Goal: Task Accomplishment & Management: Manage account settings

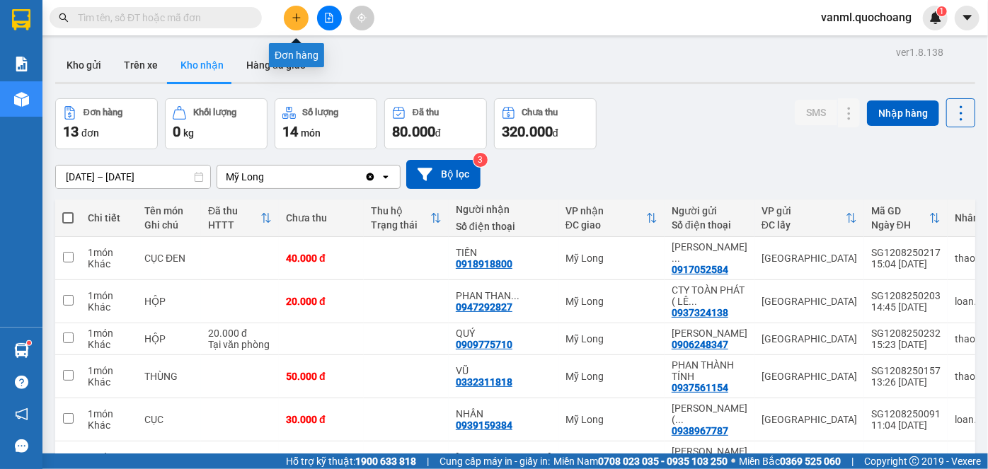
click at [297, 14] on icon "plus" at bounding box center [297, 18] width 10 height 10
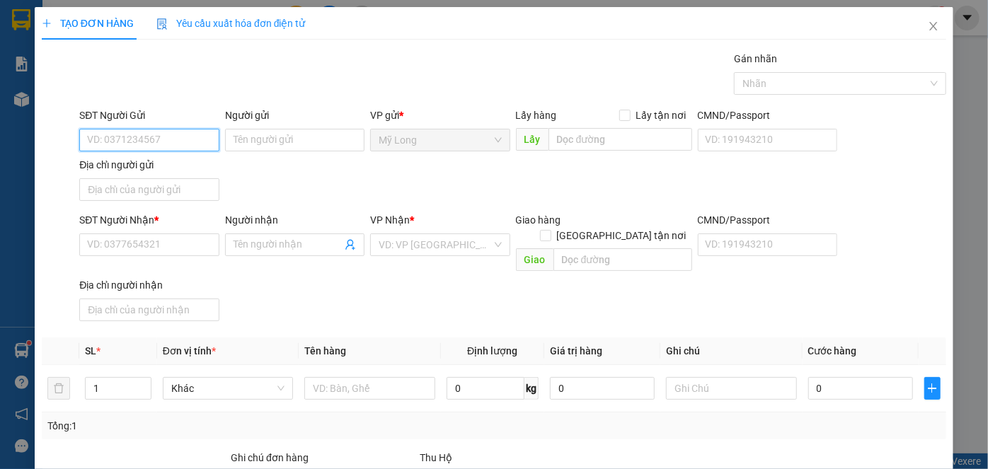
click at [178, 142] on input "SĐT Người Gửi" at bounding box center [148, 140] width 139 height 23
type input "0796195859"
click at [217, 168] on div "0796195859 - NGUYỄN VĂN HAI" at bounding box center [156, 168] width 139 height 16
type input "NGUYỄN VĂN HAI"
type input "0796195859"
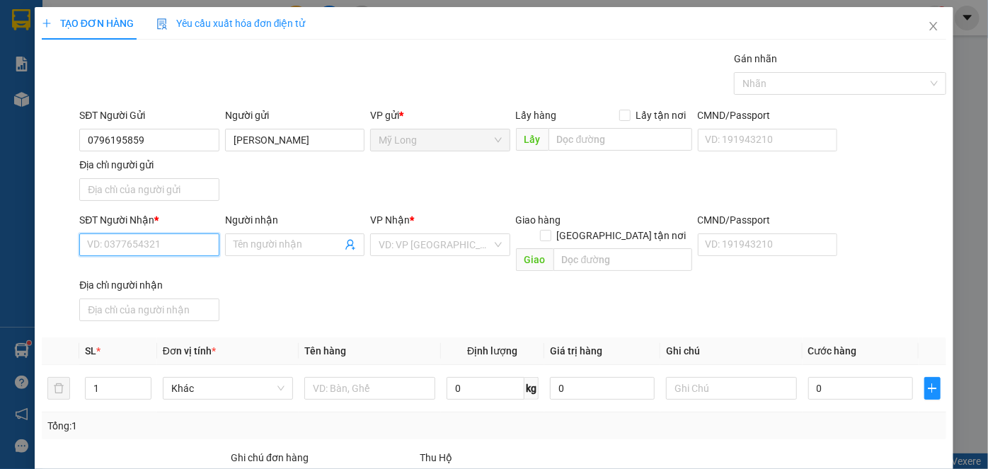
click at [195, 238] on input "SĐT Người Nhận *" at bounding box center [148, 245] width 139 height 23
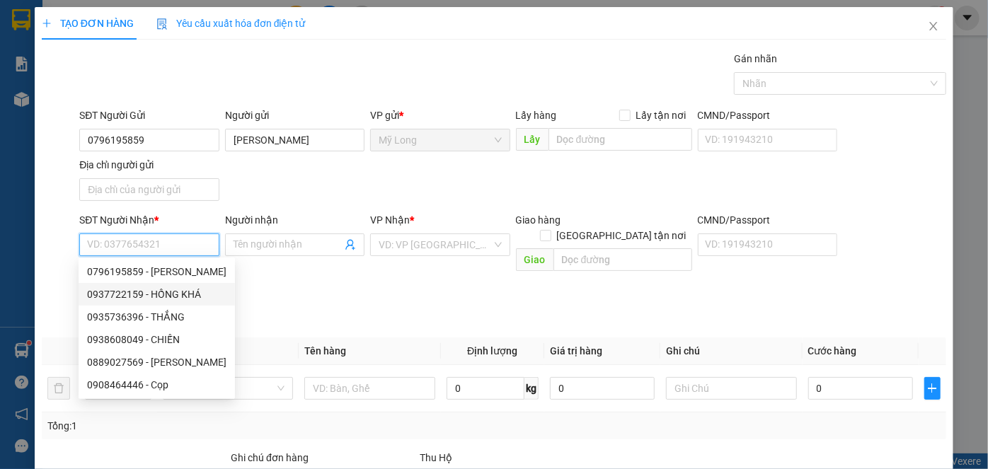
click at [190, 296] on div "0937722159 - HỒNG KHÁ" at bounding box center [156, 295] width 139 height 16
type input "0937722159"
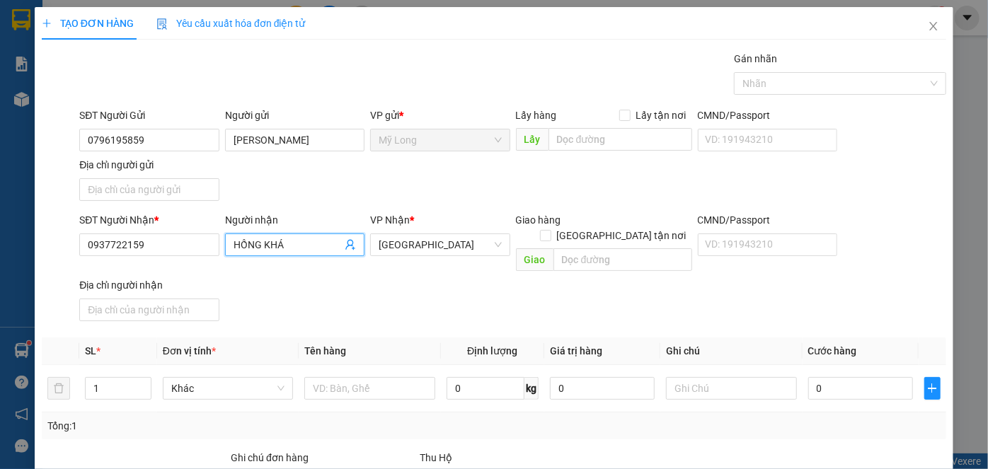
click at [234, 238] on input "HỒNG KHÁ" at bounding box center [288, 245] width 108 height 16
type input "NGUYỄN HỒNG KHÁ"
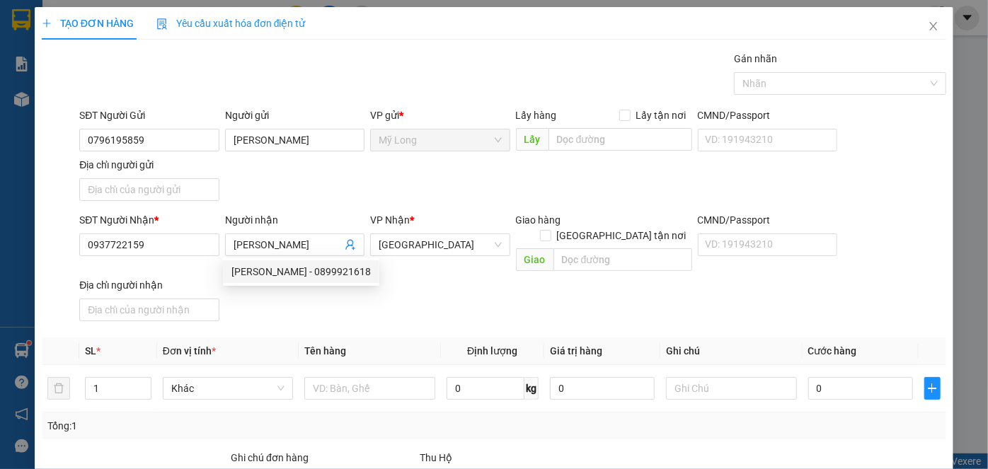
drag, startPoint x: 179, startPoint y: 271, endPoint x: 178, endPoint y: 261, distance: 9.9
click at [179, 277] on div "Địa chỉ người nhận" at bounding box center [148, 285] width 139 height 16
click at [179, 299] on input "Địa chỉ người nhận" at bounding box center [148, 310] width 139 height 23
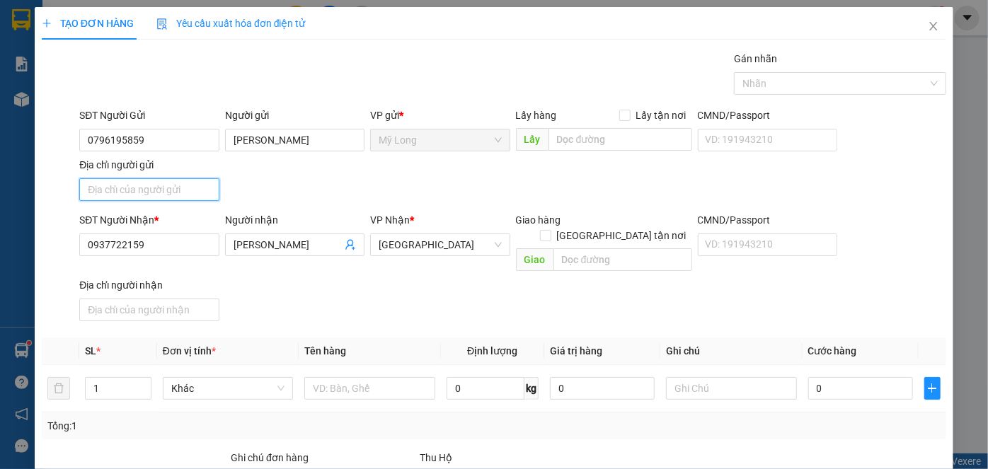
click at [183, 192] on input "Địa chỉ người gửi" at bounding box center [148, 189] width 139 height 23
type input "A"
type input "Â"
type input "ẤP 4, BÌNH HÀNG TRUNG, ĐỒNG THÁP"
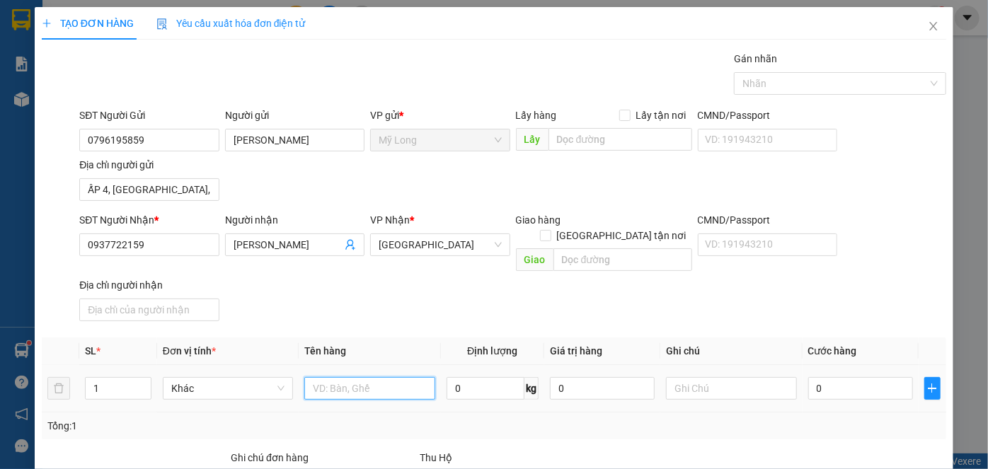
click at [321, 377] on input "text" at bounding box center [369, 388] width 131 height 23
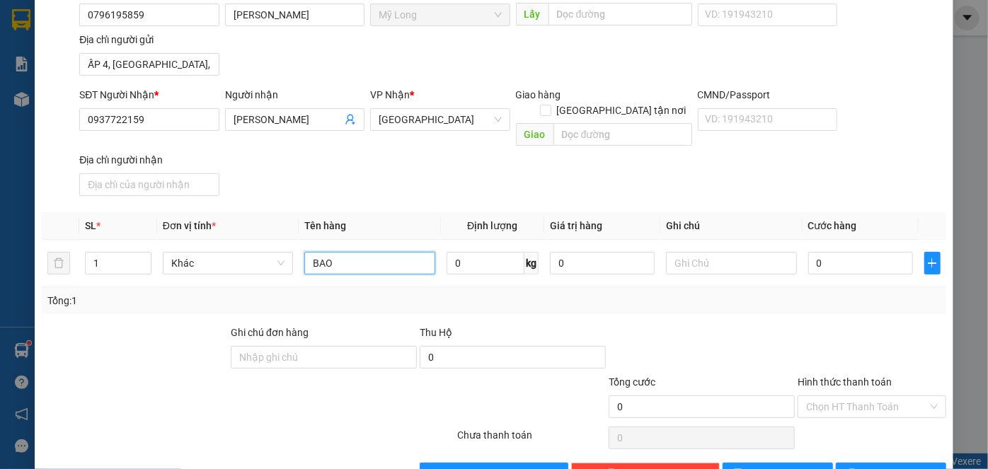
scroll to position [151, 0]
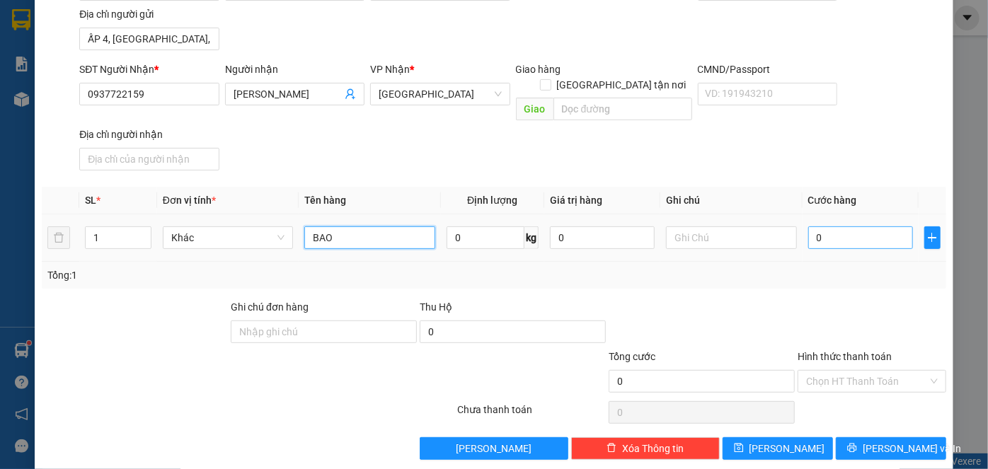
type input "BAO"
click at [851, 226] on input "0" at bounding box center [860, 237] width 105 height 23
type input "4"
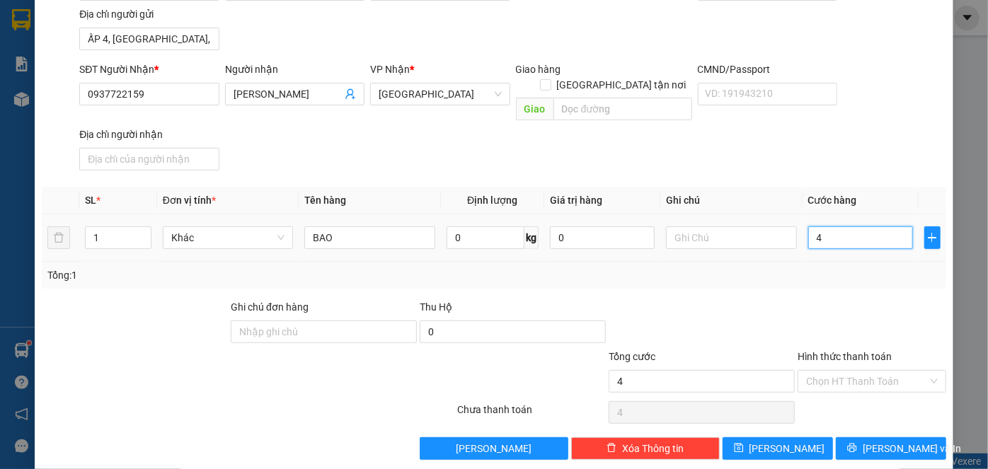
type input "40"
type input "40.000"
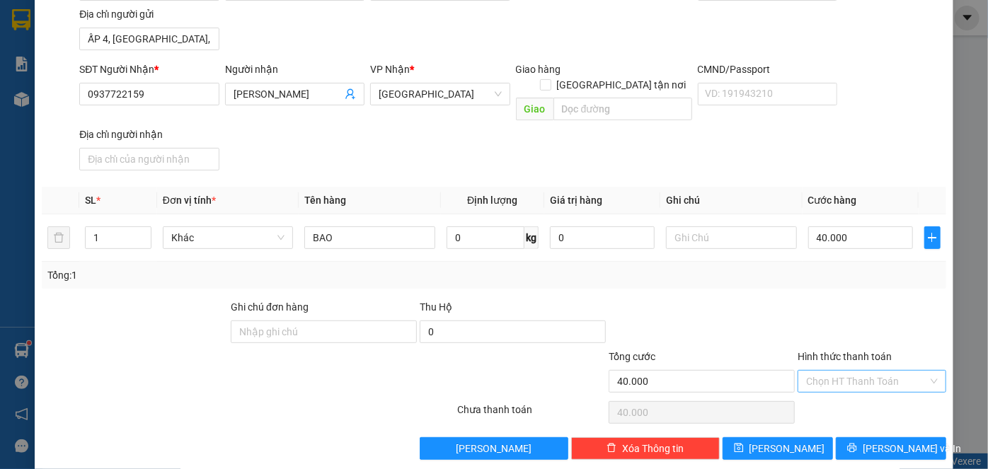
click at [853, 371] on input "Hình thức thanh toán" at bounding box center [867, 381] width 122 height 21
click at [873, 393] on div "Tại văn phòng" at bounding box center [864, 392] width 130 height 16
type input "0"
drag, startPoint x: 881, startPoint y: 430, endPoint x: 880, endPoint y: 418, distance: 12.1
click at [881, 441] on span "[PERSON_NAME] và In" at bounding box center [912, 449] width 99 height 16
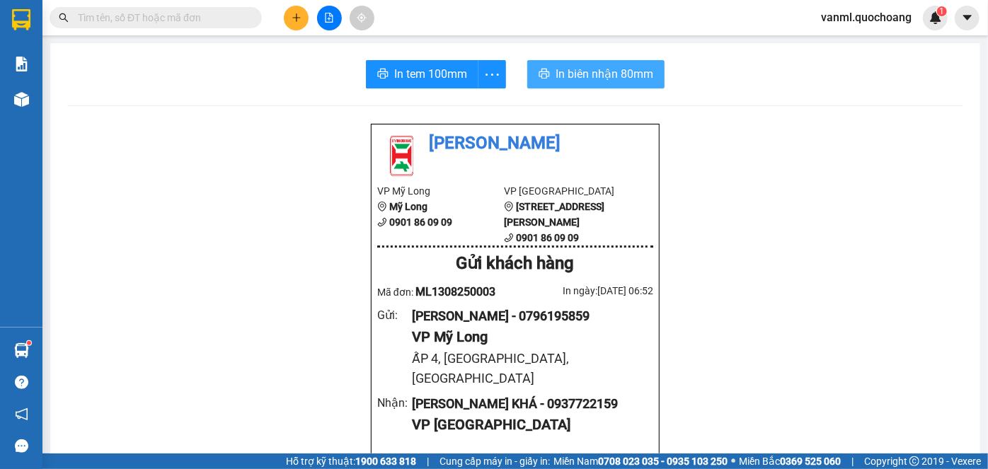
click at [597, 74] on span "In biên nhận 80mm" at bounding box center [605, 74] width 98 height 18
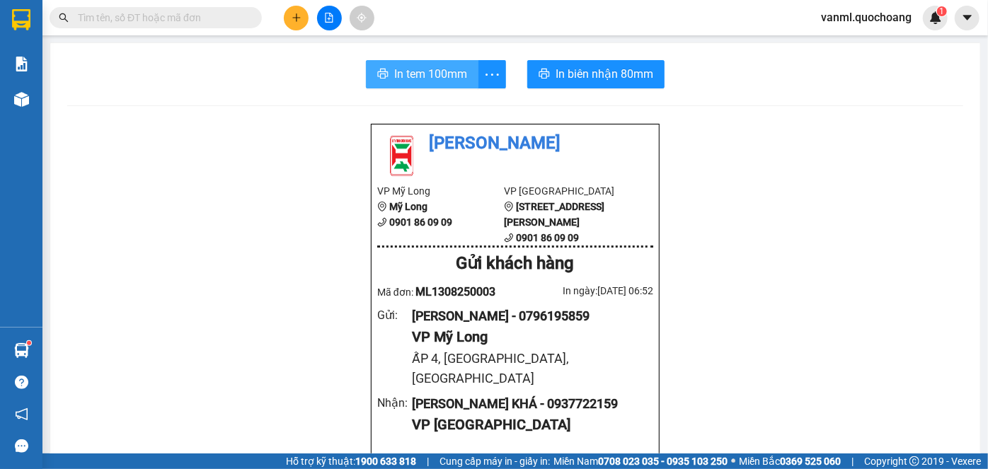
click at [396, 70] on span "In tem 100mm" at bounding box center [430, 74] width 73 height 18
click at [457, 76] on span "In tem 100mm" at bounding box center [430, 74] width 73 height 18
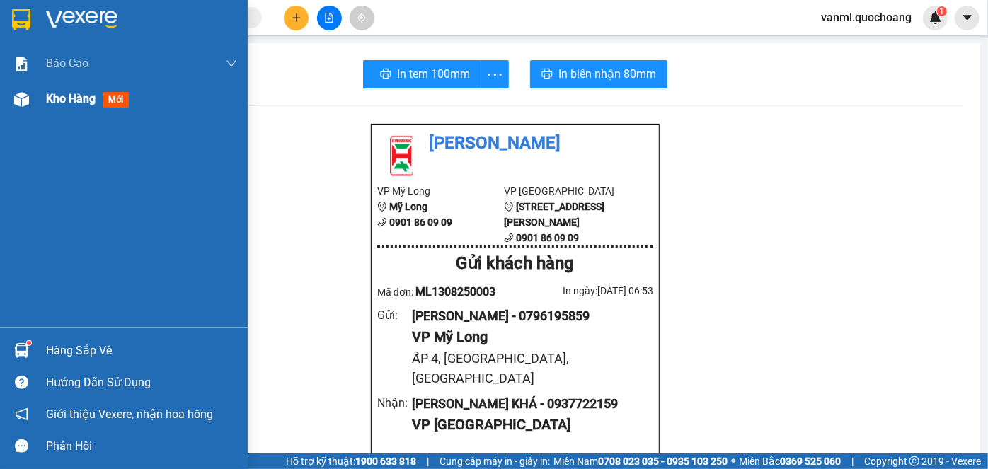
click at [58, 103] on span "Kho hàng" at bounding box center [71, 98] width 50 height 13
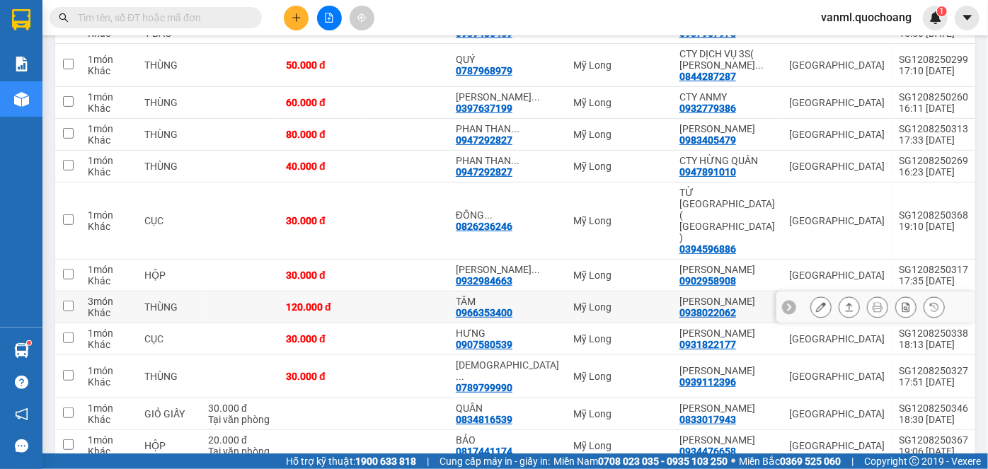
scroll to position [321, 0]
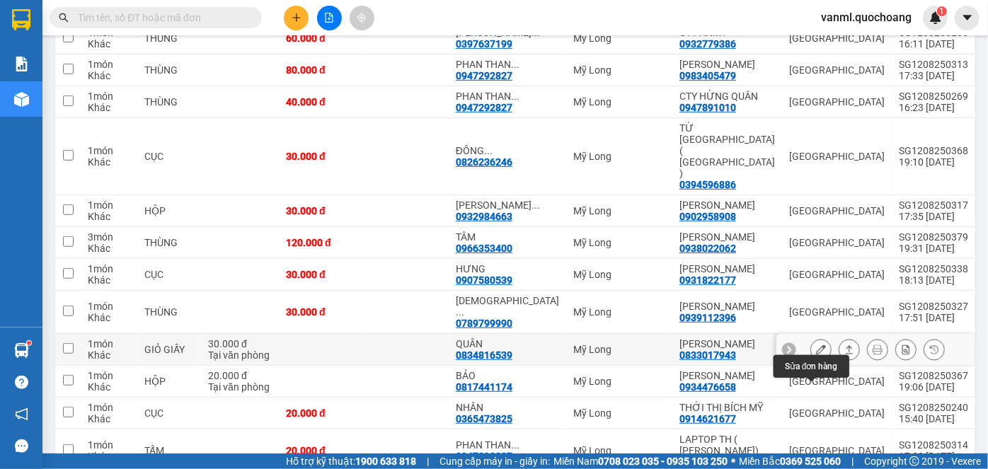
click at [811, 362] on button at bounding box center [821, 350] width 20 height 25
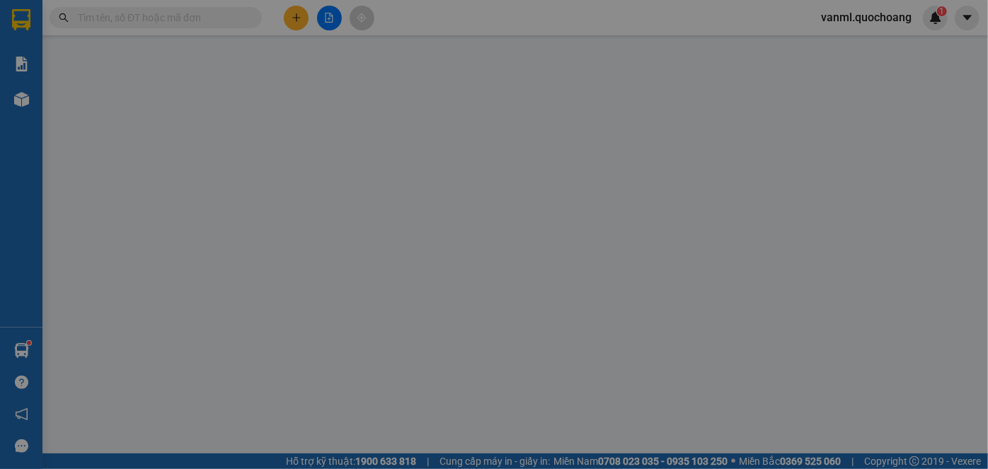
type input "0833017943"
type input "[PERSON_NAME]"
type input "82/18/9 TRẦN MAI NINH P.12 TÂN BÌNH"
type input "0834816539"
type input "QUÂN"
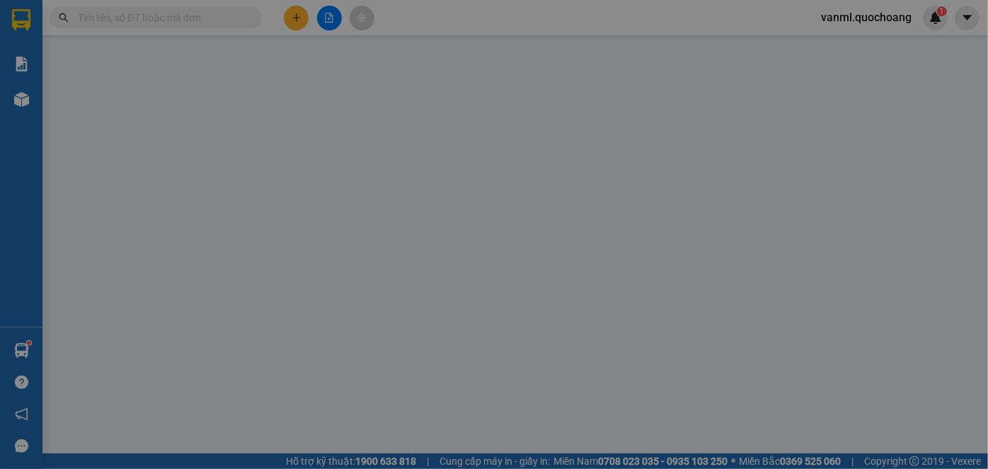
type input "30.000"
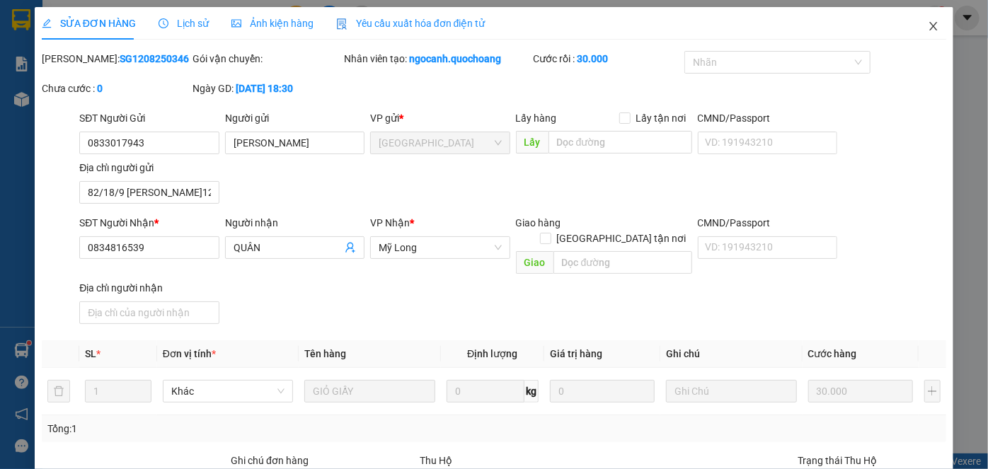
click at [930, 27] on span "Close" at bounding box center [934, 27] width 40 height 40
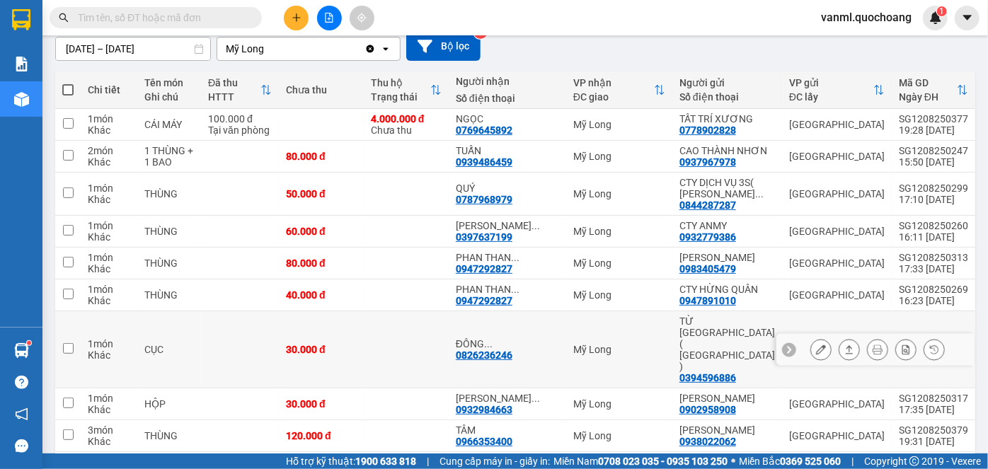
scroll to position [450, 0]
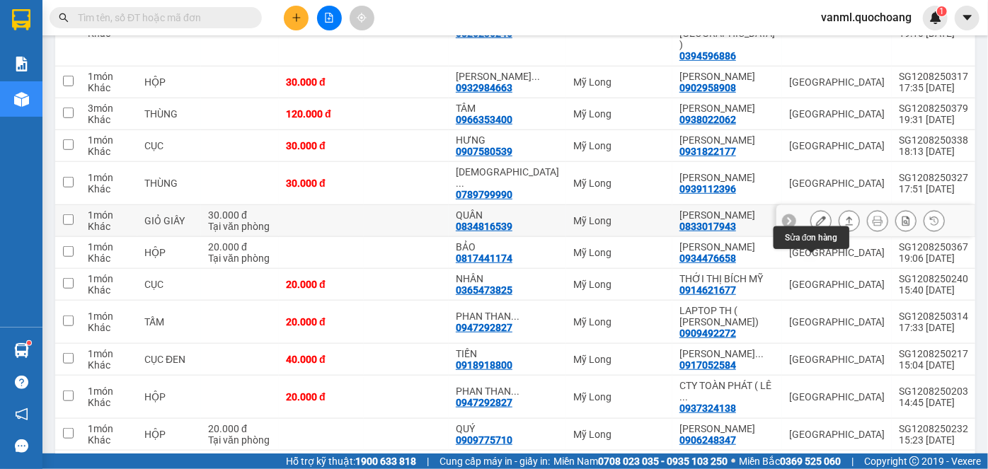
click at [816, 226] on icon at bounding box center [821, 221] width 10 height 10
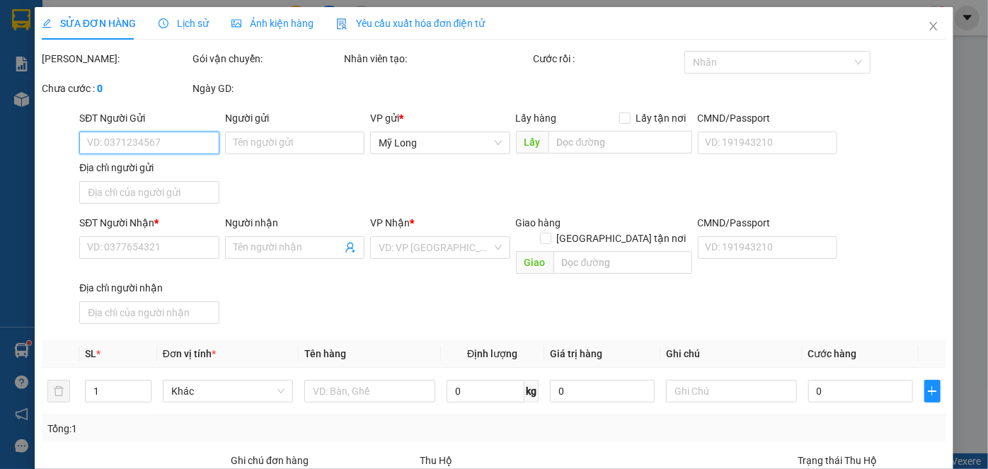
type input "0833017943"
type input "[PERSON_NAME]"
type input "82/18/9 TRẦN MAI NINH P.12 TÂN BÌNH"
type input "0834816539"
type input "QUÂN"
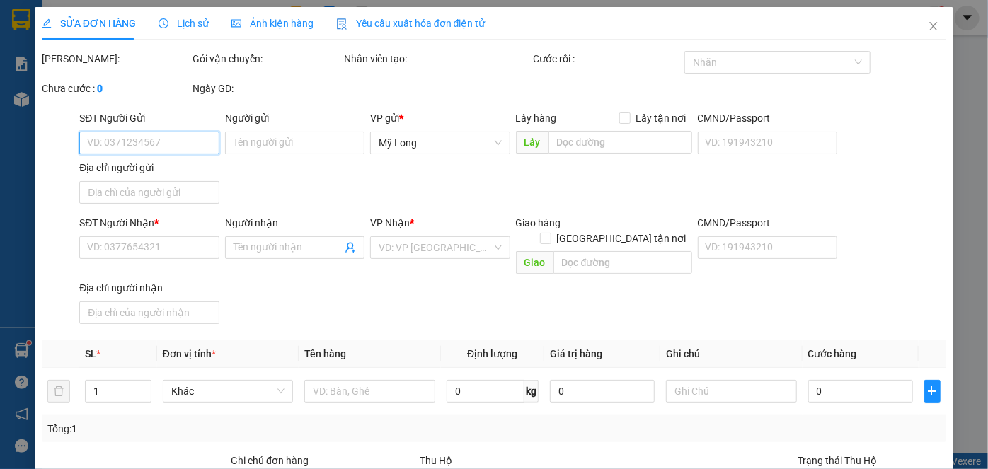
type input "30.000"
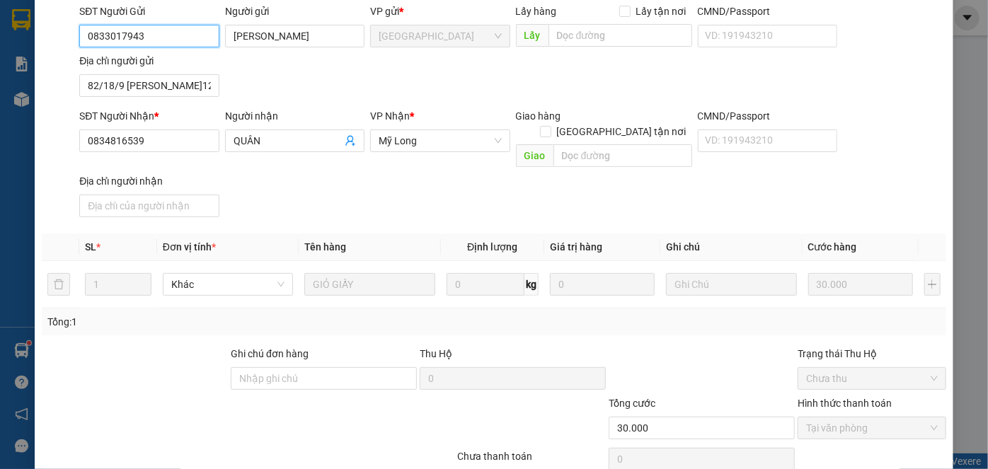
scroll to position [154, 0]
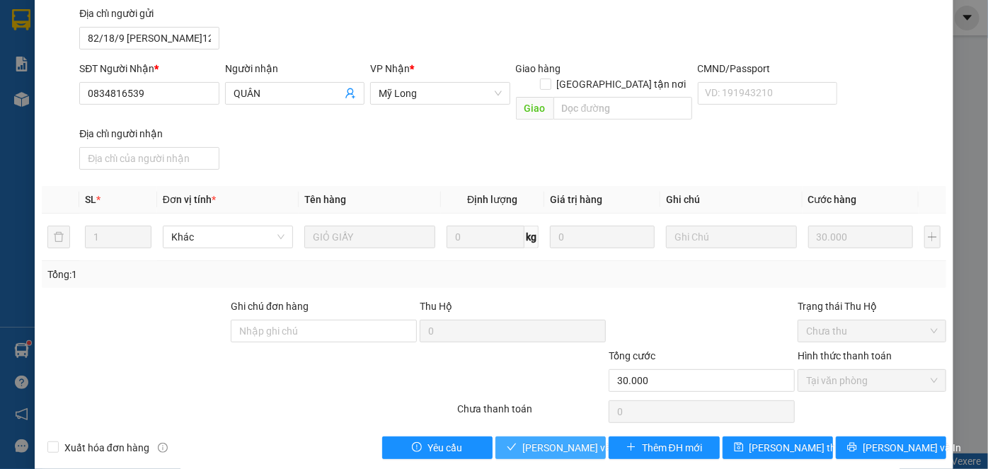
drag, startPoint x: 564, startPoint y: 433, endPoint x: 570, endPoint y: 421, distance: 13.6
click at [564, 440] on span "[PERSON_NAME] và Giao hàng" at bounding box center [590, 448] width 136 height 16
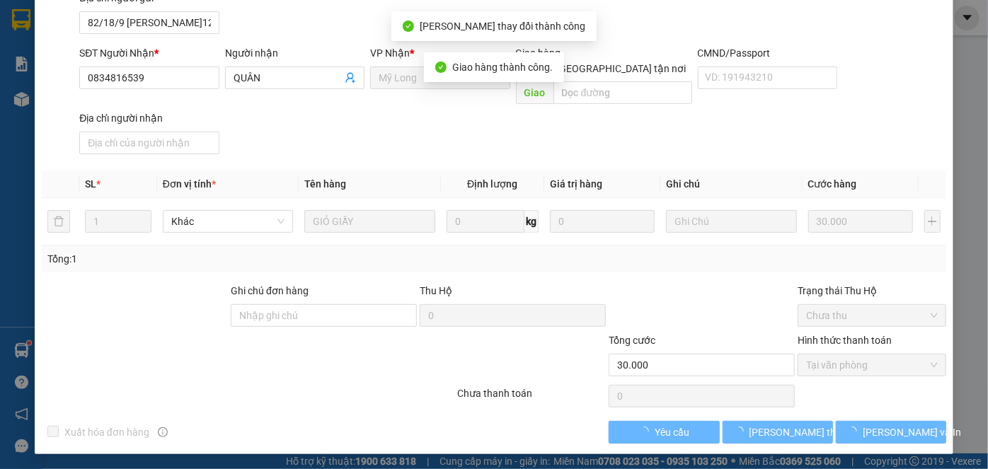
scroll to position [0, 0]
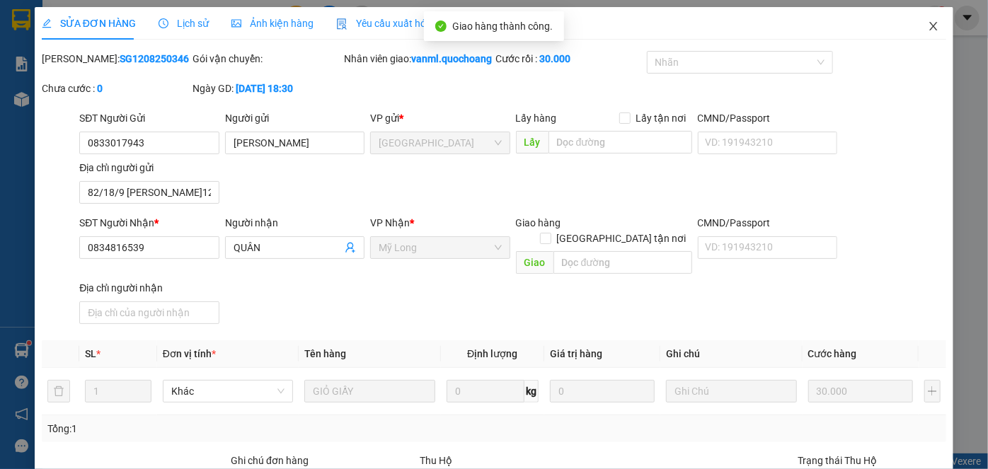
click at [928, 29] on icon "close" at bounding box center [933, 26] width 11 height 11
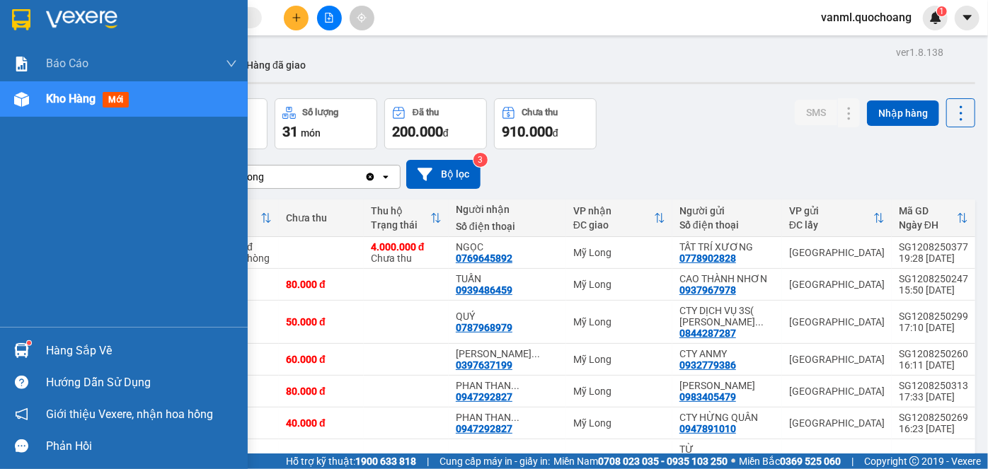
click at [60, 344] on div "Hàng sắp về" at bounding box center [141, 350] width 191 height 21
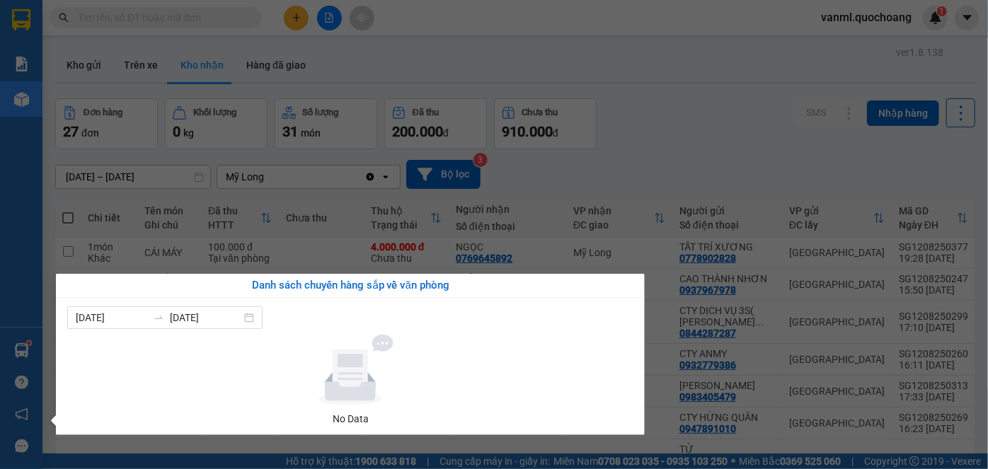
click at [703, 156] on section "Kết quả tìm kiếm ( 0 ) Bộ lọc No Data vanml.quochoang 1 Báo cáo Báo cáo dòng ti…" at bounding box center [494, 234] width 988 height 469
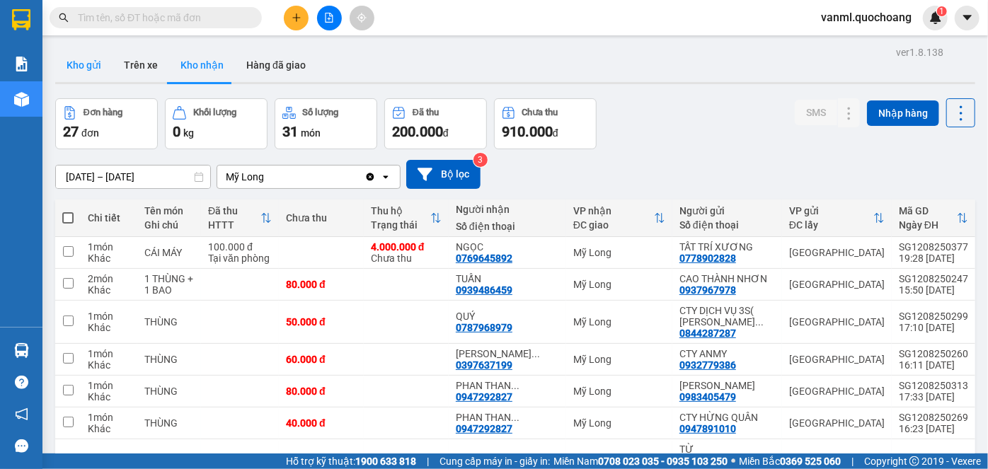
click at [80, 60] on button "Kho gửi" at bounding box center [83, 65] width 57 height 34
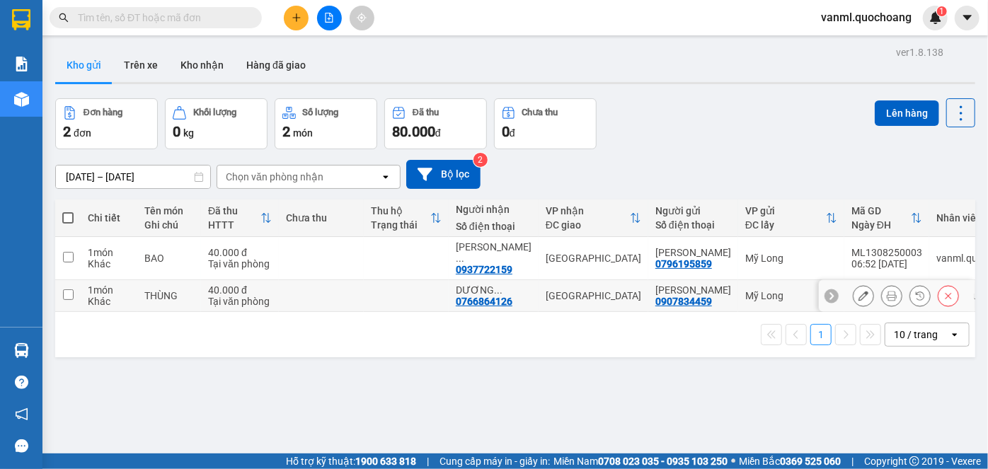
click at [289, 301] on td at bounding box center [321, 296] width 85 height 32
checkbox input "true"
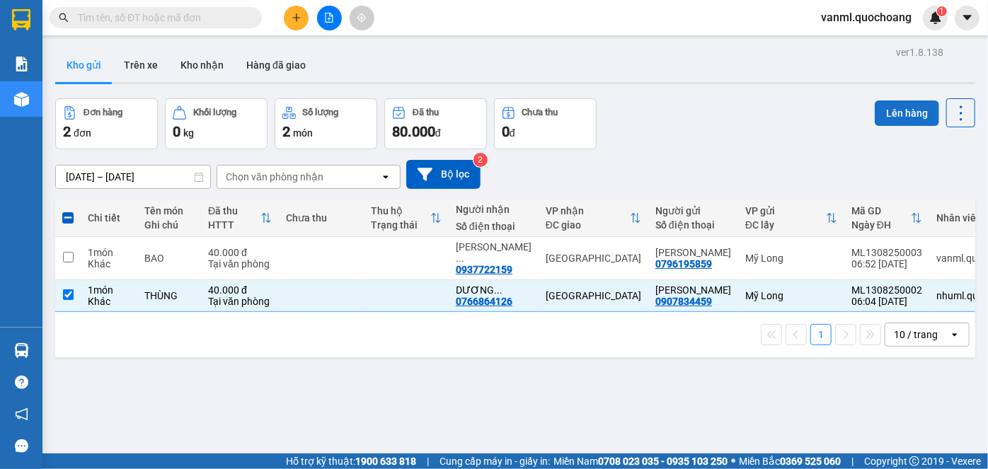
click at [894, 110] on button "Lên hàng" at bounding box center [907, 112] width 64 height 25
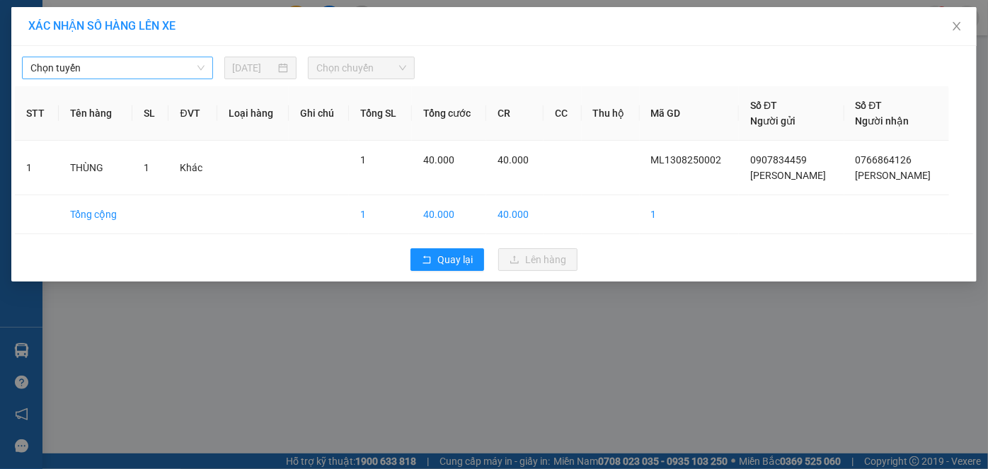
click at [103, 67] on span "Chọn tuyến" at bounding box center [117, 67] width 174 height 21
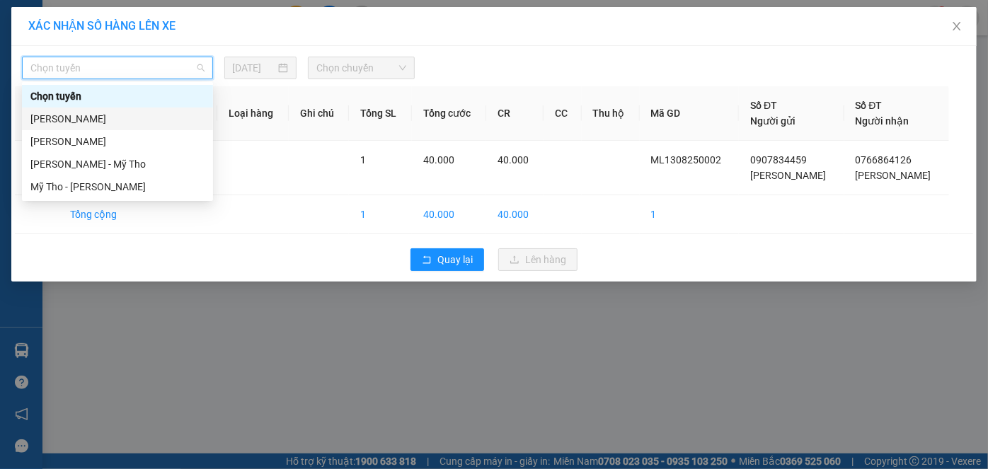
click at [109, 119] on div "[PERSON_NAME]" at bounding box center [117, 119] width 174 height 16
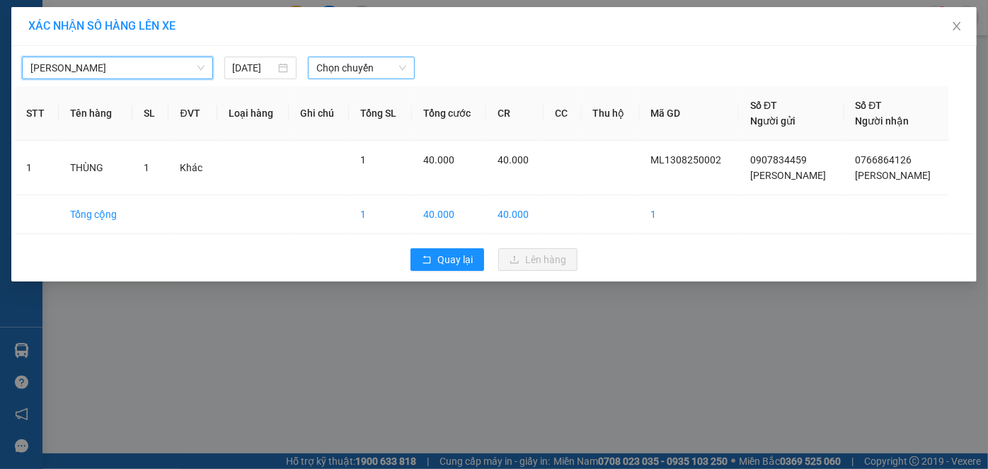
click at [349, 70] on span "Chọn chuyến" at bounding box center [361, 67] width 90 height 21
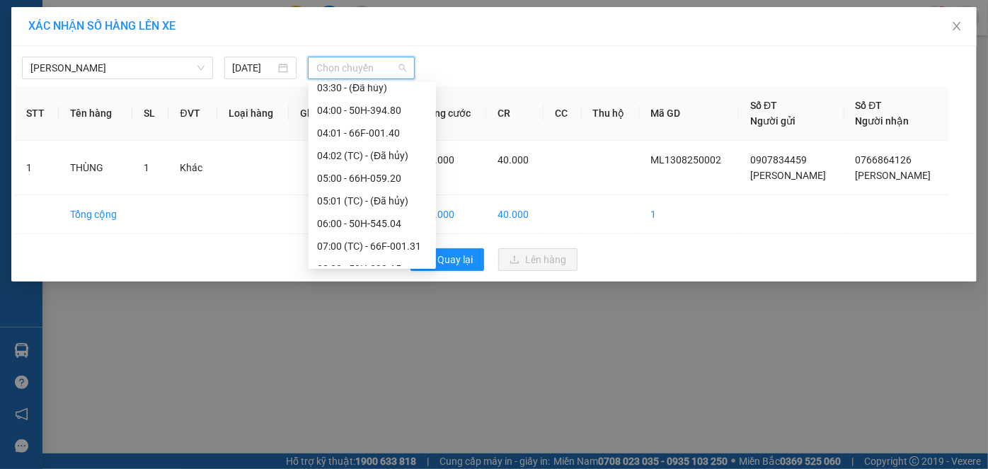
scroll to position [257, 0]
click at [381, 201] on div "06:00 - 50H-545.04" at bounding box center [372, 202] width 110 height 16
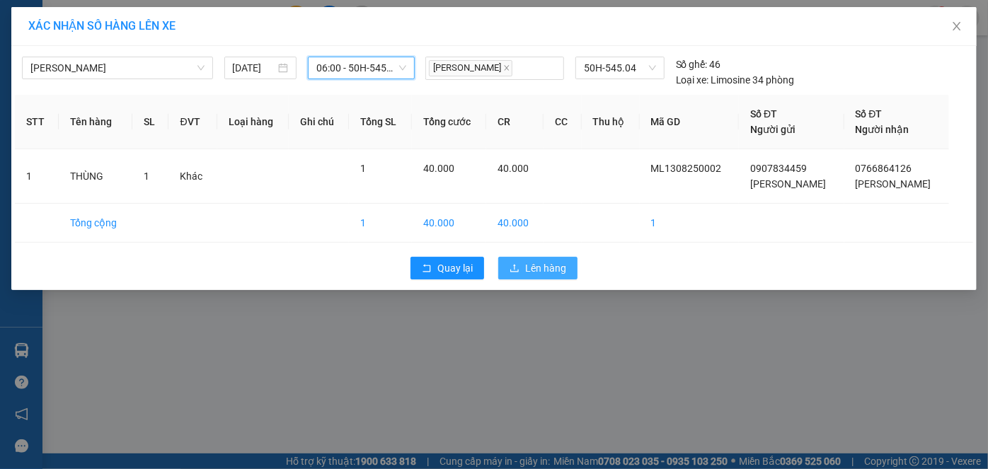
click at [549, 267] on span "Lên hàng" at bounding box center [545, 268] width 41 height 16
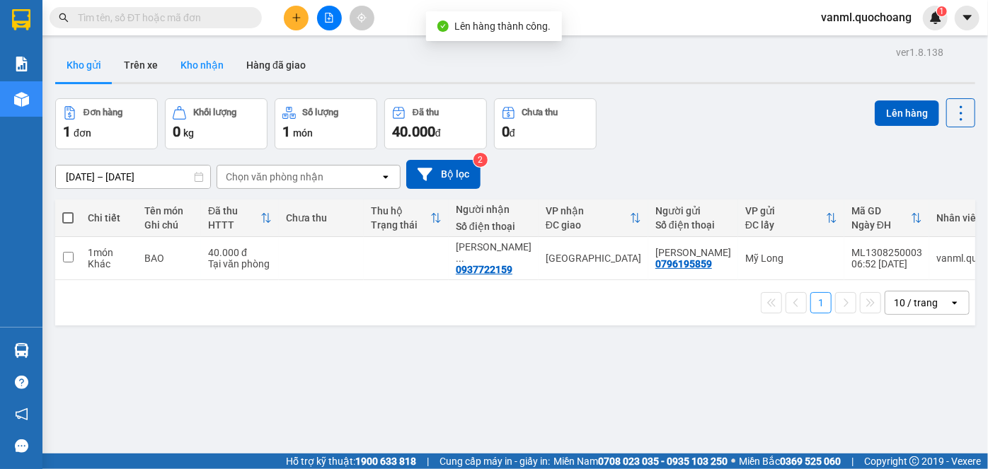
click at [210, 62] on button "Kho nhận" at bounding box center [202, 65] width 66 height 34
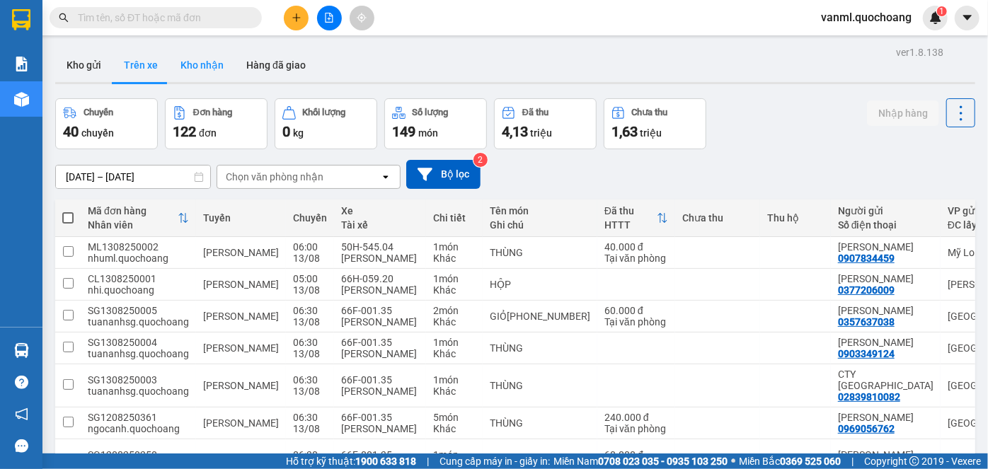
click at [194, 57] on button "Kho nhận" at bounding box center [202, 65] width 66 height 34
type input "[DATE] – [DATE]"
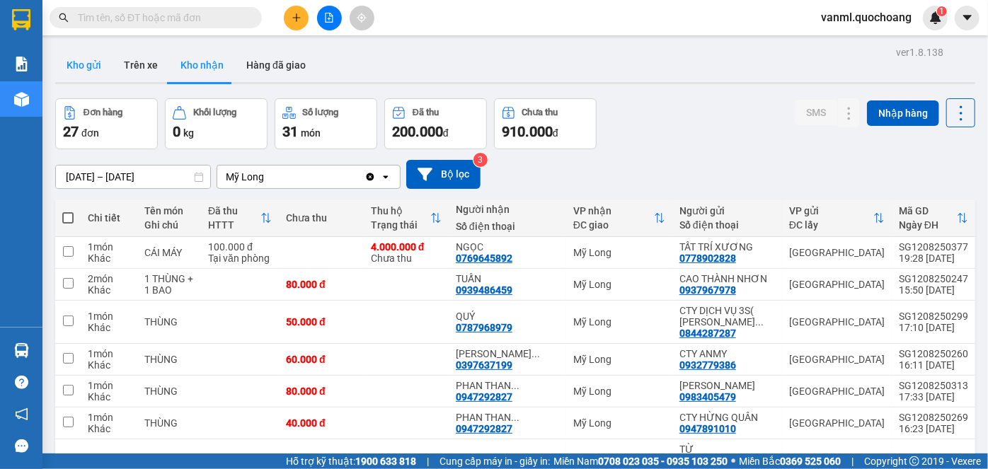
click at [86, 56] on button "Kho gửi" at bounding box center [83, 65] width 57 height 34
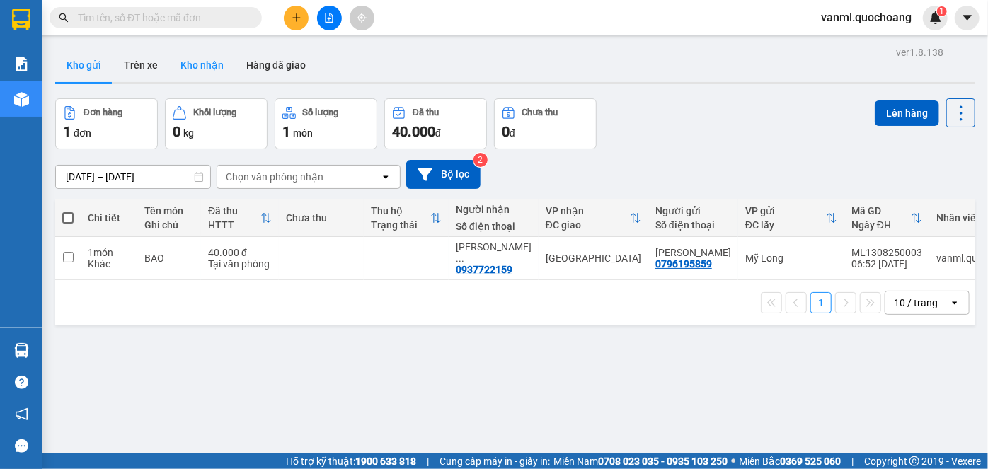
click at [213, 54] on button "Kho nhận" at bounding box center [202, 65] width 66 height 34
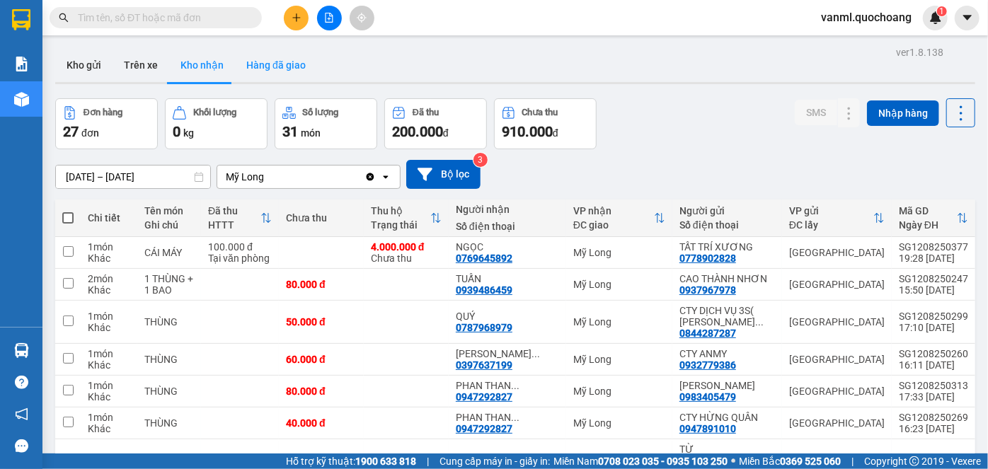
click at [260, 69] on button "Hàng đã giao" at bounding box center [276, 65] width 82 height 34
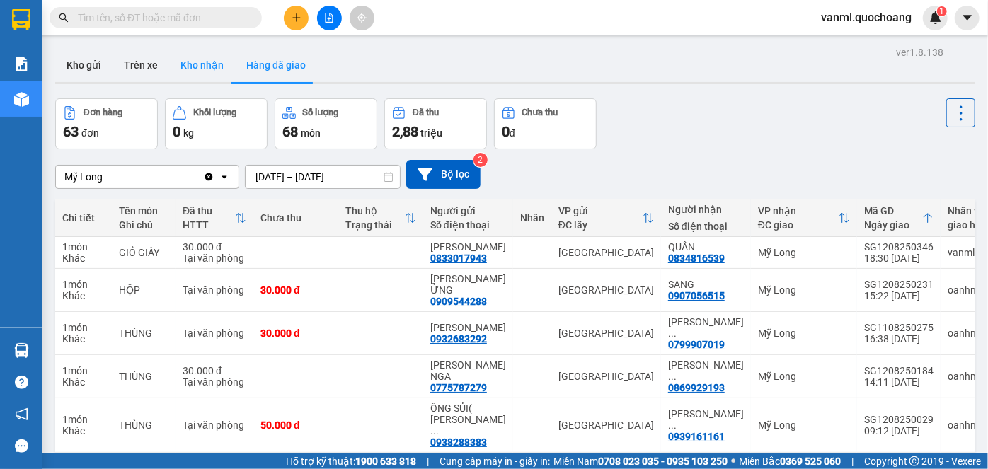
click at [169, 65] on button "Kho nhận" at bounding box center [202, 65] width 66 height 34
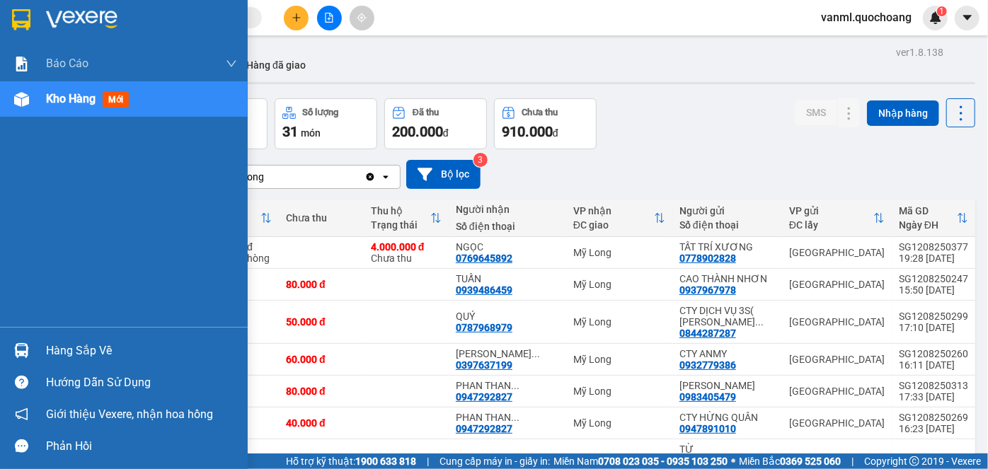
click at [83, 343] on div "Hàng sắp về" at bounding box center [141, 350] width 191 height 21
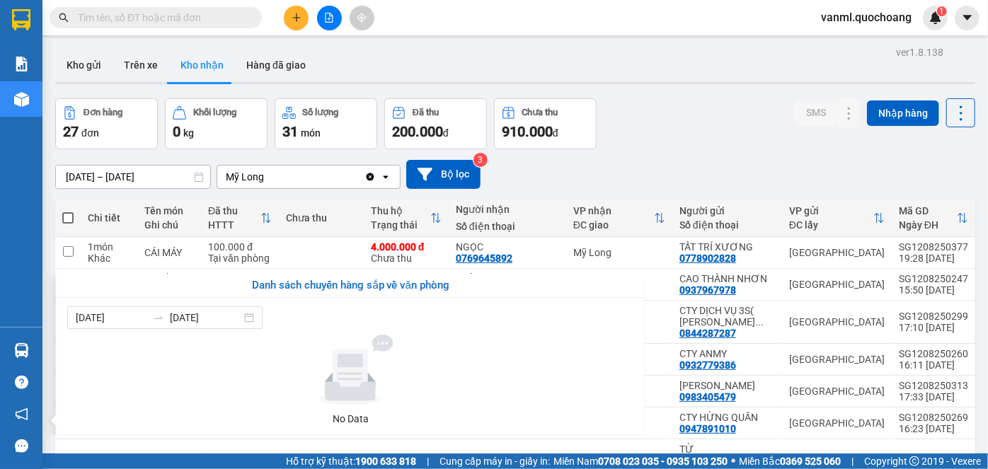
click at [732, 149] on section "Kết quả tìm kiếm ( 0 ) Bộ lọc No Data vanml.quochoang 1 Báo cáo Báo cáo dòng ti…" at bounding box center [494, 234] width 988 height 469
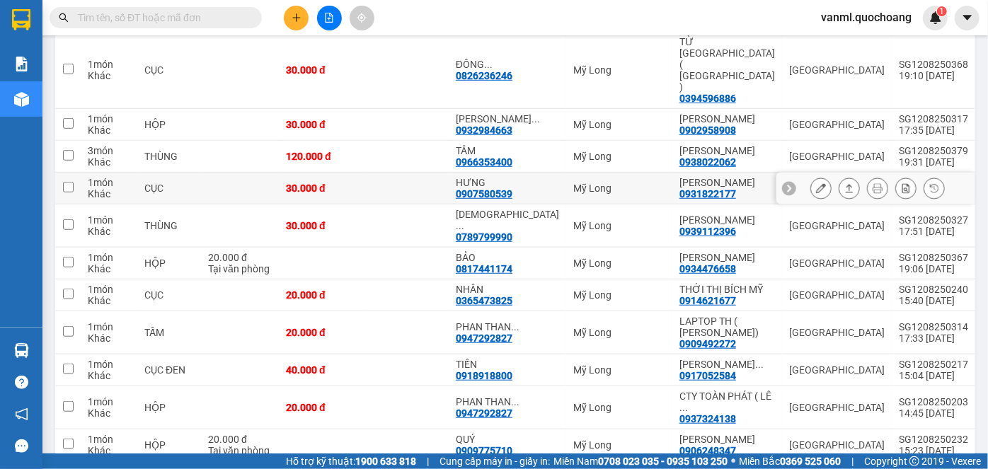
scroll to position [386, 0]
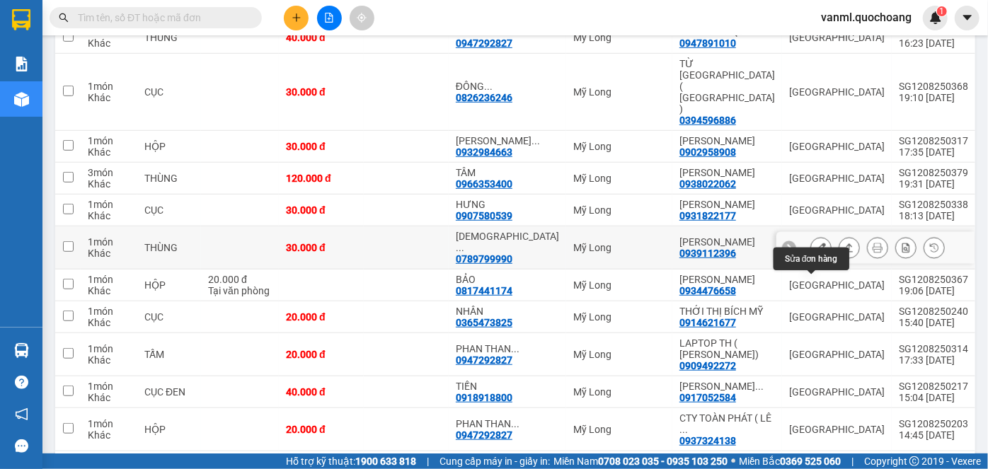
click at [817, 260] on button at bounding box center [821, 248] width 20 height 25
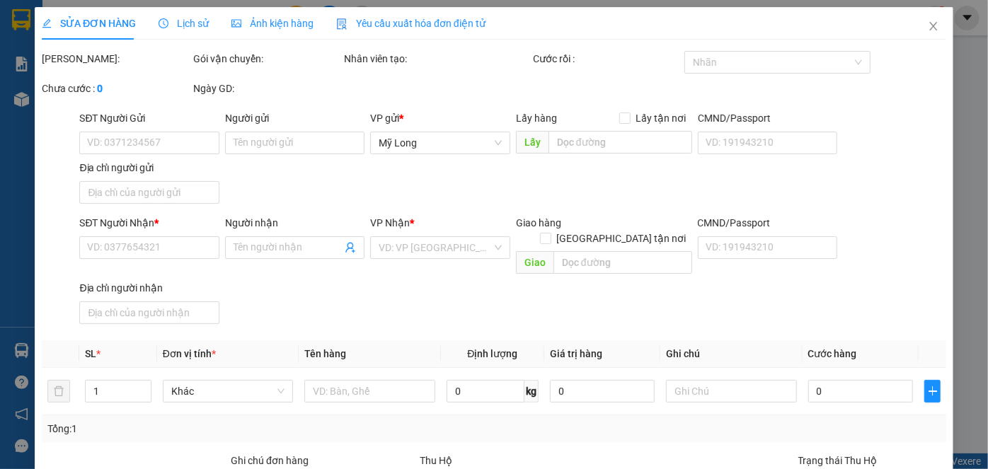
type input "0939112396"
type input "[PERSON_NAME]"
type input "60C ĐƯỜNG SỐ 2 P PHÚ THỌ QUẬN 11"
type input "0789799990"
type input "THÁI HỮU LỘC"
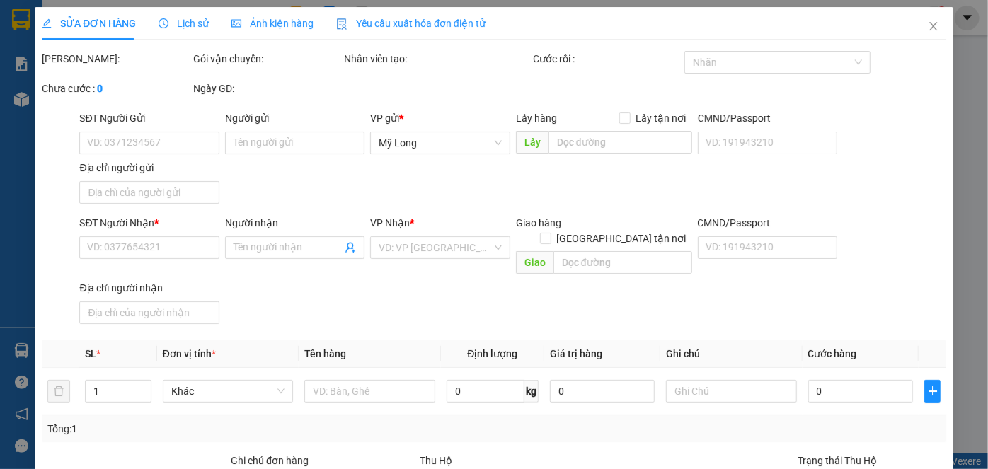
type input "30.000"
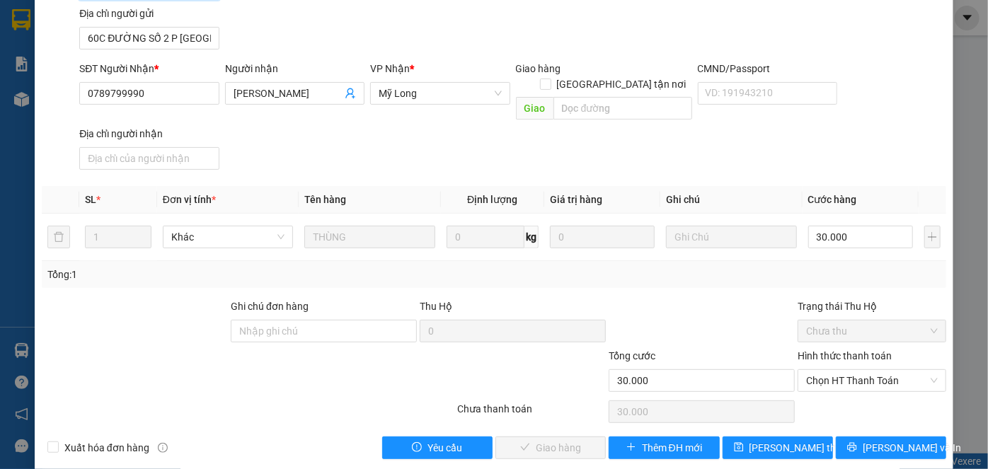
scroll to position [154, 0]
drag, startPoint x: 846, startPoint y: 359, endPoint x: 847, endPoint y: 369, distance: 10.6
click at [847, 370] on span "Chọn HT Thanh Toán" at bounding box center [872, 380] width 132 height 21
click at [849, 385] on div "Tại văn phòng" at bounding box center [864, 392] width 130 height 16
type input "0"
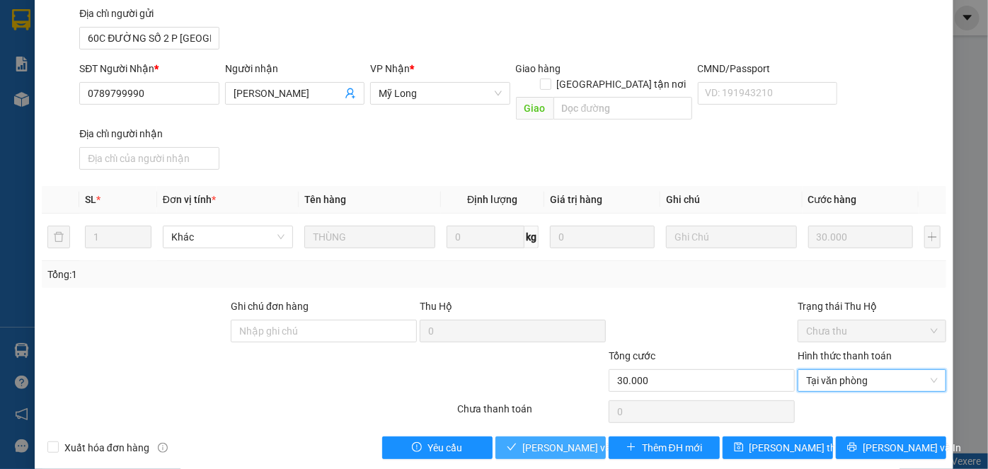
drag, startPoint x: 557, startPoint y: 432, endPoint x: 534, endPoint y: 438, distance: 24.0
click at [558, 440] on span "[PERSON_NAME] và Giao hàng" at bounding box center [590, 448] width 136 height 16
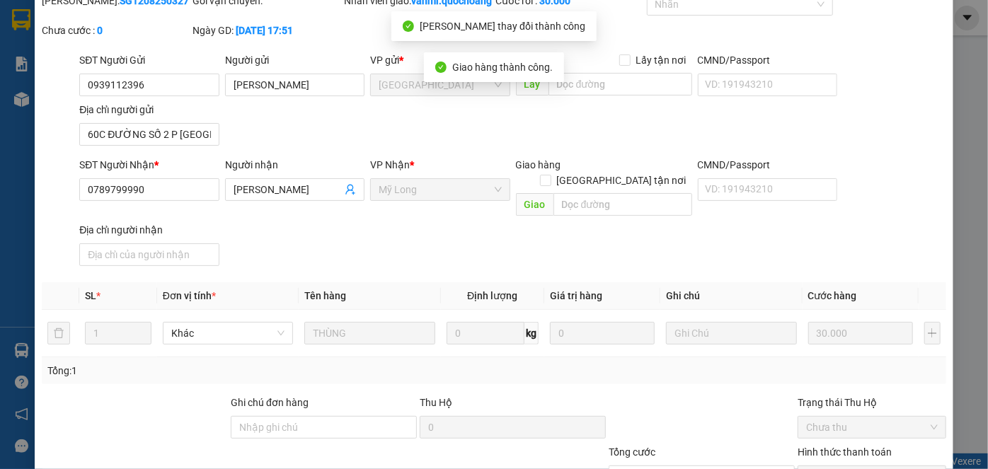
scroll to position [0, 0]
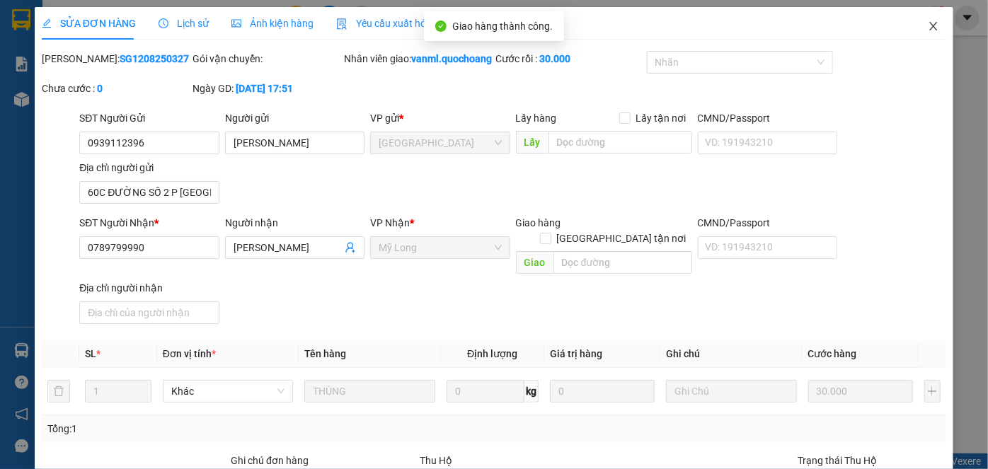
click at [929, 28] on icon "close" at bounding box center [933, 26] width 8 height 8
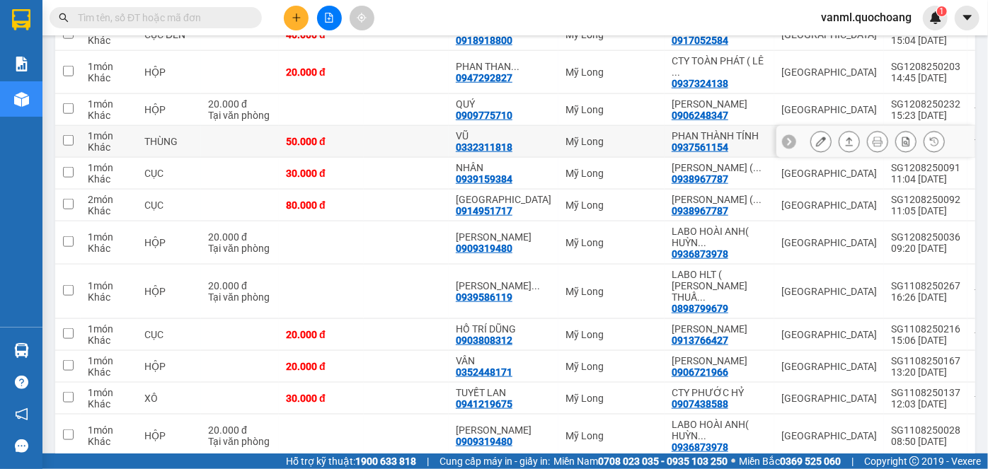
scroll to position [708, 0]
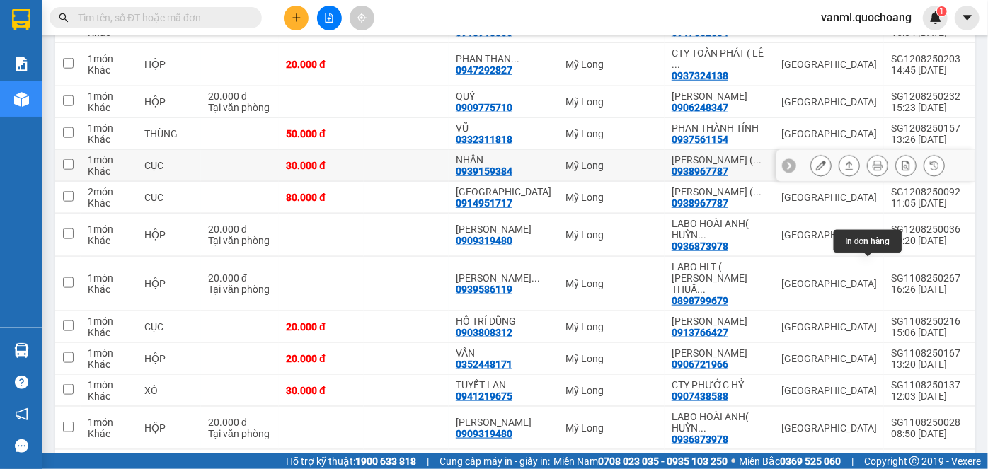
click at [873, 171] on icon at bounding box center [878, 166] width 10 height 10
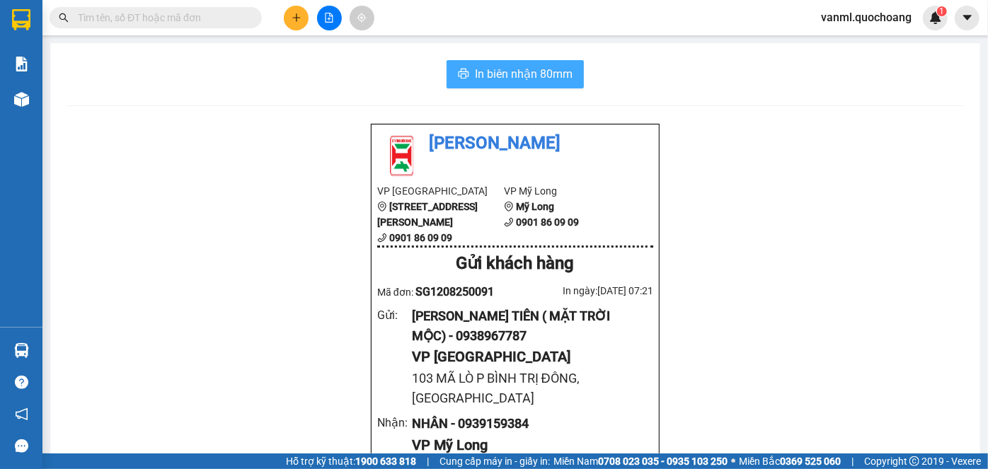
click at [476, 70] on span "In biên nhận 80mm" at bounding box center [524, 74] width 98 height 18
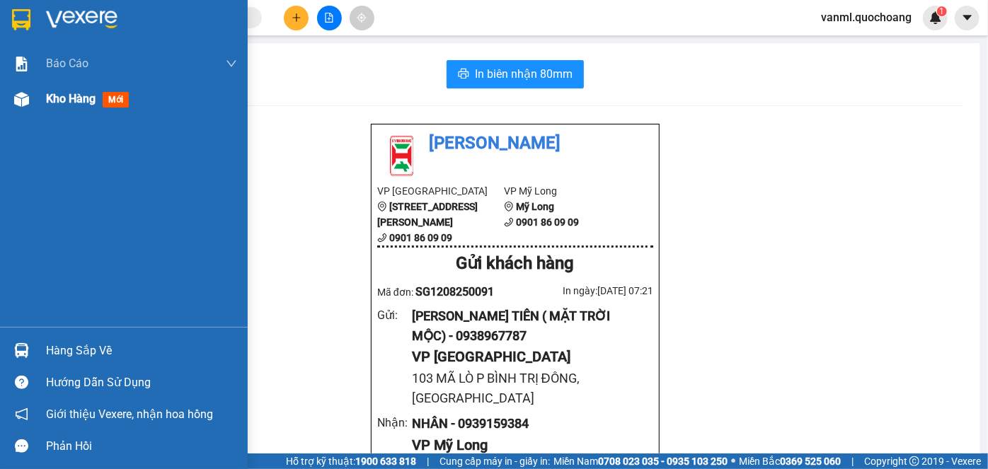
click at [57, 102] on span "Kho hàng" at bounding box center [71, 98] width 50 height 13
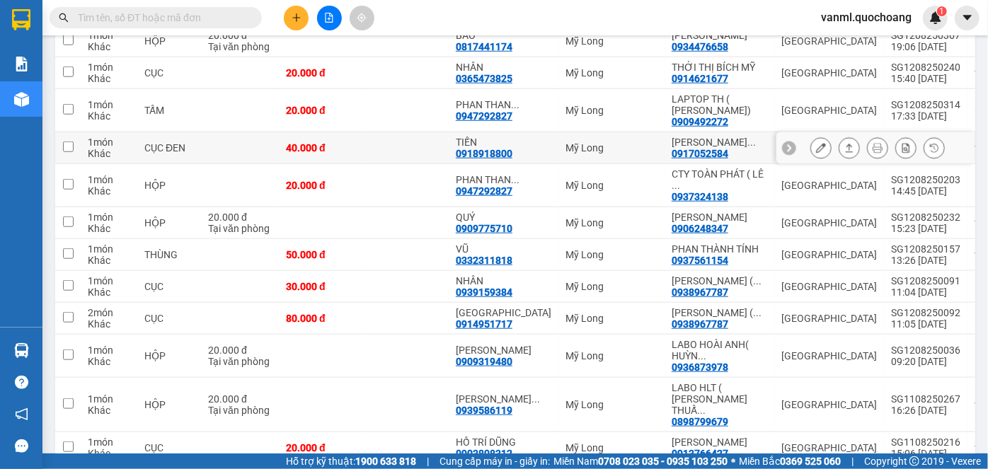
scroll to position [643, 0]
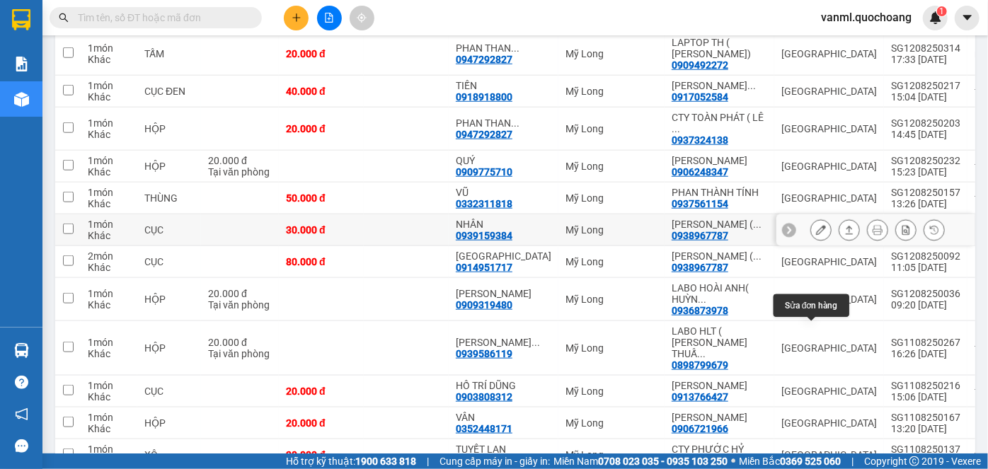
click at [816, 235] on icon at bounding box center [821, 230] width 10 height 10
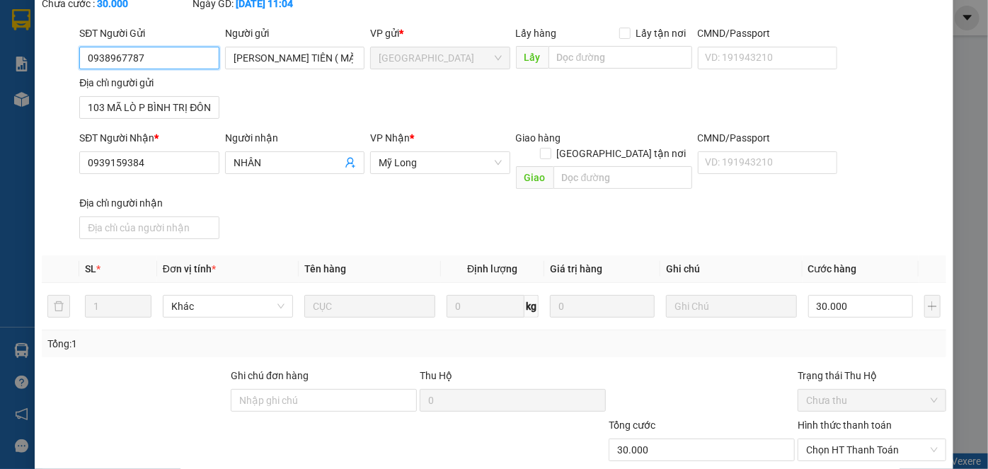
scroll to position [154, 0]
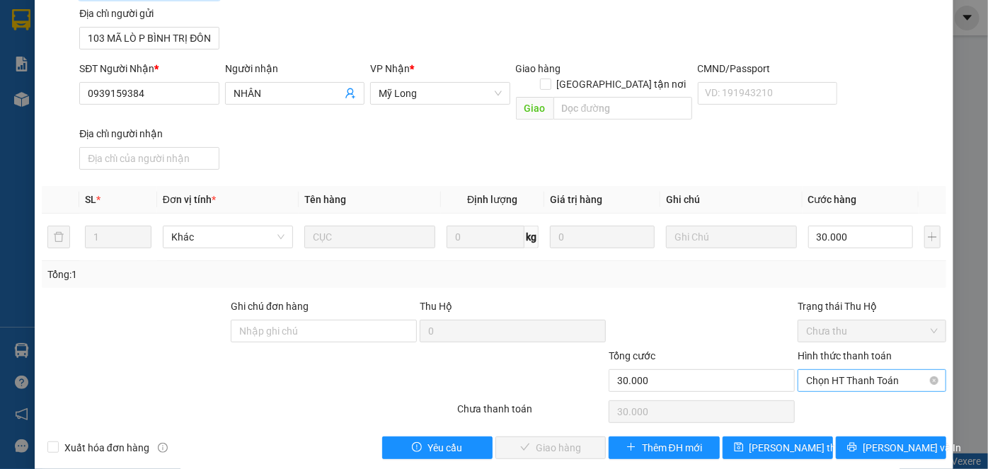
click at [848, 370] on span "Chọn HT Thanh Toán" at bounding box center [872, 380] width 132 height 21
click at [855, 395] on div "Tại văn phòng" at bounding box center [864, 392] width 130 height 16
type input "0"
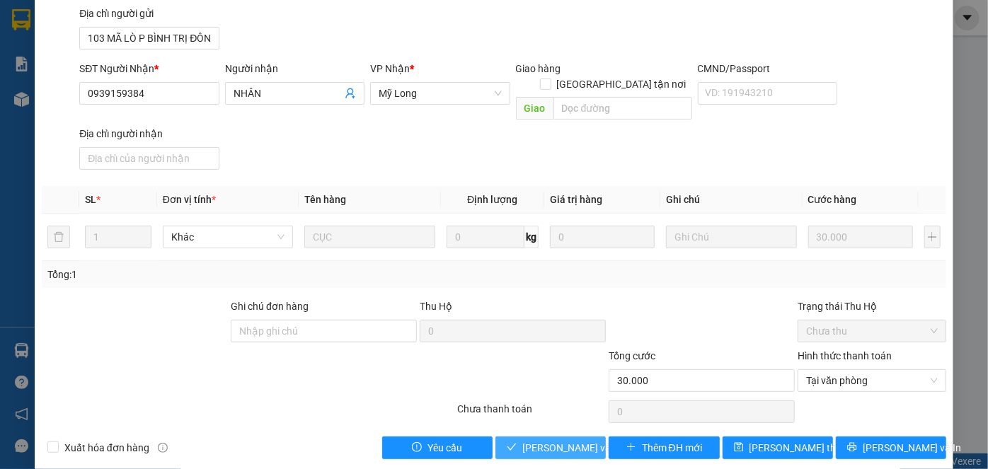
click at [560, 440] on span "[PERSON_NAME] và Giao hàng" at bounding box center [590, 448] width 136 height 16
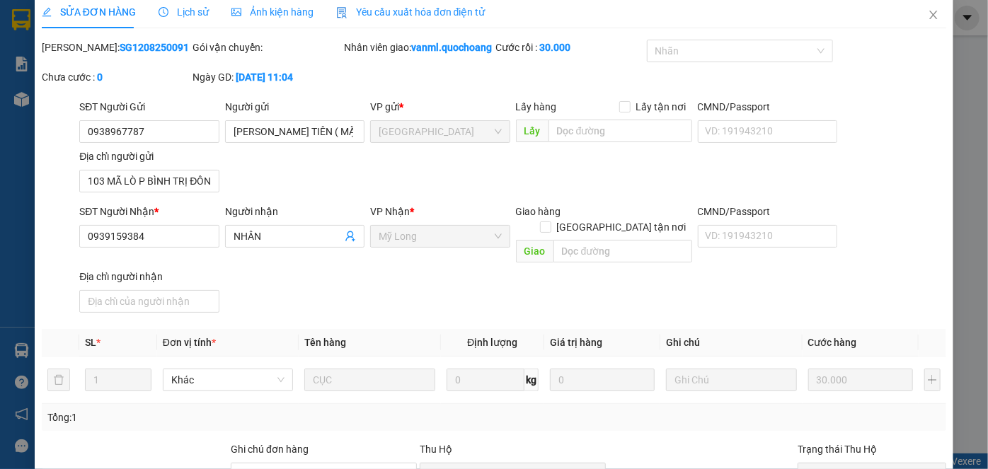
scroll to position [0, 0]
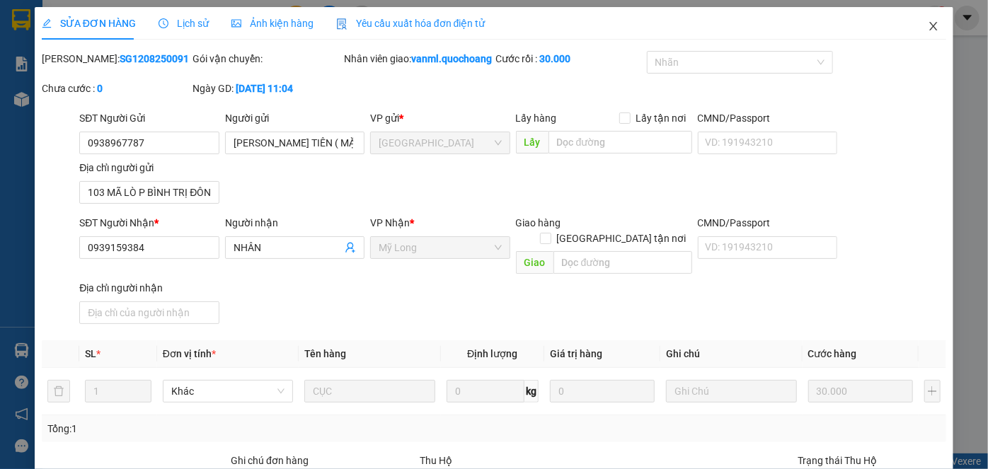
click at [928, 30] on icon "close" at bounding box center [933, 26] width 11 height 11
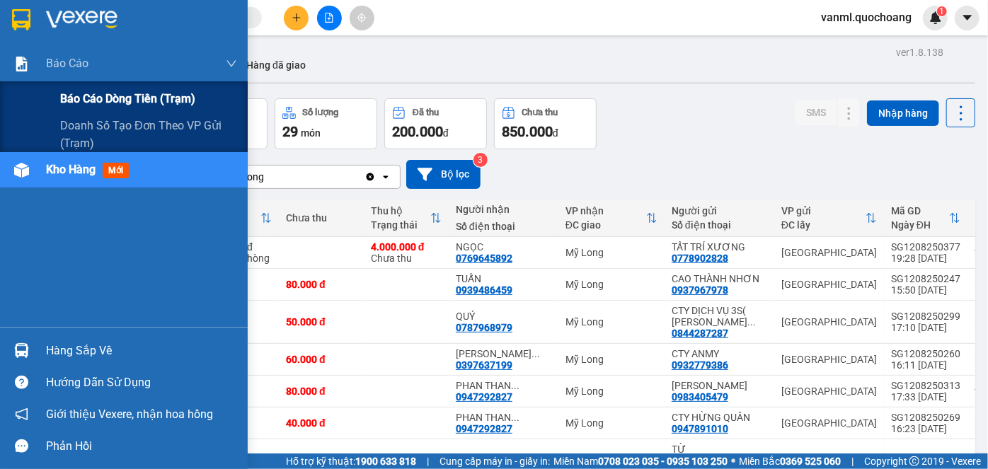
click at [113, 96] on span "Báo cáo dòng tiền (trạm)" at bounding box center [127, 99] width 135 height 18
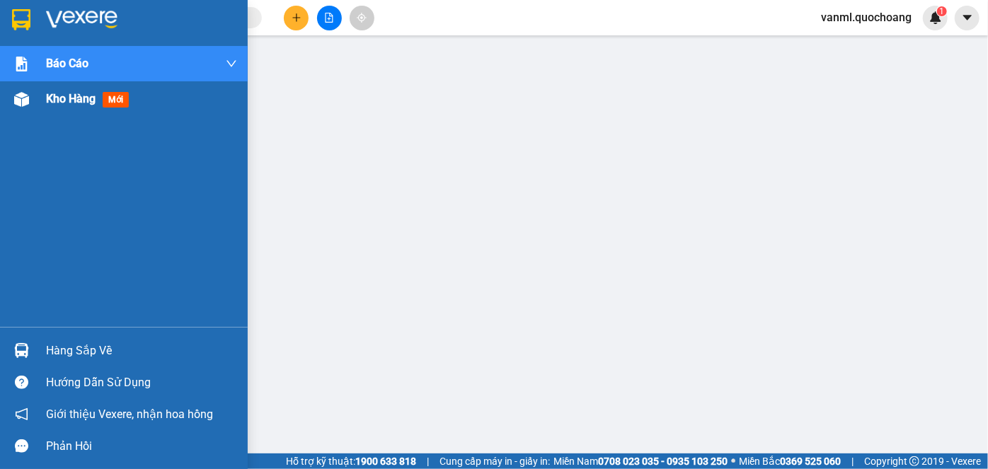
click at [47, 102] on span "Kho hàng" at bounding box center [71, 98] width 50 height 13
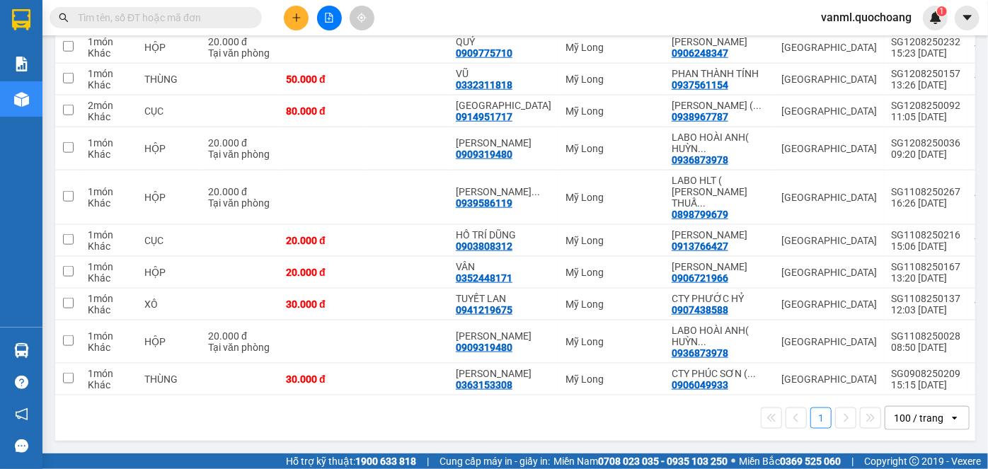
scroll to position [911, 0]
click at [816, 299] on icon at bounding box center [821, 304] width 10 height 10
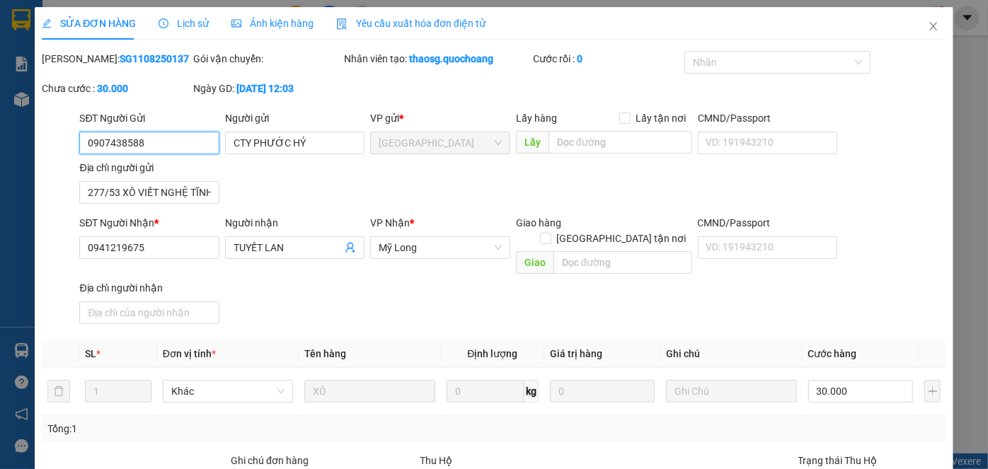
type input "0907438588"
type input "CTY PHƯỚC HỶ"
type input "277/53 XÔ VIẾT NGHỆ TĨNH P15 QUẬN BÌNH THẠNH HCM"
type input "0941219675"
type input "TUYẾT LAN"
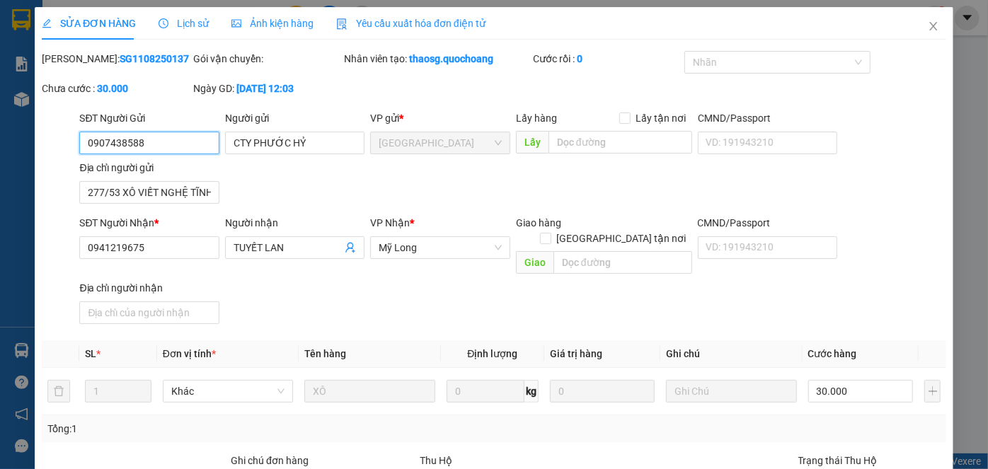
type input "30.000"
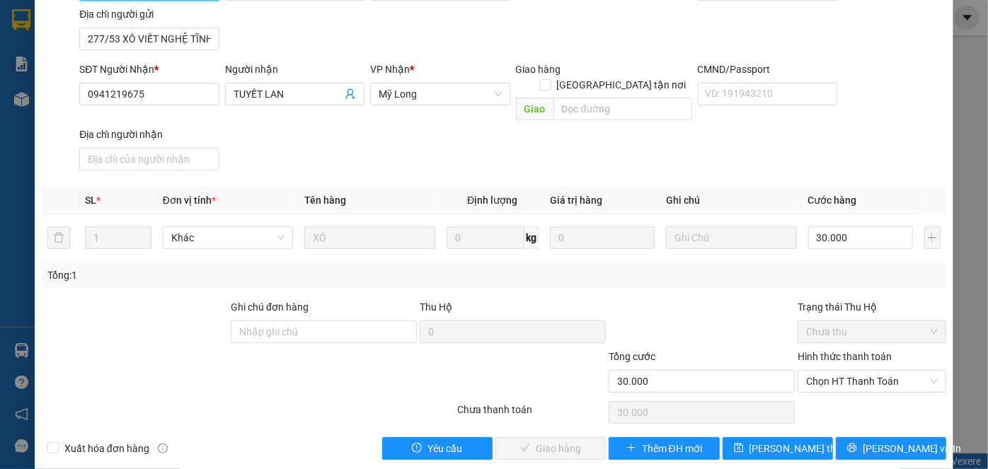
scroll to position [154, 0]
click at [827, 370] on span "Chọn HT Thanh Toán" at bounding box center [872, 380] width 132 height 21
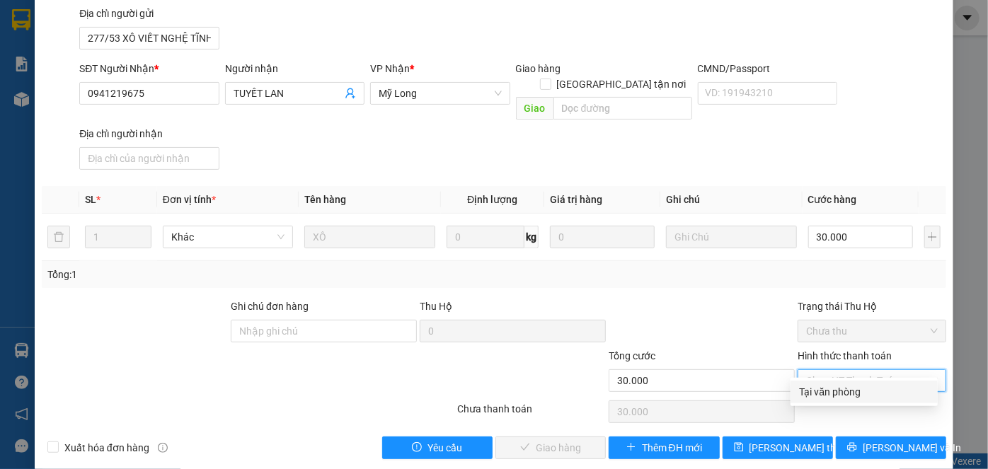
drag, startPoint x: 834, startPoint y: 395, endPoint x: 826, endPoint y: 391, distance: 8.9
click at [834, 394] on div "Tại văn phòng" at bounding box center [864, 392] width 130 height 16
type input "0"
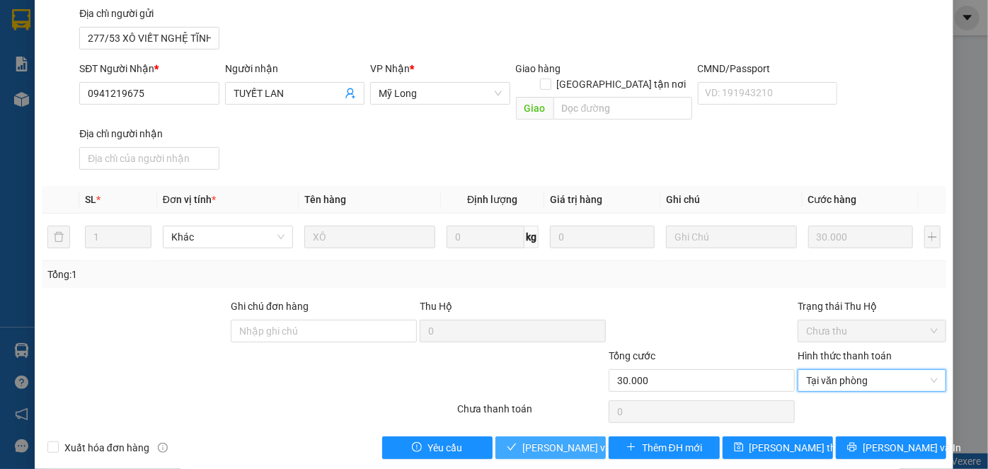
click at [547, 440] on span "[PERSON_NAME] và Giao hàng" at bounding box center [590, 448] width 136 height 16
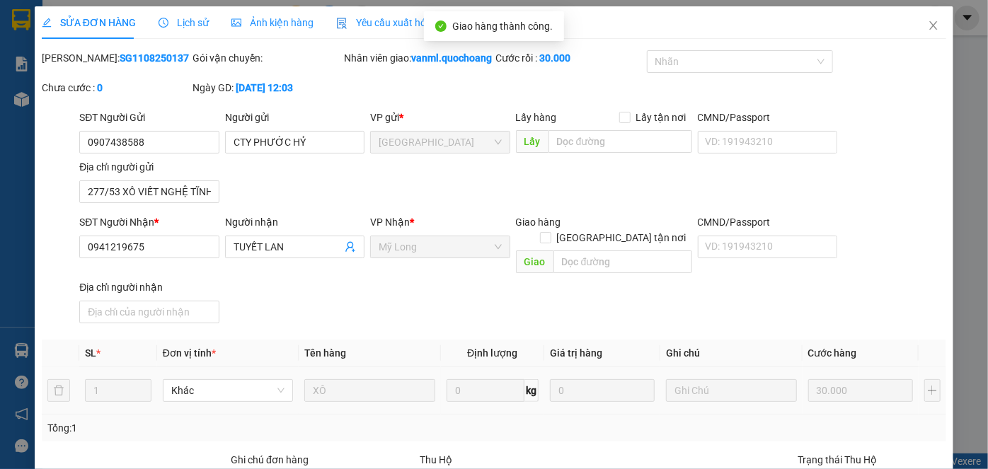
scroll to position [0, 0]
click at [928, 25] on icon "close" at bounding box center [933, 26] width 11 height 11
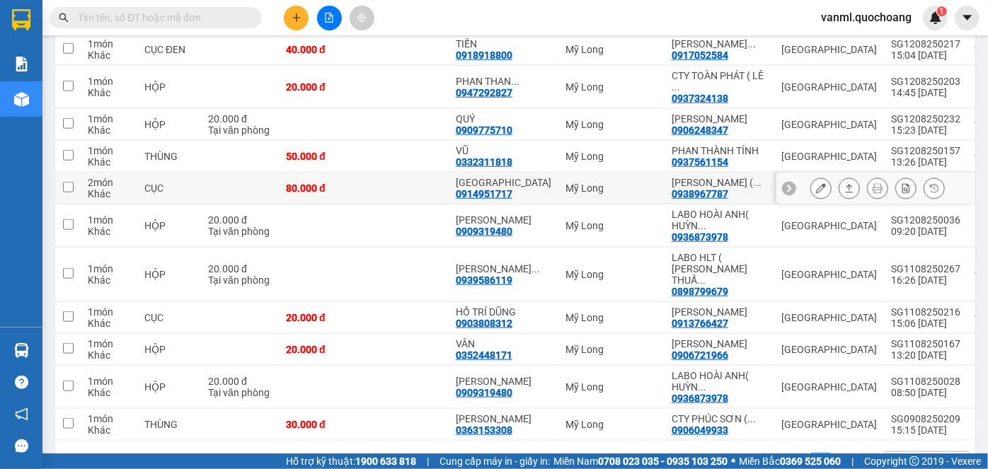
scroll to position [708, 0]
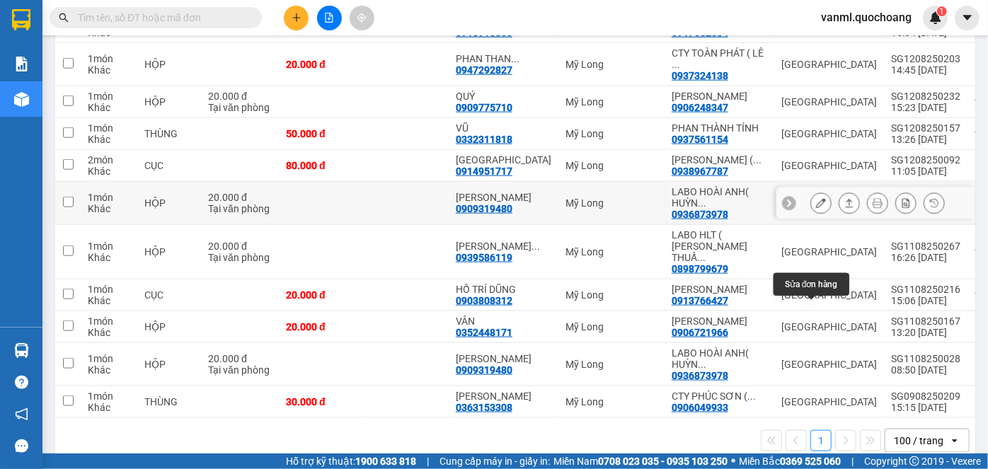
click at [816, 208] on icon at bounding box center [821, 203] width 10 height 10
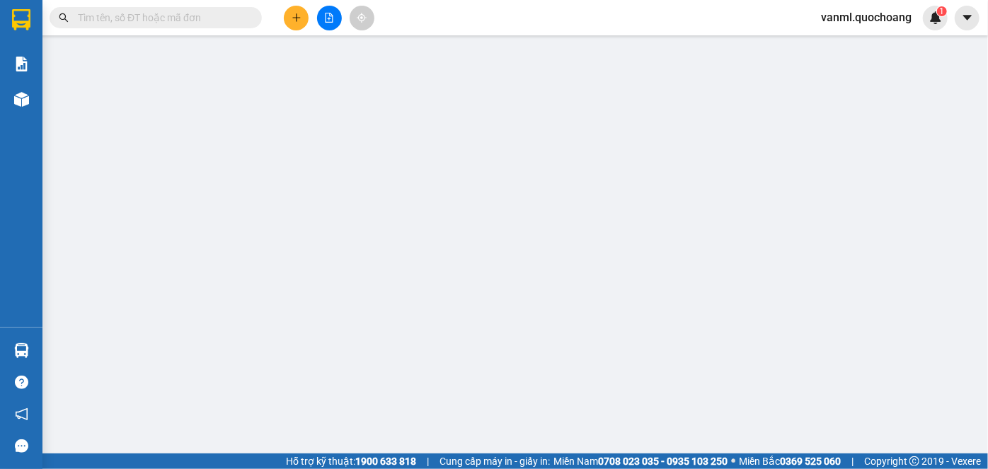
type input "0936873978"
type input "LABO HOÀI ANH( HUỲNH TUẤN THÀNH )"
type input "881/18/9 QL1A BÌNH HƯNG HÒA A BÌNH TÂN"
type input "0909319480"
type input "[PERSON_NAME]"
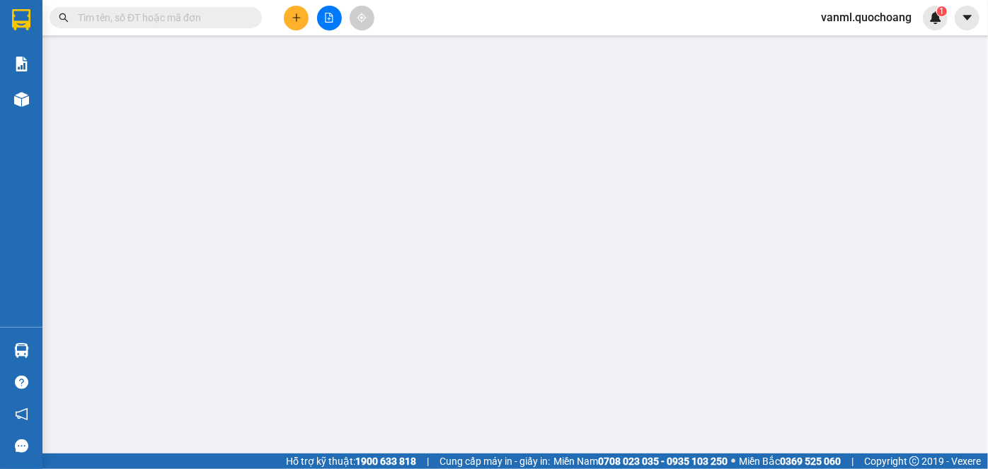
type input "20.000"
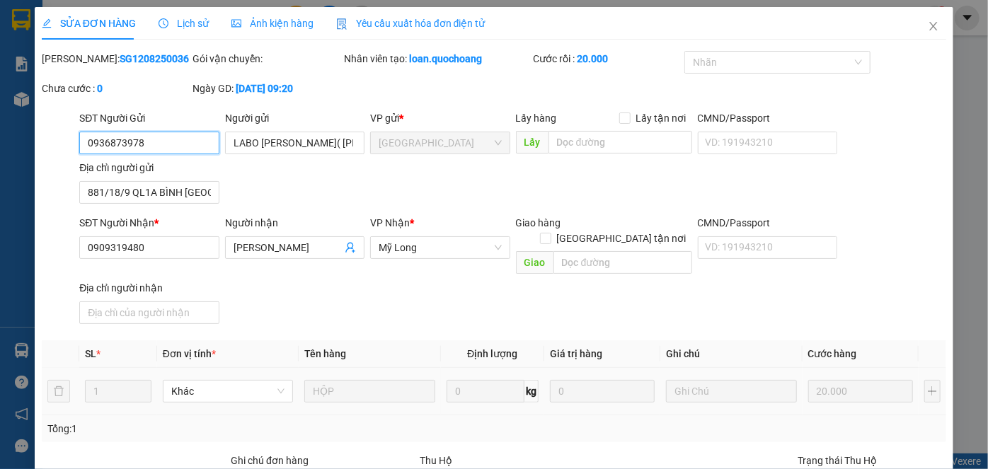
scroll to position [154, 0]
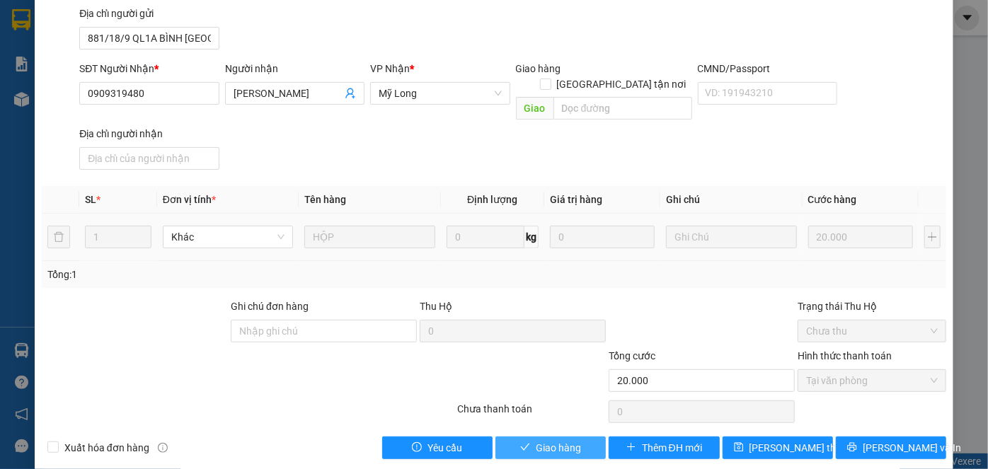
drag, startPoint x: 544, startPoint y: 436, endPoint x: 558, endPoint y: 419, distance: 22.1
click at [544, 440] on span "Giao hàng" at bounding box center [558, 448] width 45 height 16
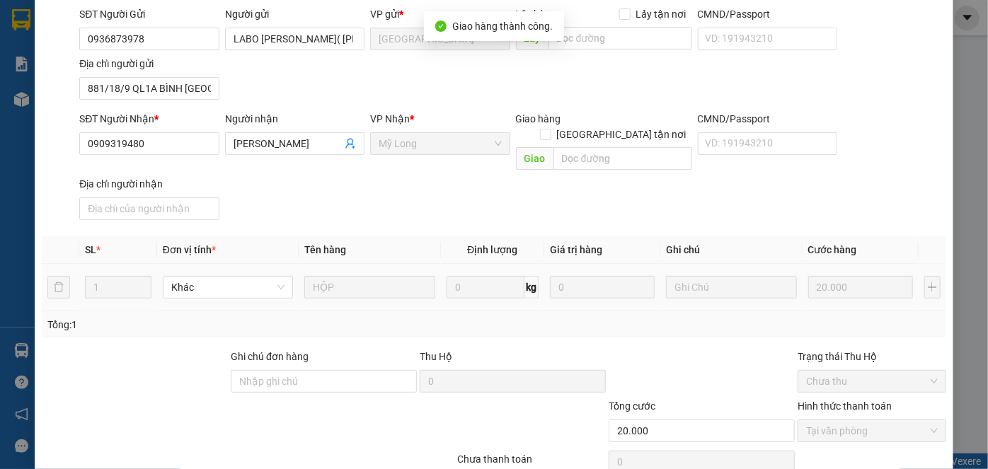
scroll to position [0, 0]
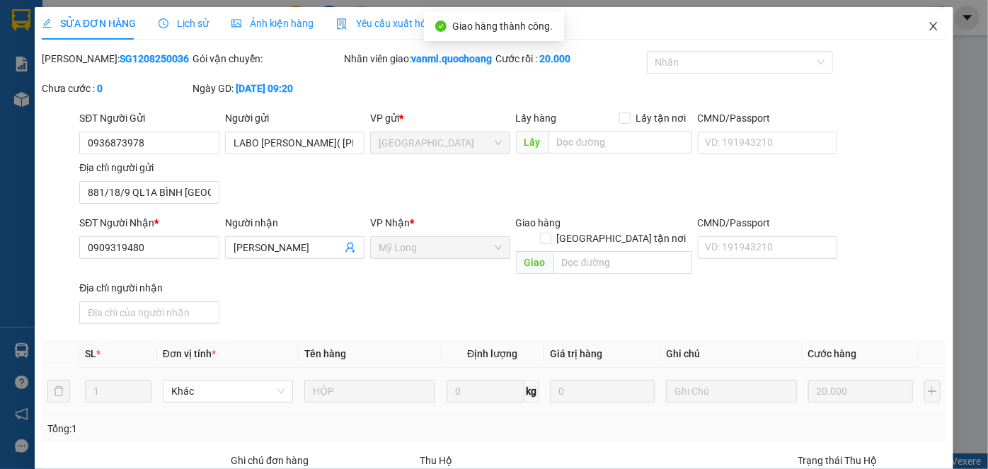
click at [928, 28] on icon "close" at bounding box center [933, 26] width 11 height 11
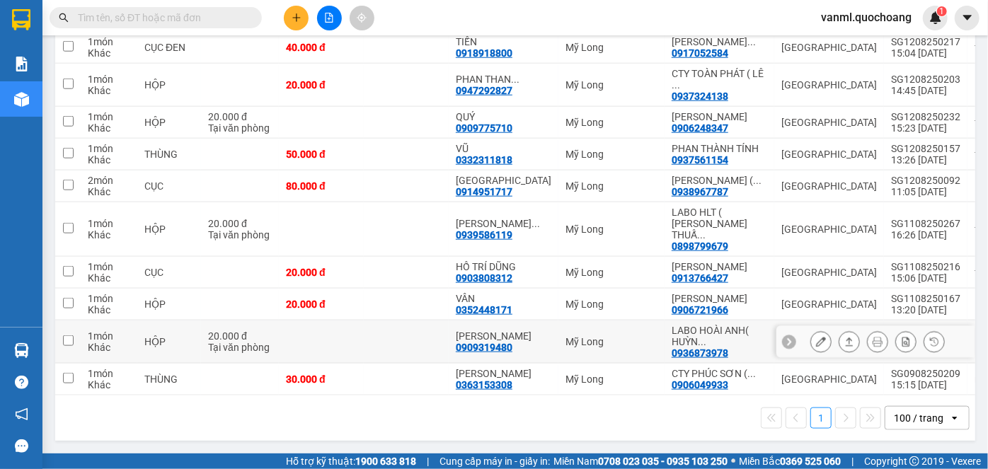
scroll to position [824, 0]
click at [816, 337] on icon at bounding box center [821, 342] width 10 height 10
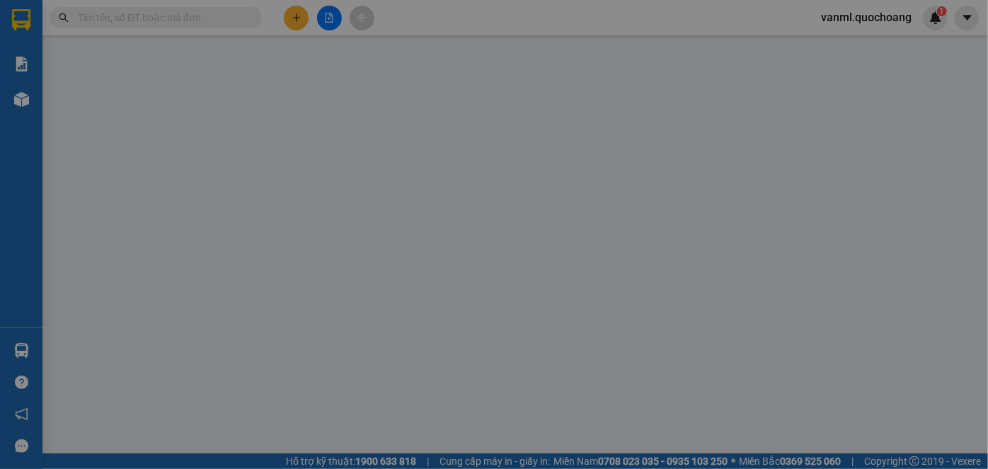
type input "0936873978"
type input "LABO HOÀI ANH( HUỲNH TUẤN THÀNH )"
type input "881/18/9 QL1A BÌNH HƯNG HÒA A BÌNH TÂN"
type input "0909319480"
type input "[PERSON_NAME]"
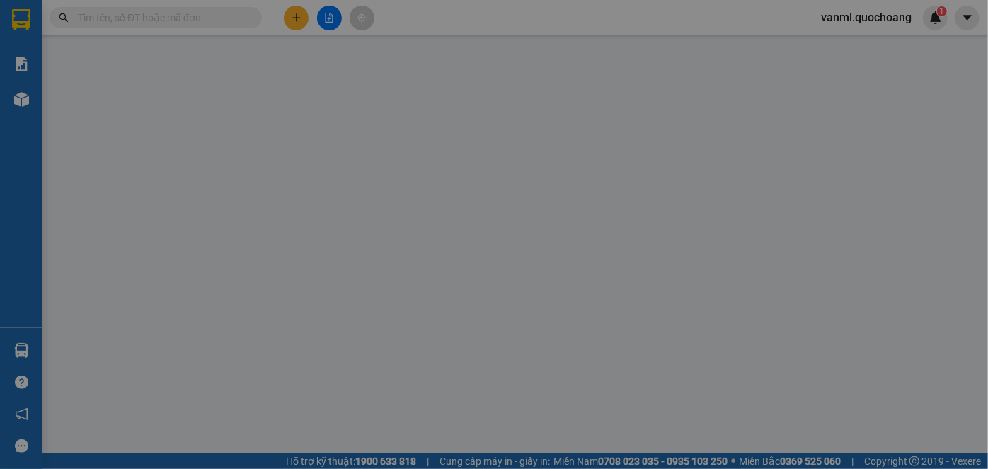
type input "20.000"
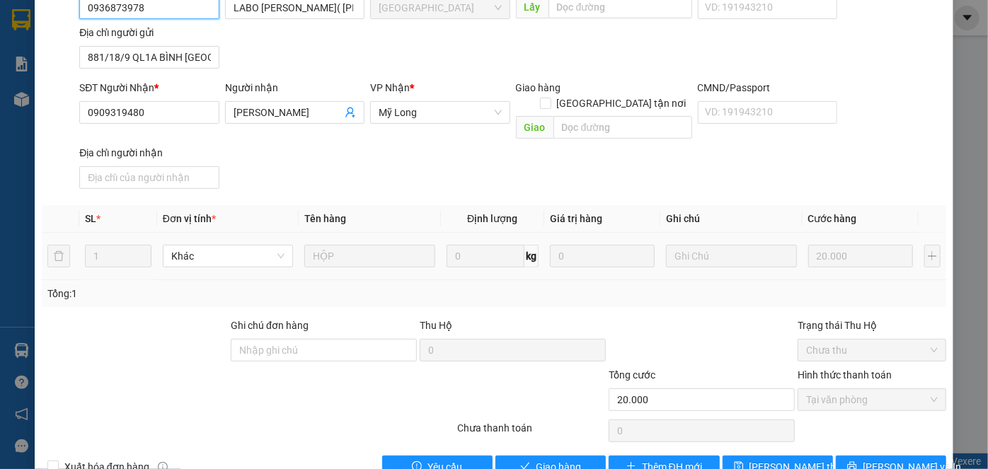
scroll to position [154, 0]
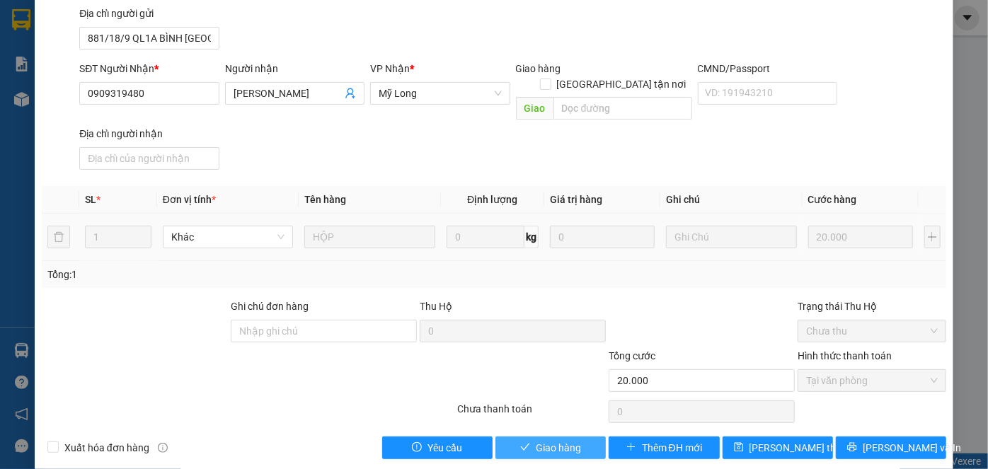
click at [543, 440] on span "Giao hàng" at bounding box center [558, 448] width 45 height 16
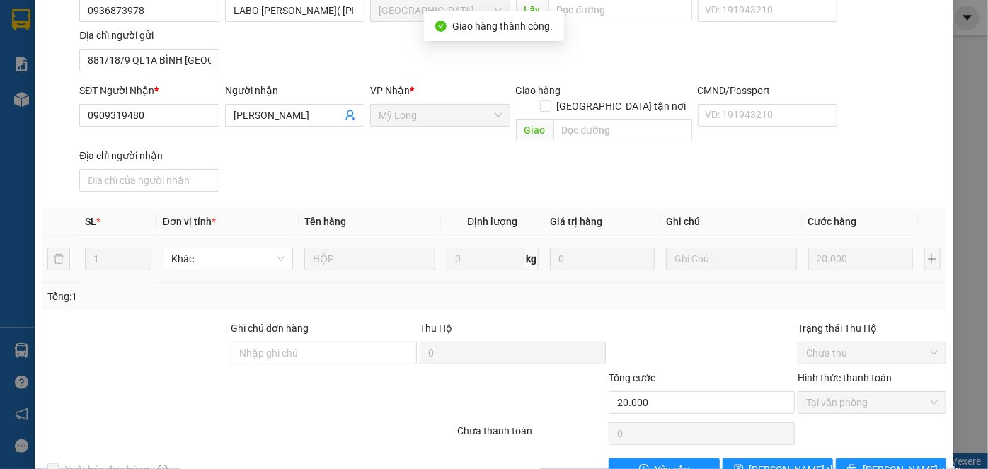
scroll to position [0, 0]
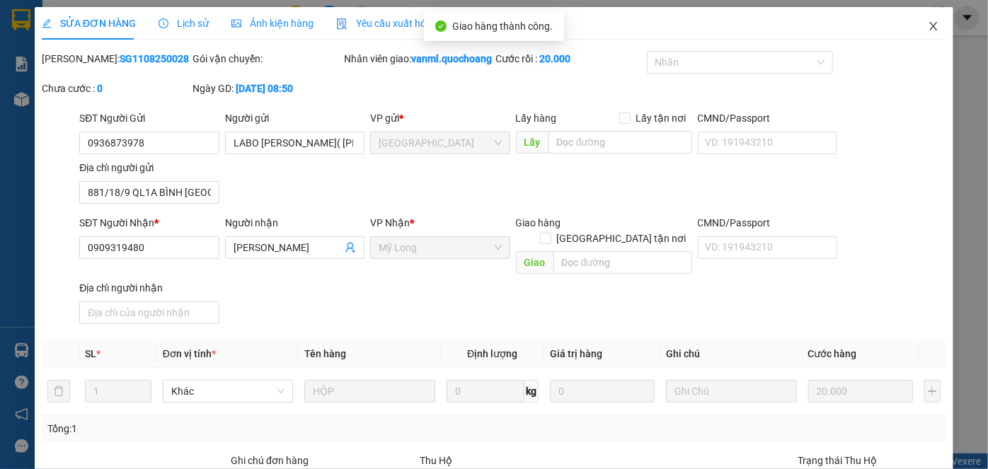
click at [928, 32] on icon "close" at bounding box center [933, 26] width 11 height 11
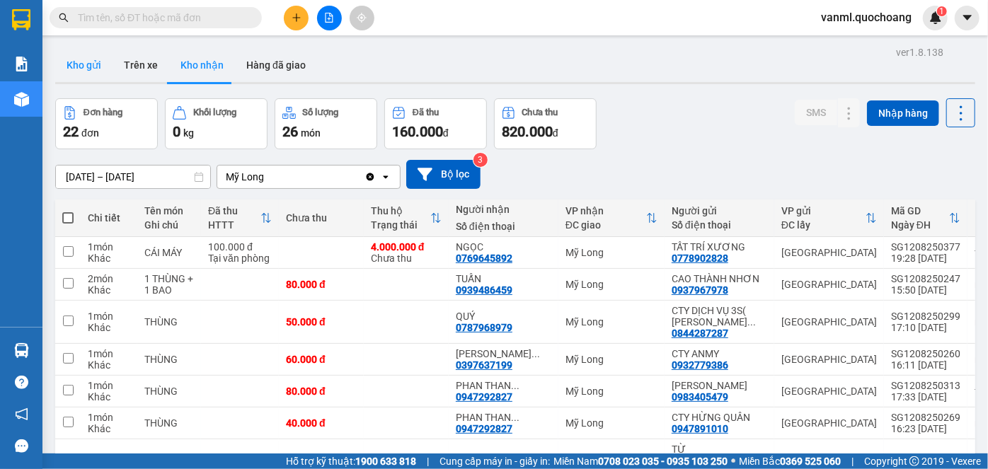
click at [80, 62] on button "Kho gửi" at bounding box center [83, 65] width 57 height 34
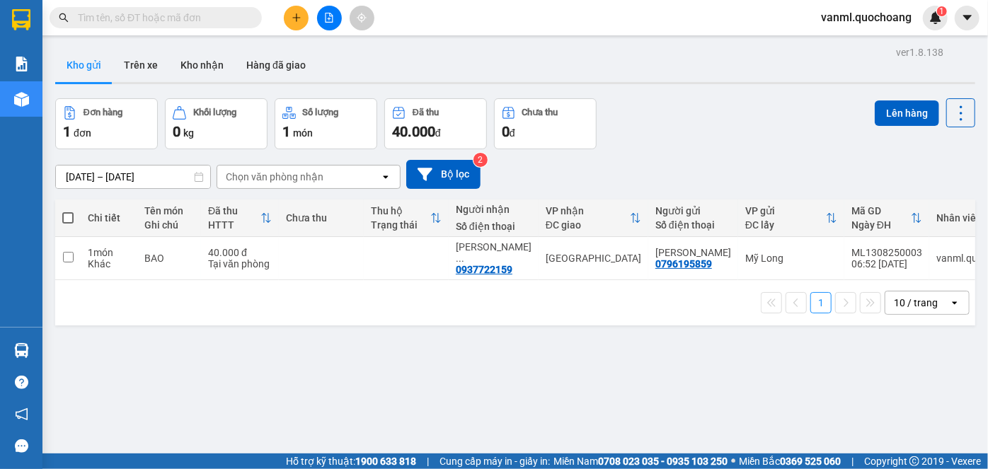
click at [64, 217] on span at bounding box center [67, 217] width 11 height 11
click at [68, 211] on input "checkbox" at bounding box center [68, 211] width 0 height 0
checkbox input "true"
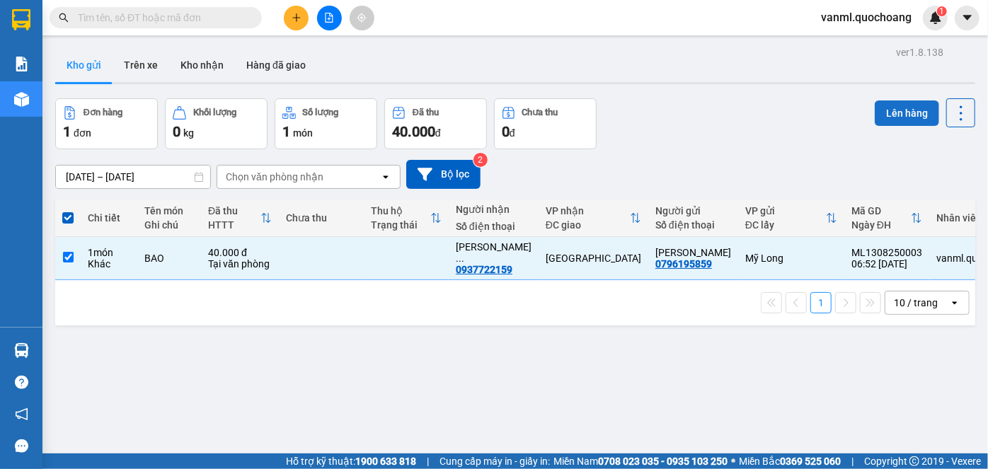
click at [893, 112] on button "Lên hàng" at bounding box center [907, 112] width 64 height 25
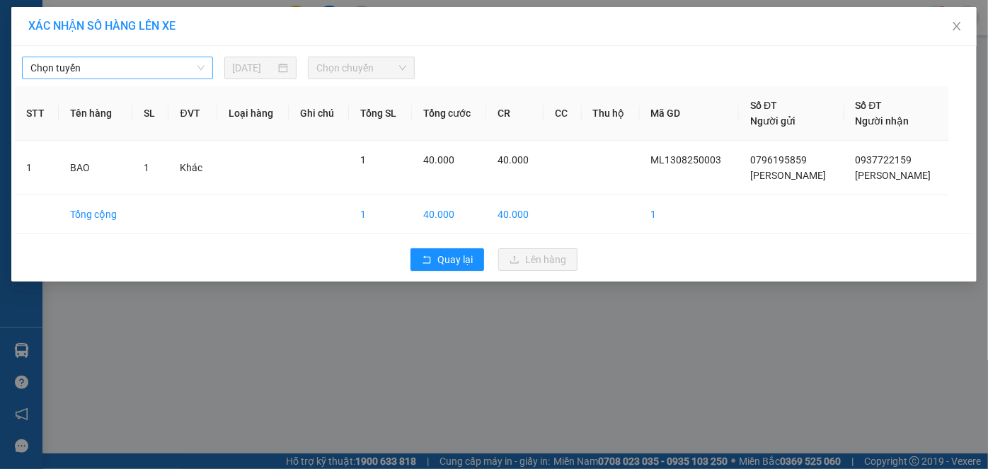
click at [159, 65] on span "Chọn tuyến" at bounding box center [117, 67] width 174 height 21
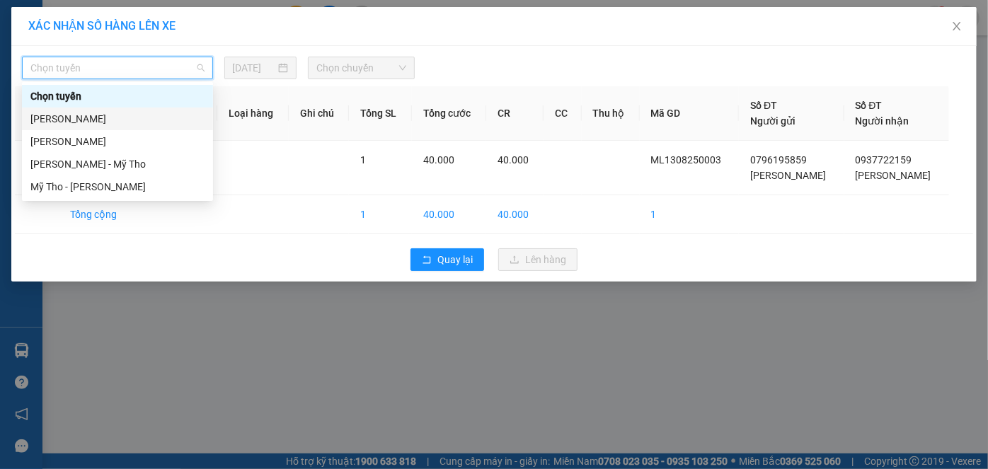
click at [140, 115] on div "[PERSON_NAME]" at bounding box center [117, 119] width 174 height 16
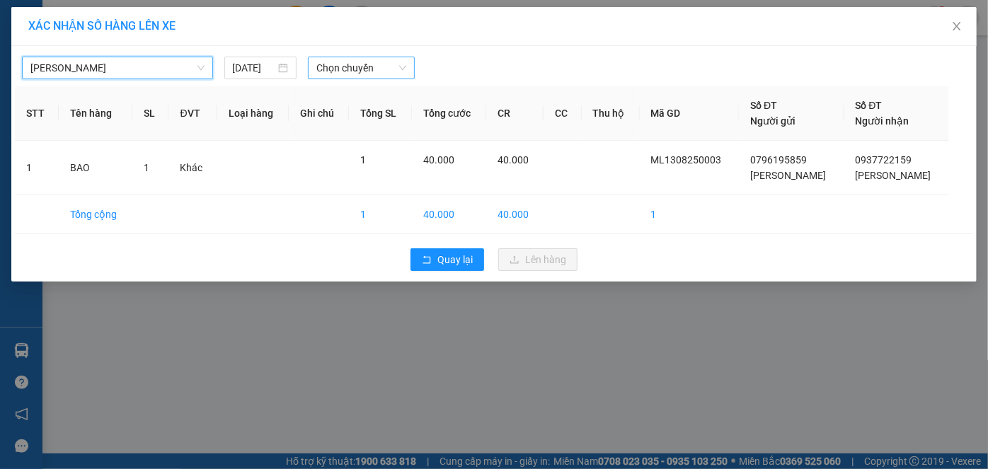
click at [343, 74] on span "Chọn chuyến" at bounding box center [361, 67] width 90 height 21
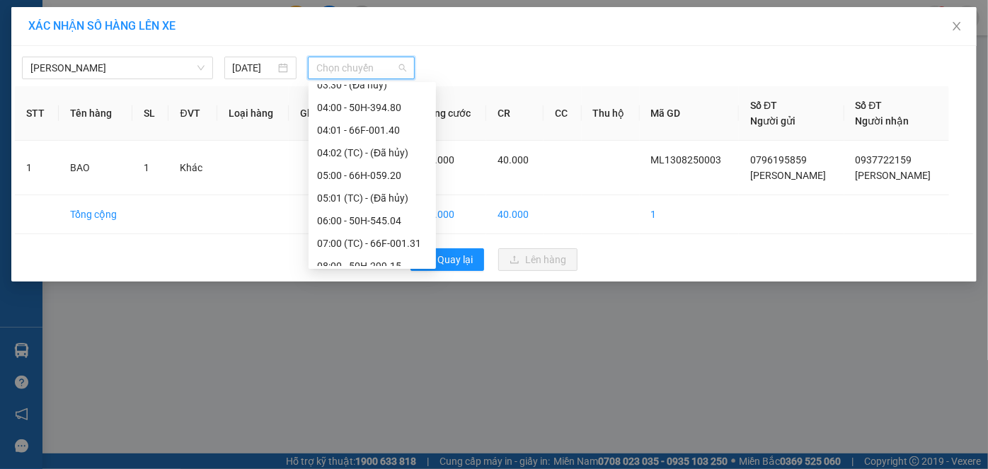
scroll to position [321, 0]
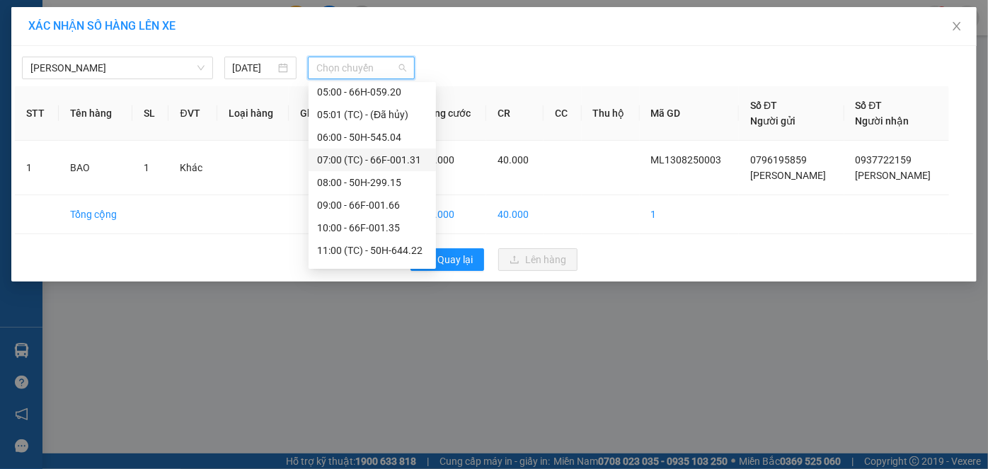
click at [370, 157] on div "07:00 (TC) - 66F-001.31" at bounding box center [372, 160] width 110 height 16
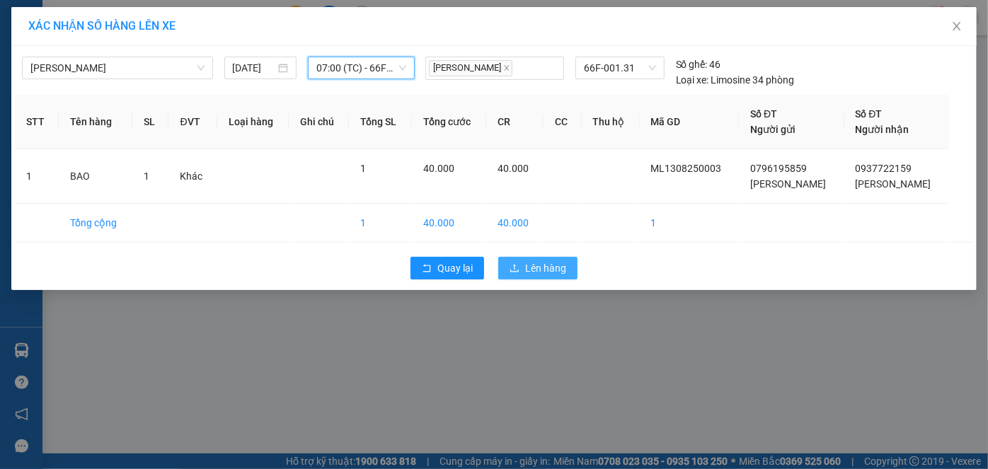
click at [522, 263] on button "Lên hàng" at bounding box center [537, 268] width 79 height 23
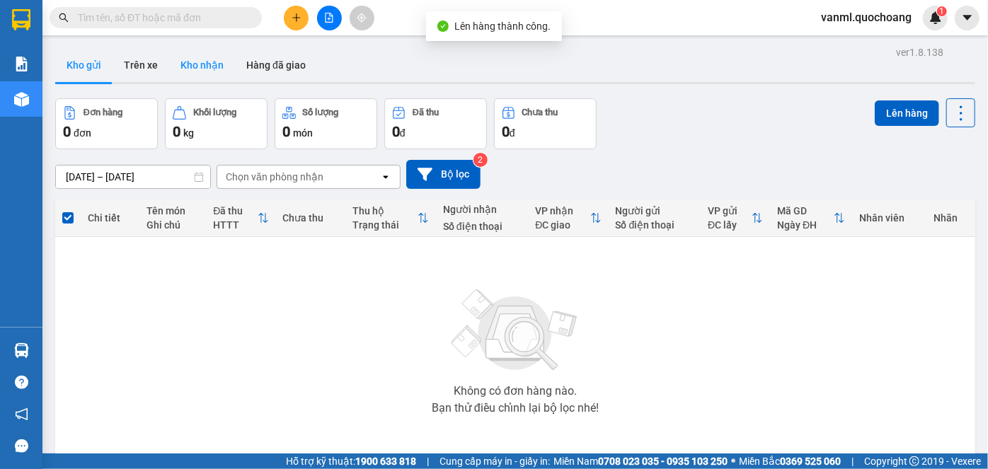
click at [209, 66] on button "Kho nhận" at bounding box center [202, 65] width 66 height 34
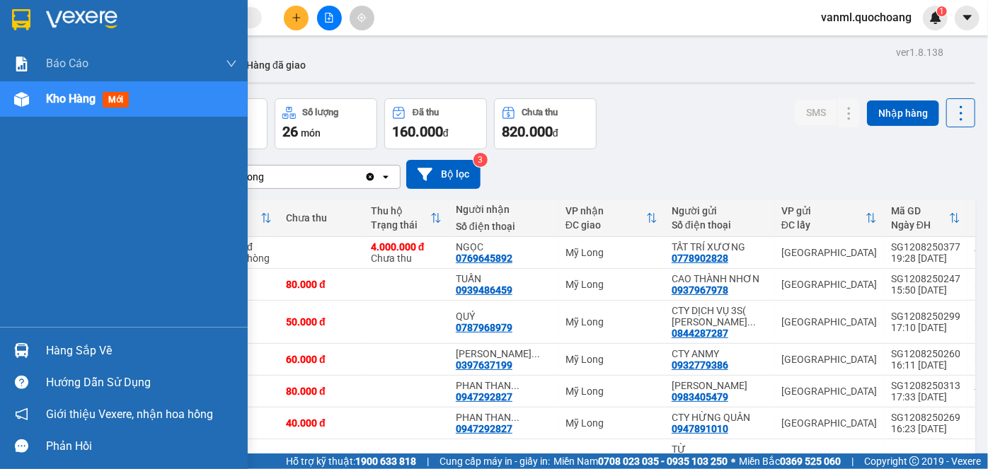
click at [88, 345] on div "Hàng sắp về" at bounding box center [141, 350] width 191 height 21
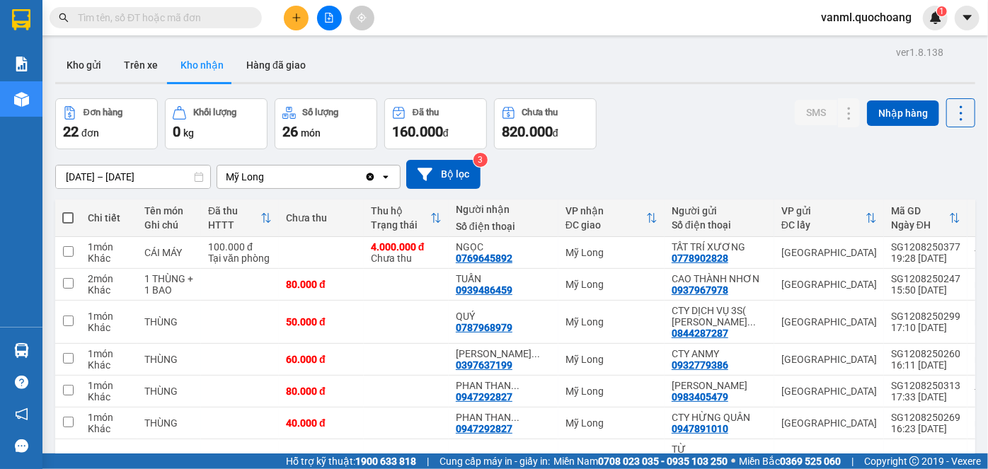
click at [662, 175] on section "Kết quả tìm kiếm ( 0 ) Bộ lọc No Data vanml.quochoang 1 Báo cáo Báo cáo dòng ti…" at bounding box center [494, 234] width 988 height 469
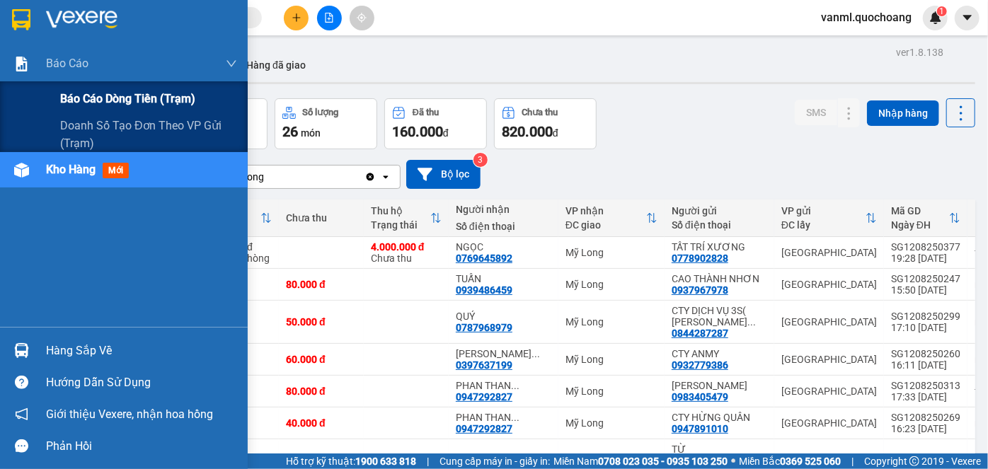
click at [111, 91] on span "Báo cáo dòng tiền (trạm)" at bounding box center [127, 99] width 135 height 18
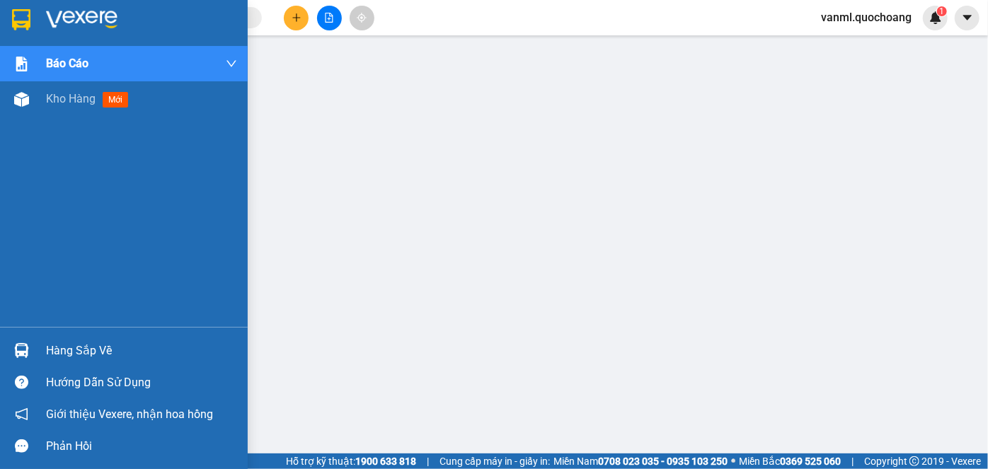
click at [82, 99] on span "Kho hàng" at bounding box center [71, 98] width 50 height 13
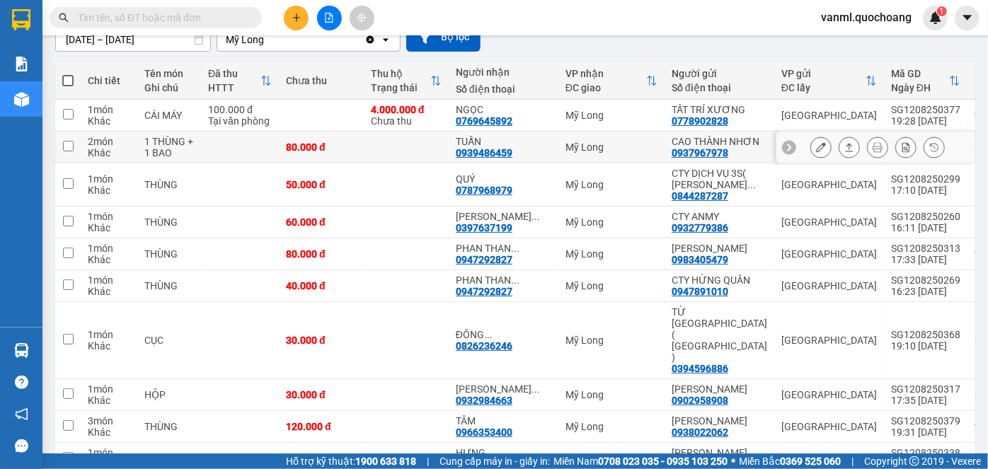
scroll to position [192, 0]
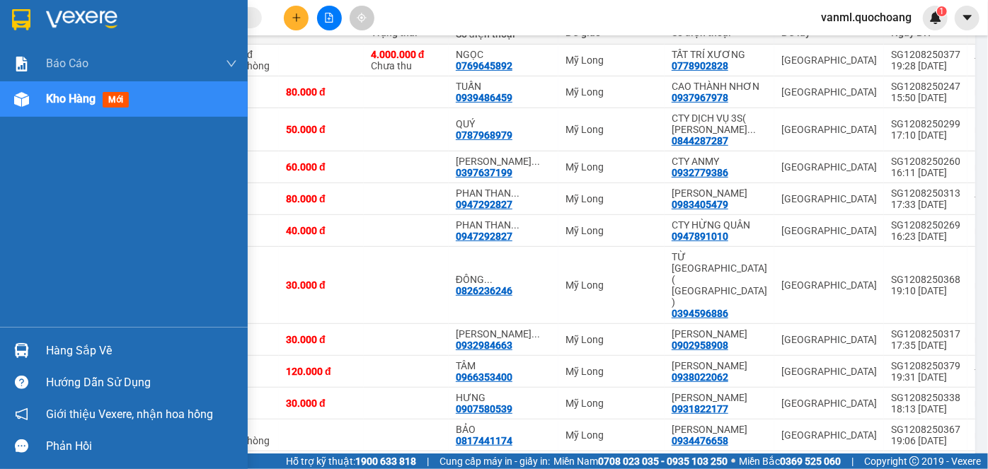
click at [89, 358] on div "Hàng sắp về" at bounding box center [141, 350] width 191 height 21
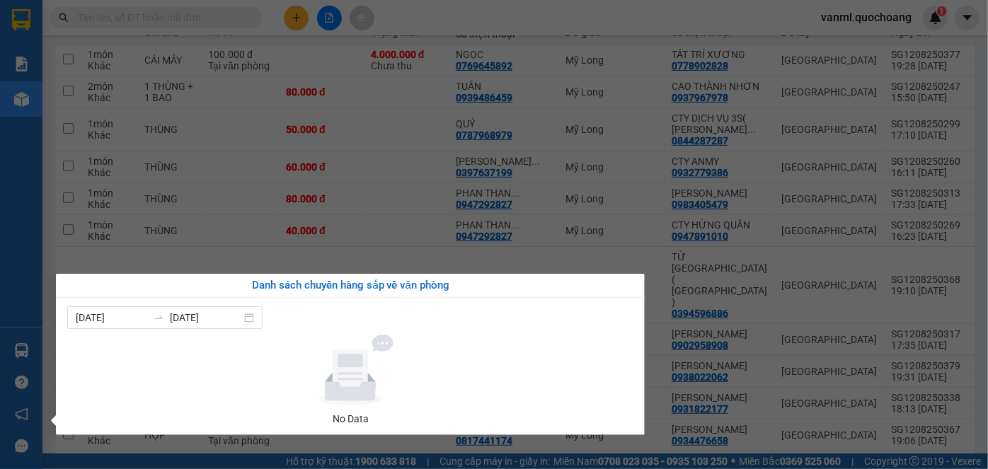
click at [612, 218] on section "Kết quả tìm kiếm ( 0 ) Bộ lọc No Data vanml.quochoang 1 Báo cáo Báo cáo dòng ti…" at bounding box center [494, 234] width 988 height 469
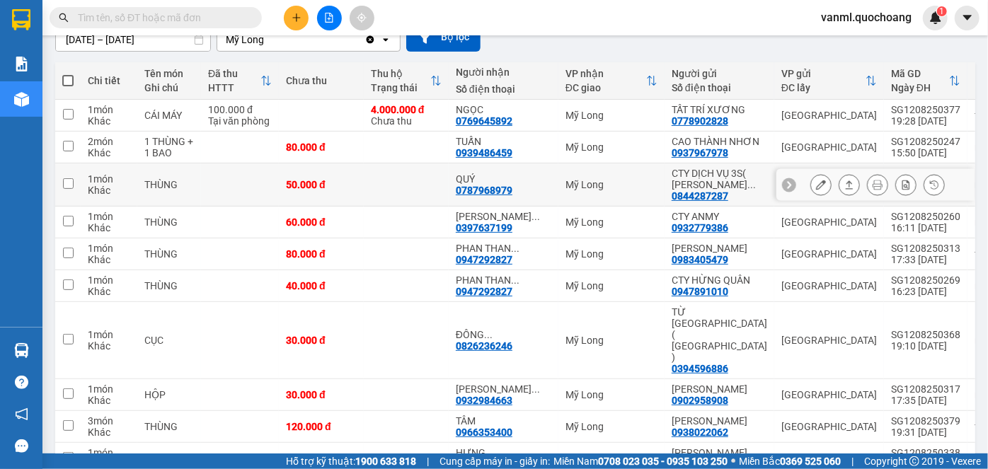
scroll to position [0, 0]
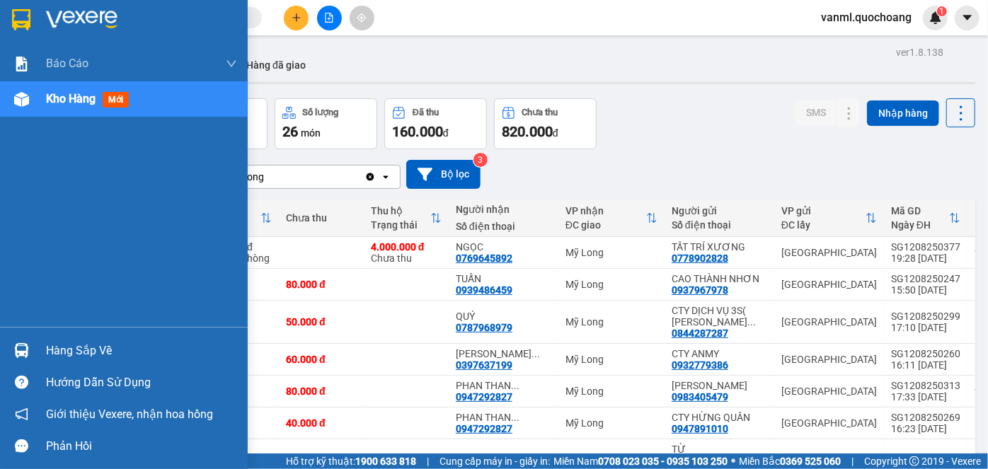
click at [60, 338] on div "Hàng sắp về" at bounding box center [124, 351] width 248 height 32
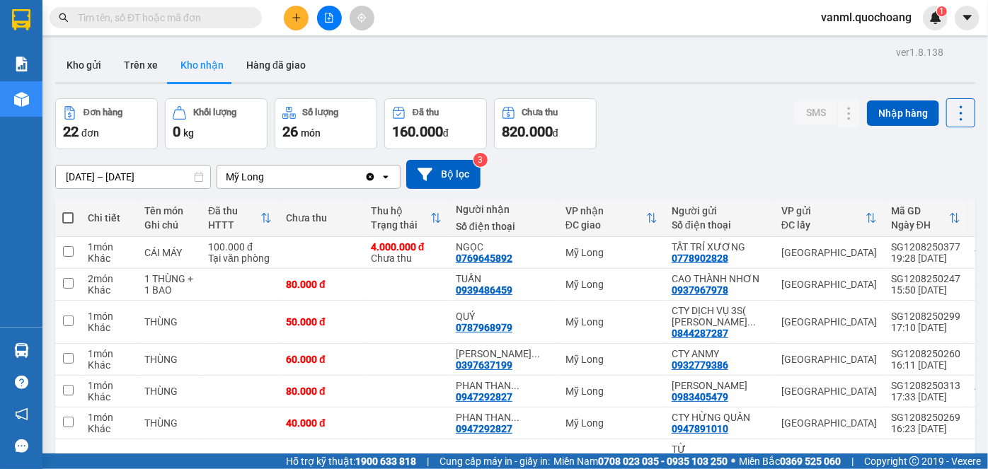
click at [652, 155] on section "Kết quả tìm kiếm ( 0 ) Bộ lọc No Data vanml.quochoang 1 Báo cáo Báo cáo dòng ti…" at bounding box center [494, 234] width 988 height 469
click at [75, 64] on button "Kho gửi" at bounding box center [83, 65] width 57 height 34
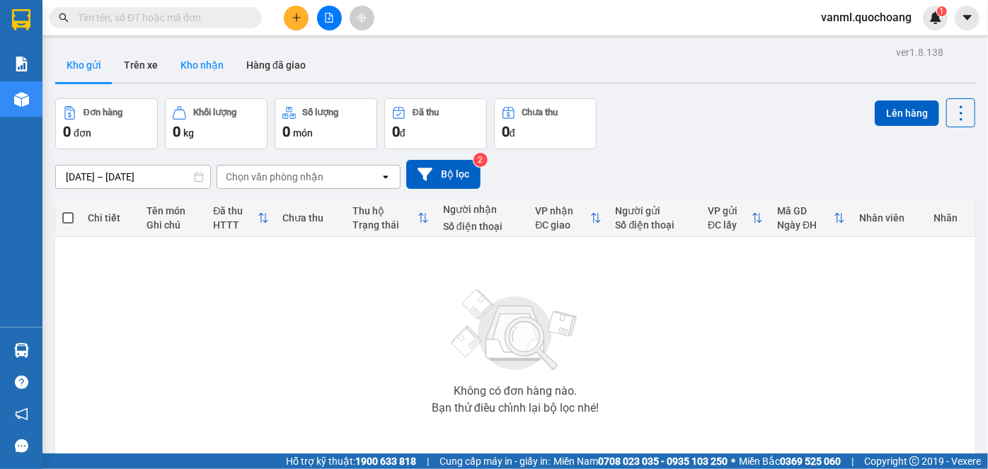
click at [205, 62] on button "Kho nhận" at bounding box center [202, 65] width 66 height 34
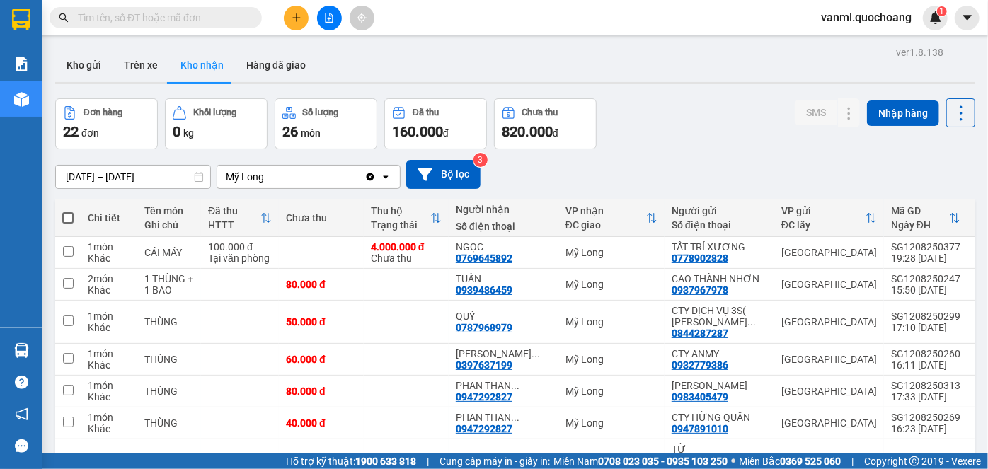
click at [293, 16] on icon "plus" at bounding box center [297, 18] width 10 height 10
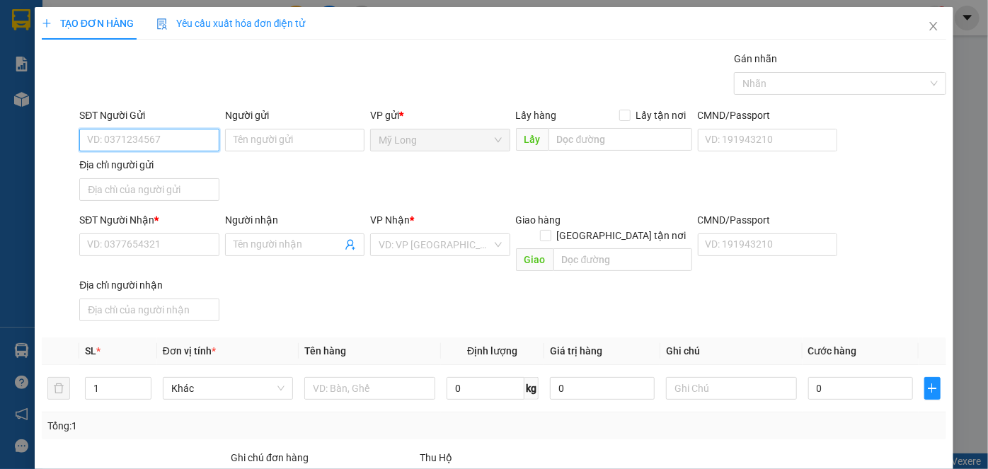
click at [192, 140] on input "SĐT Người Gửi" at bounding box center [148, 140] width 139 height 23
type input "0939893379"
click at [192, 167] on div "0939893379 - [PERSON_NAME]" at bounding box center [156, 168] width 139 height 16
type input "[PERSON_NAME]"
type input "0939893379"
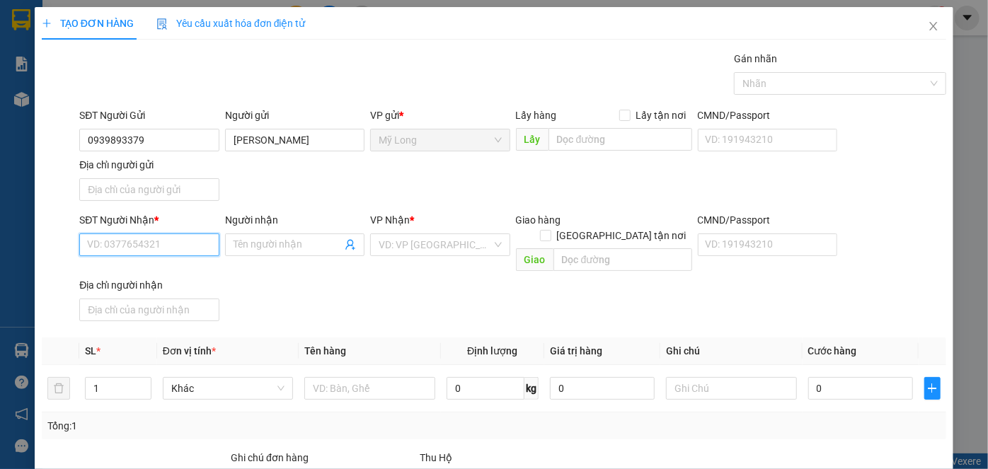
click at [184, 238] on input "SĐT Người Nhận *" at bounding box center [148, 245] width 139 height 23
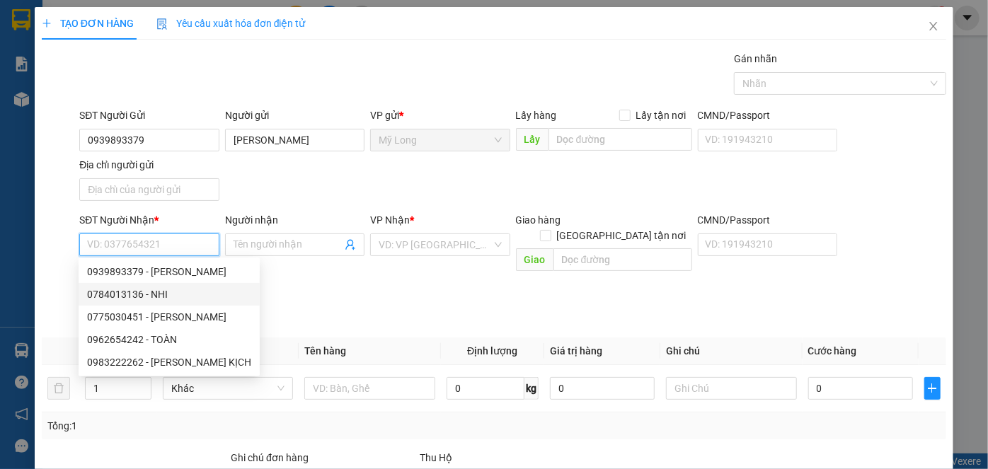
click at [166, 291] on div "0784013136 - NHI" at bounding box center [169, 295] width 164 height 16
type input "0784013136"
type input "NHI"
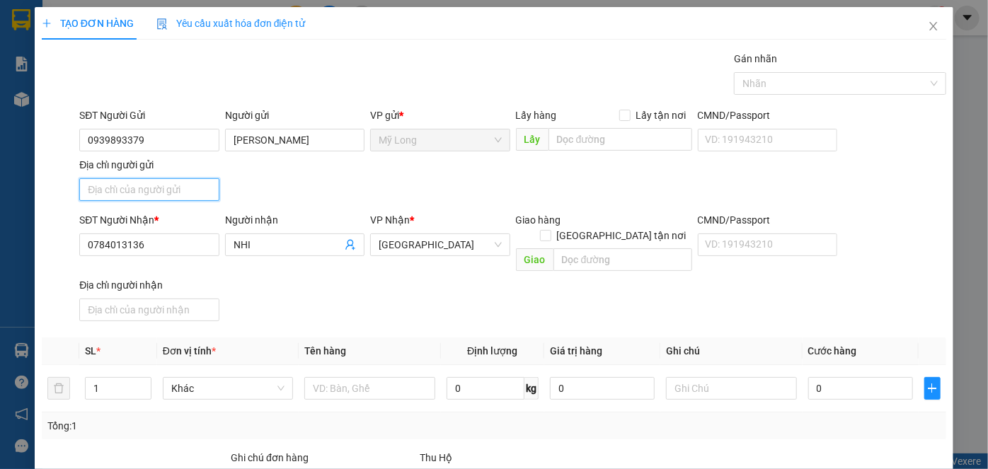
click at [154, 184] on input "Địa chỉ người gửi" at bounding box center [148, 189] width 139 height 23
type input "TỔ 28, ẤP 4, MỸ HIỆP, ĐỒNG THÁP"
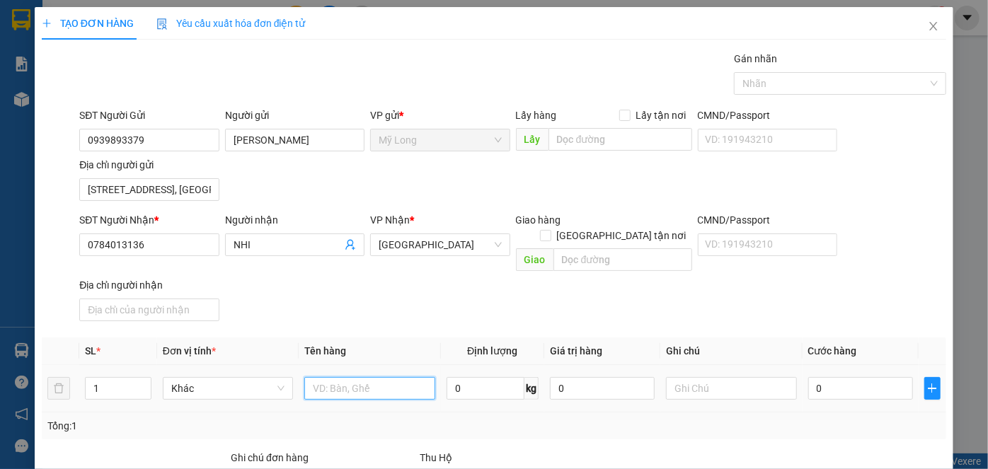
click at [367, 377] on input "text" at bounding box center [369, 388] width 131 height 23
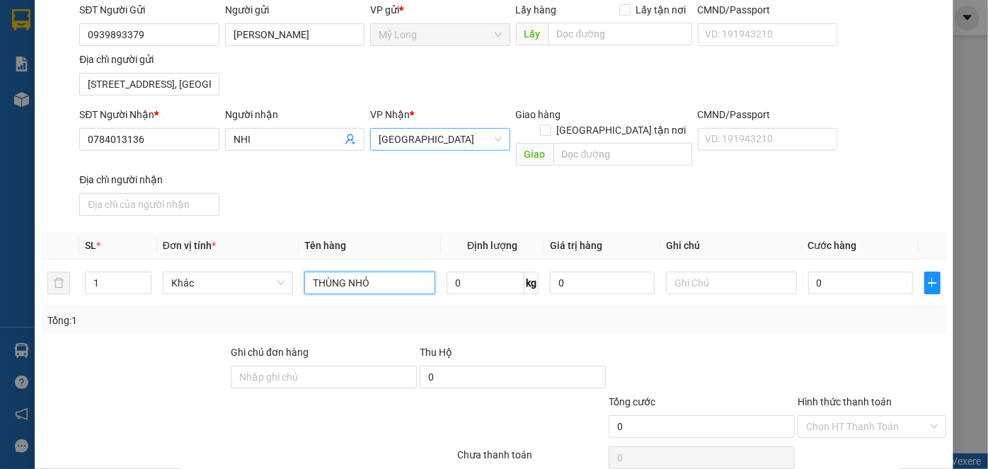
scroll to position [128, 0]
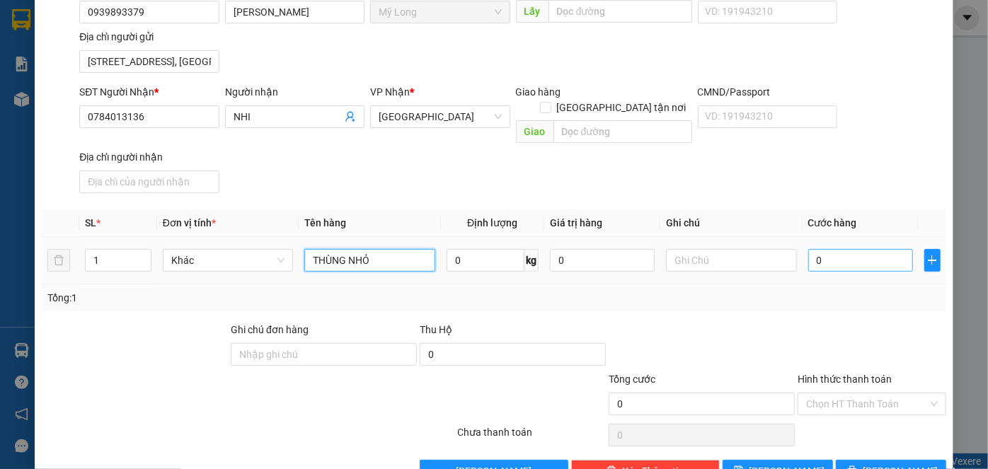
type input "THÙNG NHỎ"
click at [873, 249] on input "0" at bounding box center [860, 260] width 105 height 23
type input "3"
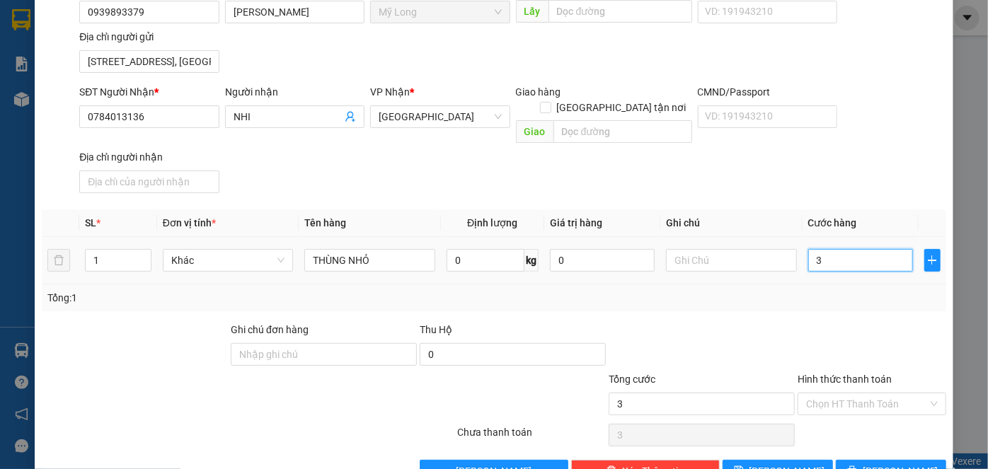
type input "30"
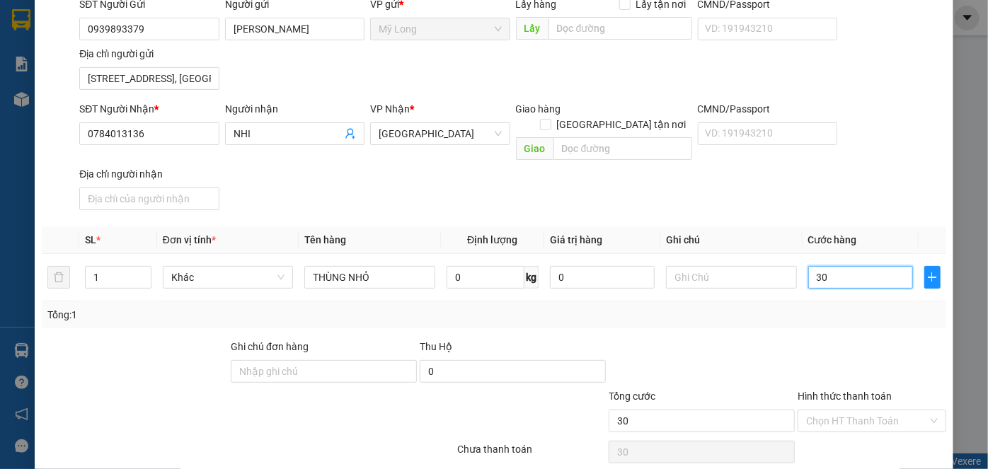
scroll to position [151, 0]
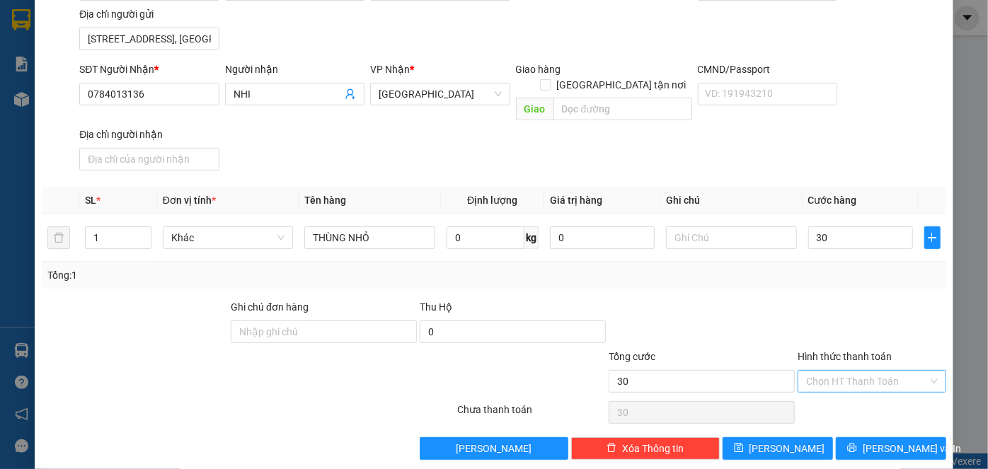
type input "30.000"
click at [856, 371] on input "Hình thức thanh toán" at bounding box center [867, 381] width 122 height 21
click at [843, 392] on div "Tại văn phòng" at bounding box center [864, 392] width 130 height 16
type input "0"
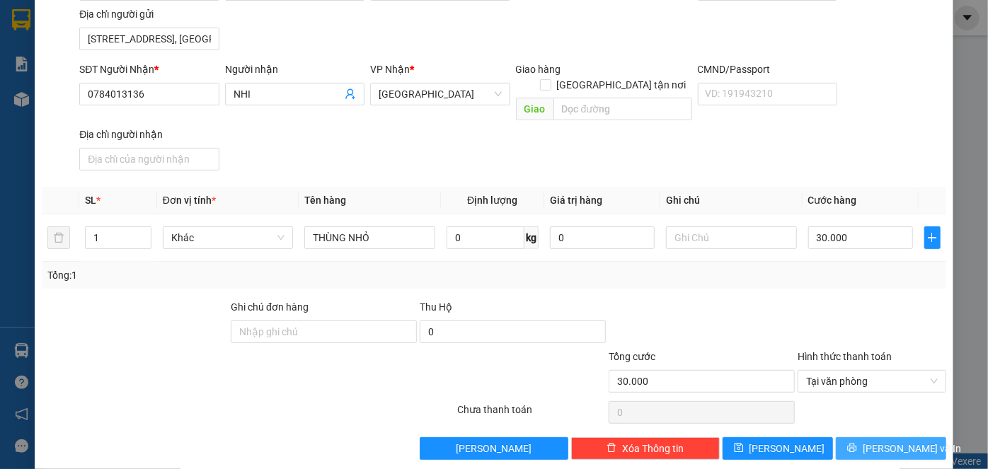
click at [876, 441] on span "[PERSON_NAME] và In" at bounding box center [912, 449] width 99 height 16
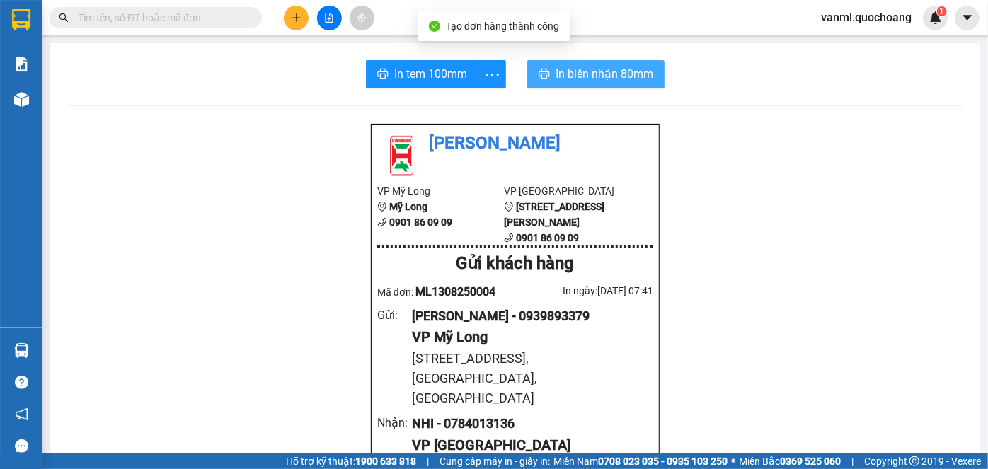
click at [606, 70] on span "In biên nhận 80mm" at bounding box center [605, 74] width 98 height 18
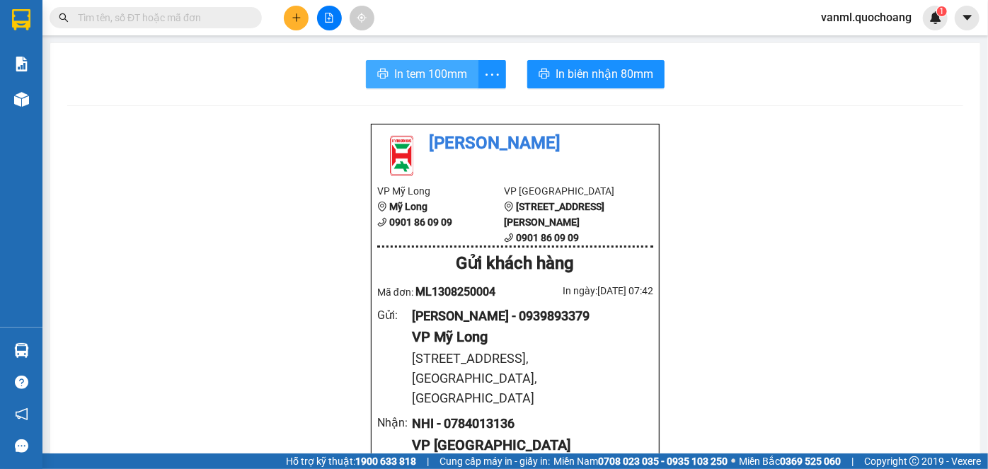
drag, startPoint x: 413, startPoint y: 76, endPoint x: 416, endPoint y: 114, distance: 38.4
click at [413, 74] on span "In tem 100mm" at bounding box center [430, 74] width 73 height 18
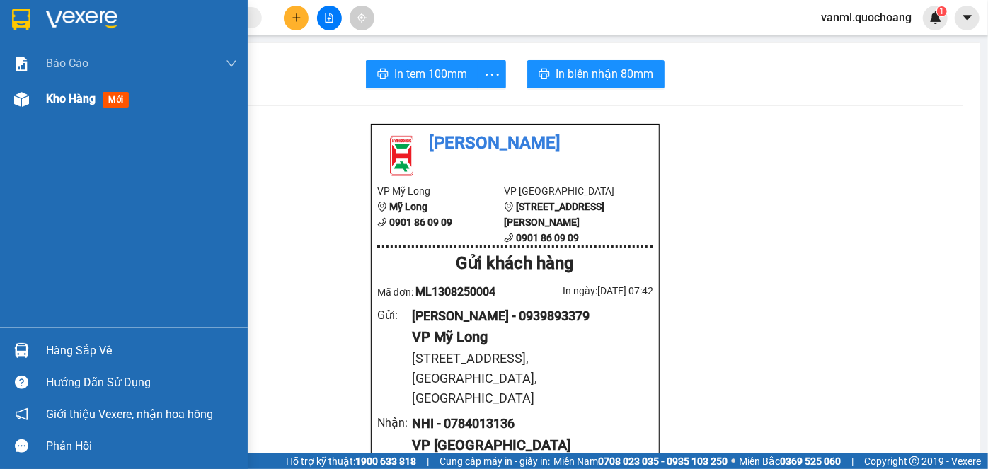
click at [57, 102] on span "Kho hàng" at bounding box center [71, 98] width 50 height 13
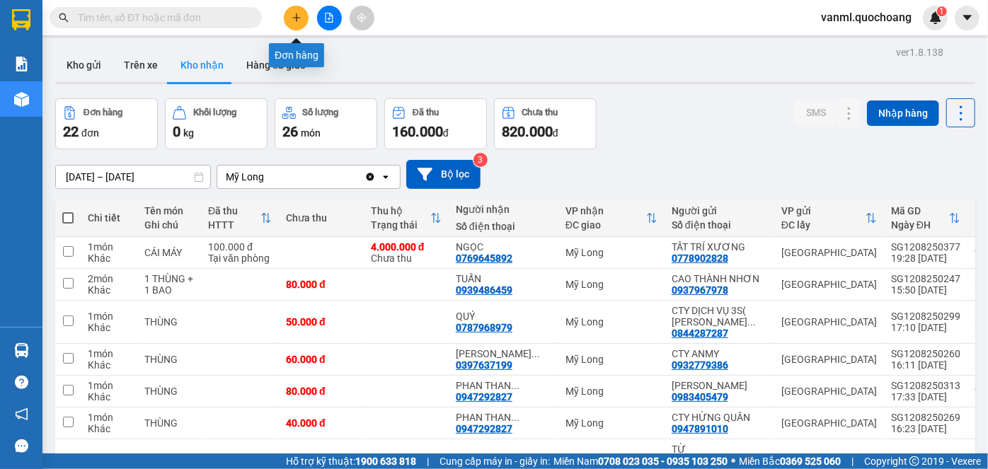
click at [292, 19] on icon "plus" at bounding box center [297, 18] width 10 height 10
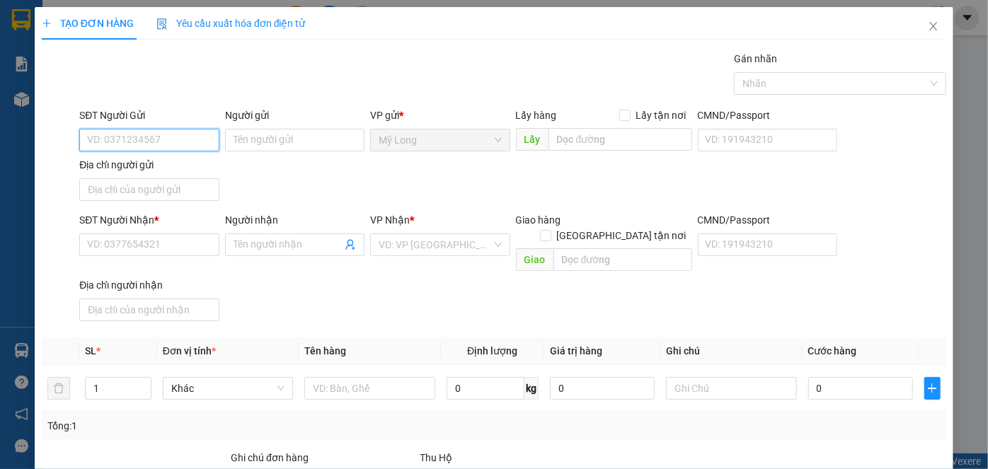
click at [161, 130] on input "SĐT Người Gửi" at bounding box center [148, 140] width 139 height 23
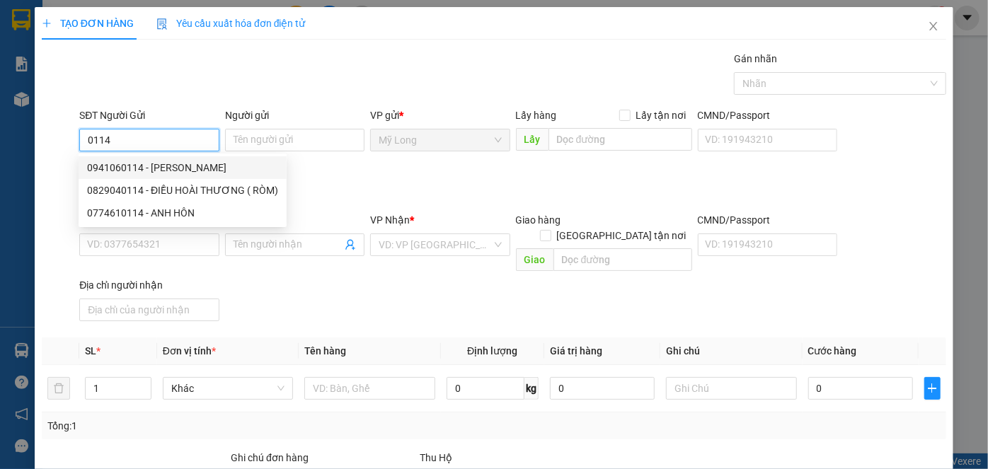
click at [205, 168] on div "0941060114 - ĐẶNG MINH HỒNG" at bounding box center [182, 168] width 191 height 16
type input "0941060114"
type input "ĐẶNG MINH HỒNG"
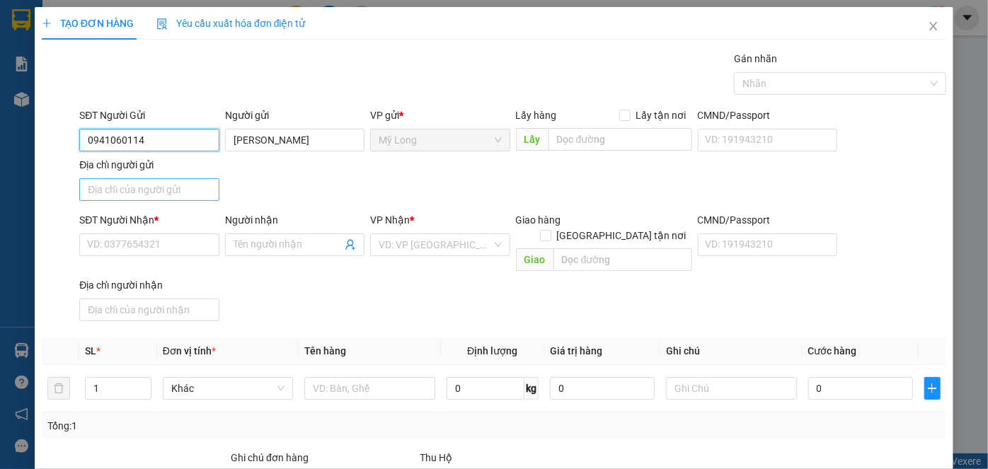
type input "0941060114"
click at [196, 188] on input "Địa chỉ người gửi" at bounding box center [148, 189] width 139 height 23
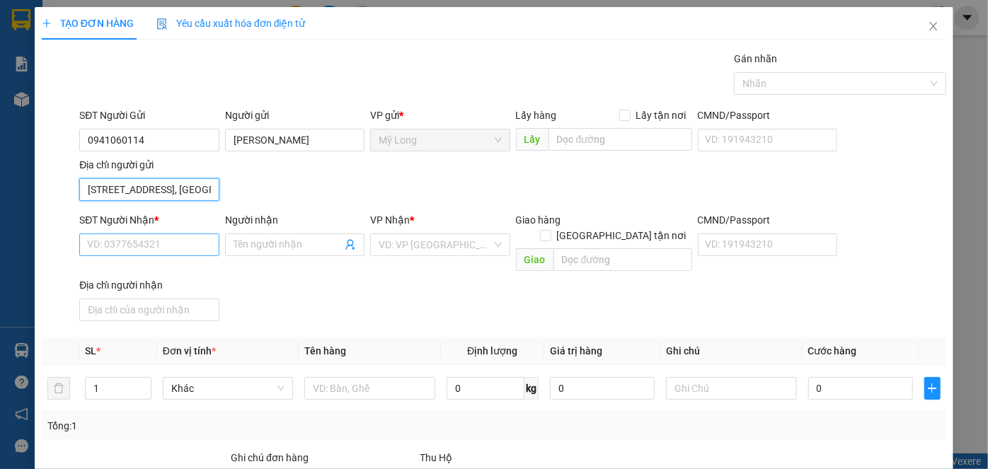
type input "TỔ 9, ẤP 1, MỸ HIỆP, ĐỒNG THÁP"
click at [194, 247] on input "SĐT Người Nhận *" at bounding box center [148, 245] width 139 height 23
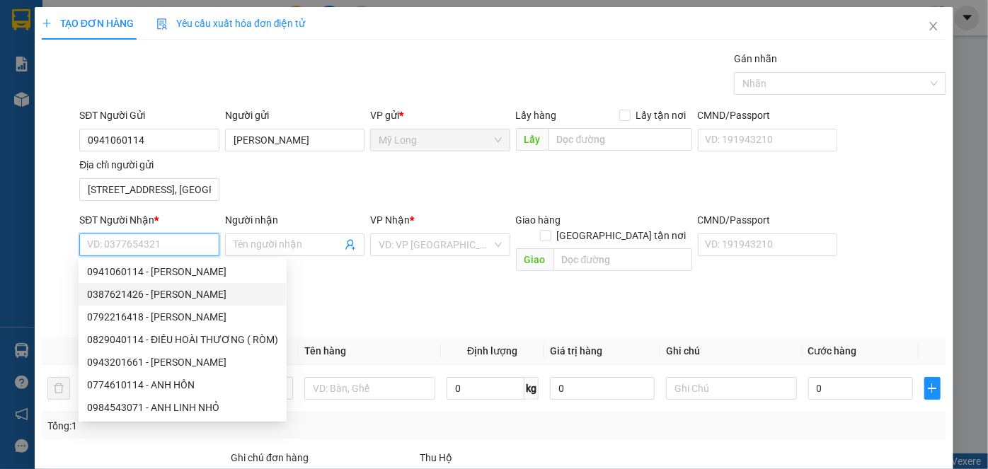
click at [204, 297] on div "0387621426 - ĐẶNG NGỌC THÚY" at bounding box center [182, 295] width 191 height 16
type input "0387621426"
type input "ĐẶNG NGỌC THÚY"
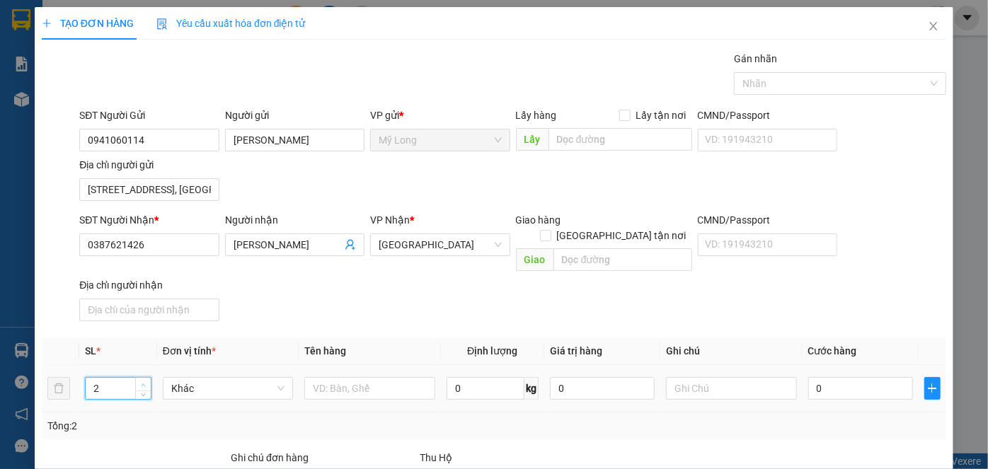
click at [143, 383] on icon "up" at bounding box center [143, 385] width 5 height 5
type input "4"
click at [143, 383] on icon "up" at bounding box center [143, 385] width 5 height 5
click at [385, 378] on input "text" at bounding box center [369, 388] width 131 height 23
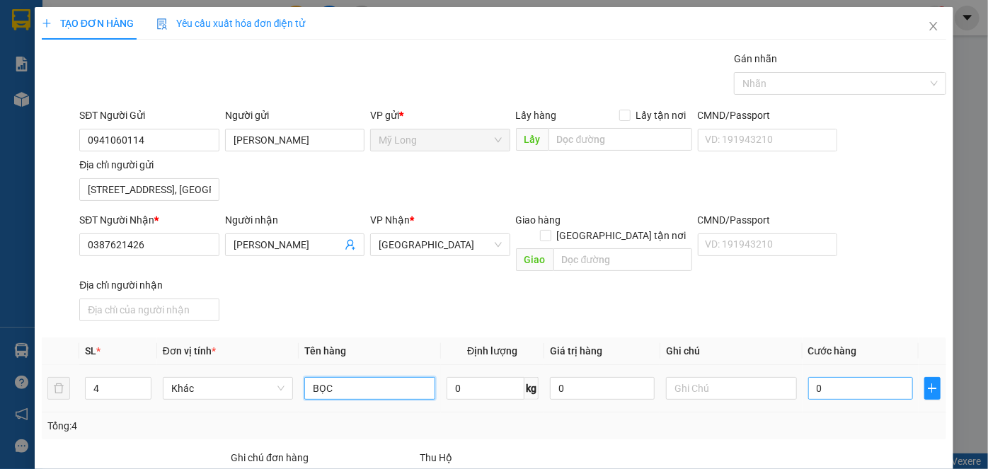
type input "BỌC"
click at [846, 377] on input "0" at bounding box center [860, 388] width 105 height 23
type input "1"
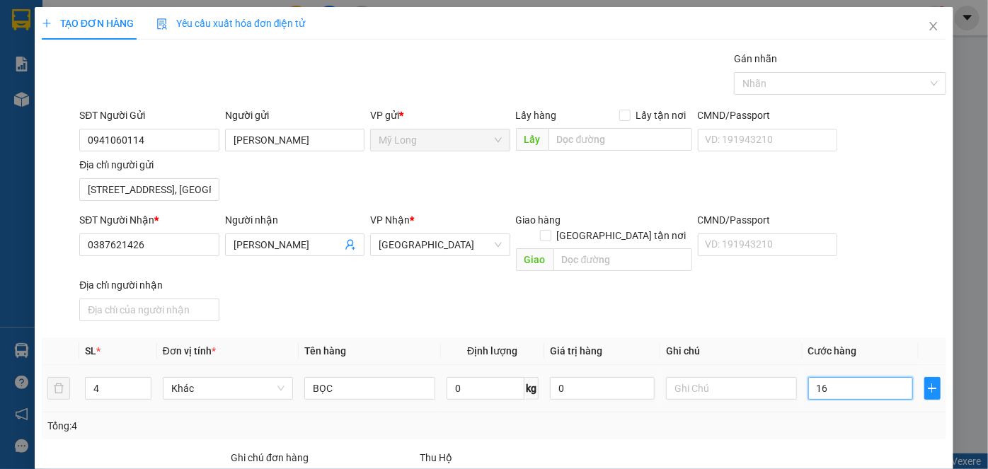
type input "165"
type input "16"
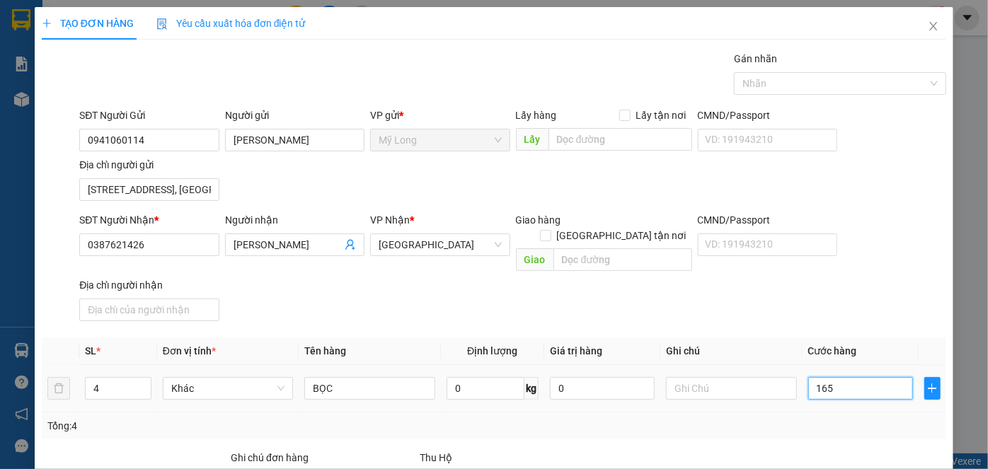
type input "16"
type input "160"
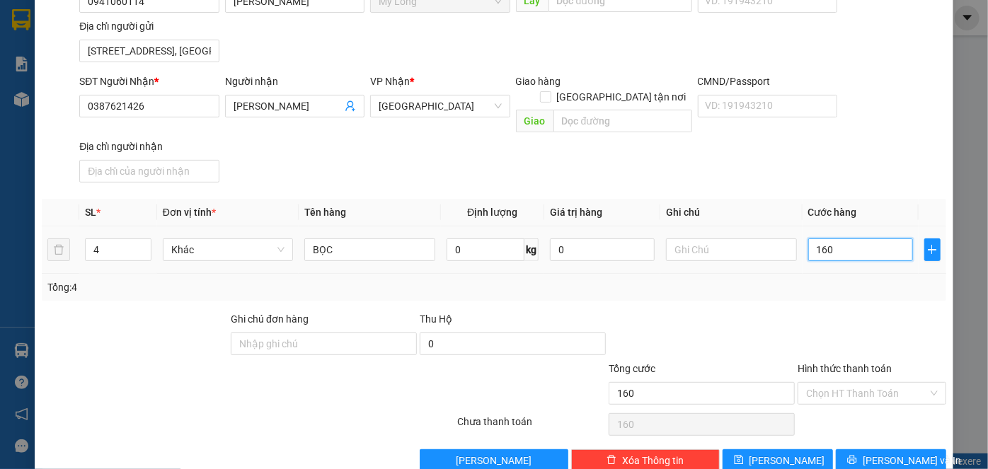
scroll to position [151, 0]
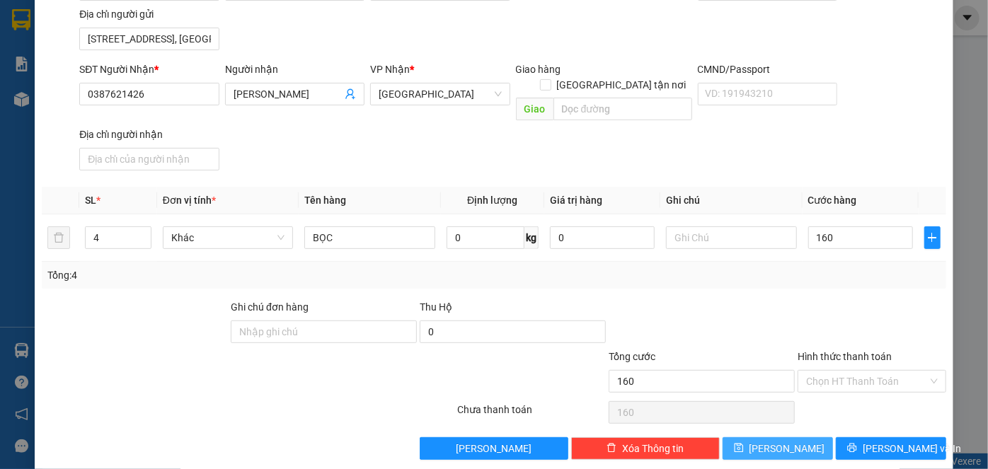
type input "160.000"
drag, startPoint x: 780, startPoint y: 427, endPoint x: 769, endPoint y: 437, distance: 14.5
click at [778, 441] on span "[PERSON_NAME]" at bounding box center [787, 449] width 76 height 16
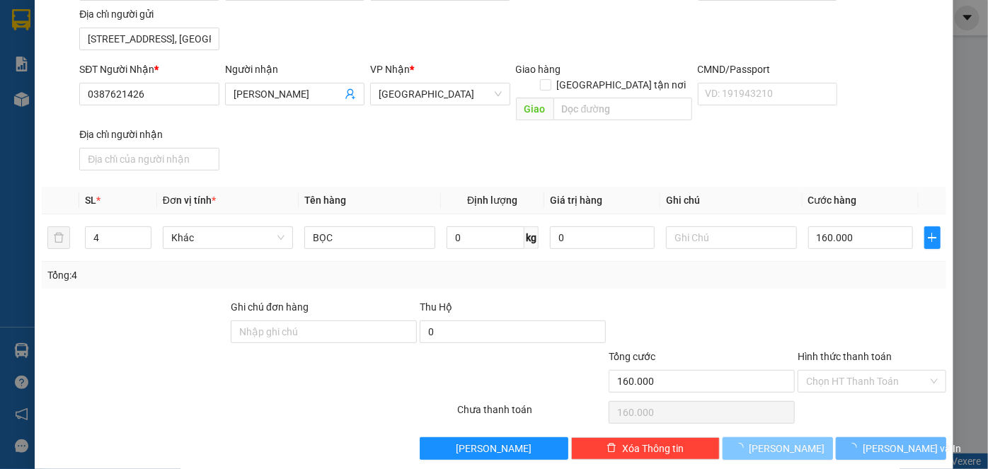
type input "1"
type input "0"
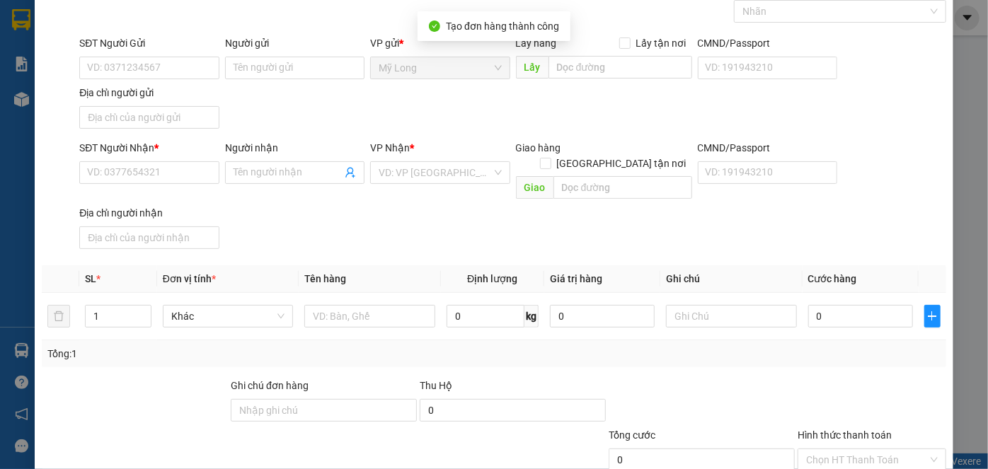
scroll to position [0, 0]
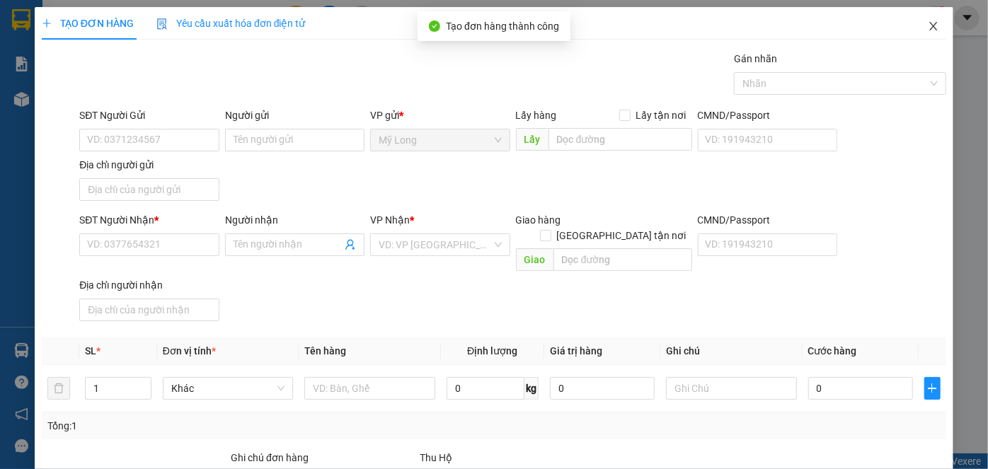
click at [928, 32] on icon "close" at bounding box center [933, 26] width 11 height 11
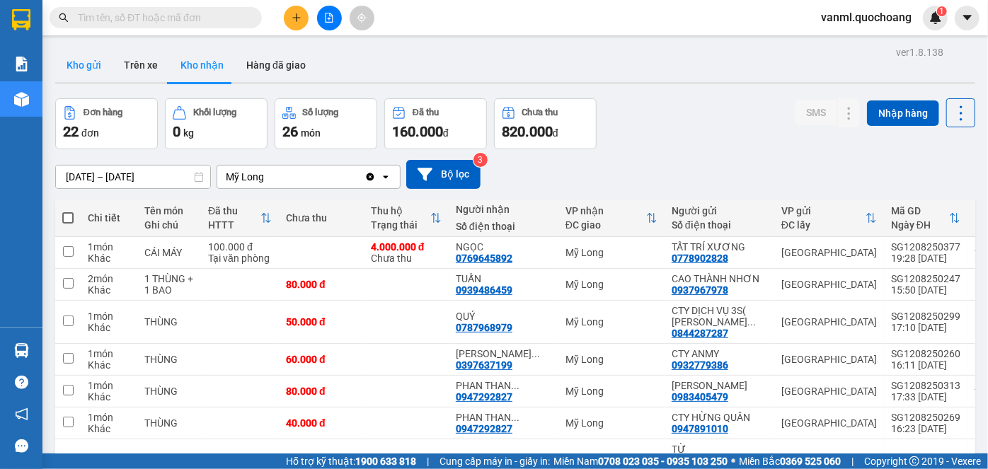
click at [93, 65] on button "Kho gửi" at bounding box center [83, 65] width 57 height 34
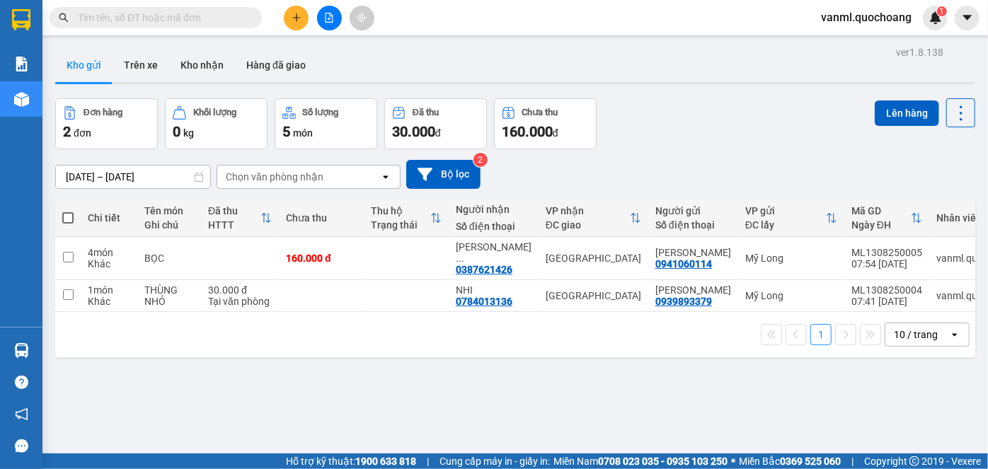
click at [199, 61] on button "Kho nhận" at bounding box center [202, 65] width 66 height 34
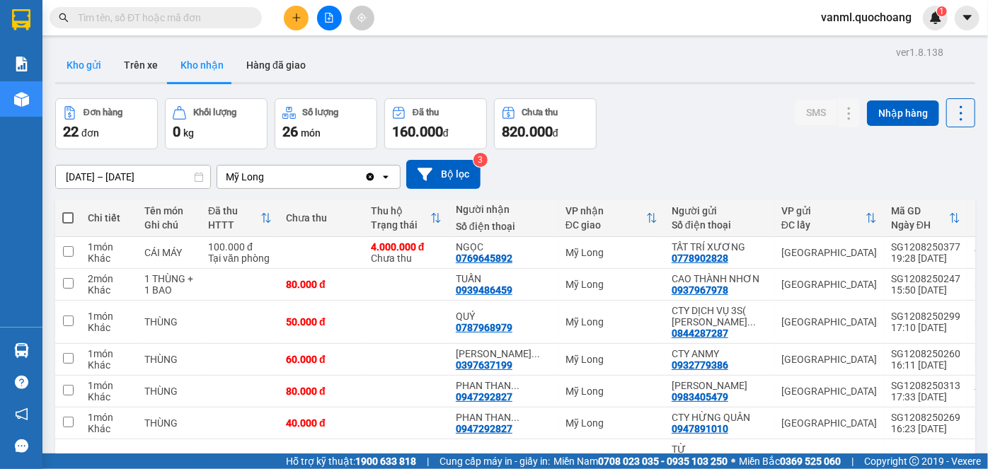
click at [73, 62] on button "Kho gửi" at bounding box center [83, 65] width 57 height 34
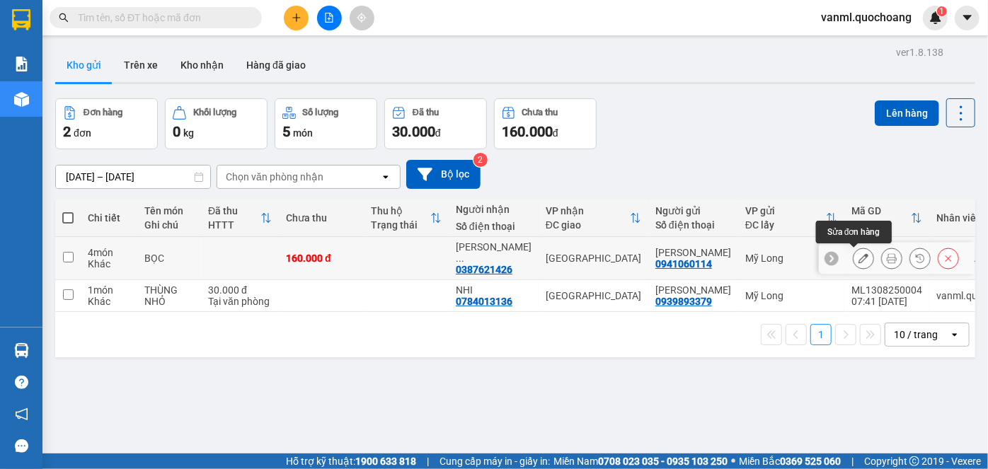
click at [858, 259] on icon at bounding box center [863, 258] width 10 height 10
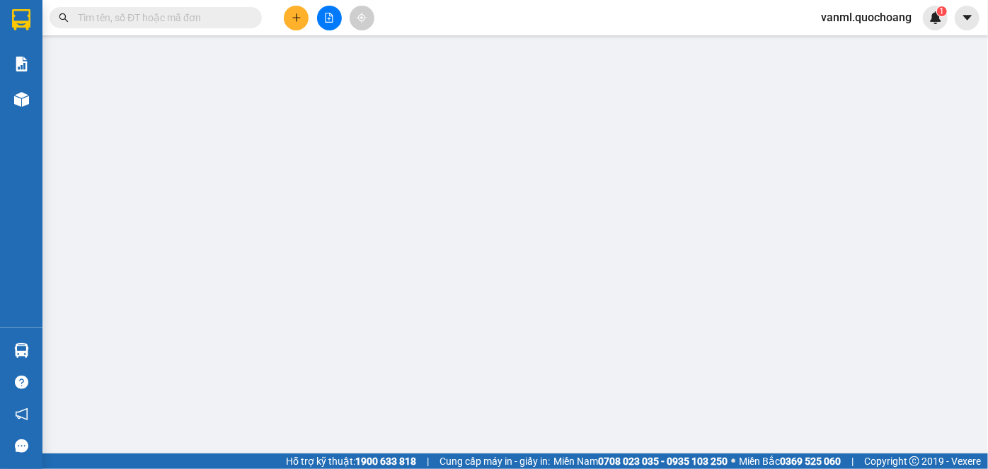
type input "0941060114"
type input "ĐẶNG MINH HỒNG"
type input "TỔ 9, ẤP 1, MỸ HIỆP, ĐỒNG THÁP"
type input "0387621426"
type input "ĐẶNG NGỌC THÚY"
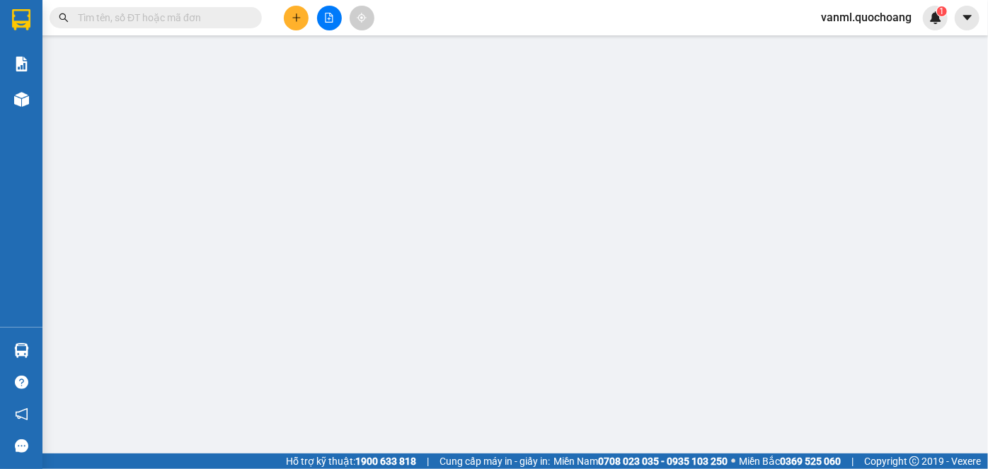
type input "160.000"
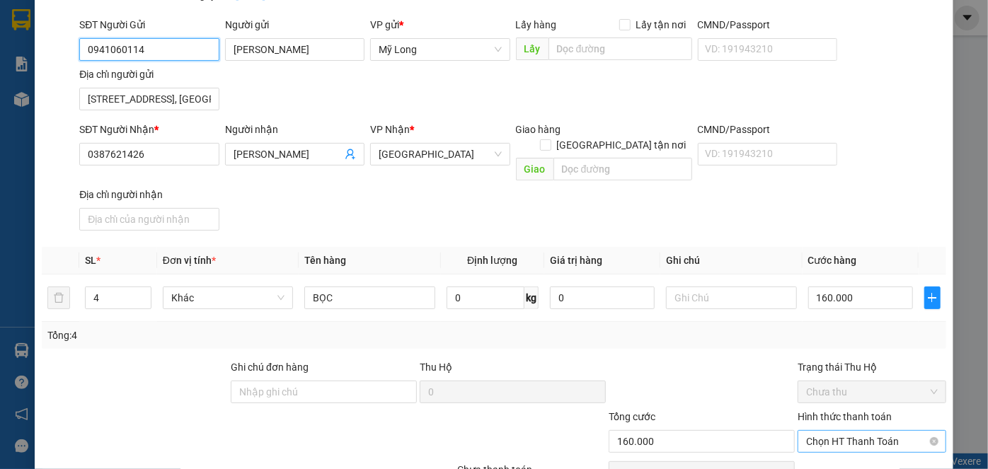
scroll to position [154, 0]
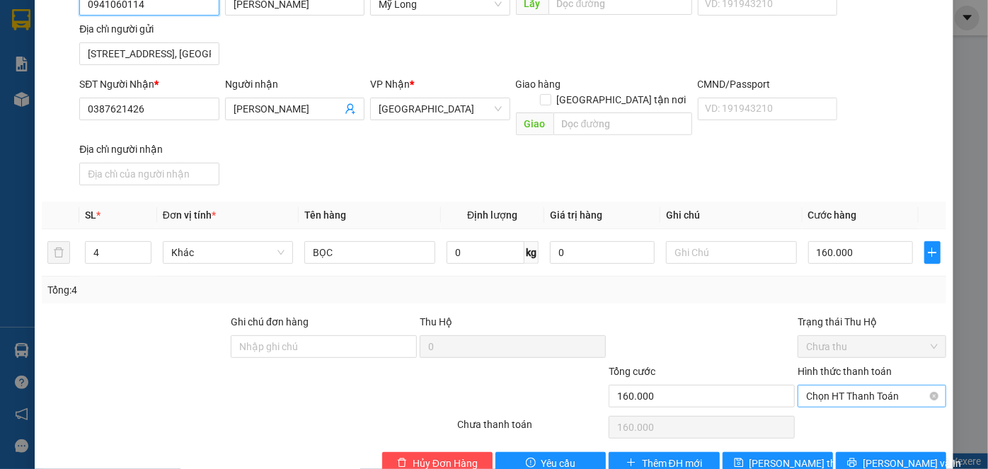
click at [849, 386] on span "Chọn HT Thanh Toán" at bounding box center [872, 396] width 132 height 21
drag, startPoint x: 860, startPoint y: 389, endPoint x: 856, endPoint y: 381, distance: 8.6
click at [860, 387] on div "Tại văn phòng" at bounding box center [864, 392] width 130 height 16
type input "0"
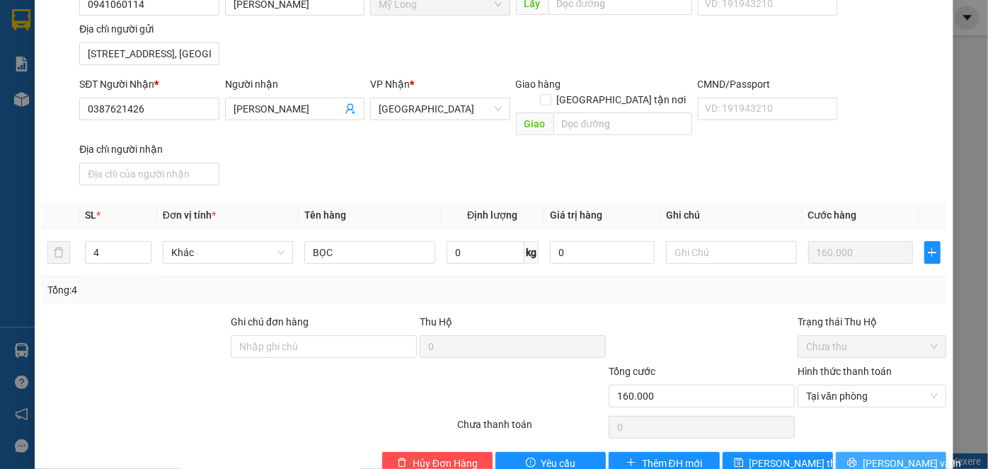
click at [883, 456] on span "[PERSON_NAME] và In" at bounding box center [912, 464] width 99 height 16
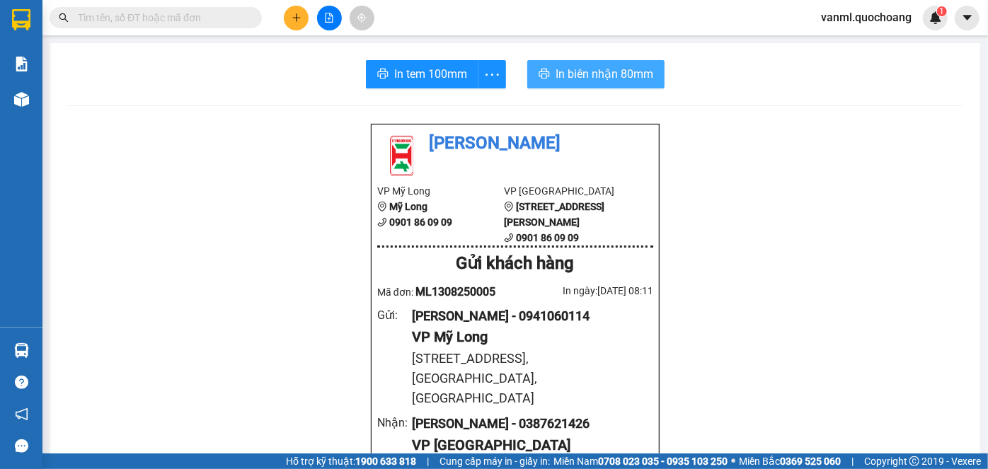
click at [566, 68] on span "In biên nhận 80mm" at bounding box center [605, 74] width 98 height 18
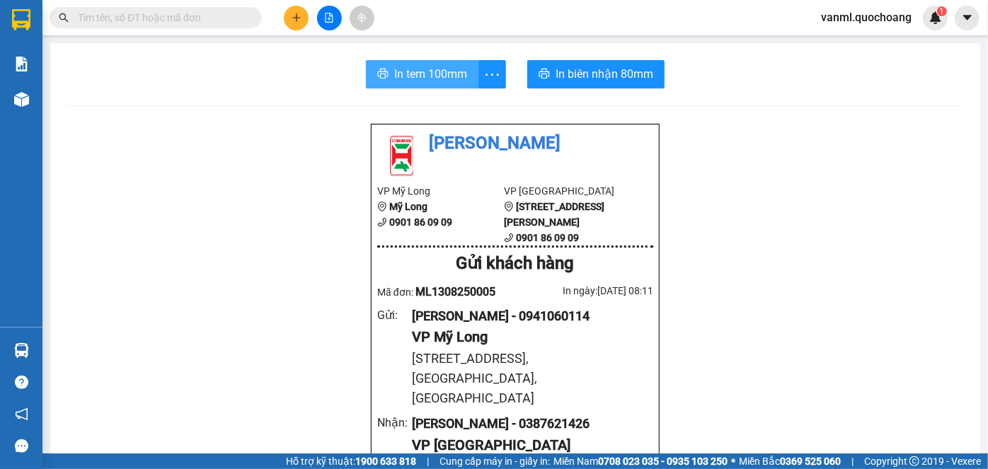
drag, startPoint x: 434, startPoint y: 76, endPoint x: 524, endPoint y: 105, distance: 95.1
click at [434, 74] on span "In tem 100mm" at bounding box center [430, 74] width 73 height 18
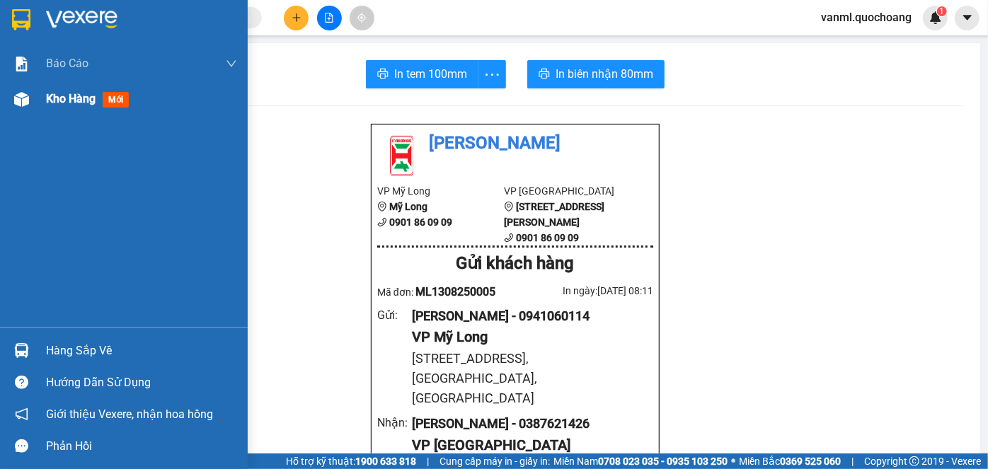
click at [71, 96] on span "Kho hàng" at bounding box center [71, 98] width 50 height 13
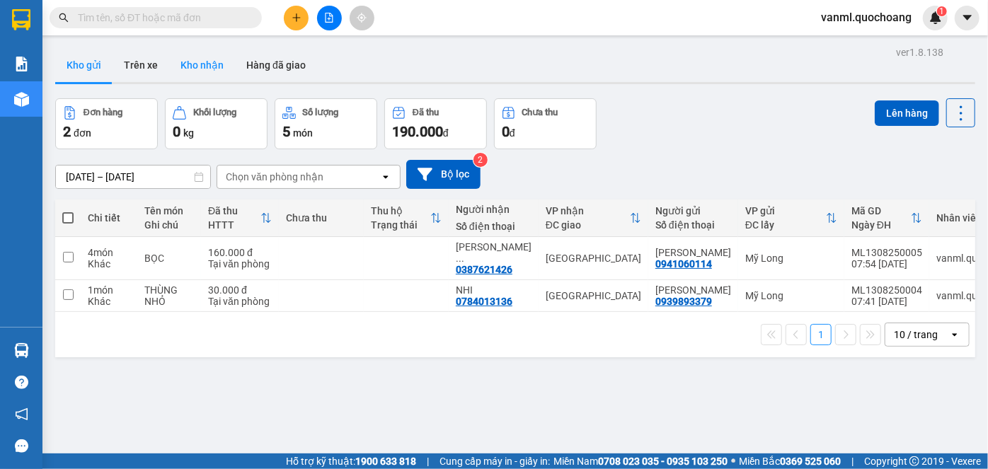
click at [200, 65] on button "Kho nhận" at bounding box center [202, 65] width 66 height 34
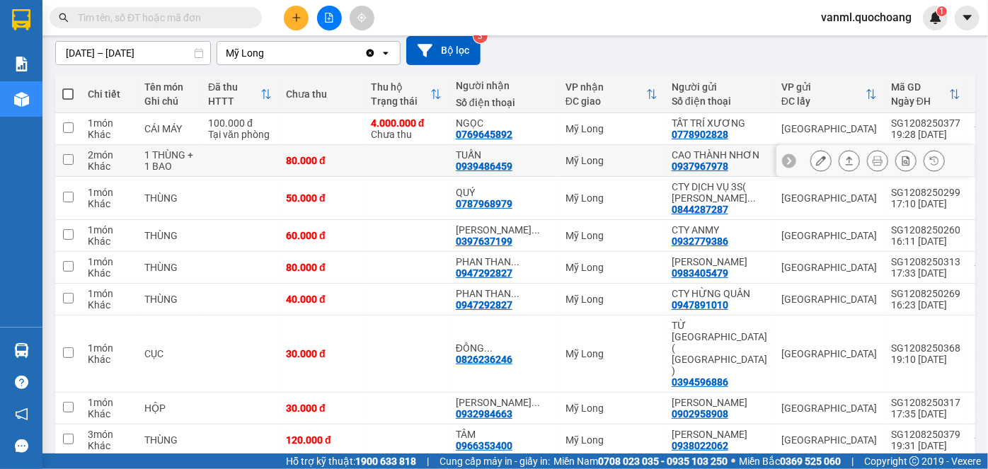
scroll to position [128, 0]
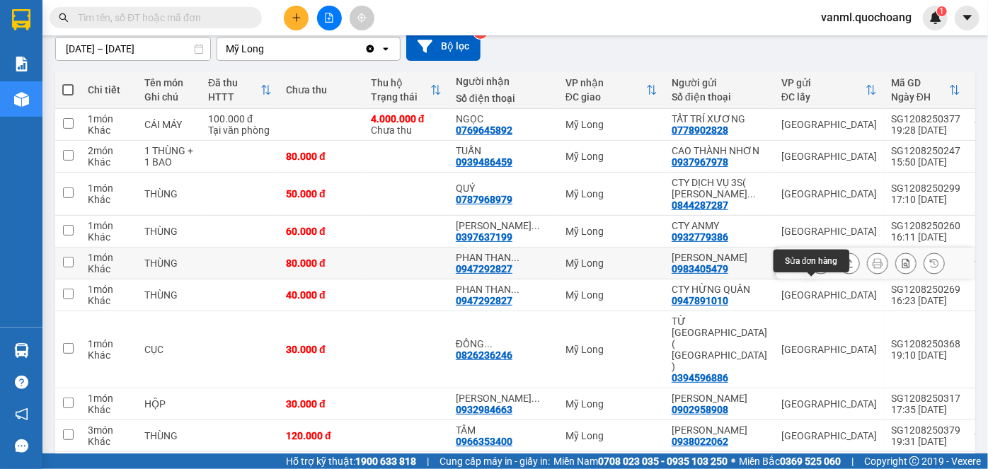
click at [816, 268] on icon at bounding box center [821, 263] width 10 height 10
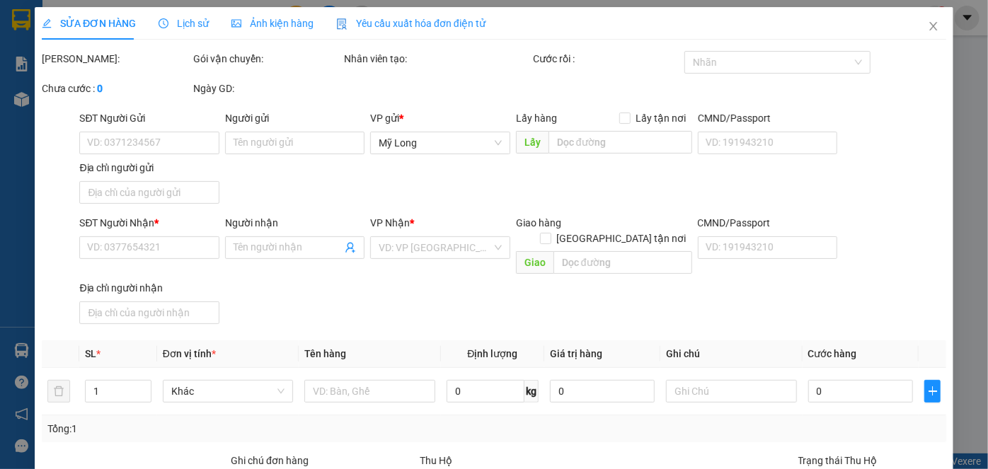
type input "0983405479"
type input "ĐỖ THỊ MAU"
type input "89/3 ĐÔNG HƯNG THUẬN 06 HCM"
type input "0947292827"
type input "PHAN THANH TÚ"
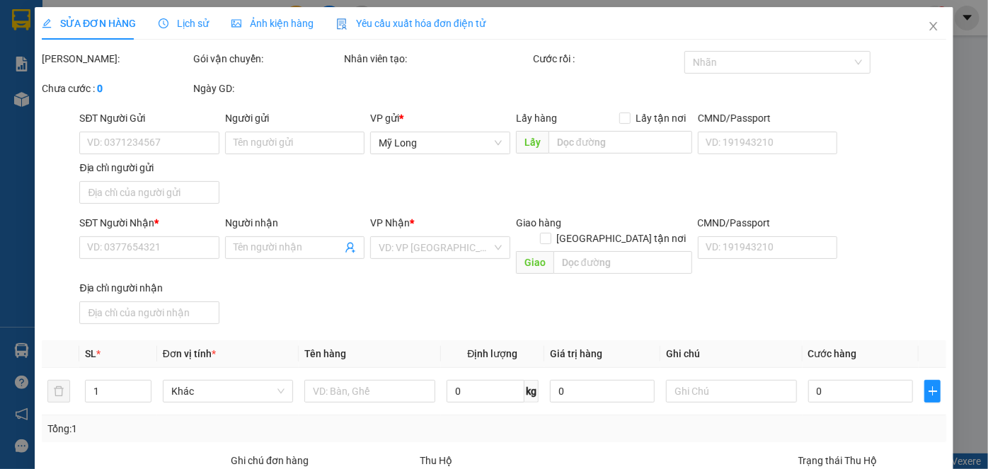
type input "80.000"
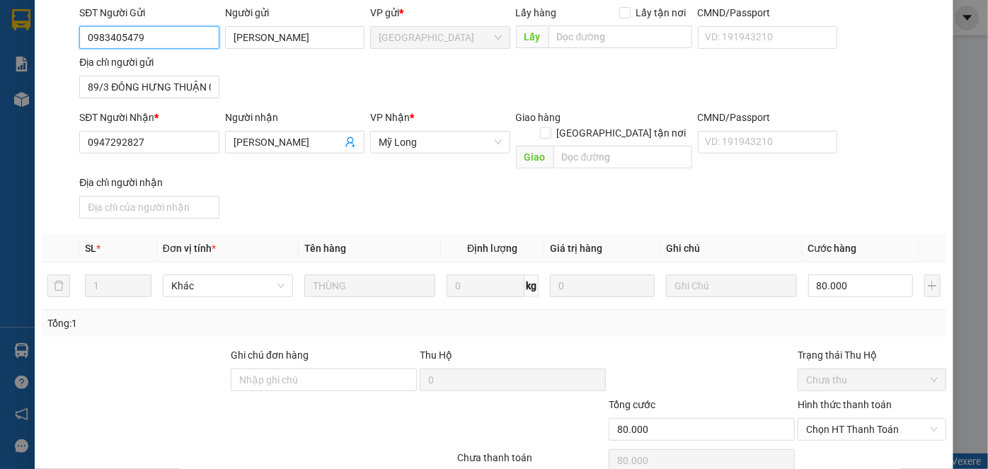
scroll to position [154, 0]
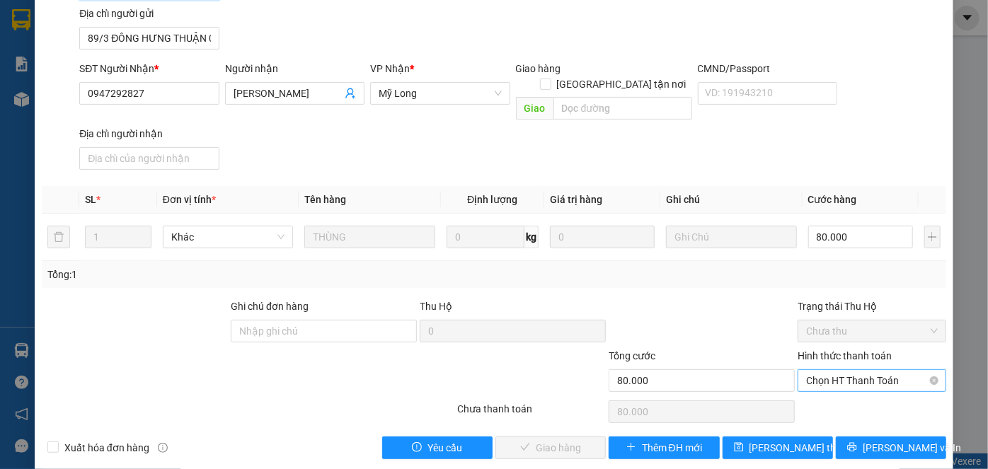
click at [841, 370] on span "Chọn HT Thanh Toán" at bounding box center [872, 380] width 132 height 21
drag, startPoint x: 861, startPoint y: 396, endPoint x: 859, endPoint y: 387, distance: 9.4
click at [861, 396] on div "Tại văn phòng" at bounding box center [864, 392] width 130 height 16
type input "0"
click at [553, 440] on span "[PERSON_NAME] và Giao hàng" at bounding box center [590, 448] width 136 height 16
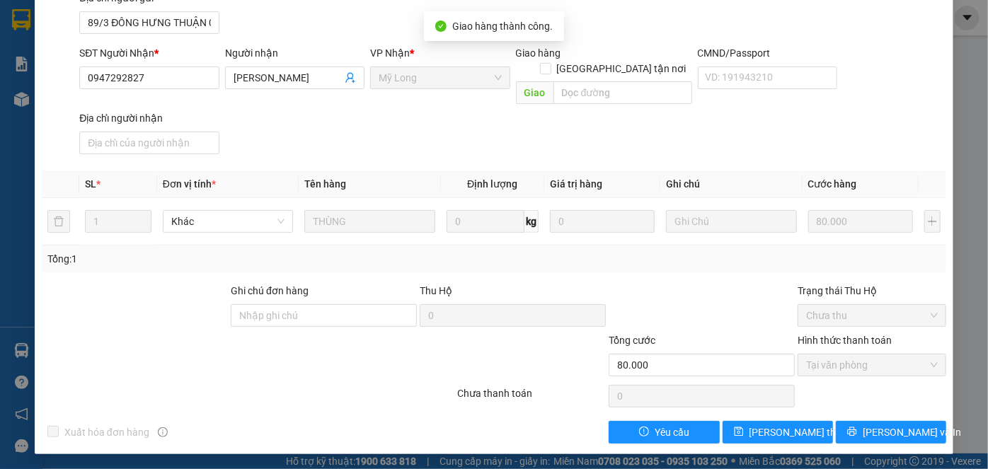
scroll to position [0, 0]
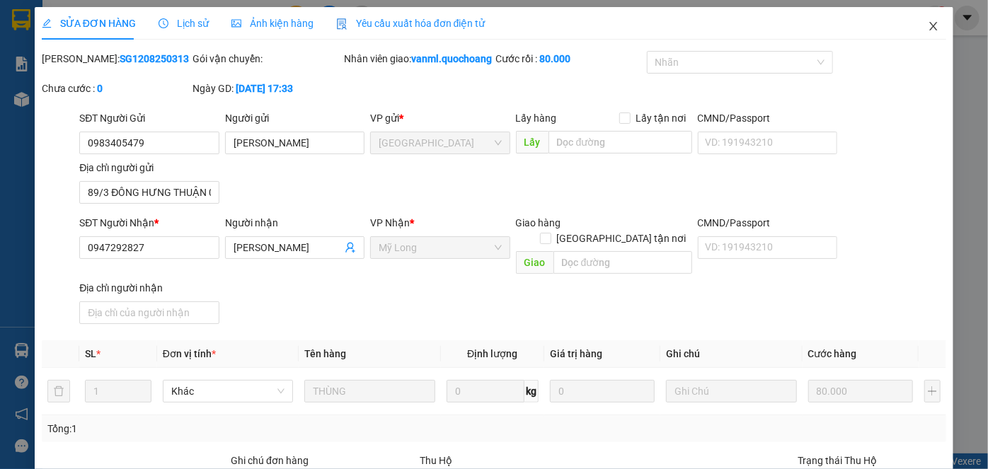
click at [928, 28] on icon "close" at bounding box center [933, 26] width 11 height 11
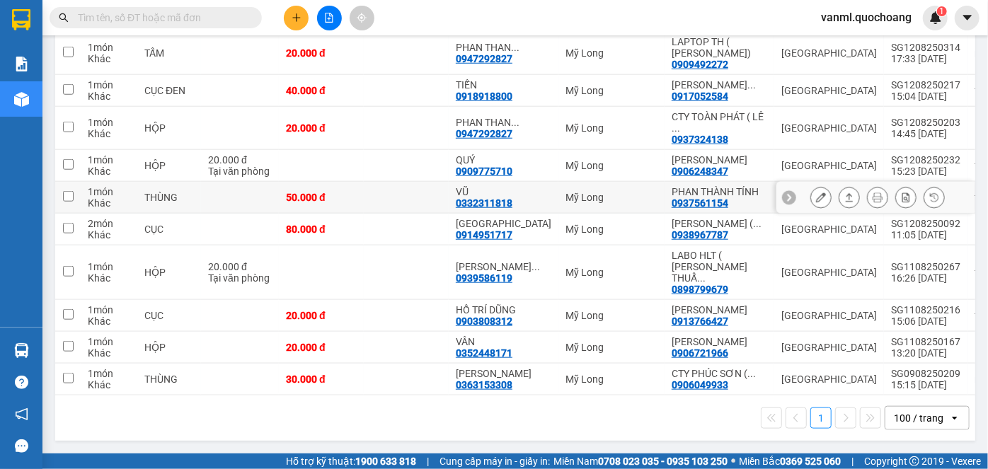
scroll to position [619, 0]
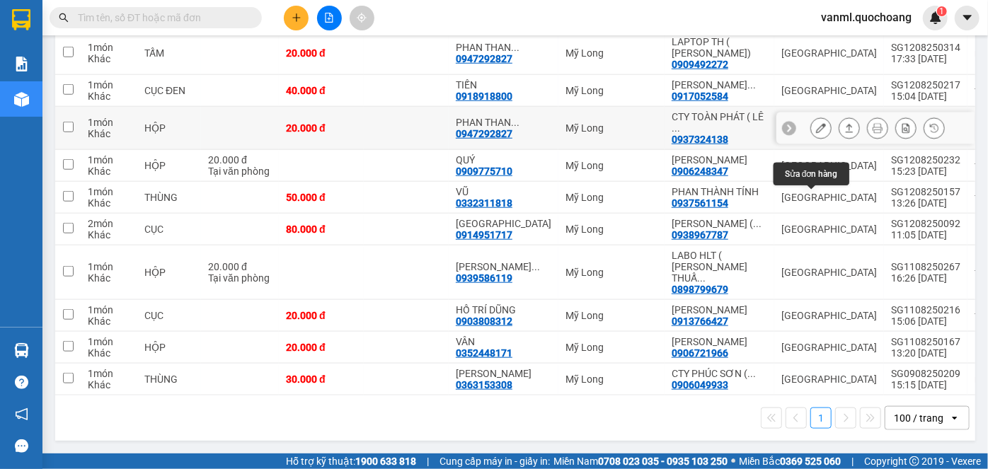
click at [816, 133] on icon at bounding box center [821, 128] width 10 height 10
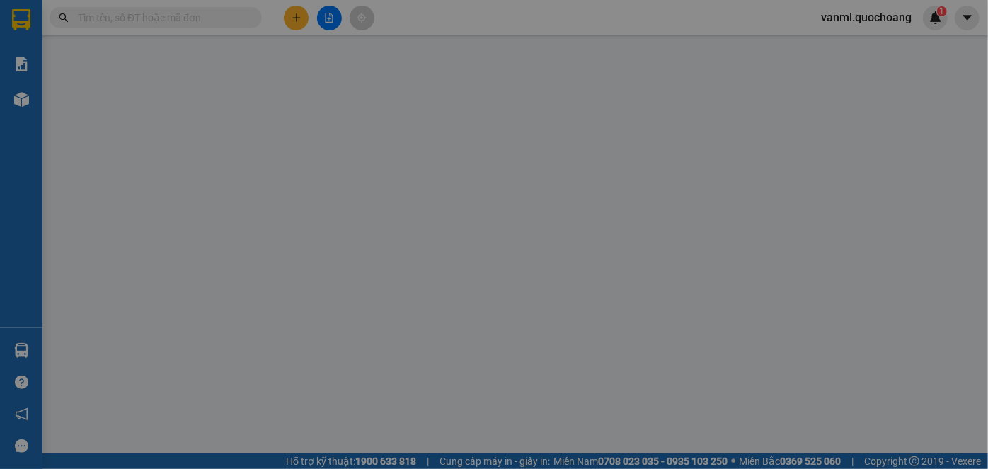
type input "0937324138"
type input "CTY TOÀN PHÁT ( LÊ TRƯỜNG SƠN )"
type input "272/21 NGUYỄN TIỂU LA P8 Q10"
type input "0947292827"
type input "PHAN THANH TÚ"
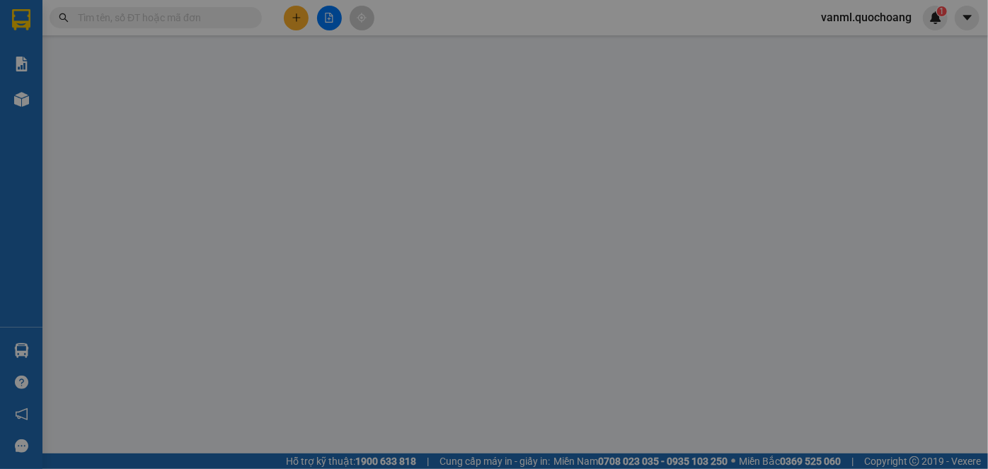
type input "20.000"
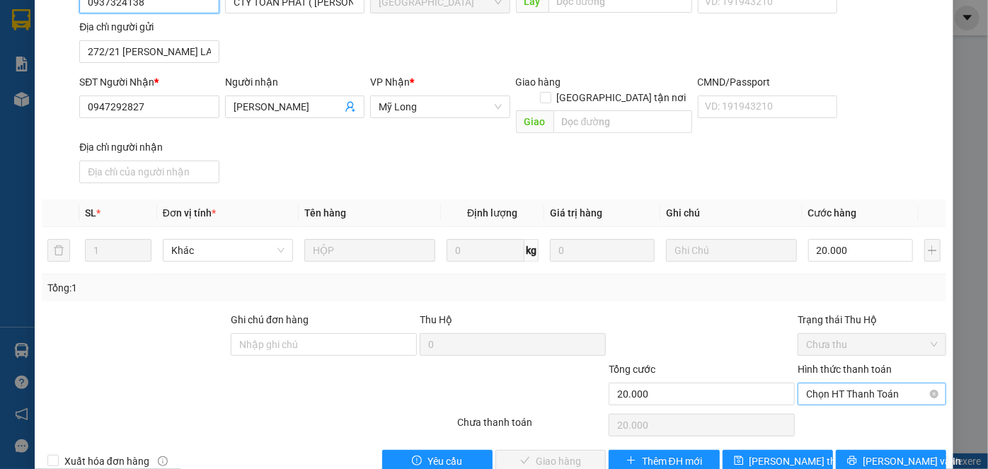
scroll to position [154, 0]
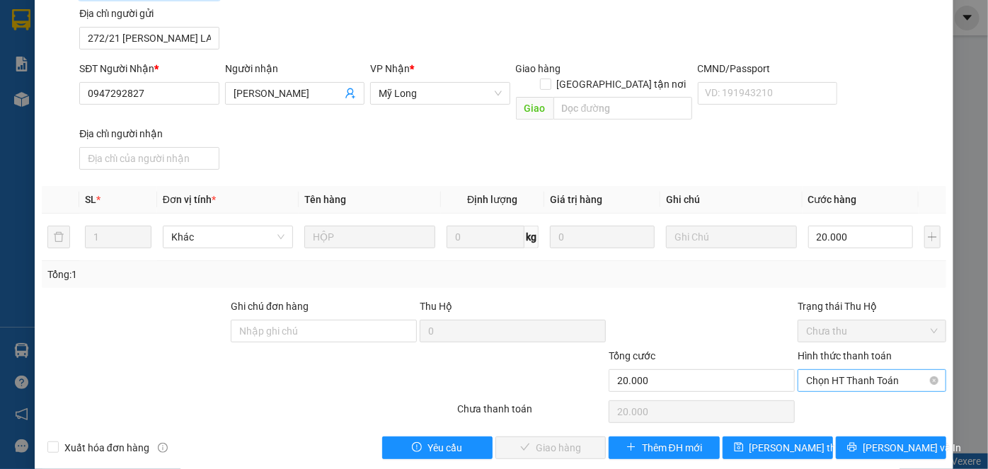
click at [861, 370] on span "Chọn HT Thanh Toán" at bounding box center [872, 380] width 132 height 21
click at [854, 386] on div "Tại văn phòng" at bounding box center [864, 392] width 130 height 16
type input "0"
click at [557, 440] on span "[PERSON_NAME] và Giao hàng" at bounding box center [590, 448] width 136 height 16
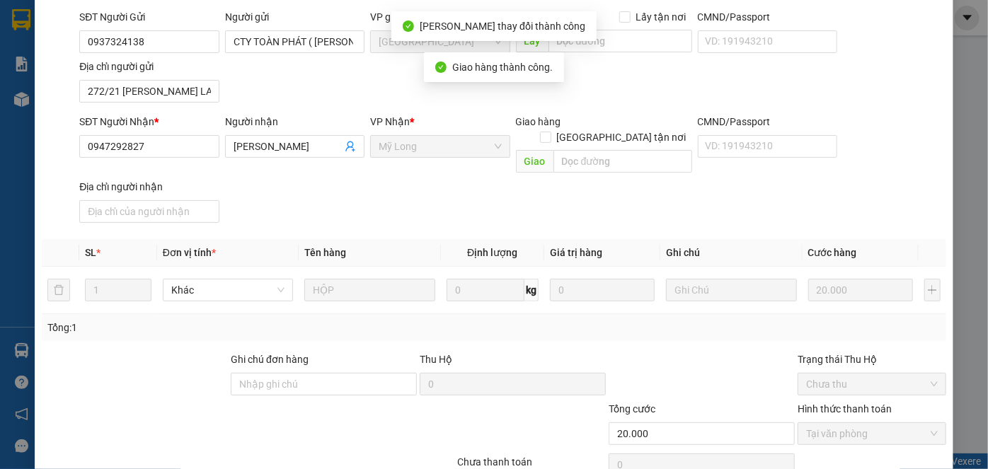
scroll to position [0, 0]
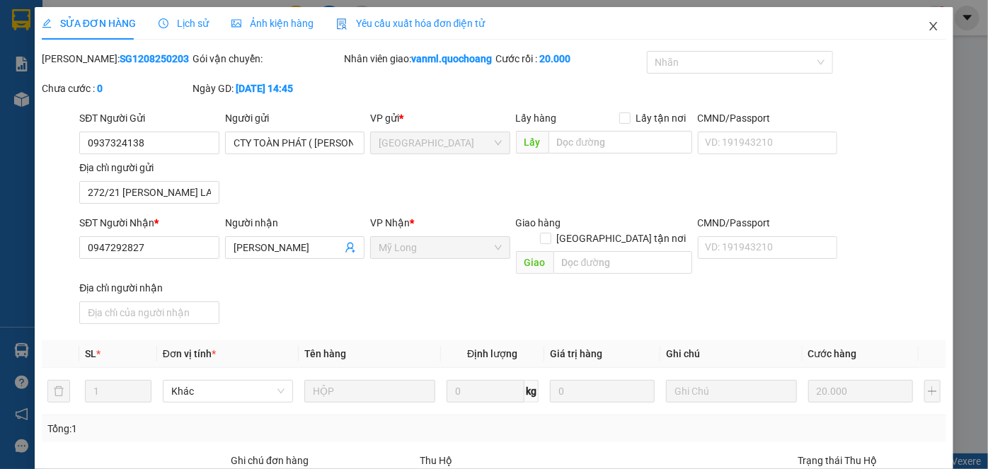
click at [929, 28] on icon "close" at bounding box center [933, 26] width 8 height 8
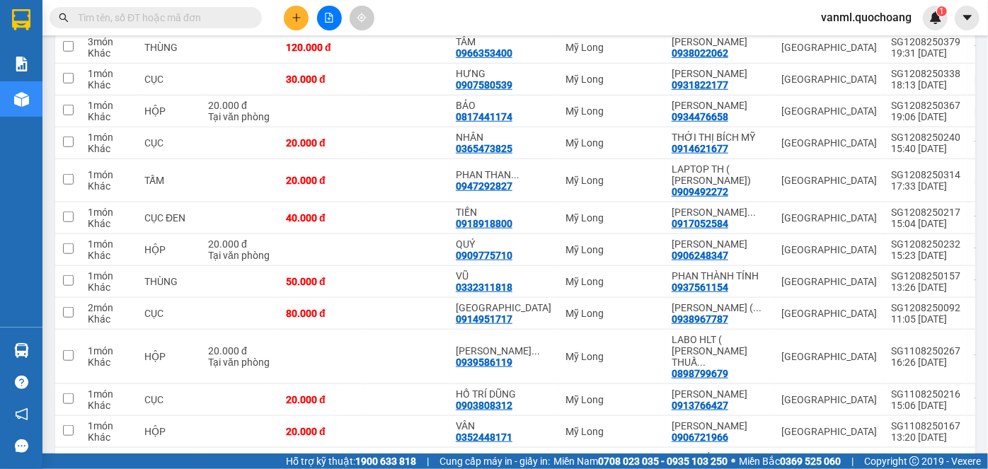
scroll to position [514, 0]
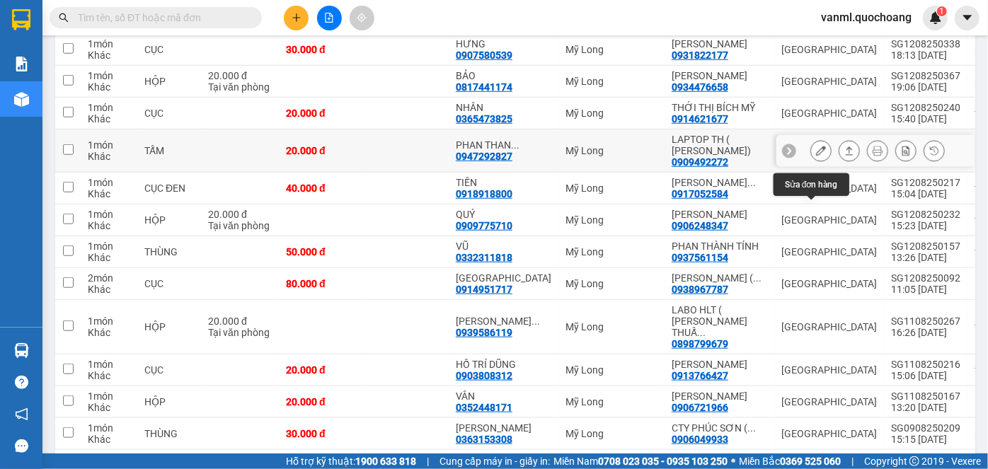
click at [816, 156] on icon at bounding box center [821, 151] width 10 height 10
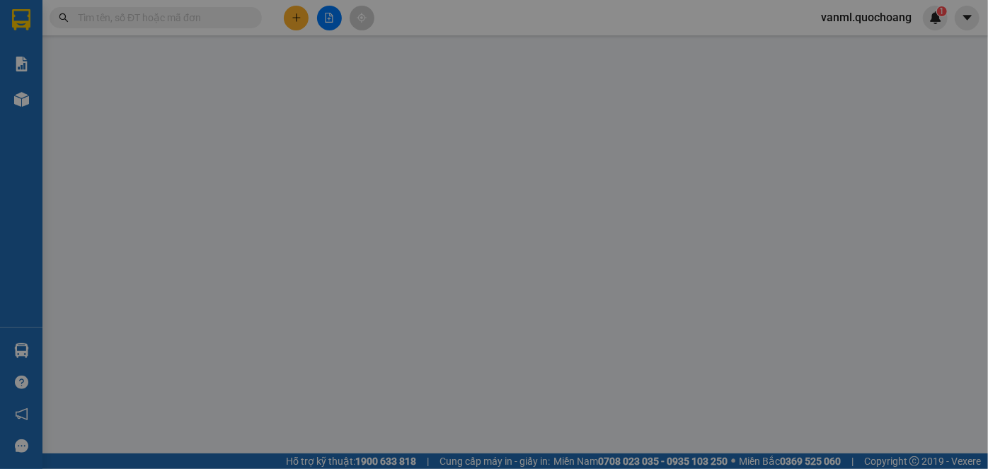
type input "0909492272"
type input "LAPTOP TH ( LÊ HẢI ĐĂNG)"
type input "394/2 NGUYỄN DUY DƯƠNG P9 Q10"
type input "0947292827"
type input "PHAN THANH TÚ"
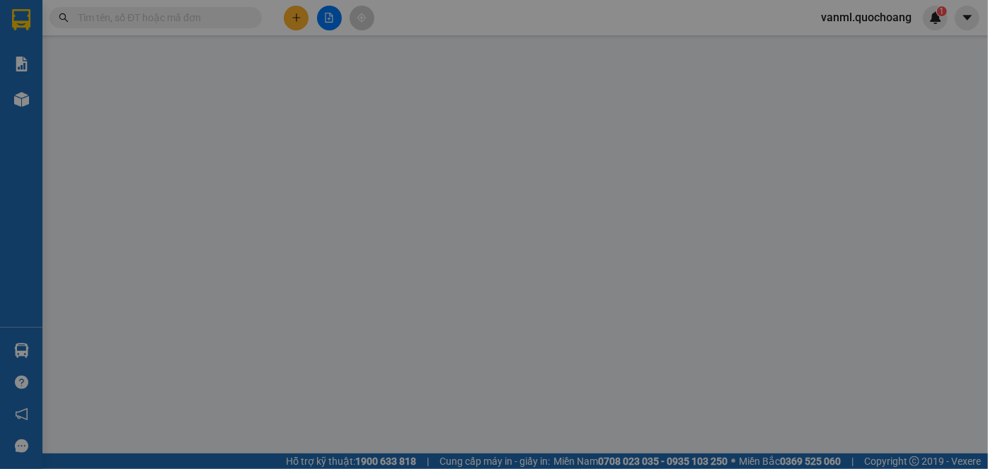
type input "20.000"
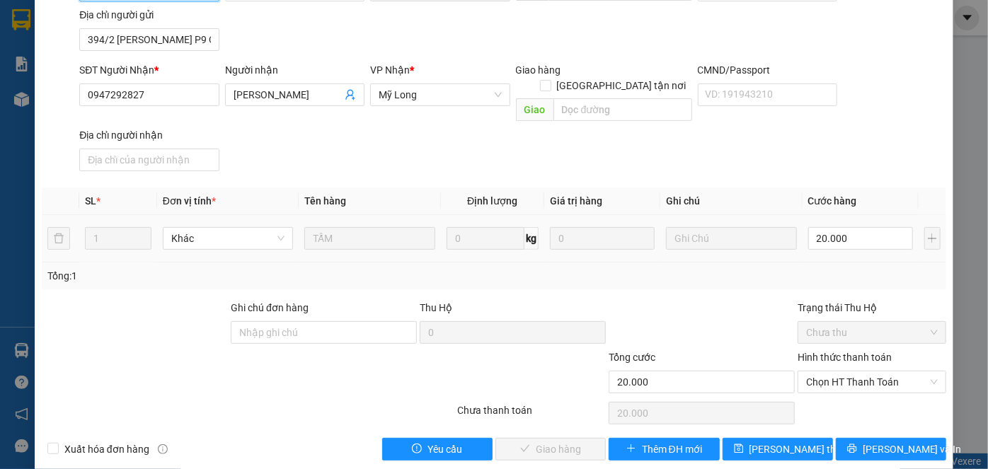
scroll to position [154, 0]
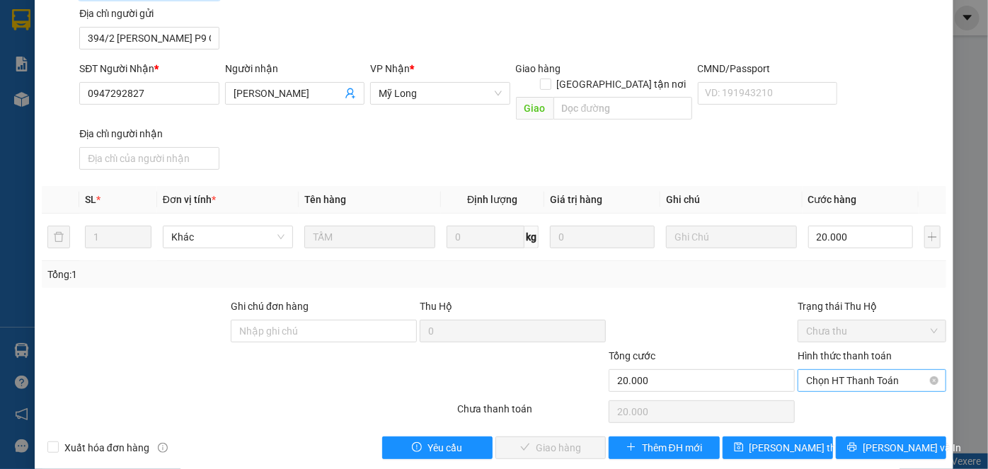
click at [861, 370] on span "Chọn HT Thanh Toán" at bounding box center [872, 380] width 132 height 21
drag, startPoint x: 824, startPoint y: 396, endPoint x: 819, endPoint y: 386, distance: 10.8
click at [824, 395] on div "Tại văn phòng" at bounding box center [864, 392] width 130 height 16
type input "0"
click at [553, 440] on span "[PERSON_NAME] và Giao hàng" at bounding box center [590, 448] width 136 height 16
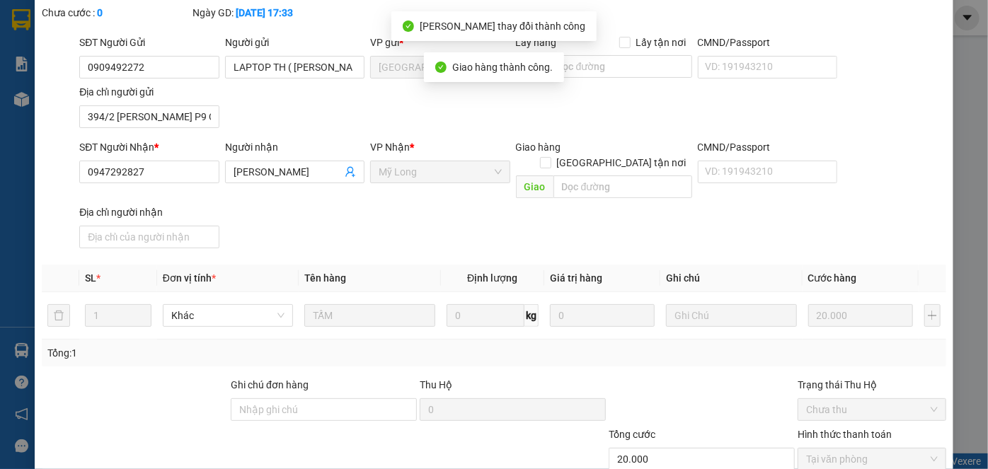
scroll to position [0, 0]
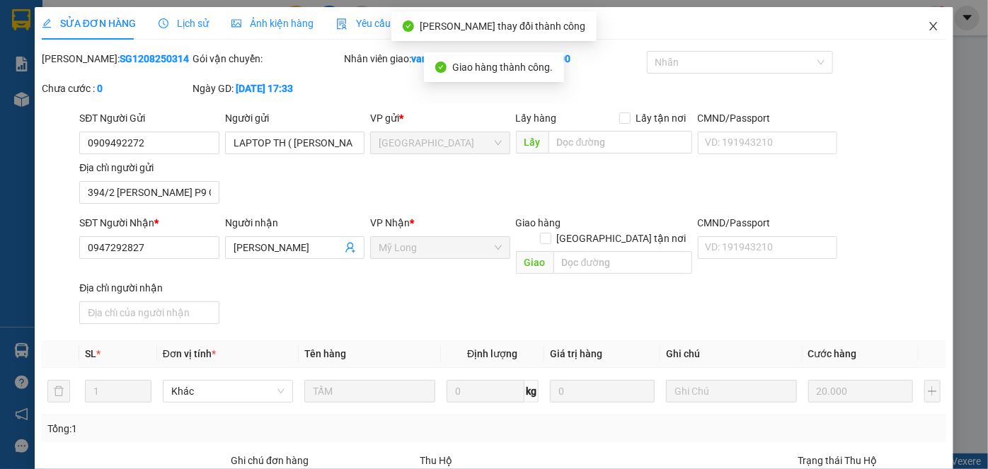
click at [928, 23] on icon "close" at bounding box center [933, 26] width 11 height 11
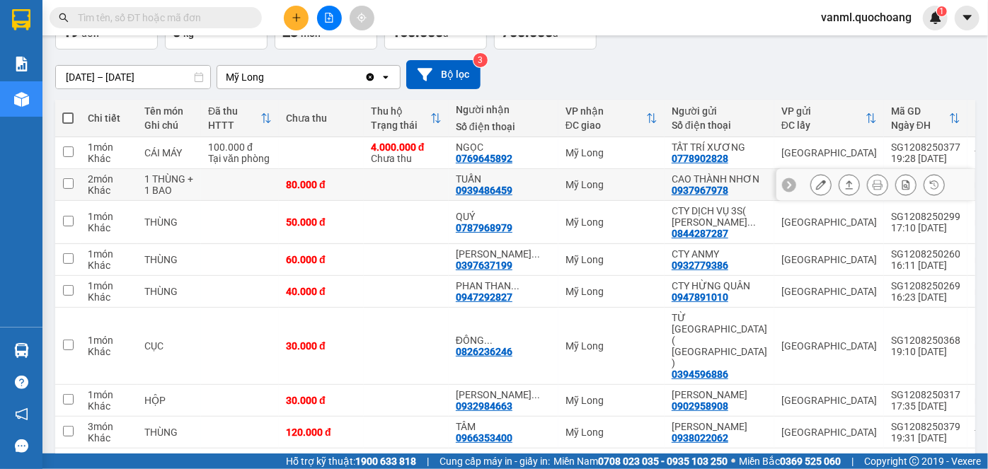
scroll to position [128, 0]
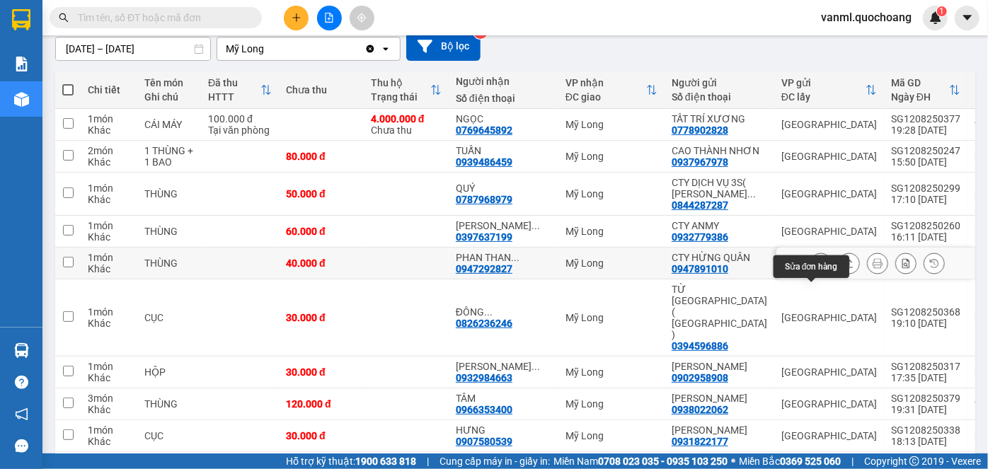
click at [816, 268] on icon at bounding box center [821, 263] width 10 height 10
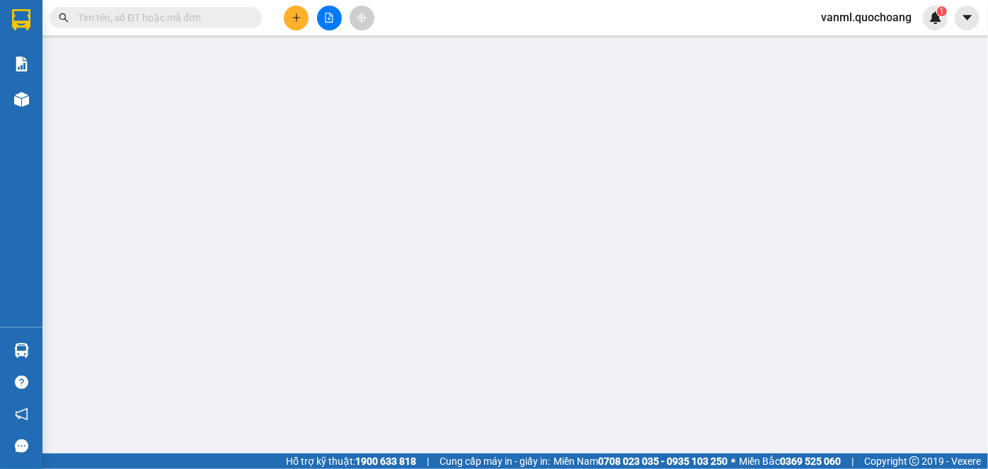
type input "0947891010"
type input "CTY HỪNG QUÂN"
type input "351/28 LÊ ĐẠI HÀNH P PHÚ THỌ QUẬN 11"
type input "0947292827"
type input "PHAN THANH TÚ"
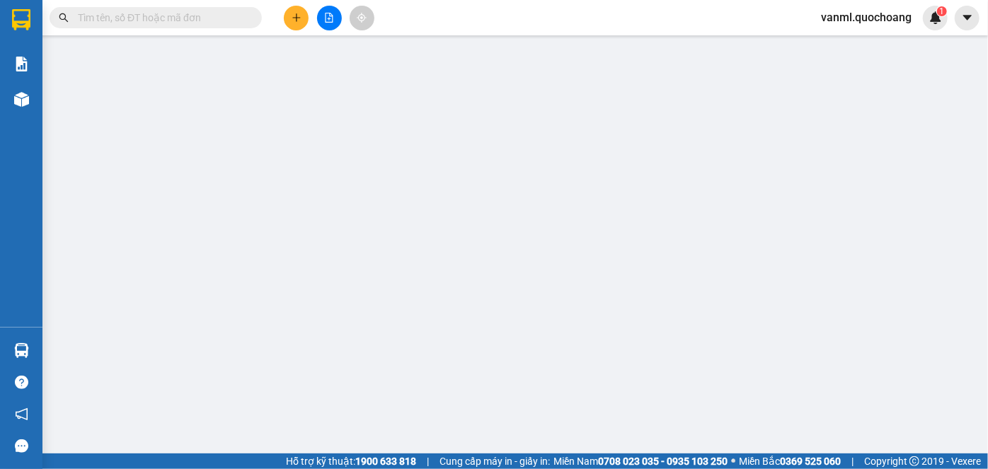
type input "40.000"
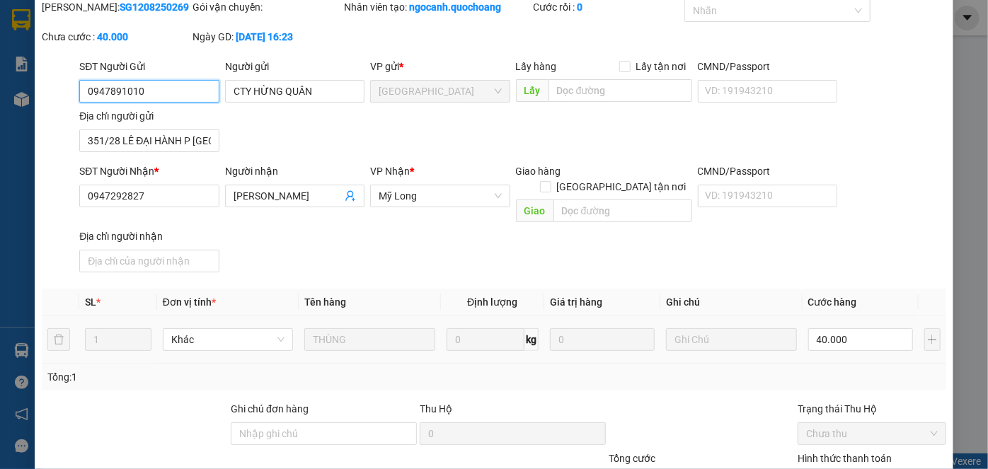
scroll to position [154, 0]
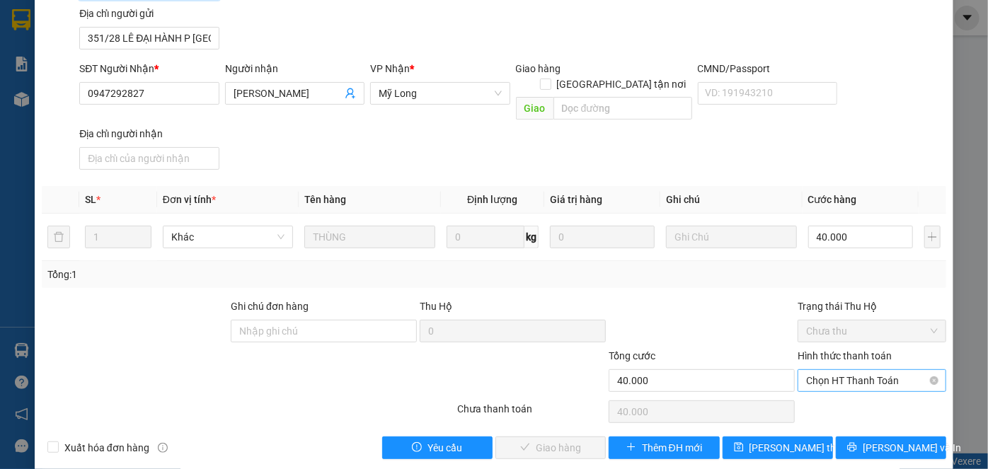
click at [827, 370] on span "Chọn HT Thanh Toán" at bounding box center [872, 380] width 132 height 21
click at [840, 393] on div "Tại văn phòng" at bounding box center [864, 392] width 130 height 16
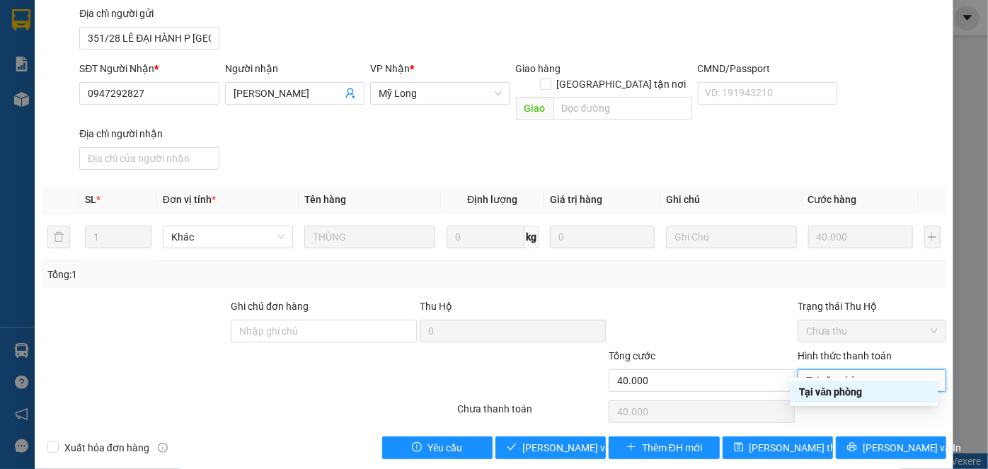
type input "0"
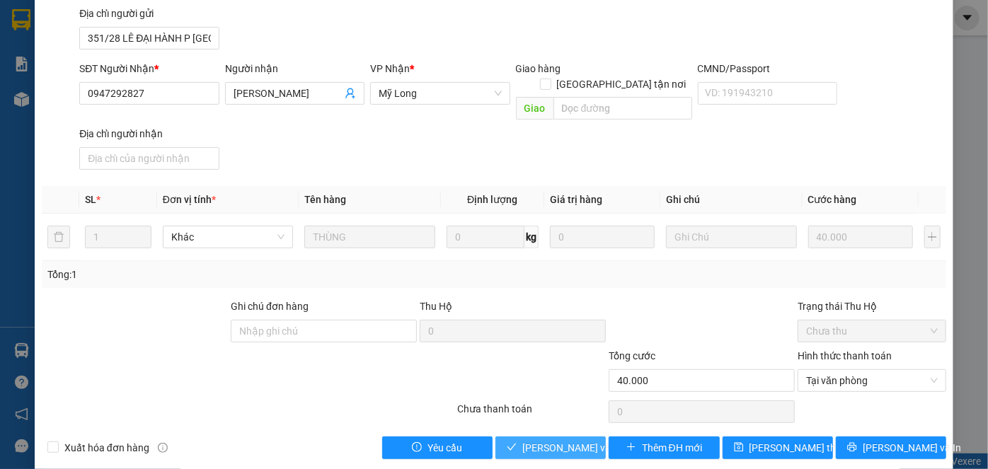
click at [548, 440] on span "[PERSON_NAME] và Giao hàng" at bounding box center [590, 448] width 136 height 16
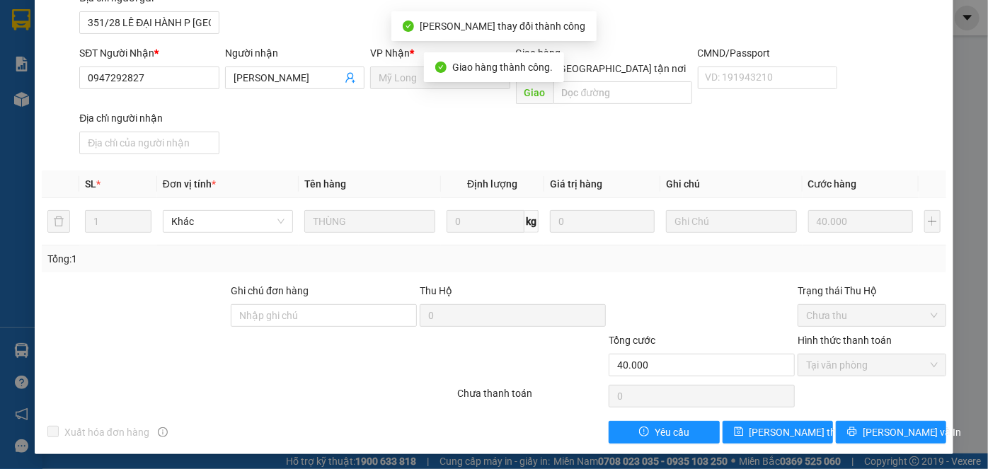
scroll to position [0, 0]
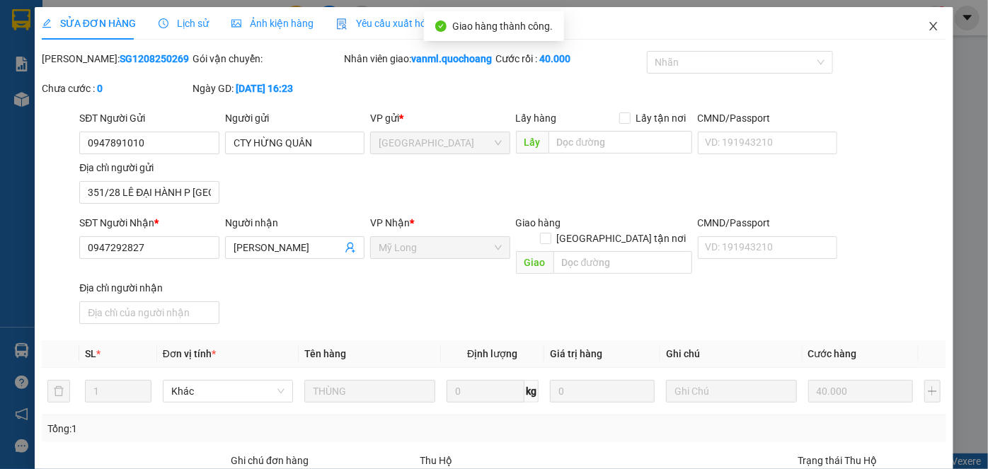
click at [931, 30] on span "Close" at bounding box center [934, 27] width 40 height 40
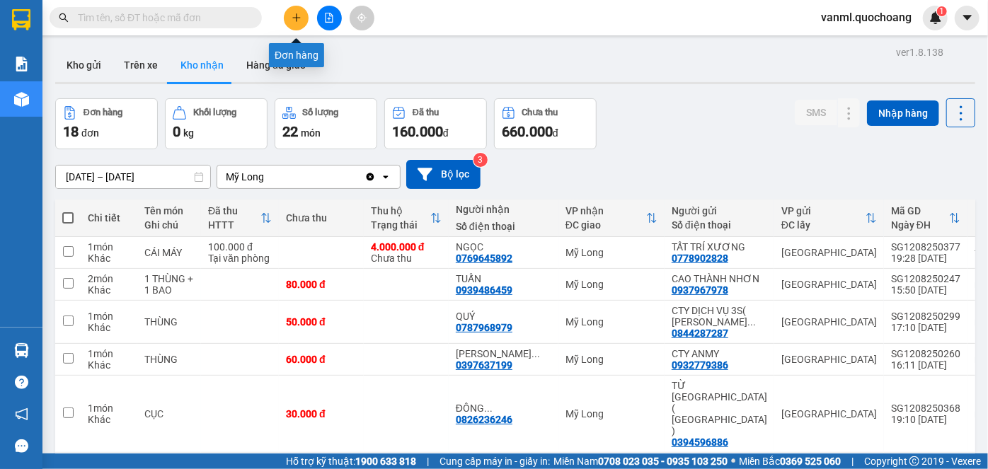
click at [298, 21] on icon "plus" at bounding box center [297, 18] width 10 height 10
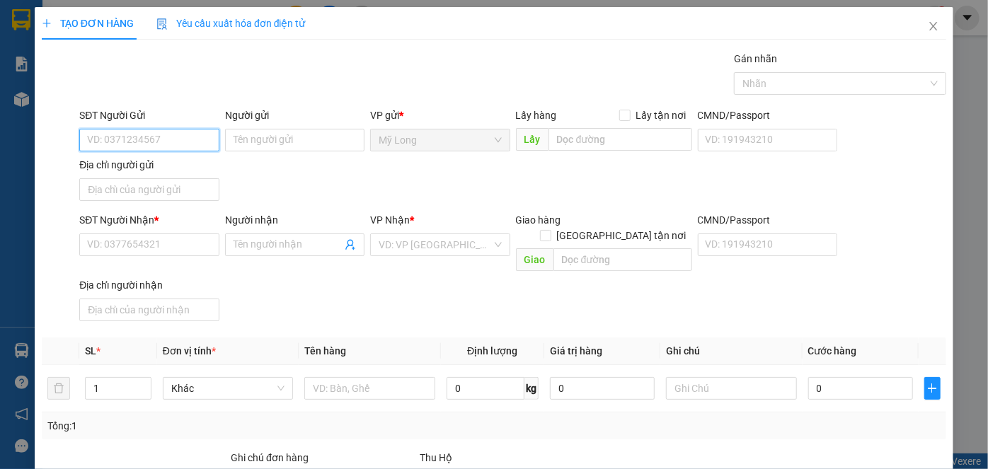
click at [186, 140] on input "SĐT Người Gửi" at bounding box center [148, 140] width 139 height 23
type input "0775897859"
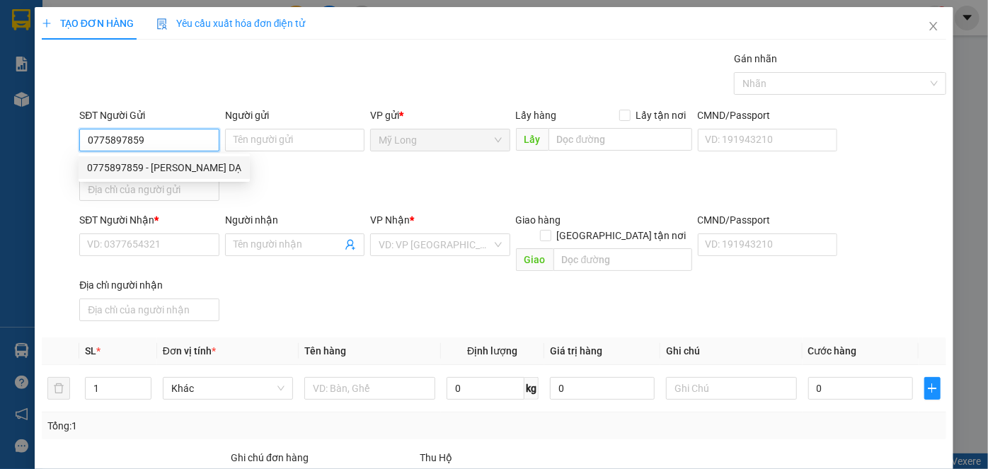
click at [198, 164] on div "0775897859 - ĐẶNG MỸ DẠ" at bounding box center [164, 168] width 154 height 16
type input "ĐẶNG MỸ DẠ"
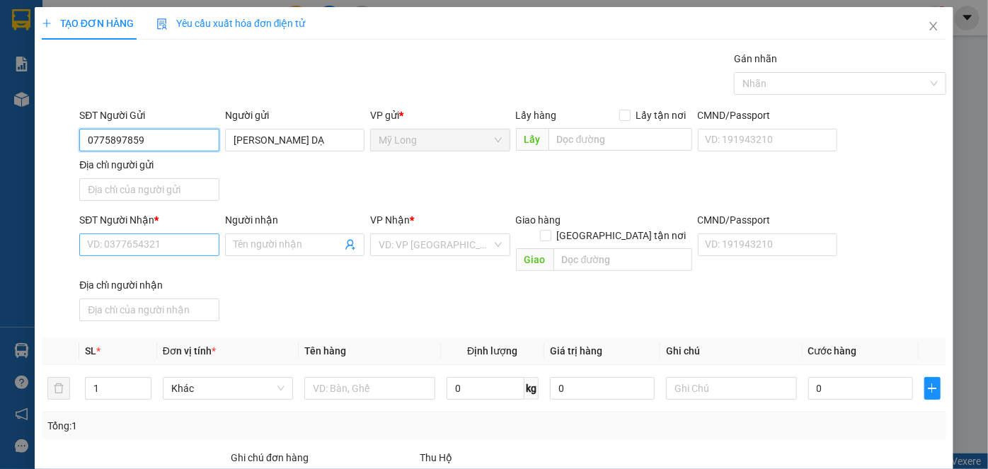
type input "0775897859"
click at [183, 240] on input "SĐT Người Nhận *" at bounding box center [148, 245] width 139 height 23
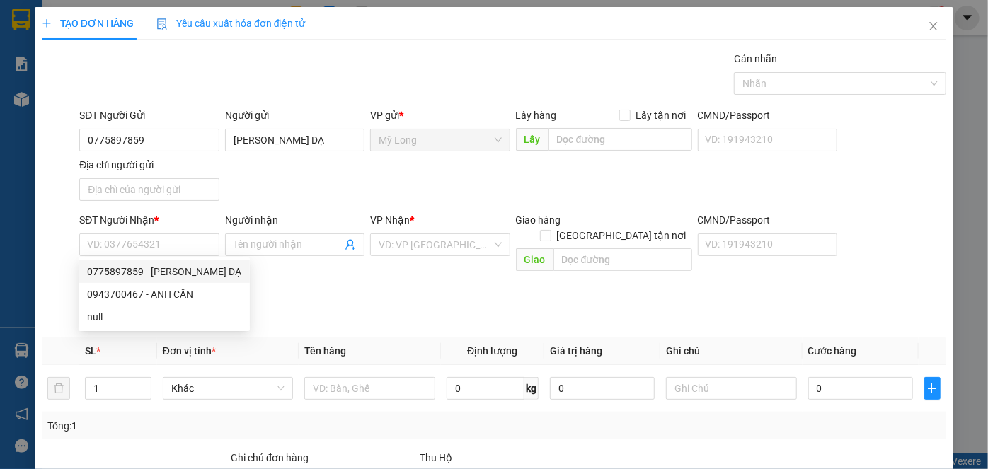
click at [173, 229] on div "SĐT Người Nhận *" at bounding box center [148, 222] width 139 height 21
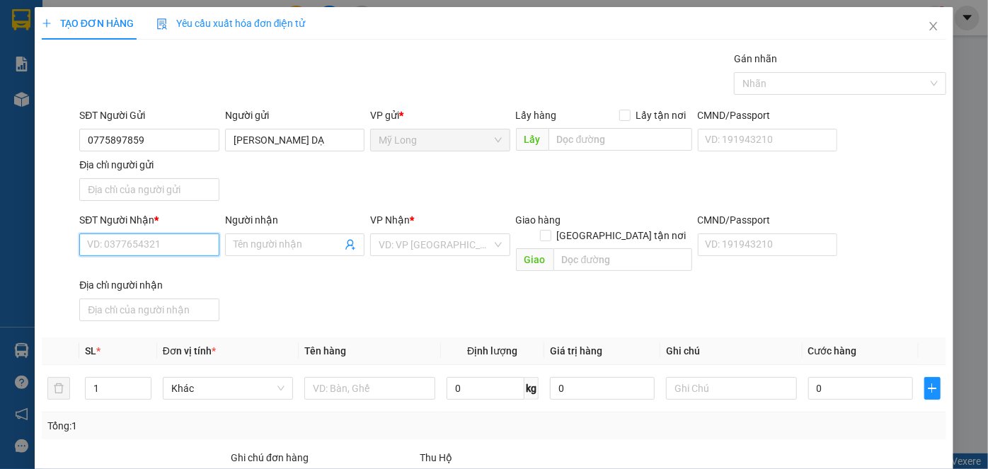
click at [173, 240] on input "SĐT Người Nhận *" at bounding box center [148, 245] width 139 height 23
type input "0903334345"
click at [180, 260] on div "0903334345 - LIÊM" at bounding box center [148, 271] width 138 height 23
type input "LIÊM"
type input "0903334345"
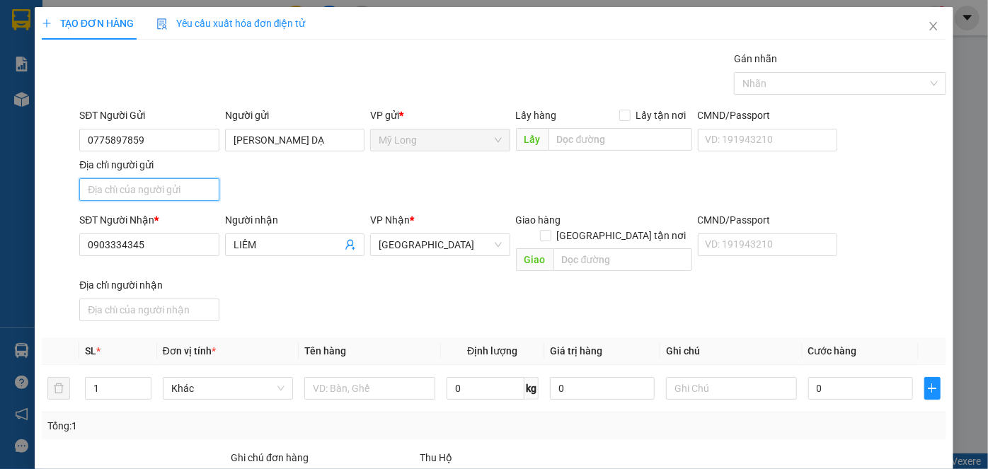
click at [168, 192] on input "Địa chỉ người gửi" at bounding box center [148, 189] width 139 height 23
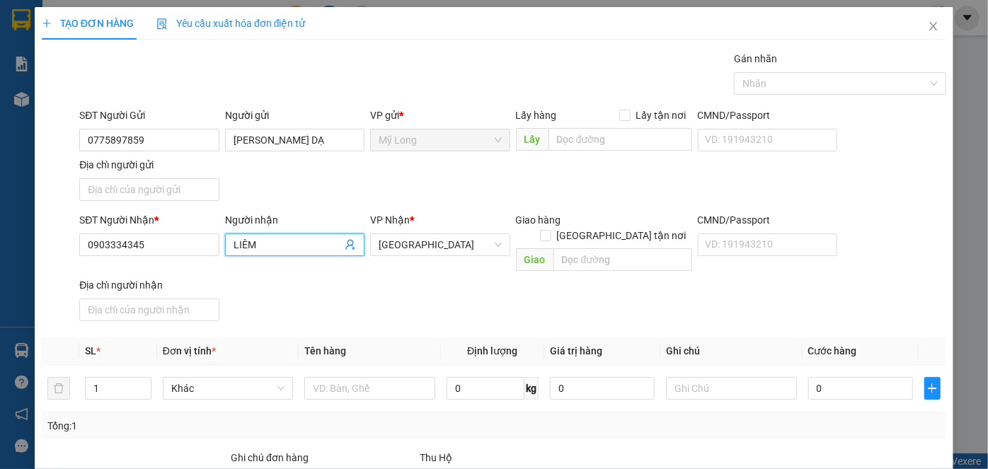
click at [304, 248] on input "LIÊM" at bounding box center [288, 245] width 108 height 16
type input "L"
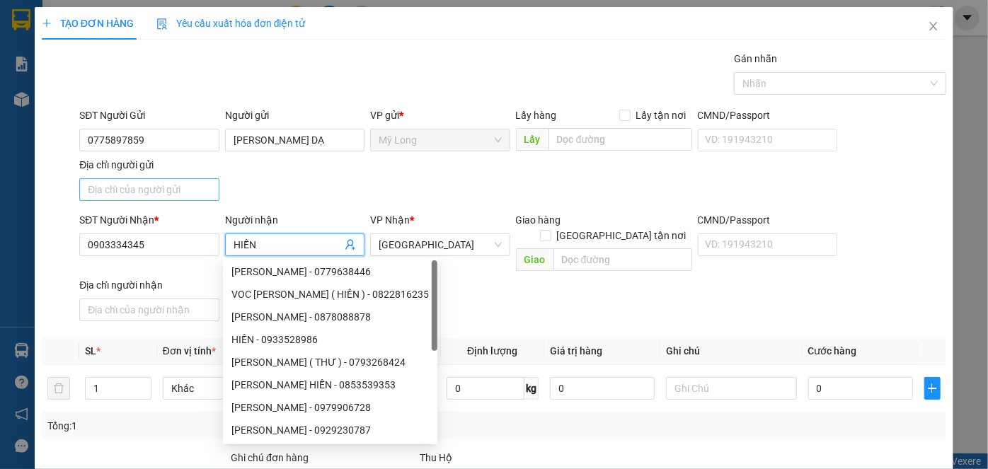
type input "HIỀN"
click at [179, 190] on input "Địa chỉ người gửi" at bounding box center [148, 189] width 139 height 23
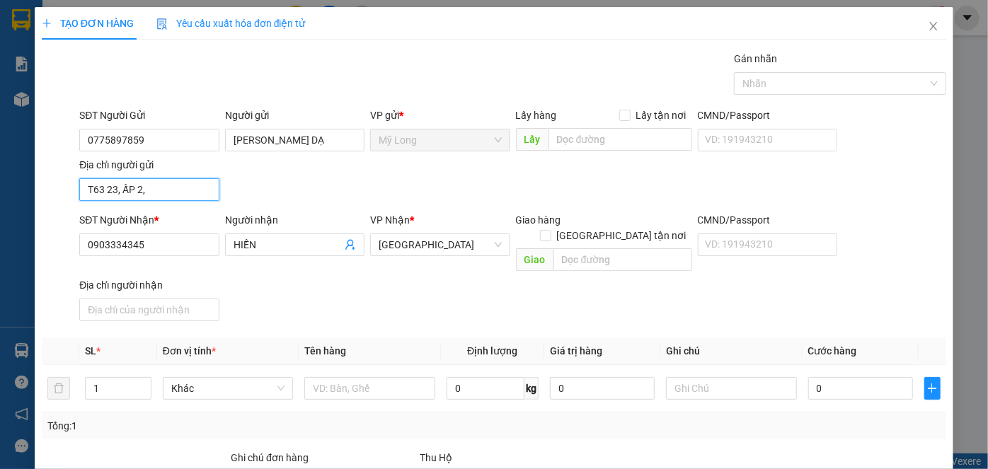
click at [103, 190] on input "T63 23, ẤP 2," at bounding box center [148, 189] width 139 height 23
click at [190, 194] on input "TỔ 23, ẤP 2," at bounding box center [148, 189] width 139 height 23
type input "TỔ 23, ẤP 2, MỸ HIỆP, ĐỒNG THÁP"
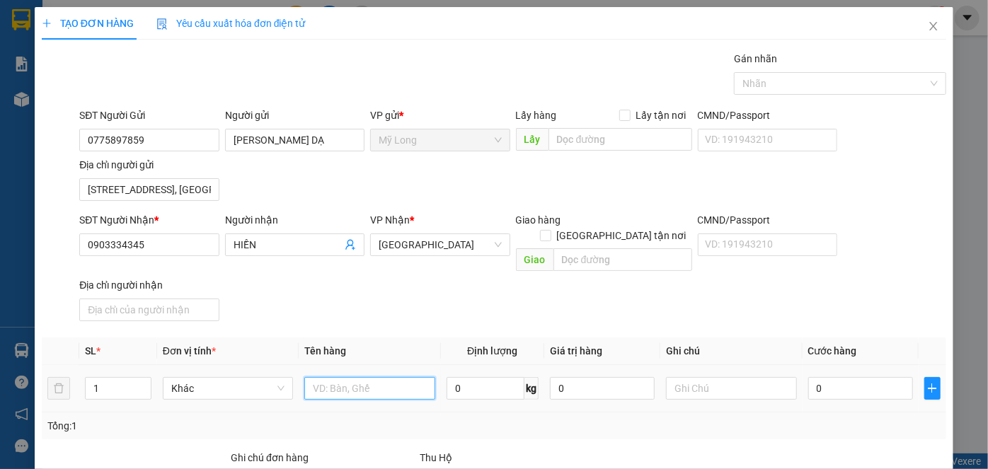
click at [406, 377] on input "text" at bounding box center [369, 388] width 131 height 23
type input "THÙNG"
click at [550, 230] on input "[GEOGRAPHIC_DATA] tận nơi" at bounding box center [545, 235] width 10 height 10
checkbox input "true"
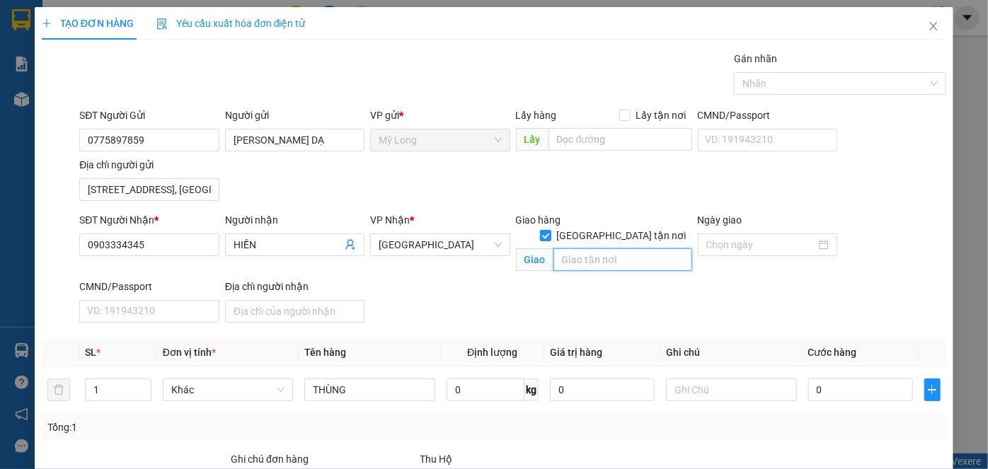
click at [601, 248] on input "text" at bounding box center [622, 259] width 139 height 23
type input "26/25"
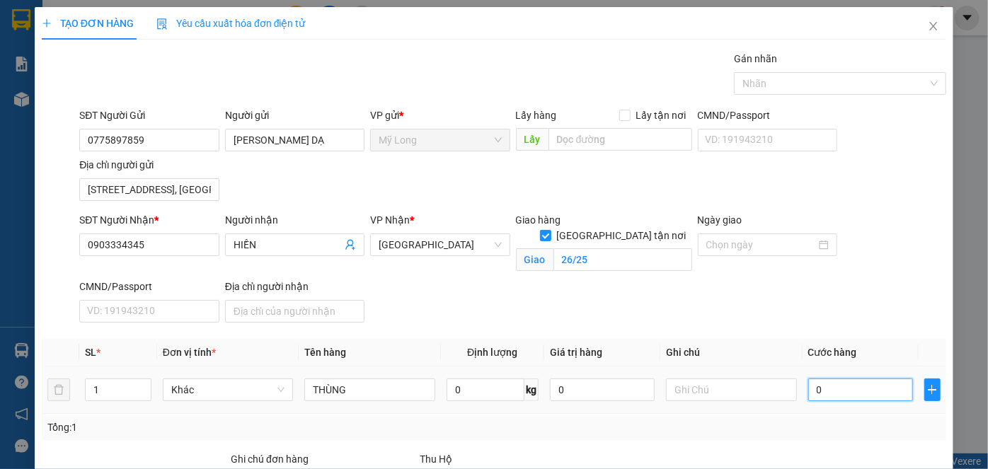
click at [828, 393] on input "0" at bounding box center [860, 390] width 105 height 23
type input "1"
type input "18"
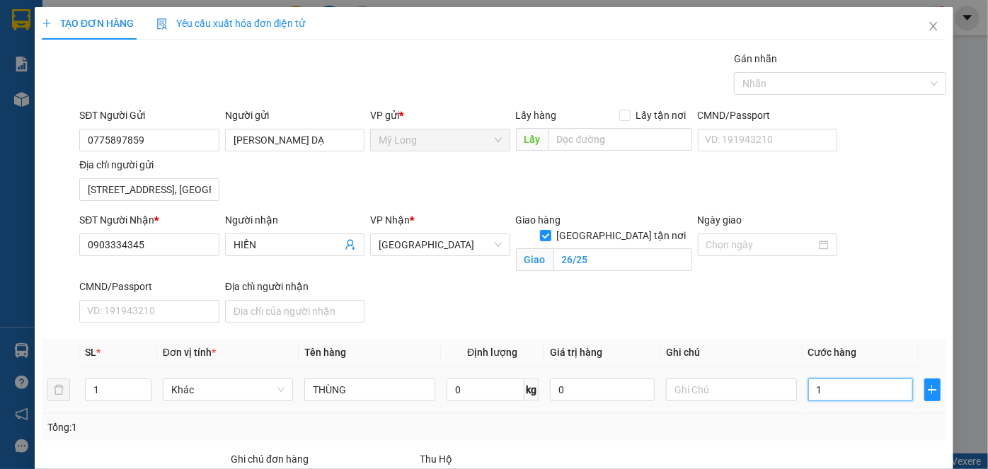
type input "18"
type input "180"
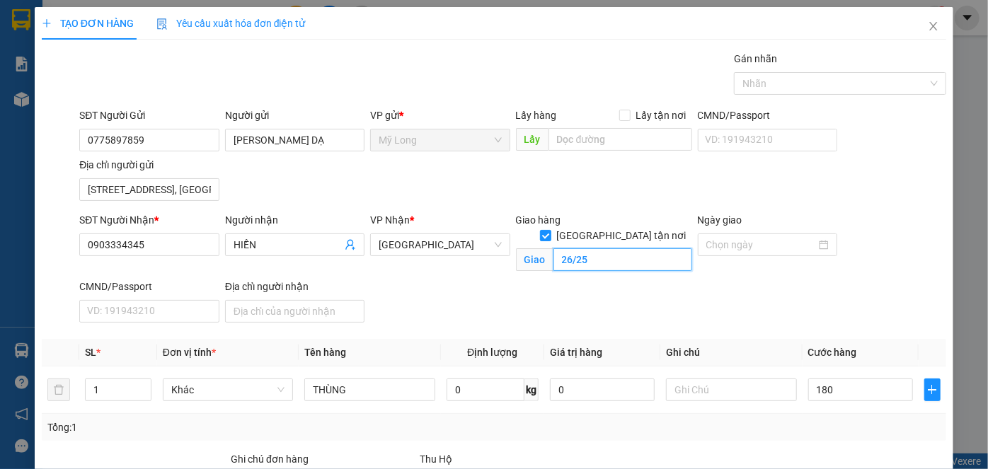
type input "180.000"
click at [626, 248] on input "26/25" at bounding box center [622, 259] width 139 height 23
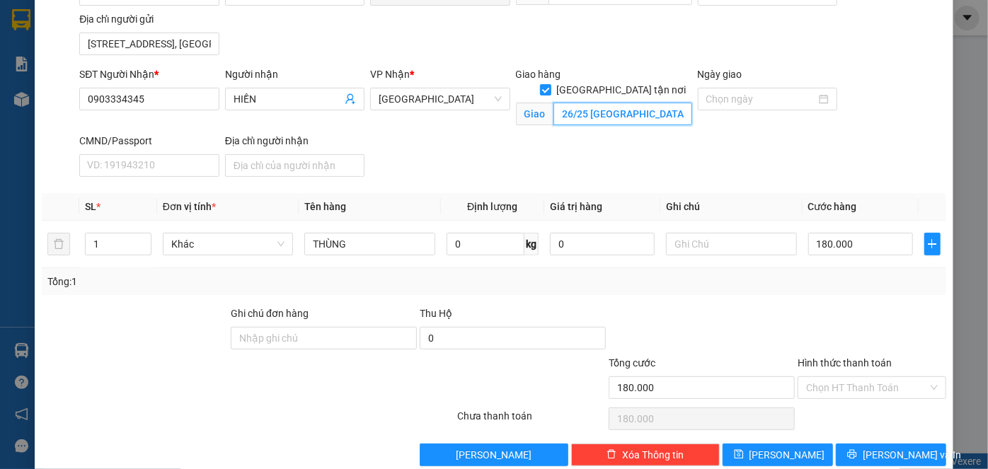
scroll to position [168, 0]
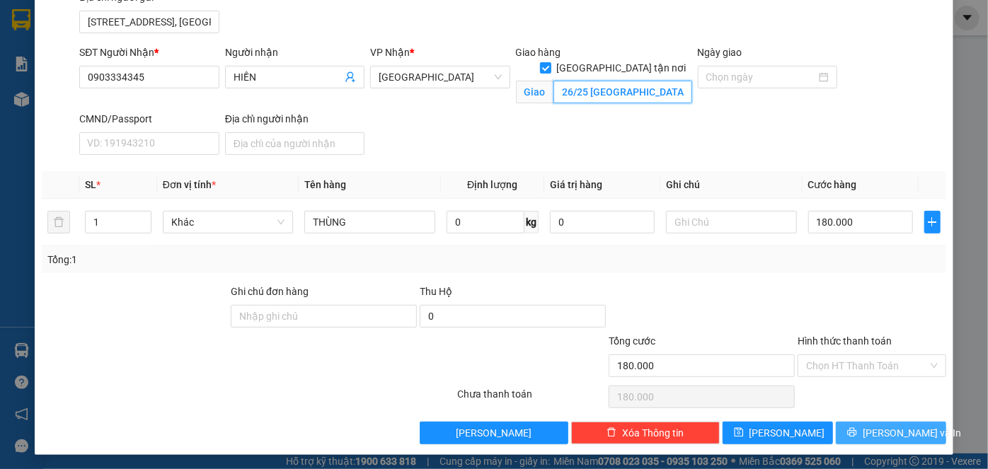
type input "26/25 XUÂN THỚI ĐÔNG 1, XÃ XUÂN THỚI ĐÔNG, HUYỆN HÓC MÔN"
click at [906, 425] on span "[PERSON_NAME] và In" at bounding box center [912, 433] width 99 height 16
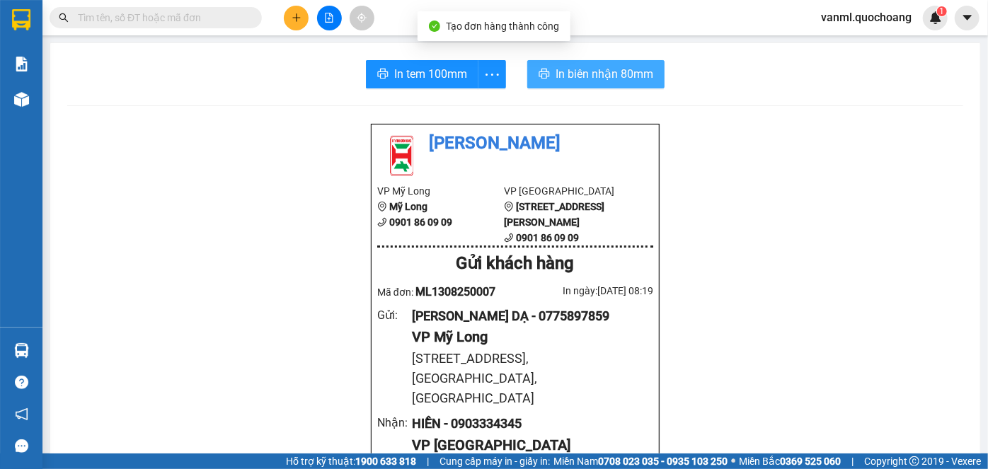
click at [590, 67] on span "In biên nhận 80mm" at bounding box center [605, 74] width 98 height 18
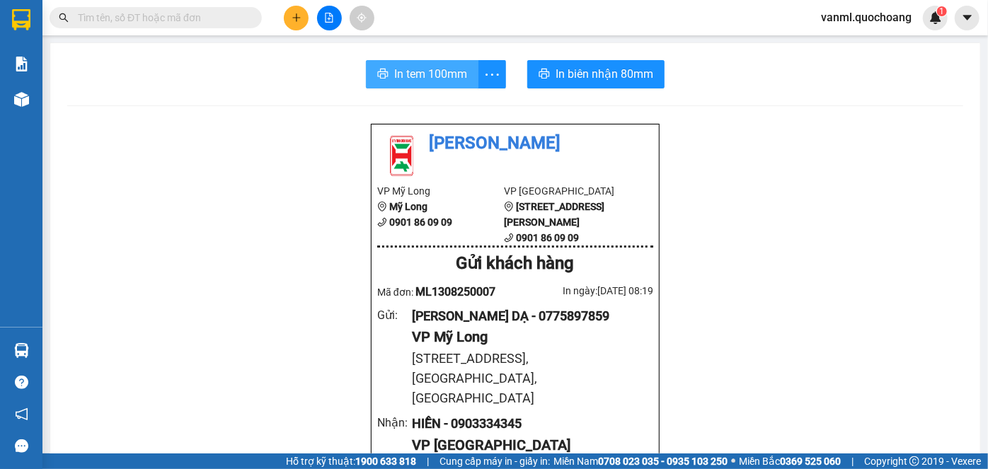
click at [457, 82] on span "In tem 100mm" at bounding box center [430, 74] width 73 height 18
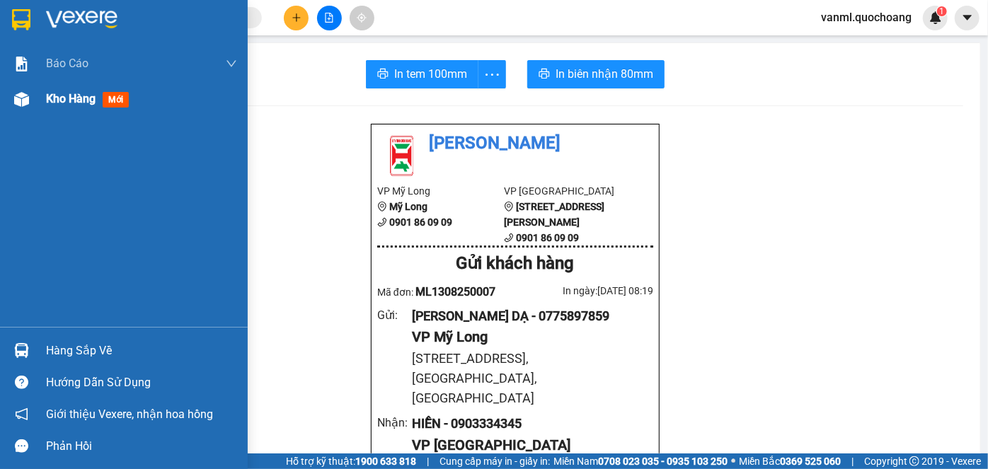
click at [75, 98] on span "Kho hàng" at bounding box center [71, 98] width 50 height 13
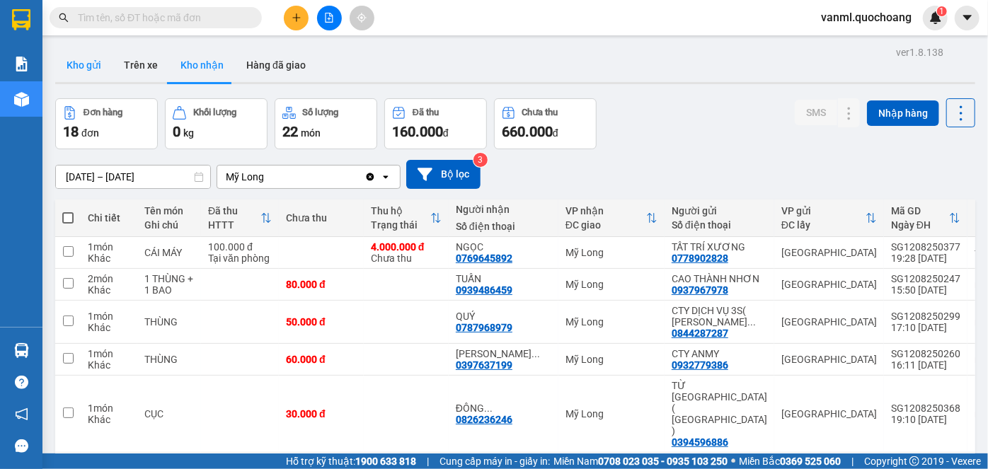
click at [85, 61] on button "Kho gửi" at bounding box center [83, 65] width 57 height 34
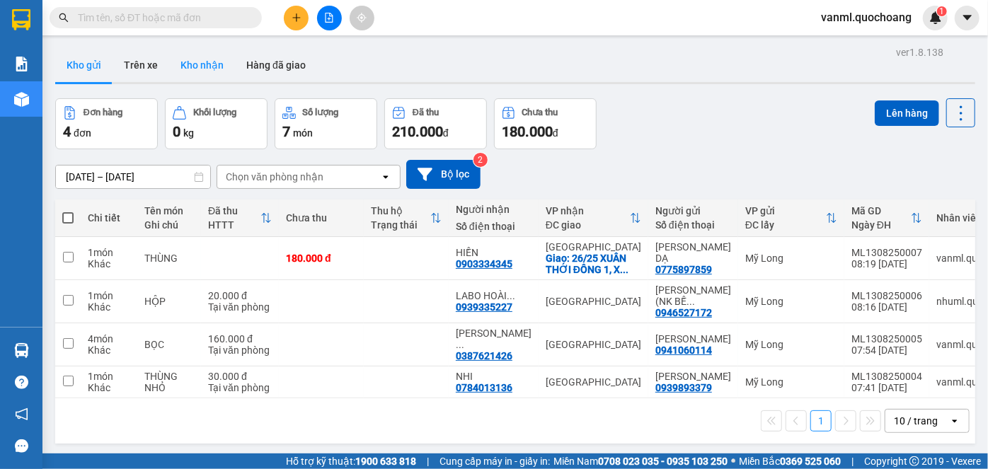
click at [195, 59] on button "Kho nhận" at bounding box center [202, 65] width 66 height 34
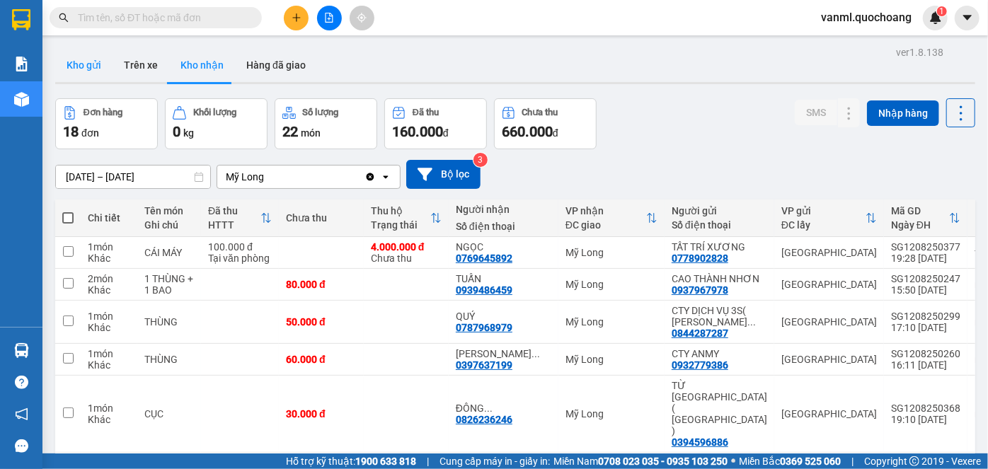
click at [77, 64] on button "Kho gửi" at bounding box center [83, 65] width 57 height 34
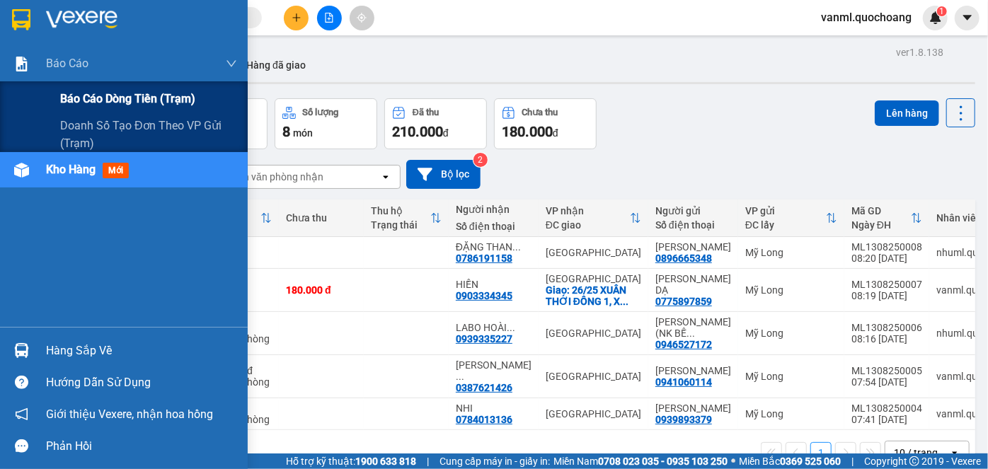
click at [108, 98] on span "Báo cáo dòng tiền (trạm)" at bounding box center [127, 99] width 135 height 18
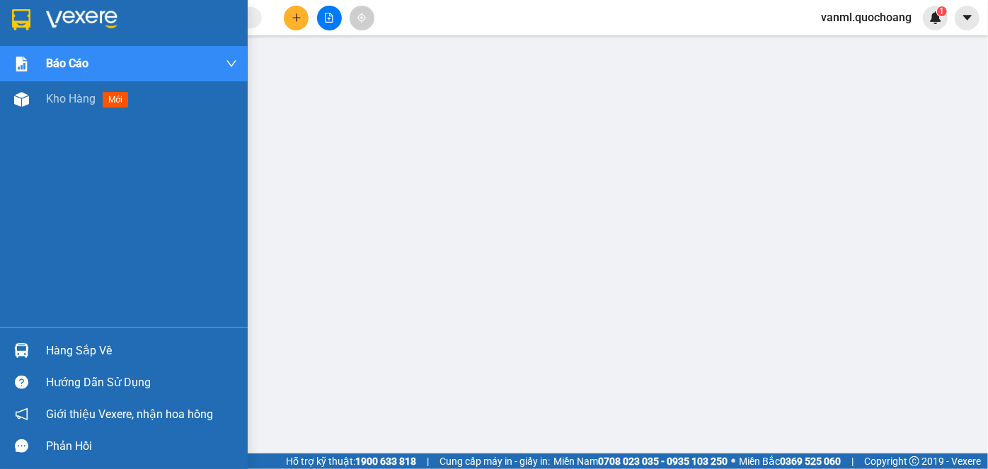
click at [80, 351] on div "Hàng sắp về" at bounding box center [141, 350] width 191 height 21
click at [60, 99] on span "Kho hàng" at bounding box center [71, 98] width 50 height 13
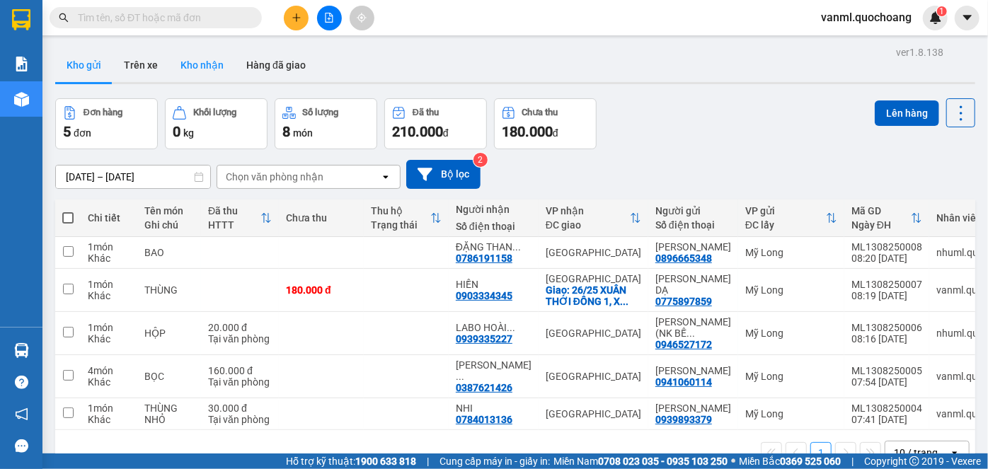
click at [200, 66] on button "Kho nhận" at bounding box center [202, 65] width 66 height 34
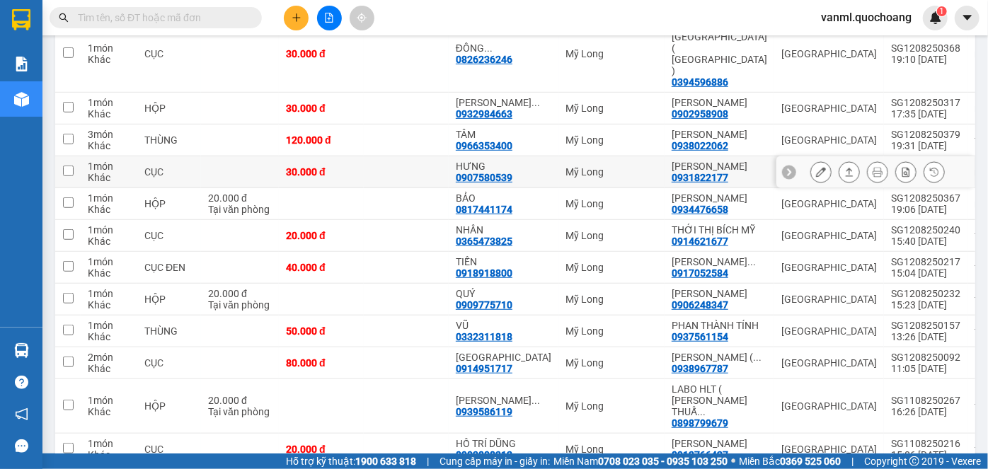
scroll to position [425, 0]
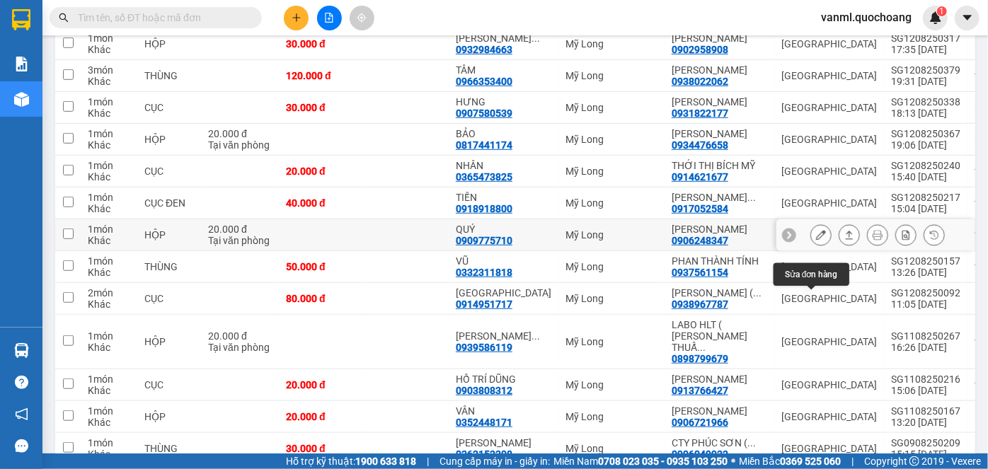
click at [816, 240] on icon at bounding box center [821, 235] width 10 height 10
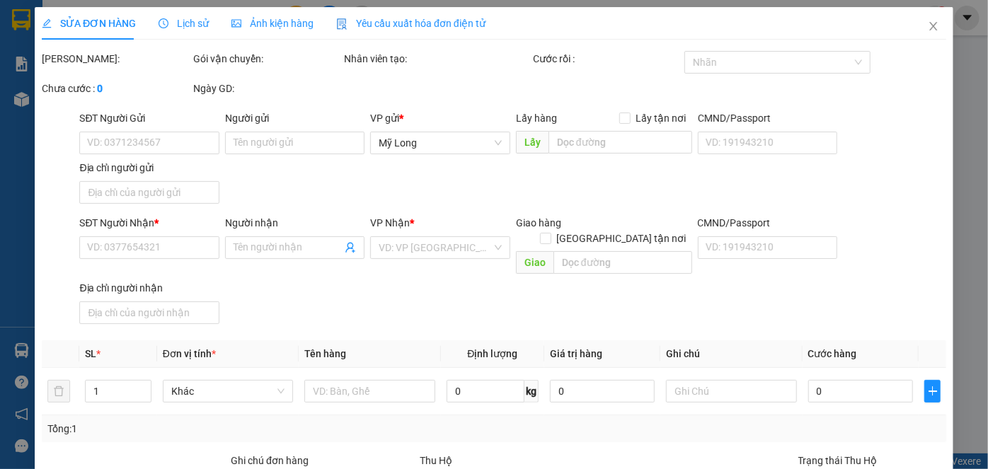
type input "0906248347"
type input "TRẦN ANH THI"
type input "220/22 ÂU CƠ P9 QUẬN TÂN BÌNH HCM"
type input "0909775710"
type input "QUÝ"
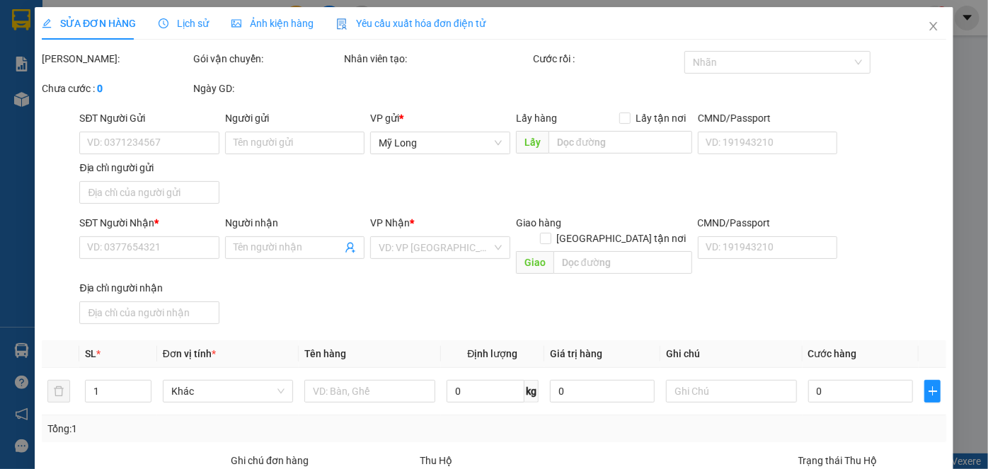
type input "20.000"
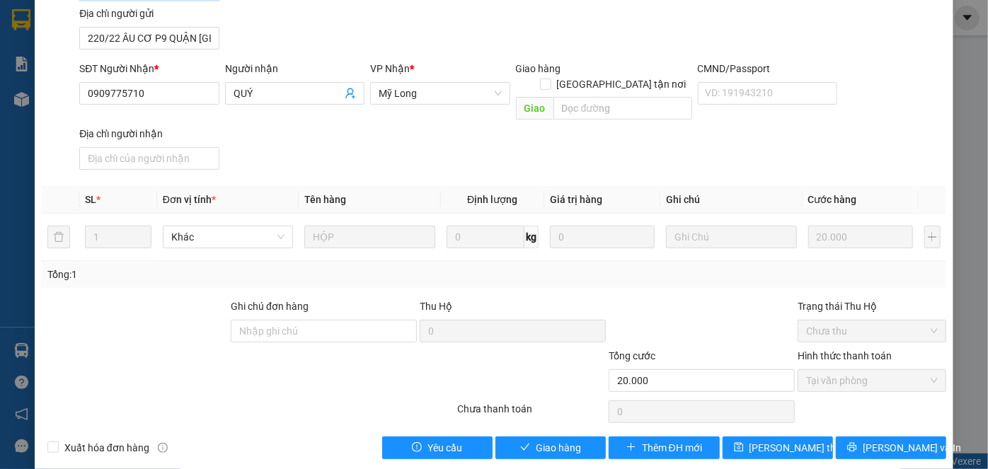
scroll to position [154, 0]
click at [564, 440] on span "Giao hàng" at bounding box center [558, 448] width 45 height 16
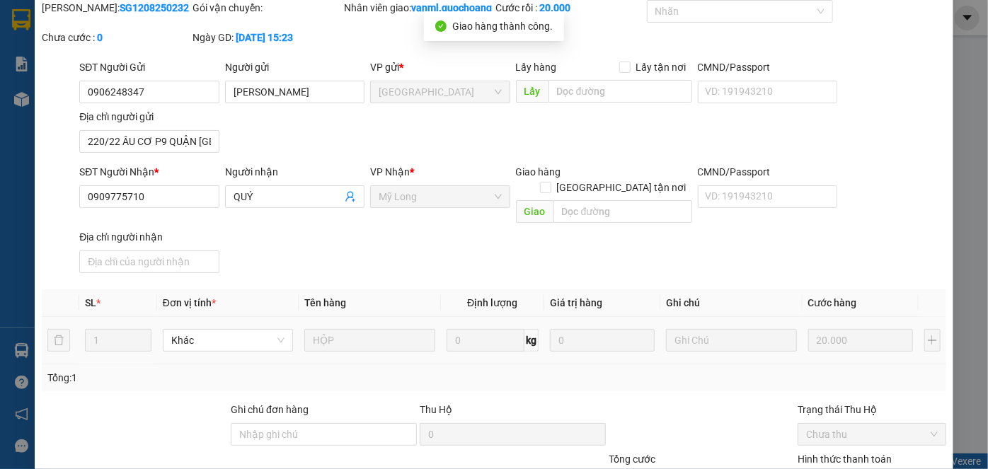
scroll to position [0, 0]
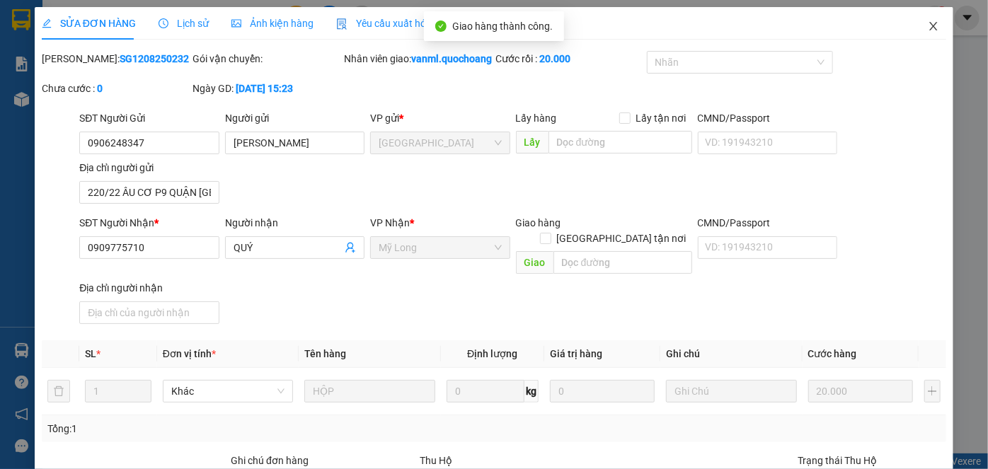
click at [928, 22] on icon "close" at bounding box center [933, 26] width 11 height 11
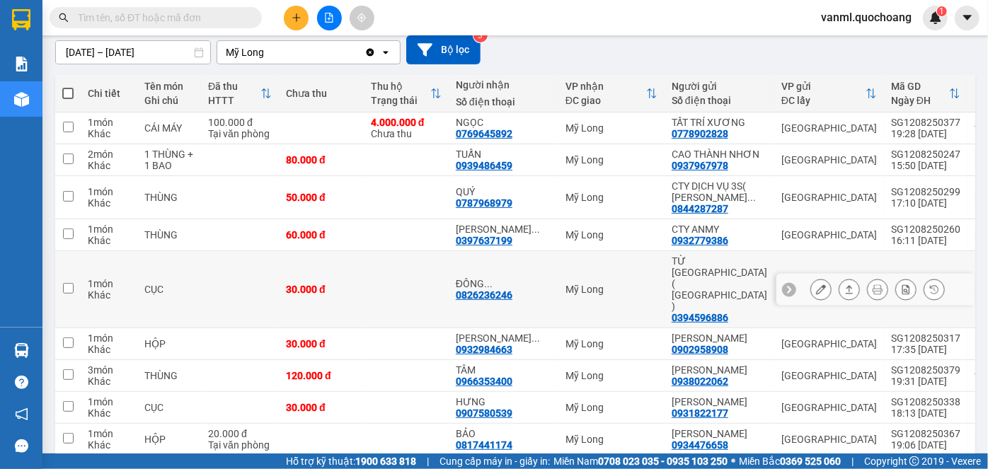
scroll to position [124, 0]
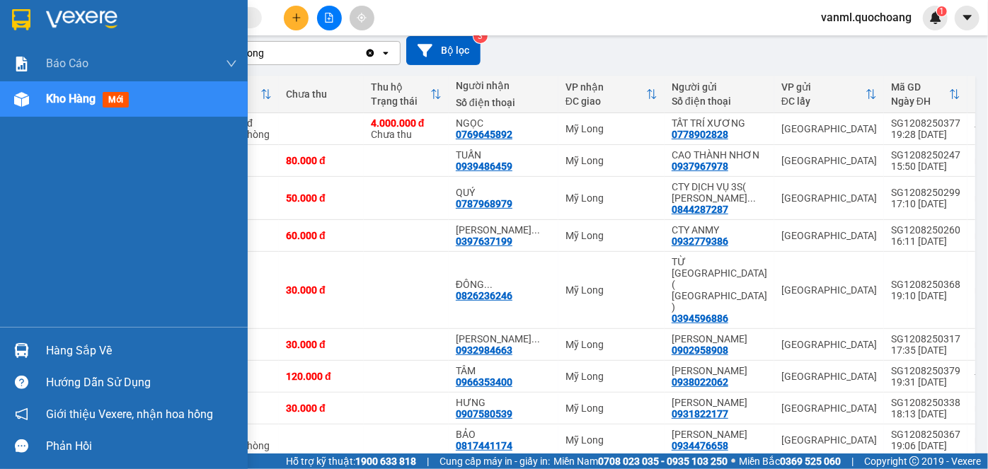
click at [110, 352] on div "Hàng sắp về" at bounding box center [141, 350] width 191 height 21
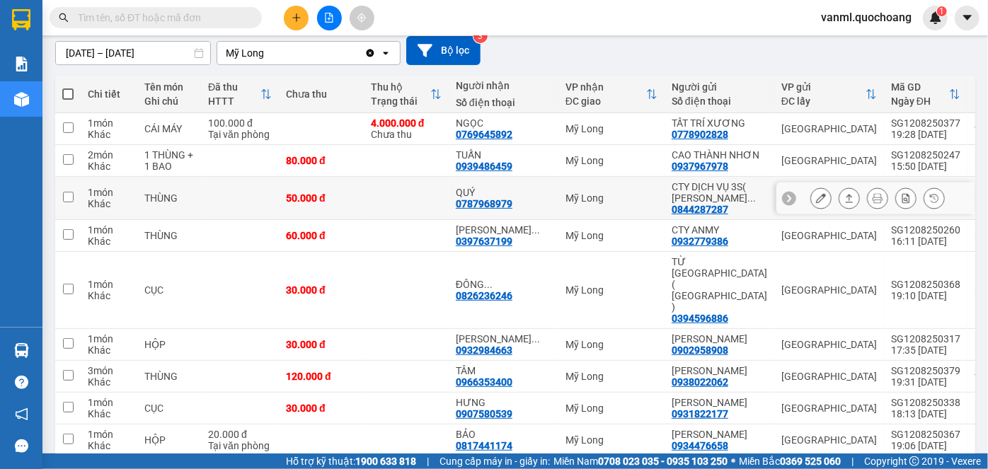
click at [599, 236] on section "Kết quả tìm kiếm ( 0 ) Bộ lọc No Data vanml.quochoang 1 Báo cáo Báo cáo dòng ti…" at bounding box center [494, 234] width 988 height 469
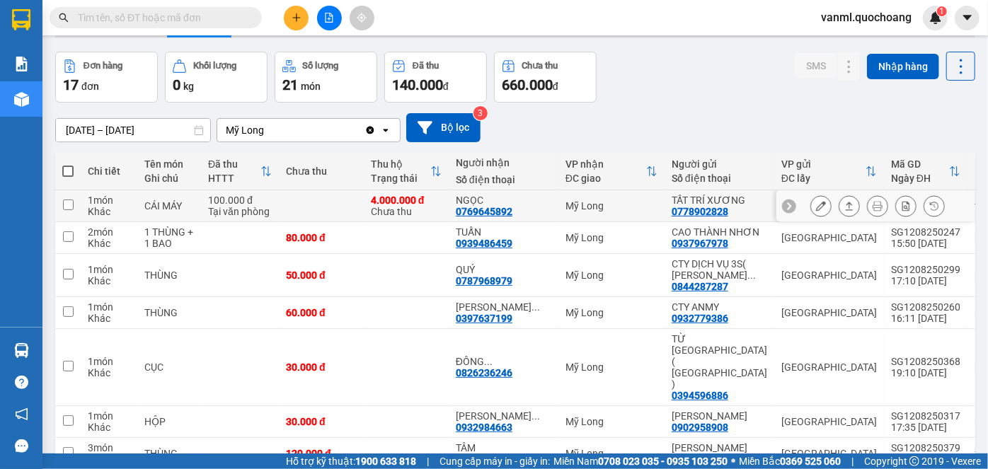
scroll to position [0, 0]
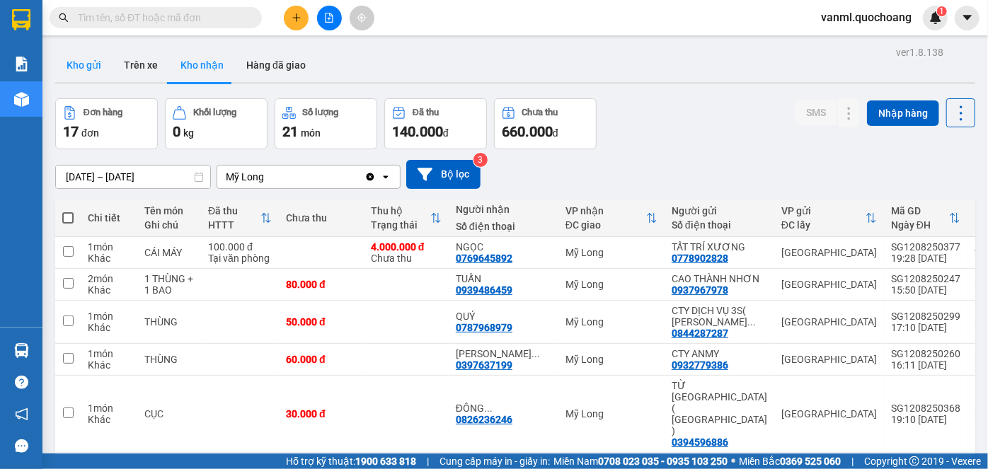
click at [91, 59] on button "Kho gửi" at bounding box center [83, 65] width 57 height 34
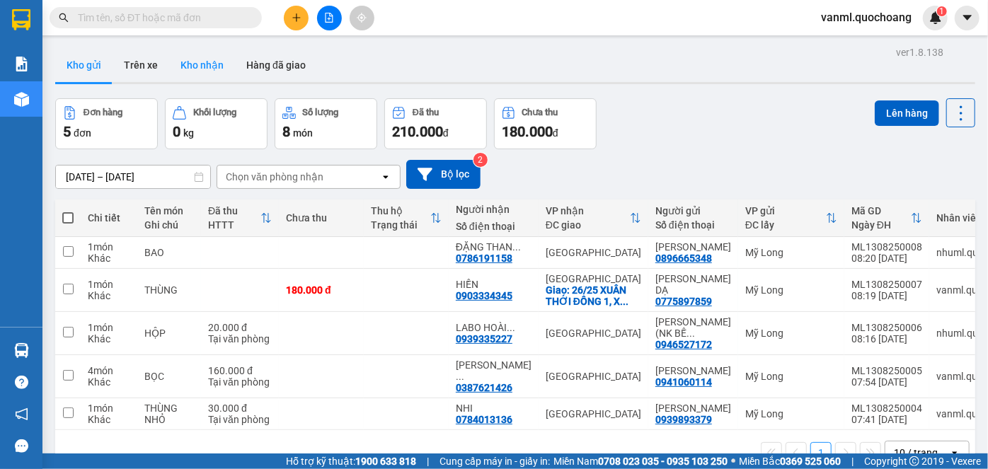
click at [213, 55] on button "Kho nhận" at bounding box center [202, 65] width 66 height 34
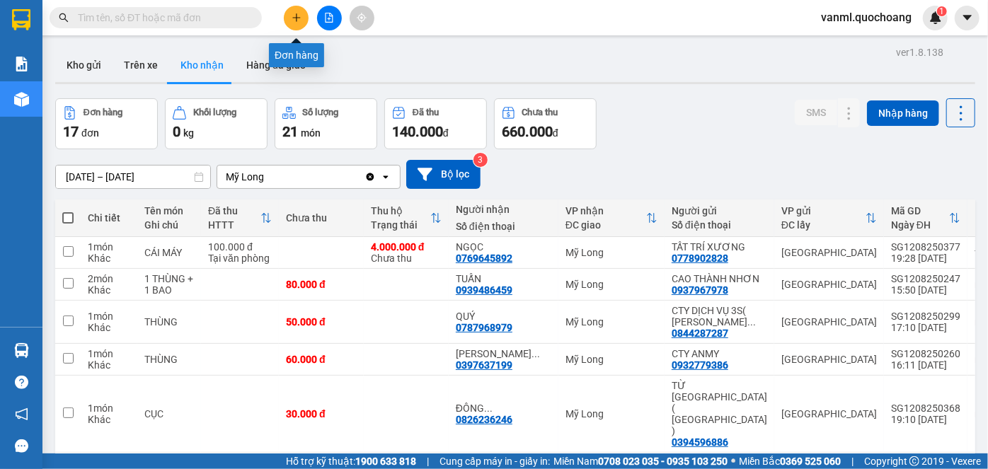
click at [297, 18] on icon "plus" at bounding box center [297, 18] width 10 height 10
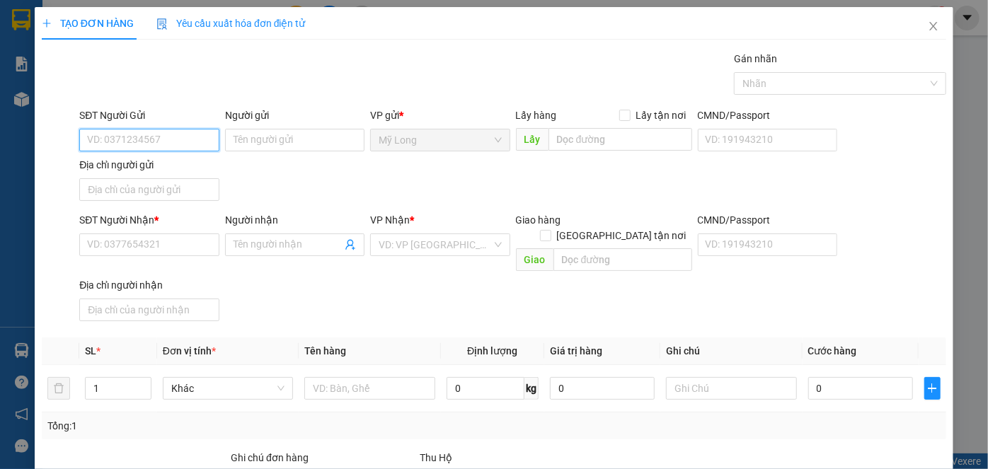
click at [177, 137] on input "SĐT Người Gửi" at bounding box center [148, 140] width 139 height 23
click at [130, 135] on input "0383345580" at bounding box center [148, 140] width 139 height 23
type input "0383345080"
click at [216, 163] on div "0383345080 - NGUYỄN THỊ LỆ QUYÊN" at bounding box center [156, 168] width 139 height 16
type input "NGUYỄN THỊ LỆ QUYÊN"
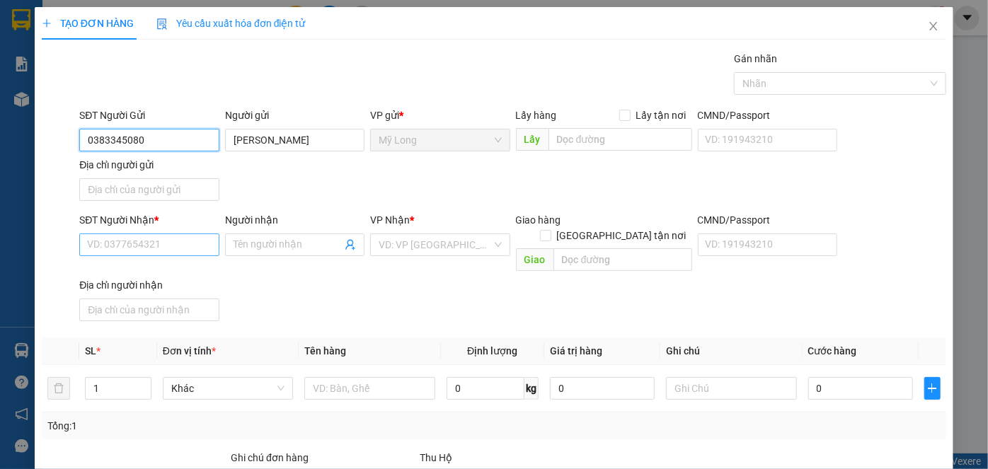
type input "0383345080"
click at [192, 242] on input "SĐT Người Nhận *" at bounding box center [148, 245] width 139 height 23
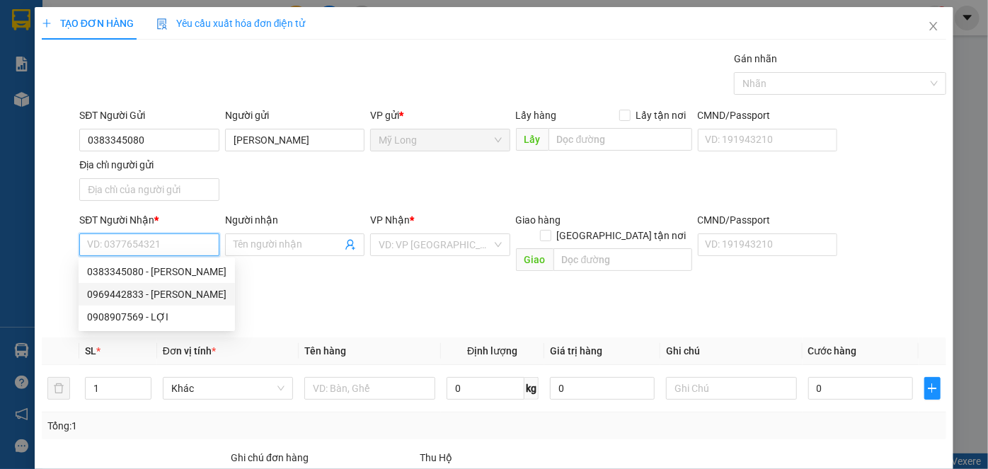
click at [196, 290] on div "0969442833 - NGUYỄN VĂN HIẾU" at bounding box center [156, 295] width 139 height 16
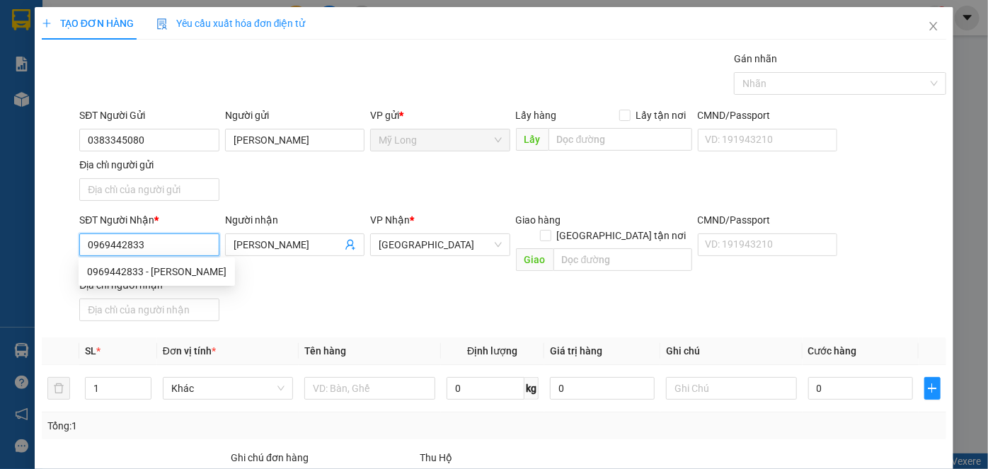
type input "0969442833"
type input "NGUYỄN VĂN HIẾU"
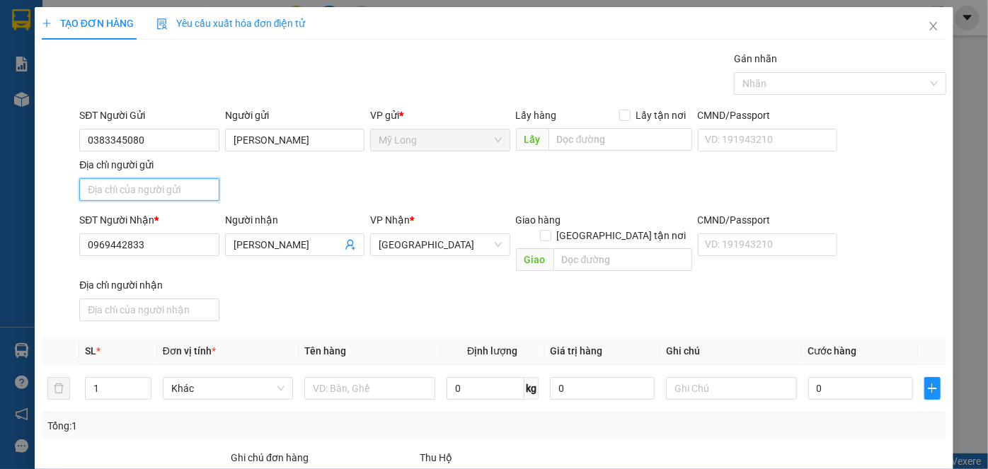
drag, startPoint x: 151, startPoint y: 187, endPoint x: 137, endPoint y: 185, distance: 14.2
click at [151, 187] on input "Địa chỉ người gửi" at bounding box center [148, 189] width 139 height 23
type input "T"
type input "A"
type input "Â"
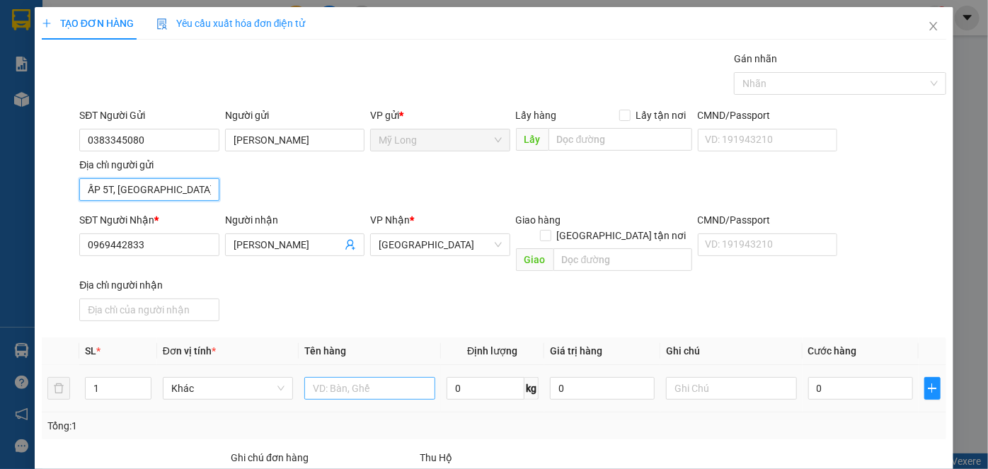
type input "ẤP 5T, BÌNH HÀNG TRUNG, ĐỒNG THÁP"
click at [395, 377] on input "text" at bounding box center [369, 388] width 131 height 23
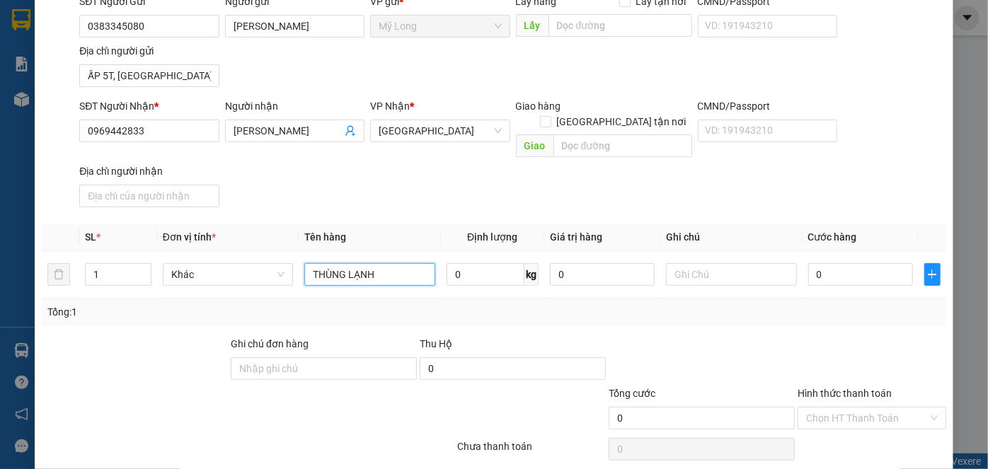
scroll to position [151, 0]
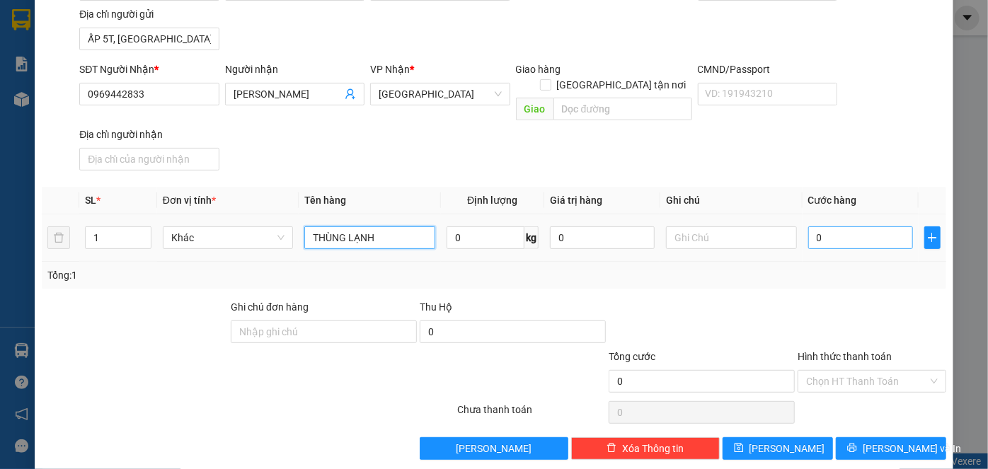
type input "THÙNG LẠNH"
click at [831, 226] on input "0" at bounding box center [860, 237] width 105 height 23
type input "3"
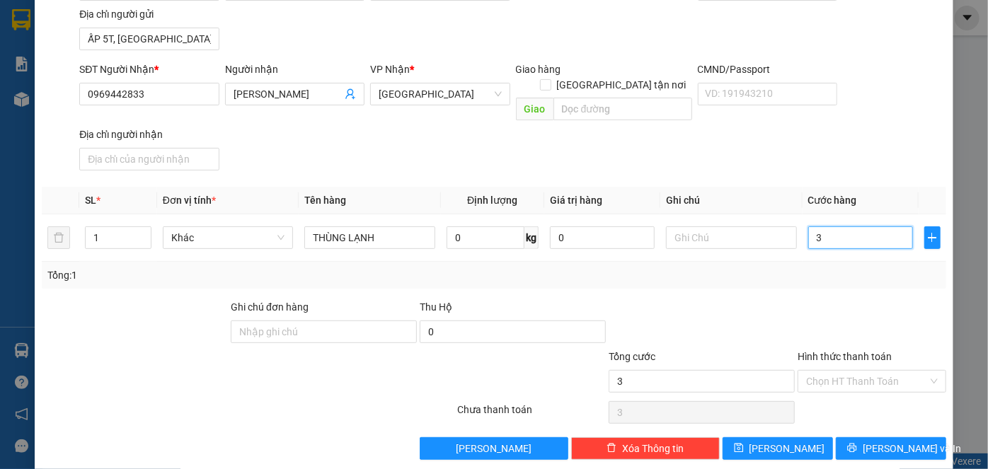
type input "30"
type input "30.000"
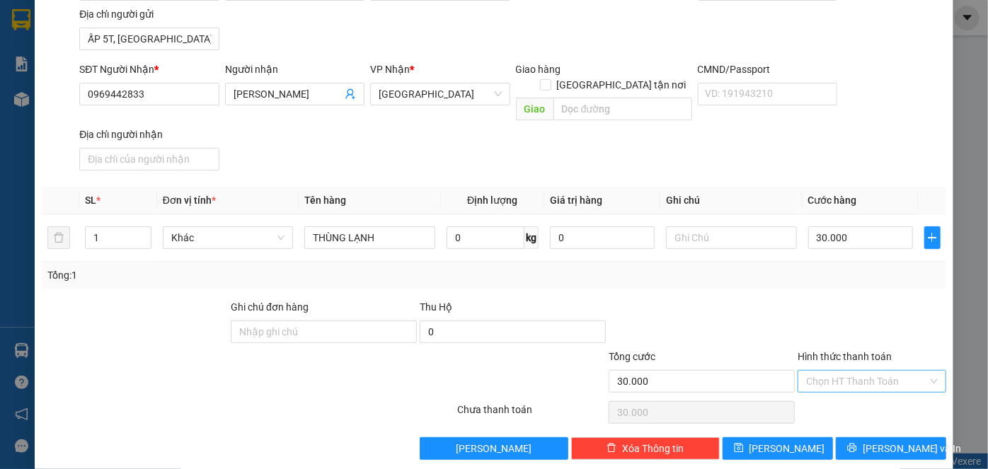
drag, startPoint x: 849, startPoint y: 366, endPoint x: 855, endPoint y: 385, distance: 19.9
click at [850, 371] on input "Hình thức thanh toán" at bounding box center [867, 381] width 122 height 21
drag, startPoint x: 855, startPoint y: 395, endPoint x: 858, endPoint y: 374, distance: 21.4
click at [855, 395] on div "Tại văn phòng" at bounding box center [864, 392] width 130 height 16
type input "0"
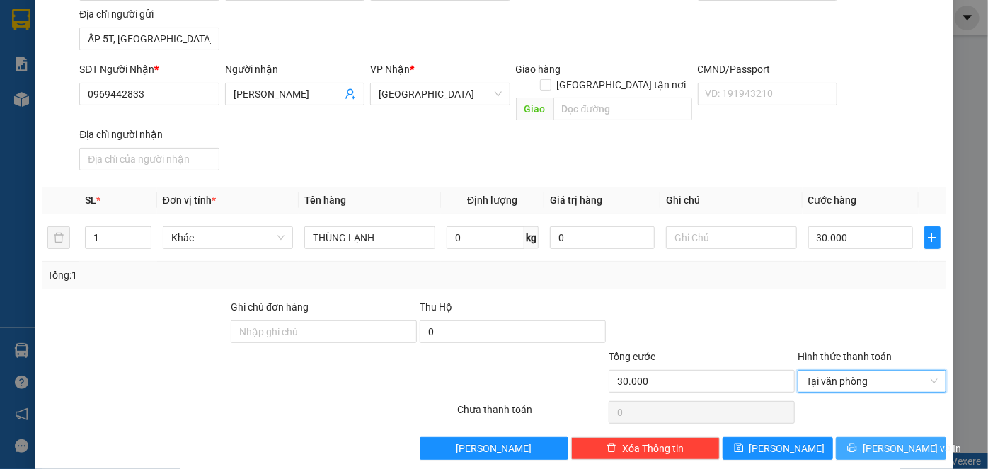
click at [883, 441] on span "Lưu và In" at bounding box center [912, 449] width 99 height 16
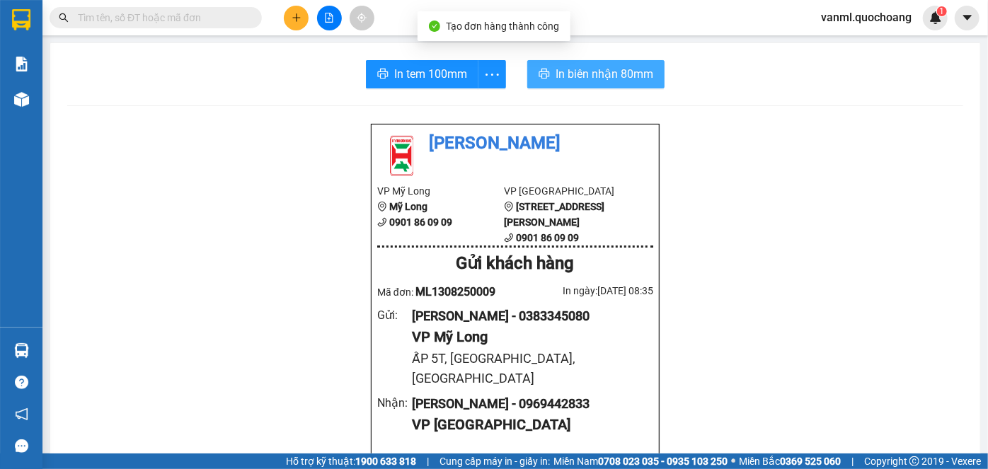
click at [568, 76] on span "In biên nhận 80mm" at bounding box center [605, 74] width 98 height 18
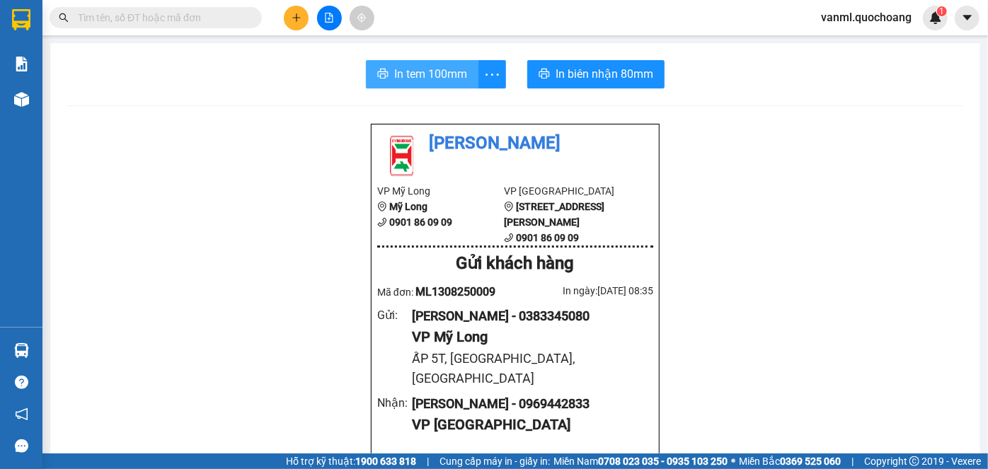
drag, startPoint x: 445, startPoint y: 70, endPoint x: 444, endPoint y: 50, distance: 20.6
click at [445, 70] on span "In tem 100mm" at bounding box center [430, 74] width 73 height 18
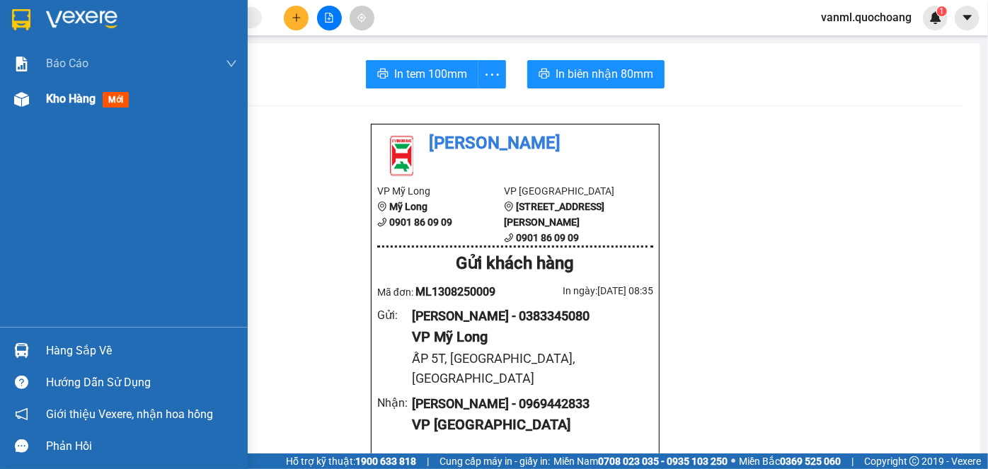
click at [66, 103] on span "Kho hàng" at bounding box center [71, 98] width 50 height 13
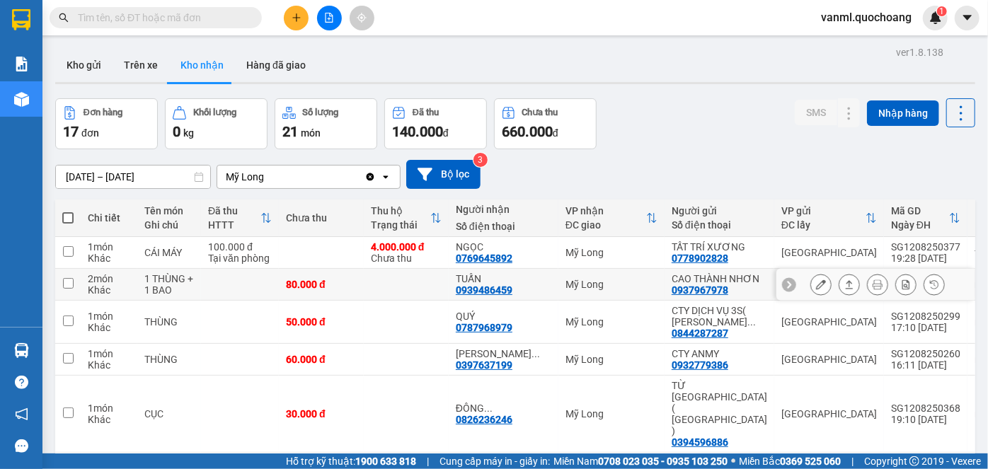
click at [816, 289] on icon at bounding box center [821, 285] width 10 height 10
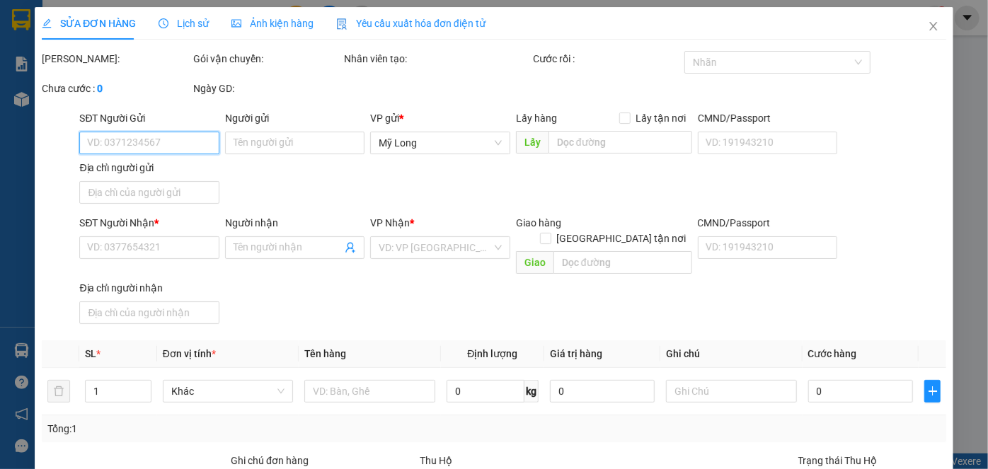
type input "0937967978"
type input "CAO THÀNH NHƠN"
type input "101 LƯƠNG NHỮ HỌC P CHỢ LỚN"
type input "0939486459"
type input "TUẤN"
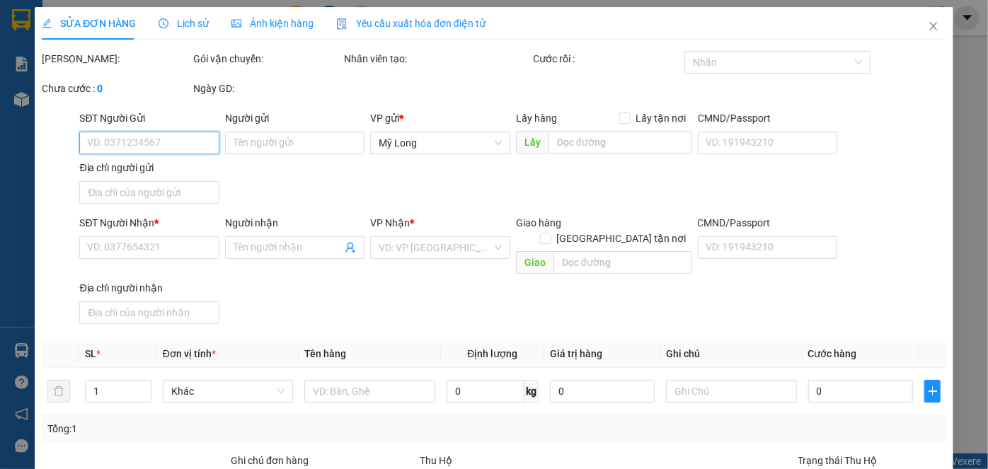
type input "80.000"
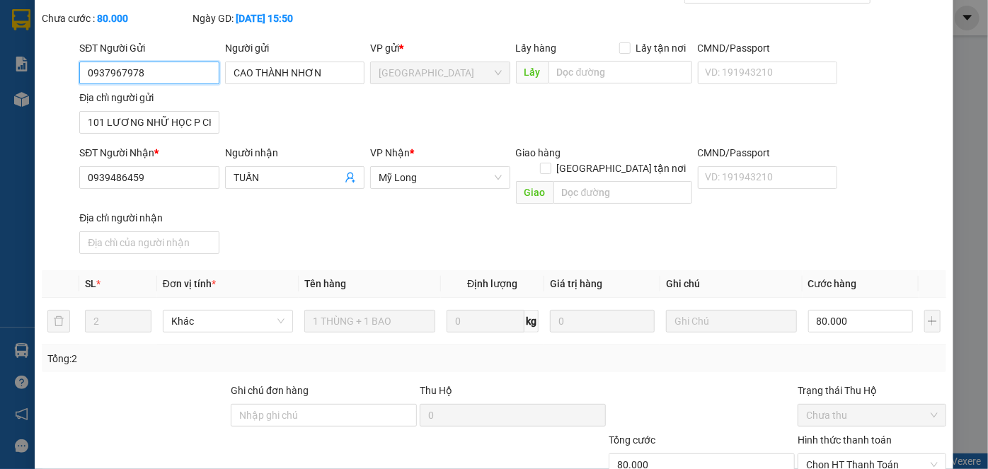
scroll to position [154, 0]
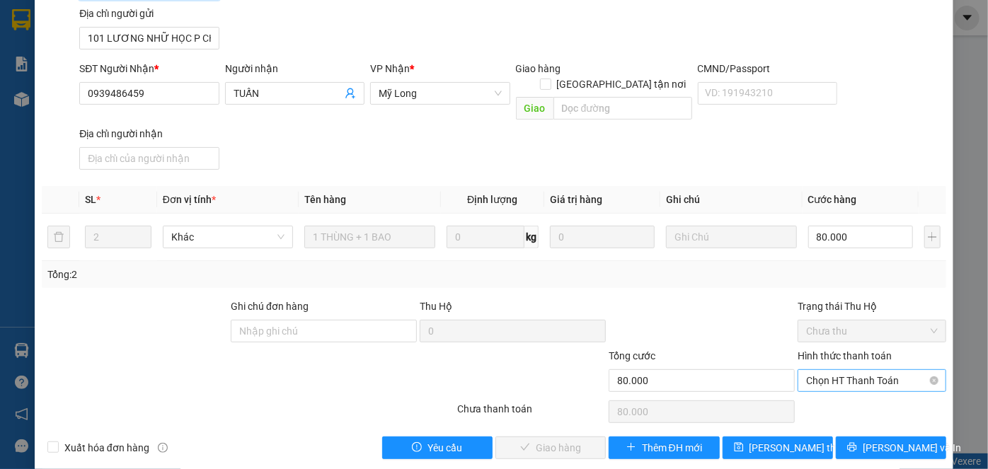
click at [830, 370] on span "Chọn HT Thanh Toán" at bounding box center [872, 380] width 132 height 21
click at [853, 391] on div "Tại văn phòng" at bounding box center [864, 392] width 130 height 16
type input "0"
click at [568, 440] on span "Lưu và Giao hàng" at bounding box center [590, 448] width 136 height 16
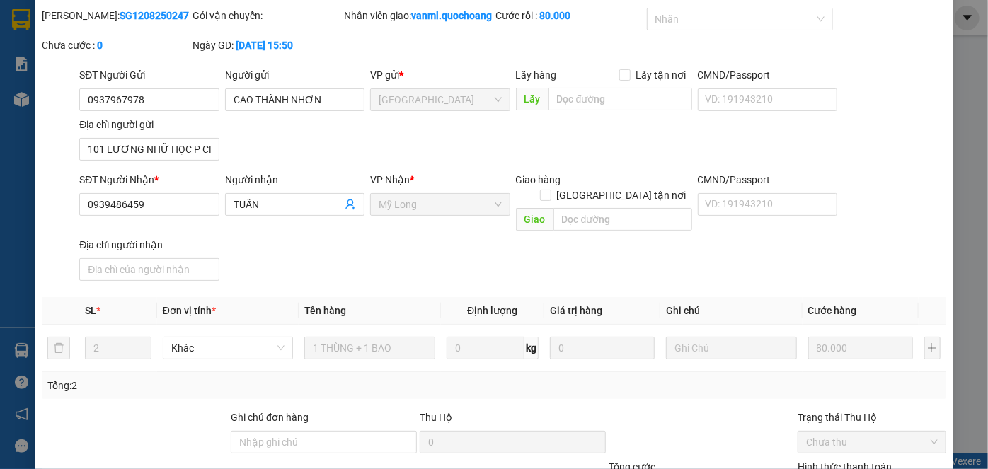
scroll to position [0, 0]
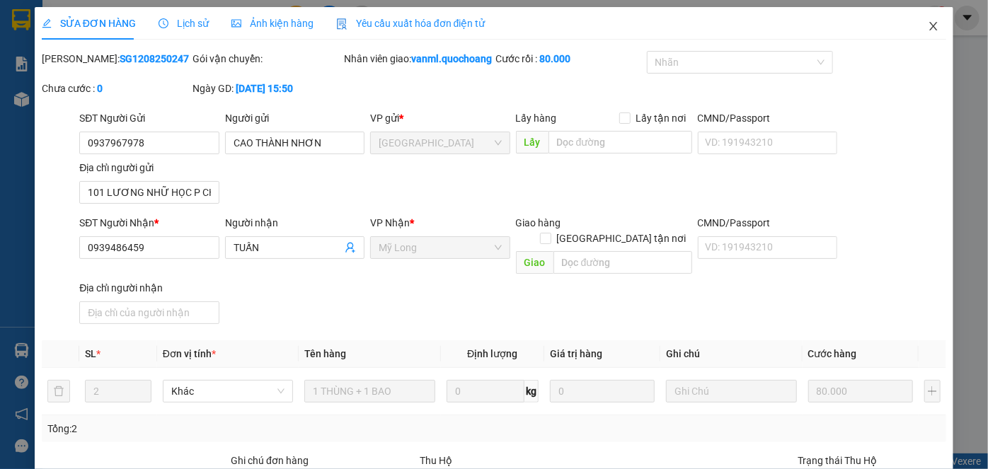
click at [928, 30] on icon "close" at bounding box center [933, 26] width 11 height 11
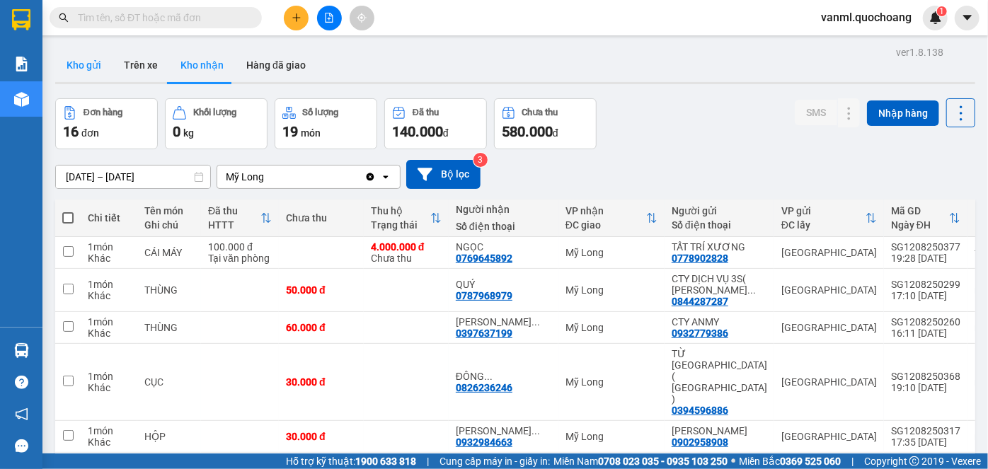
click at [96, 70] on button "Kho gửi" at bounding box center [83, 65] width 57 height 34
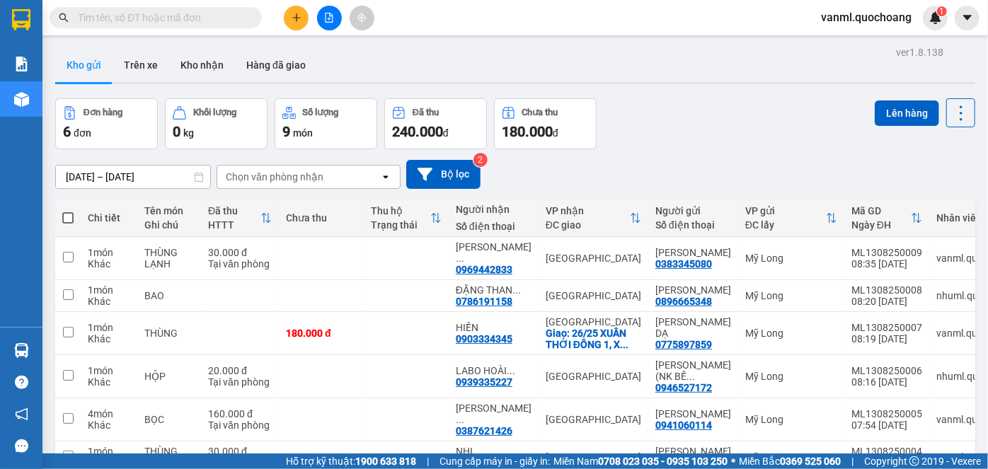
click at [66, 214] on span at bounding box center [67, 217] width 11 height 11
click at [68, 211] on input "checkbox" at bounding box center [68, 211] width 0 height 0
checkbox input "true"
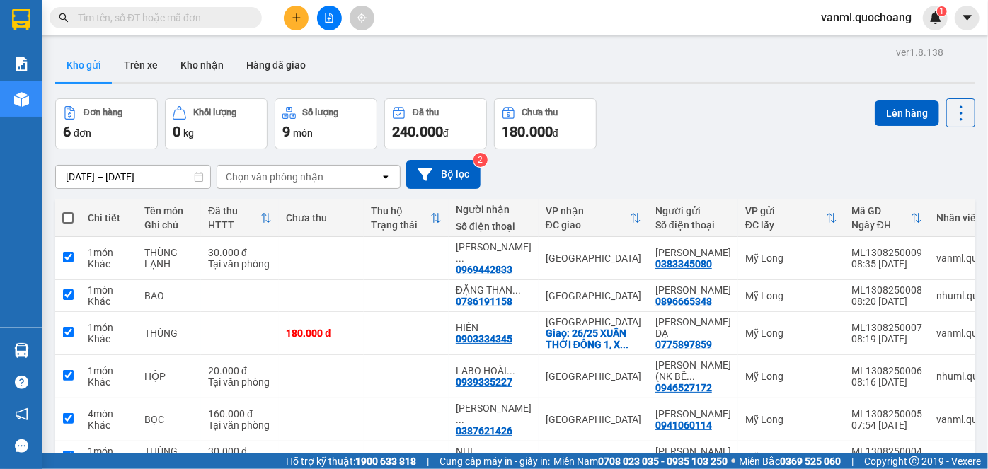
checkbox input "true"
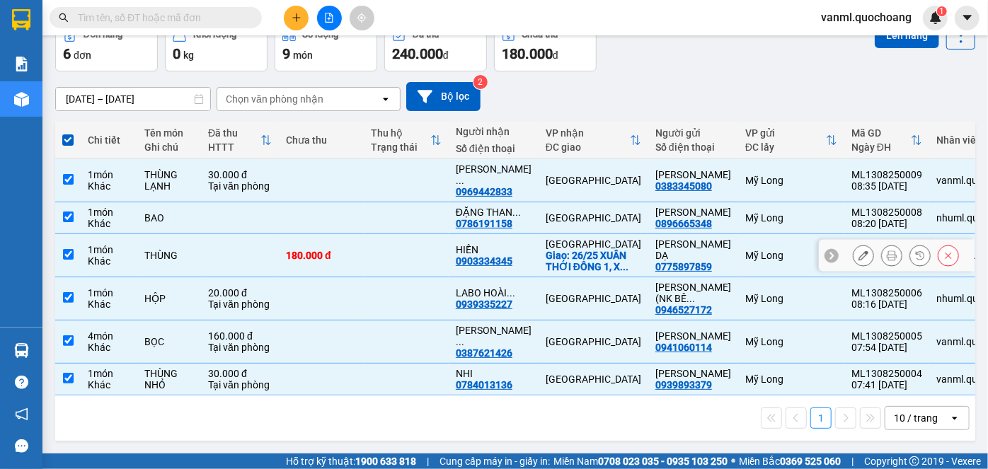
scroll to position [108, 0]
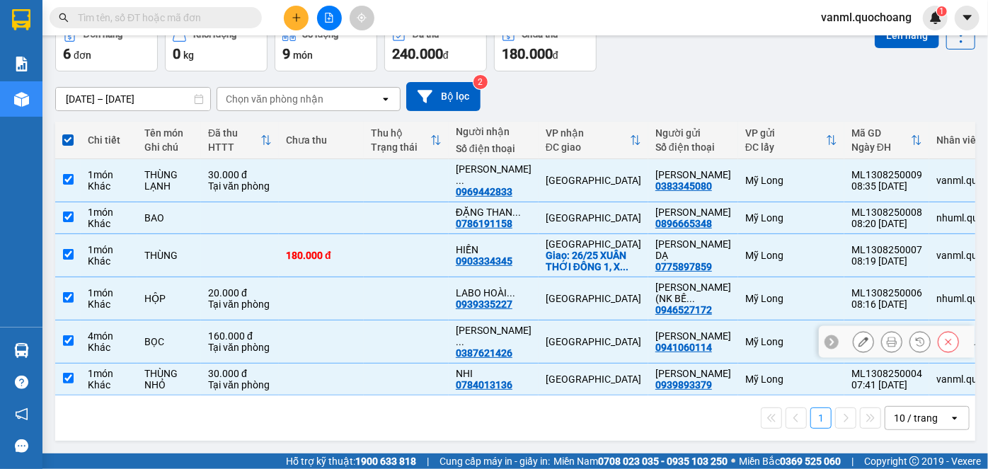
click at [302, 330] on td at bounding box center [321, 342] width 85 height 43
checkbox input "false"
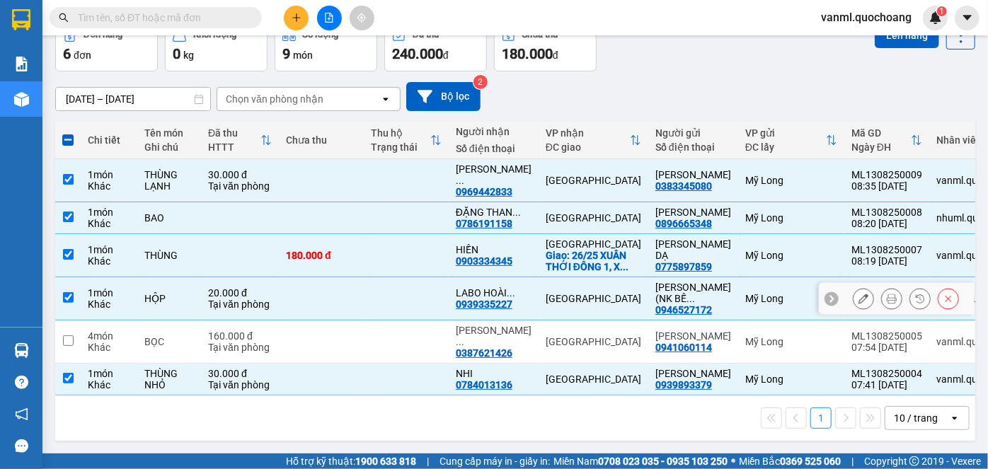
click at [297, 287] on td at bounding box center [321, 298] width 85 height 43
checkbox input "false"
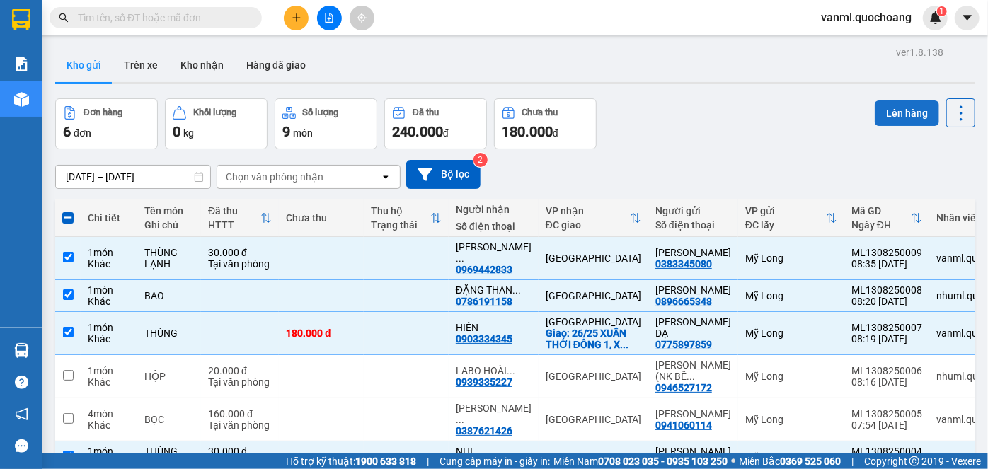
click at [892, 105] on button "Lên hàng" at bounding box center [907, 112] width 64 height 25
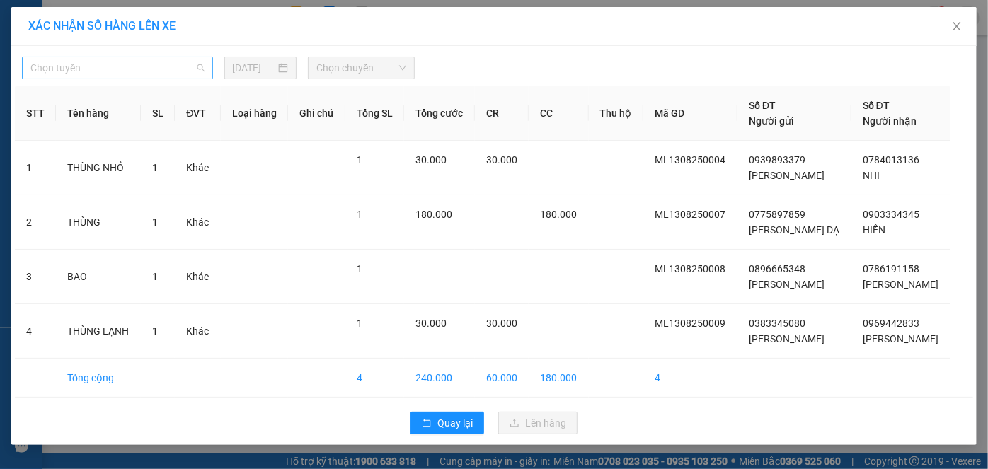
click at [154, 67] on span "Chọn tuyến" at bounding box center [117, 67] width 174 height 21
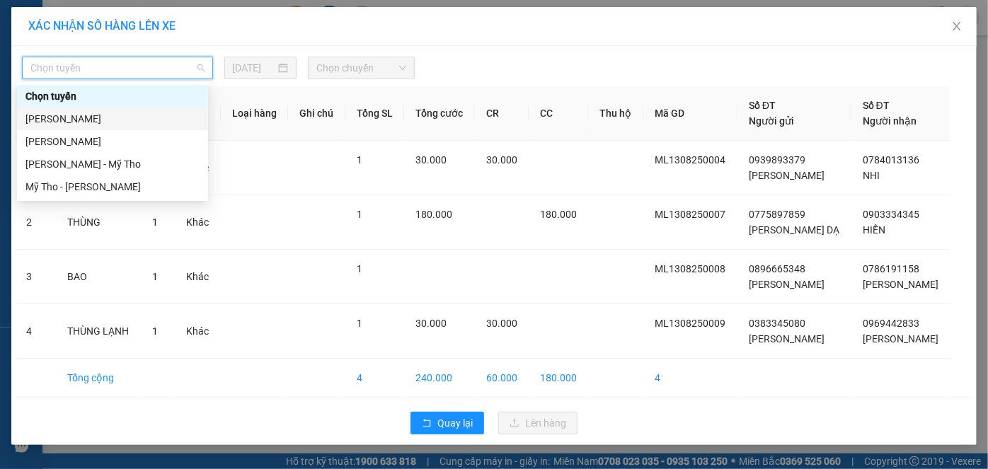
drag, startPoint x: 125, startPoint y: 117, endPoint x: 134, endPoint y: 117, distance: 9.9
click at [125, 117] on div "[PERSON_NAME]" at bounding box center [112, 119] width 174 height 16
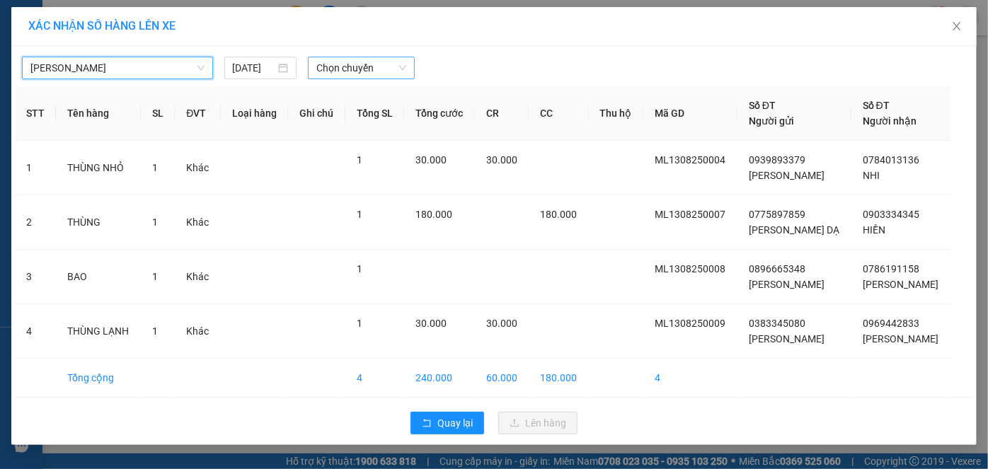
click at [333, 64] on span "Chọn chuyến" at bounding box center [361, 67] width 90 height 21
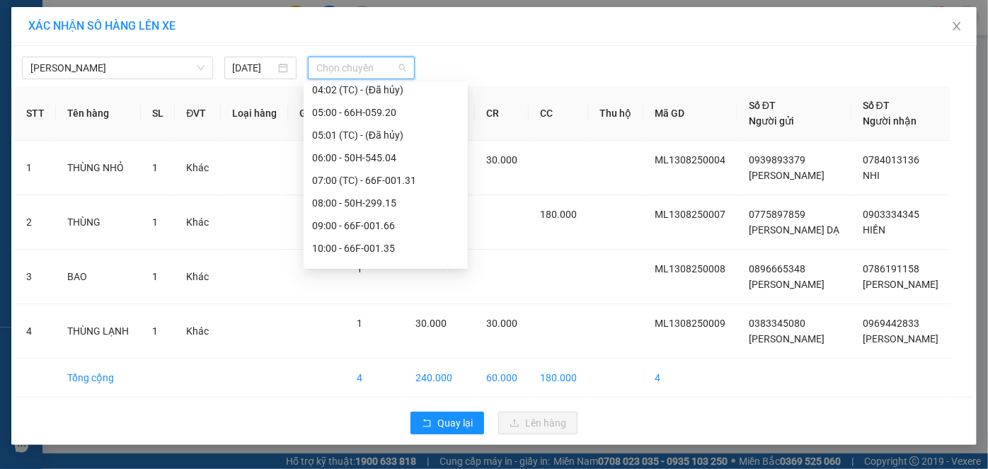
scroll to position [321, 0]
click at [389, 181] on div "08:00 - 50H-299.15" at bounding box center [385, 183] width 147 height 16
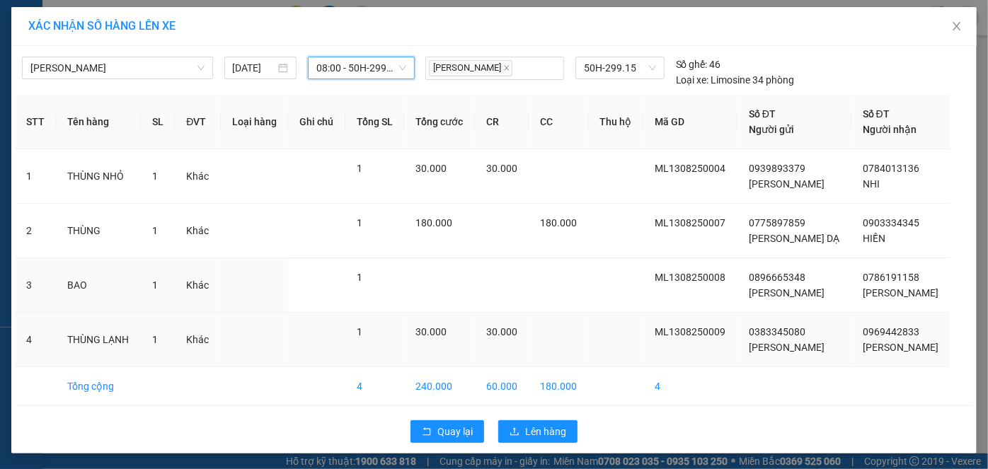
scroll to position [30, 0]
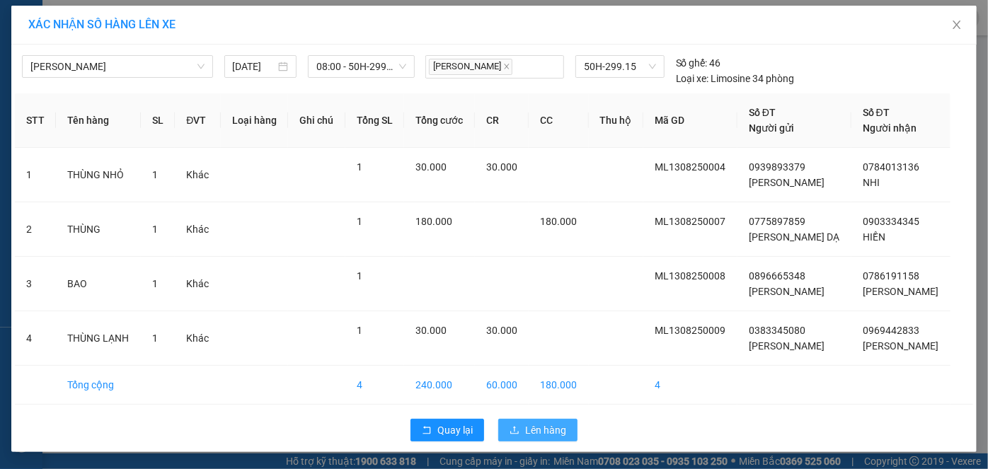
click at [541, 427] on span "Lên hàng" at bounding box center [545, 430] width 41 height 16
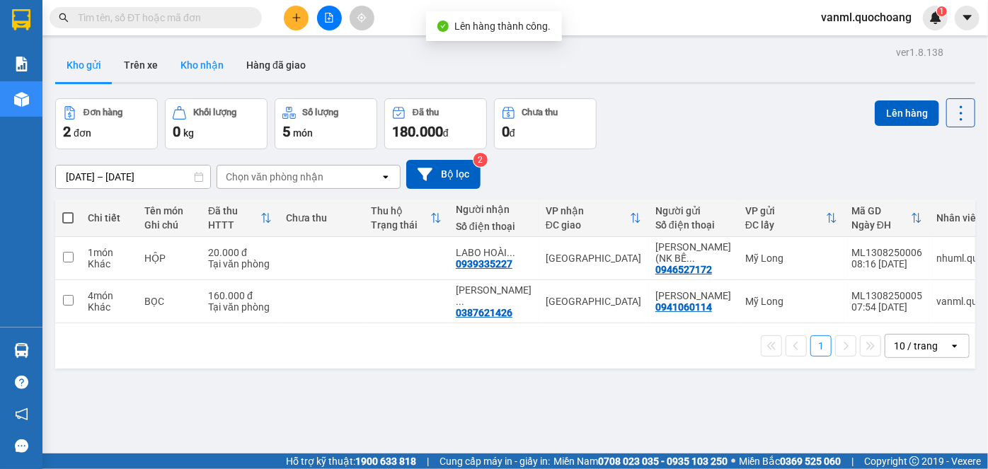
click at [200, 62] on button "Kho nhận" at bounding box center [202, 65] width 66 height 34
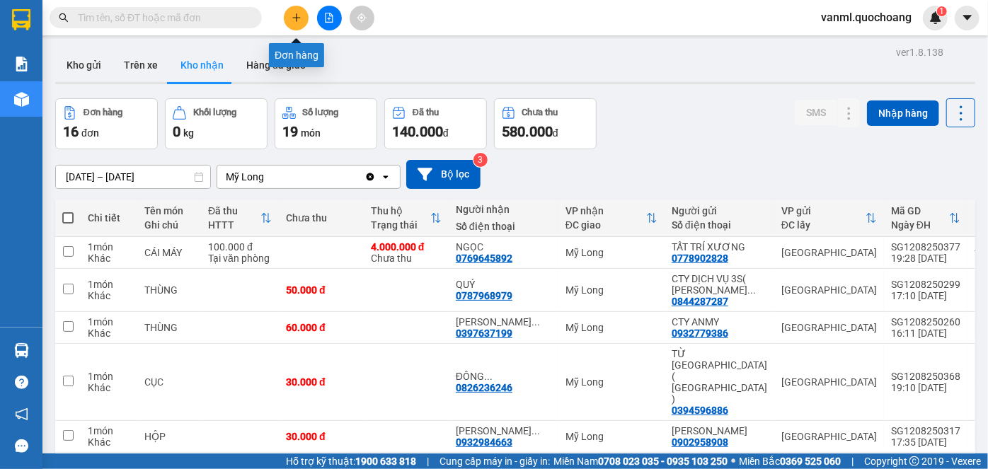
click at [295, 13] on icon "plus" at bounding box center [297, 18] width 10 height 10
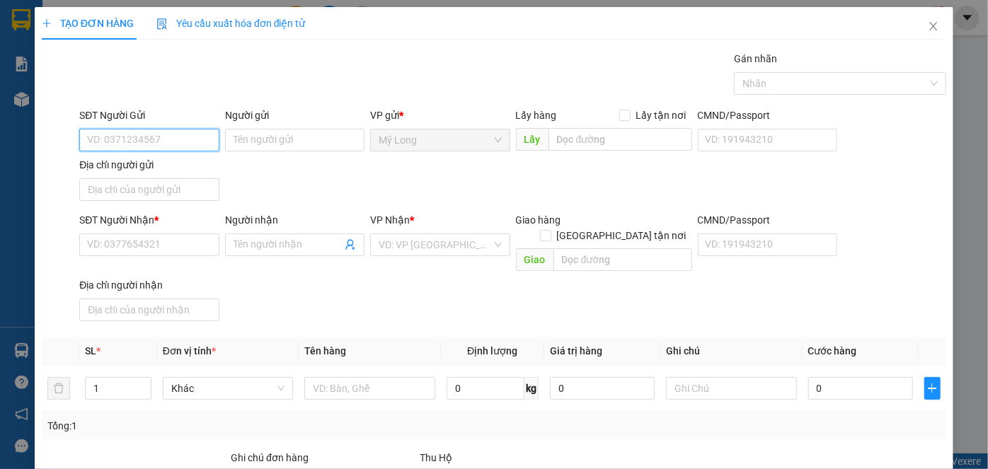
click at [191, 143] on input "SĐT Người Gửi" at bounding box center [148, 140] width 139 height 23
drag, startPoint x: 151, startPoint y: 174, endPoint x: 154, endPoint y: 163, distance: 11.7
click at [151, 174] on div "0789821529 - [PERSON_NAME]" at bounding box center [156, 168] width 139 height 16
type input "0789821529"
type input "[PERSON_NAME]"
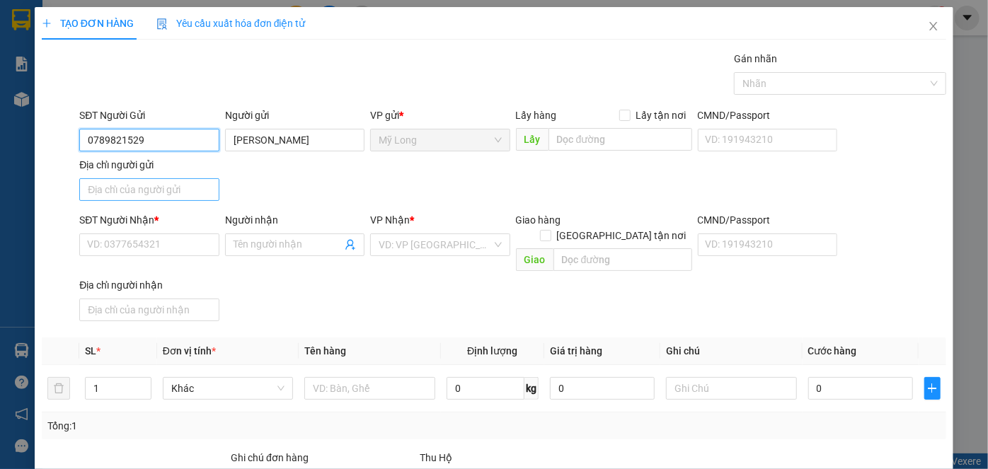
type input "0789821529"
click at [174, 188] on input "Địa chỉ người gửi" at bounding box center [148, 189] width 139 height 23
click at [172, 189] on input "Địa chỉ người gửi" at bounding box center [148, 189] width 139 height 23
type input "248 TỔ 13, ẤP [GEOGRAPHIC_DATA], [GEOGRAPHIC_DATA], [GEOGRAPHIC_DATA]"
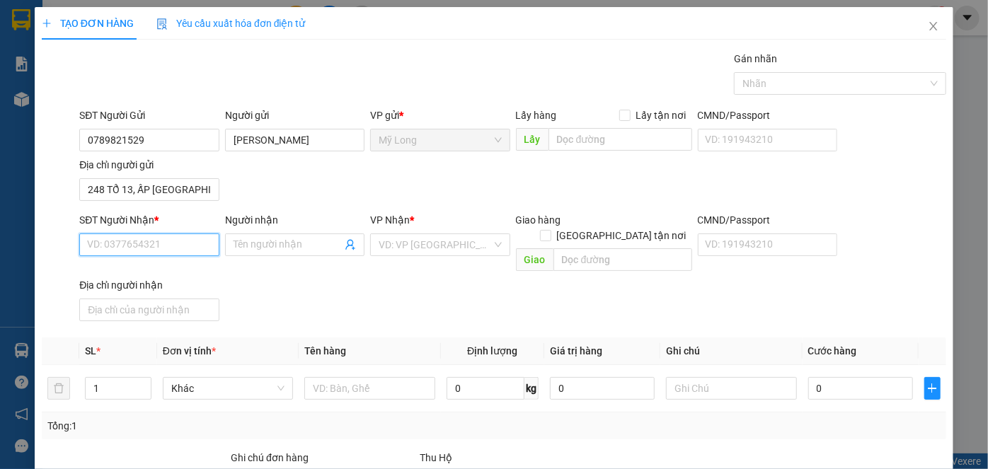
click at [190, 235] on input "SĐT Người Nhận *" at bounding box center [148, 245] width 139 height 23
click at [186, 299] on div "0907462289 - CHỊ THY" at bounding box center [156, 295] width 139 height 16
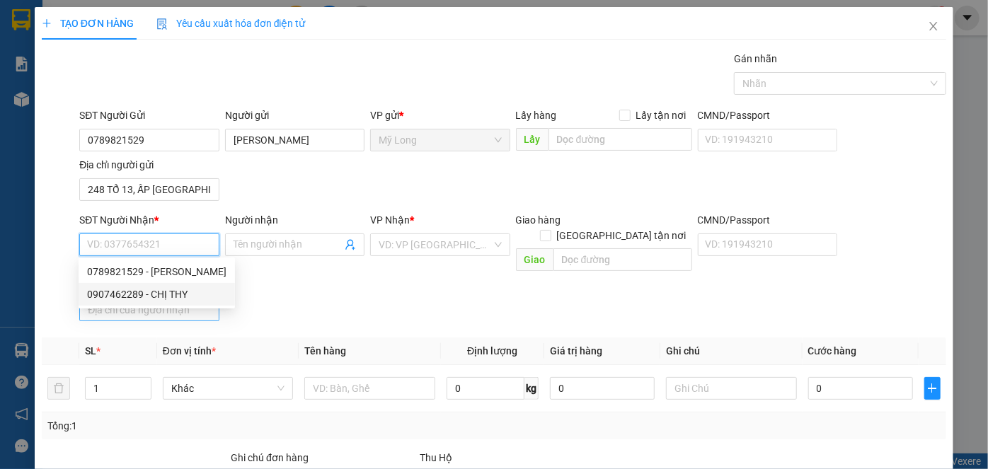
type input "0907462289"
type input "CHỊ THY"
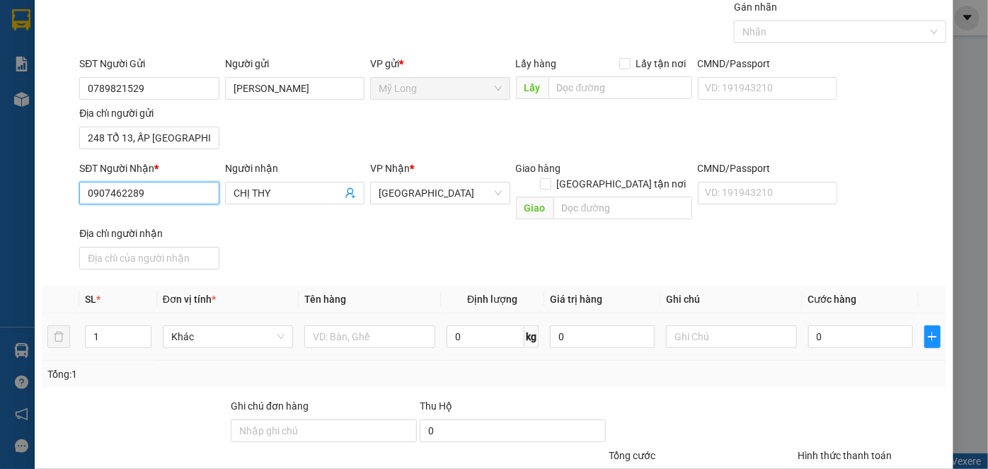
scroll to position [151, 0]
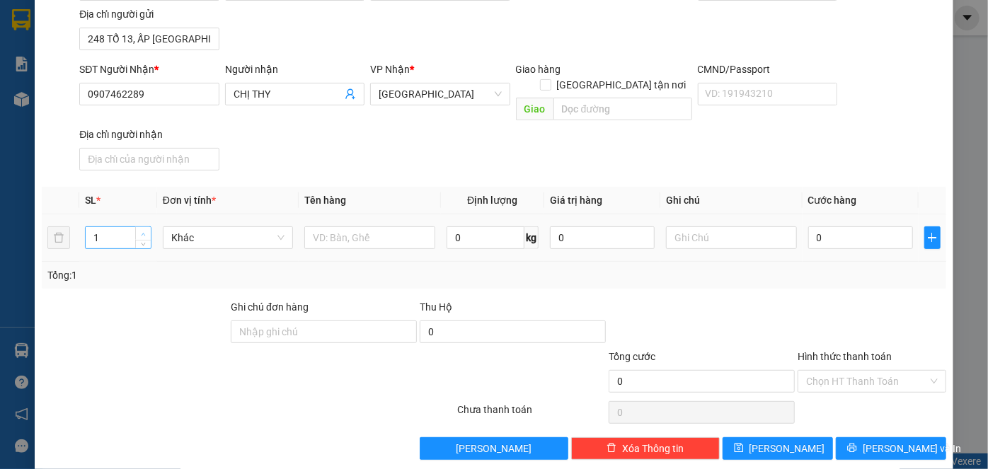
type input "2"
click at [146, 230] on span "up" at bounding box center [143, 234] width 8 height 8
click at [376, 226] on input "text" at bounding box center [369, 237] width 131 height 23
type input "BAO + CỤC"
click at [868, 437] on button "[PERSON_NAME] và In" at bounding box center [891, 448] width 110 height 23
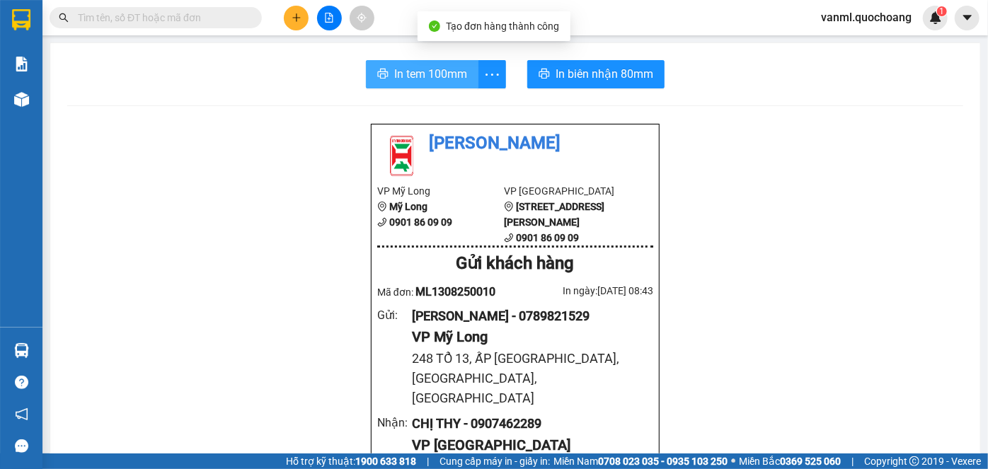
click at [454, 76] on span "In tem 100mm" at bounding box center [430, 74] width 73 height 18
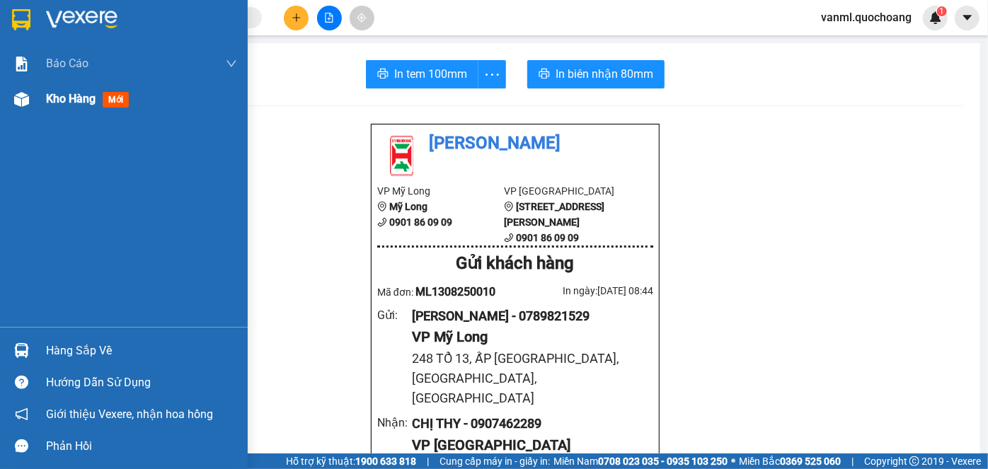
click at [52, 96] on span "Kho hàng" at bounding box center [71, 98] width 50 height 13
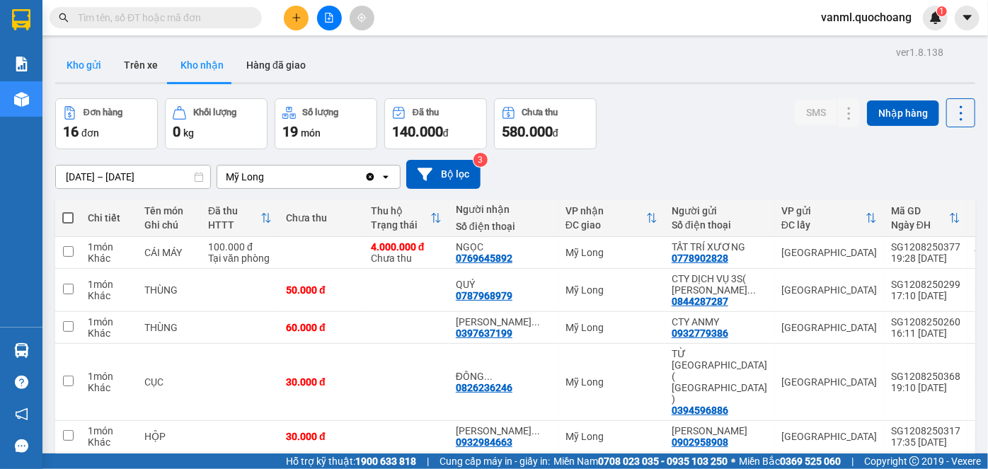
click at [94, 62] on button "Kho gửi" at bounding box center [83, 65] width 57 height 34
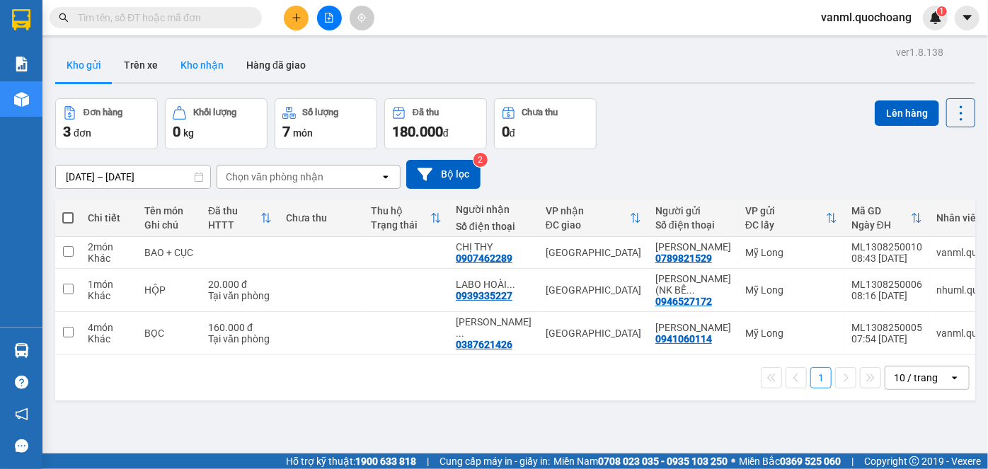
drag, startPoint x: 211, startPoint y: 67, endPoint x: 201, endPoint y: 74, distance: 12.2
click at [211, 67] on button "Kho nhận" at bounding box center [202, 65] width 66 height 34
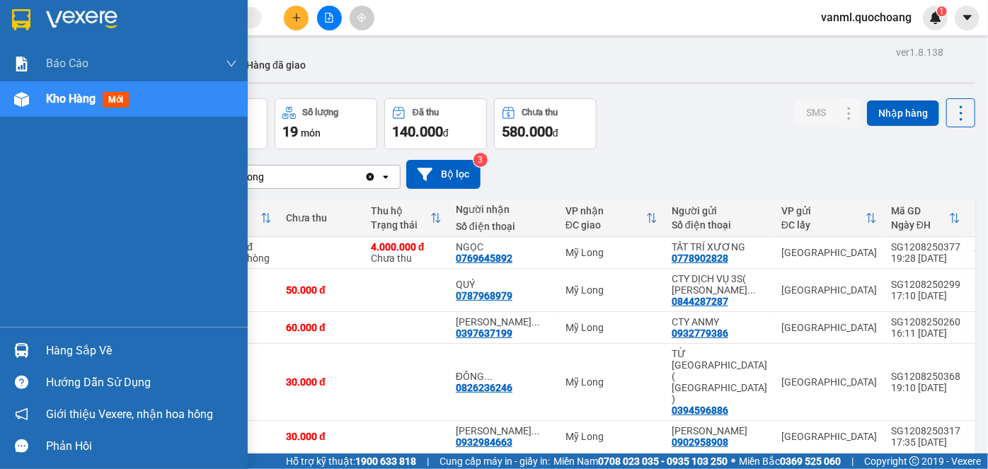
drag, startPoint x: 77, startPoint y: 353, endPoint x: 137, endPoint y: 336, distance: 62.5
click at [79, 352] on div "Hàng sắp về" at bounding box center [141, 350] width 191 height 21
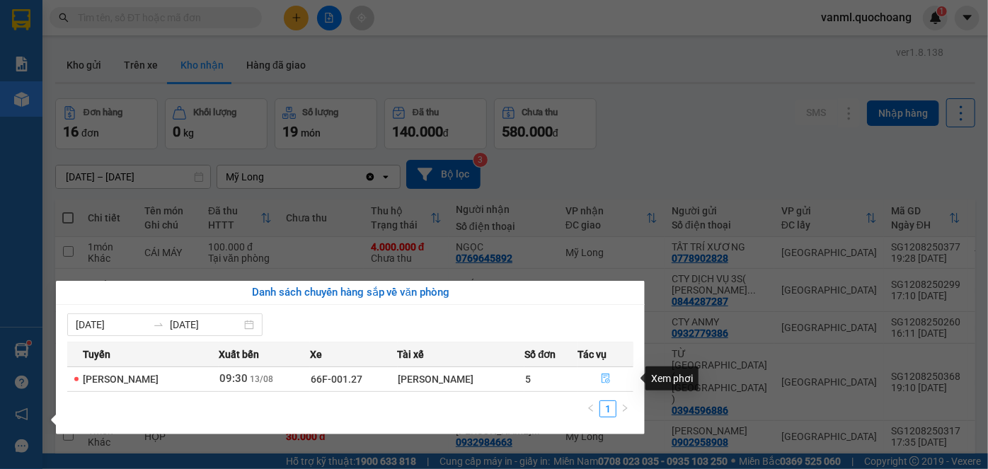
click at [602, 376] on button "button" at bounding box center [605, 379] width 54 height 23
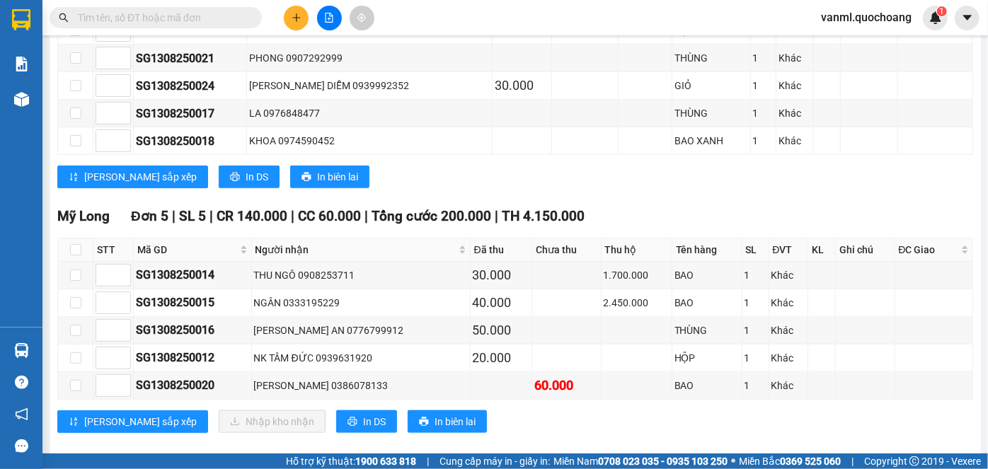
scroll to position [706, 0]
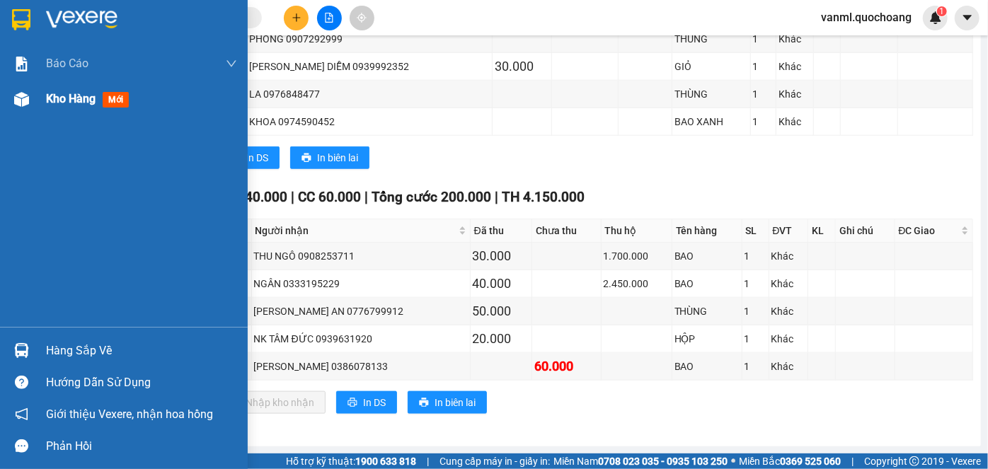
click at [82, 100] on span "Kho hàng" at bounding box center [71, 98] width 50 height 13
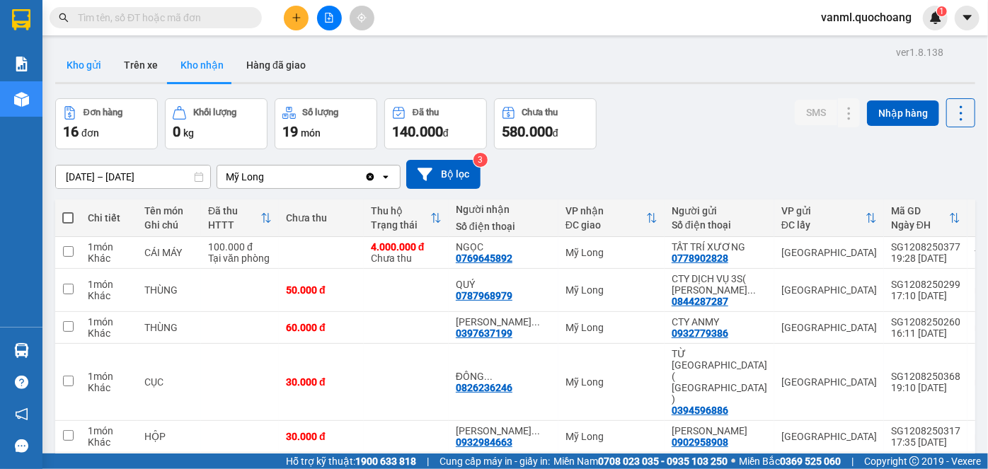
click at [88, 64] on button "Kho gửi" at bounding box center [83, 65] width 57 height 34
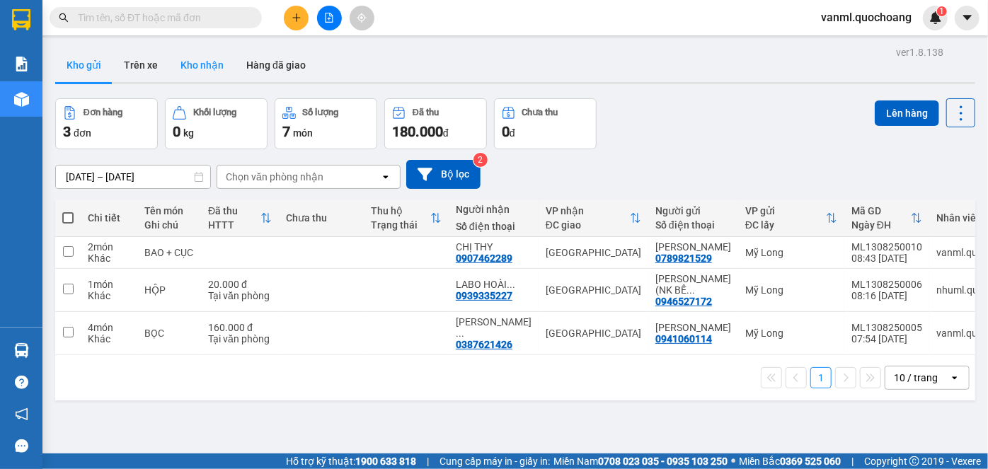
click at [198, 59] on button "Kho nhận" at bounding box center [202, 65] width 66 height 34
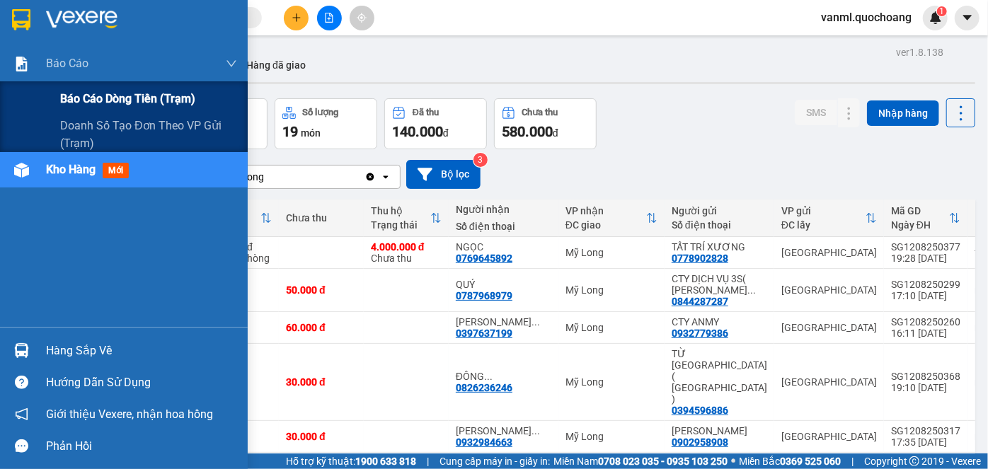
click at [79, 96] on span "Báo cáo dòng tiền (trạm)" at bounding box center [127, 99] width 135 height 18
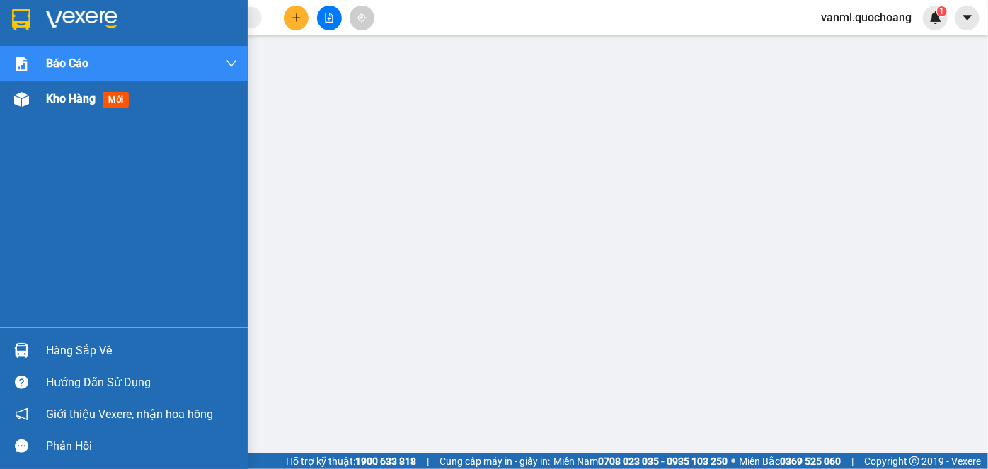
click at [71, 89] on div "Kho hàng mới" at bounding box center [141, 98] width 191 height 35
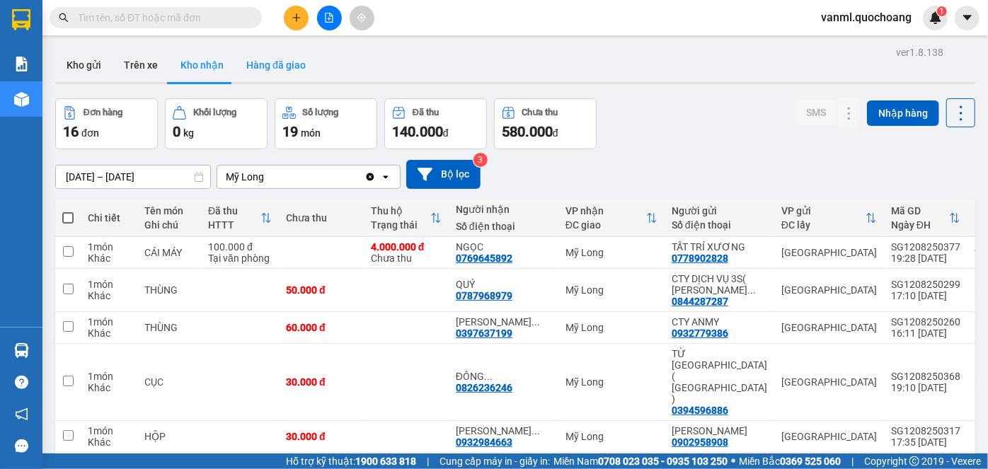
click at [304, 74] on button "Hàng đã giao" at bounding box center [276, 65] width 82 height 34
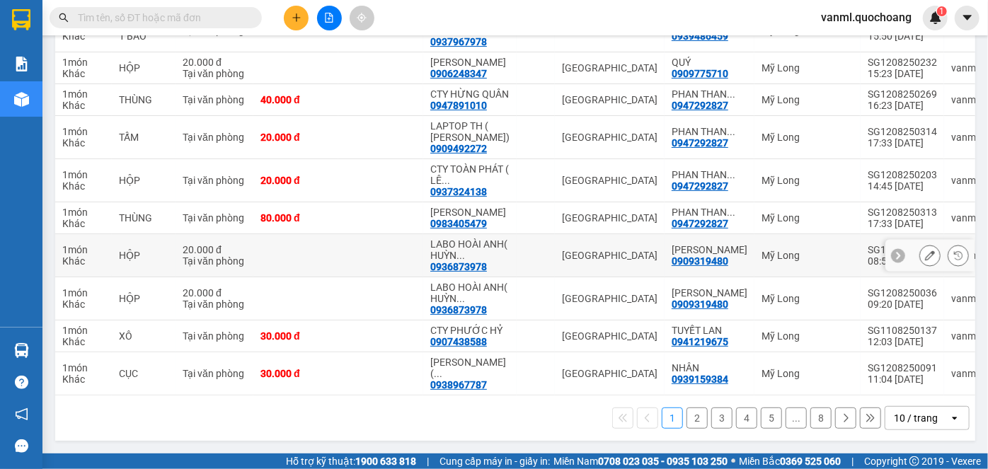
scroll to position [270, 0]
click at [686, 416] on button "2" at bounding box center [696, 418] width 21 height 21
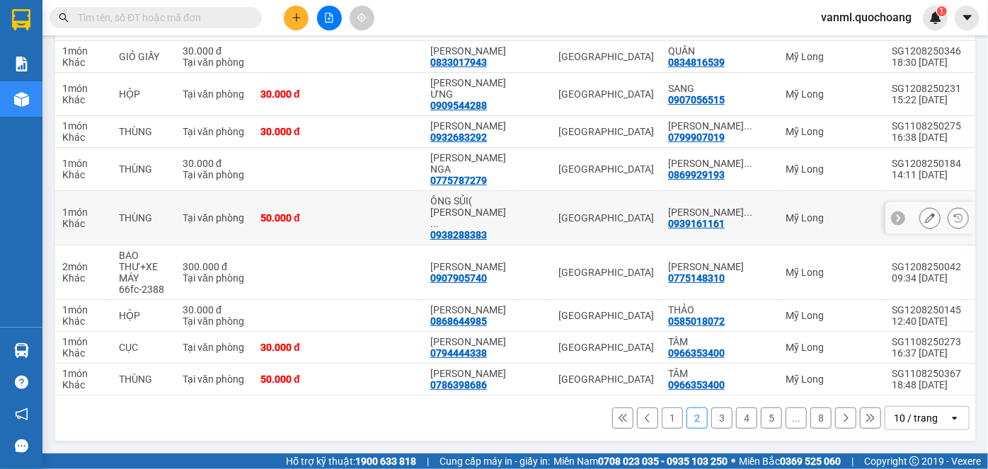
scroll to position [292, 0]
click at [662, 419] on button "1" at bounding box center [672, 418] width 21 height 21
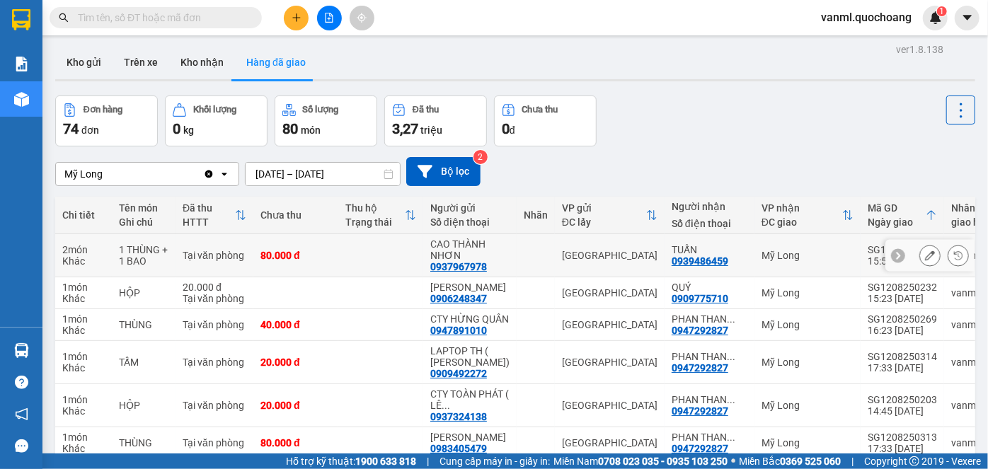
scroll to position [0, 0]
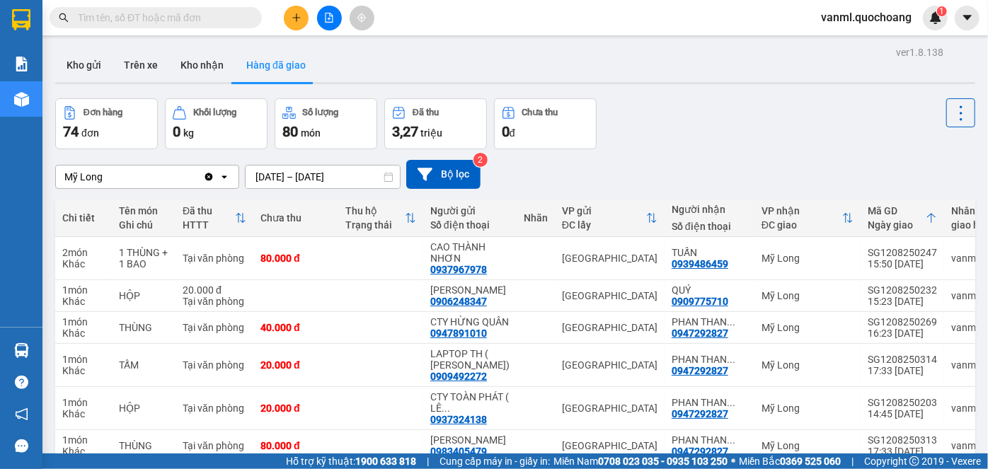
click at [240, 70] on button "Hàng đã giao" at bounding box center [276, 65] width 82 height 34
click at [194, 68] on button "Kho nhận" at bounding box center [202, 65] width 66 height 34
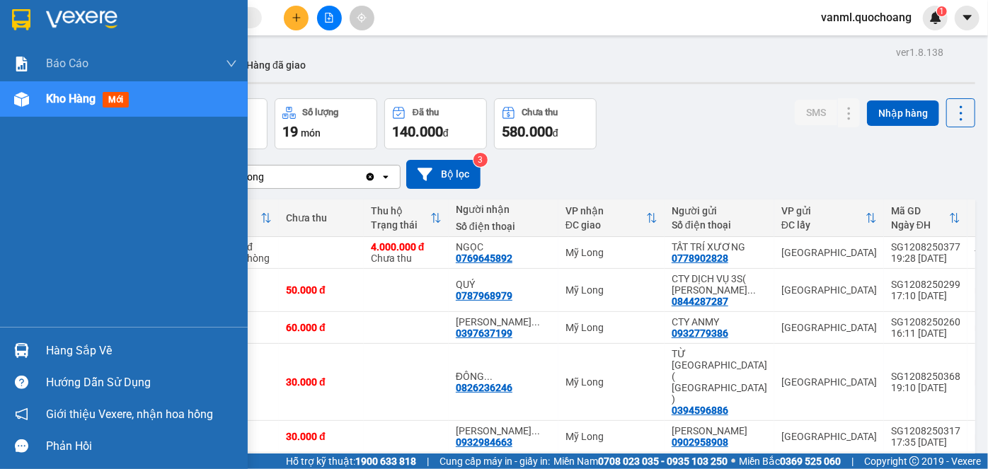
click at [104, 348] on div "Hàng sắp về" at bounding box center [141, 350] width 191 height 21
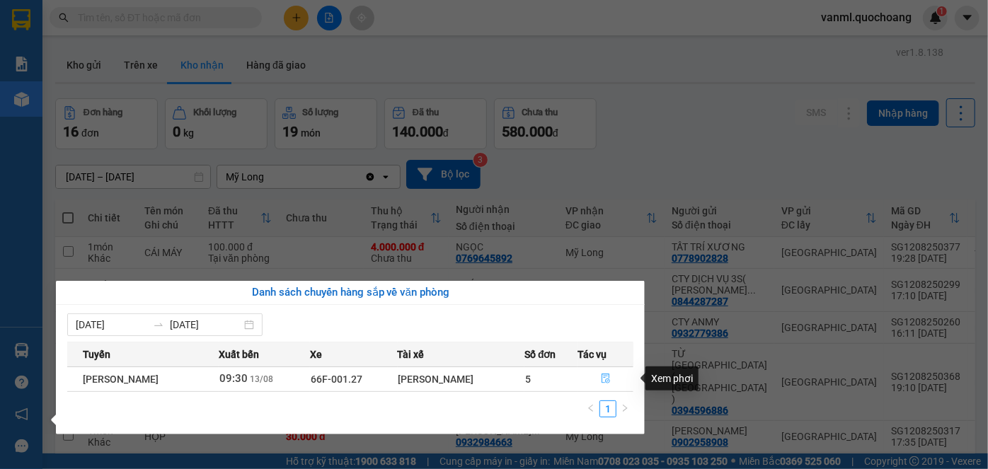
click at [610, 379] on icon "file-done" at bounding box center [606, 379] width 8 height 10
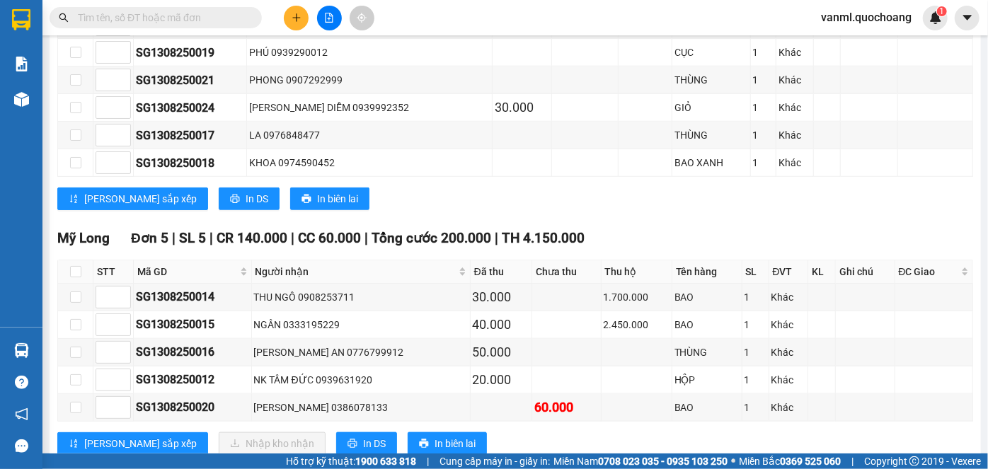
scroll to position [642, 0]
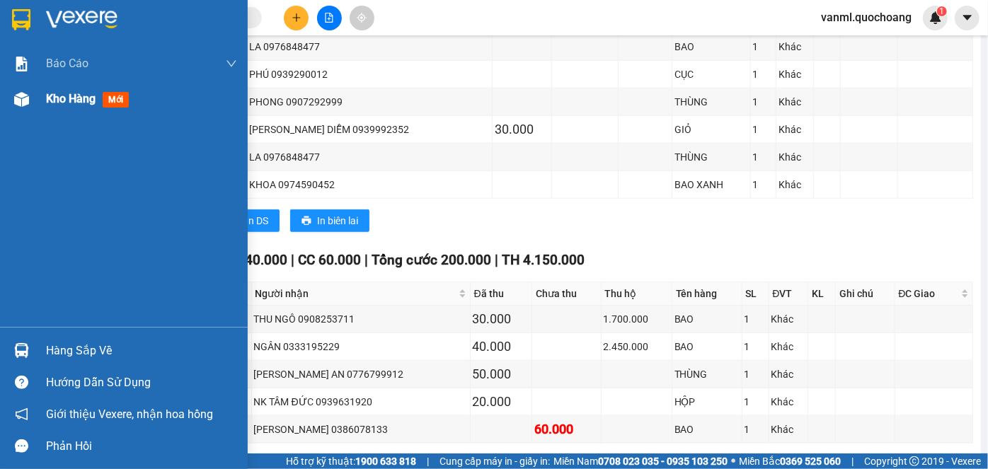
click at [70, 98] on span "Kho hàng" at bounding box center [71, 98] width 50 height 13
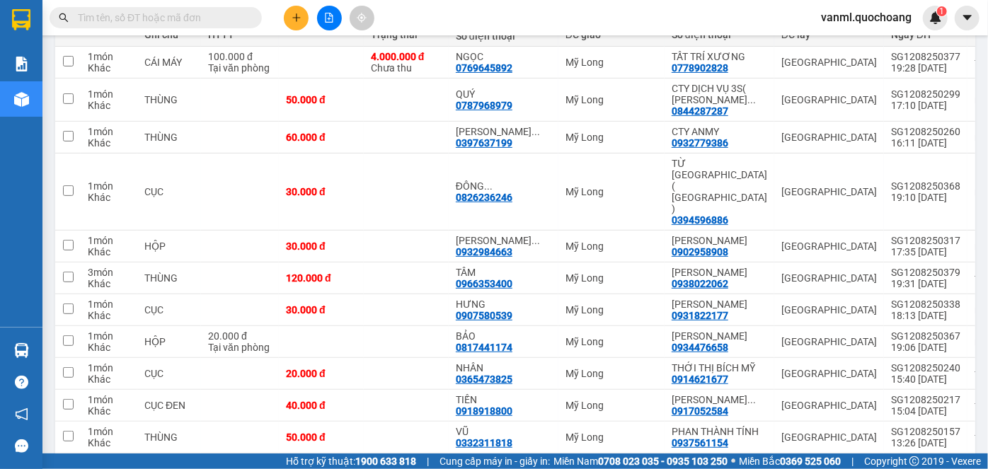
scroll to position [145, 0]
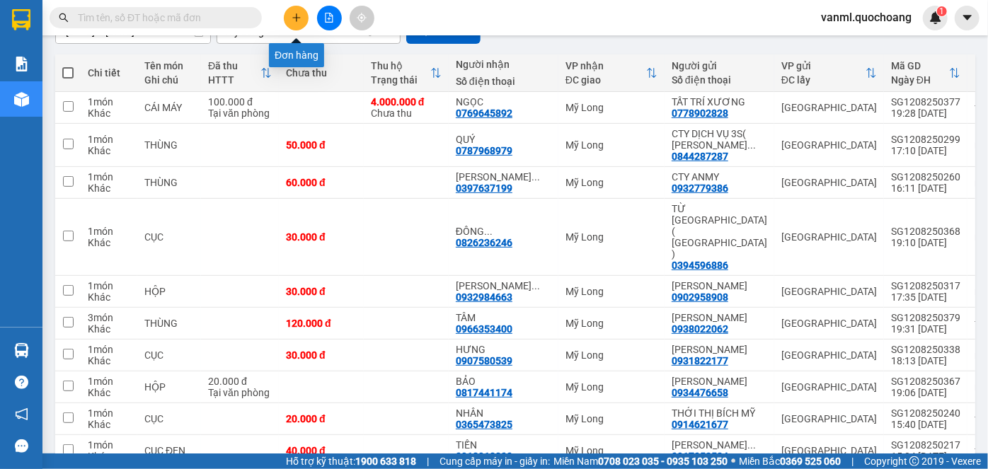
click at [292, 16] on icon "plus" at bounding box center [297, 18] width 10 height 10
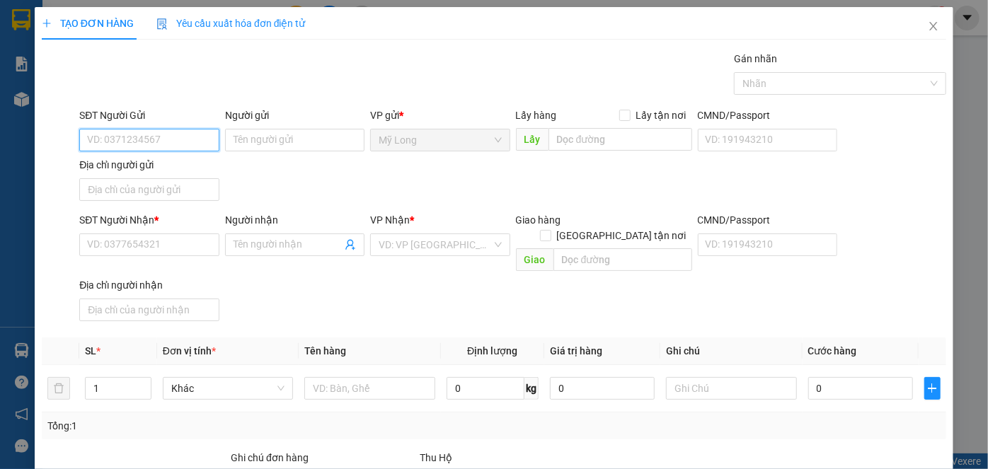
click at [176, 141] on input "SĐT Người Gửi" at bounding box center [148, 140] width 139 height 23
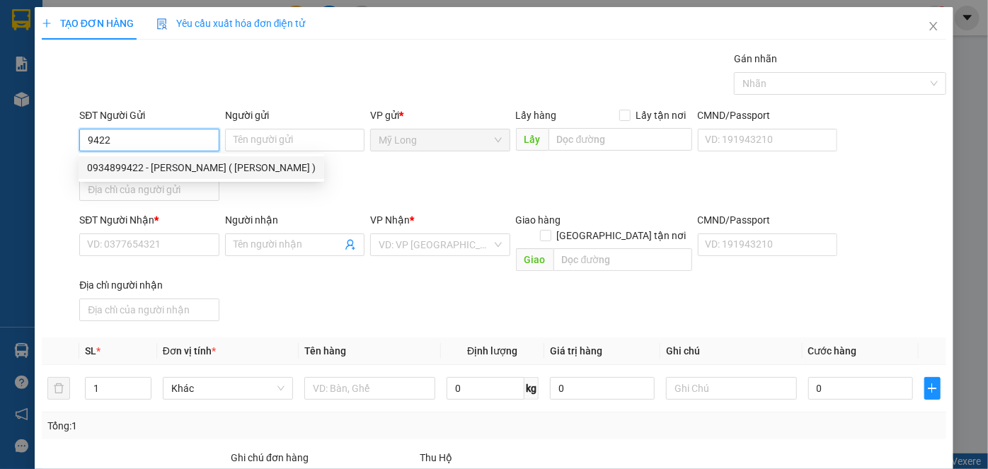
click at [163, 139] on input "9422" at bounding box center [148, 140] width 139 height 23
type input "9"
type input "0939159422"
click at [204, 166] on div "0939159422 - [PERSON_NAME]" at bounding box center [156, 168] width 139 height 16
type input "[PERSON_NAME]"
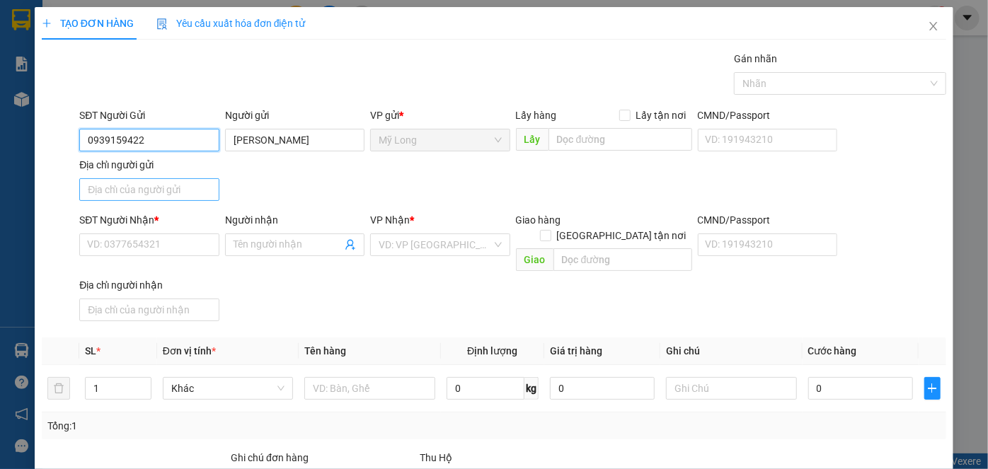
type input "0939159422"
click at [169, 192] on input "Địa chỉ người gửi" at bounding box center [148, 189] width 139 height 23
click at [183, 191] on input "Địa chỉ người gửi" at bounding box center [148, 189] width 139 height 23
type input "A"
type input "Â"
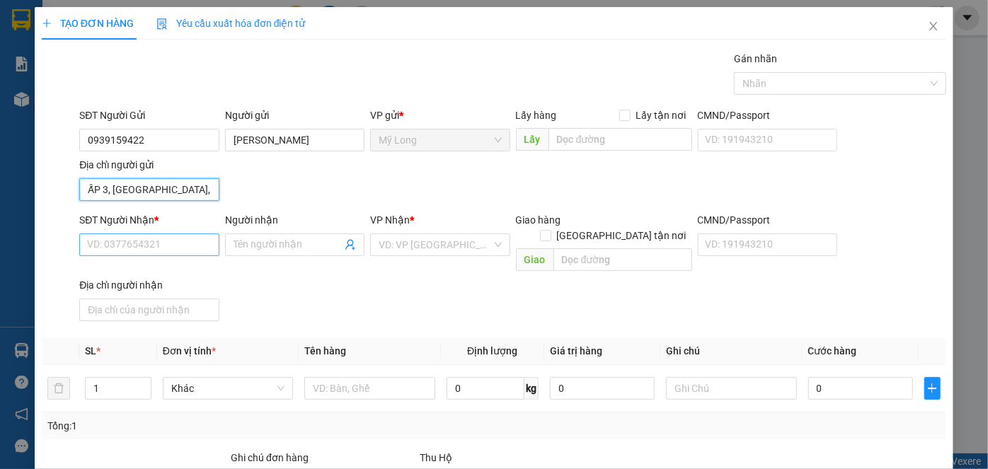
type input "ẤP 3, [GEOGRAPHIC_DATA], [GEOGRAPHIC_DATA]"
click at [196, 242] on input "SĐT Người Nhận *" at bounding box center [148, 245] width 139 height 23
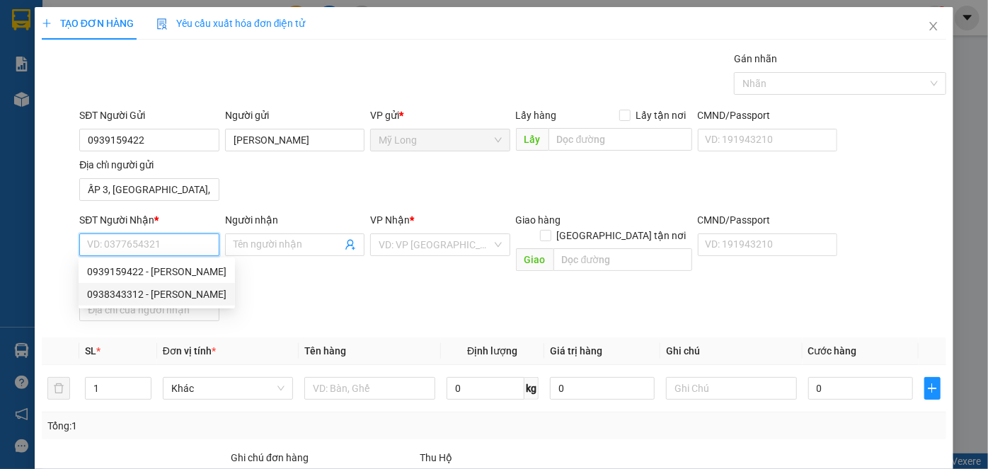
click at [197, 291] on div "0938343312 - [PERSON_NAME]" at bounding box center [156, 295] width 139 height 16
type input "0938343312"
type input "[PERSON_NAME] BIÊN"
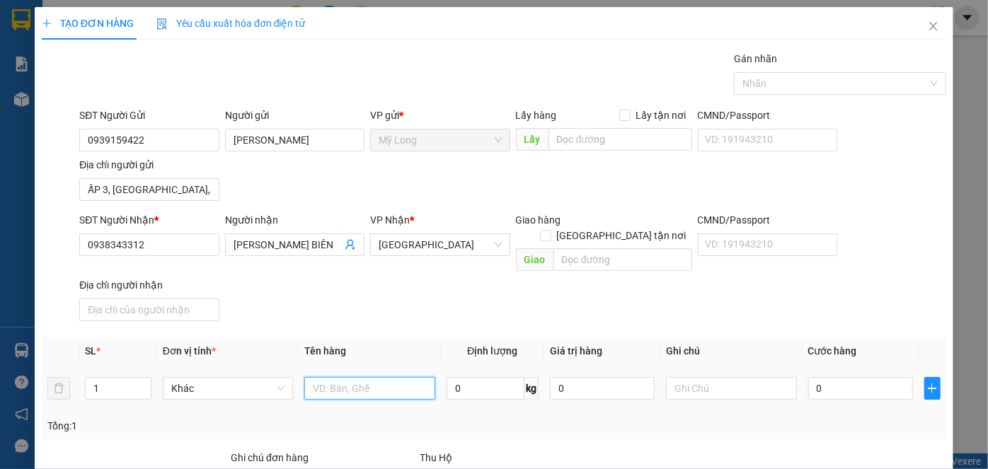
click at [367, 377] on input "text" at bounding box center [369, 388] width 131 height 23
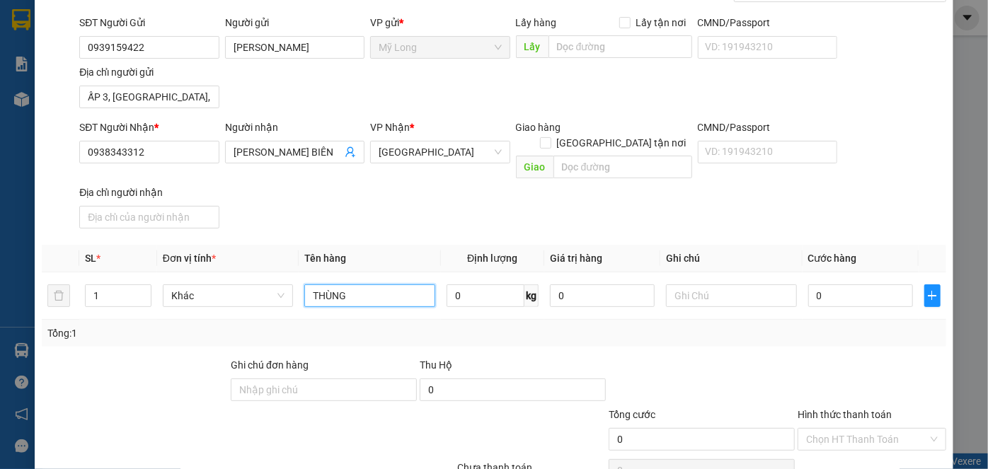
scroll to position [128, 0]
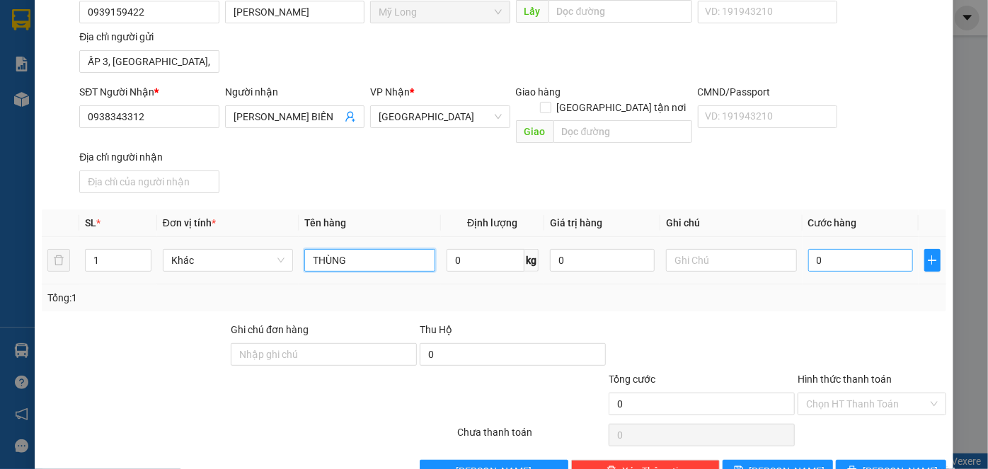
type input "THÙNG"
click at [830, 249] on input "0" at bounding box center [860, 260] width 105 height 23
type input "5"
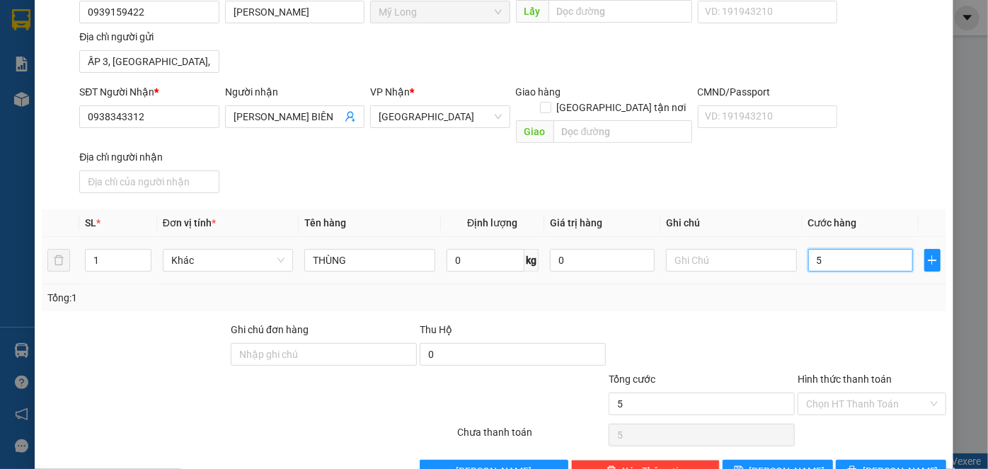
type input "50"
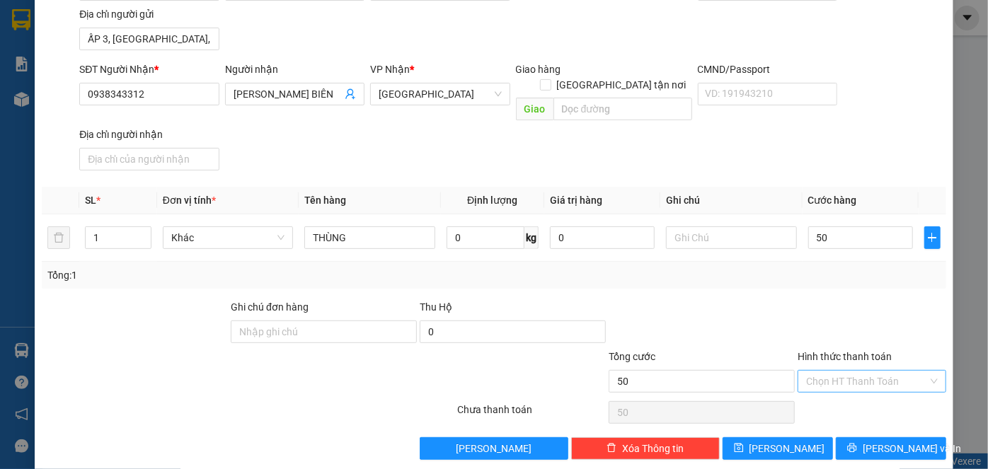
type input "50.000"
click at [857, 371] on input "Hình thức thanh toán" at bounding box center [867, 381] width 122 height 21
click at [853, 396] on div "Tại văn phòng" at bounding box center [864, 392] width 130 height 16
type input "0"
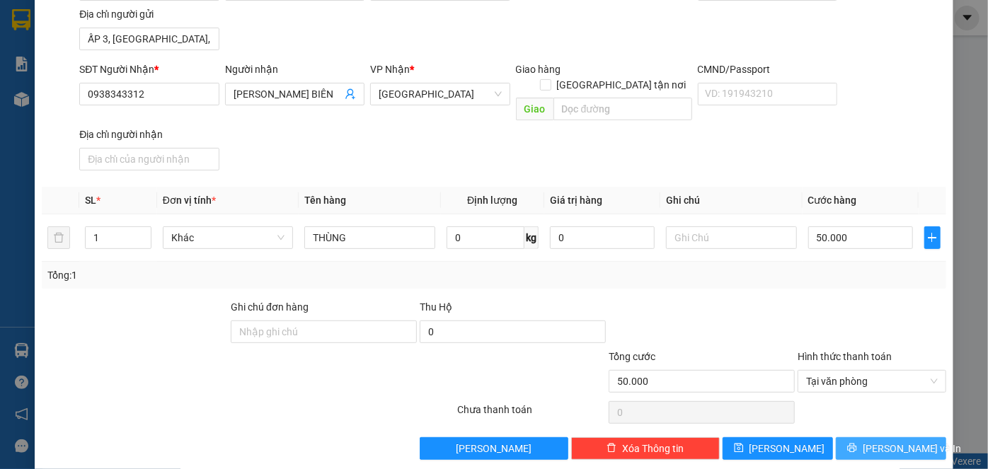
click at [882, 441] on span "[PERSON_NAME] và In" at bounding box center [912, 449] width 99 height 16
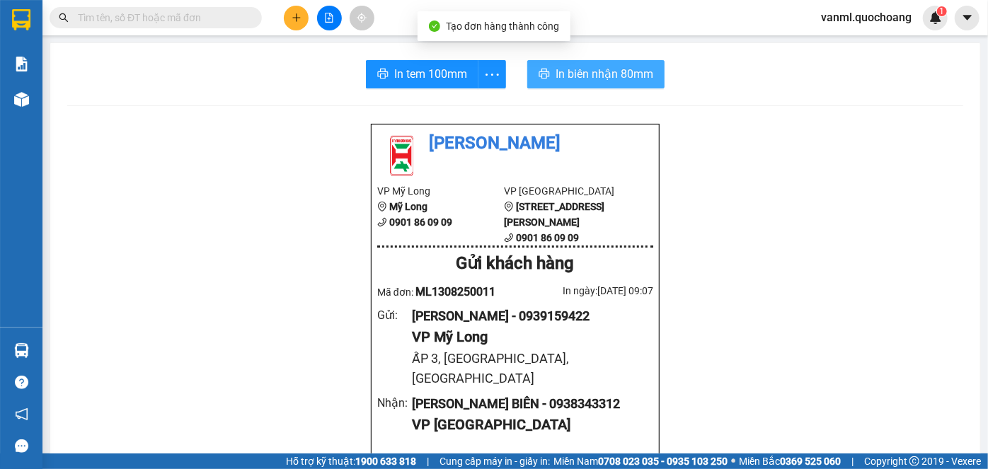
click at [581, 64] on button "In biên nhận 80mm" at bounding box center [595, 74] width 137 height 28
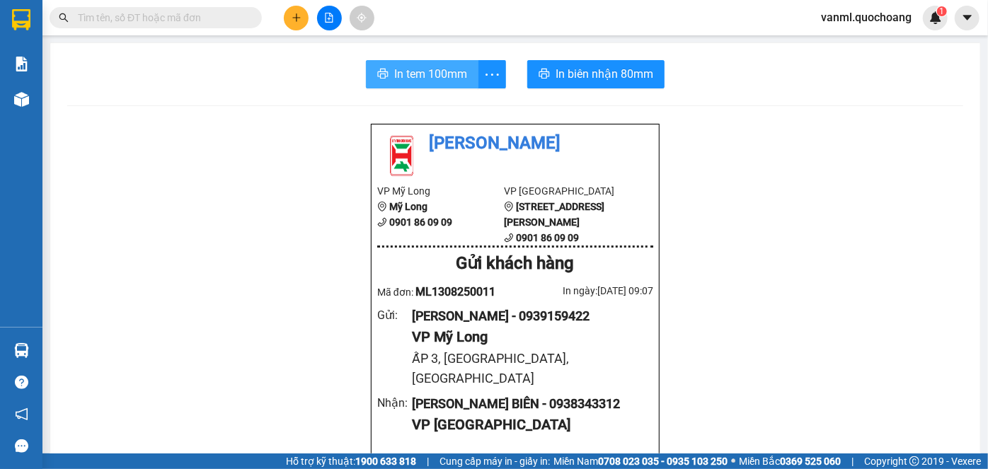
click at [436, 76] on span "In tem 100mm" at bounding box center [430, 74] width 73 height 18
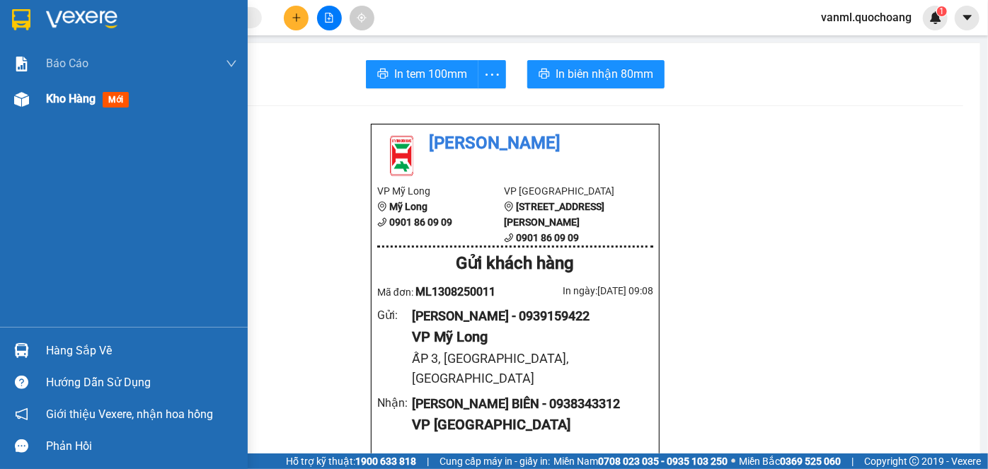
click at [70, 96] on span "Kho hàng" at bounding box center [71, 98] width 50 height 13
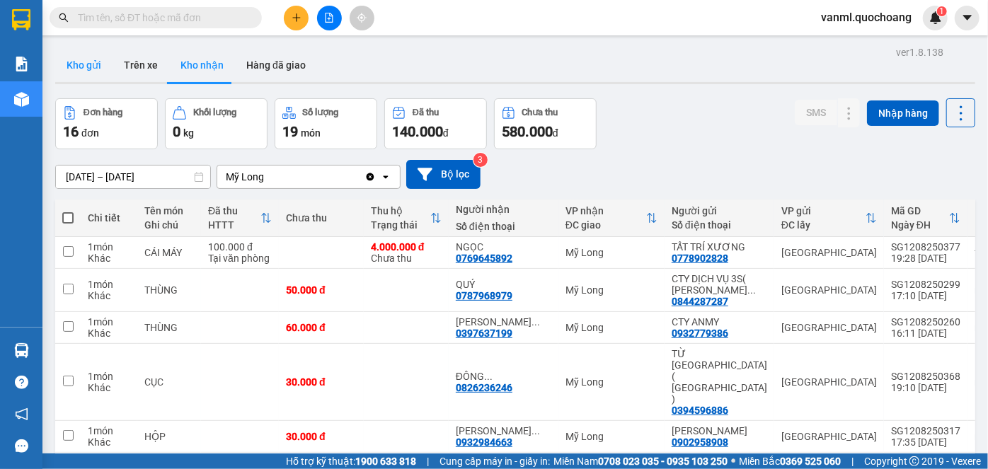
click at [78, 70] on button "Kho gửi" at bounding box center [83, 65] width 57 height 34
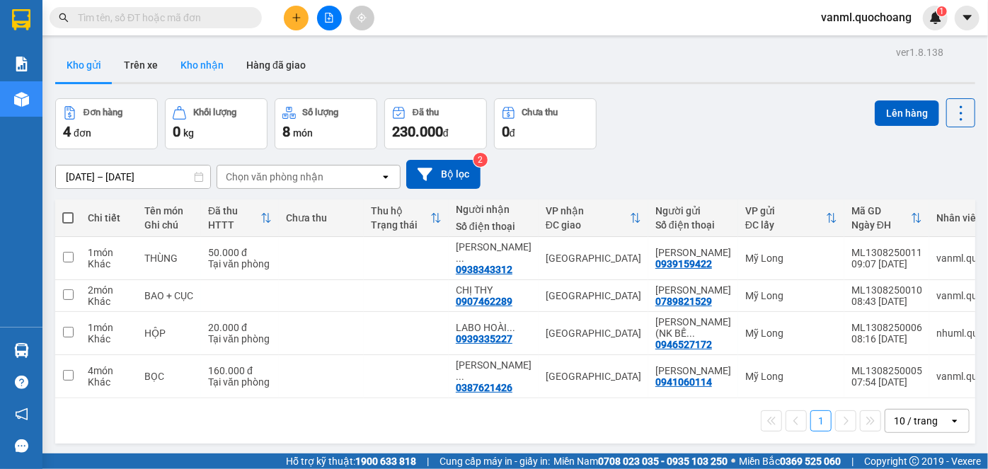
click at [198, 69] on button "Kho nhận" at bounding box center [202, 65] width 66 height 34
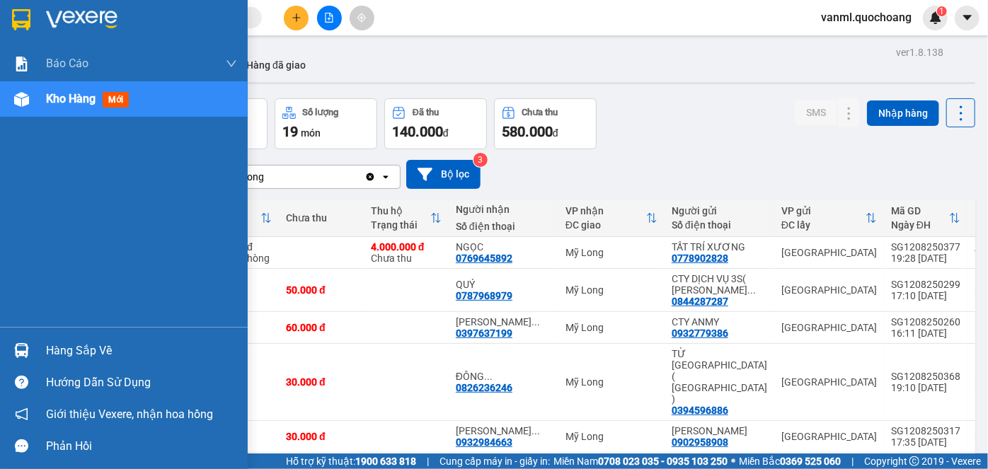
drag, startPoint x: 64, startPoint y: 355, endPoint x: 82, endPoint y: 344, distance: 21.2
click at [66, 353] on div "Hàng sắp về" at bounding box center [141, 350] width 191 height 21
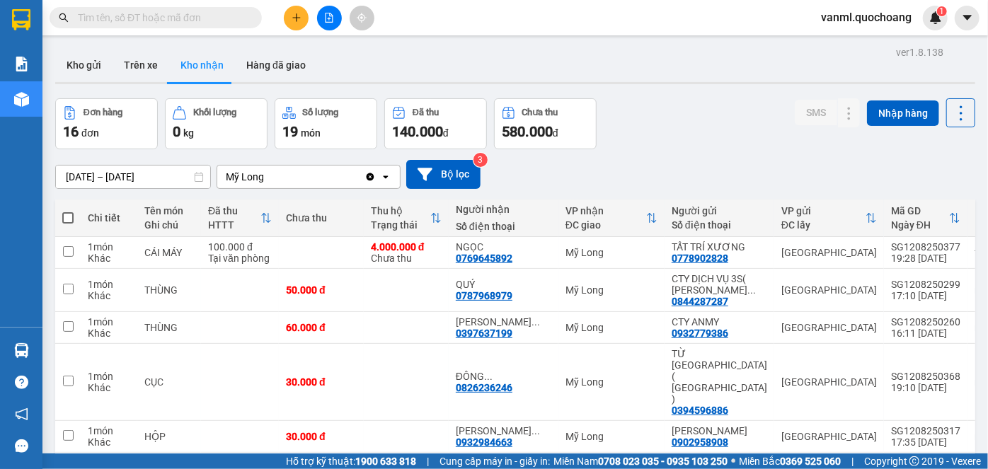
click at [769, 128] on section "Kết quả tìm kiếm ( 0 ) Bộ lọc No Data vanml.quochoang 1 Báo cáo Báo cáo dòng ti…" at bounding box center [494, 234] width 988 height 469
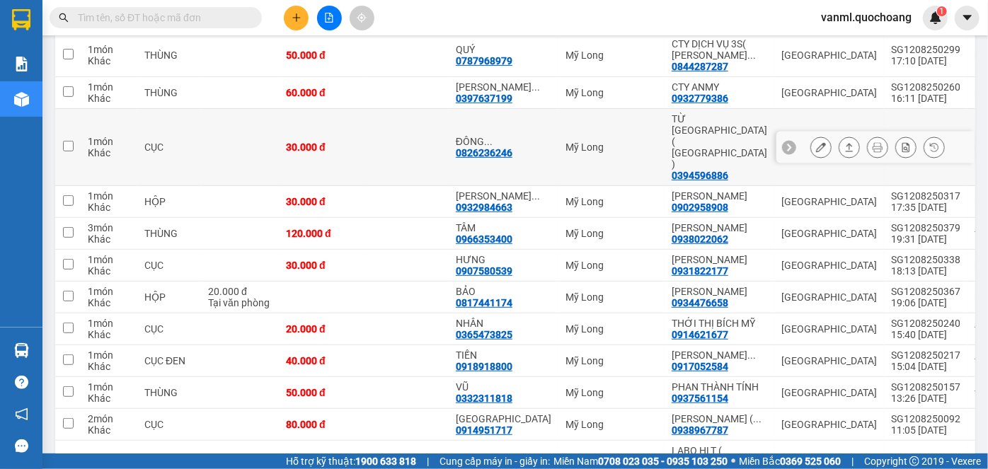
scroll to position [257, 0]
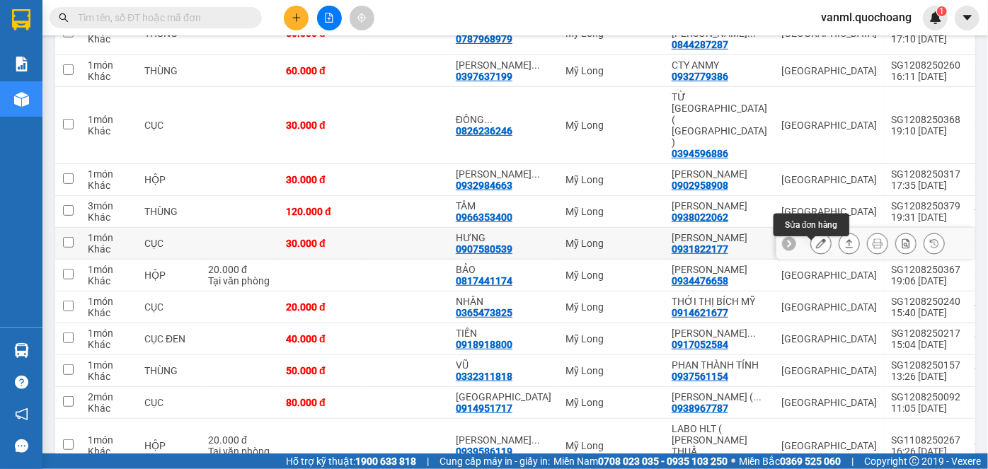
click at [816, 247] on icon at bounding box center [821, 243] width 10 height 10
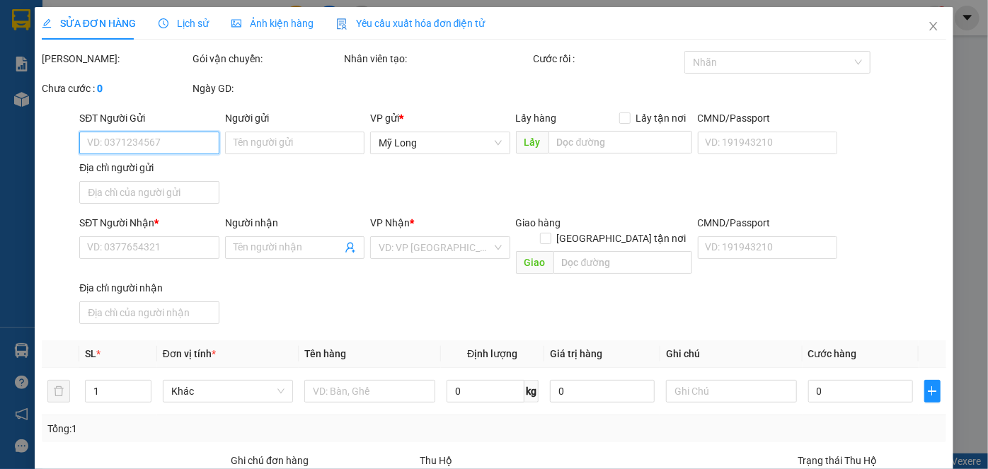
type input "0931822177"
type input "NGUYỄN TƯỜNG VI"
type input "59 LÊ TRUNG NGHĨA P12 TÂN BÌNH"
type input "0907580539"
type input "HƯNG"
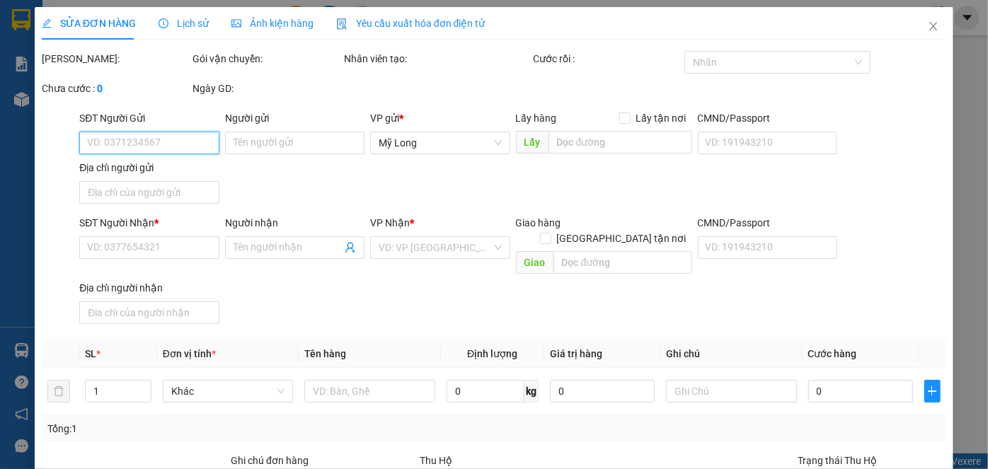
type input "30.000"
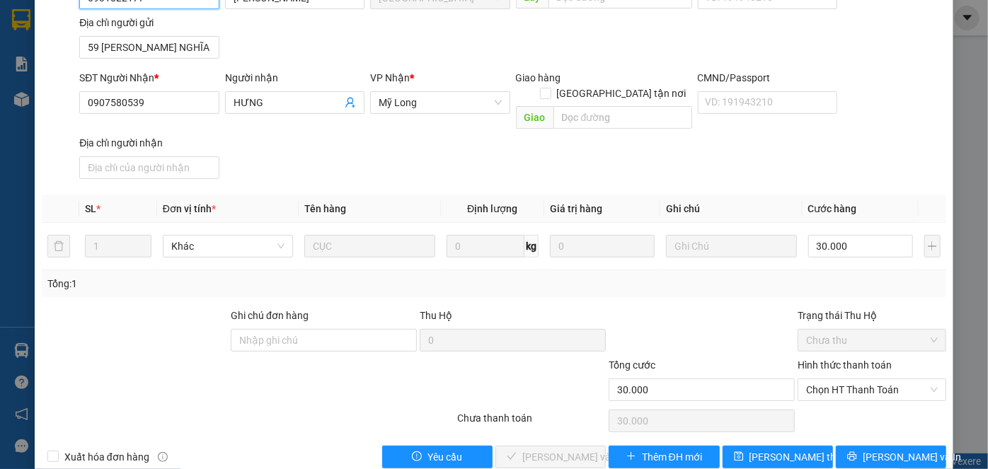
scroll to position [154, 0]
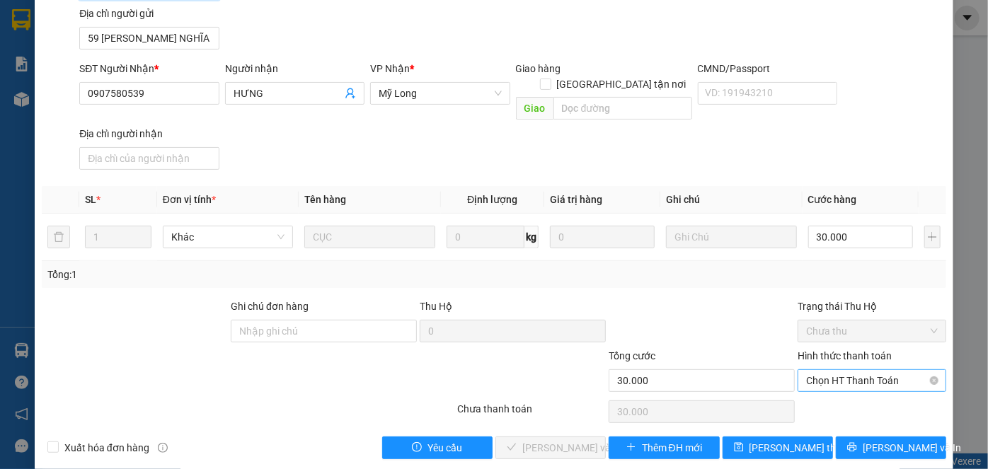
click at [848, 370] on span "Chọn HT Thanh Toán" at bounding box center [872, 380] width 132 height 21
click at [845, 390] on div "Tại văn phòng" at bounding box center [864, 392] width 130 height 16
type input "0"
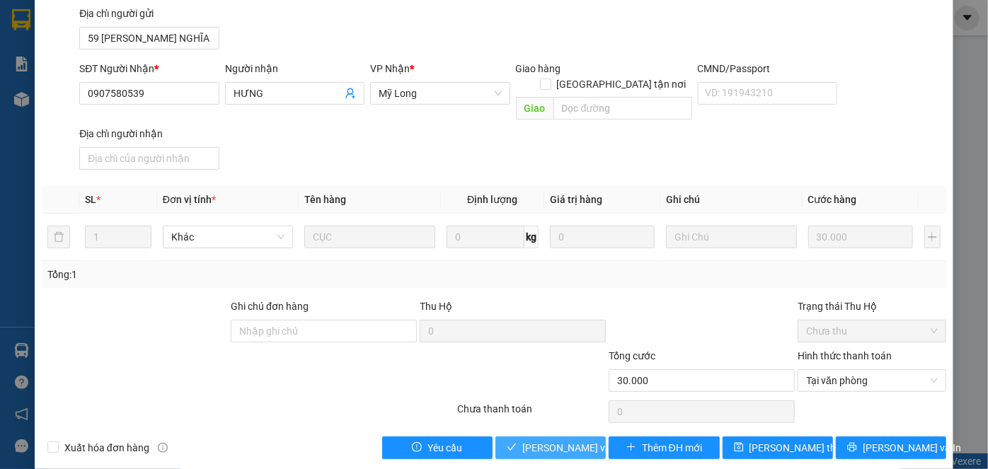
click at [556, 440] on span "[PERSON_NAME] và Giao hàng" at bounding box center [590, 448] width 136 height 16
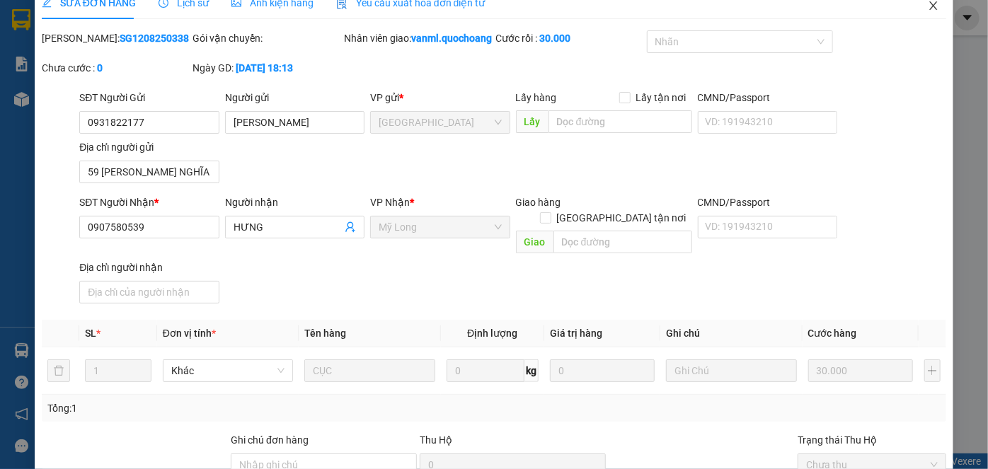
scroll to position [0, 0]
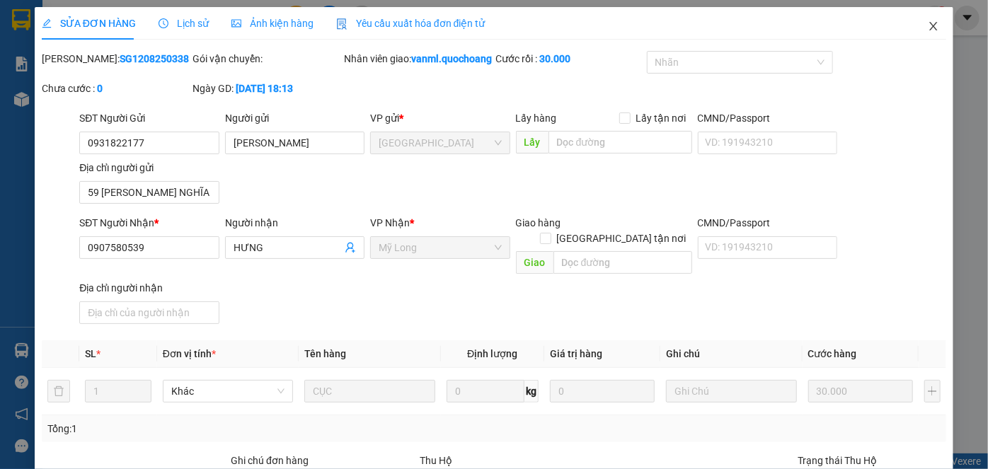
click at [929, 29] on icon "close" at bounding box center [933, 26] width 11 height 11
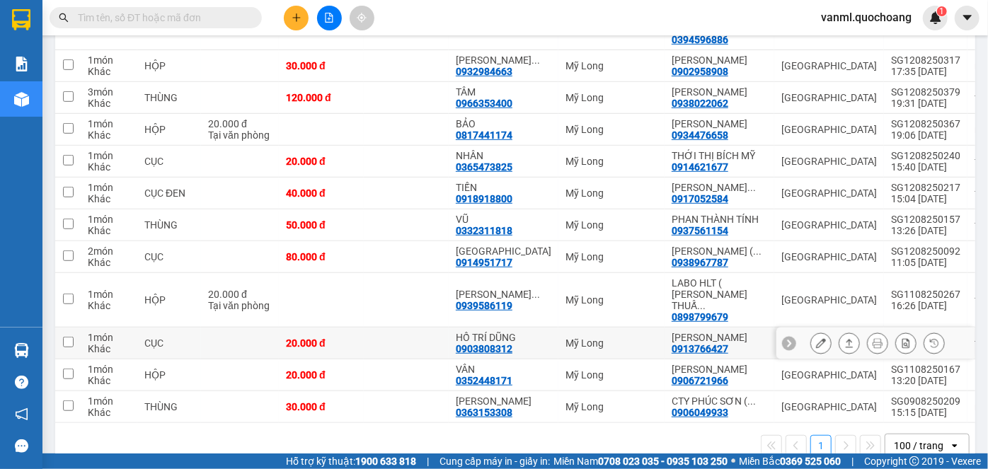
scroll to position [386, 0]
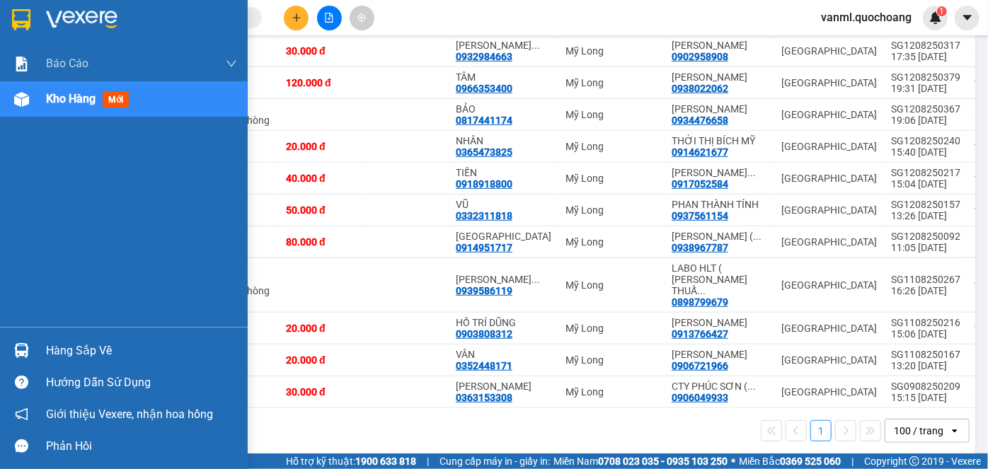
click at [64, 355] on div "Hàng sắp về" at bounding box center [141, 350] width 191 height 21
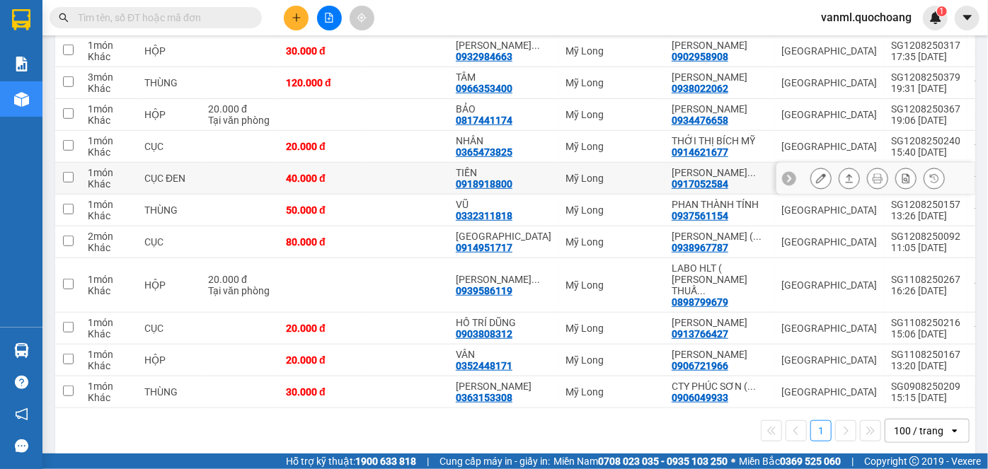
click at [417, 207] on section "Kết quả tìm kiếm ( 0 ) Bộ lọc No Data vanml.quochoang 1 Báo cáo Báo cáo dòng ti…" at bounding box center [494, 234] width 988 height 469
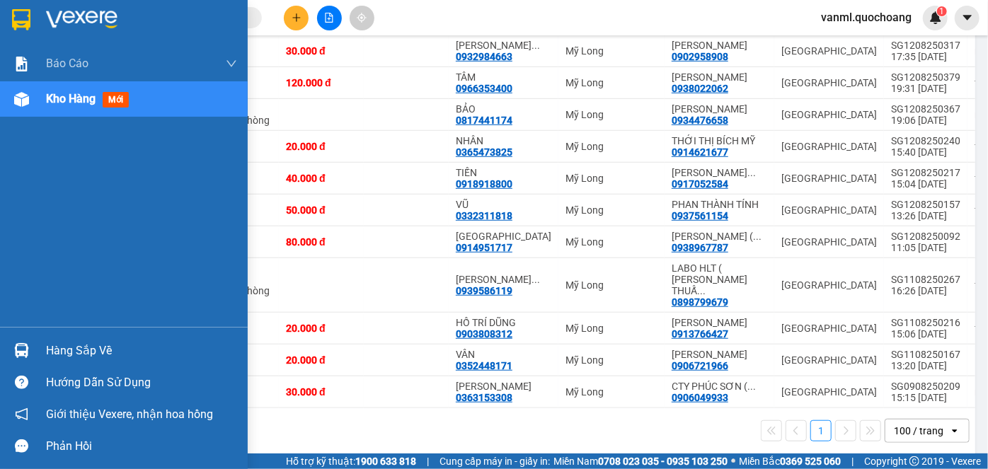
click at [75, 351] on div "Hàng sắp về" at bounding box center [141, 350] width 191 height 21
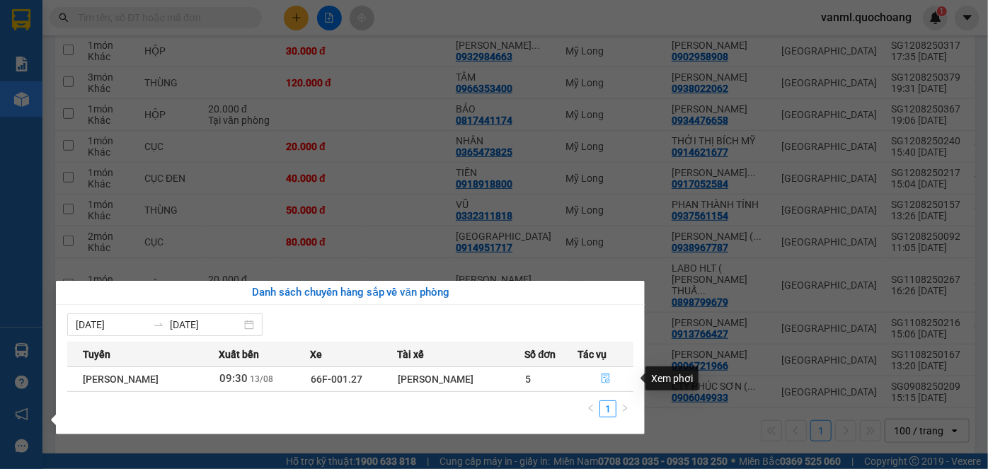
click at [616, 376] on button "button" at bounding box center [605, 379] width 54 height 23
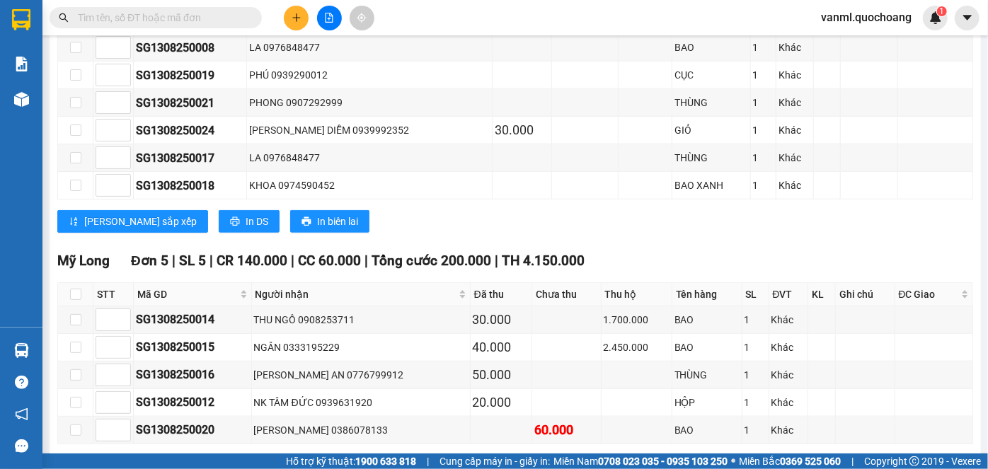
scroll to position [706, 0]
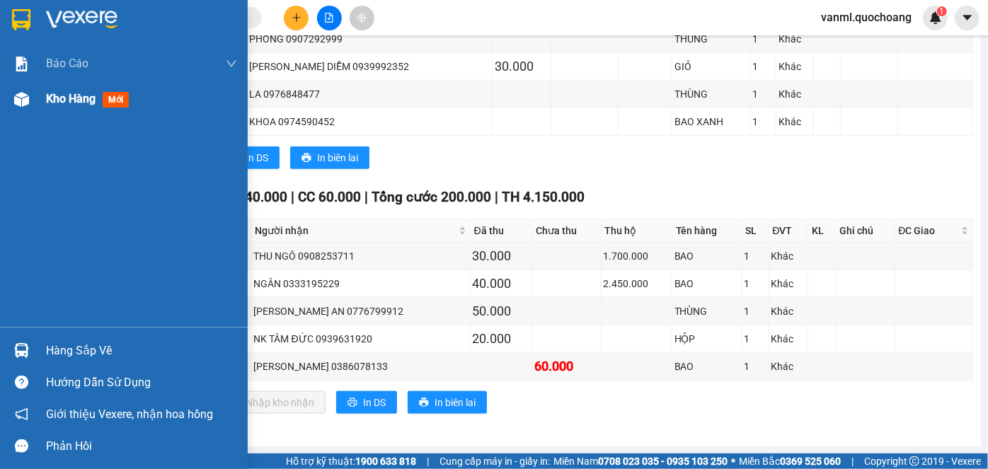
click at [81, 98] on span "Kho hàng" at bounding box center [71, 98] width 50 height 13
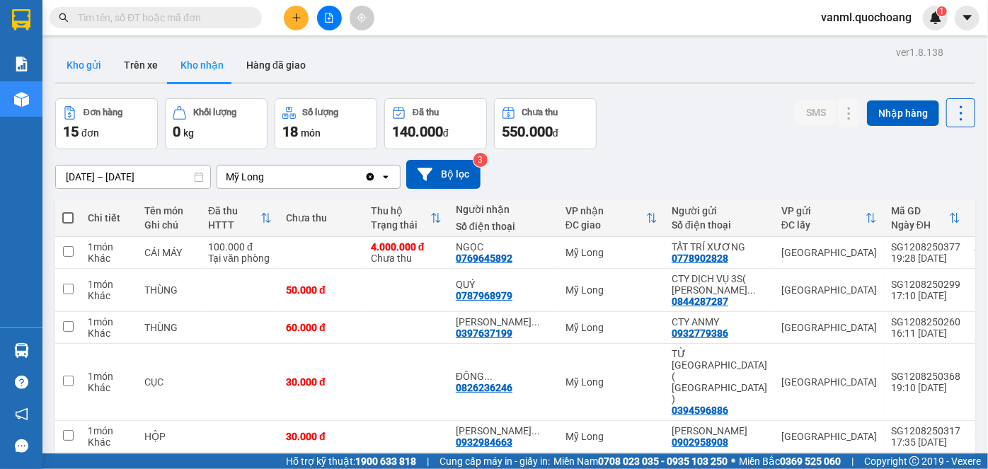
click at [85, 71] on button "Kho gửi" at bounding box center [83, 65] width 57 height 34
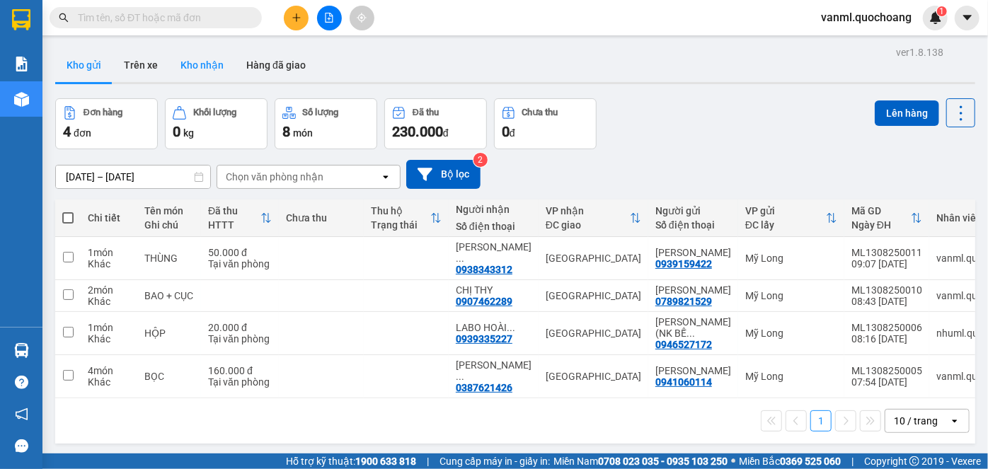
click at [190, 54] on button "Kho nhận" at bounding box center [202, 65] width 66 height 34
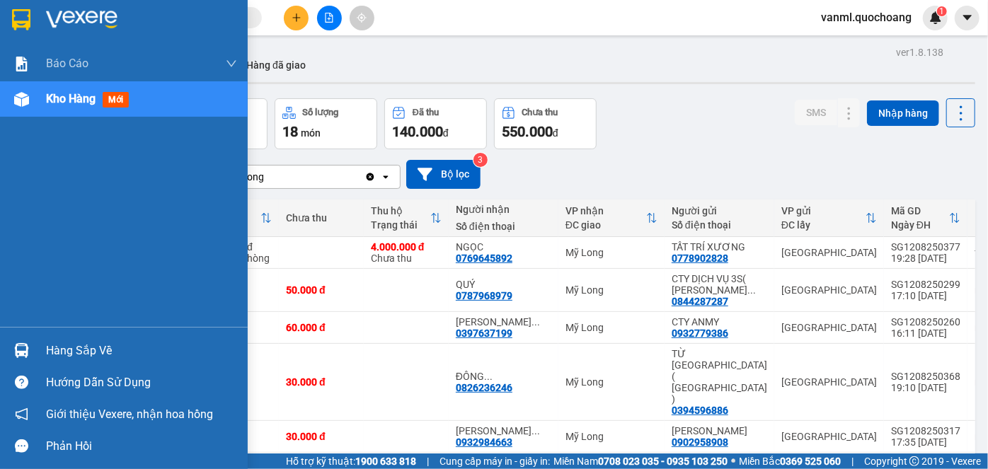
click at [88, 345] on div "Hàng sắp về" at bounding box center [141, 350] width 191 height 21
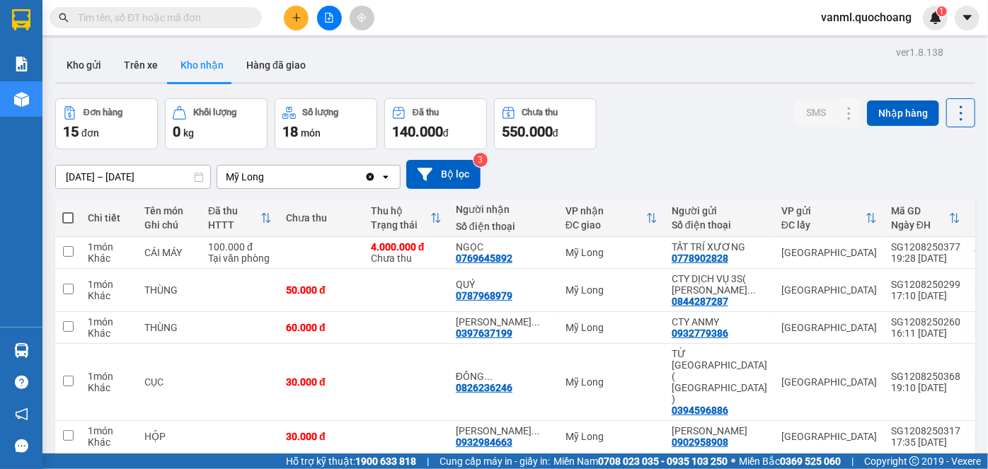
click at [778, 137] on section "Kết quả tìm kiếm ( 0 ) Bộ lọc No Data vanml.quochoang 1 Báo cáo Báo cáo dòng ti…" at bounding box center [494, 234] width 988 height 469
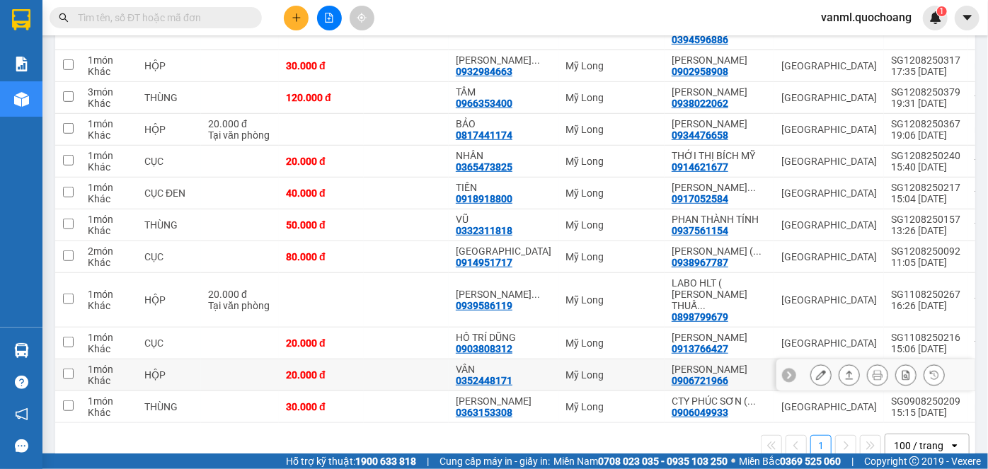
scroll to position [358, 0]
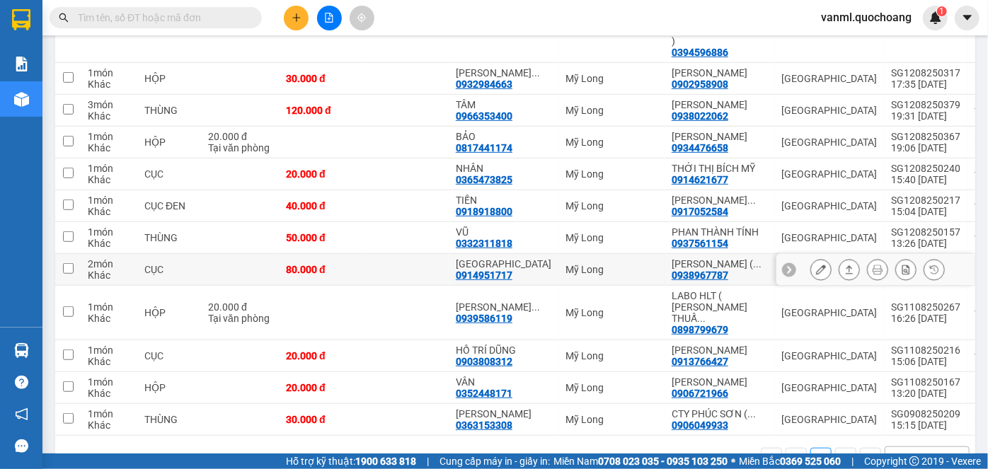
click at [811, 282] on button at bounding box center [821, 270] width 20 height 25
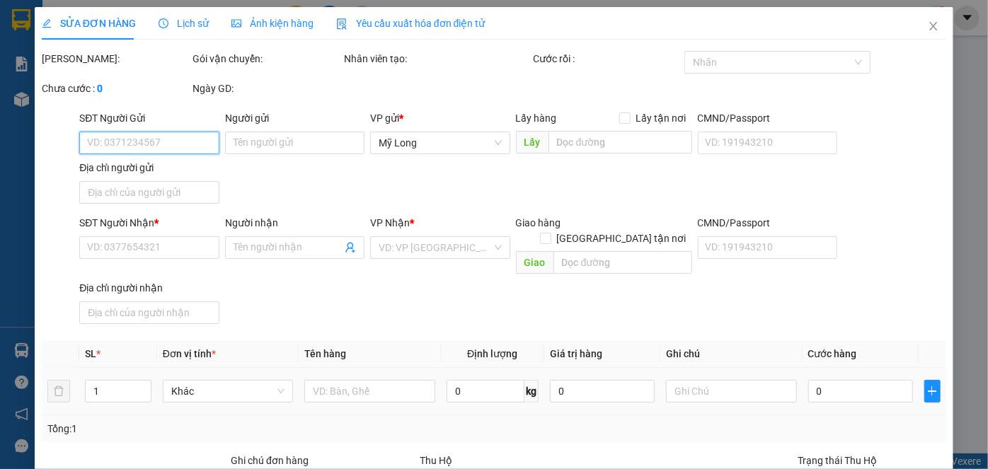
type input "0938967787"
type input "BÙI THANH HÙNG TIÊN ( MẶT TRỜI MỘC)"
type input "103 MÃ LÒ P BÌNH TRỊ ĐÔNG, BÌNH TÂN"
type input "0914951717"
type input "[GEOGRAPHIC_DATA]"
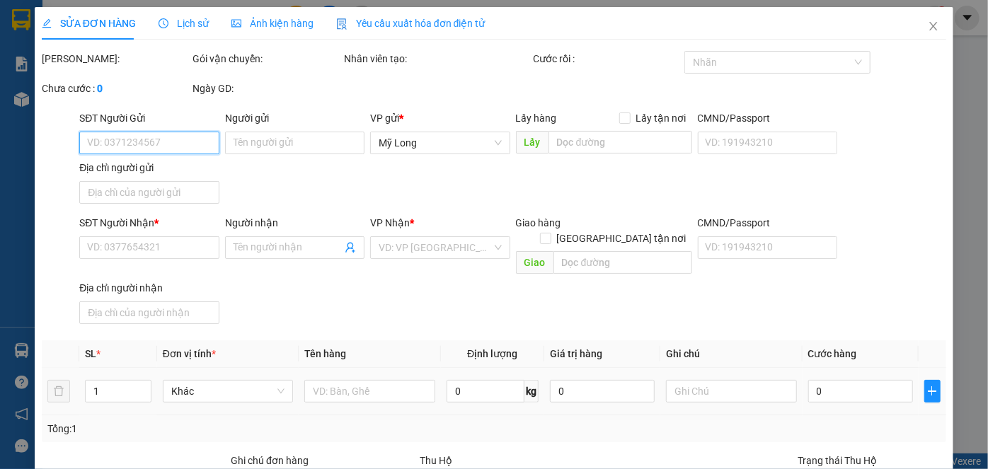
type input "80.000"
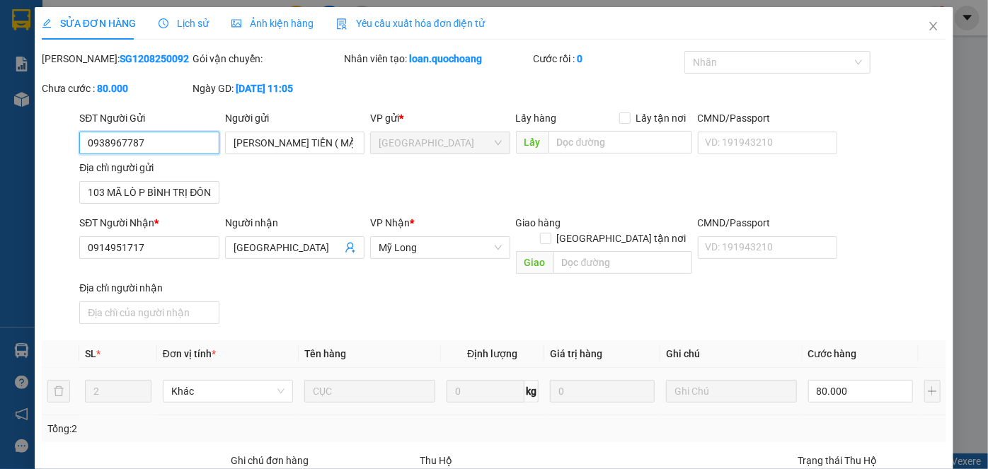
scroll to position [154, 0]
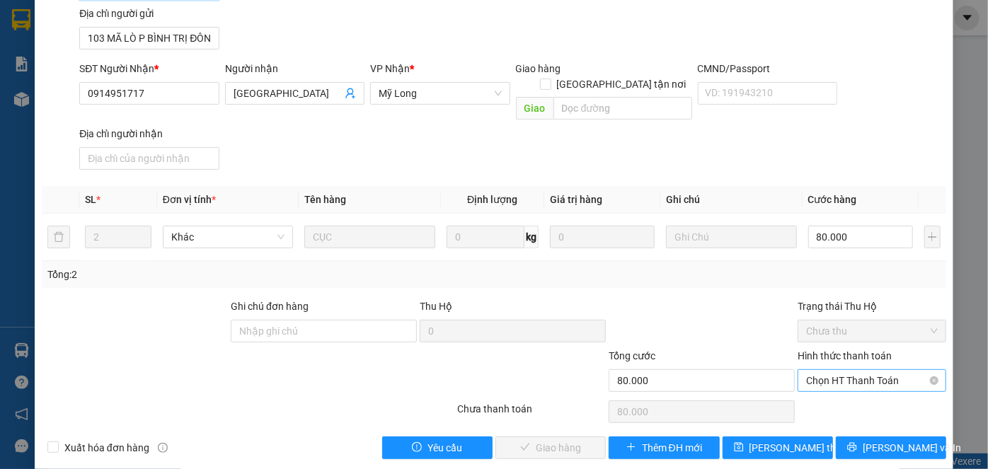
click at [846, 370] on span "Chọn HT Thanh Toán" at bounding box center [872, 380] width 132 height 21
click at [835, 391] on div "Tại văn phòng" at bounding box center [864, 392] width 130 height 16
type input "0"
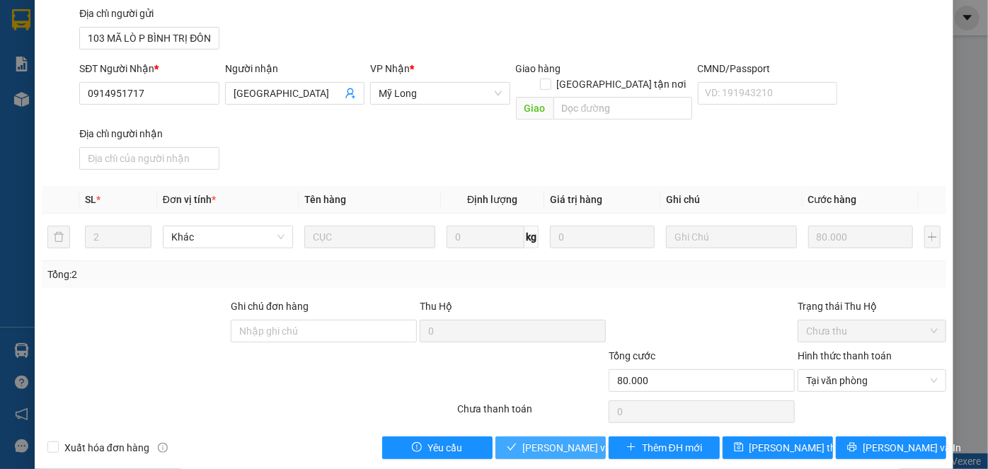
click at [560, 440] on span "[PERSON_NAME] và Giao hàng" at bounding box center [590, 448] width 136 height 16
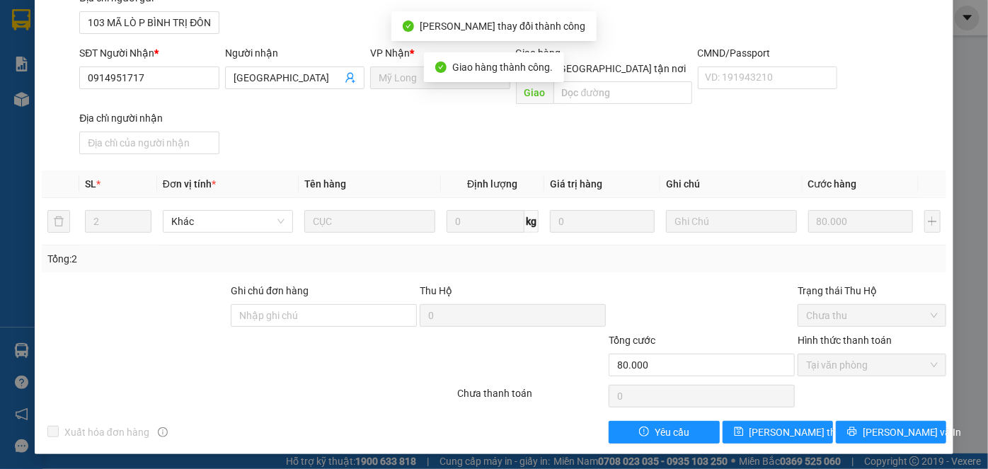
scroll to position [0, 0]
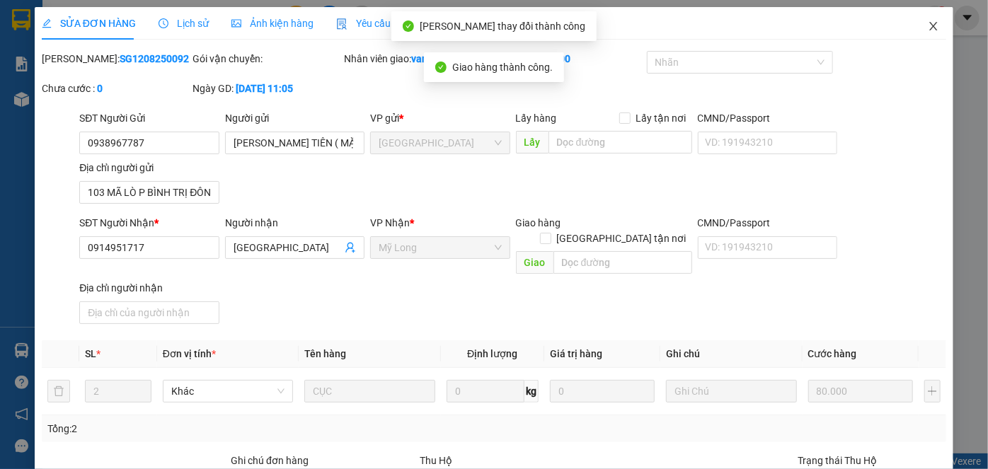
click at [930, 30] on span "Close" at bounding box center [934, 27] width 40 height 40
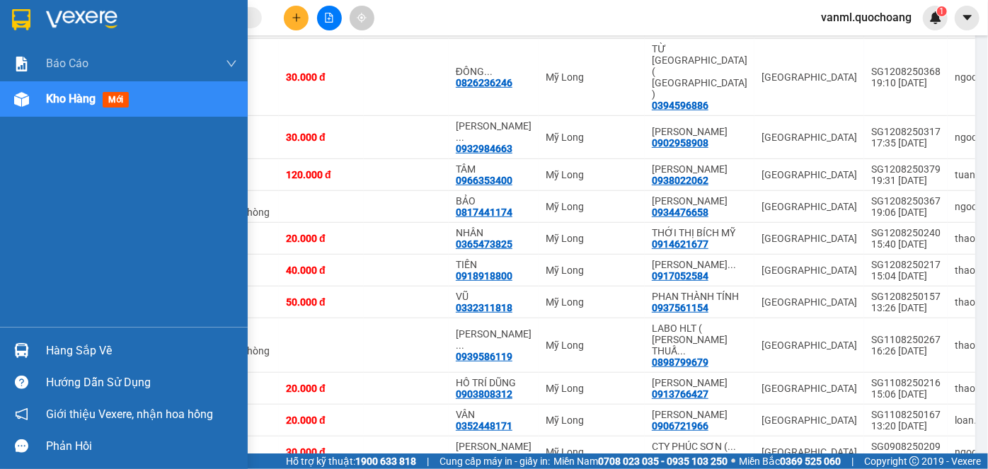
scroll to position [315, 0]
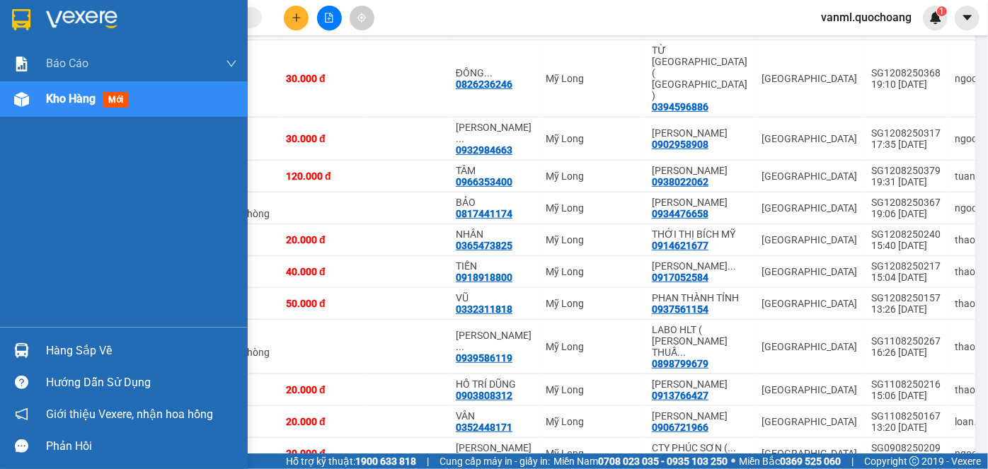
click at [83, 355] on div "Hàng sắp về" at bounding box center [141, 350] width 191 height 21
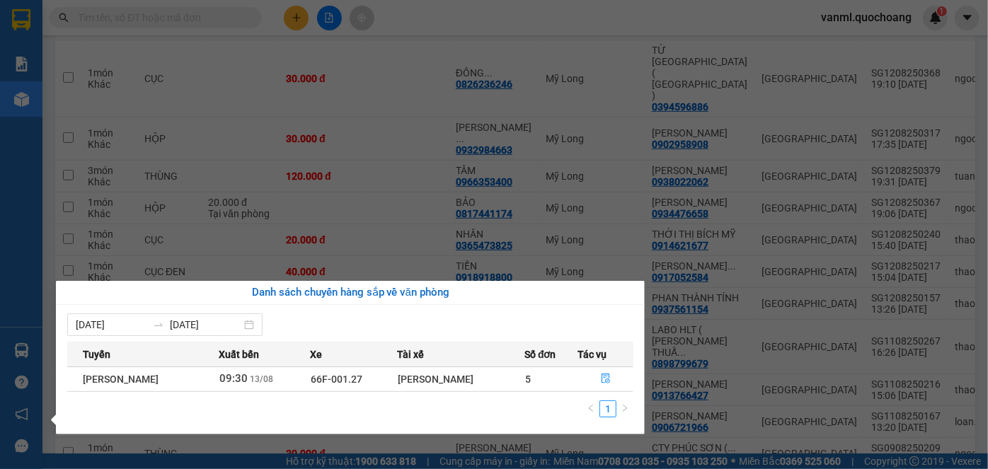
click at [585, 243] on section "Kết quả tìm kiếm ( 0 ) Bộ lọc No Data vanml.quochoang 1 Báo cáo Báo cáo dòng ti…" at bounding box center [494, 234] width 988 height 469
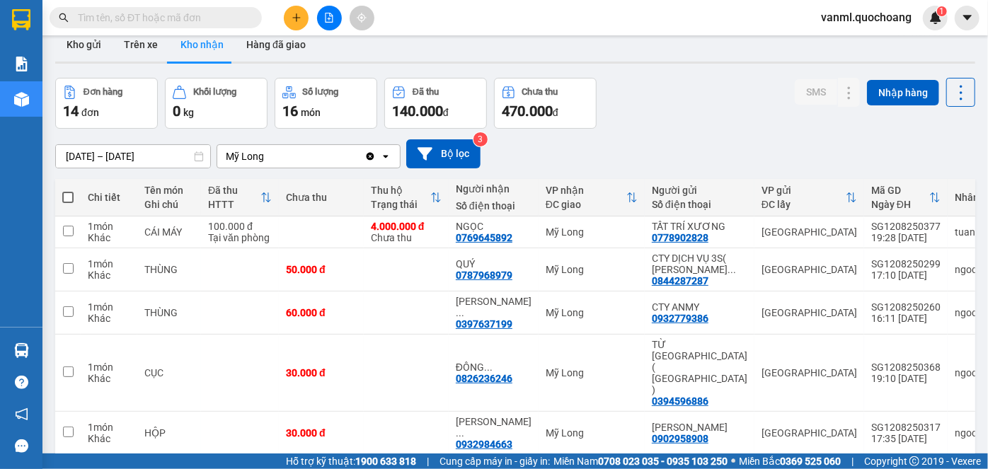
scroll to position [0, 0]
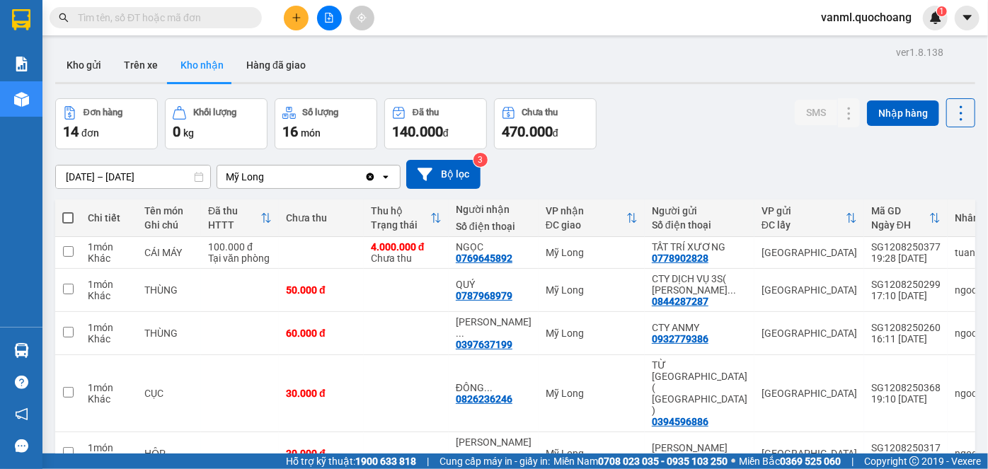
click at [296, 16] on icon "plus" at bounding box center [296, 17] width 1 height 8
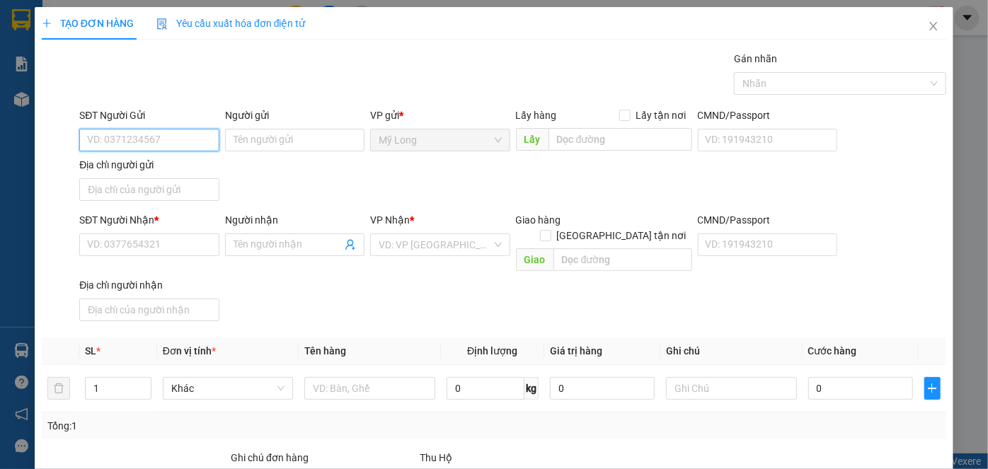
click at [184, 146] on input "SĐT Người Gửi" at bounding box center [148, 140] width 139 height 23
type input "0939836196"
click at [210, 168] on div "0939836196 - [PERSON_NAME]" at bounding box center [156, 168] width 139 height 16
type input "NGUYỄN SỸ PEN"
type input "0939836196"
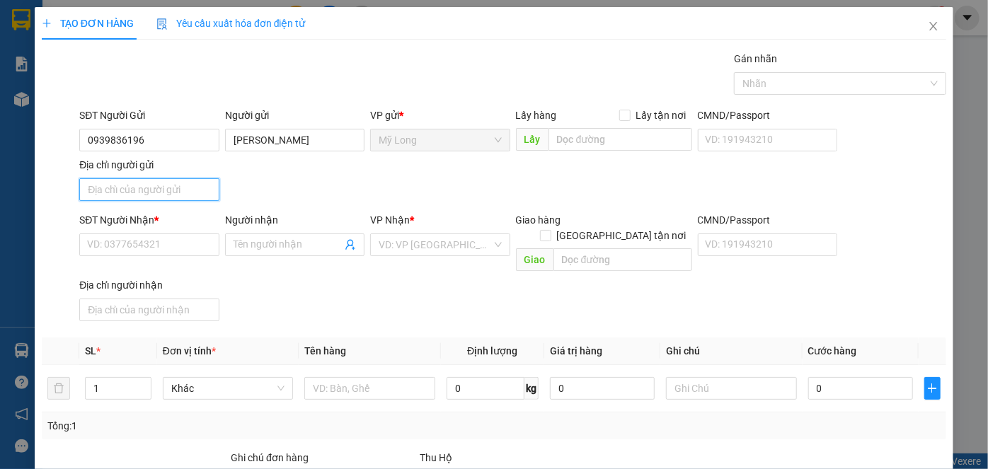
click at [184, 192] on input "Địa chỉ người gửi" at bounding box center [148, 189] width 139 height 23
type input "A"
type input "TỔ 3, ẤP BÌNH MỸ A, MỸ HIỆP, ĐỒNG THÁP"
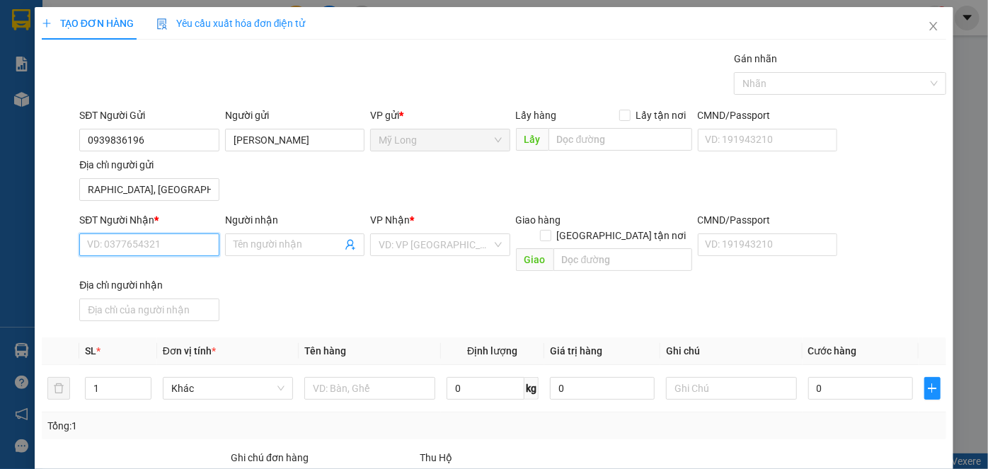
click at [179, 238] on input "SĐT Người Nhận *" at bounding box center [148, 245] width 139 height 23
type input "0786662277"
click at [226, 269] on div "0786662277 - NGUYỄN THÀNH LUÂN" at bounding box center [156, 272] width 139 height 16
type input "NGUYỄN THÀNH LUÂN"
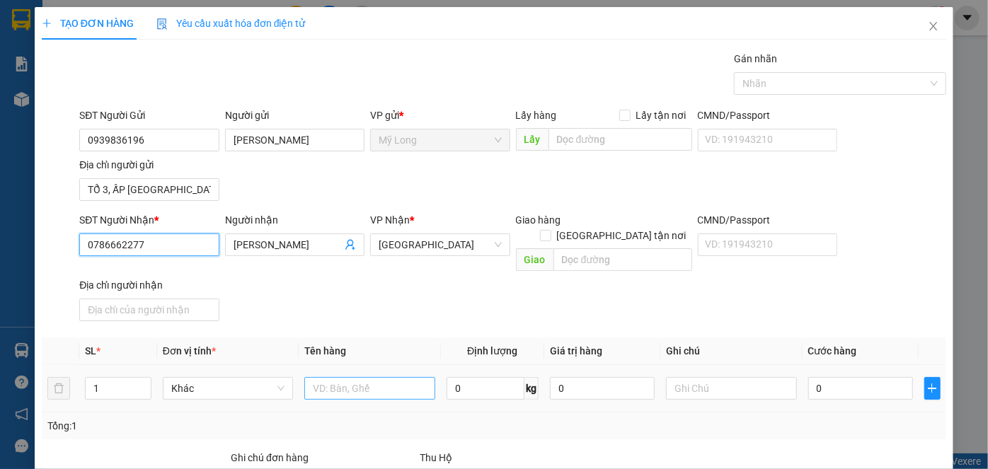
type input "0786662277"
click at [323, 377] on input "text" at bounding box center [369, 388] width 131 height 23
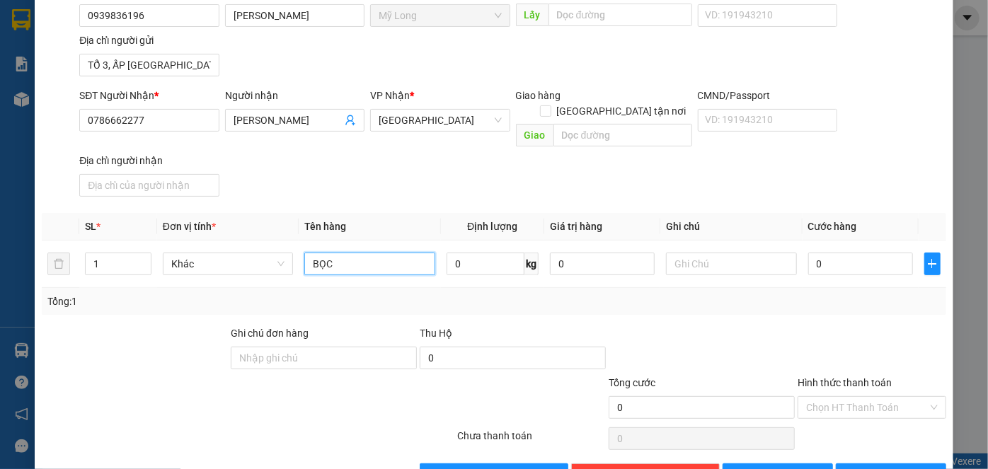
scroll to position [151, 0]
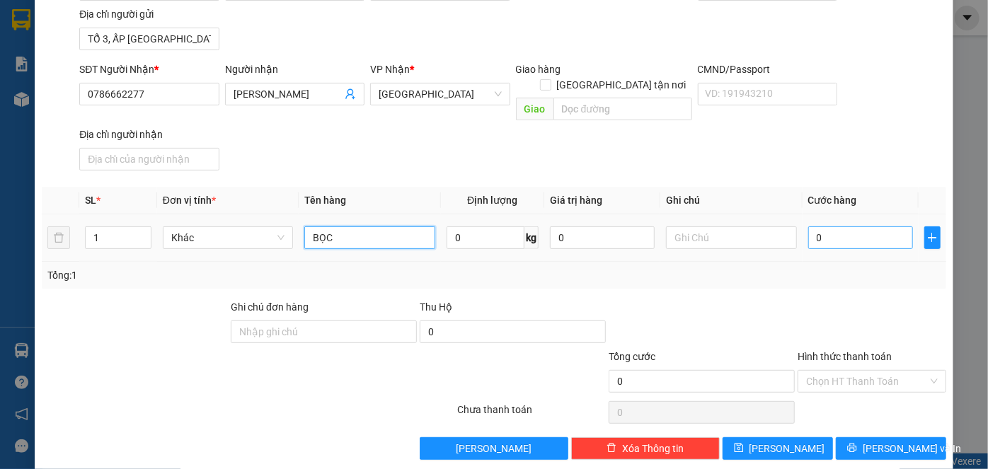
type input "BỌC"
click at [847, 226] on input "0" at bounding box center [860, 237] width 105 height 23
type input "3"
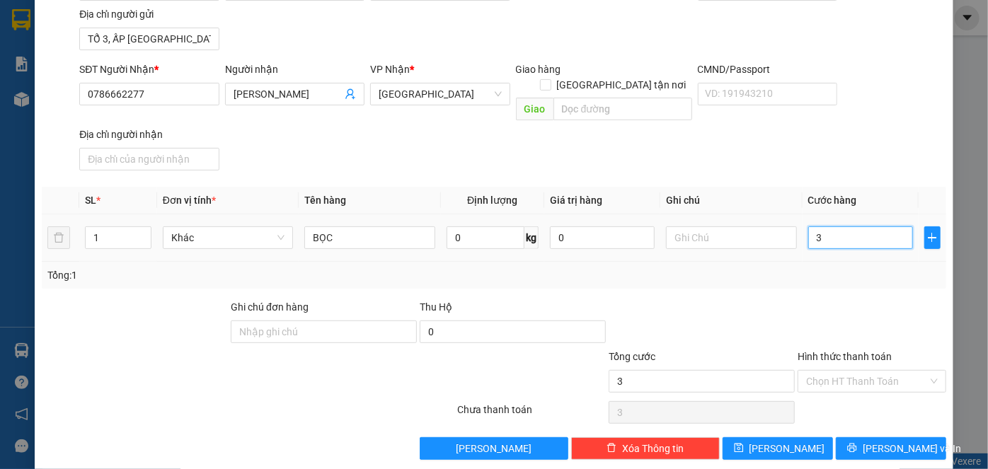
type input "30"
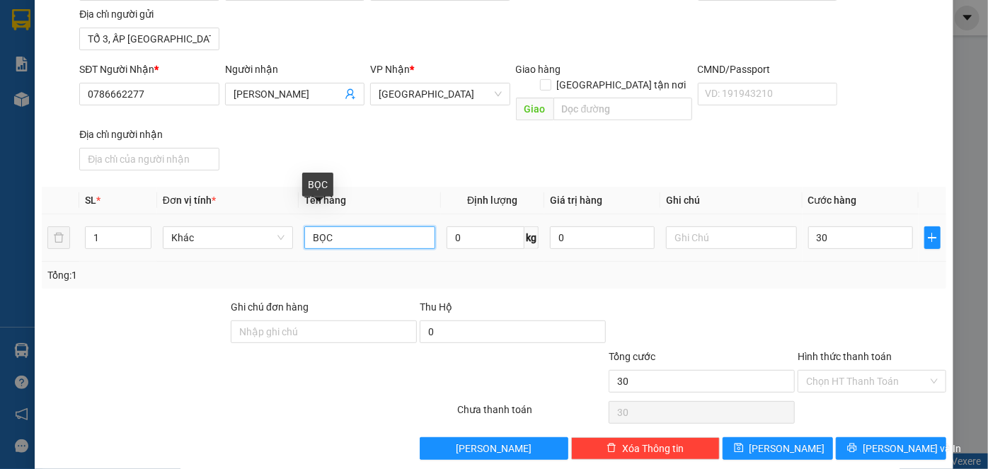
type input "30.000"
click at [341, 226] on input "BỌC" at bounding box center [369, 237] width 131 height 23
type input "BỌC XANH"
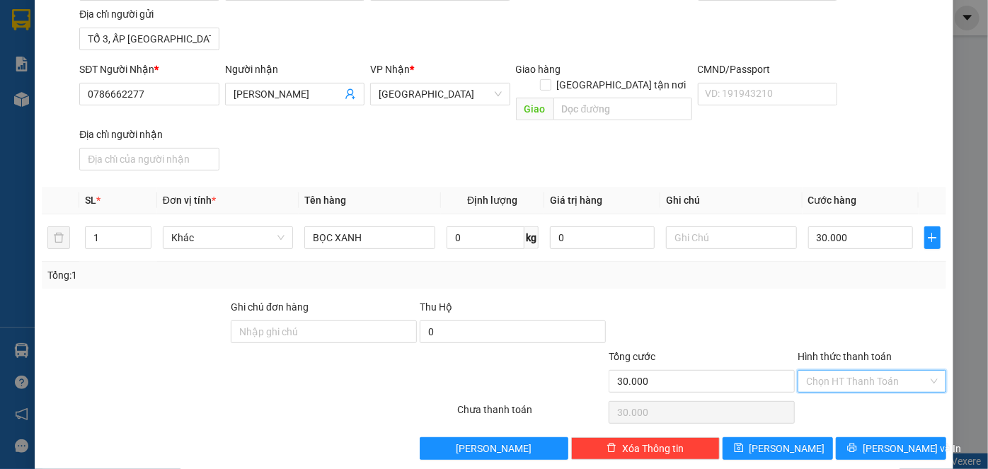
click at [861, 371] on input "Hình thức thanh toán" at bounding box center [867, 381] width 122 height 21
click at [853, 389] on div "Tại văn phòng" at bounding box center [864, 392] width 130 height 16
type input "0"
click at [873, 441] on span "[PERSON_NAME] và In" at bounding box center [912, 449] width 99 height 16
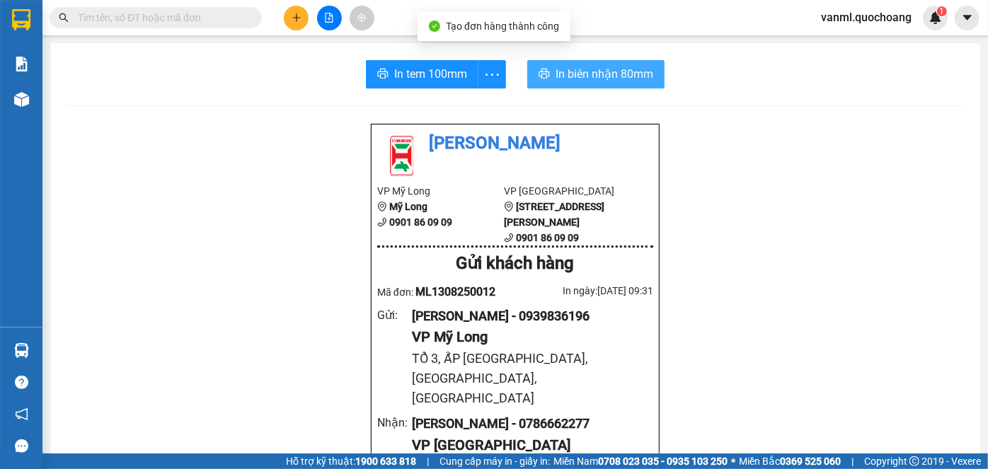
click at [608, 63] on button "In biên nhận 80mm" at bounding box center [595, 74] width 137 height 28
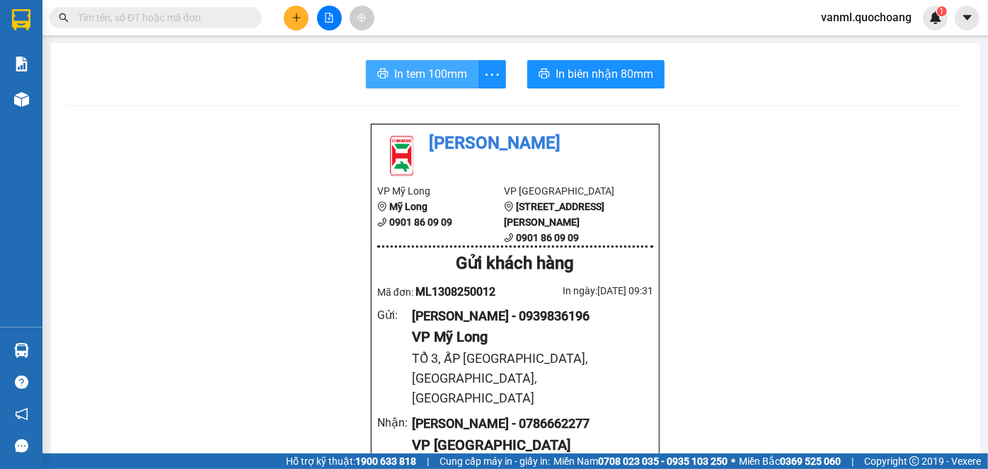
click at [432, 64] on button "In tem 100mm" at bounding box center [422, 74] width 113 height 28
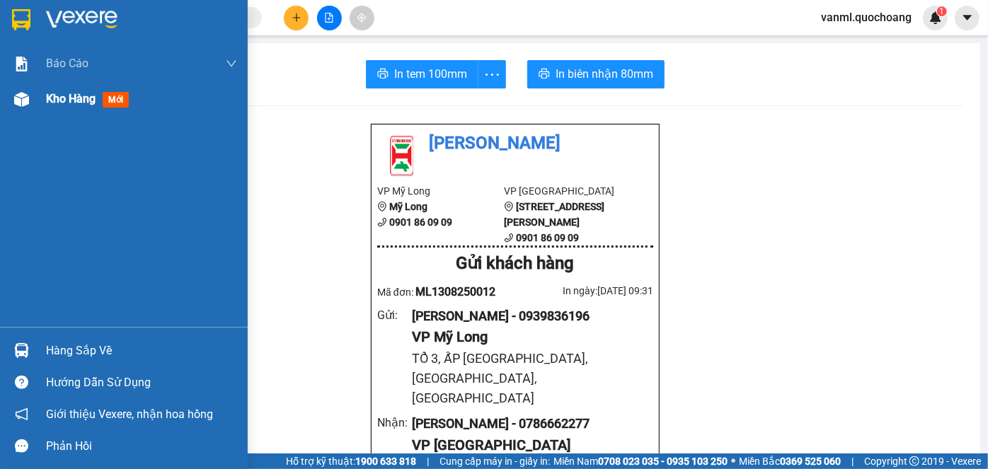
click at [62, 95] on span "Kho hàng" at bounding box center [71, 98] width 50 height 13
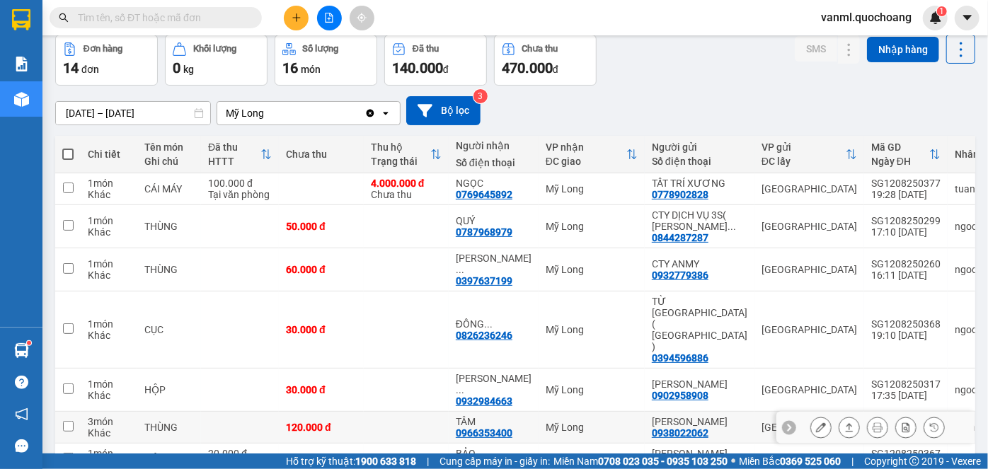
scroll to position [192, 0]
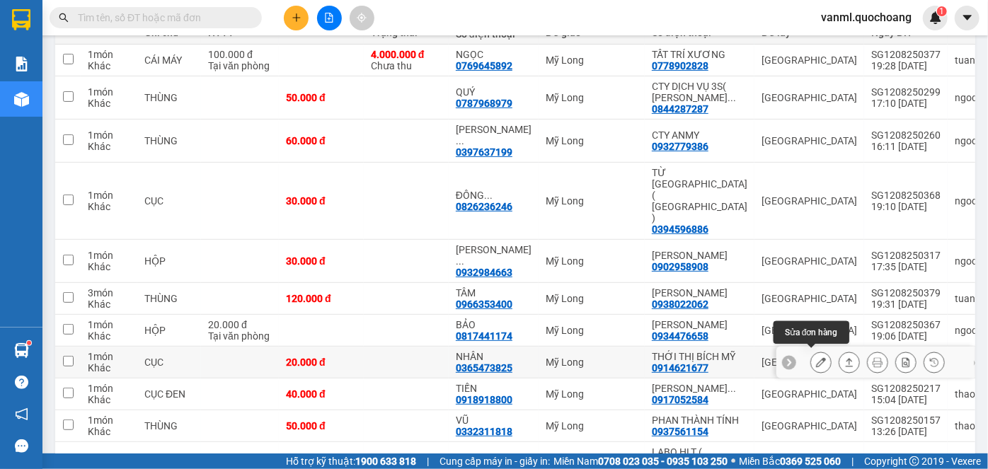
click at [816, 357] on icon at bounding box center [821, 362] width 10 height 10
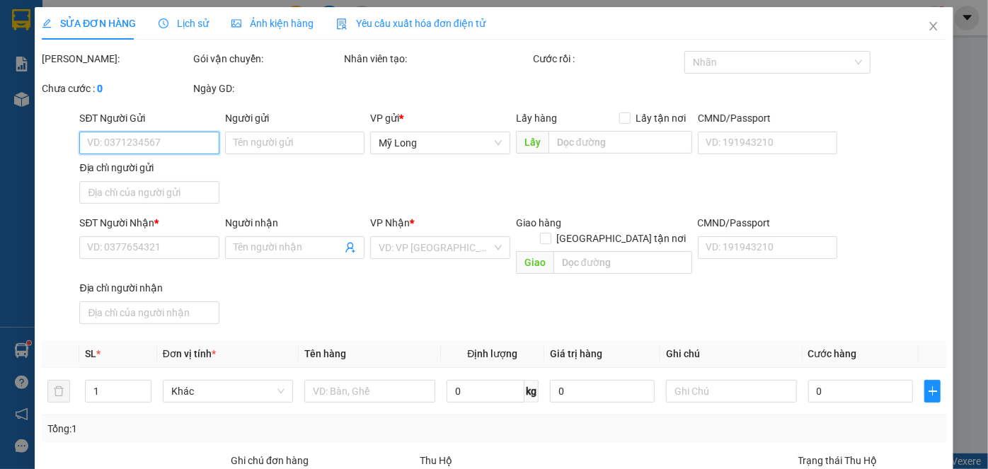
type input "0914621677"
type input "THỚI THỊ BÍCH MỸ"
type input "114 DƯƠNG TỬ GIANG P.CHỢ LỚN QUẬN 5 HCM"
type input "0365473825"
type input "NHÂN"
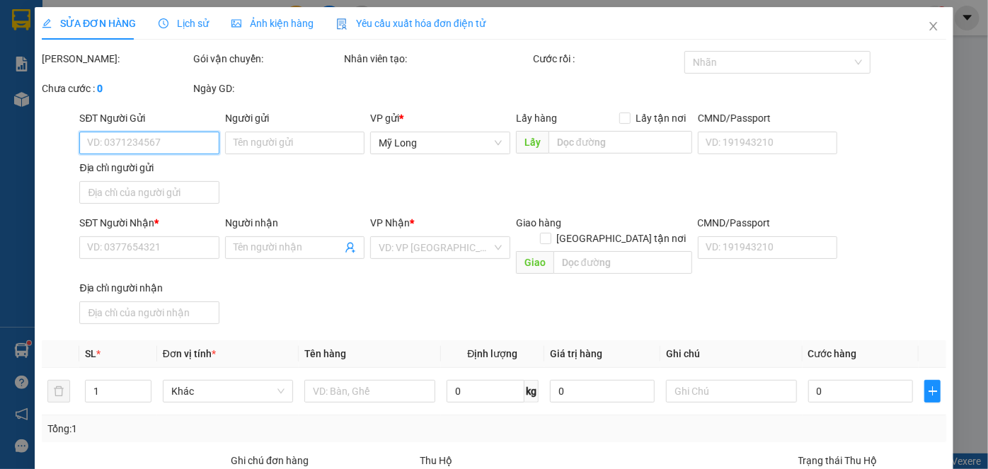
type input "20.000"
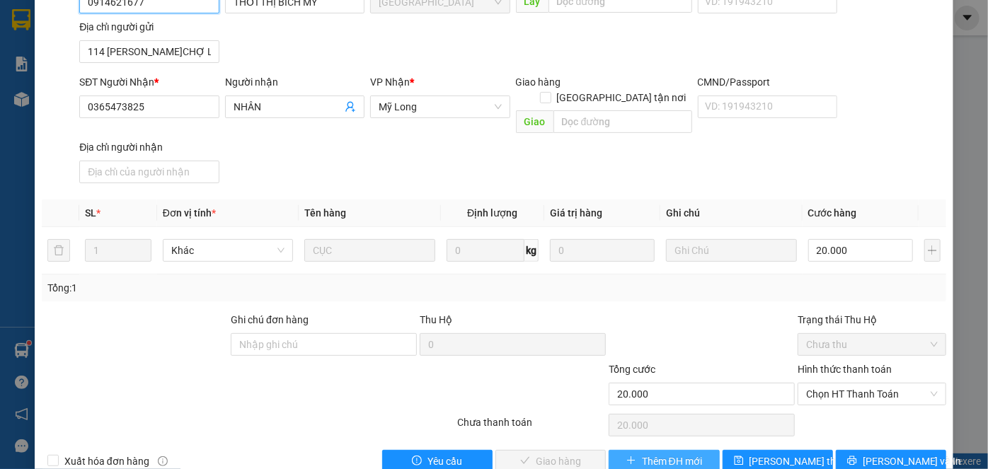
scroll to position [154, 0]
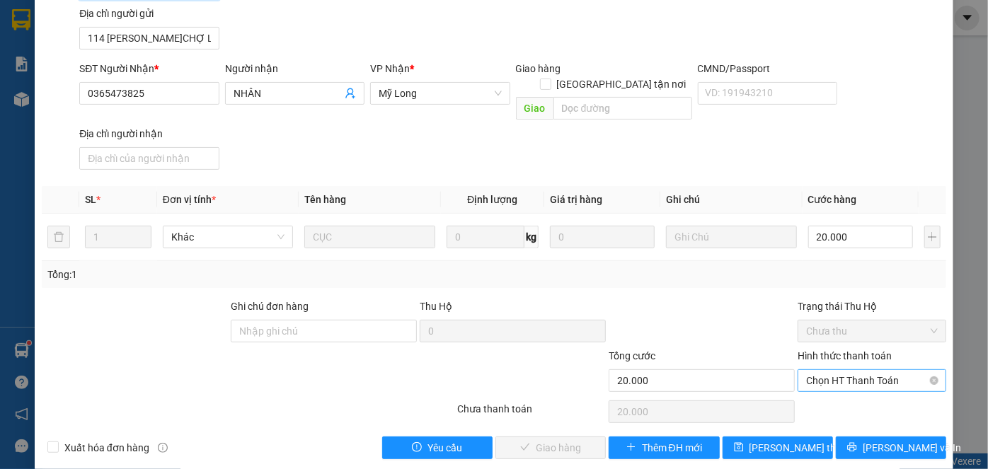
click at [834, 370] on span "Chọn HT Thanh Toán" at bounding box center [872, 380] width 132 height 21
click at [822, 383] on div "Tại văn phòng" at bounding box center [863, 392] width 147 height 23
type input "0"
click at [532, 440] on span "[PERSON_NAME] và Giao hàng" at bounding box center [590, 448] width 136 height 16
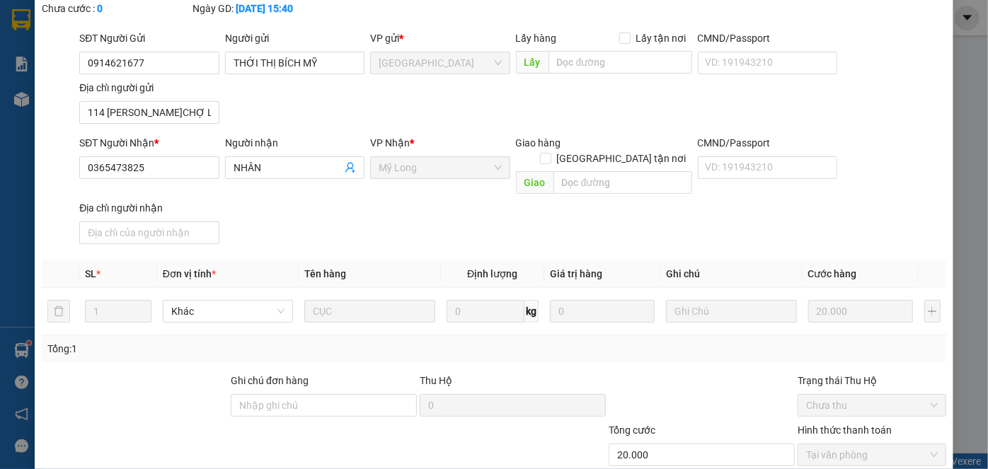
scroll to position [0, 0]
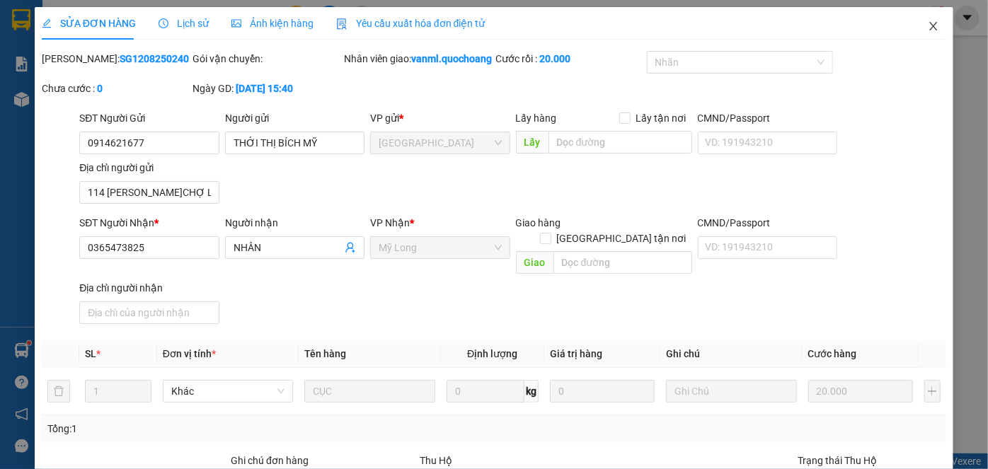
click at [928, 26] on icon "close" at bounding box center [933, 26] width 11 height 11
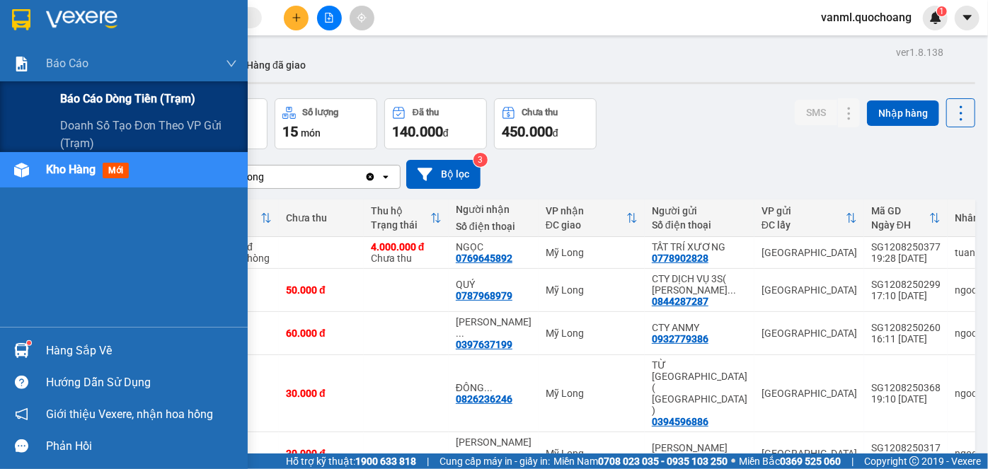
click at [95, 93] on span "Báo cáo dòng tiền (trạm)" at bounding box center [127, 99] width 135 height 18
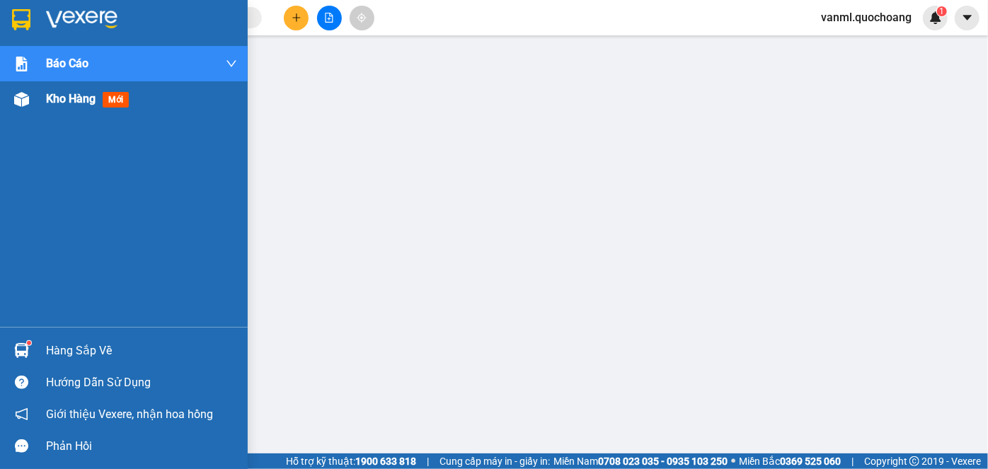
click at [64, 98] on span "Kho hàng" at bounding box center [71, 98] width 50 height 13
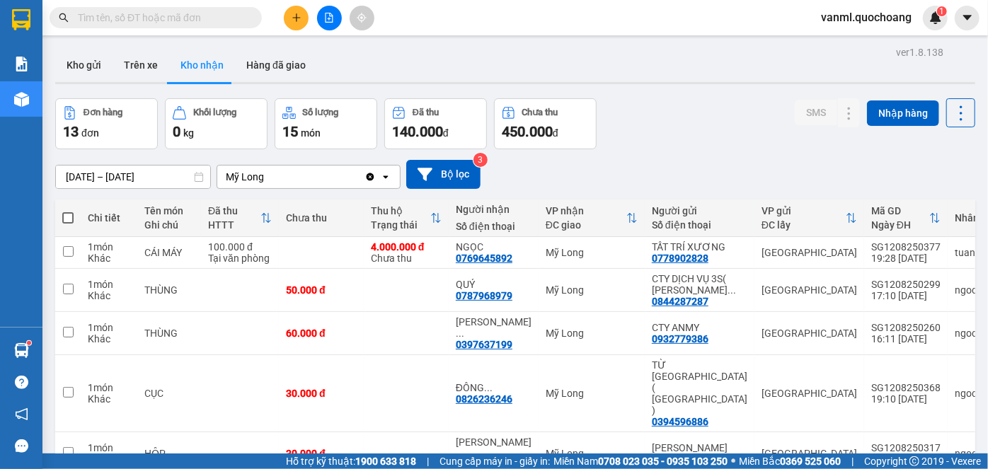
click at [96, 99] on button "Đơn hàng 13 đơn" at bounding box center [106, 123] width 103 height 51
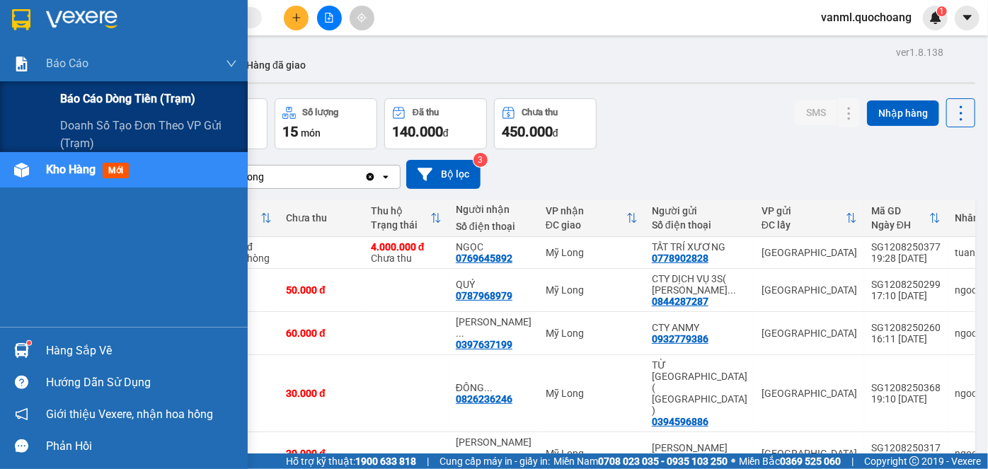
click at [99, 98] on span "Báo cáo dòng tiền (trạm)" at bounding box center [127, 99] width 135 height 18
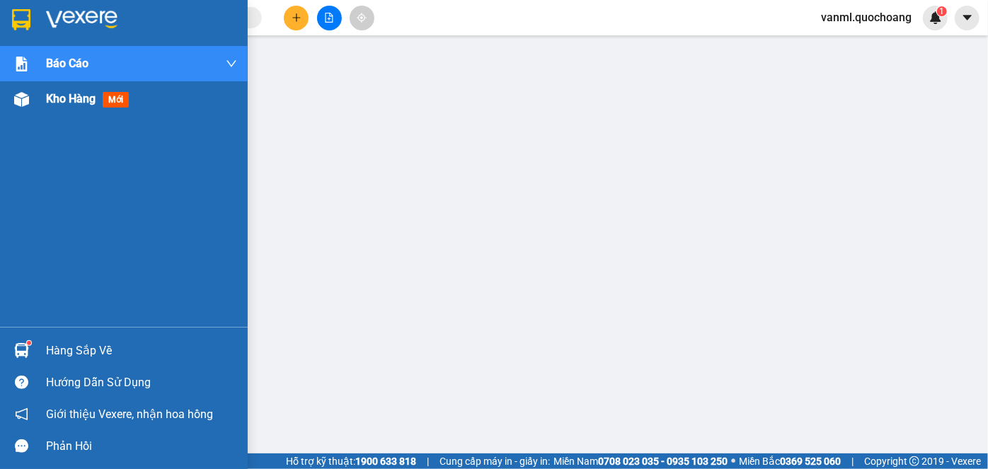
click at [75, 101] on span "Kho hàng" at bounding box center [71, 98] width 50 height 13
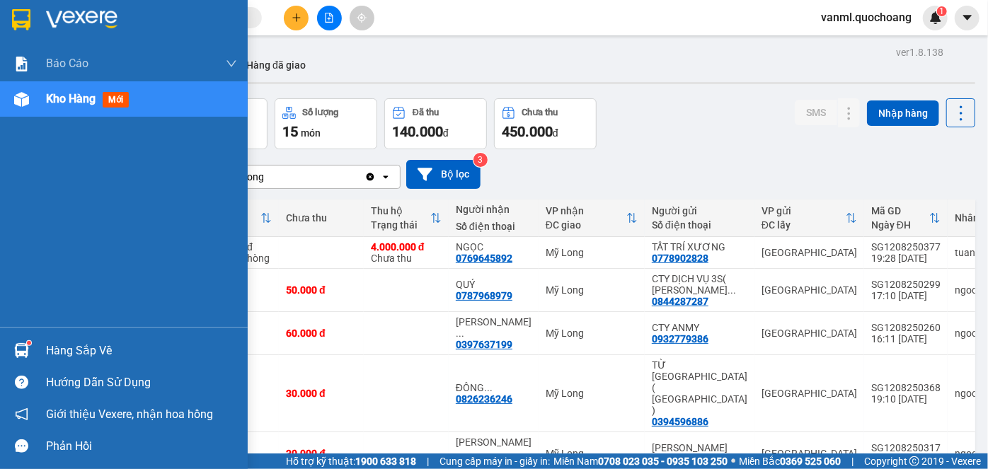
click at [111, 347] on div "Hàng sắp về" at bounding box center [141, 350] width 191 height 21
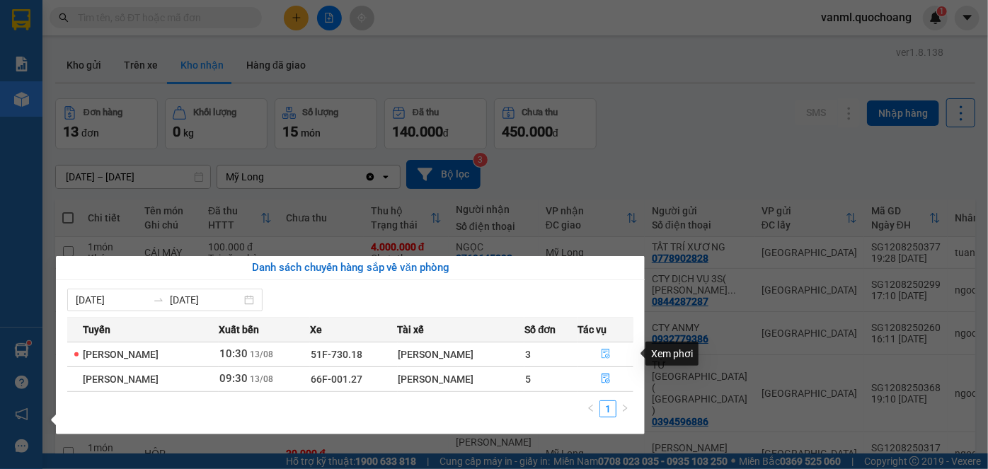
click at [618, 355] on button "button" at bounding box center [605, 354] width 54 height 23
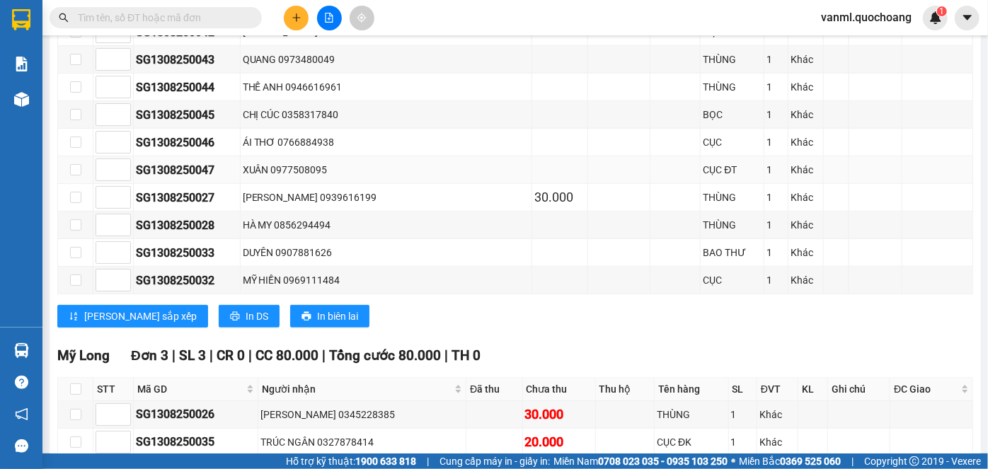
scroll to position [760, 0]
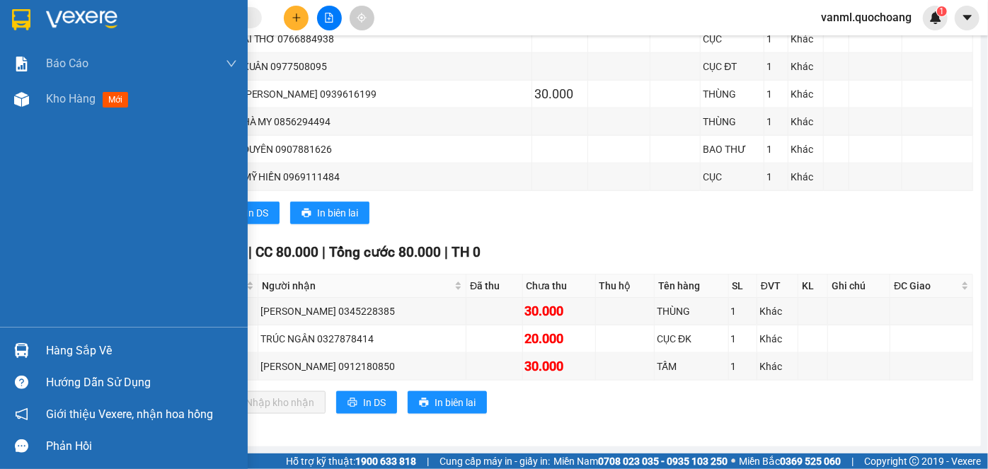
drag, startPoint x: 79, startPoint y: 107, endPoint x: 113, endPoint y: 209, distance: 107.6
click at [79, 106] on div "Kho hàng mới" at bounding box center [90, 99] width 88 height 18
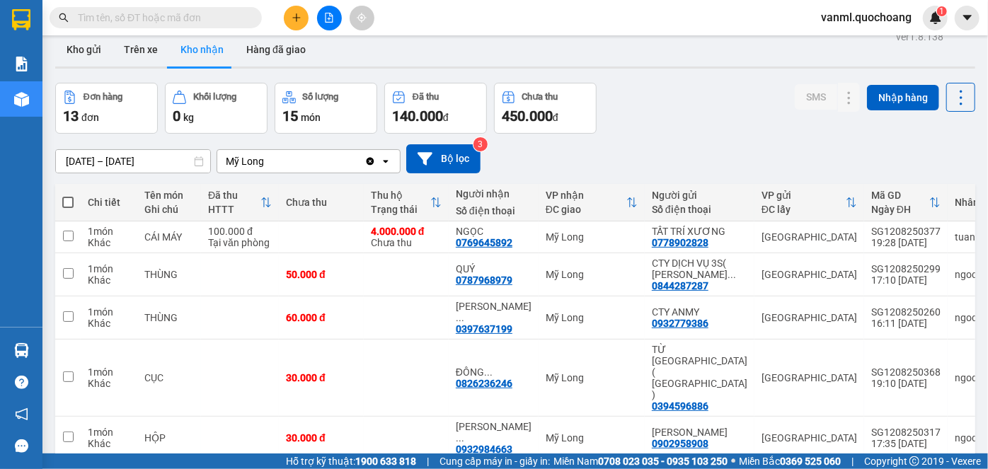
scroll to position [14, 0]
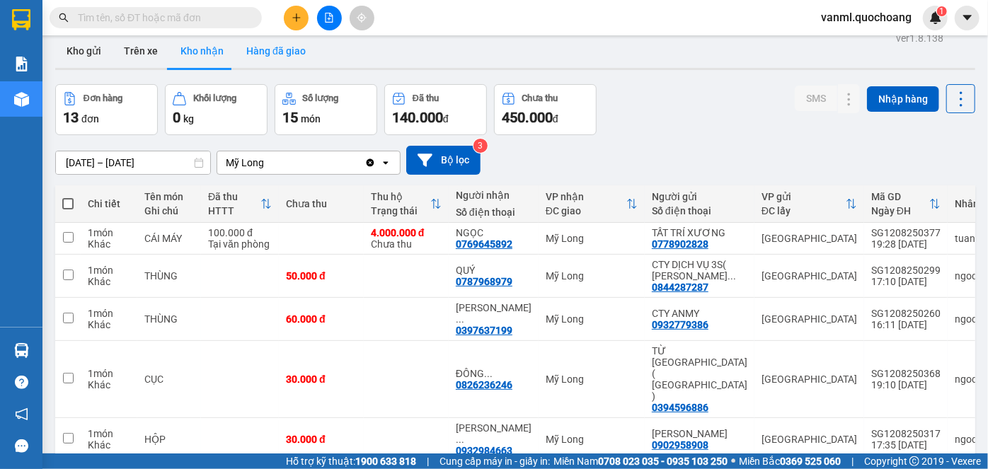
click at [282, 51] on button "Hàng đã giao" at bounding box center [276, 51] width 82 height 34
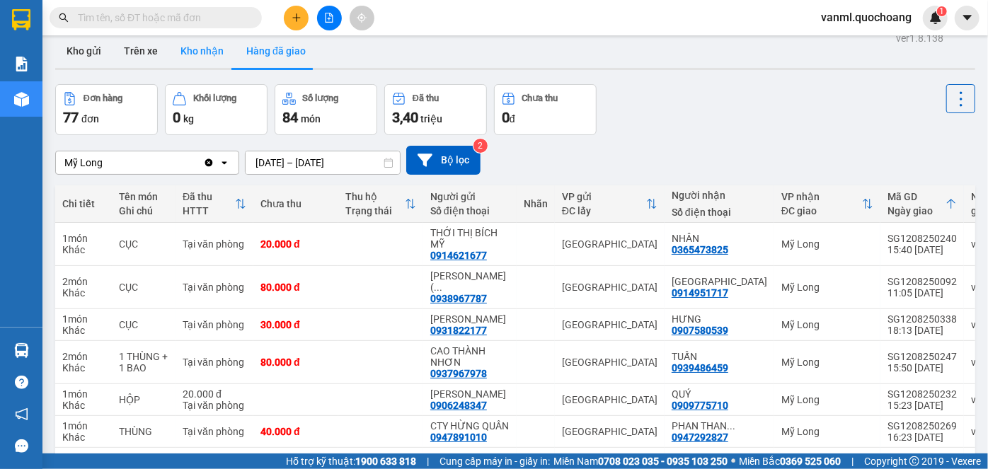
click at [201, 50] on button "Kho nhận" at bounding box center [202, 51] width 66 height 34
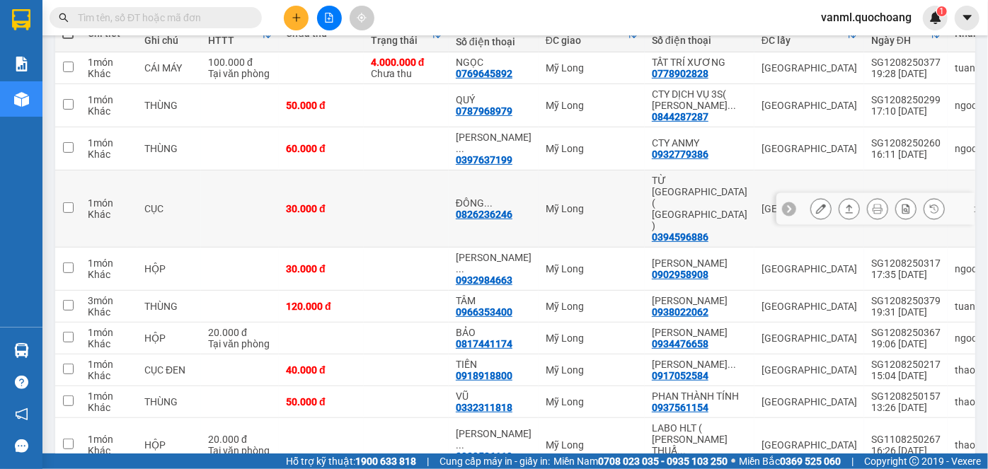
scroll to position [207, 0]
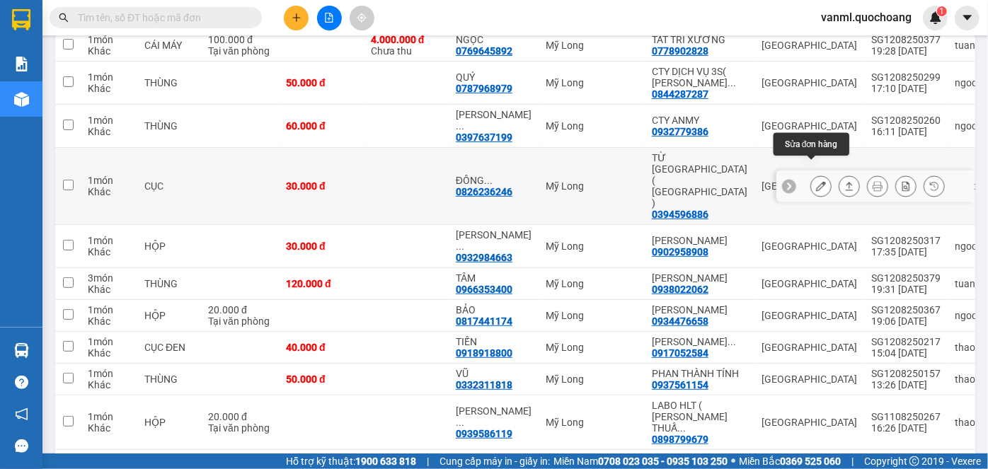
click at [816, 181] on icon at bounding box center [821, 186] width 10 height 10
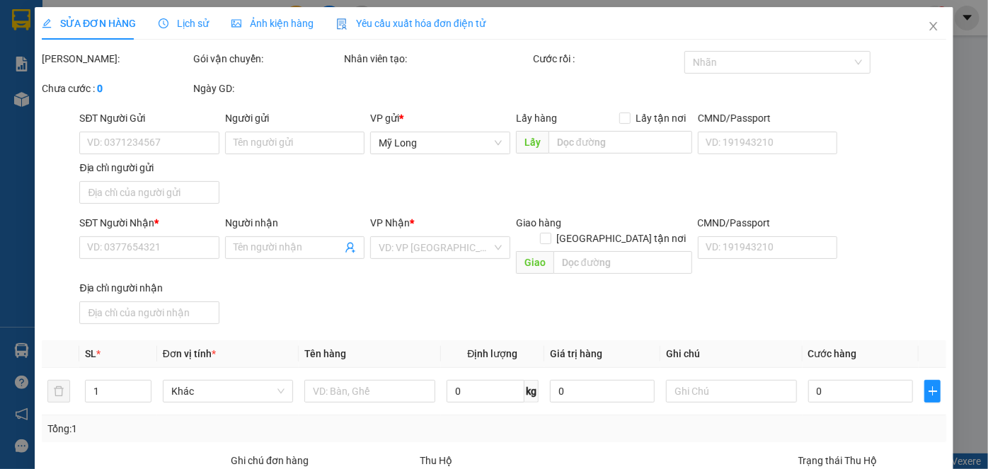
type input "0394596886"
type input "TỪ [GEOGRAPHIC_DATA] ( [GEOGRAPHIC_DATA] )"
type input "197/44 QL1A BÌNH TÂN HCM"
type input "0826236246"
type input "ĐÔNG DƯƠNG"
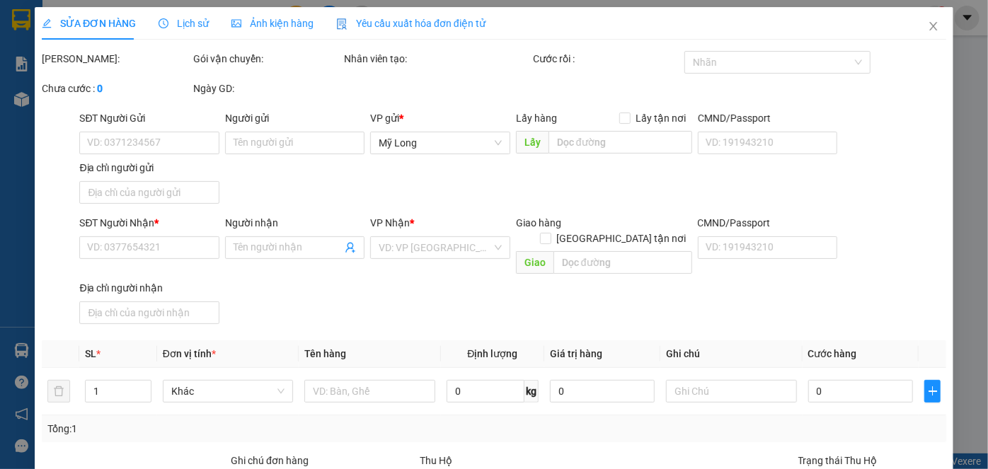
type input "30.000"
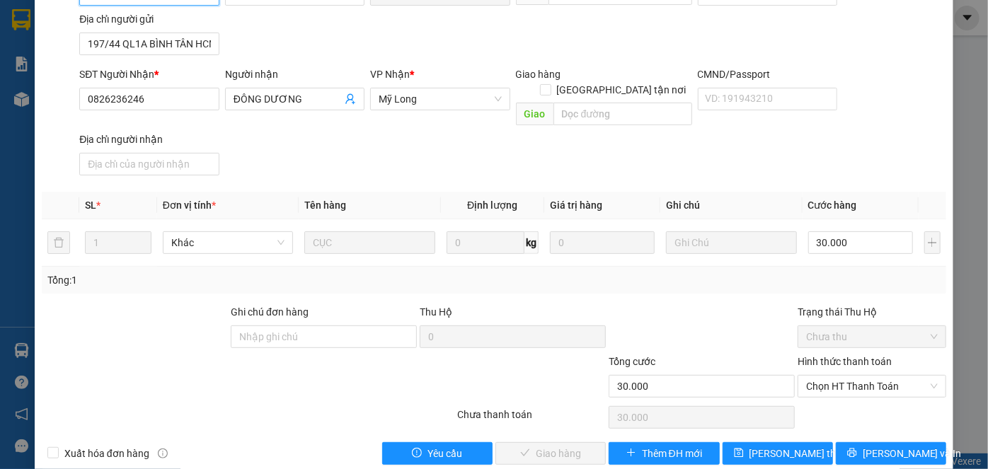
scroll to position [154, 0]
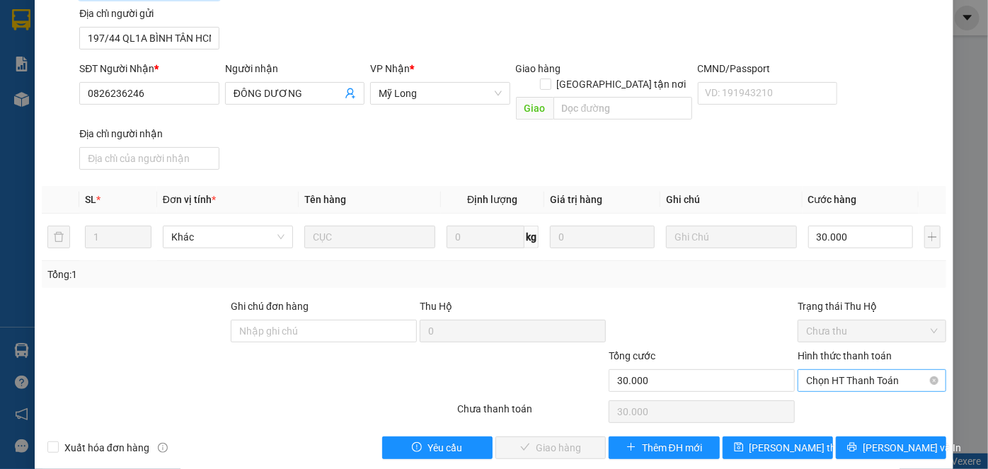
click at [838, 370] on span "Chọn HT Thanh Toán" at bounding box center [872, 380] width 132 height 21
click at [830, 386] on div "Tại văn phòng" at bounding box center [864, 392] width 130 height 16
type input "0"
click at [567, 440] on span "[PERSON_NAME] và Giao hàng" at bounding box center [590, 448] width 136 height 16
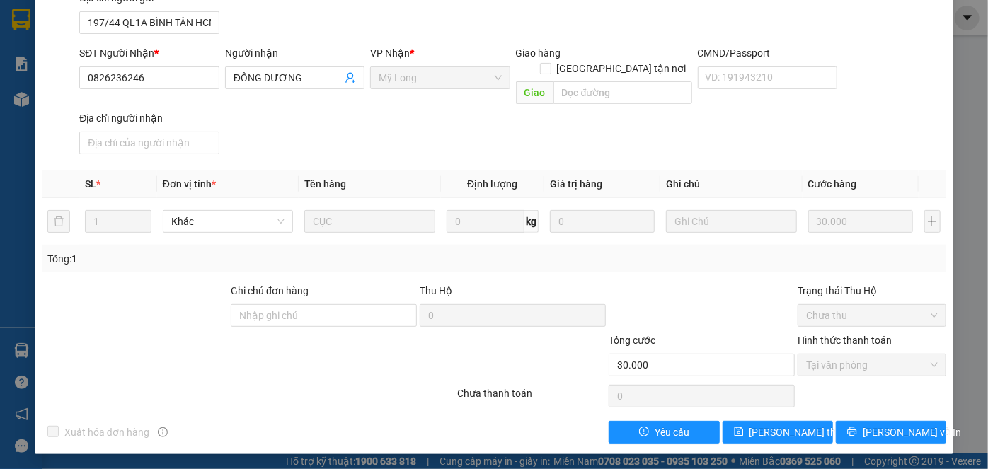
scroll to position [0, 0]
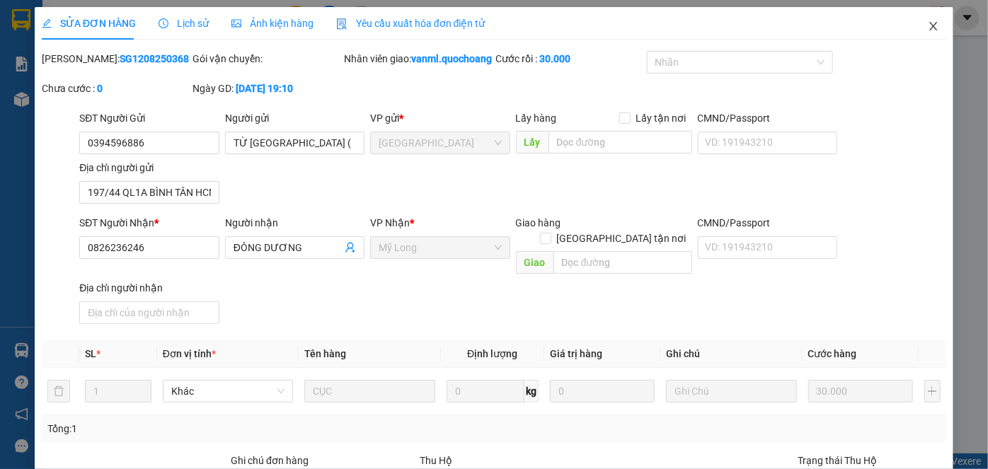
click at [929, 21] on icon "close" at bounding box center [933, 26] width 11 height 11
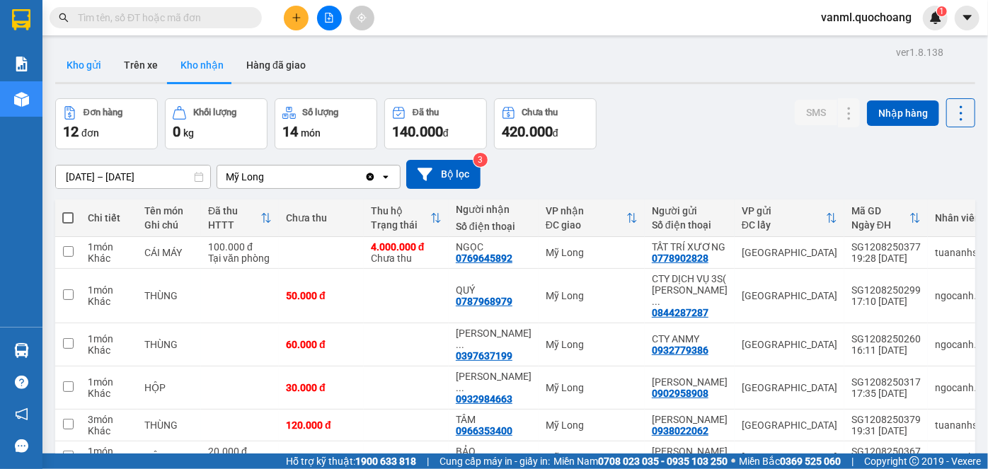
click at [90, 67] on button "Kho gửi" at bounding box center [83, 65] width 57 height 34
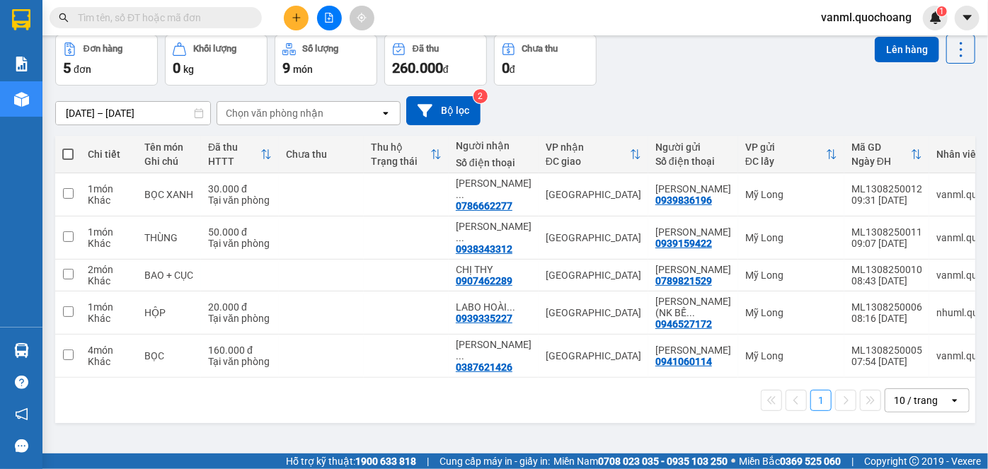
scroll to position [64, 0]
click at [68, 150] on span at bounding box center [67, 153] width 11 height 11
click at [68, 146] on input "checkbox" at bounding box center [68, 146] width 0 height 0
checkbox input "true"
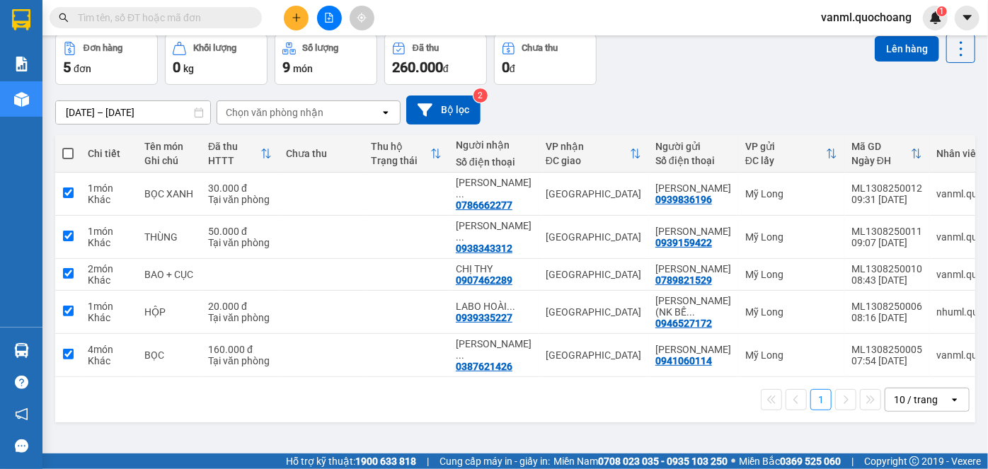
checkbox input "true"
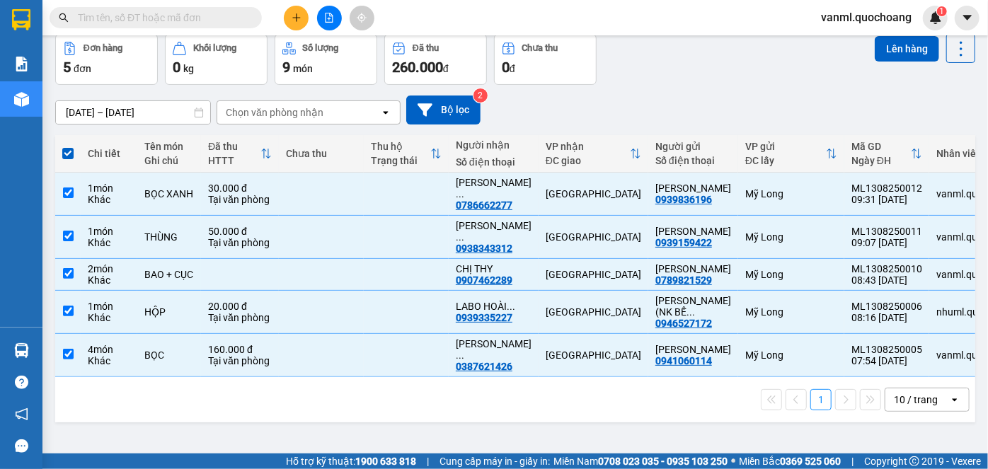
scroll to position [0, 0]
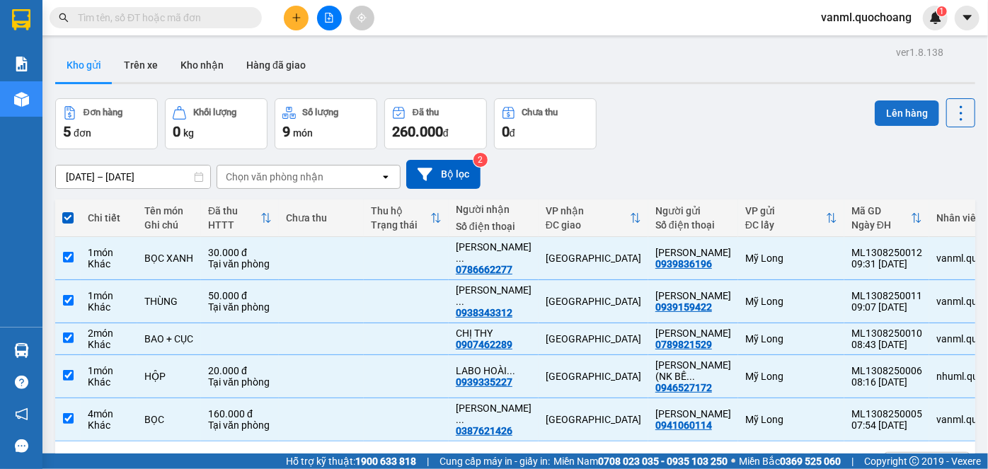
click at [892, 115] on button "Lên hàng" at bounding box center [907, 112] width 64 height 25
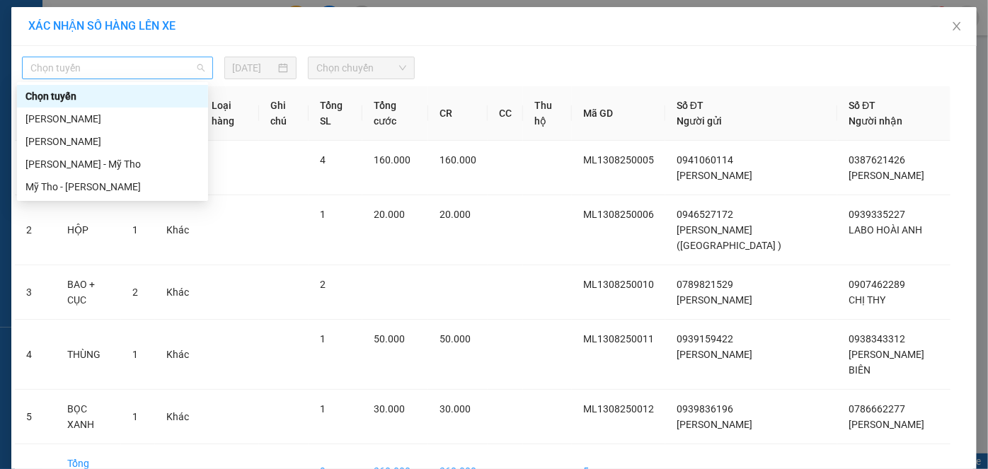
click at [142, 66] on span "Chọn tuyến" at bounding box center [117, 67] width 174 height 21
click at [130, 115] on div "Cao Lãnh - Hồ Chí Minh" at bounding box center [112, 119] width 174 height 16
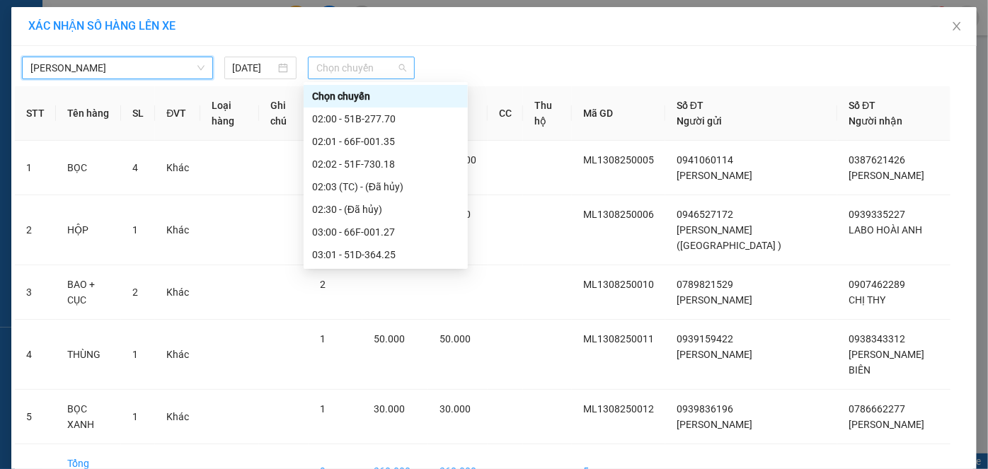
click at [329, 68] on span "Chọn chuyến" at bounding box center [361, 67] width 90 height 21
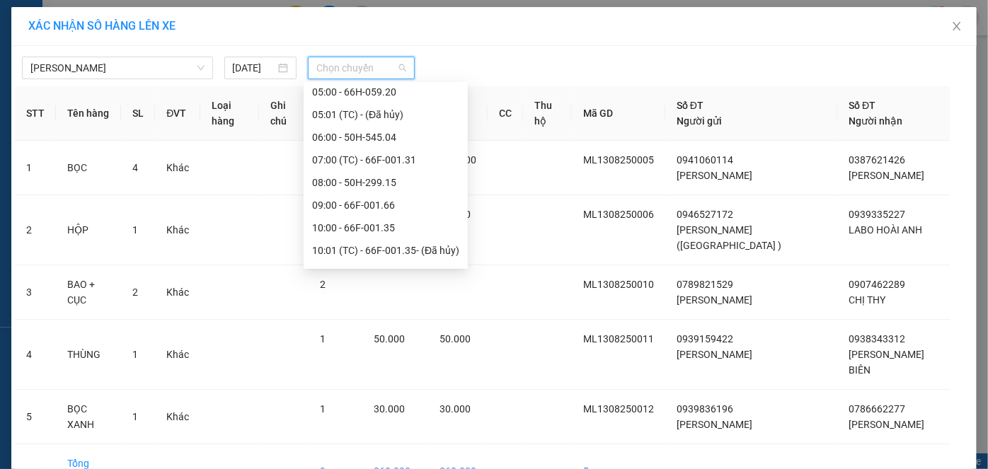
scroll to position [386, 0]
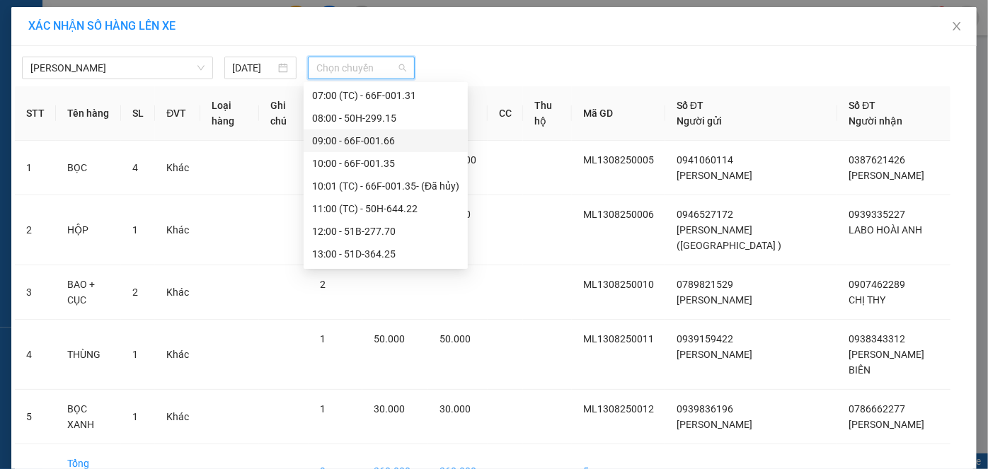
click at [383, 140] on div "09:00 - 66F-001.66" at bounding box center [385, 141] width 147 height 16
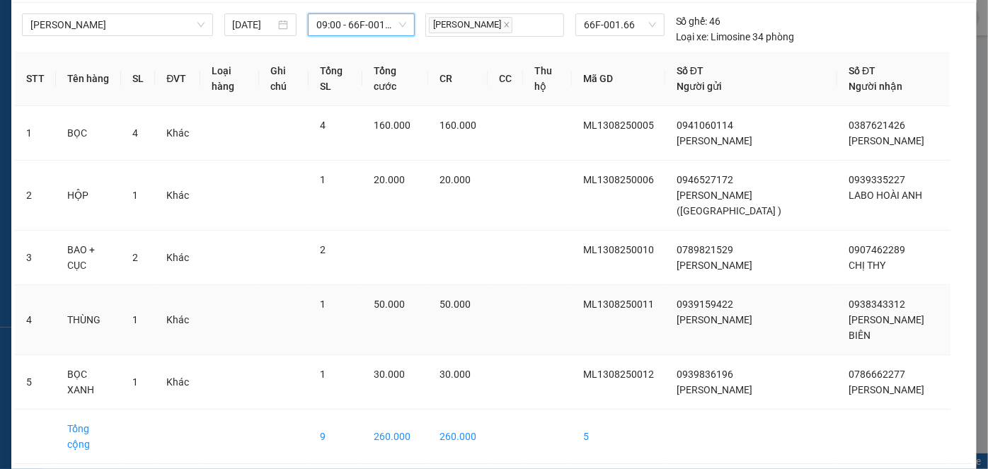
scroll to position [100, 0]
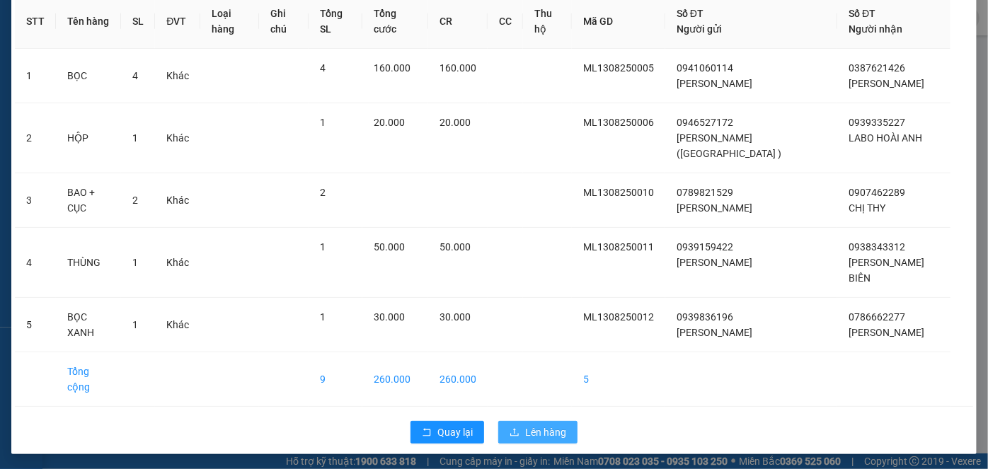
click at [554, 429] on span "Lên hàng" at bounding box center [545, 433] width 41 height 16
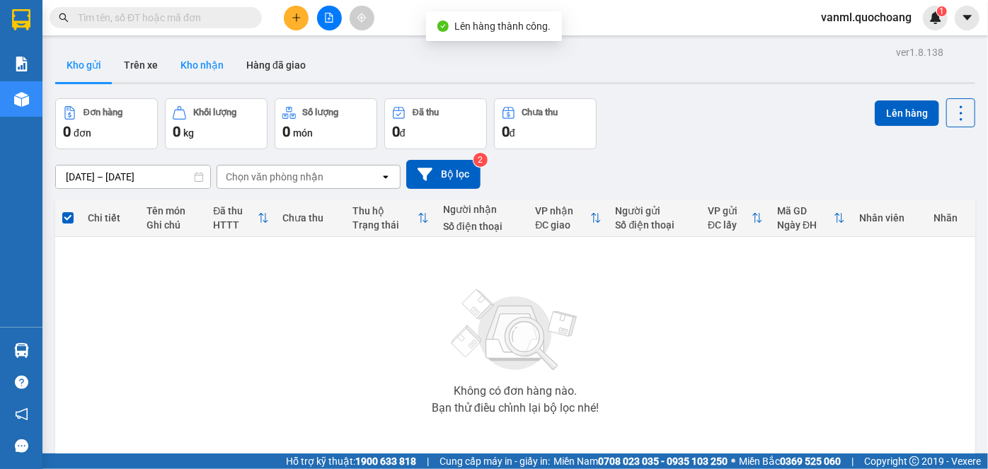
click at [214, 64] on button "Kho nhận" at bounding box center [202, 65] width 66 height 34
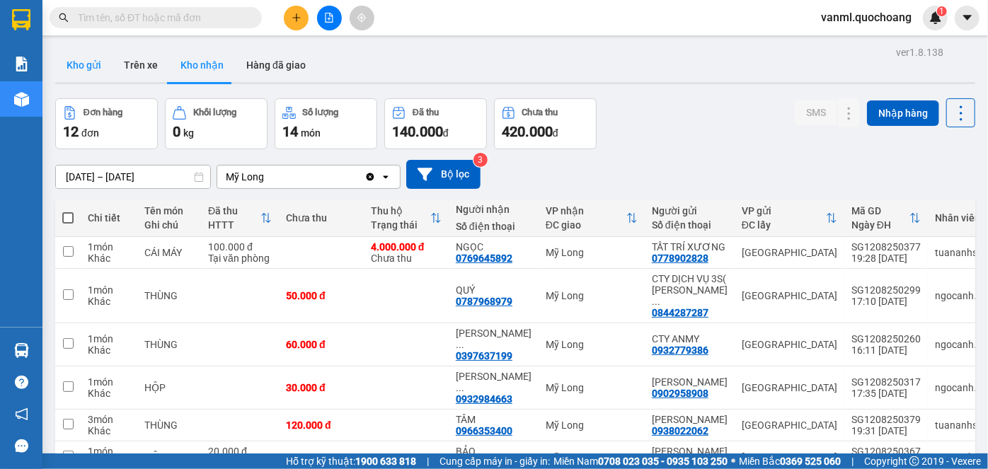
click at [98, 62] on button "Kho gửi" at bounding box center [83, 65] width 57 height 34
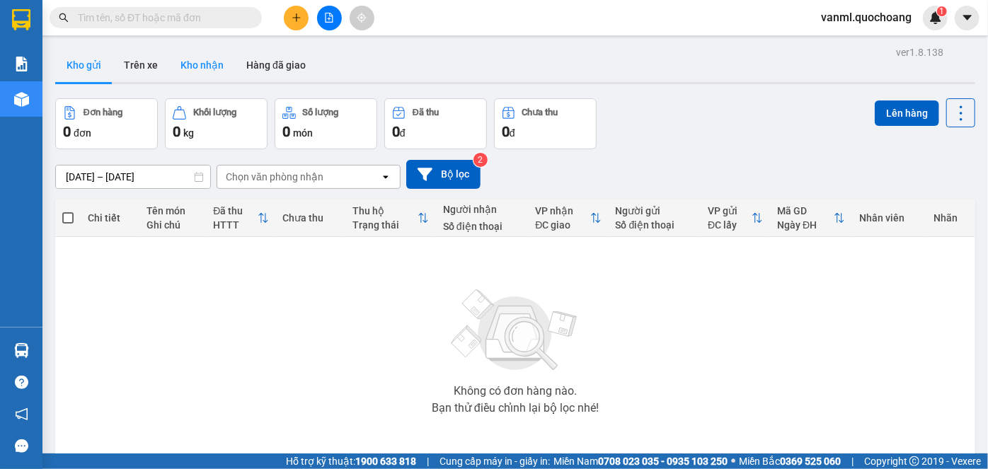
click at [200, 58] on button "Kho nhận" at bounding box center [202, 65] width 66 height 34
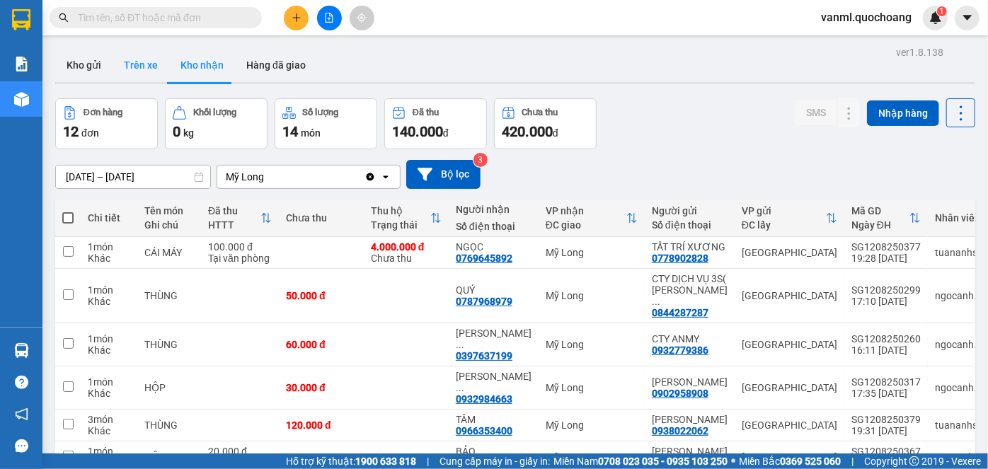
click at [139, 65] on button "Trên xe" at bounding box center [141, 65] width 57 height 34
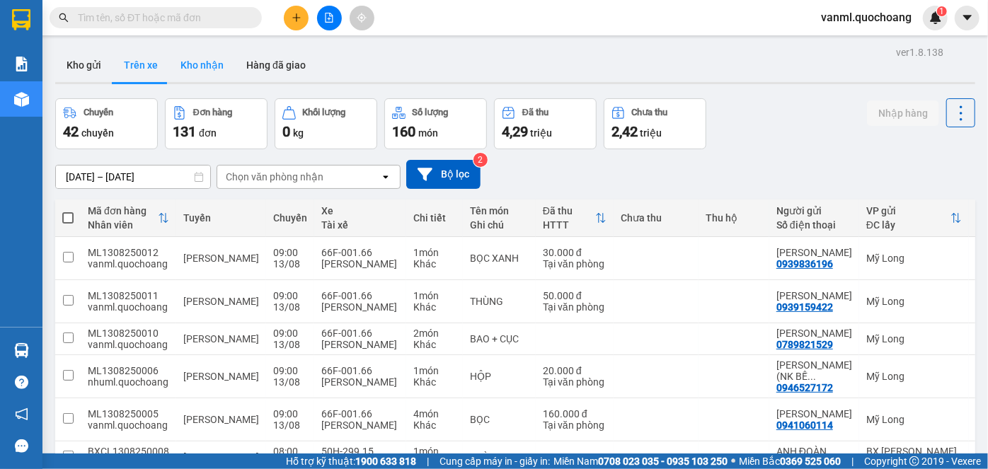
click at [183, 67] on button "Kho nhận" at bounding box center [202, 65] width 66 height 34
type input "[DATE] – [DATE]"
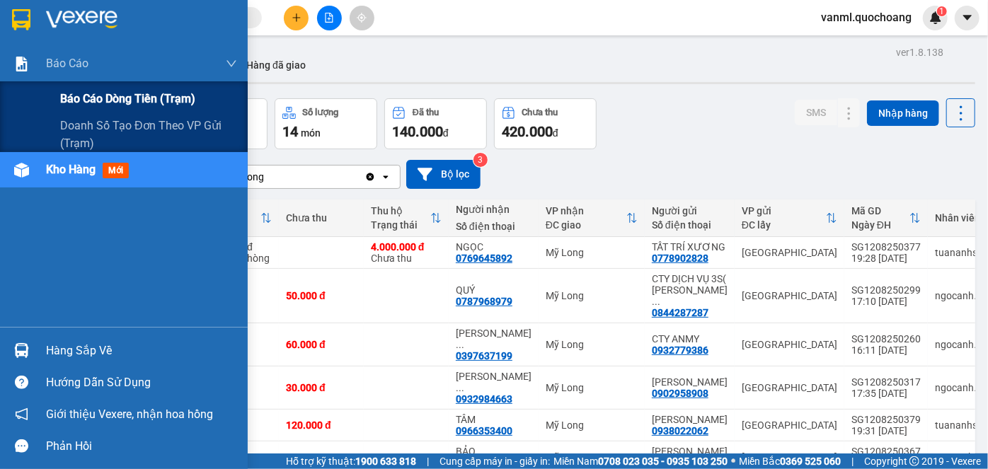
click at [88, 96] on span "Báo cáo dòng tiền (trạm)" at bounding box center [127, 99] width 135 height 18
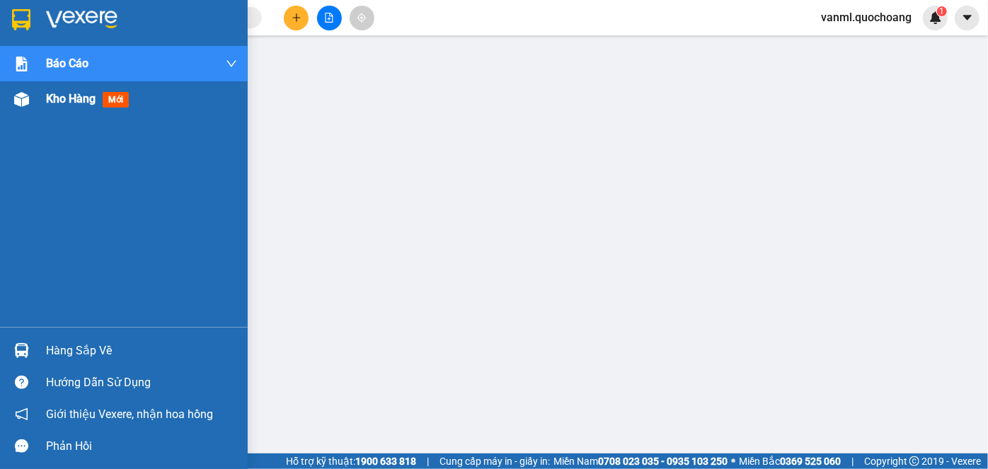
click at [71, 101] on span "Kho hàng" at bounding box center [71, 98] width 50 height 13
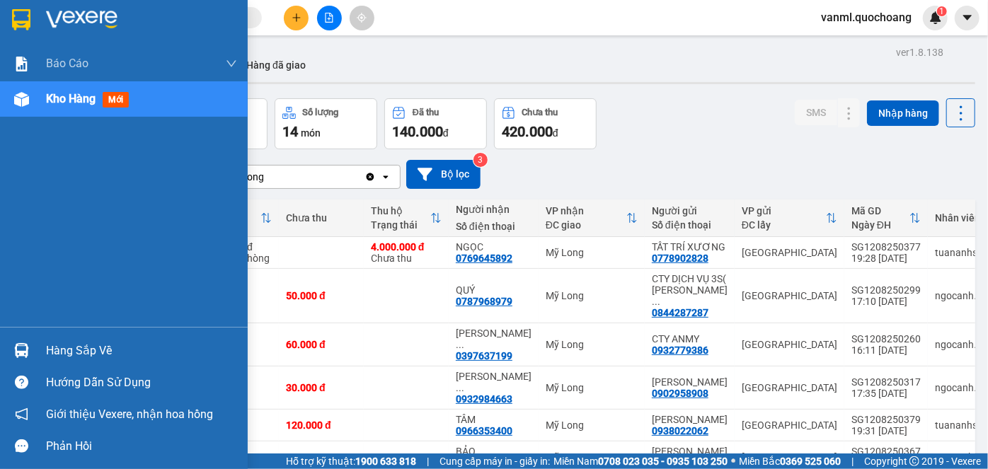
click at [80, 340] on div "Hàng sắp về" at bounding box center [141, 350] width 191 height 21
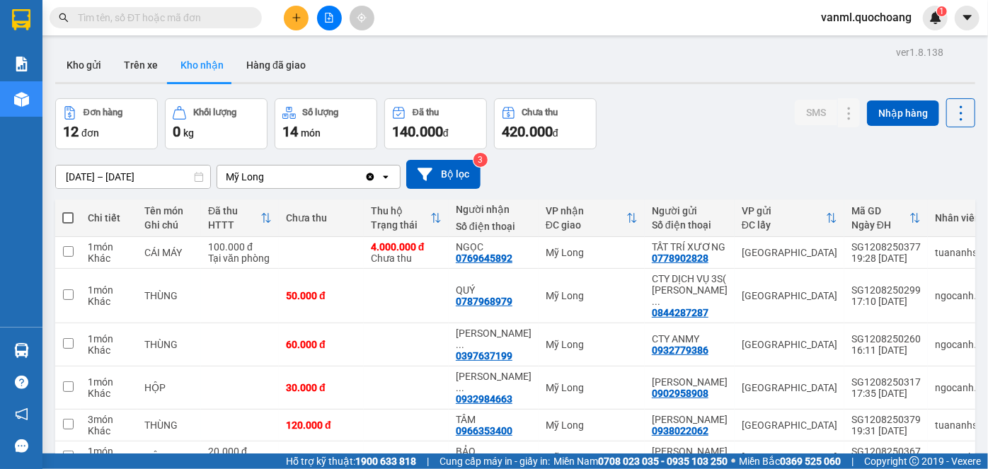
click at [700, 154] on section "Kết quả tìm kiếm ( 0 ) Bộ lọc No Data vanml.quochoang 1 Báo cáo Báo cáo dòng ti…" at bounding box center [494, 234] width 988 height 469
click at [284, 67] on button "Hàng đã giao" at bounding box center [276, 65] width 82 height 34
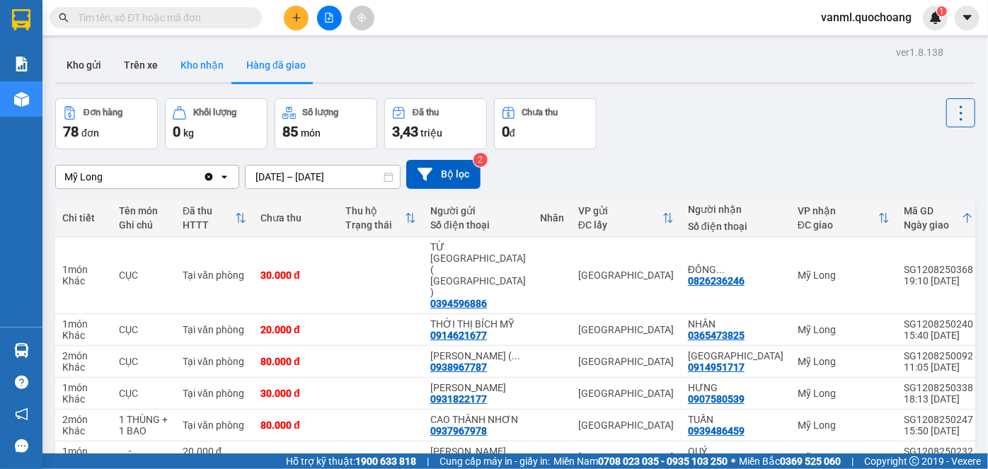
click at [195, 64] on button "Kho nhận" at bounding box center [202, 65] width 66 height 34
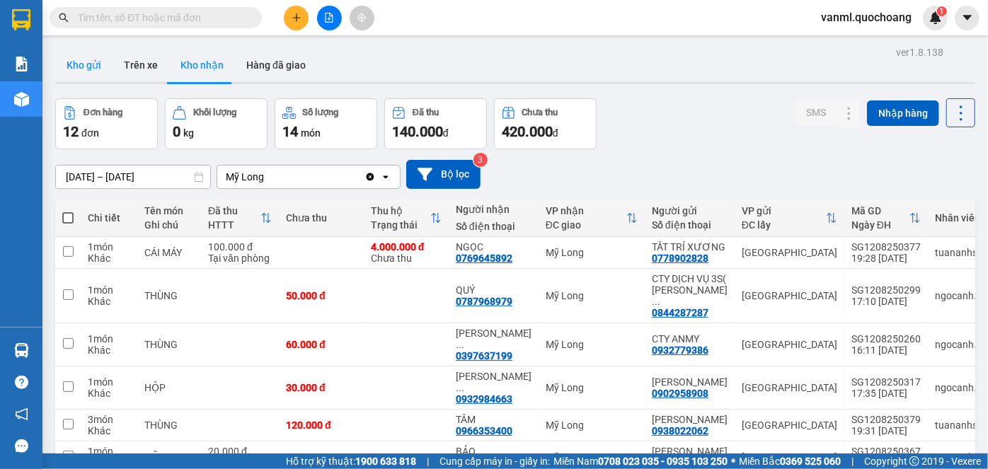
click at [68, 66] on button "Kho gửi" at bounding box center [83, 65] width 57 height 34
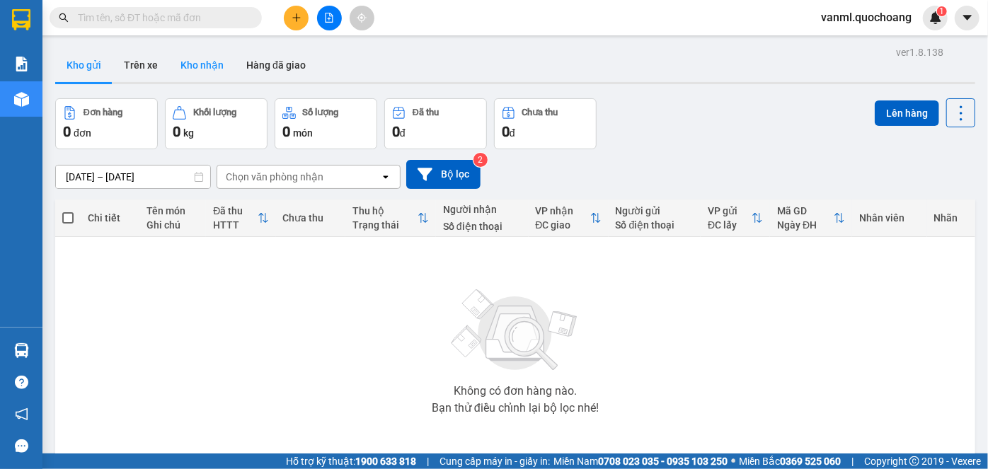
click at [188, 61] on button "Kho nhận" at bounding box center [202, 65] width 66 height 34
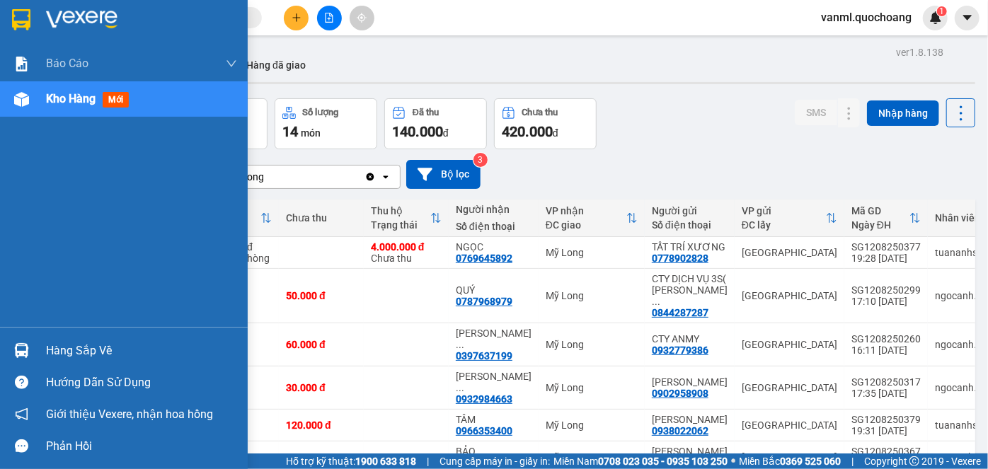
click at [100, 352] on div "Hàng sắp về" at bounding box center [141, 350] width 191 height 21
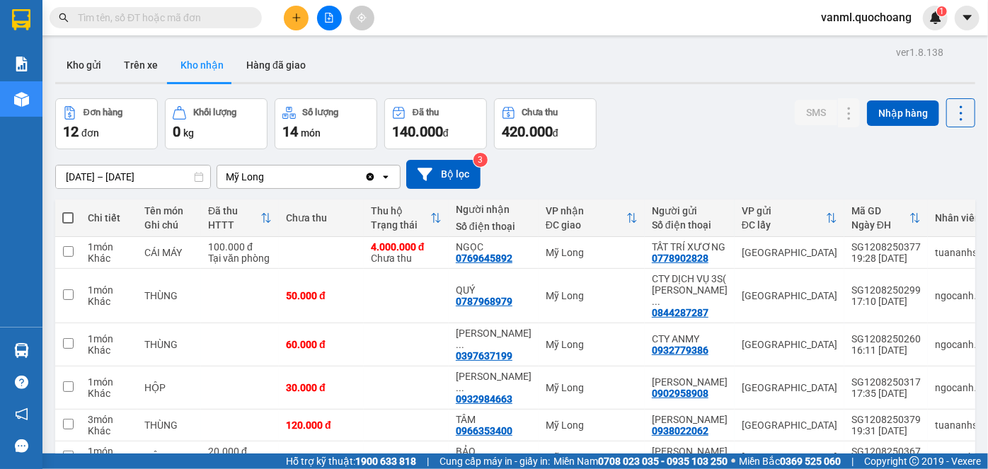
click at [618, 166] on section "Kết quả tìm kiếm ( 0 ) Bộ lọc No Data vanml.quochoang 1 Báo cáo Báo cáo dòng ti…" at bounding box center [494, 234] width 988 height 469
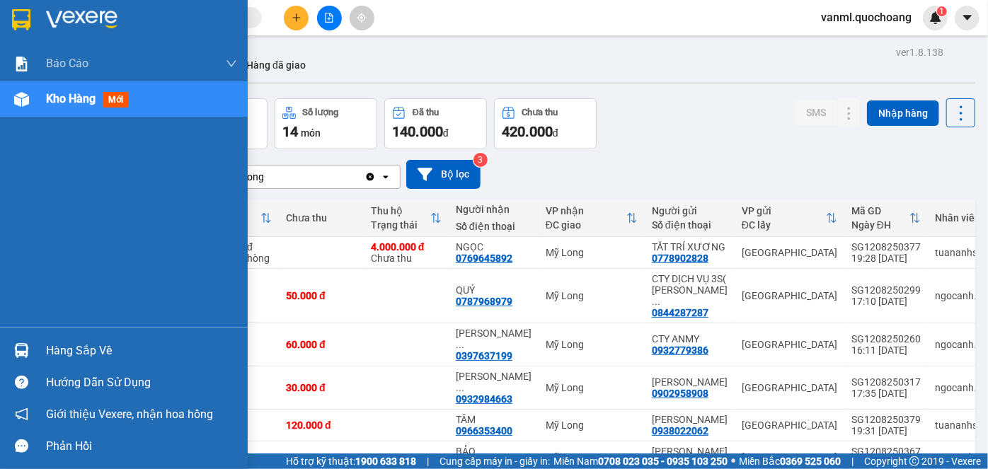
click at [103, 350] on div "Hàng sắp về" at bounding box center [141, 350] width 191 height 21
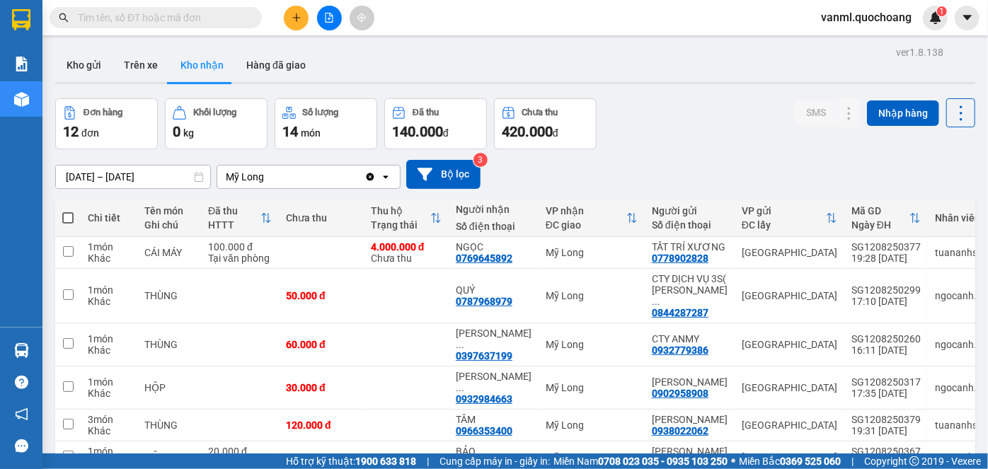
click at [640, 143] on section "Kết quả tìm kiếm ( 0 ) Bộ lọc No Data vanml.quochoang 1 Báo cáo Báo cáo dòng ti…" at bounding box center [494, 234] width 988 height 469
click at [301, 21] on button at bounding box center [296, 18] width 25 height 25
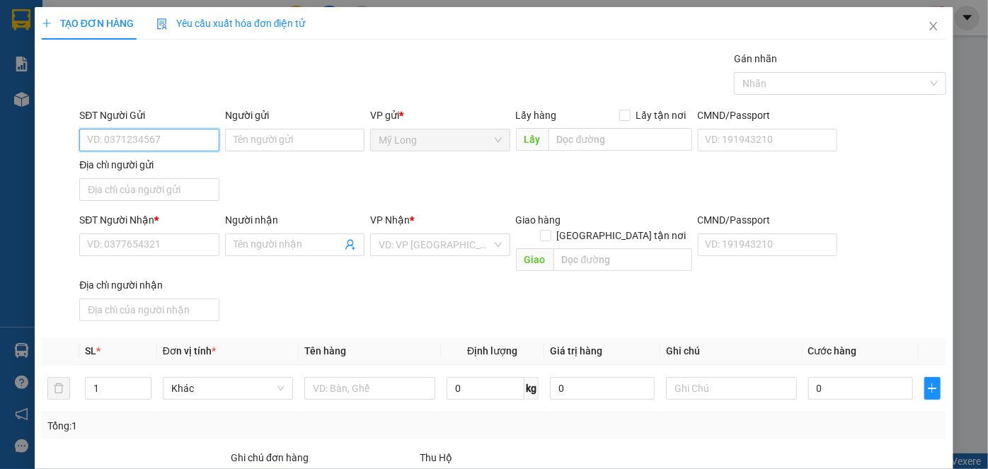
click at [155, 140] on input "SĐT Người Gửi" at bounding box center [148, 140] width 139 height 23
type input "0398540542"
click at [185, 163] on div "0398540542 - PHẠM THỊ TRÀ MY" at bounding box center [156, 168] width 139 height 16
type input "PHẠM THỊ TRÀ MY"
type input "0398540542"
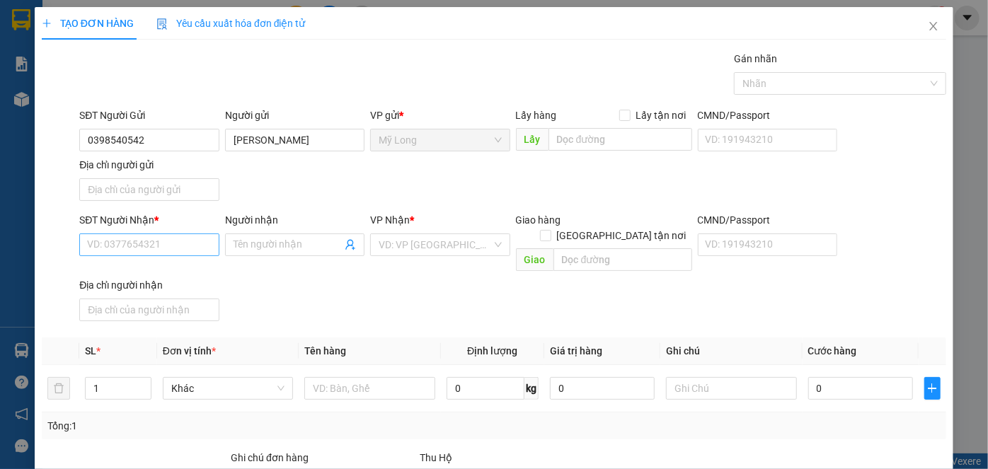
click at [163, 255] on div "SĐT Người Nhận * VD: 0377654321" at bounding box center [148, 237] width 139 height 50
click at [167, 246] on input "SĐT Người Nhận *" at bounding box center [148, 245] width 139 height 23
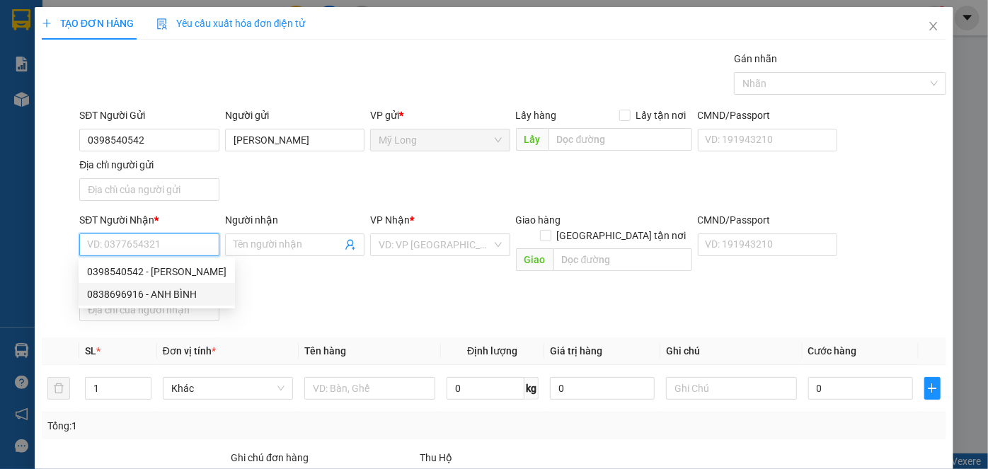
click at [175, 301] on div "0838696916 - ANH BÌNH" at bounding box center [156, 295] width 139 height 16
type input "0838696916"
type input "ANH BÌNH"
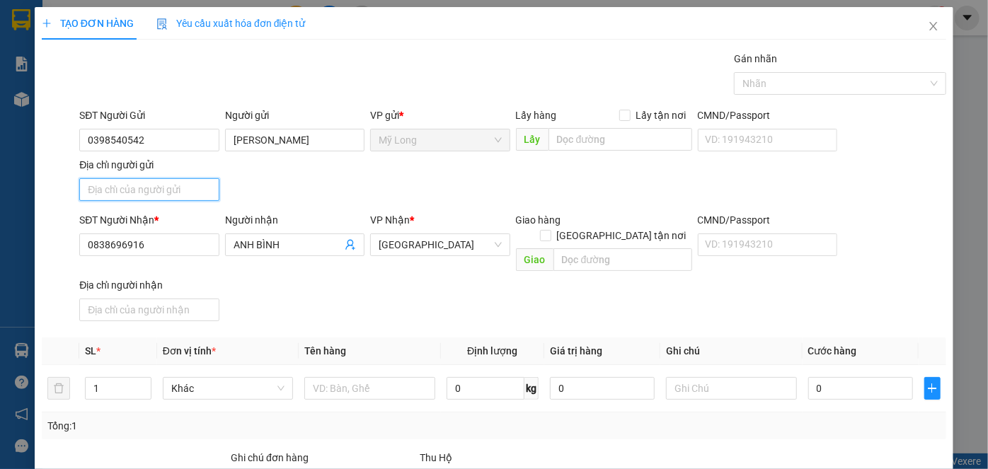
click at [177, 181] on input "Địa chỉ người gửi" at bounding box center [148, 189] width 139 height 23
type input "2"
type input "A"
type input "Â"
type input "ẤP BÌNH TÂN, MỸ HIỆP, ĐỒNG THÁP"
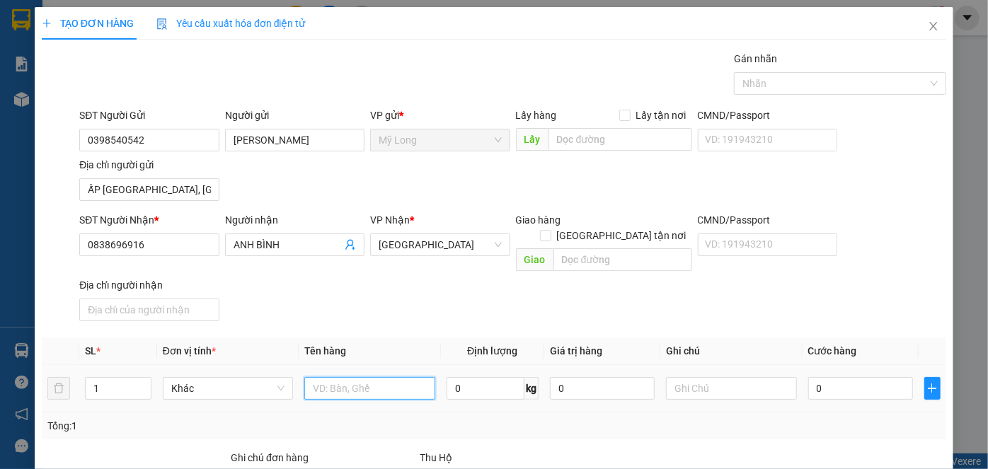
click at [349, 377] on input "text" at bounding box center [369, 388] width 131 height 23
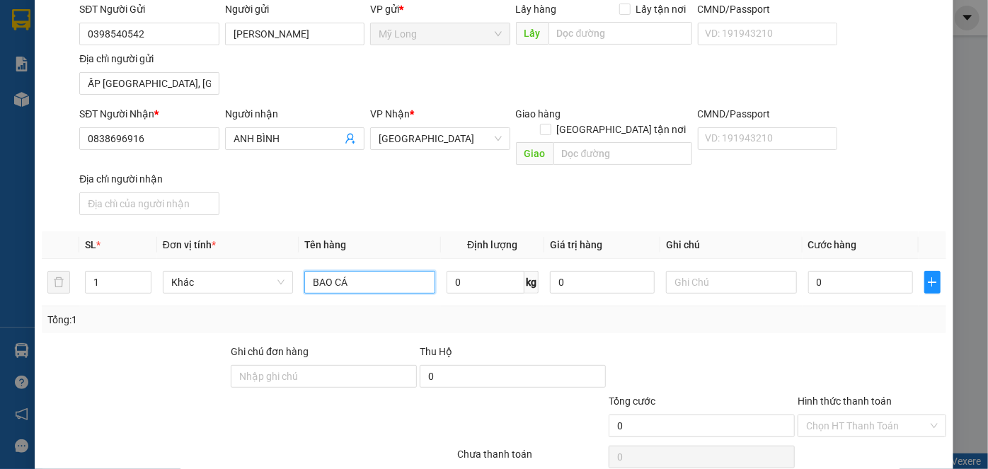
scroll to position [151, 0]
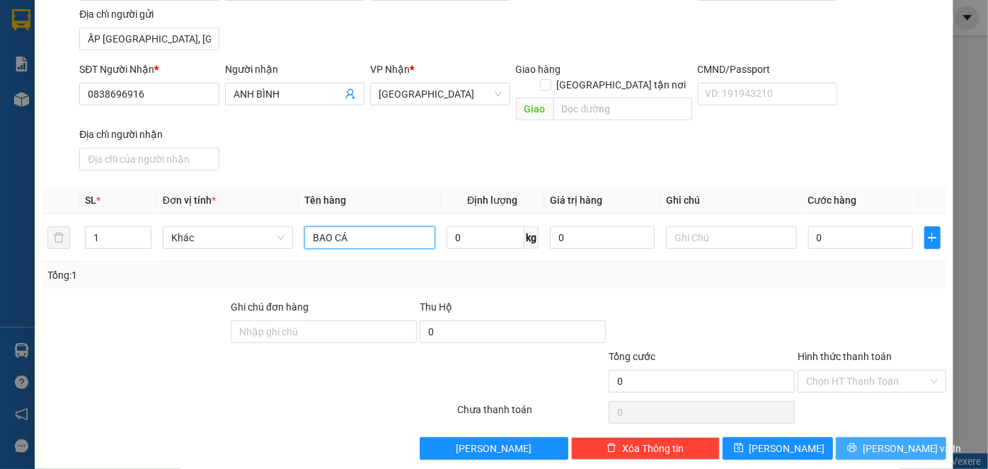
type input "BAO CÁ"
click at [884, 441] on span "Lưu và In" at bounding box center [912, 449] width 99 height 16
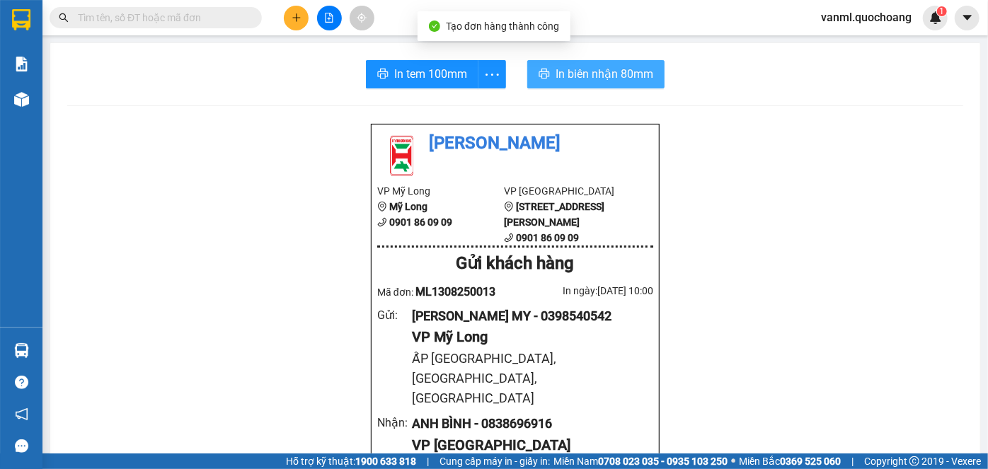
drag, startPoint x: 566, startPoint y: 70, endPoint x: 635, endPoint y: 195, distance: 143.2
click at [566, 70] on span "In biên nhận 80mm" at bounding box center [605, 74] width 98 height 18
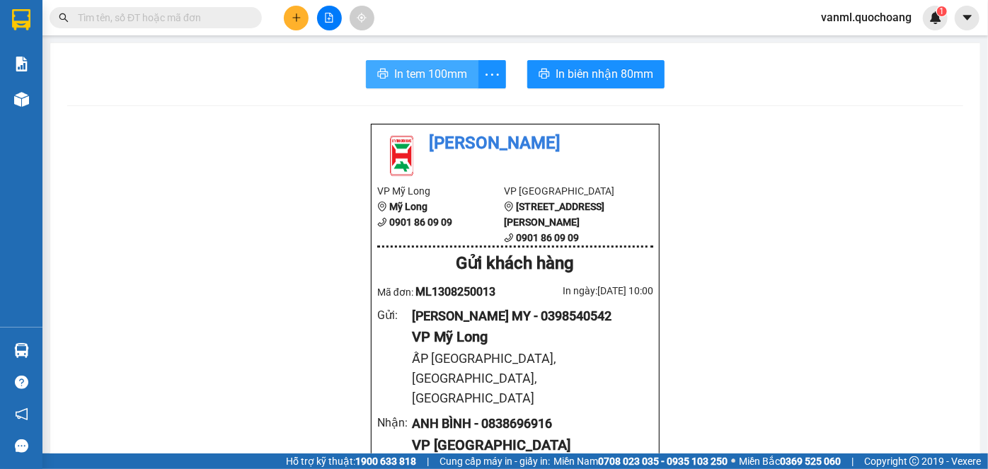
click at [443, 67] on span "In tem 100mm" at bounding box center [430, 74] width 73 height 18
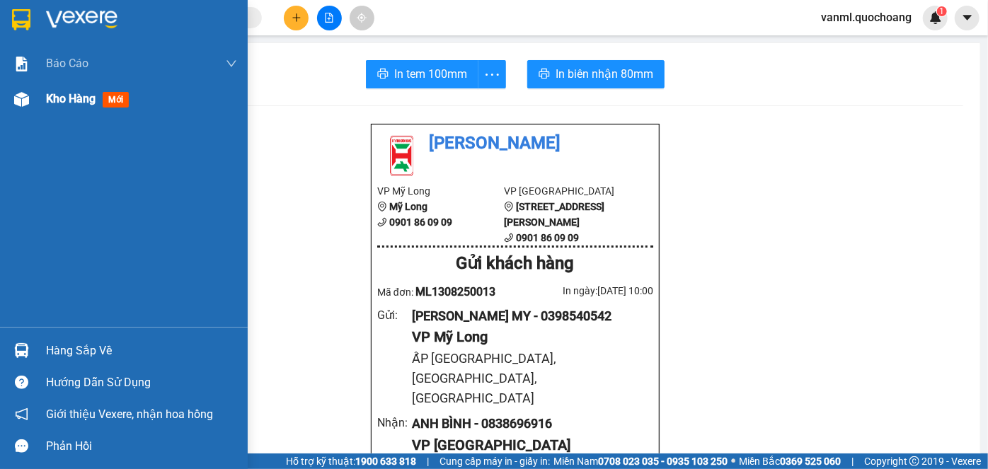
click at [68, 92] on span "Kho hàng" at bounding box center [71, 98] width 50 height 13
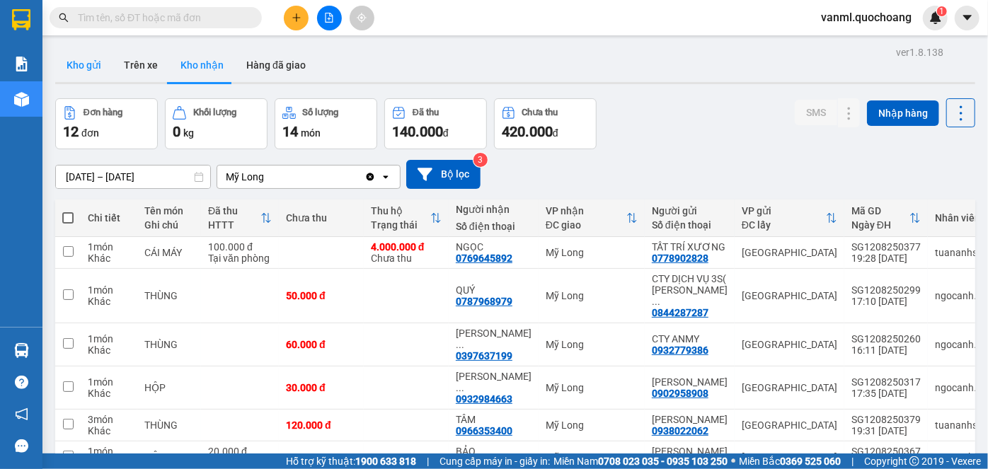
click at [91, 67] on button "Kho gửi" at bounding box center [83, 65] width 57 height 34
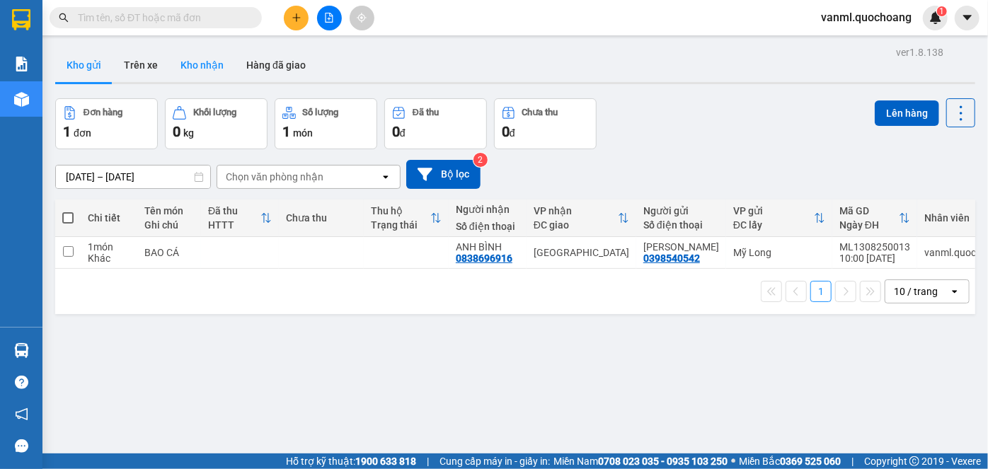
click at [185, 58] on button "Kho nhận" at bounding box center [202, 65] width 66 height 34
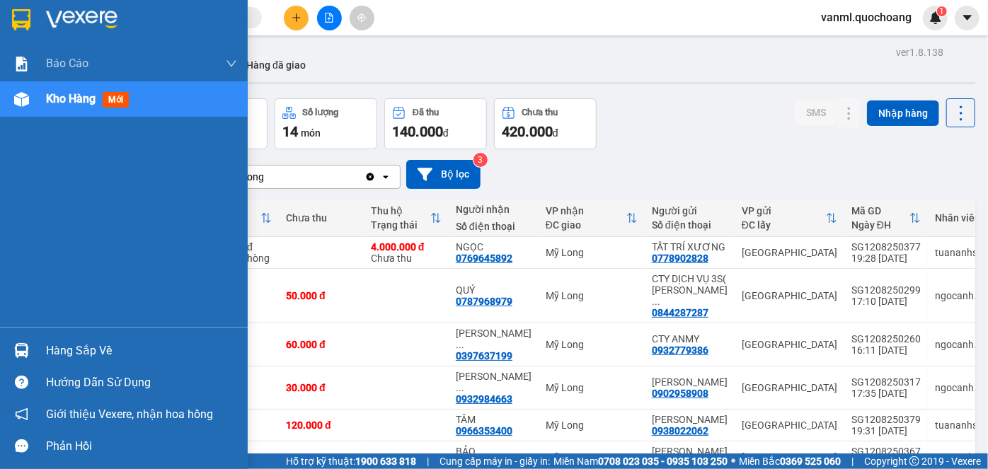
click at [56, 338] on div "Hàng sắp về" at bounding box center [124, 351] width 248 height 32
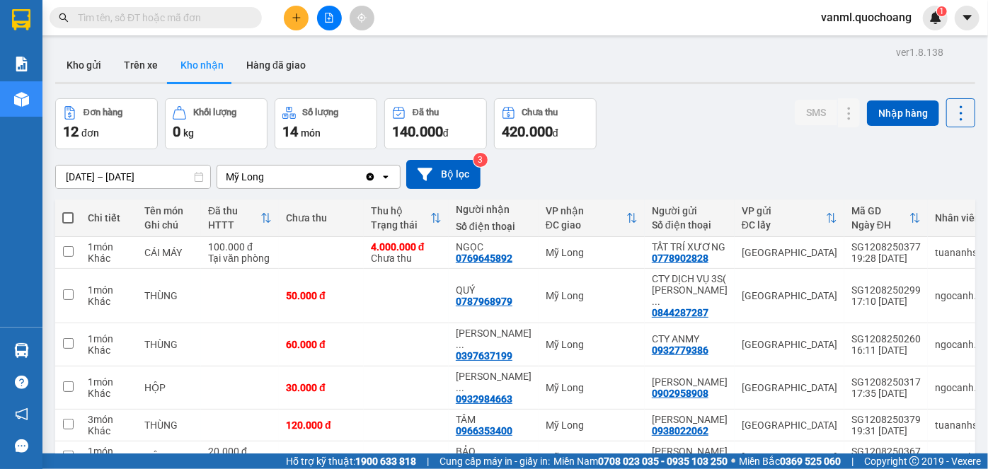
click at [710, 164] on section "Kết quả tìm kiếm ( 0 ) Bộ lọc No Data vanml.quochoang 1 Báo cáo Báo cáo dòng ti…" at bounding box center [494, 234] width 988 height 469
click at [91, 72] on button "Kho gửi" at bounding box center [83, 65] width 57 height 34
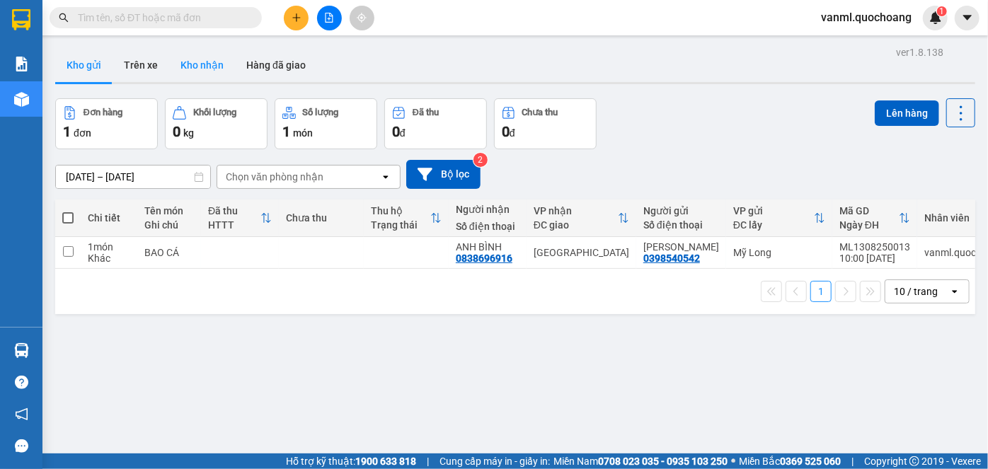
click at [196, 52] on button "Kho nhận" at bounding box center [202, 65] width 66 height 34
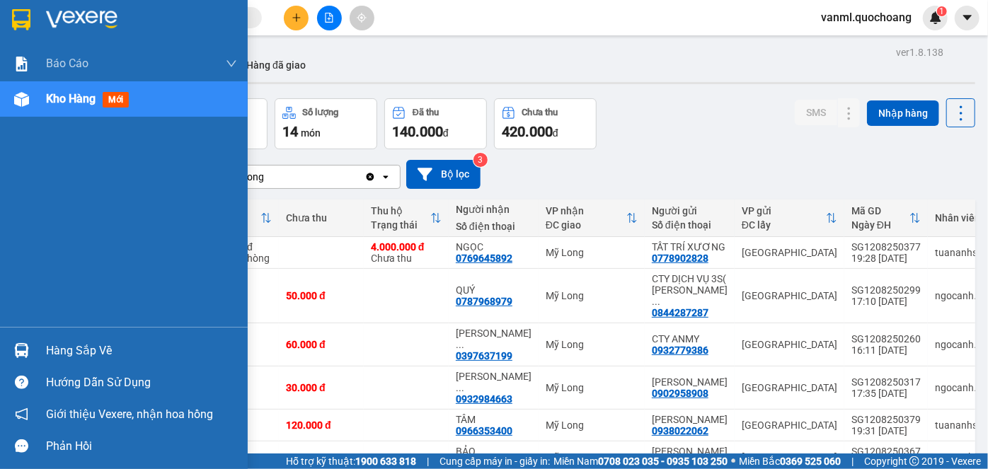
drag, startPoint x: 119, startPoint y: 343, endPoint x: 197, endPoint y: 338, distance: 78.0
click at [118, 343] on div "Hàng sắp về" at bounding box center [141, 350] width 191 height 21
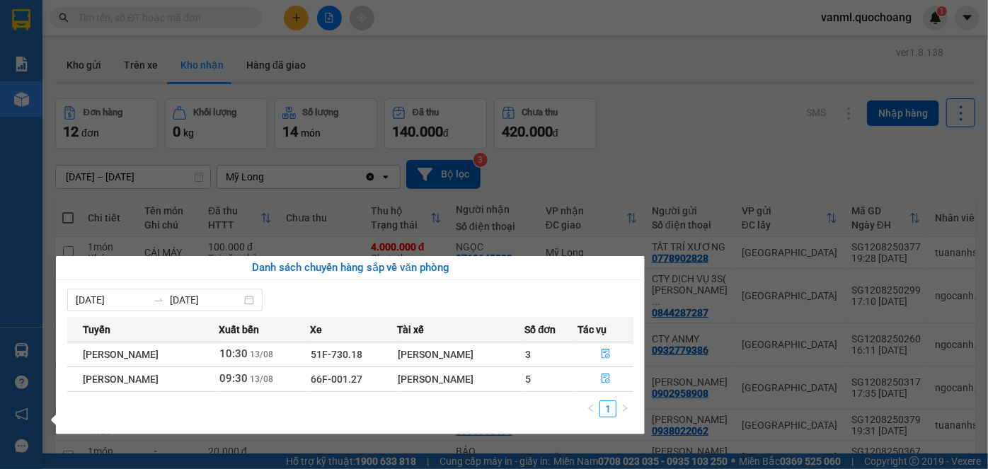
click at [709, 148] on section "Kết quả tìm kiếm ( 0 ) Bộ lọc No Data vanml.quochoang 1 Báo cáo Báo cáo dòng ti…" at bounding box center [494, 234] width 988 height 469
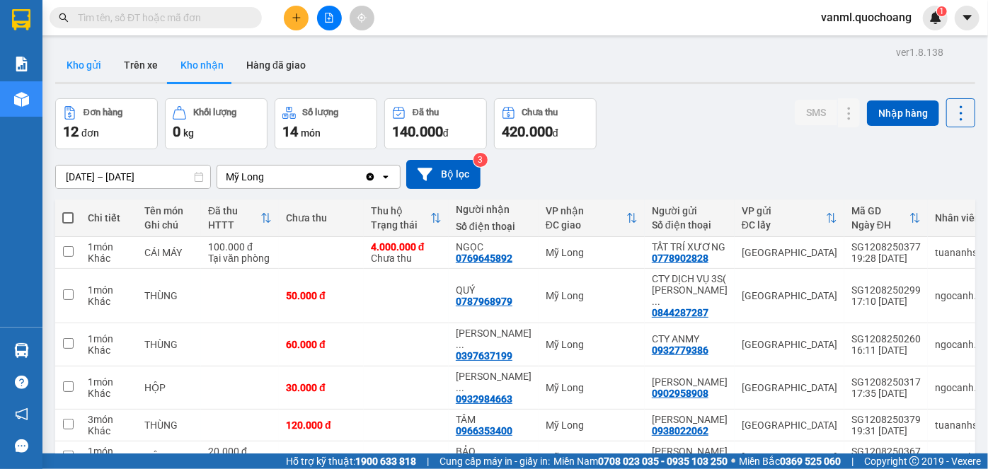
click at [68, 57] on button "Kho gửi" at bounding box center [83, 65] width 57 height 34
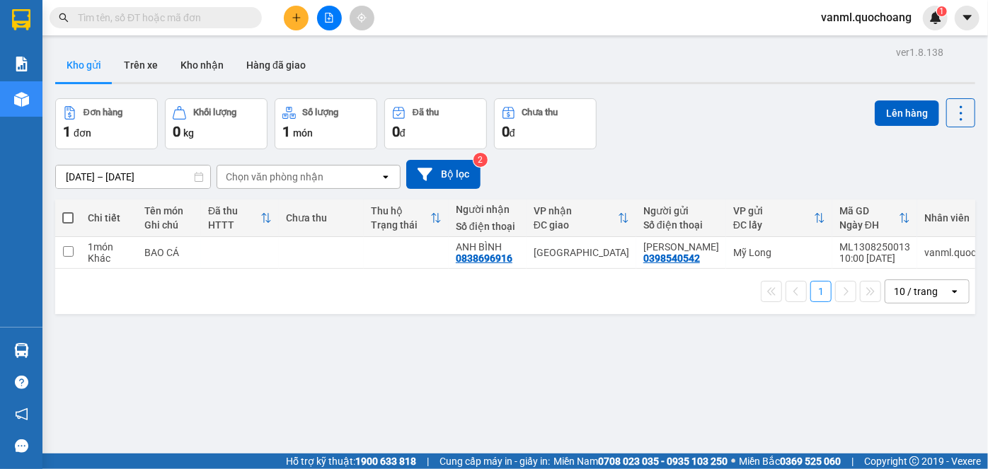
drag, startPoint x: 203, startPoint y: 69, endPoint x: 168, endPoint y: 125, distance: 66.2
click at [203, 69] on button "Kho nhận" at bounding box center [202, 65] width 66 height 34
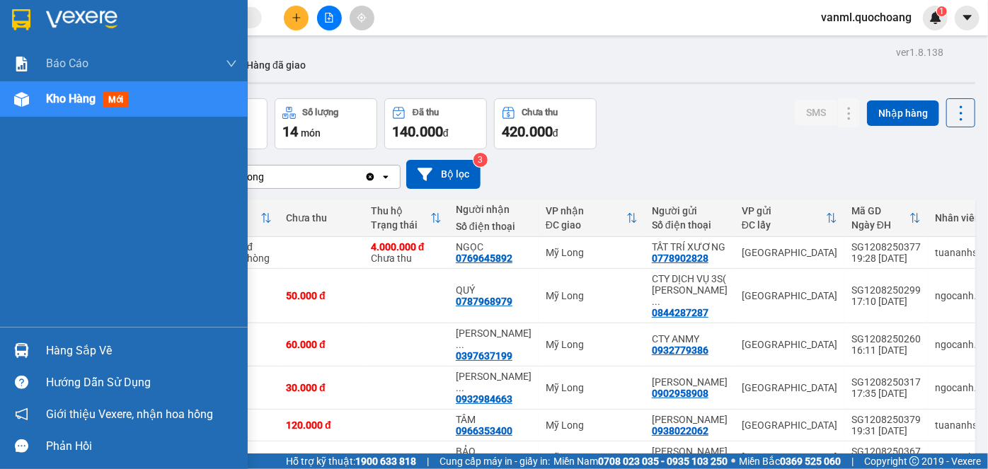
click at [74, 337] on div "Hàng sắp về" at bounding box center [124, 351] width 248 height 32
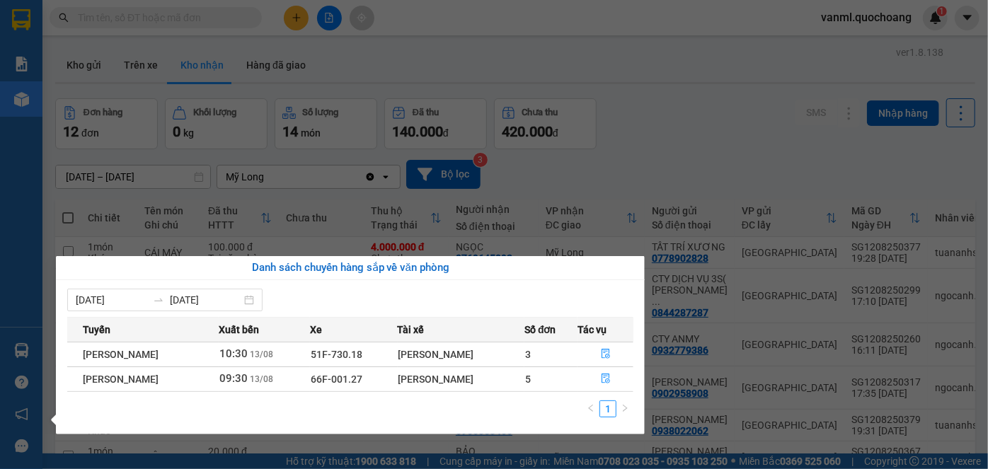
click at [715, 113] on section "Kết quả tìm kiếm ( 0 ) Bộ lọc No Data vanml.quochoang 1 Báo cáo Báo cáo dòng ti…" at bounding box center [494, 234] width 988 height 469
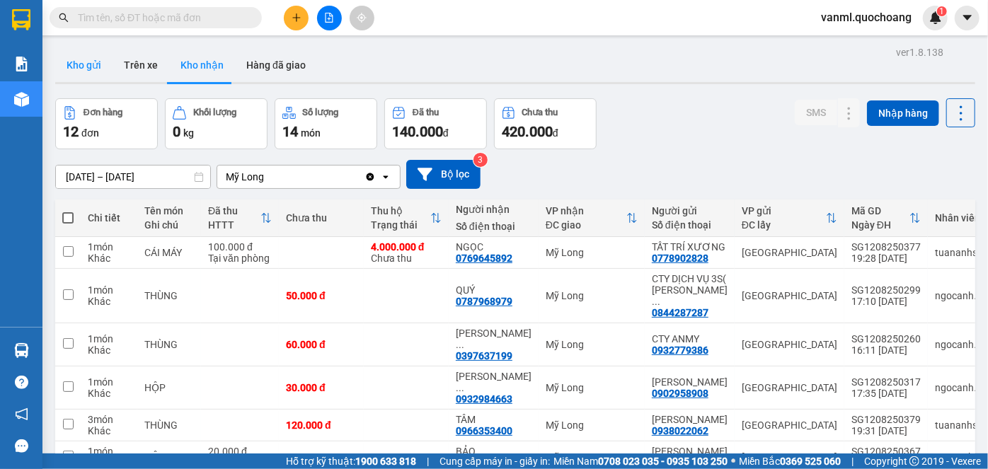
click at [99, 58] on button "Kho gửi" at bounding box center [83, 65] width 57 height 34
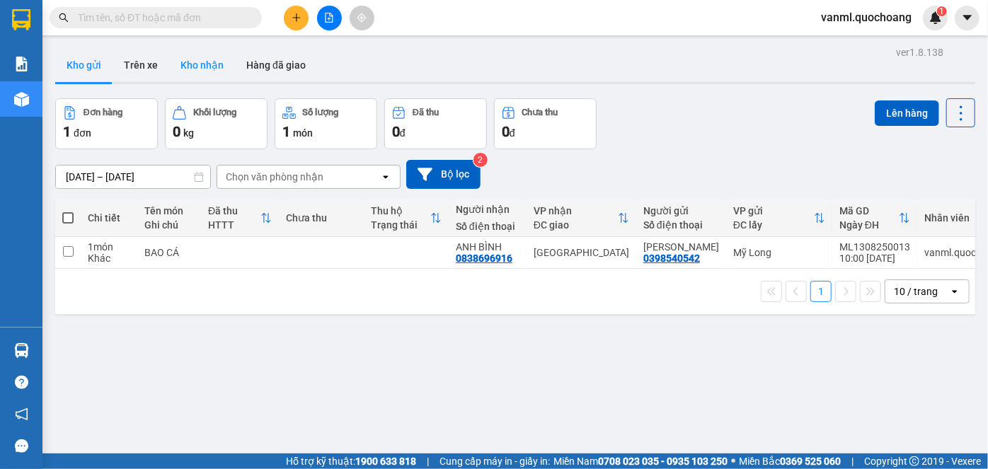
click at [193, 64] on button "Kho nhận" at bounding box center [202, 65] width 66 height 34
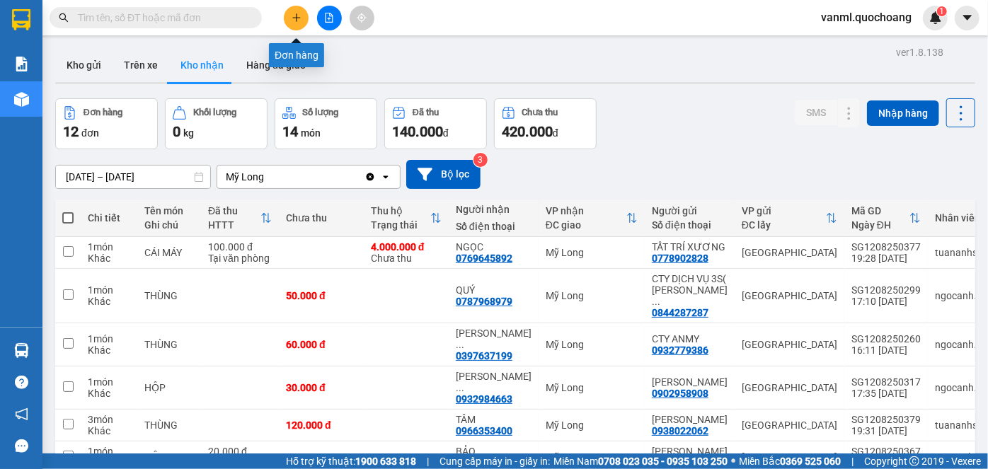
click at [296, 6] on button at bounding box center [296, 18] width 25 height 25
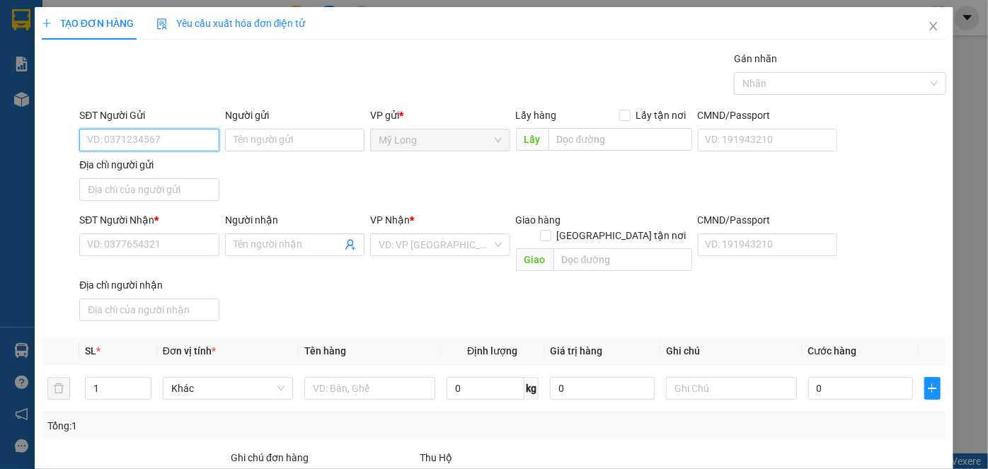
click at [188, 146] on input "SĐT Người Gửi" at bounding box center [148, 140] width 139 height 23
type input "0939959146"
click at [270, 137] on input "Người gửi" at bounding box center [294, 140] width 139 height 23
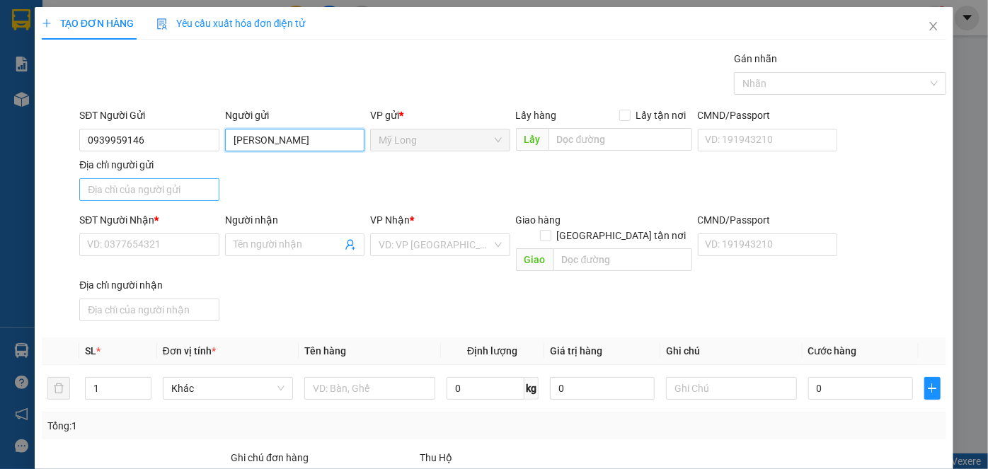
type input "TRẦN THỊ NHUNG"
click at [142, 187] on input "Địa chỉ người gửi" at bounding box center [148, 189] width 139 height 23
type input "A"
type input "Â"
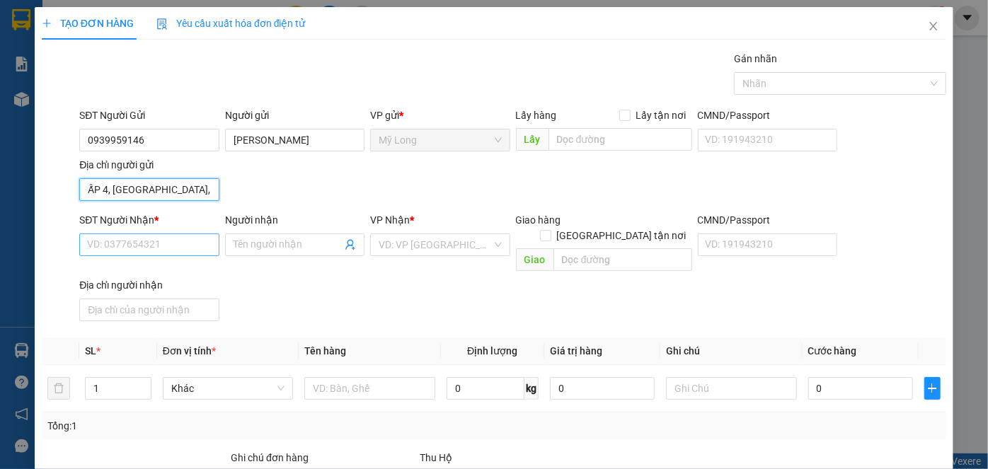
type input "ẤP 4, MỸ HIỆP, ĐỒNG THÁP"
click at [157, 242] on input "SĐT Người Nhận *" at bounding box center [148, 245] width 139 height 23
type input "0797418595"
click at [282, 243] on input "Người nhận" at bounding box center [288, 245] width 108 height 16
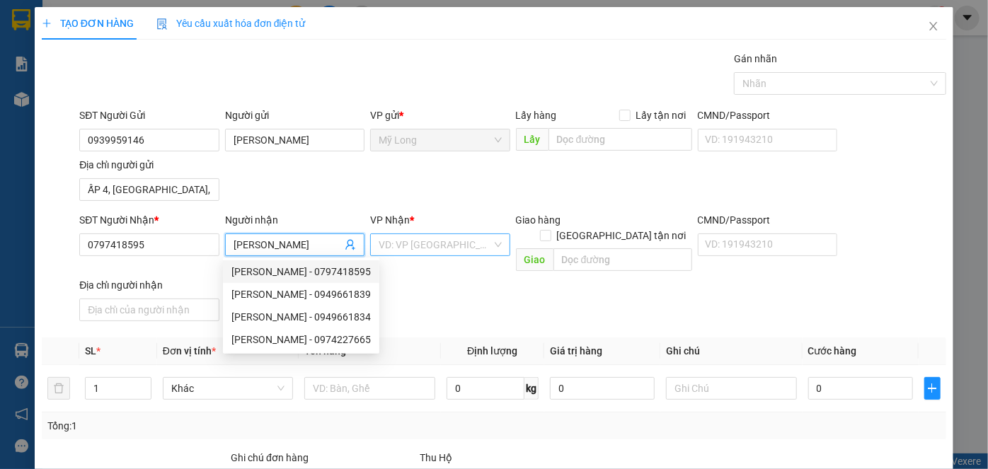
type input "NGUYỄN THỊ TUYẾT NHUNG"
click at [435, 234] on input "search" at bounding box center [435, 244] width 113 height 21
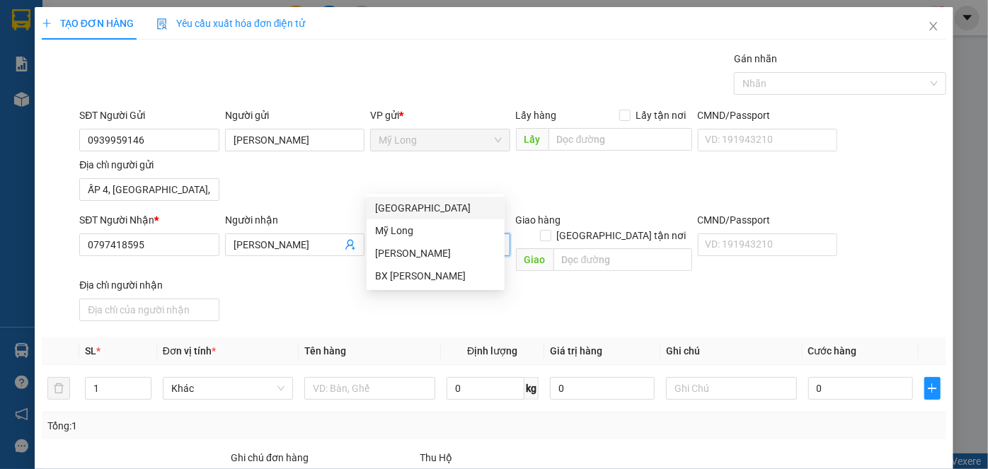
click at [431, 210] on div "[GEOGRAPHIC_DATA]" at bounding box center [435, 208] width 121 height 16
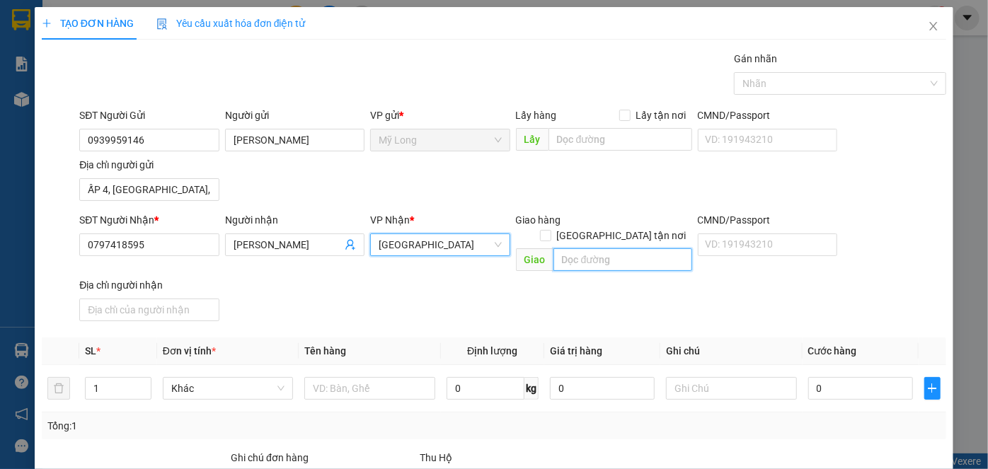
click at [590, 248] on input "text" at bounding box center [622, 259] width 139 height 23
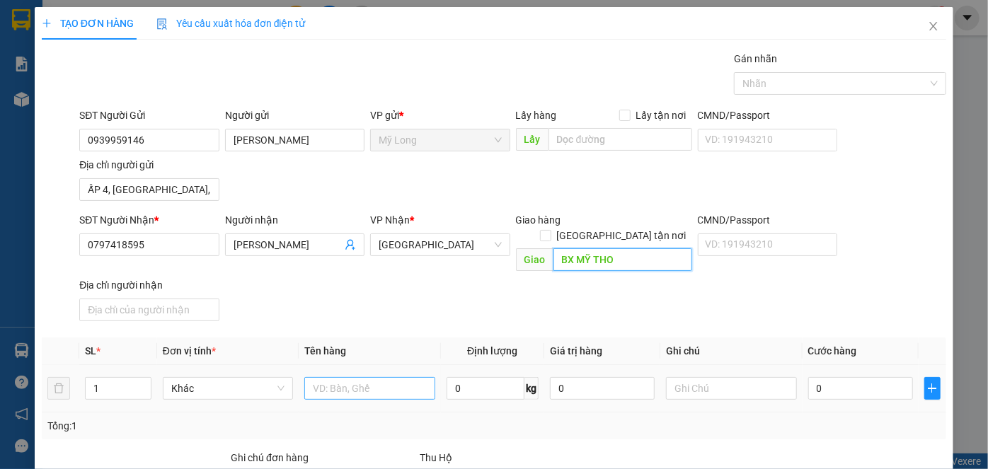
type input "BX MỸ THO"
click at [345, 377] on input "text" at bounding box center [369, 388] width 131 height 23
type input "HỒ SƠ"
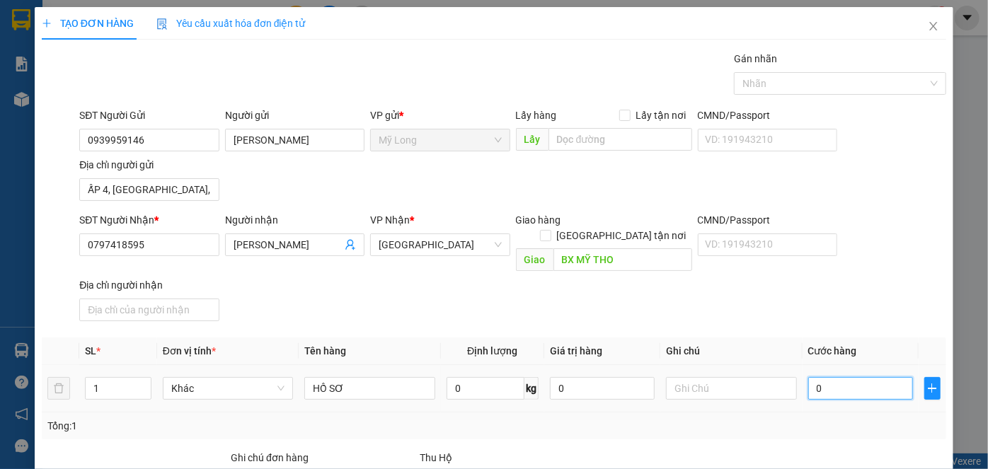
click at [856, 377] on input "0" at bounding box center [860, 388] width 105 height 23
type input "3"
type input "30"
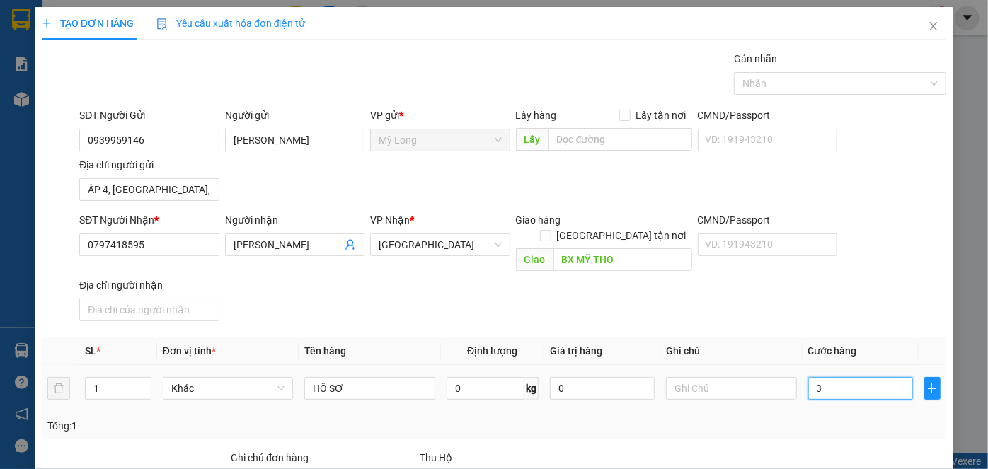
type input "30"
type input "30.000"
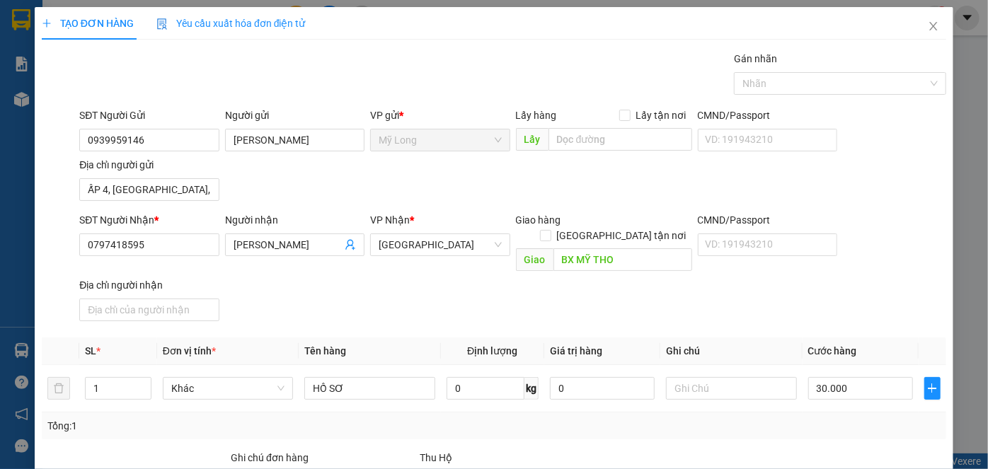
type input "0"
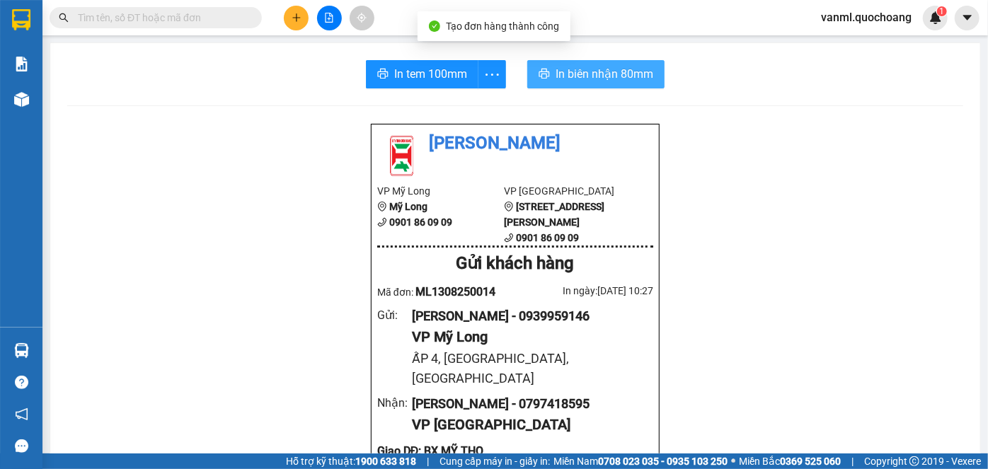
click at [578, 67] on span "In biên nhận 80mm" at bounding box center [605, 74] width 98 height 18
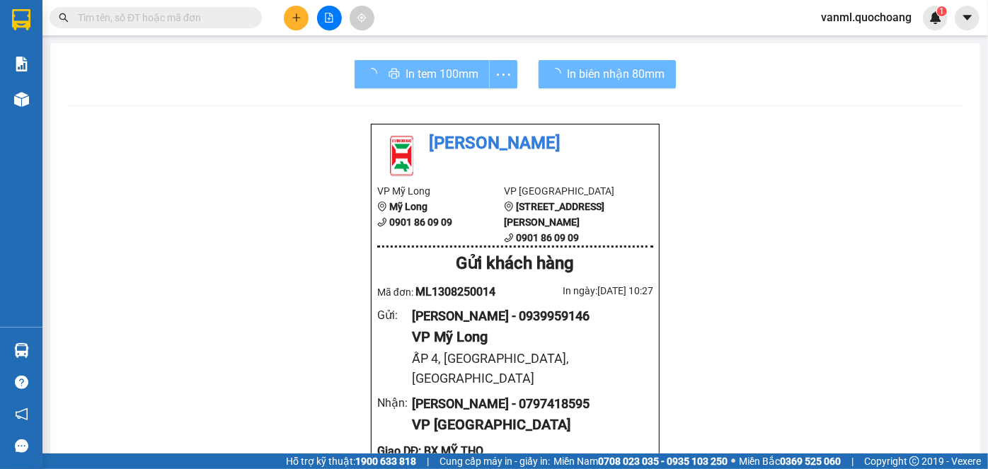
click at [435, 79] on div "In tem 100mm" at bounding box center [436, 74] width 163 height 28
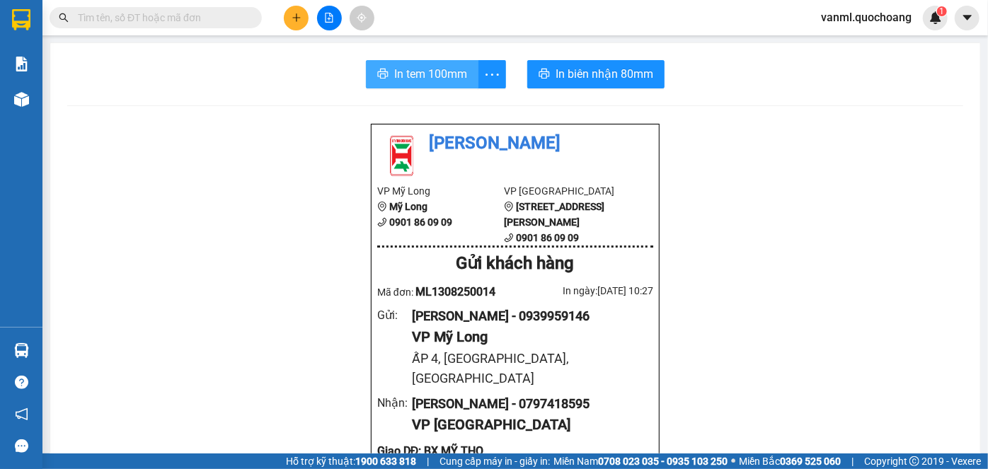
click at [425, 74] on span "In tem 100mm" at bounding box center [430, 74] width 73 height 18
click at [419, 81] on span "In tem 100mm" at bounding box center [430, 74] width 73 height 18
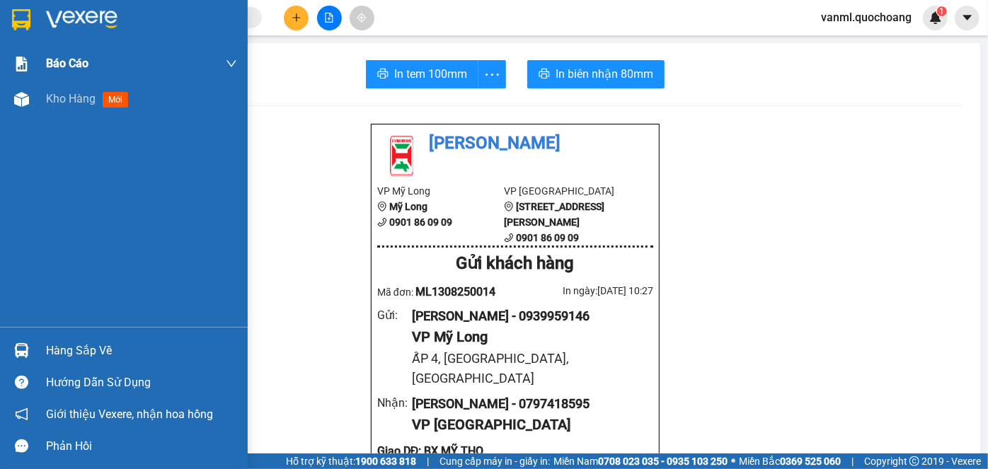
drag, startPoint x: 53, startPoint y: 93, endPoint x: 86, endPoint y: 66, distance: 42.7
click at [54, 93] on span "Kho hàng" at bounding box center [71, 98] width 50 height 13
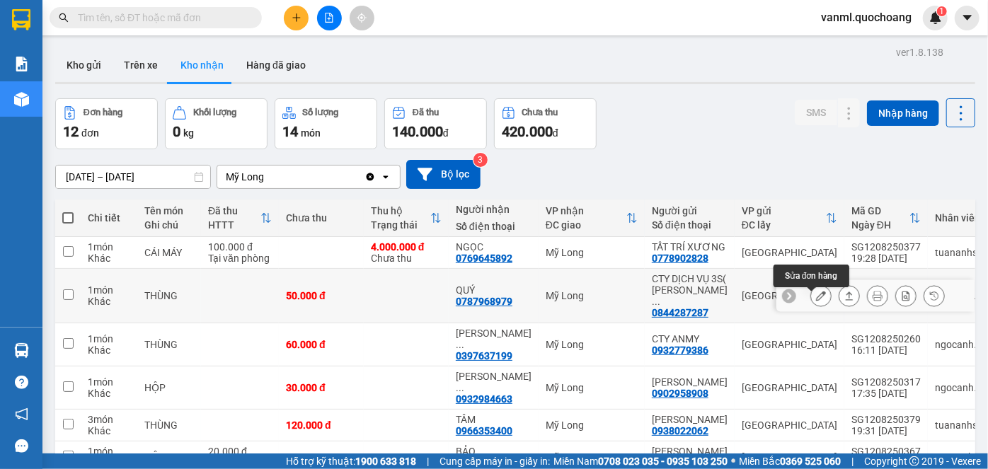
click at [816, 291] on icon at bounding box center [821, 296] width 10 height 10
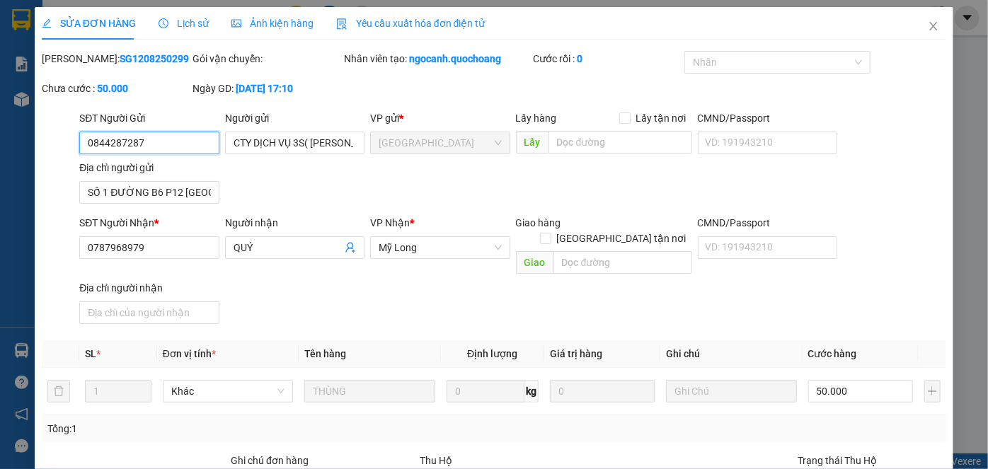
type input "0844287287"
type input "CTY DỊCH VỤ 3S( NGUYỄN THỊ THANH LOAN )"
type input "SỐ 1 ĐƯỜNG B6 P12 TÂN BÌNH"
type input "0787968979"
type input "QUÝ"
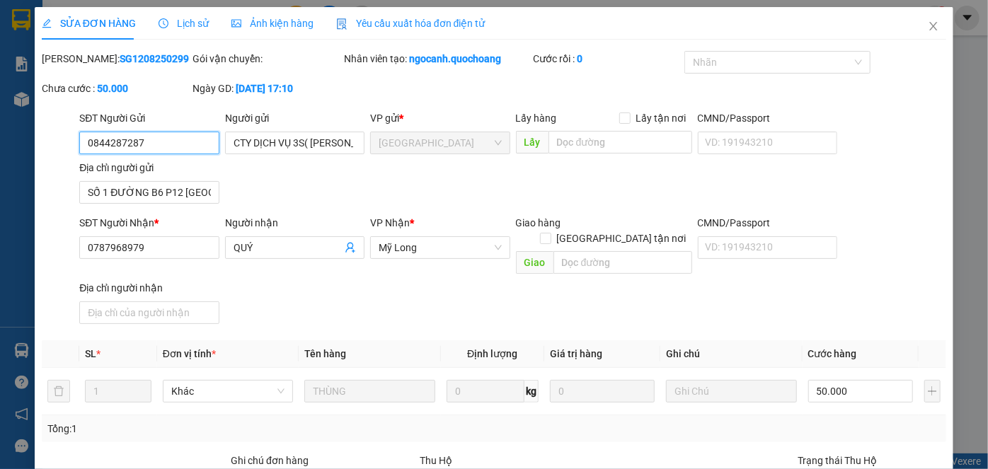
type input "50.000"
type input "0"
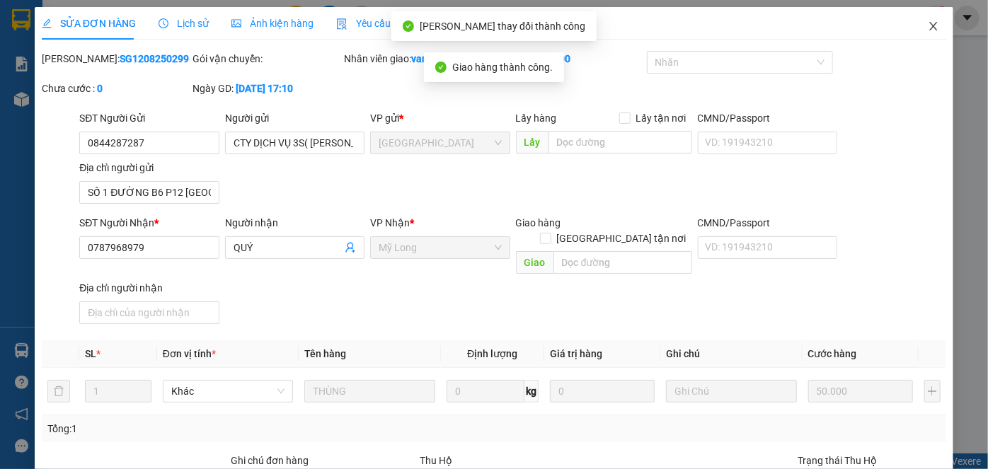
click at [928, 23] on icon "close" at bounding box center [933, 26] width 11 height 11
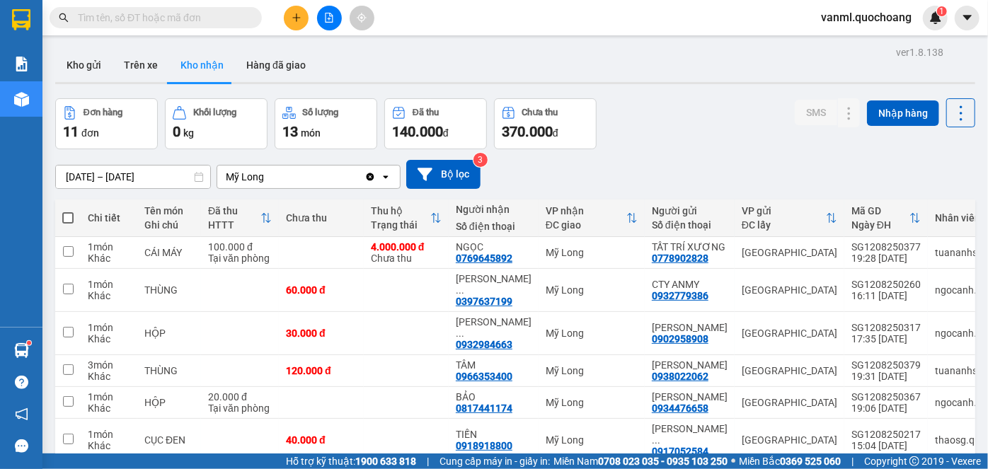
click at [139, 166] on input "08/08/2025 – 13/08/2025" at bounding box center [133, 177] width 154 height 23
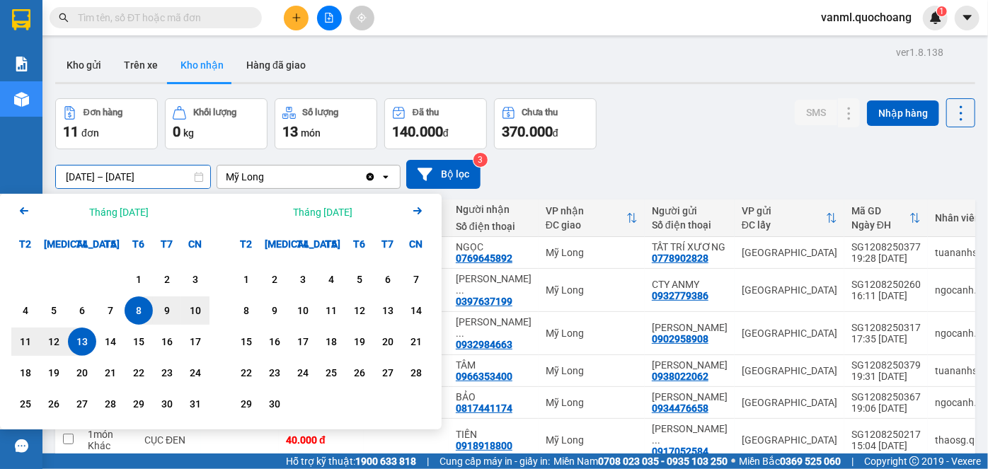
scroll to position [56, 0]
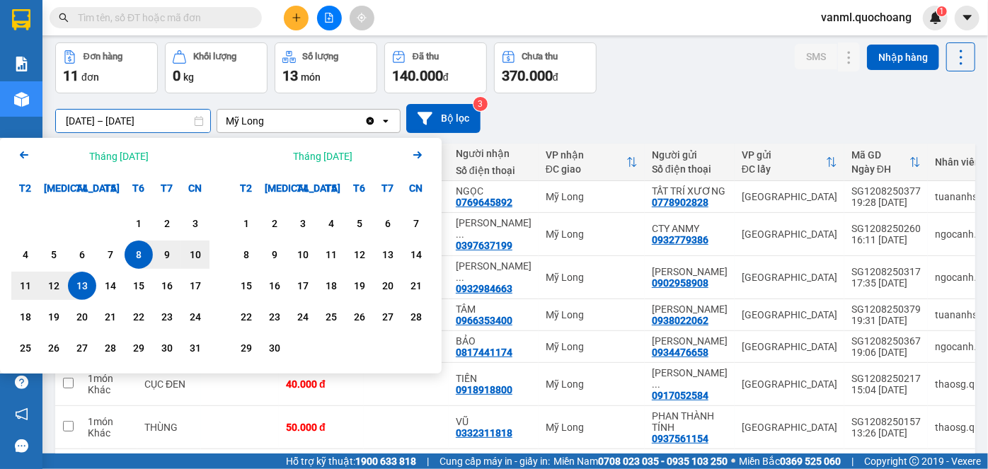
click at [24, 159] on icon "Arrow Left" at bounding box center [24, 154] width 17 height 17
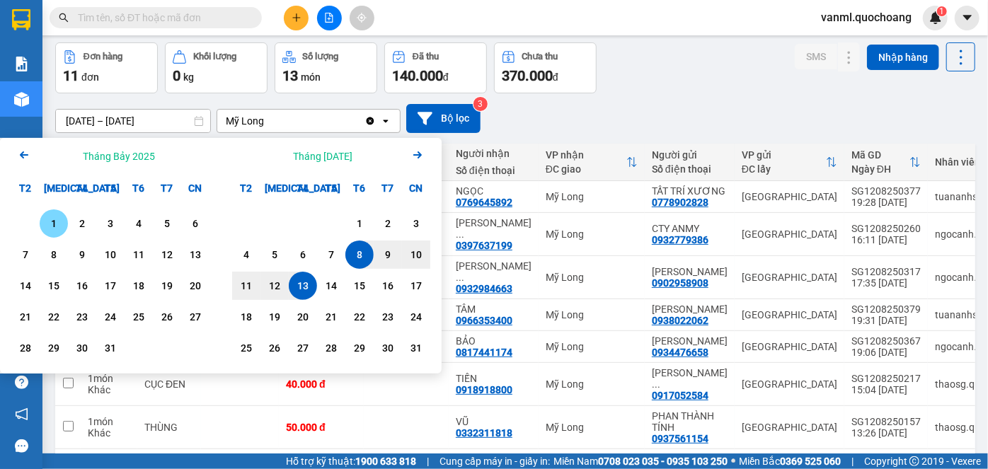
click at [59, 221] on div "1" at bounding box center [54, 223] width 20 height 17
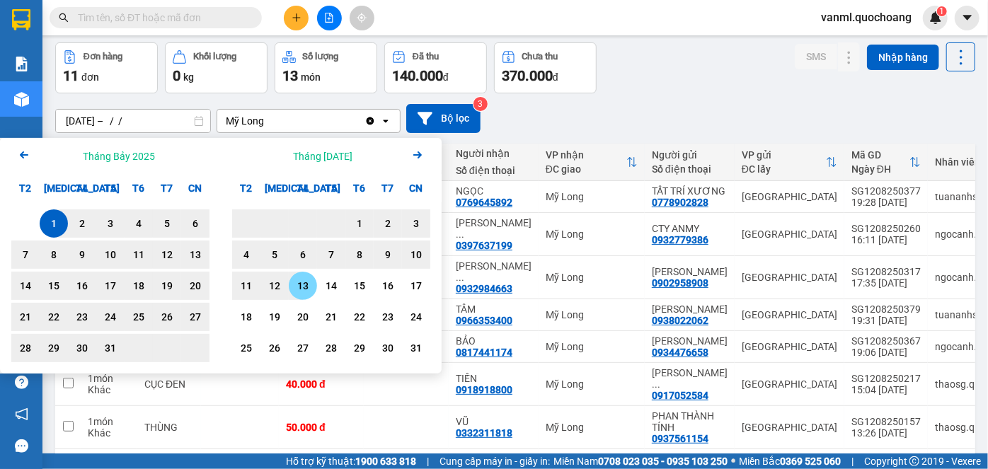
click at [298, 288] on div "13" at bounding box center [303, 285] width 20 height 17
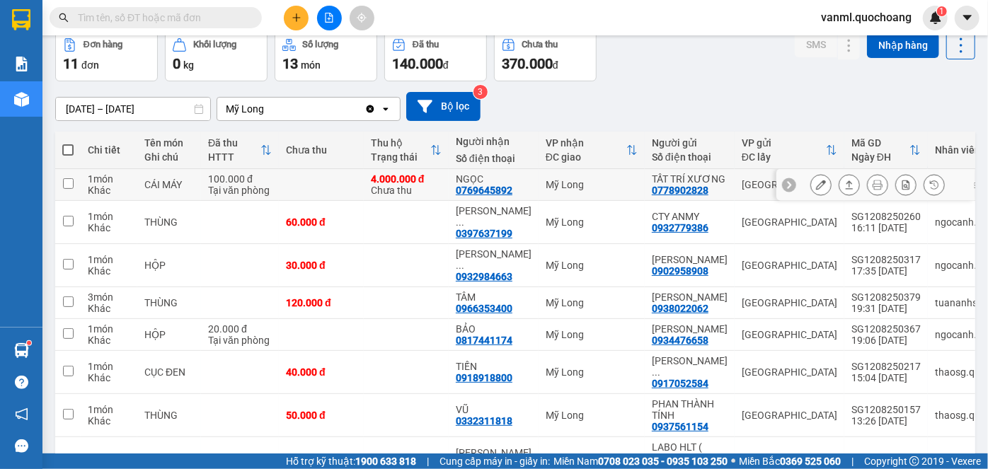
scroll to position [0, 0]
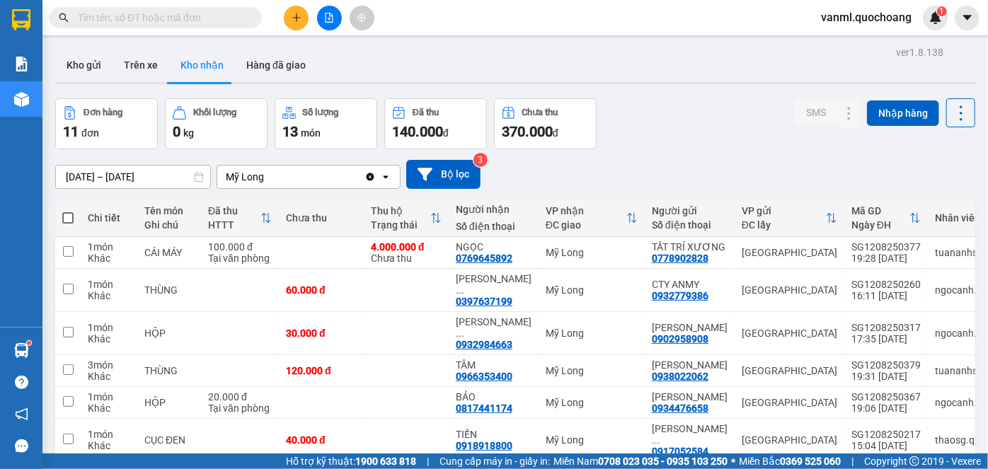
click at [161, 173] on input "01/07/2025 – 13/08/2025" at bounding box center [133, 177] width 154 height 23
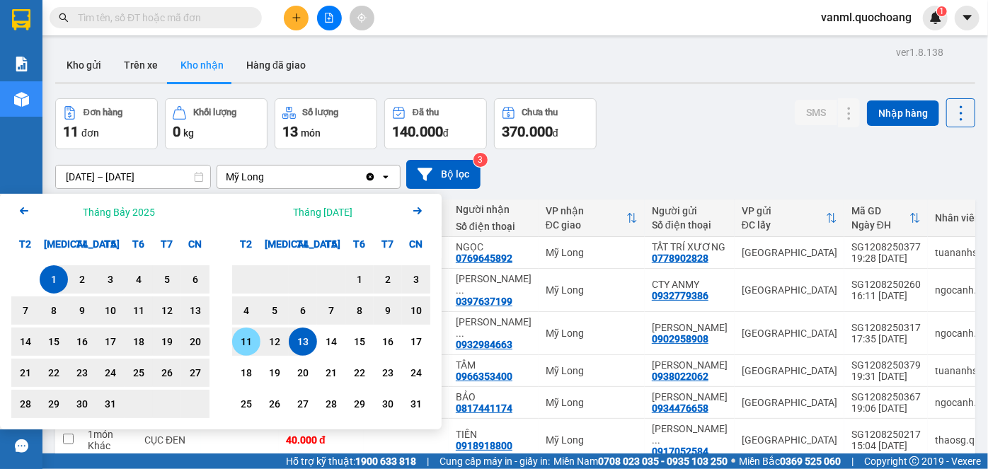
click at [238, 334] on div "11" at bounding box center [246, 341] width 20 height 17
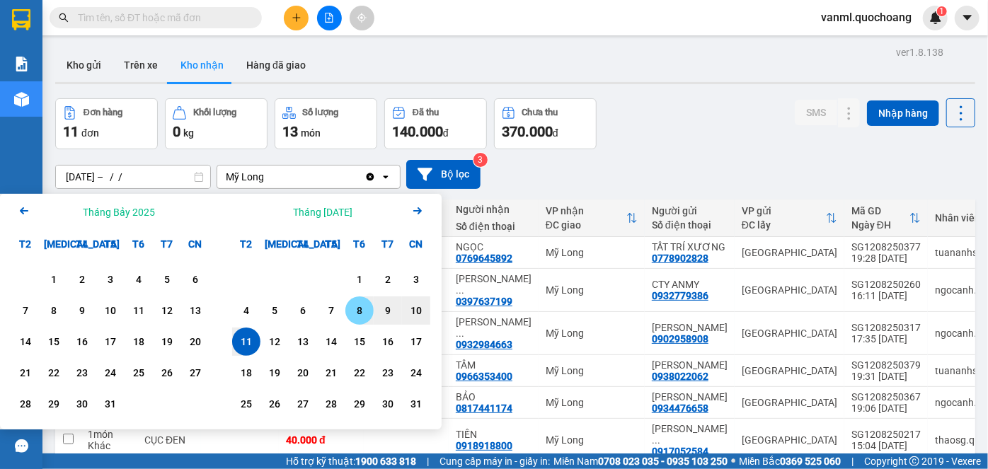
click at [362, 311] on div "8" at bounding box center [360, 310] width 20 height 17
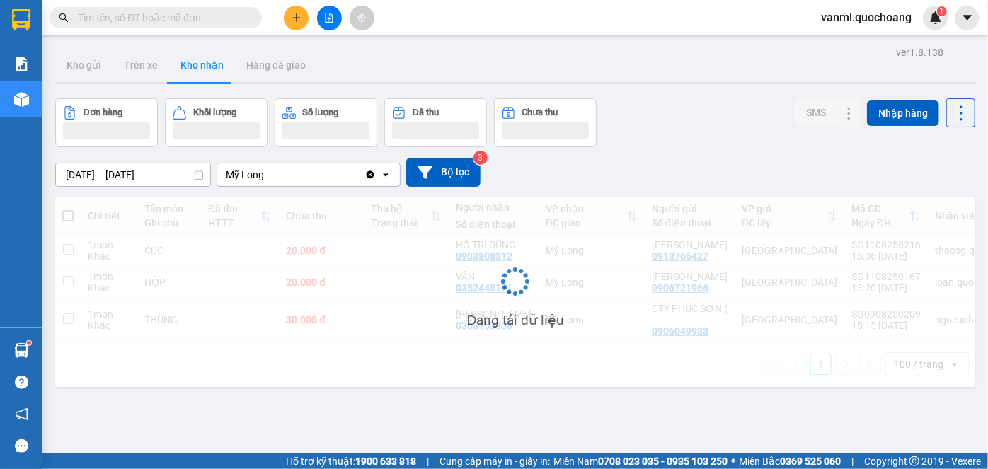
click at [143, 167] on input "08/08/2025 – 11/08/2025" at bounding box center [133, 174] width 154 height 23
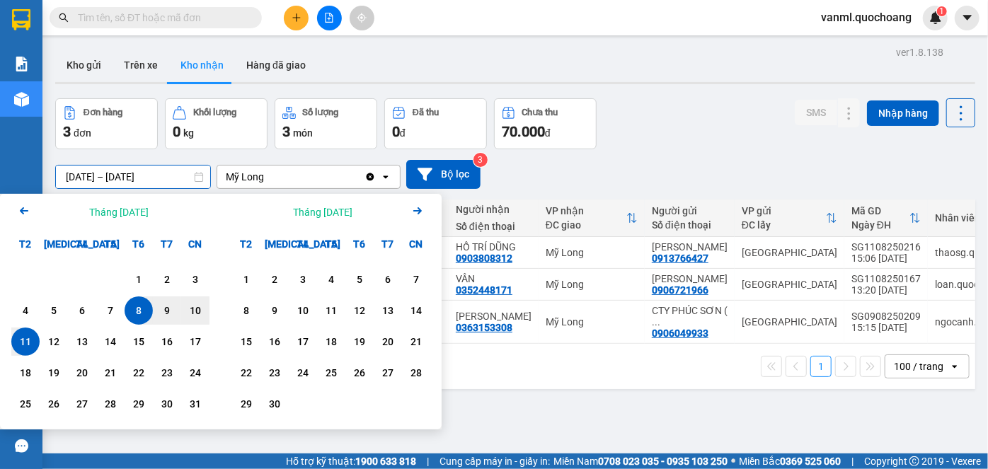
click at [134, 304] on div "8" at bounding box center [139, 310] width 20 height 17
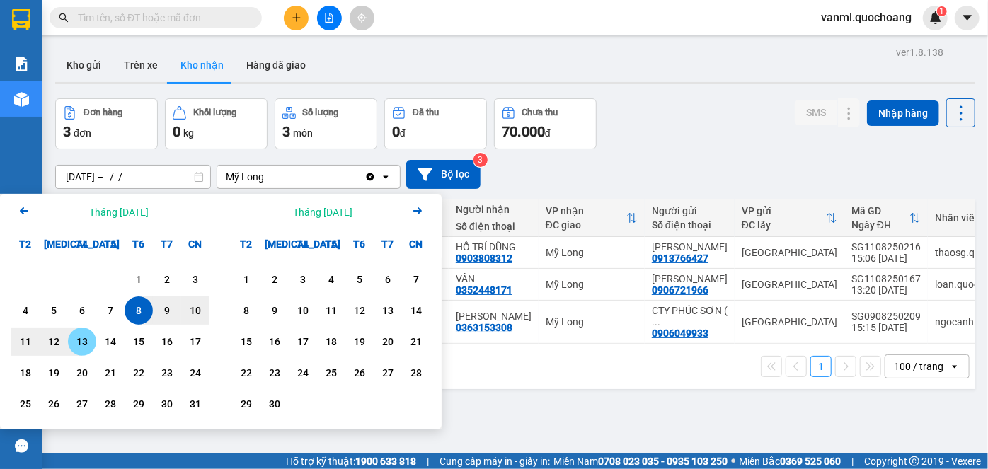
drag, startPoint x: 81, startPoint y: 340, endPoint x: 122, endPoint y: 318, distance: 46.8
click at [81, 338] on div "13" at bounding box center [82, 341] width 20 height 17
type input "[DATE] – [DATE]"
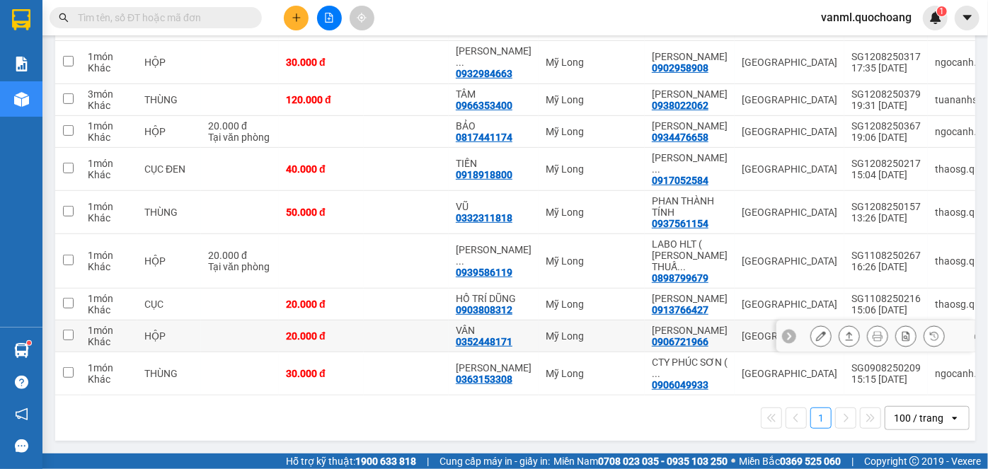
scroll to position [313, 0]
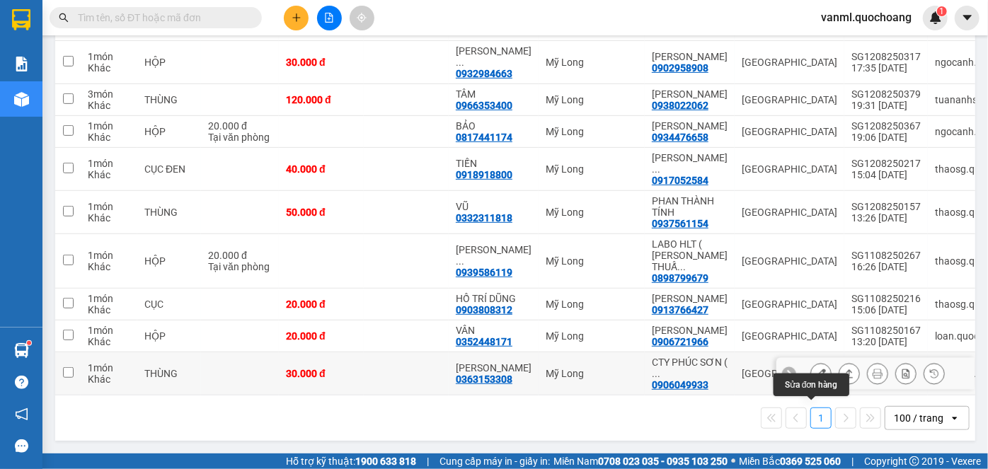
click at [816, 369] on icon at bounding box center [821, 374] width 10 height 10
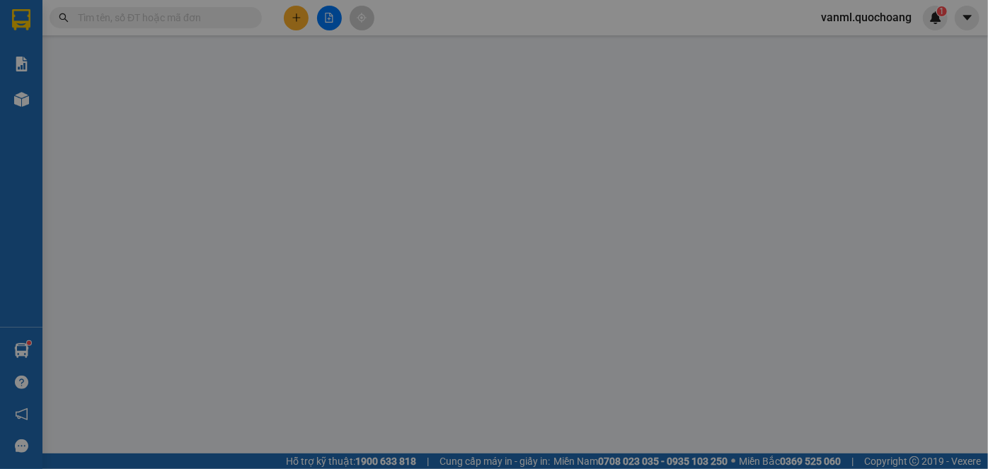
type input "0906049933"
type input "CTY PHÚC SƠN ( NGUYỄN VĂN TIẾN )"
type input "160A TAM BÌNH P TAM PHÚ THỦ ĐỨC"
type input "0363153308"
type input "[PERSON_NAME]"
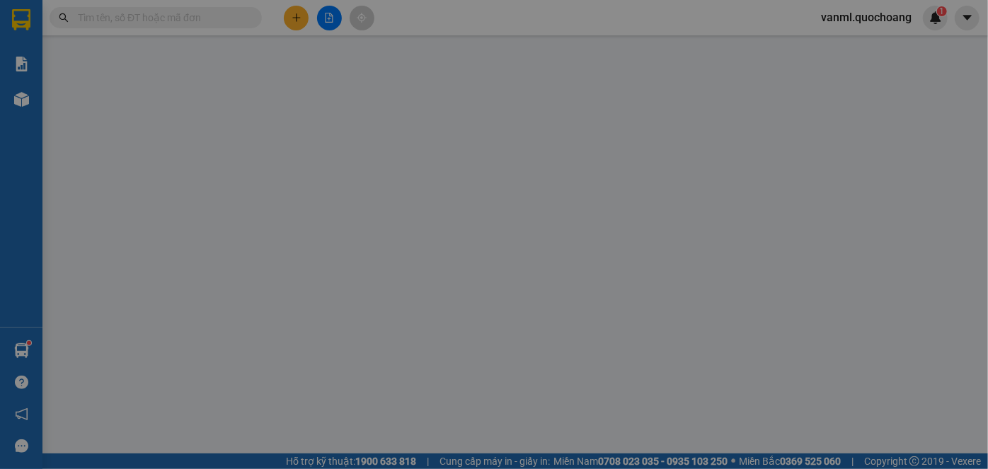
type input "30.000"
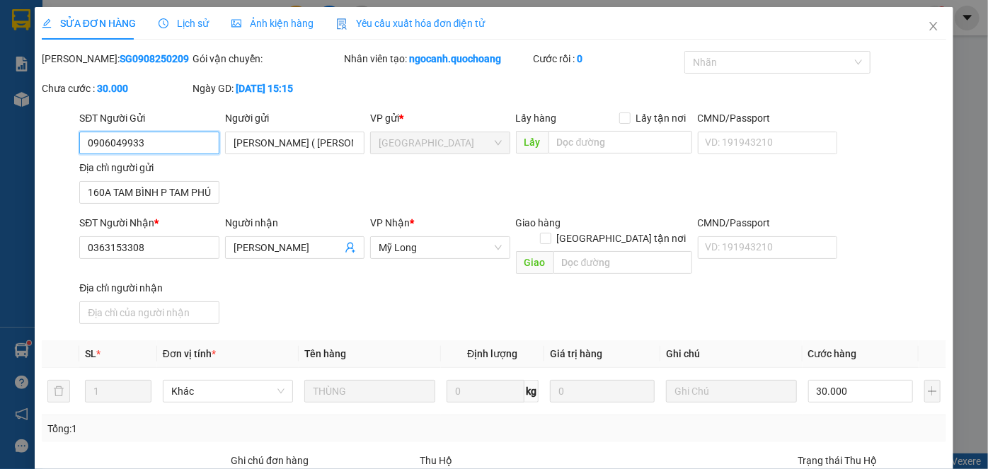
scroll to position [154, 0]
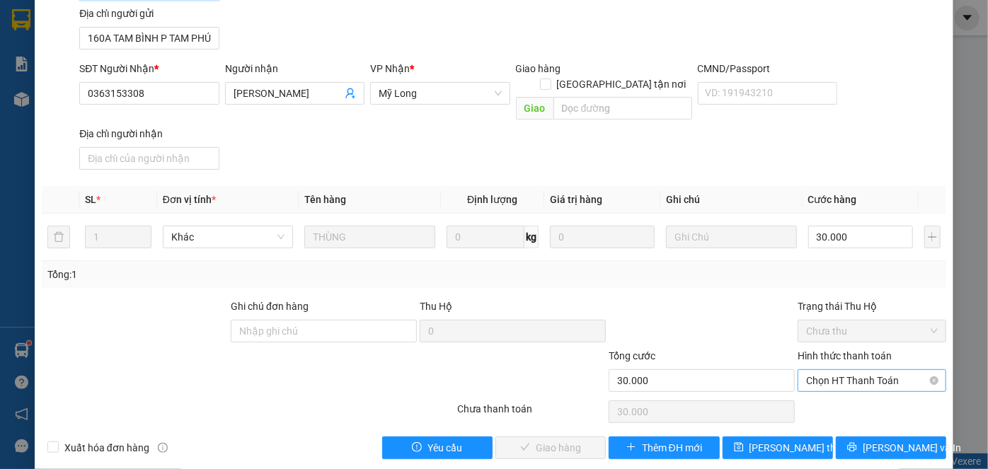
click at [826, 370] on span "Chọn HT Thanh Toán" at bounding box center [872, 380] width 132 height 21
click at [831, 393] on div "Tại văn phòng" at bounding box center [864, 392] width 130 height 16
type input "0"
click at [554, 440] on span "[PERSON_NAME] và Giao hàng" at bounding box center [590, 448] width 136 height 16
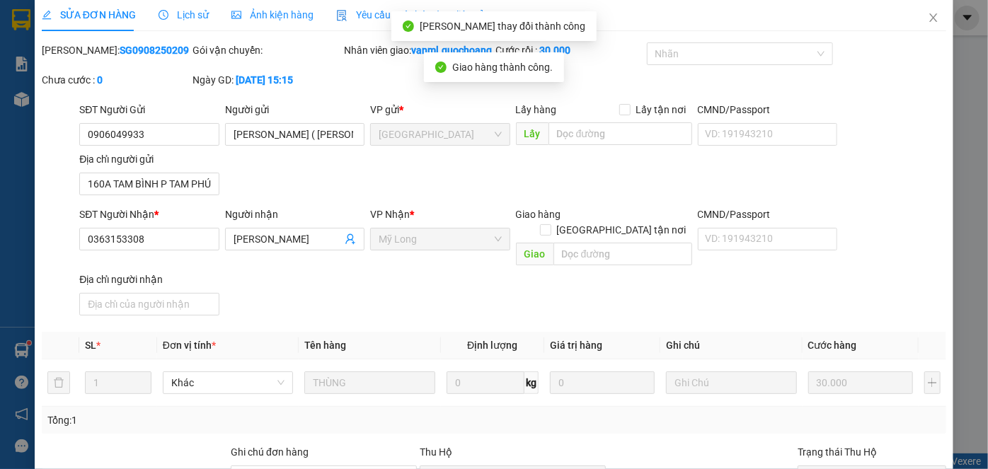
scroll to position [0, 0]
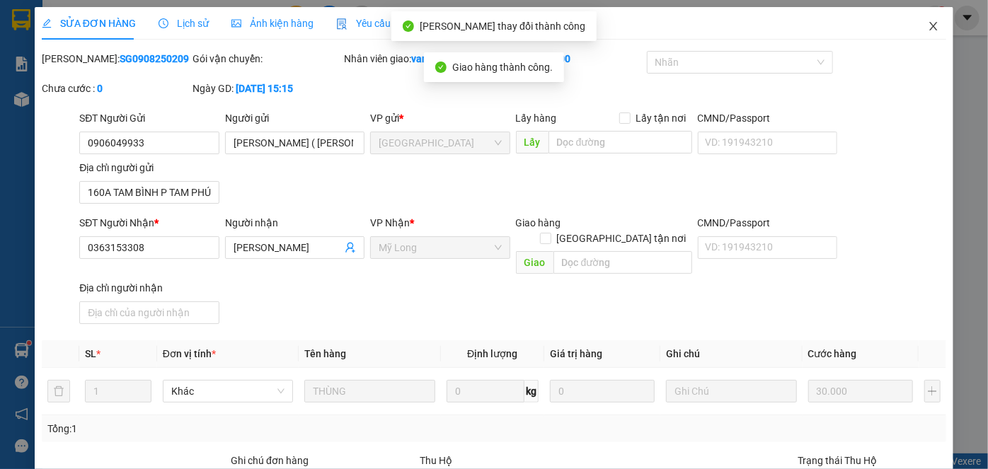
click at [929, 26] on icon "close" at bounding box center [933, 26] width 8 height 8
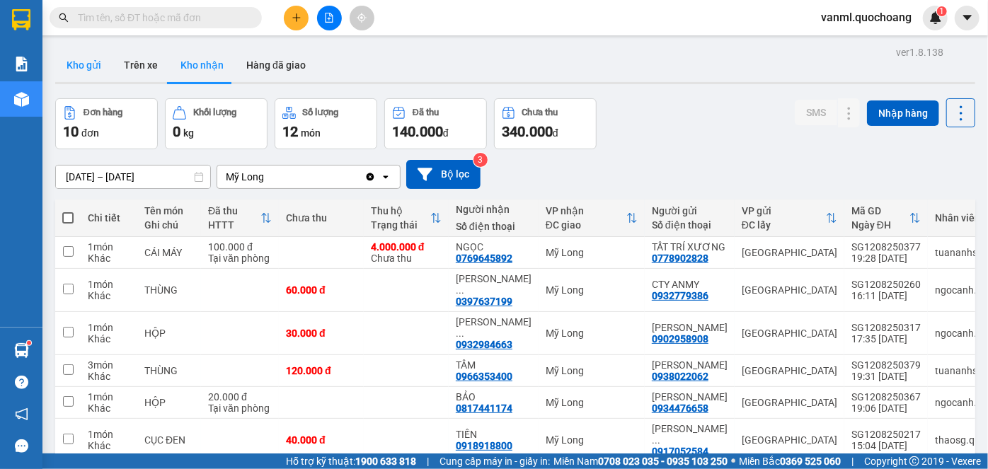
click at [79, 67] on button "Kho gửi" at bounding box center [83, 65] width 57 height 34
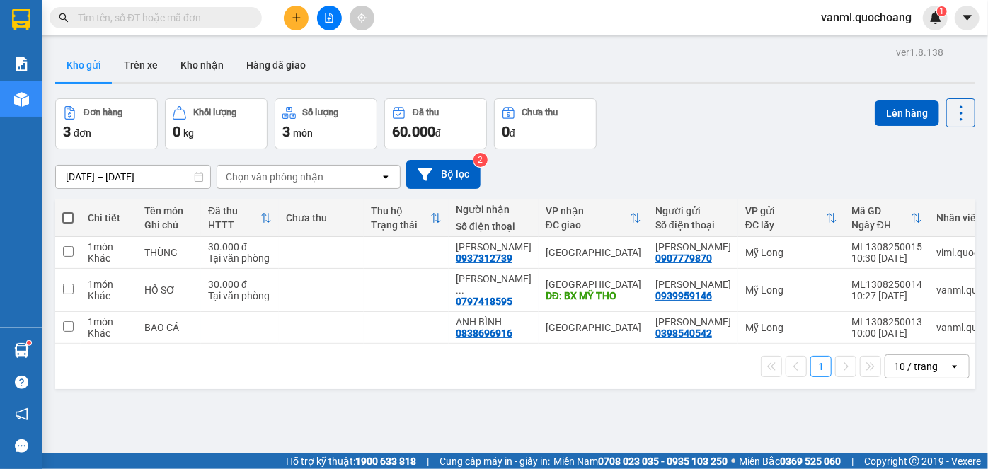
drag, startPoint x: 213, startPoint y: 76, endPoint x: 632, endPoint y: 132, distance: 422.6
click at [632, 132] on div "Đơn hàng 3 đơn Khối lượng 0 kg Số lượng 3 món Đã thu 60.000 đ Chưa thu 0 đ Lên …" at bounding box center [515, 123] width 920 height 51
click at [60, 215] on th at bounding box center [67, 219] width 25 height 38
click at [69, 216] on span at bounding box center [67, 217] width 11 height 11
click at [68, 211] on input "checkbox" at bounding box center [68, 211] width 0 height 0
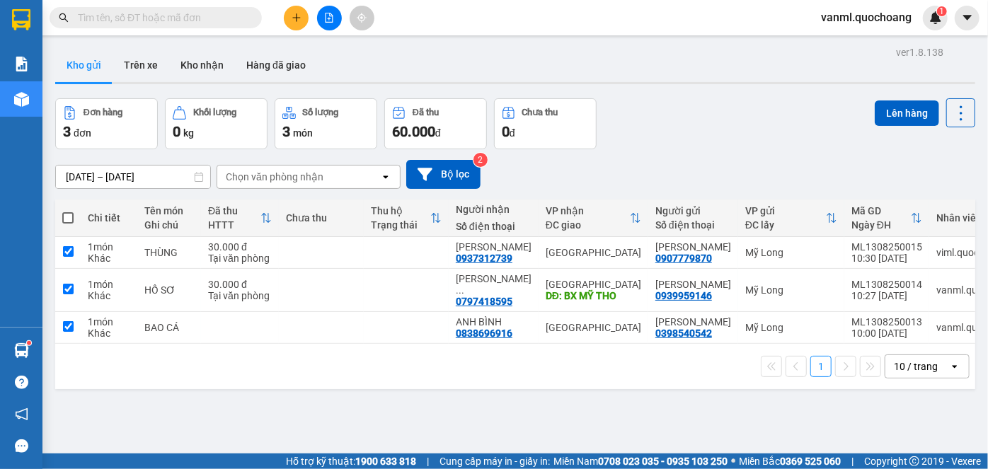
checkbox input "true"
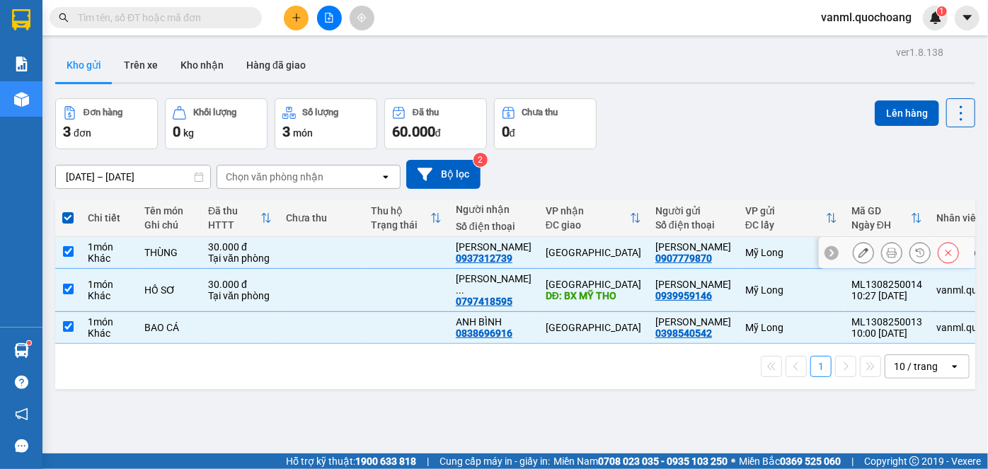
click at [293, 253] on td at bounding box center [321, 253] width 85 height 32
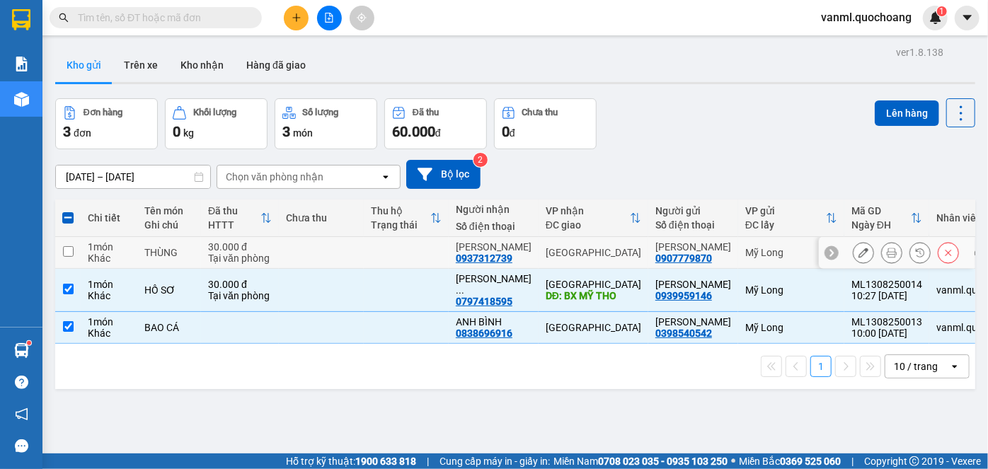
click at [293, 253] on td at bounding box center [321, 253] width 85 height 32
checkbox input "true"
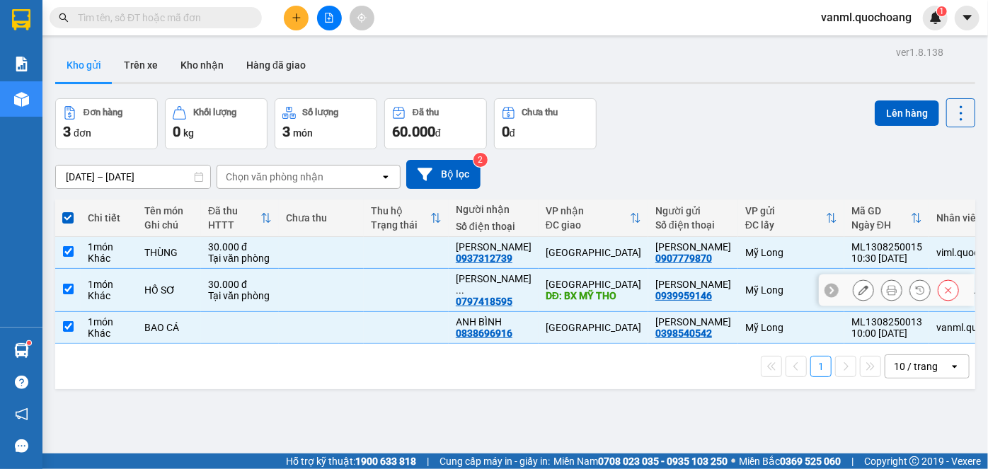
click at [279, 310] on td at bounding box center [321, 290] width 85 height 43
checkbox input "false"
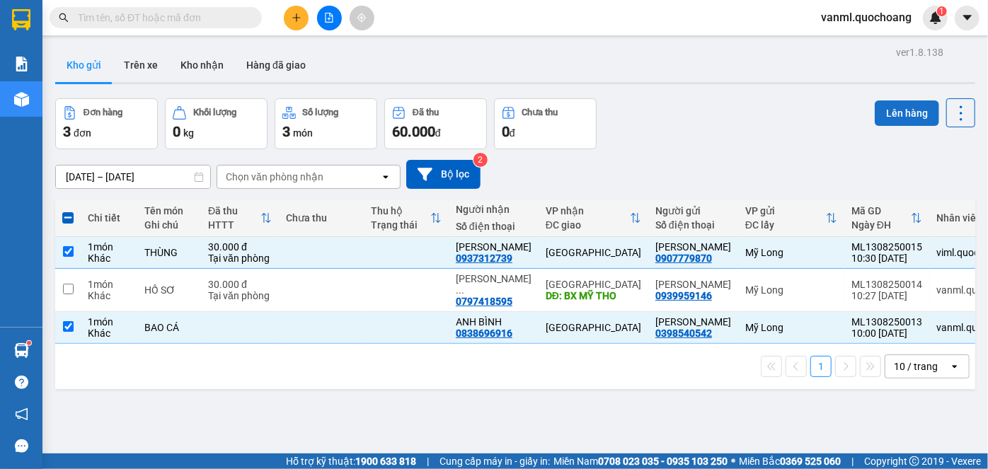
click at [899, 110] on button "Lên hàng" at bounding box center [907, 112] width 64 height 25
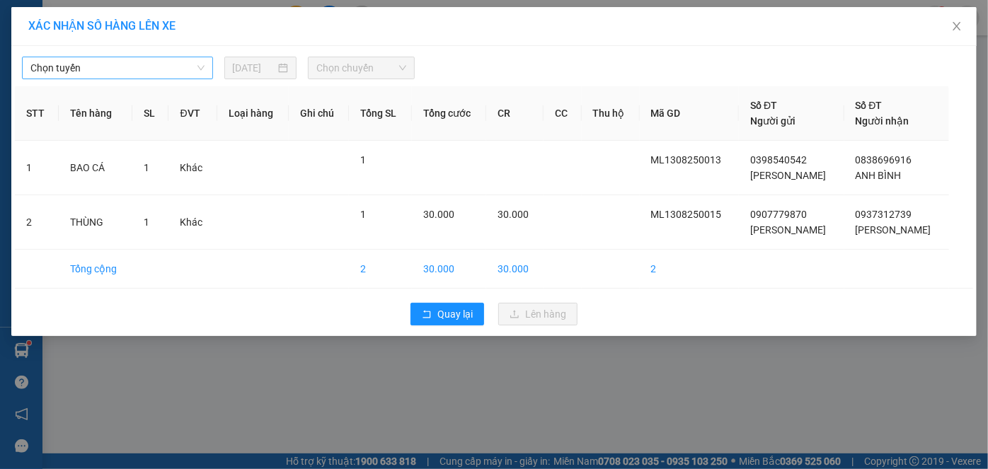
click at [129, 61] on span "Chọn tuyến" at bounding box center [117, 67] width 174 height 21
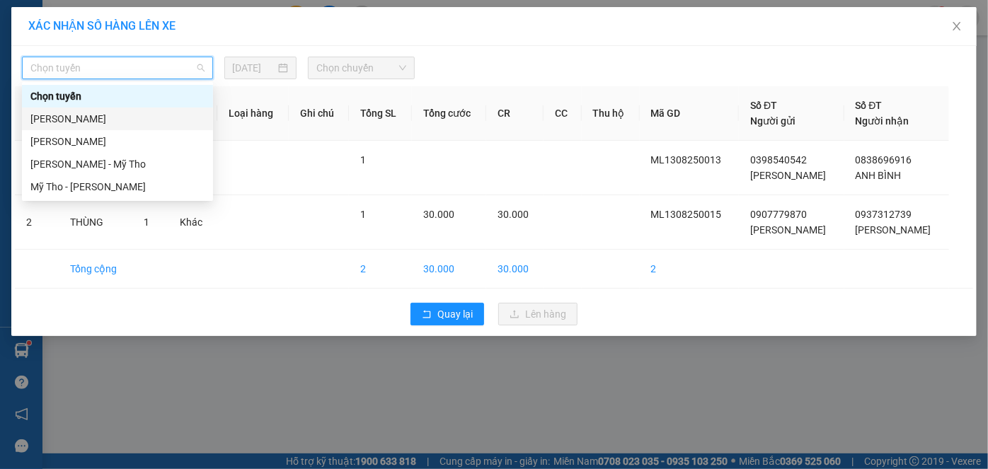
click at [148, 117] on div "[PERSON_NAME]" at bounding box center [117, 119] width 174 height 16
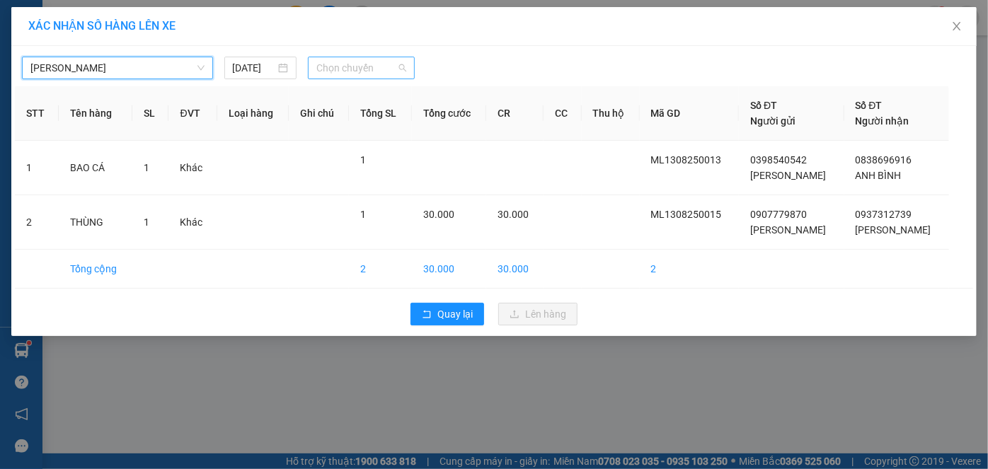
click at [349, 64] on span "Chọn chuyến" at bounding box center [361, 67] width 90 height 21
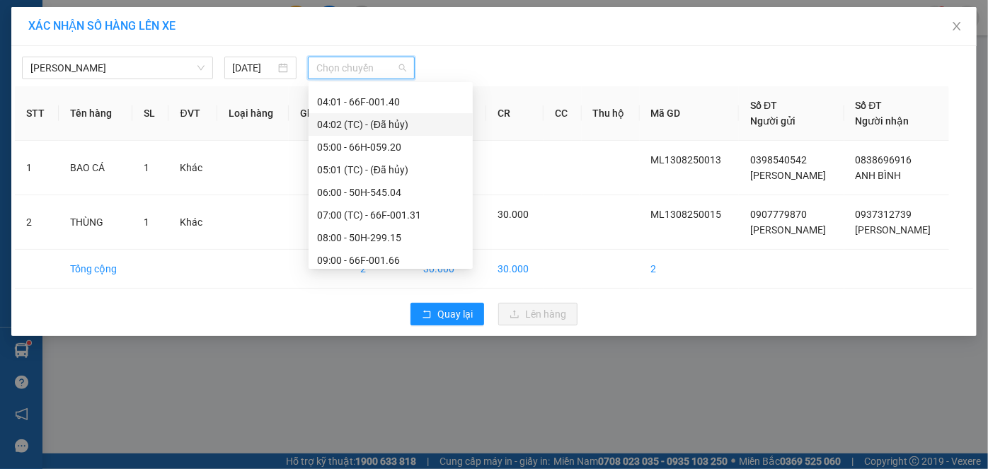
scroll to position [321, 0]
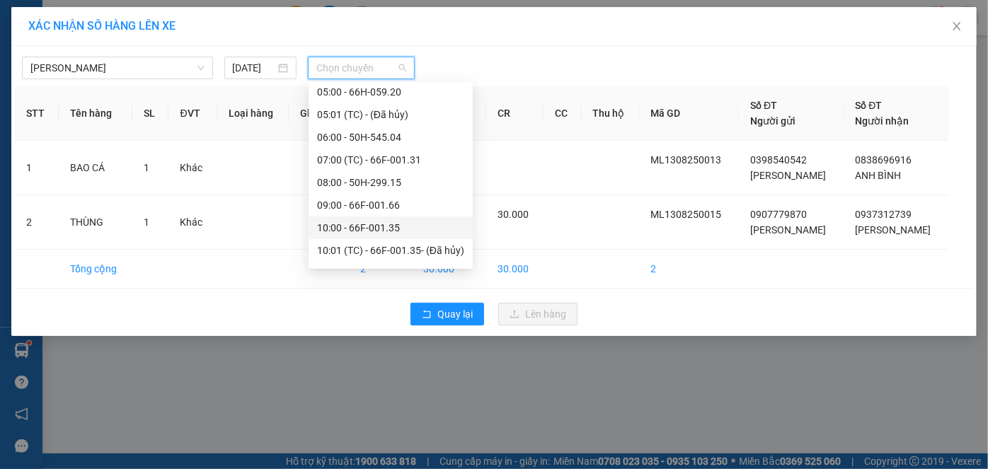
click at [377, 234] on div "10:00 - 66F-001.35" at bounding box center [390, 228] width 147 height 16
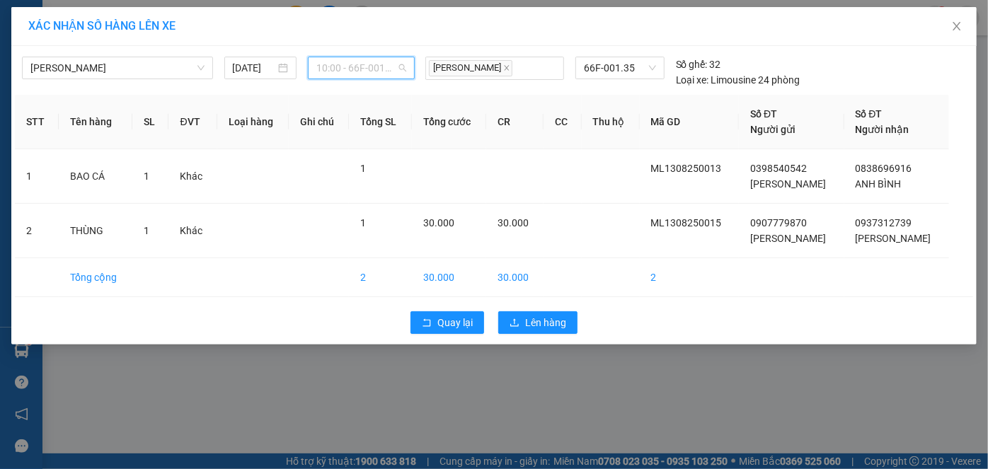
click at [368, 66] on span "10:00 - 66F-001.35" at bounding box center [361, 67] width 90 height 21
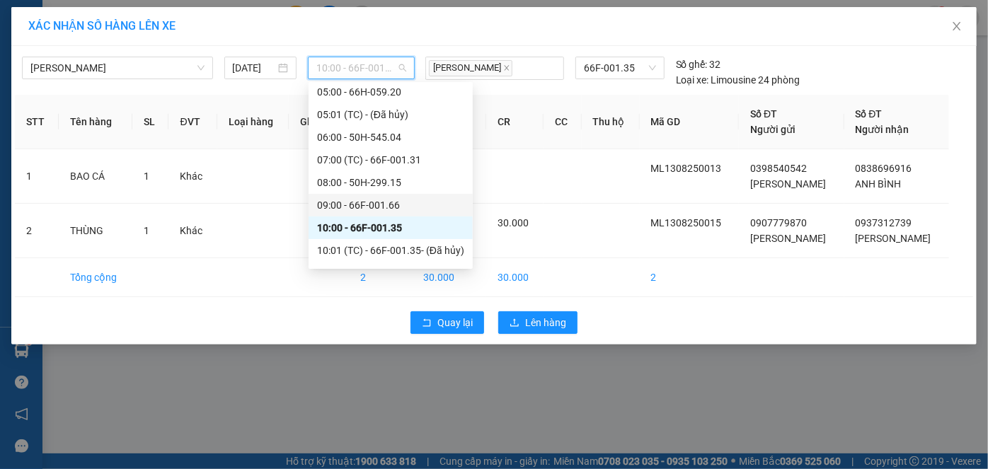
scroll to position [386, 0]
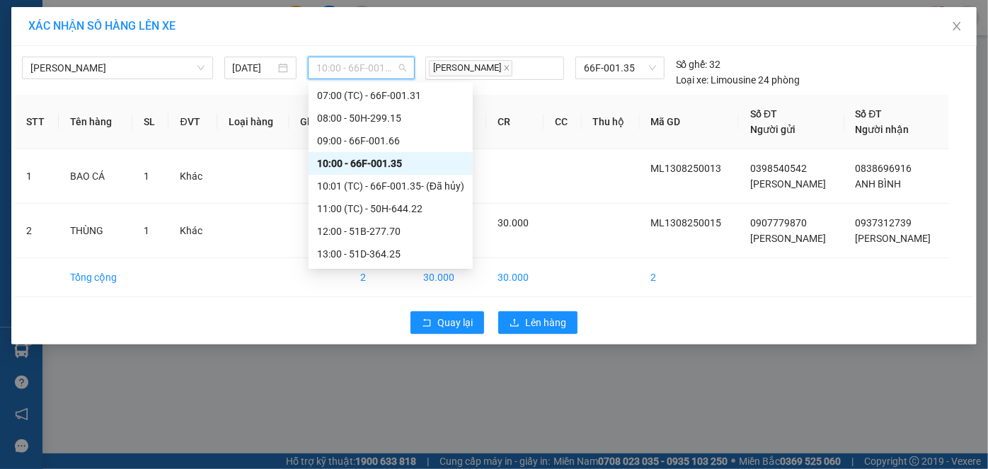
click at [366, 163] on div "10:00 - 66F-001.35" at bounding box center [390, 164] width 147 height 16
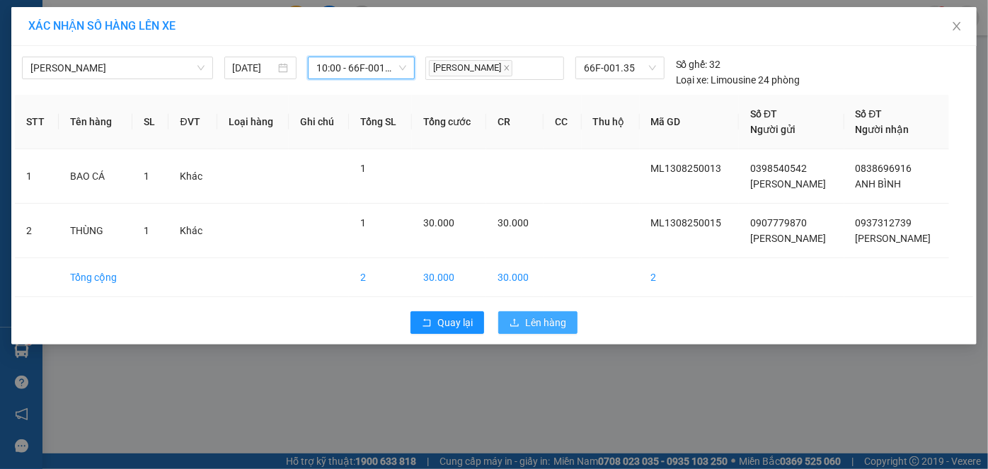
click at [530, 324] on span "Lên hàng" at bounding box center [545, 323] width 41 height 16
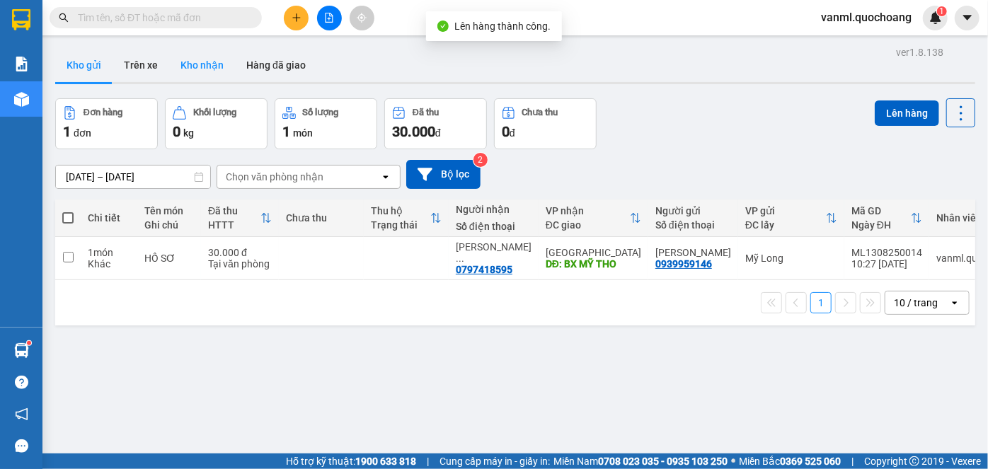
click at [182, 61] on button "Kho nhận" at bounding box center [202, 65] width 66 height 34
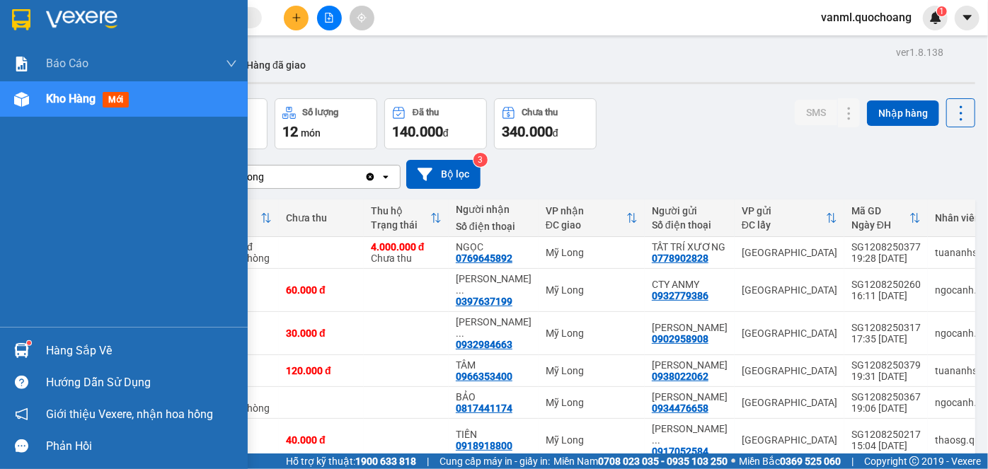
click at [84, 352] on div "Hàng sắp về" at bounding box center [141, 350] width 191 height 21
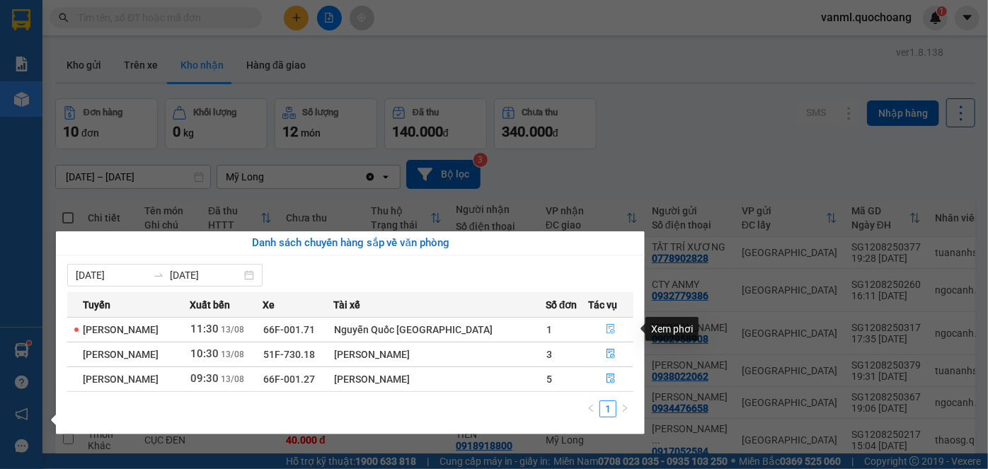
click at [618, 328] on button "button" at bounding box center [611, 329] width 44 height 23
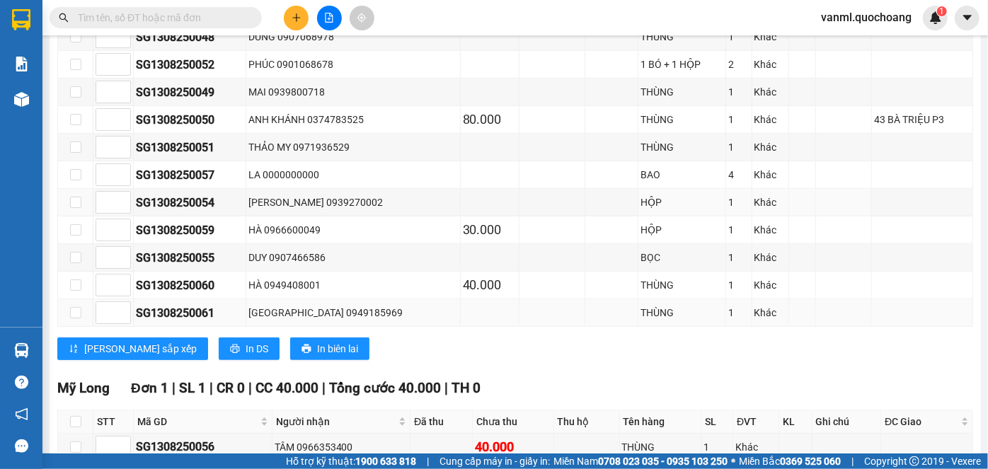
scroll to position [708, 0]
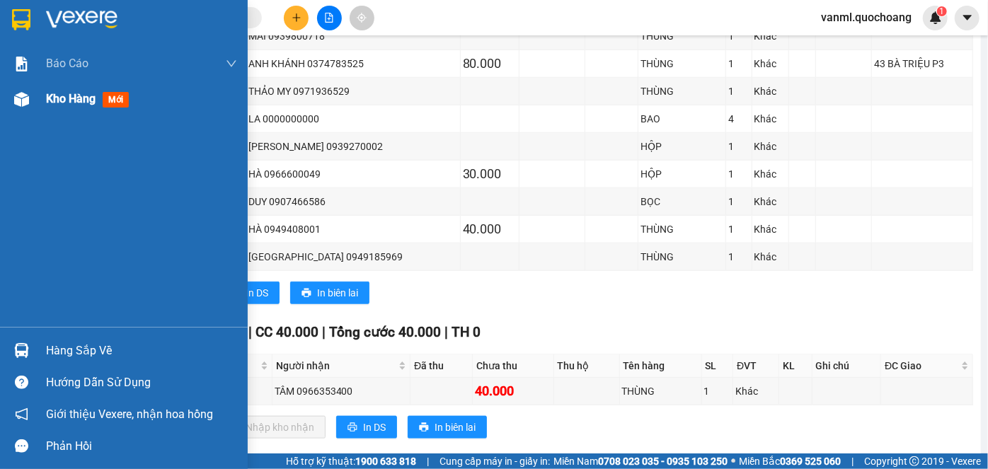
click at [67, 98] on span "Kho hàng" at bounding box center [71, 98] width 50 height 13
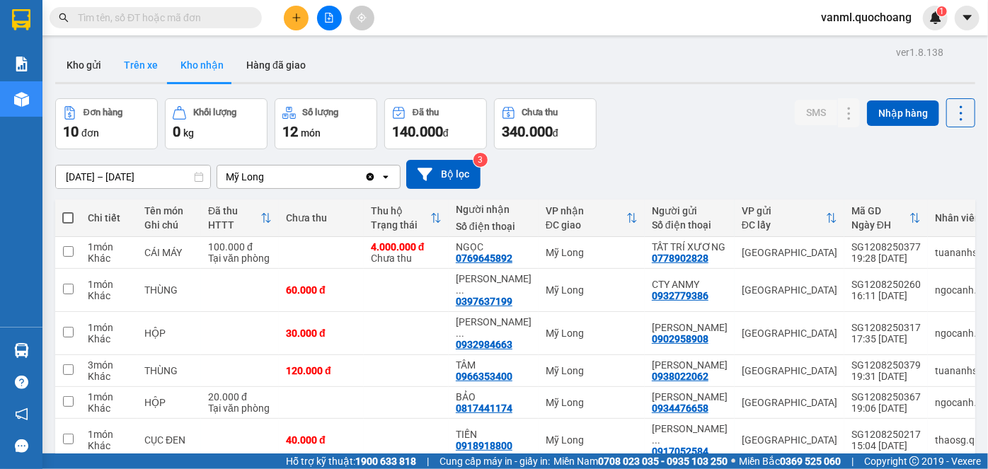
drag, startPoint x: 110, startPoint y: 63, endPoint x: 131, endPoint y: 78, distance: 25.3
click at [108, 63] on button "Kho gửi" at bounding box center [83, 65] width 57 height 34
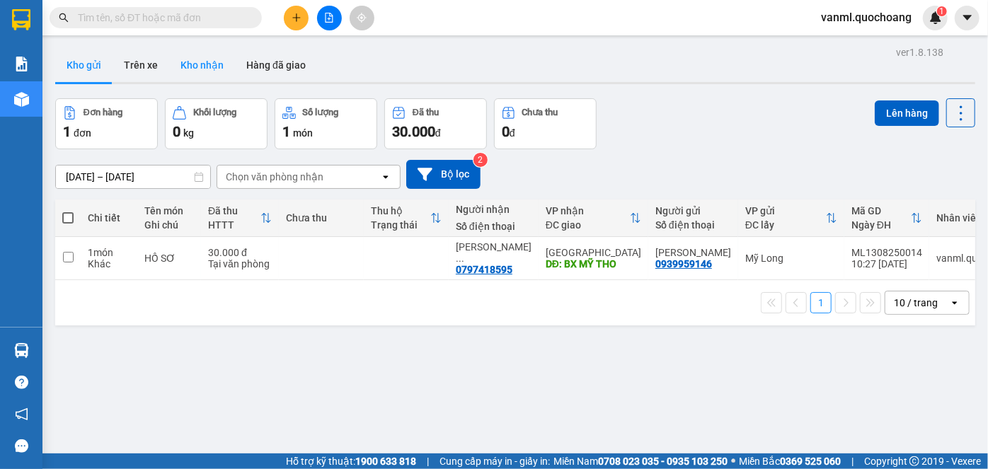
click at [201, 63] on button "Kho nhận" at bounding box center [202, 65] width 66 height 34
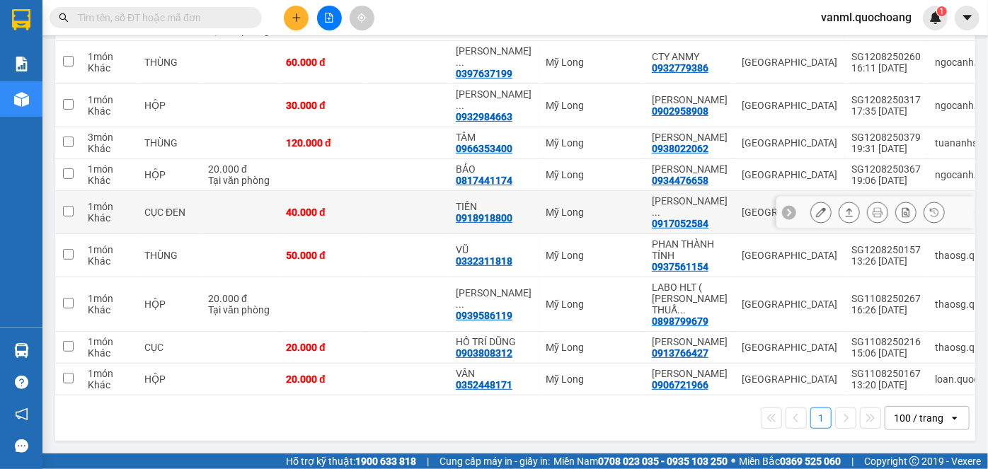
scroll to position [270, 0]
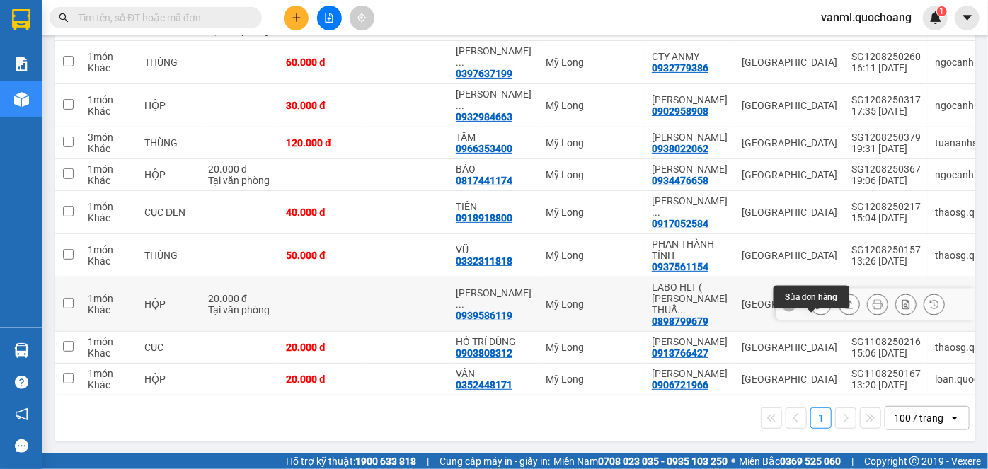
click at [816, 299] on icon at bounding box center [821, 304] width 10 height 10
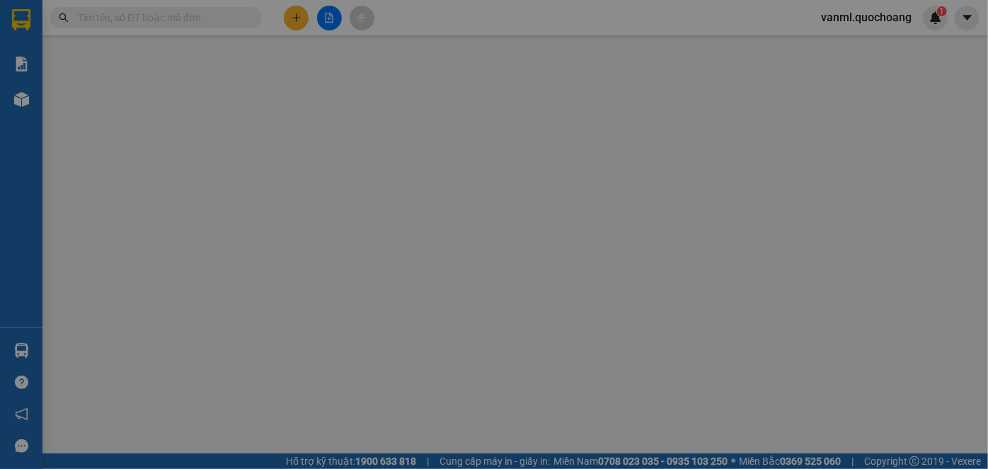
type input "0898799679"
type input "LABO HLT ( LÊ CÔNG THUẤN )"
type input "181 ĐƯỜNG SỐ 23 P11 QUẬN 6 HCM"
type input "0939586119"
type input "NGUYỄN THỊ THANH THẢO (NK THIỆN ĐỨC)"
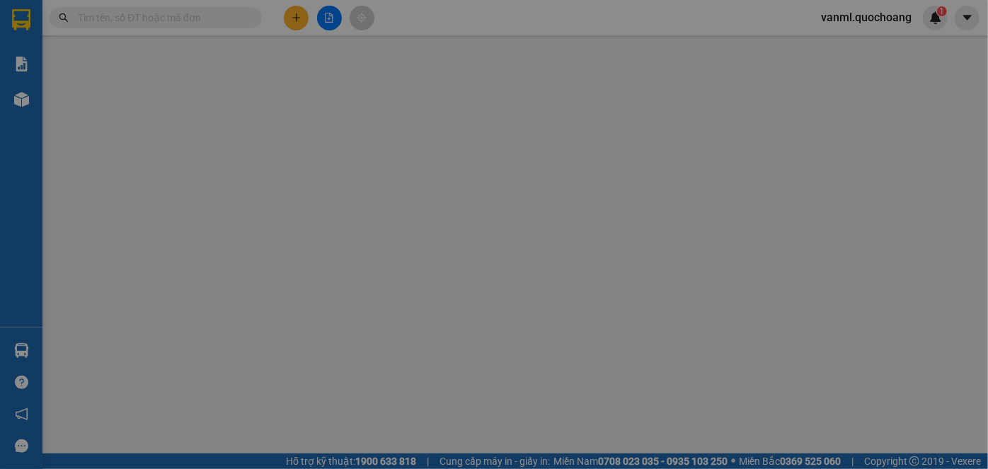
type input "20.000"
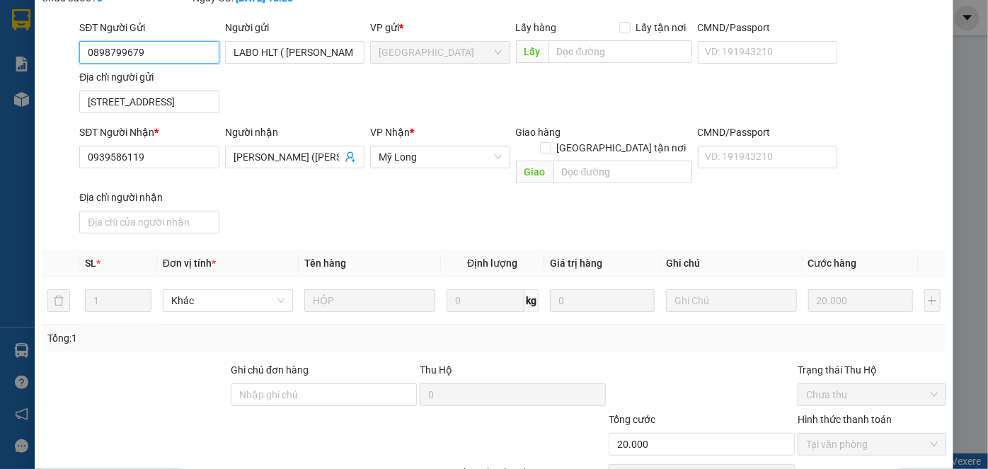
scroll to position [154, 0]
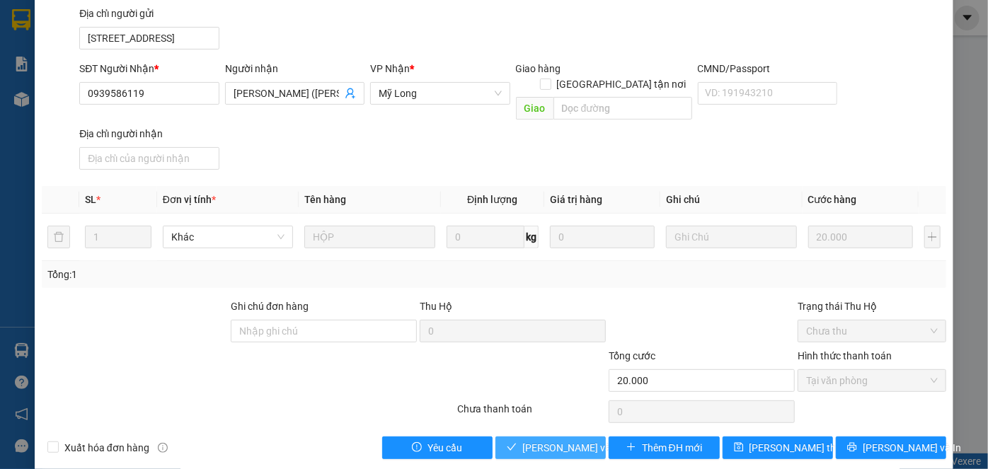
click at [541, 440] on span "[PERSON_NAME] và Giao hàng" at bounding box center [590, 448] width 136 height 16
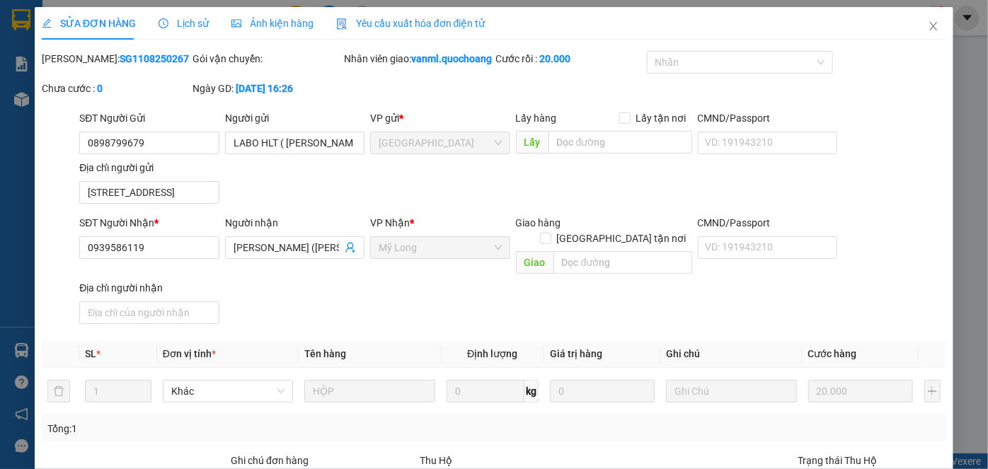
scroll to position [0, 0]
click at [929, 28] on icon "close" at bounding box center [933, 26] width 8 height 8
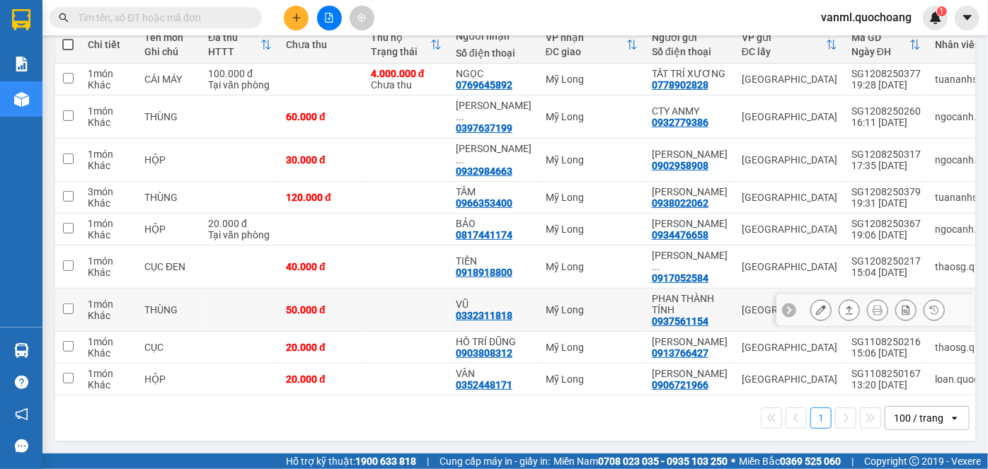
scroll to position [192, 0]
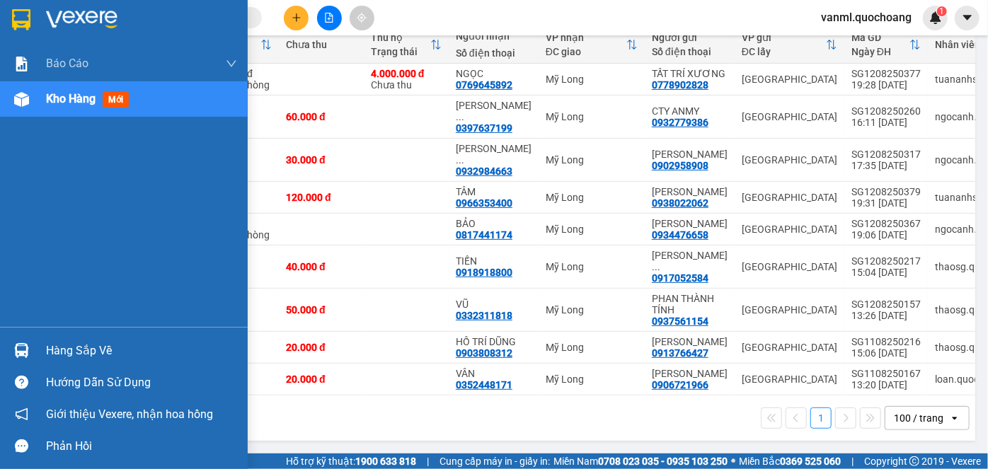
click at [84, 353] on div "Hàng sắp về" at bounding box center [141, 350] width 191 height 21
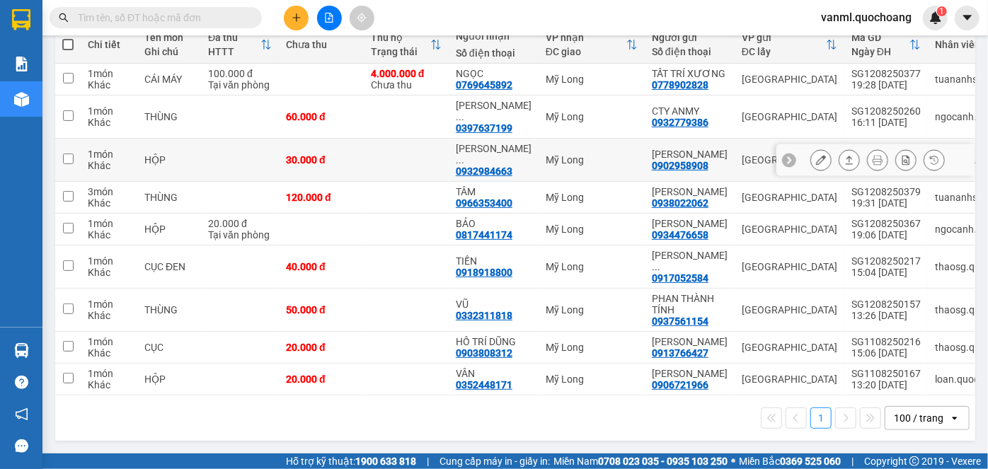
click at [316, 126] on section "Kết quả tìm kiếm ( 0 ) Bộ lọc No Data vanml.quochoang 1 Báo cáo Báo cáo dòng ti…" at bounding box center [494, 234] width 988 height 469
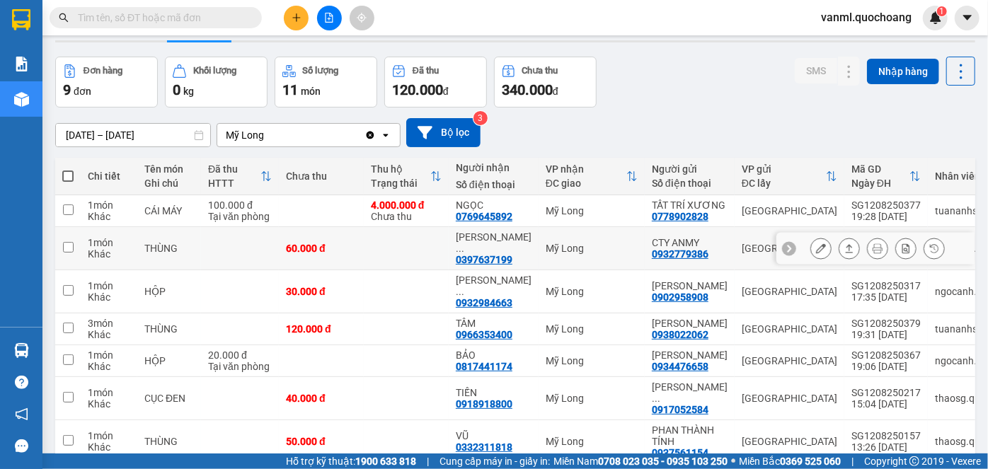
scroll to position [0, 0]
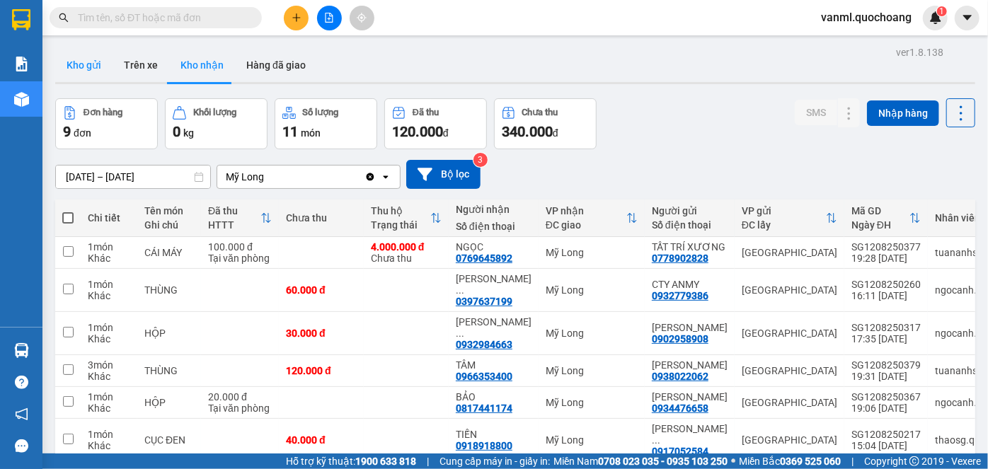
click at [98, 55] on button "Kho gửi" at bounding box center [83, 65] width 57 height 34
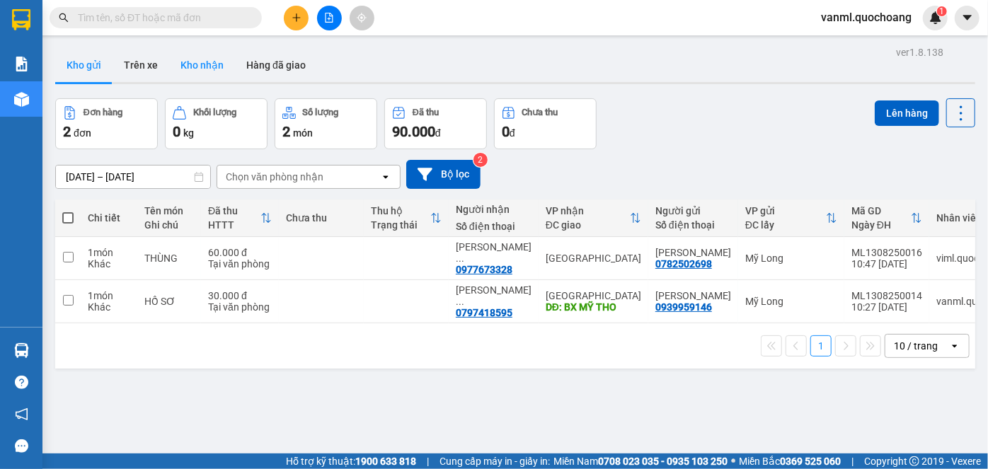
click at [187, 69] on button "Kho nhận" at bounding box center [202, 65] width 66 height 34
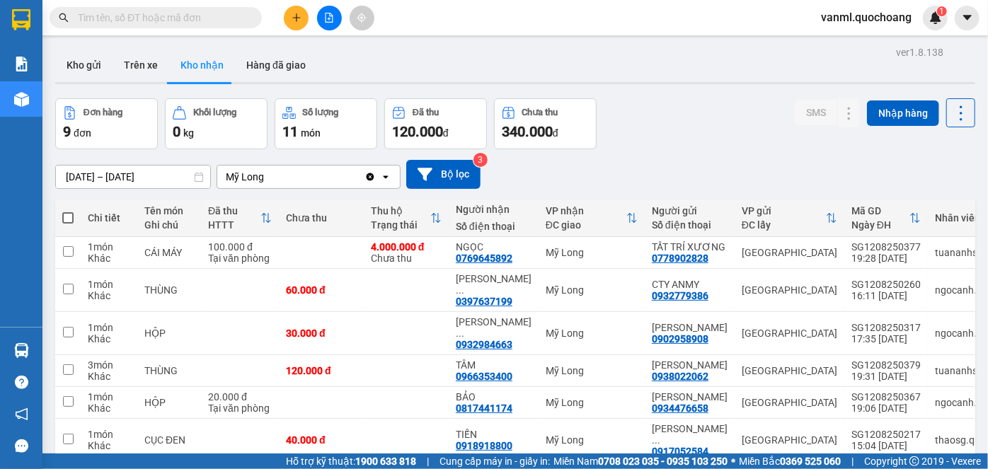
click at [169, 48] on button "Kho nhận" at bounding box center [202, 65] width 66 height 34
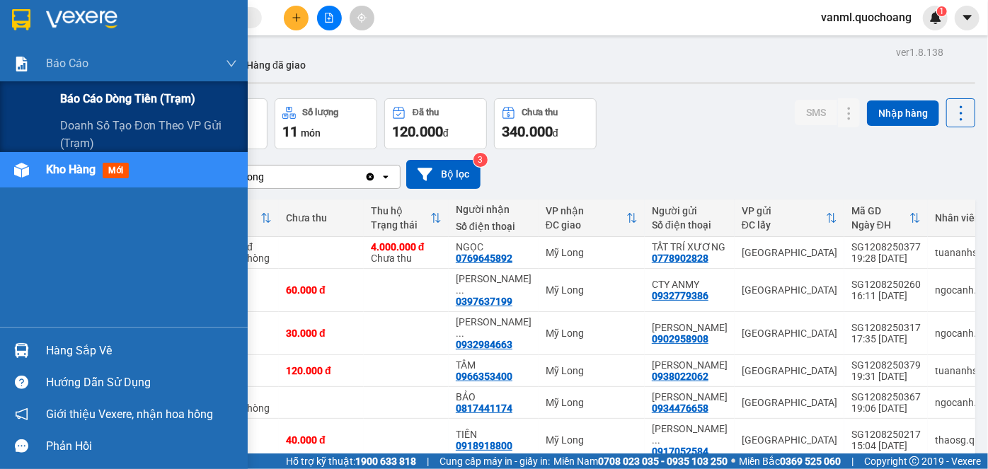
click at [106, 99] on span "Báo cáo dòng tiền (trạm)" at bounding box center [127, 99] width 135 height 18
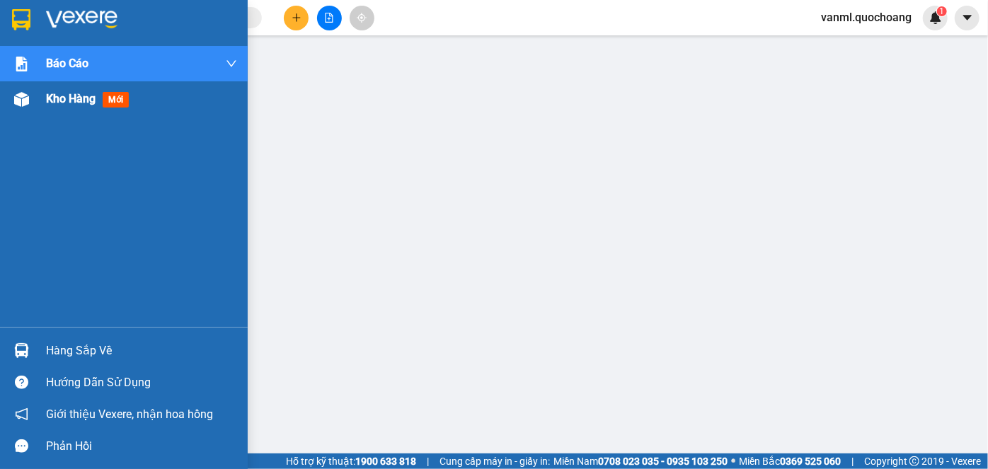
click at [79, 102] on span "Kho hàng" at bounding box center [71, 98] width 50 height 13
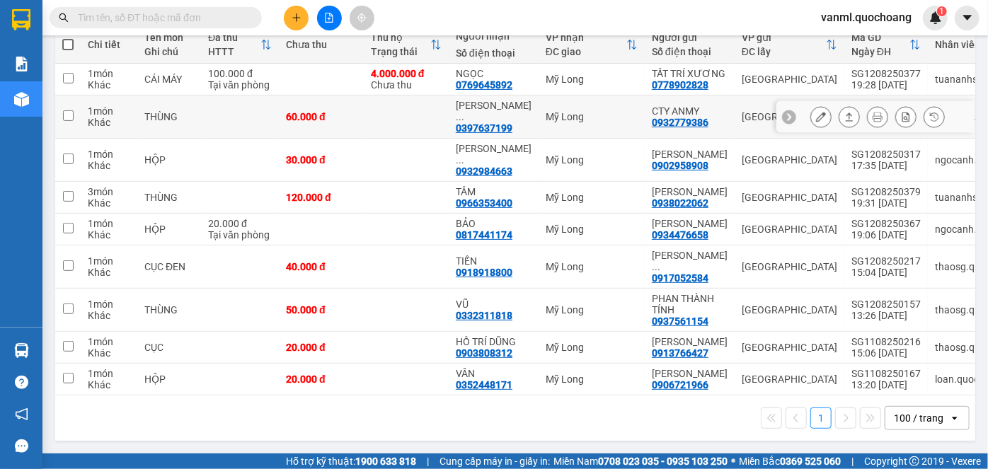
scroll to position [226, 0]
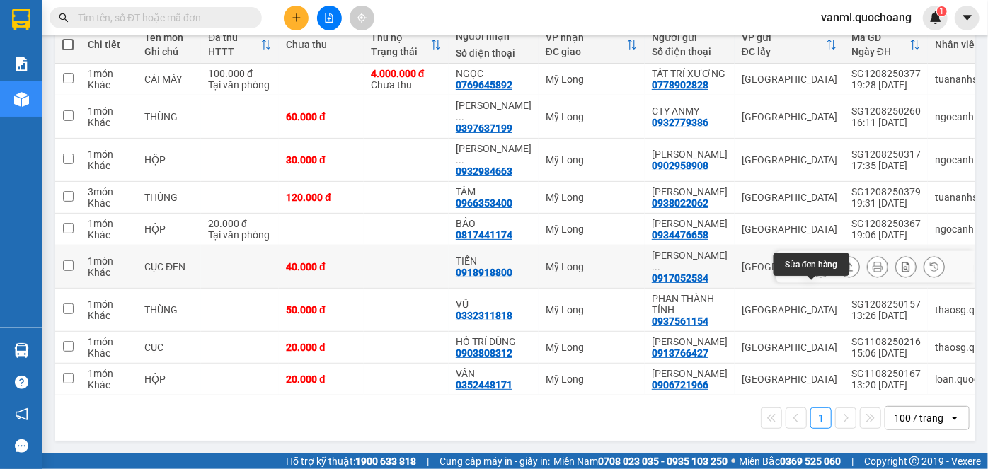
click at [816, 262] on icon at bounding box center [821, 267] width 10 height 10
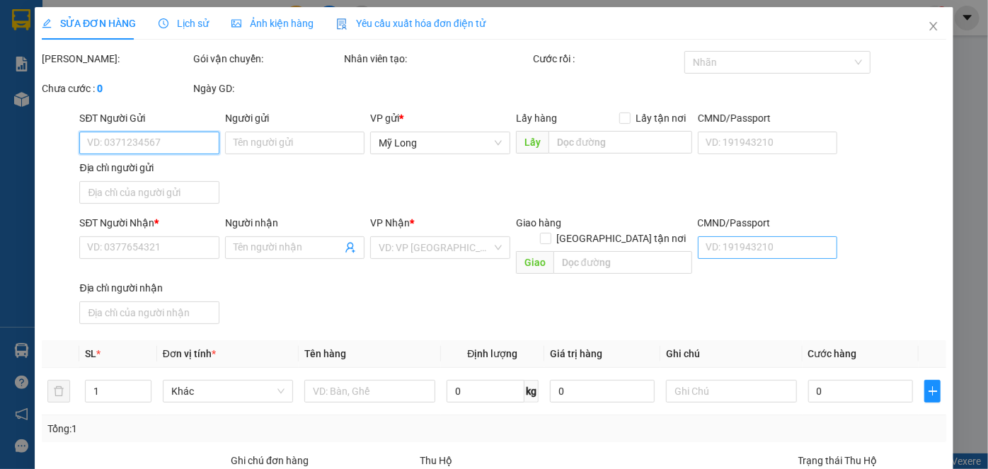
type input "0917052584"
type input "NGUYỄN TRUNG HIẾU ( UYÊN )"
type input "473/21 TÔ HIẾN THÀNH P.14 QUẬN 10 HCM"
type input "0918918800"
type input "TIẾN"
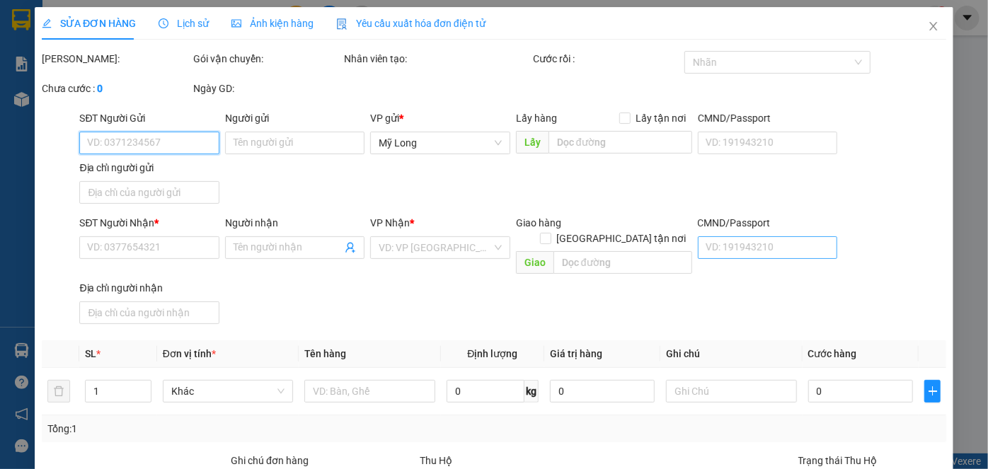
type input "40.000"
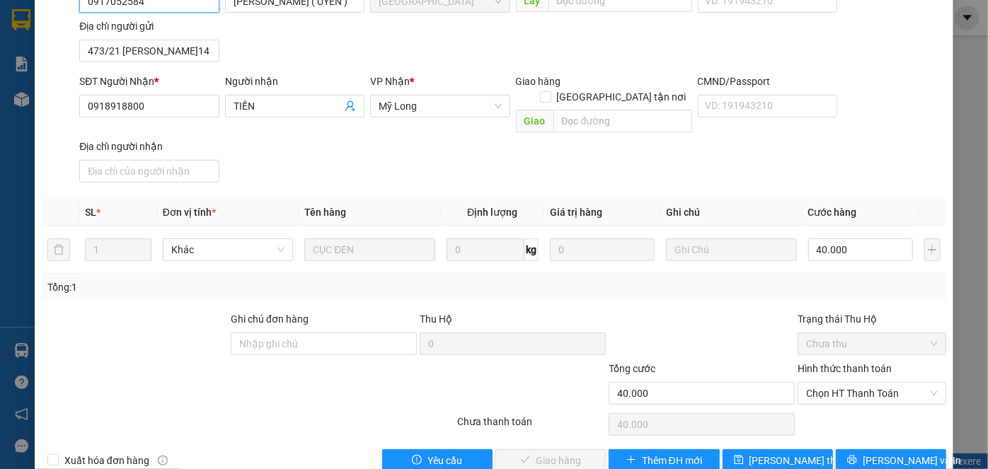
scroll to position [154, 0]
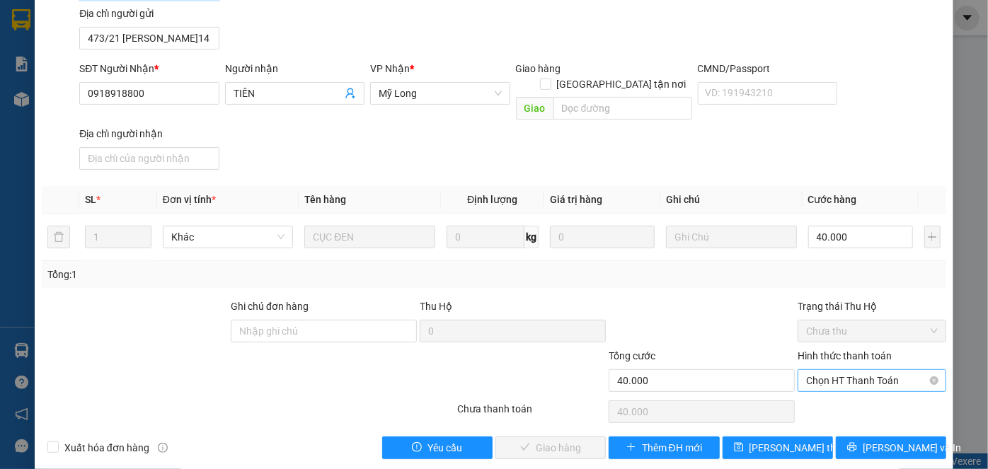
click at [850, 370] on span "Chọn HT Thanh Toán" at bounding box center [872, 380] width 132 height 21
click at [805, 386] on div "Tại văn phòng" at bounding box center [864, 392] width 130 height 16
type input "0"
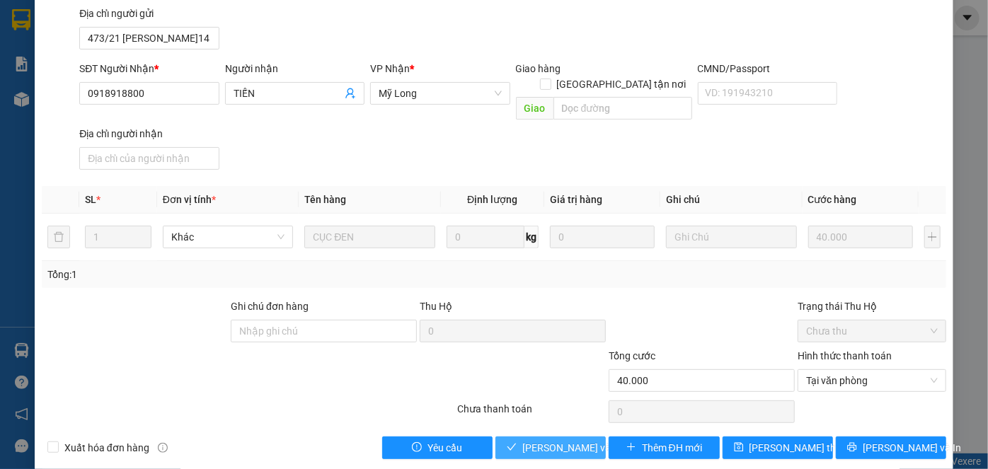
drag, startPoint x: 545, startPoint y: 432, endPoint x: 658, endPoint y: 464, distance: 117.8
click at [556, 440] on span "[PERSON_NAME] và Giao hàng" at bounding box center [590, 448] width 136 height 16
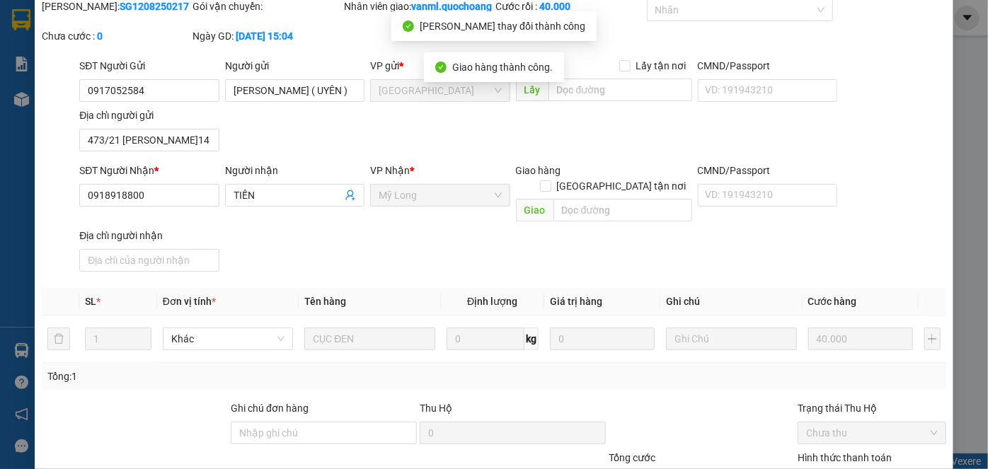
scroll to position [0, 0]
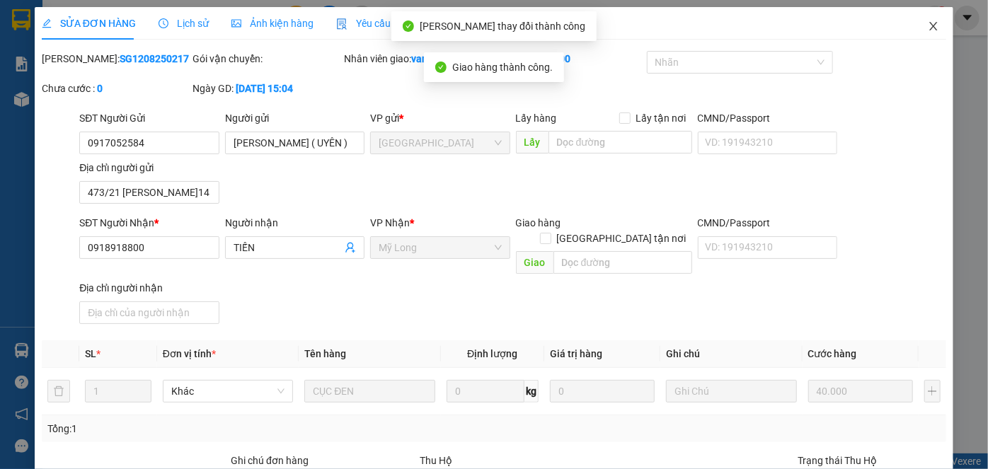
click at [928, 28] on icon "close" at bounding box center [933, 26] width 11 height 11
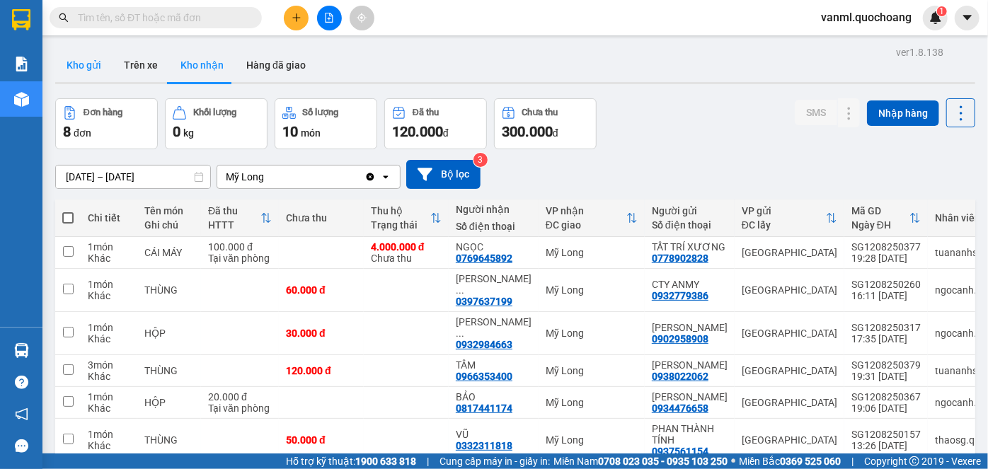
click at [88, 61] on button "Kho gửi" at bounding box center [83, 65] width 57 height 34
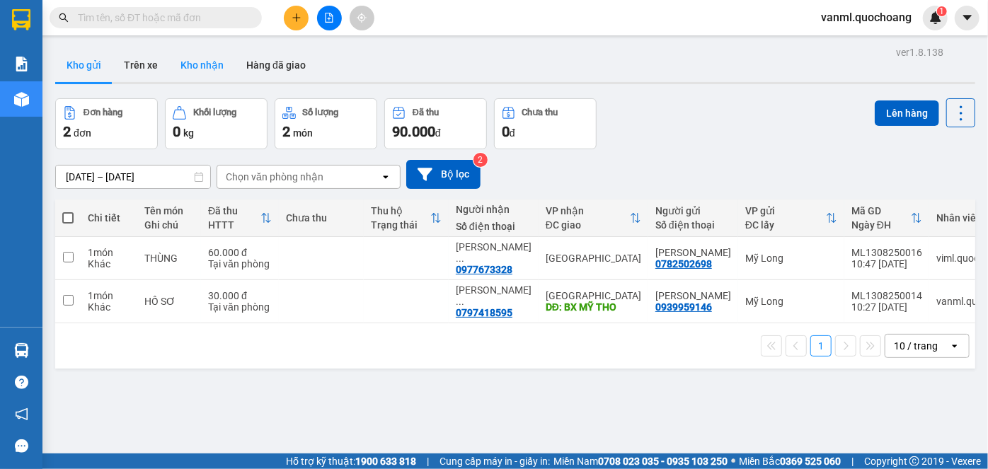
click at [207, 64] on button "Kho nhận" at bounding box center [202, 65] width 66 height 34
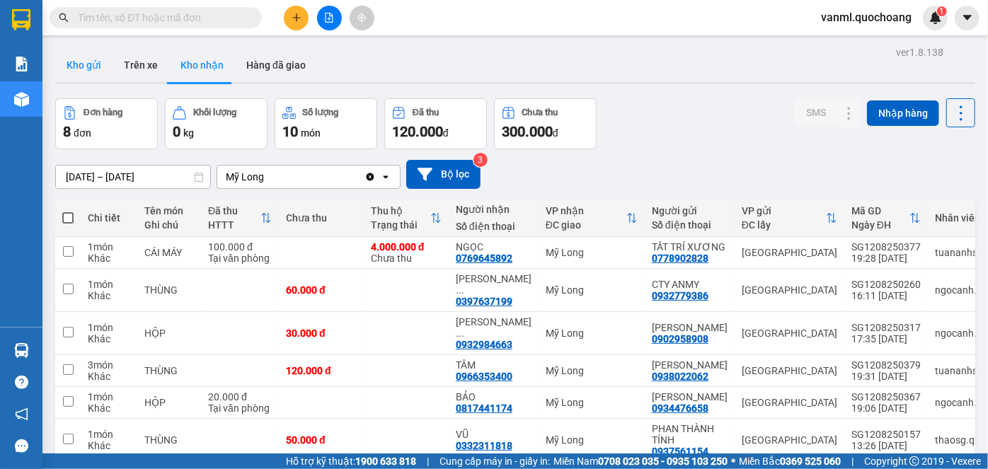
click at [88, 62] on button "Kho gửi" at bounding box center [83, 65] width 57 height 34
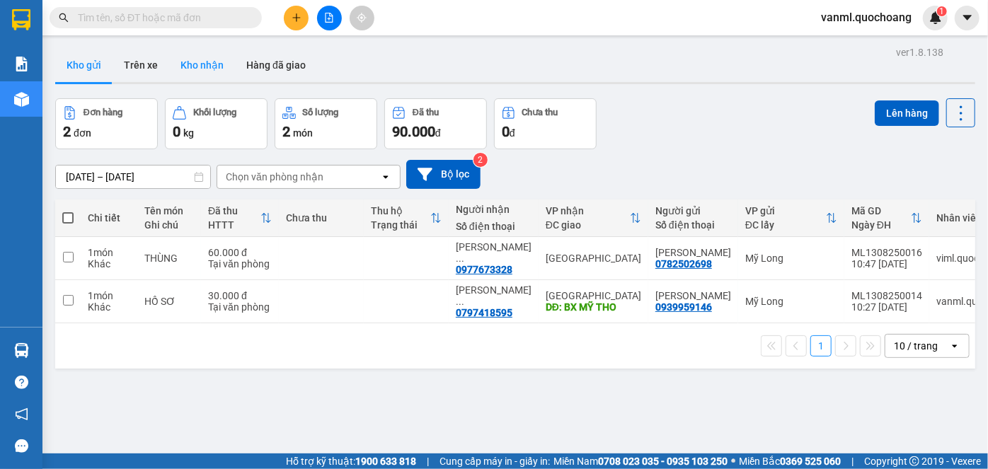
click at [182, 64] on button "Kho nhận" at bounding box center [202, 65] width 66 height 34
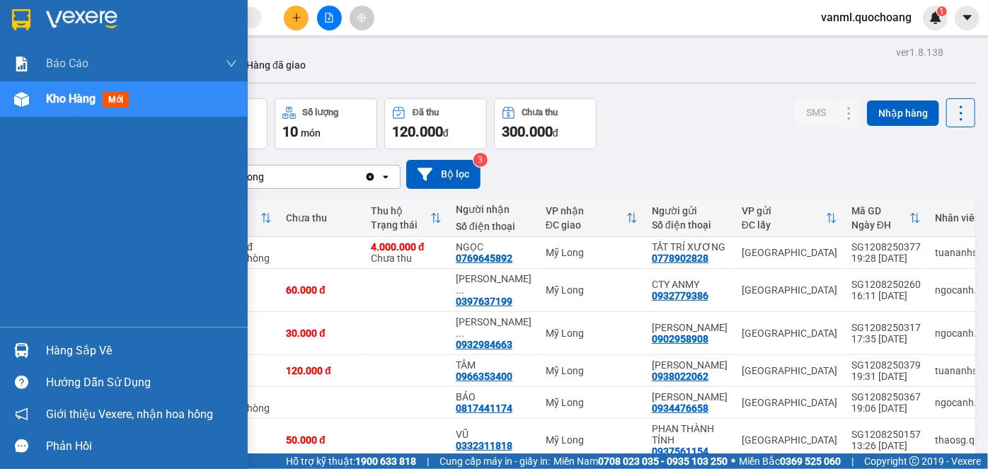
click at [92, 335] on div "Hàng sắp về" at bounding box center [124, 351] width 248 height 32
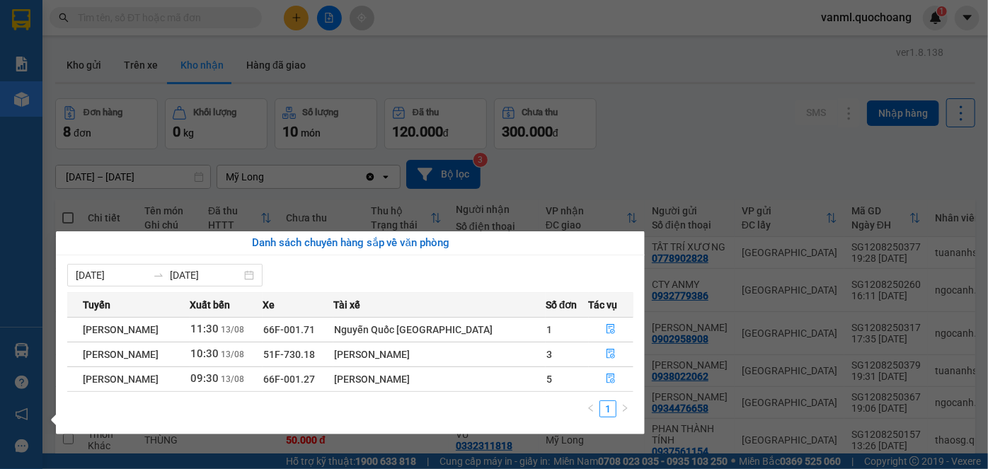
click at [710, 175] on section "Kết quả tìm kiếm ( 0 ) Bộ lọc No Data vanml.quochoang 1 Báo cáo Báo cáo dòng ti…" at bounding box center [494, 234] width 988 height 469
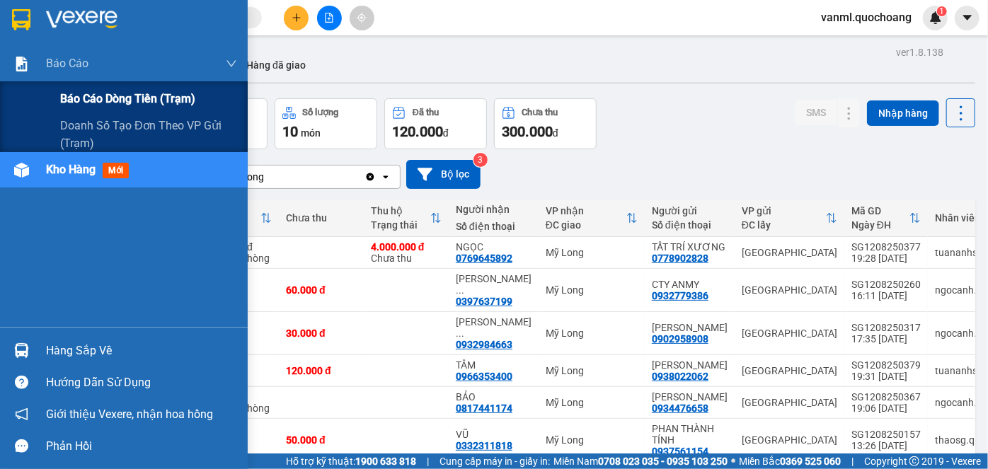
click at [149, 96] on span "Báo cáo dòng tiền (trạm)" at bounding box center [127, 99] width 135 height 18
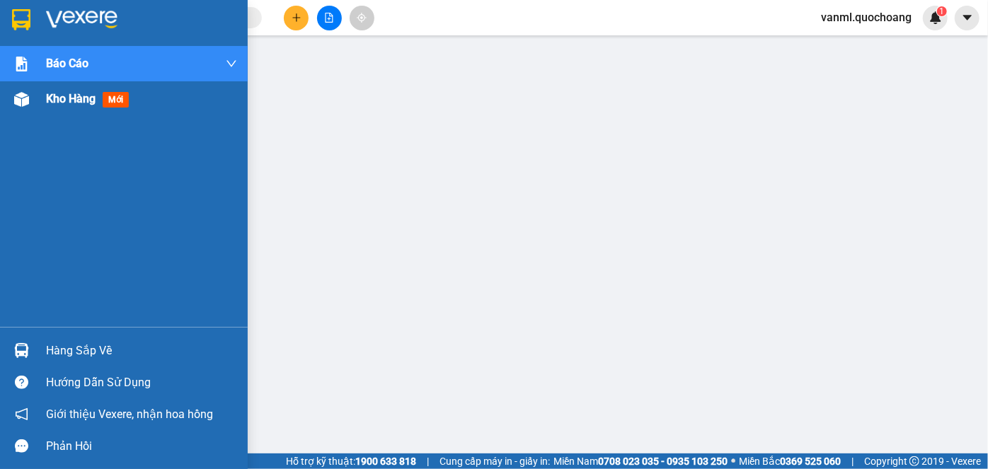
click at [79, 100] on span "Kho hàng" at bounding box center [71, 98] width 50 height 13
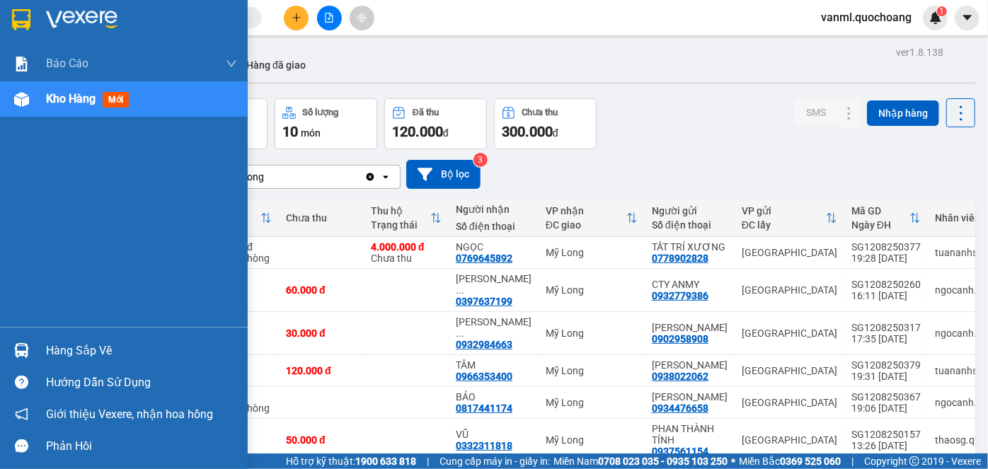
click at [69, 350] on div "Hàng sắp về" at bounding box center [141, 350] width 191 height 21
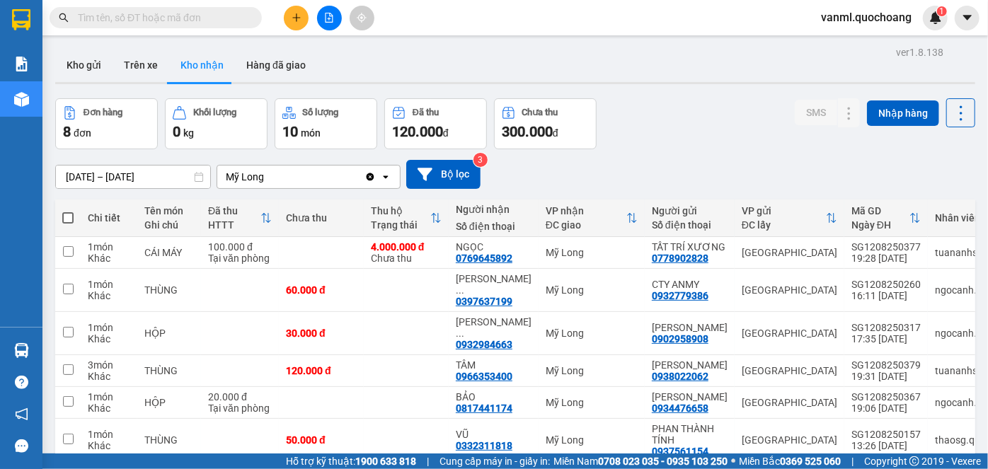
click at [679, 161] on section "Kết quả tìm kiếm ( 0 ) Bộ lọc No Data vanml.quochoang 1 Báo cáo Báo cáo dòng ti…" at bounding box center [494, 234] width 988 height 469
click at [104, 66] on button "Kho gửi" at bounding box center [83, 65] width 57 height 34
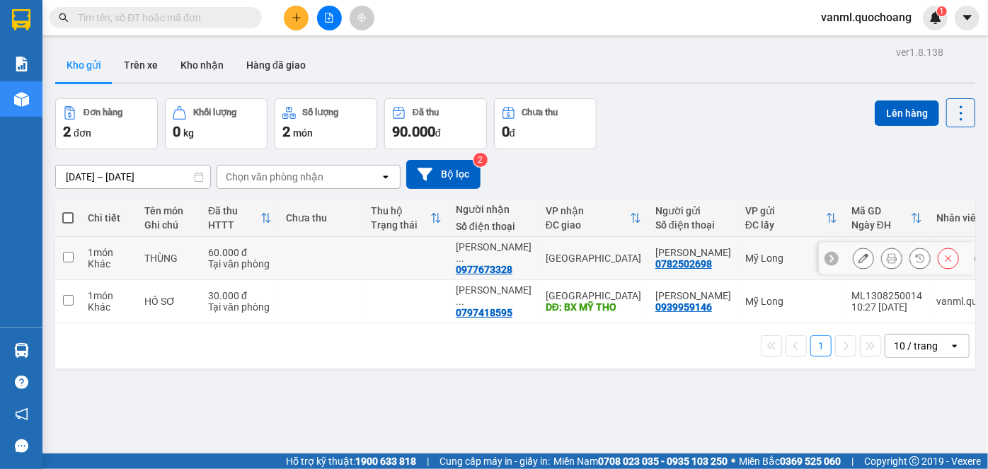
click at [587, 255] on div "[GEOGRAPHIC_DATA]" at bounding box center [594, 258] width 96 height 11
checkbox input "true"
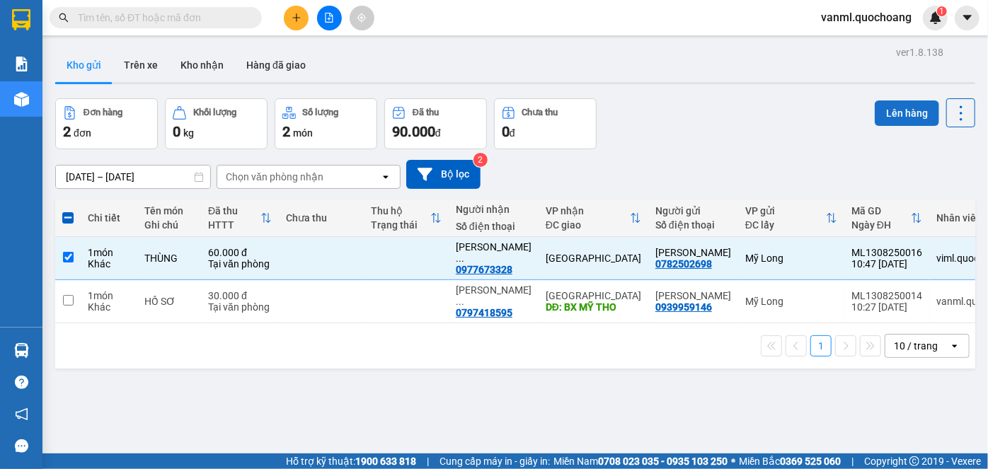
click at [894, 108] on button "Lên hàng" at bounding box center [907, 112] width 64 height 25
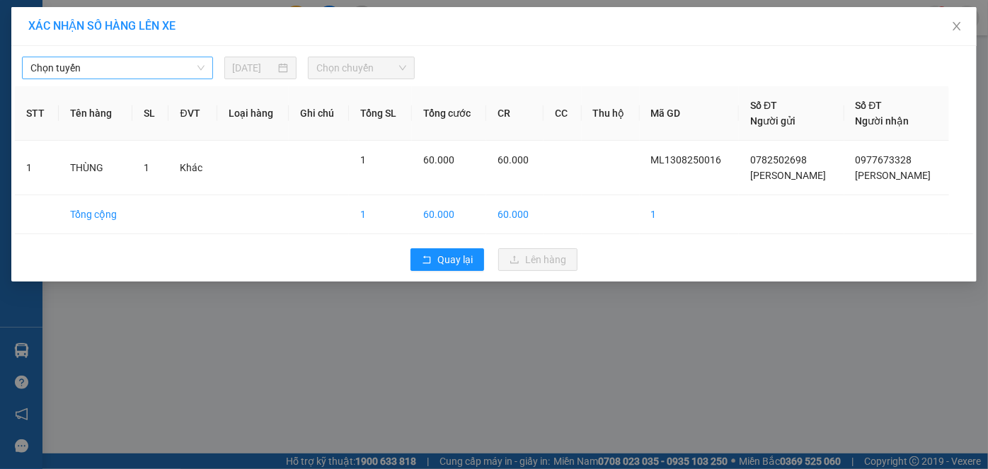
click at [159, 67] on span "Chọn tuyến" at bounding box center [117, 67] width 174 height 21
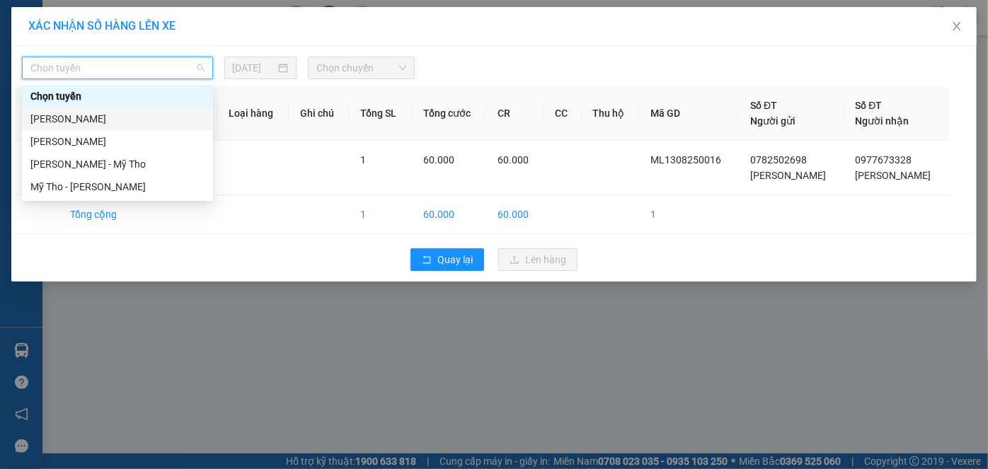
click at [166, 119] on div "[PERSON_NAME]" at bounding box center [117, 119] width 174 height 16
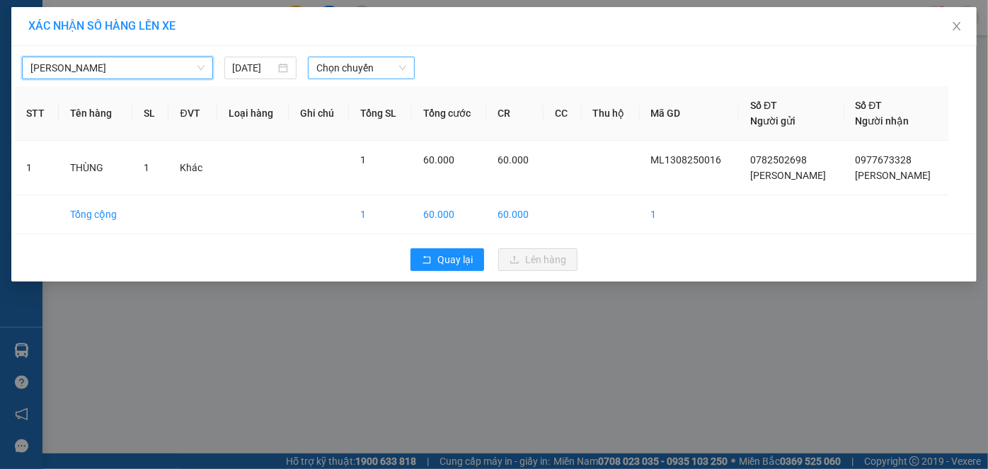
click at [386, 67] on span "Chọn chuyến" at bounding box center [361, 67] width 90 height 21
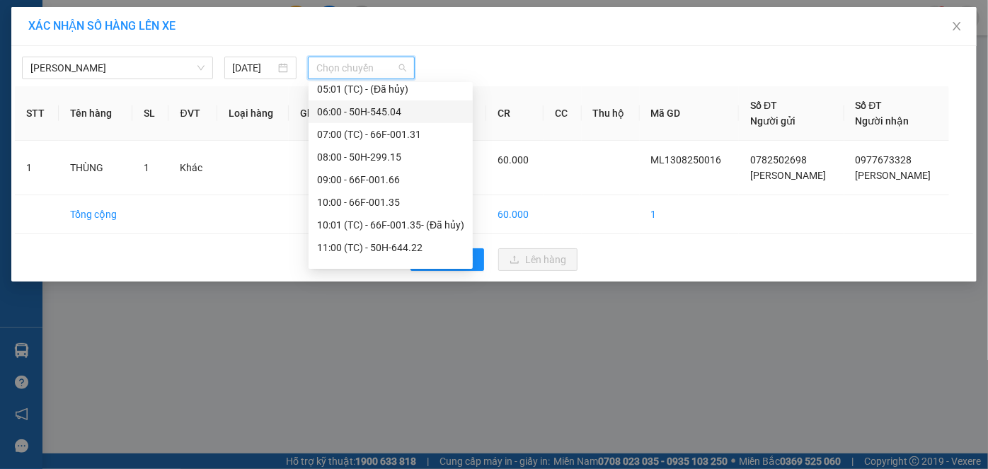
scroll to position [386, 0]
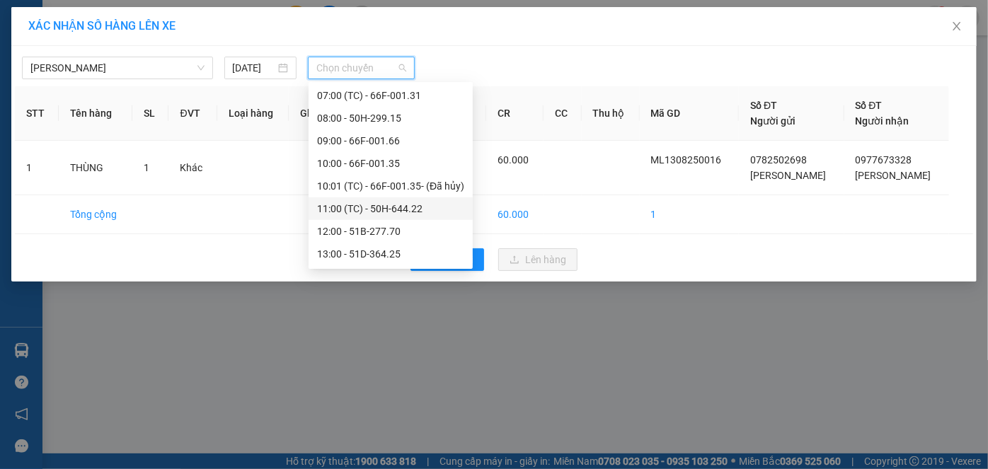
click at [393, 212] on div "11:00 (TC) - 50H-644.22" at bounding box center [390, 209] width 147 height 16
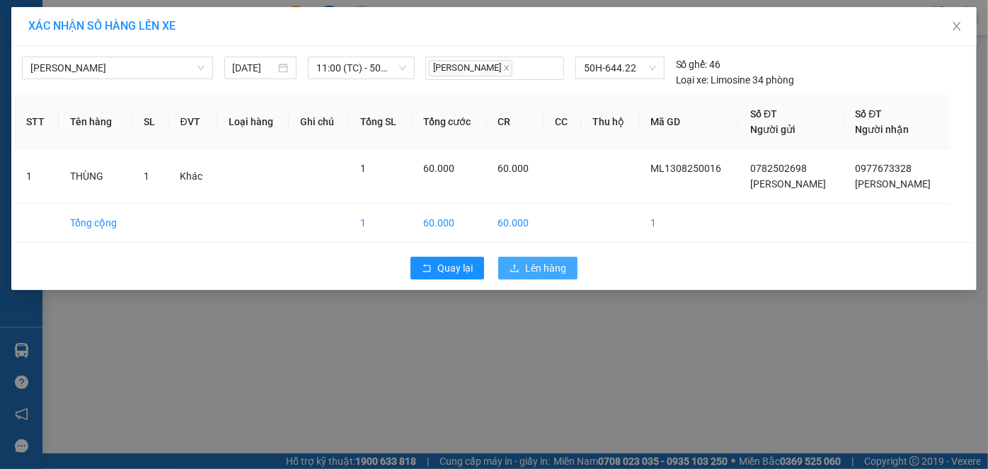
click at [536, 263] on span "Lên hàng" at bounding box center [545, 268] width 41 height 16
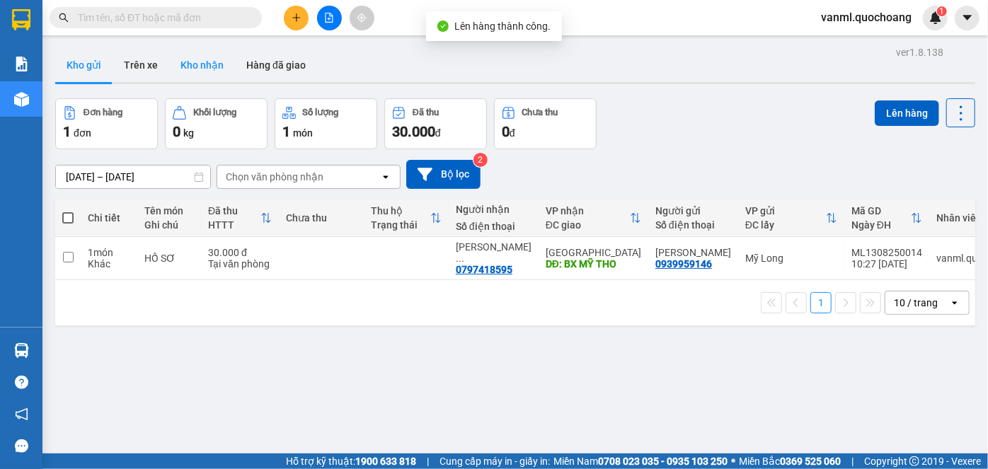
click at [205, 64] on button "Kho nhận" at bounding box center [202, 65] width 66 height 34
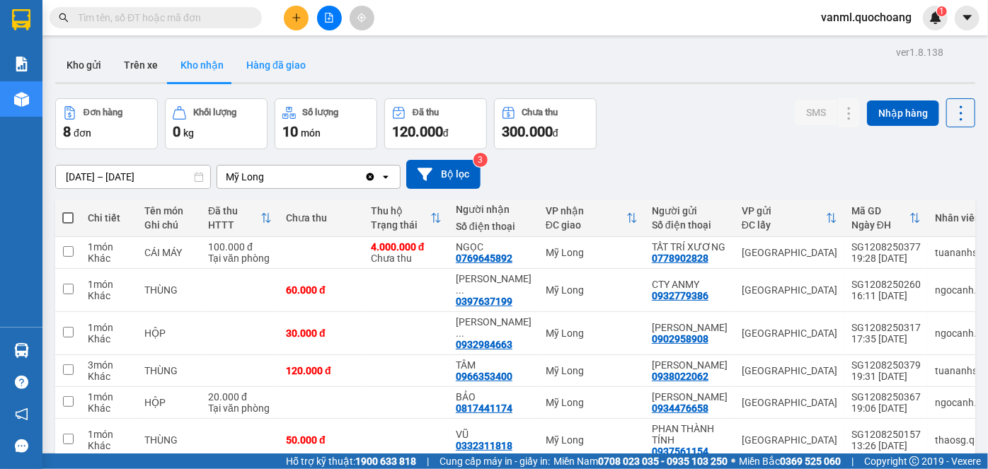
click at [281, 64] on button "Hàng đã giao" at bounding box center [276, 65] width 82 height 34
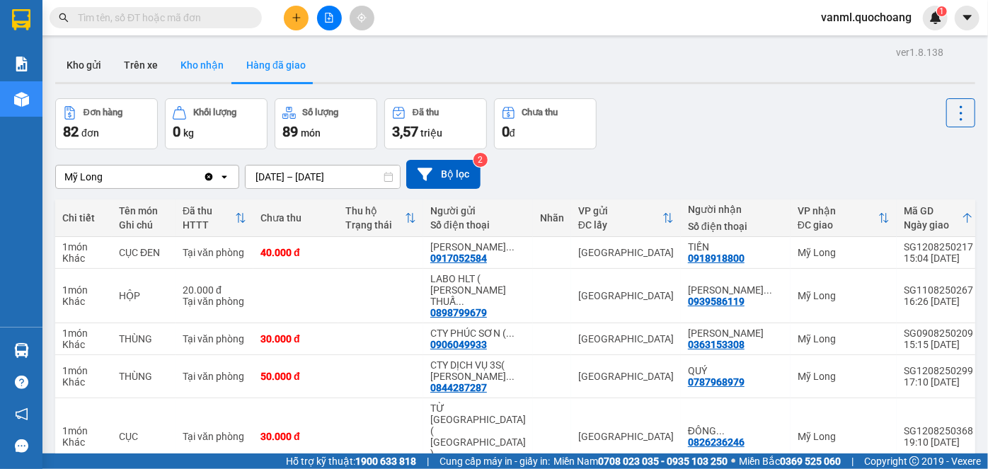
click at [187, 68] on button "Kho nhận" at bounding box center [202, 65] width 66 height 34
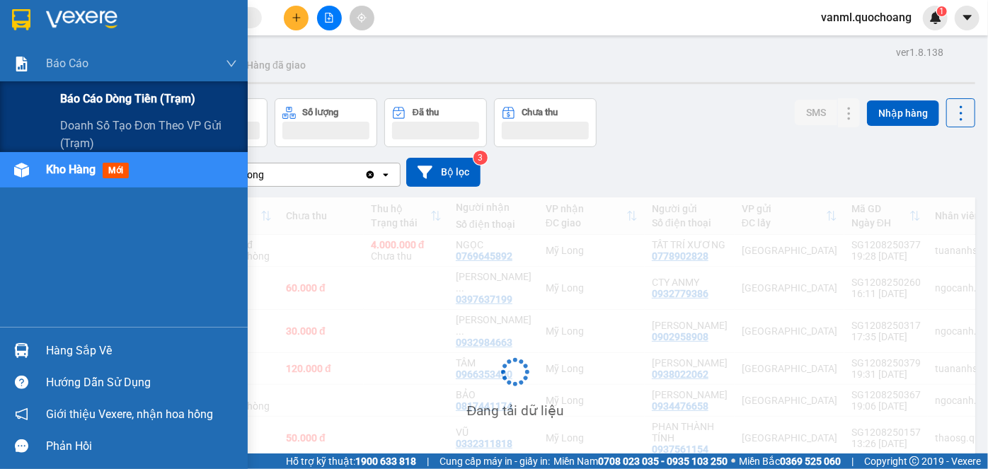
click at [127, 101] on span "Báo cáo dòng tiền (trạm)" at bounding box center [127, 99] width 135 height 18
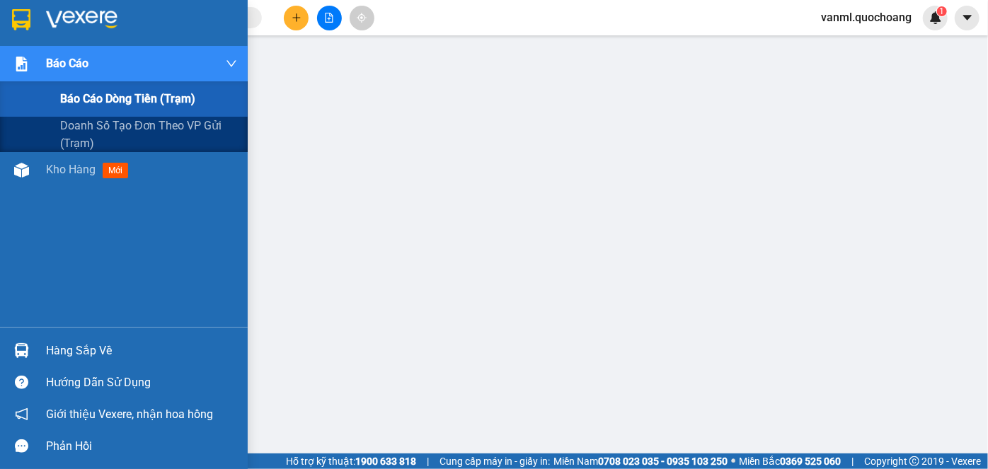
click at [115, 100] on span "Báo cáo dòng tiền (trạm)" at bounding box center [127, 99] width 135 height 18
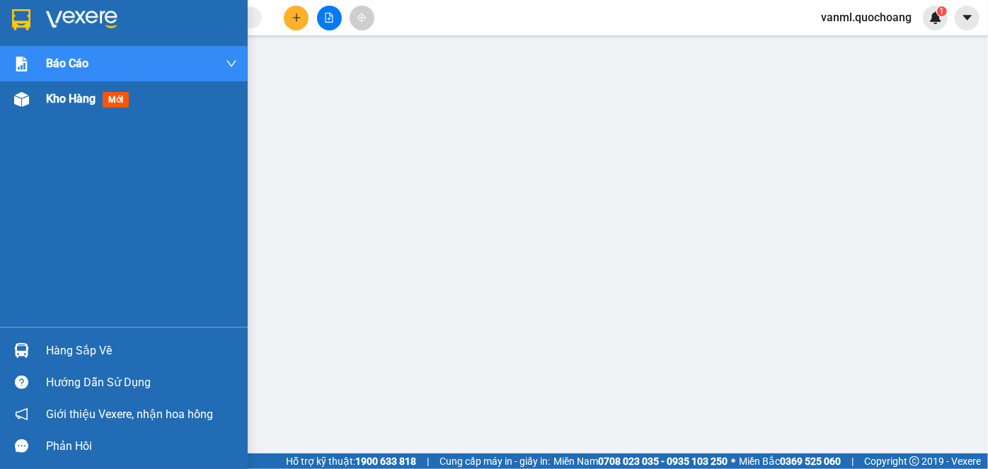
click at [69, 102] on span "Kho hàng" at bounding box center [71, 98] width 50 height 13
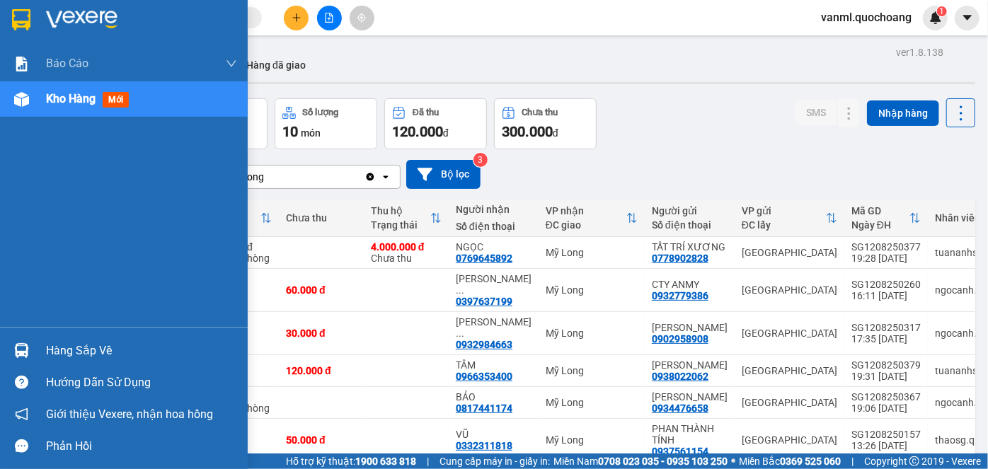
click at [115, 347] on div "Hàng sắp về" at bounding box center [141, 350] width 191 height 21
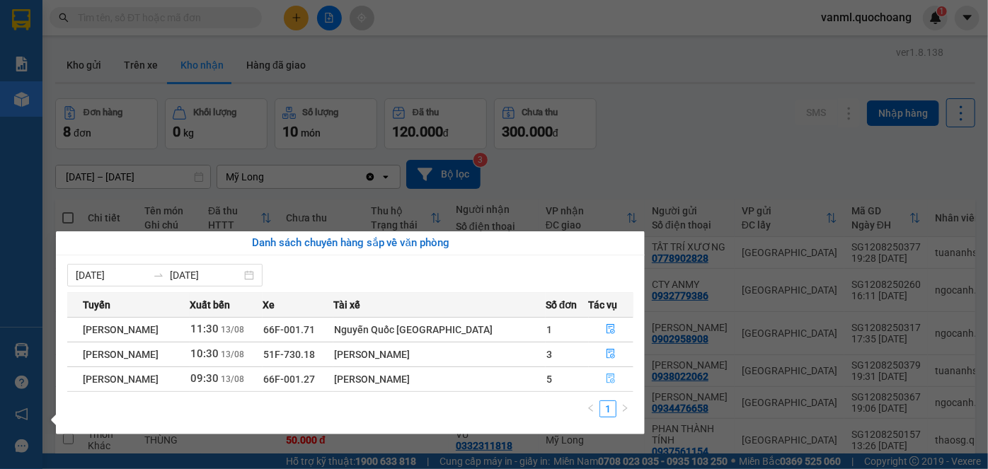
click at [612, 380] on icon "file-done" at bounding box center [611, 379] width 8 height 10
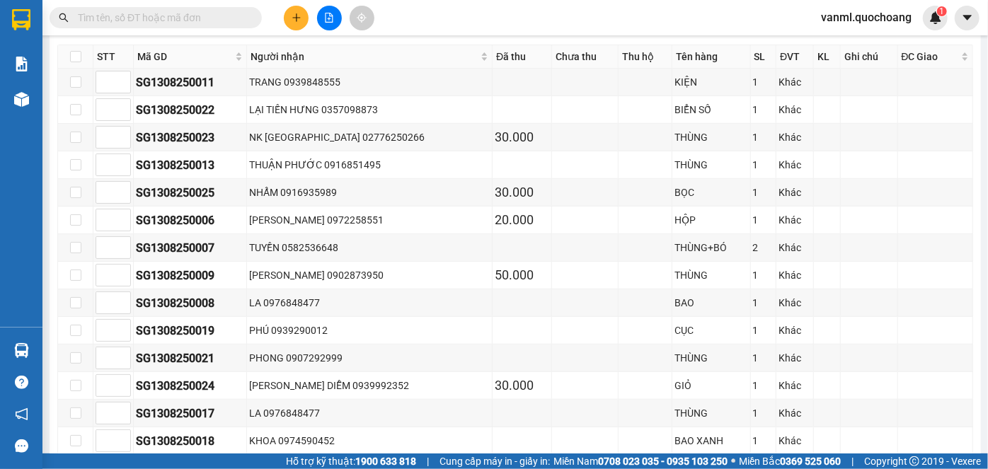
scroll to position [706, 0]
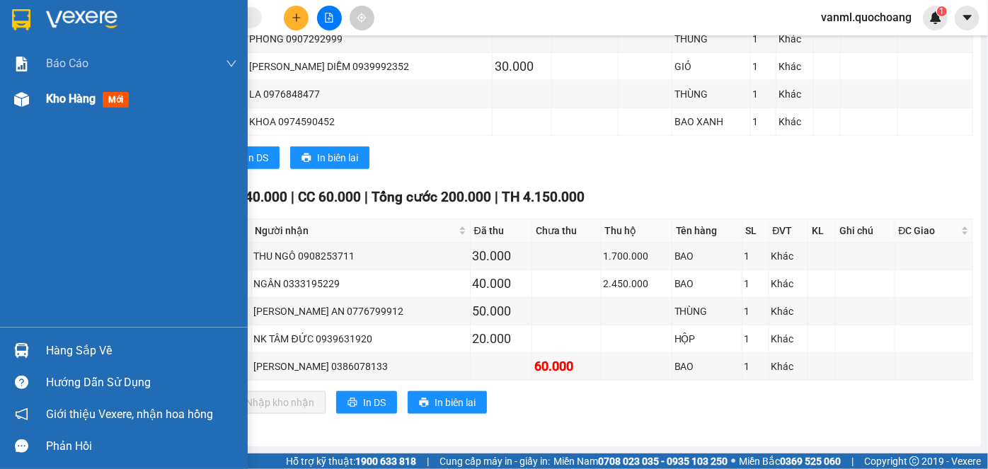
click at [74, 97] on span "Kho hàng" at bounding box center [71, 98] width 50 height 13
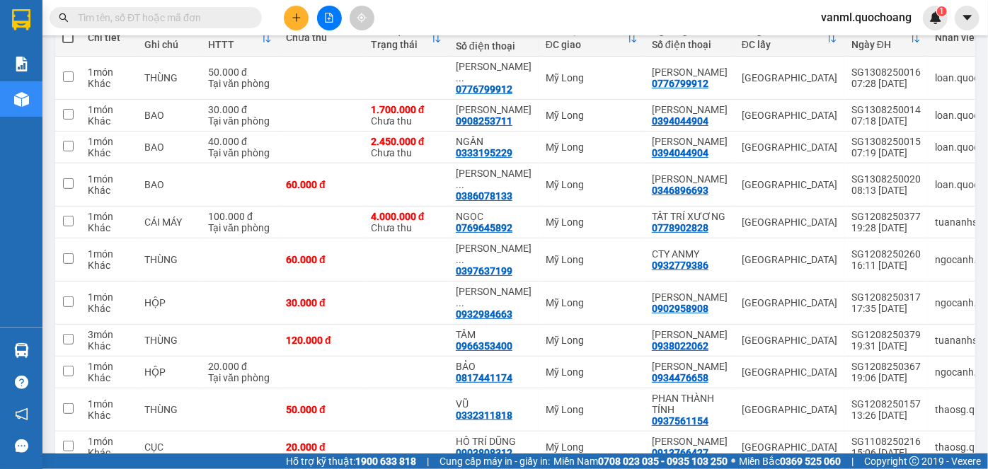
scroll to position [194, 0]
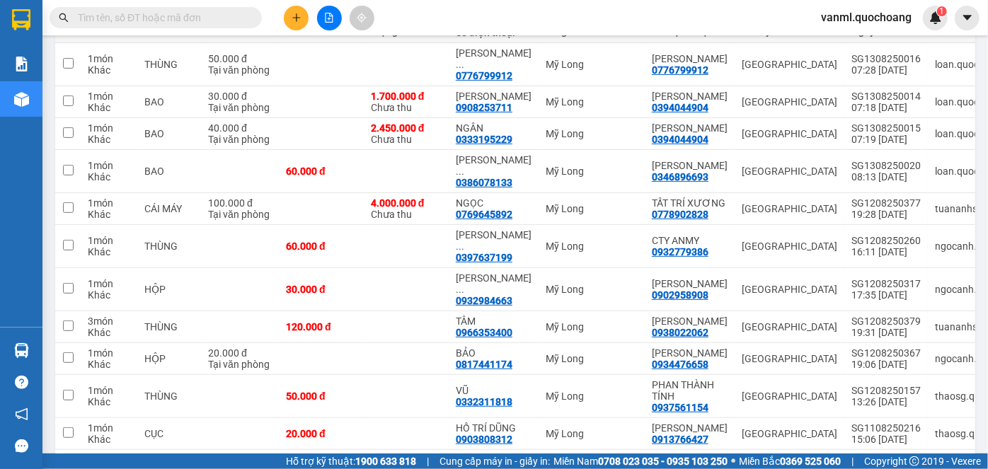
click at [298, 19] on icon "plus" at bounding box center [297, 18] width 10 height 10
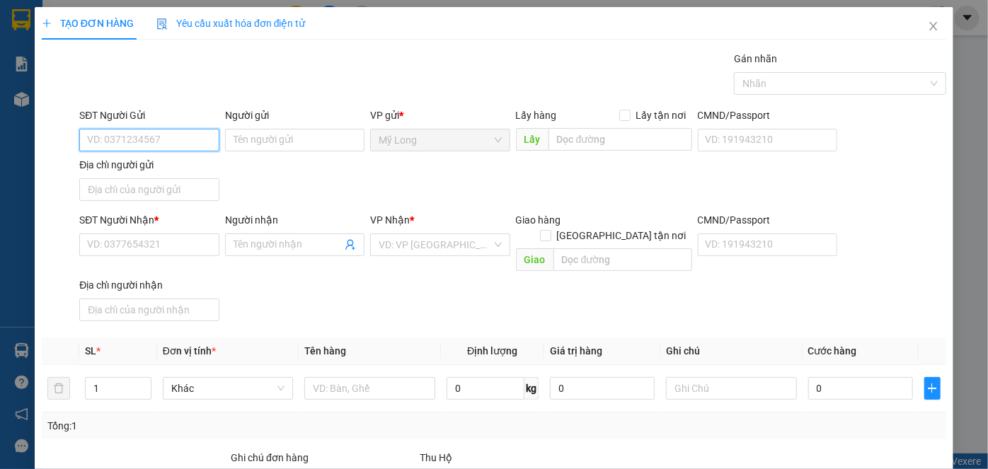
click at [192, 131] on input "SĐT Người Gửi" at bounding box center [148, 140] width 139 height 23
click at [125, 138] on input "093974688" at bounding box center [148, 140] width 139 height 23
type input "0939746188"
click at [183, 173] on div "0939746188 - [PERSON_NAME]" at bounding box center [156, 168] width 139 height 16
type input "TRẦN VĂN SIÊU"
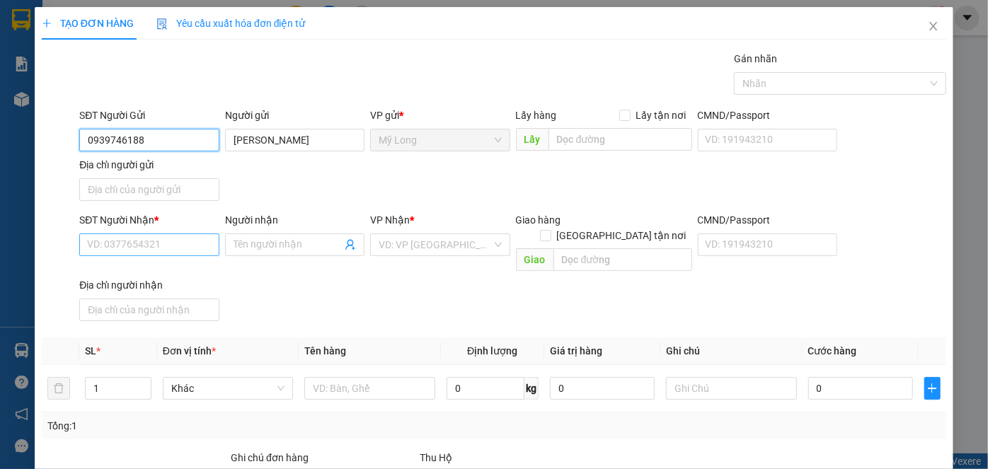
type input "0939746188"
drag, startPoint x: 179, startPoint y: 251, endPoint x: 203, endPoint y: 231, distance: 31.2
click at [187, 244] on input "SĐT Người Nhận *" at bounding box center [148, 245] width 139 height 23
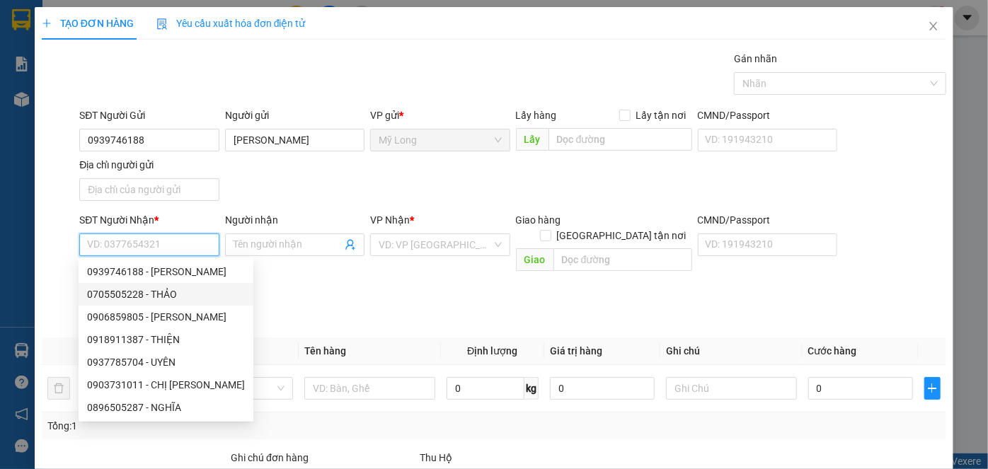
click at [162, 296] on div "0705505228 - THẢO" at bounding box center [166, 295] width 158 height 16
type input "0705505228"
type input "THẢO"
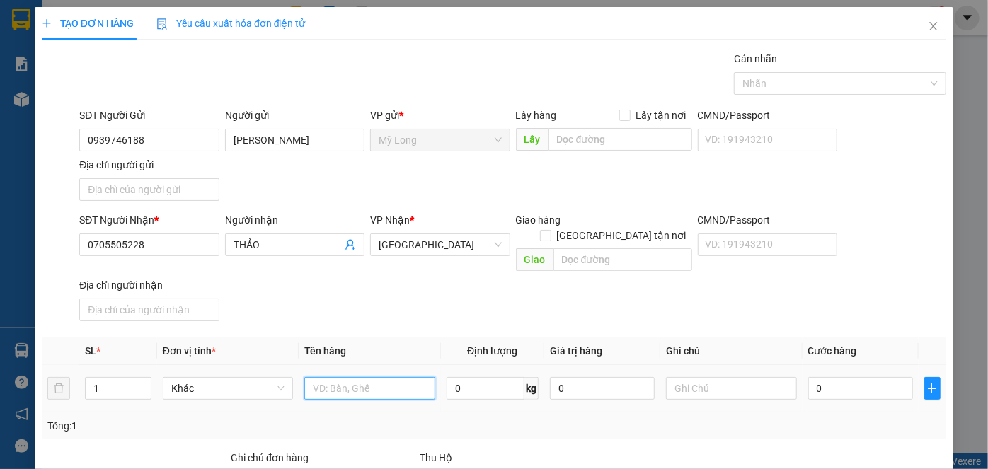
click at [330, 377] on input "text" at bounding box center [369, 388] width 131 height 23
type input "THÙNG"
type input "6"
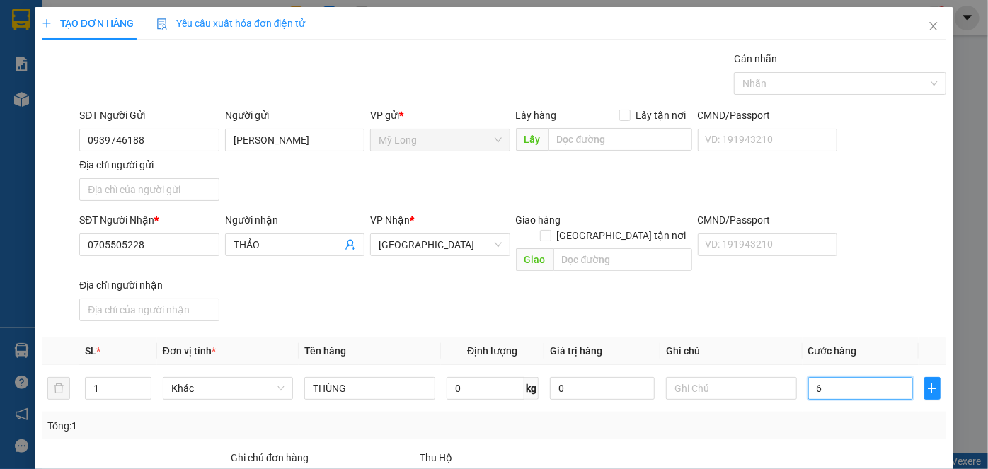
type input "60"
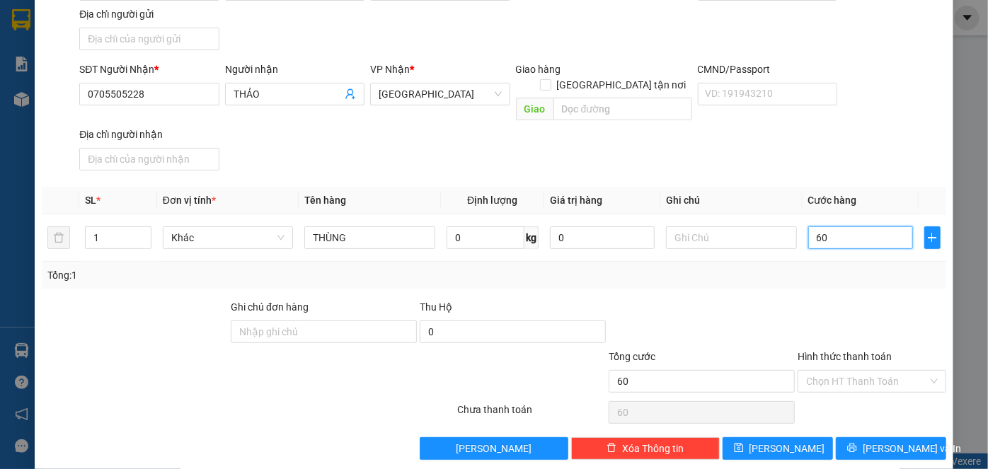
scroll to position [151, 0]
type input "60.000"
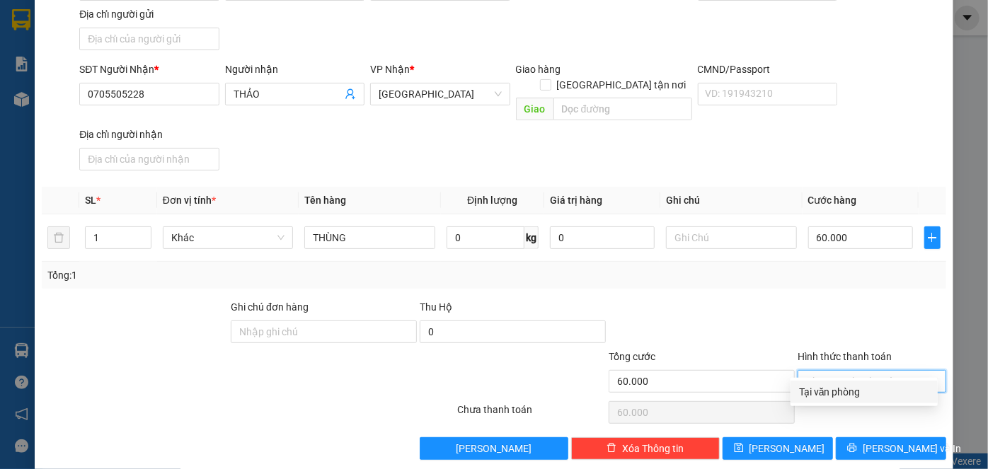
click at [844, 371] on input "Hình thức thanh toán" at bounding box center [867, 381] width 122 height 21
click at [856, 389] on div "Tại văn phòng" at bounding box center [864, 392] width 130 height 16
type input "0"
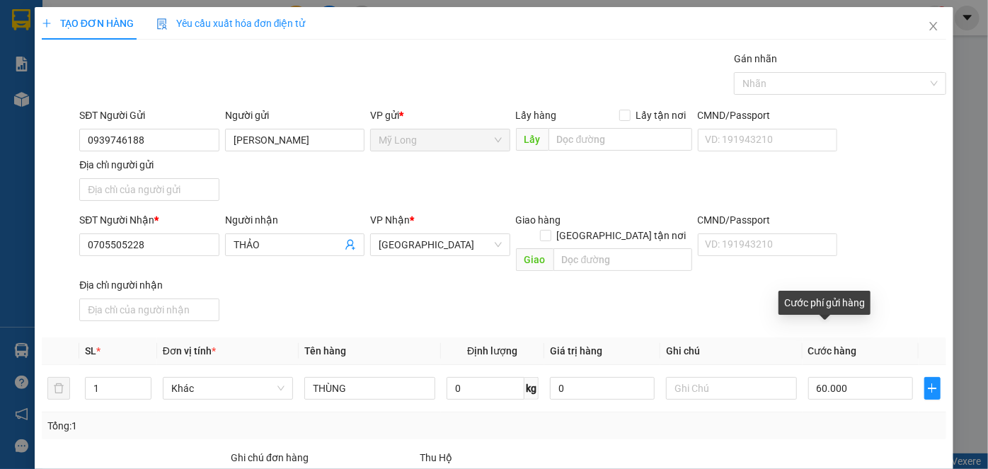
scroll to position [64, 0]
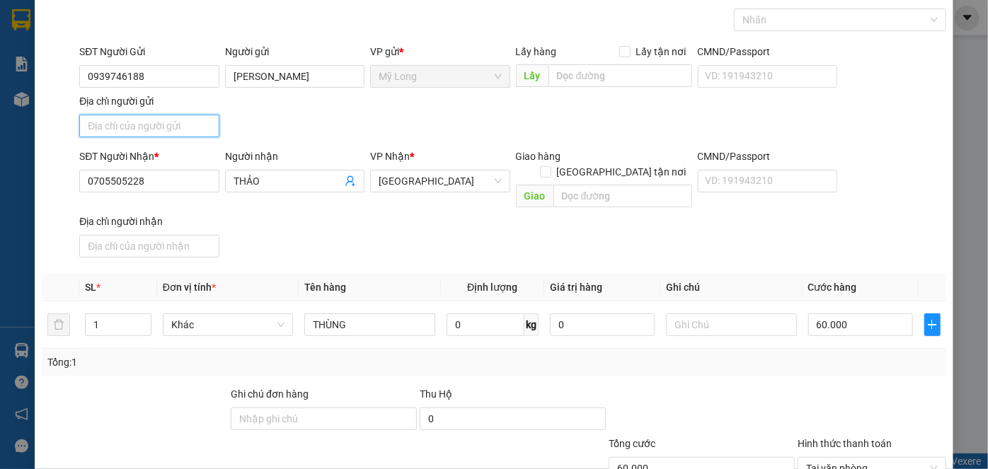
click at [185, 125] on input "Địa chỉ người gửi" at bounding box center [148, 126] width 139 height 23
type input "Ô"
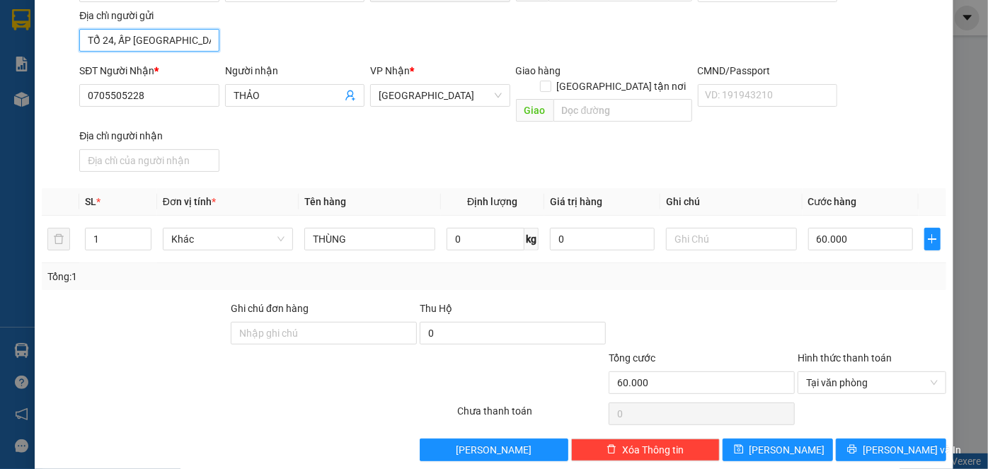
scroll to position [151, 0]
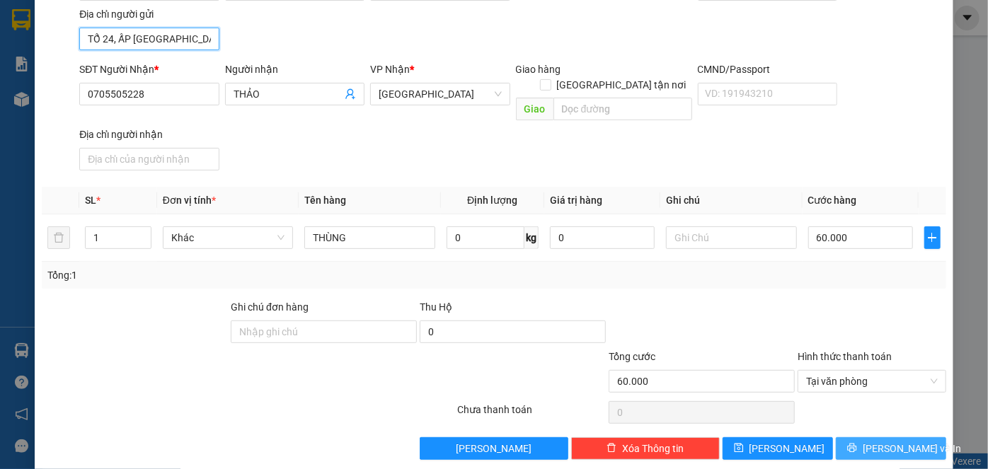
type input "TỔ 24, ẤP MỸ LONG 1, MỸ HIỆP, ĐỒNG THÁP"
drag, startPoint x: 871, startPoint y: 432, endPoint x: 875, endPoint y: 418, distance: 15.5
click at [871, 441] on span "[PERSON_NAME] và In" at bounding box center [912, 449] width 99 height 16
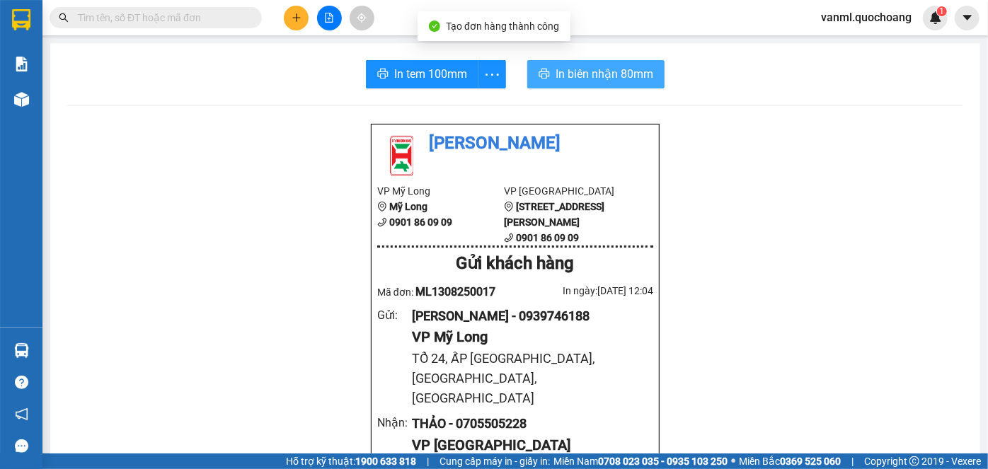
click at [600, 60] on button "In biên nhận 80mm" at bounding box center [595, 74] width 137 height 28
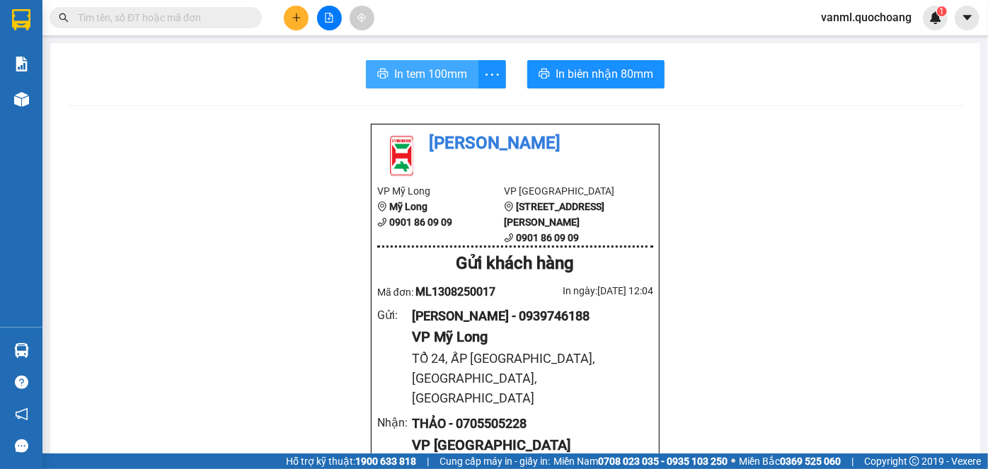
click at [434, 71] on span "In tem 100mm" at bounding box center [430, 74] width 73 height 18
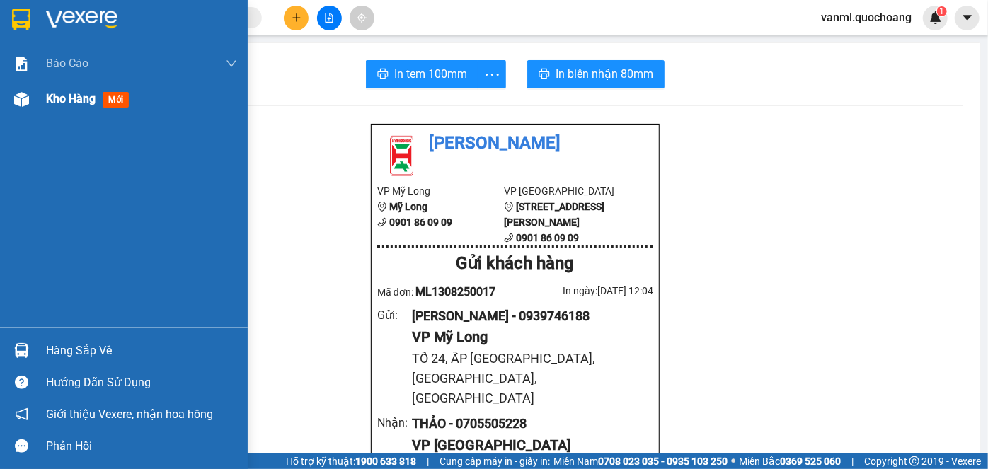
click at [64, 94] on span "Kho hàng" at bounding box center [71, 98] width 50 height 13
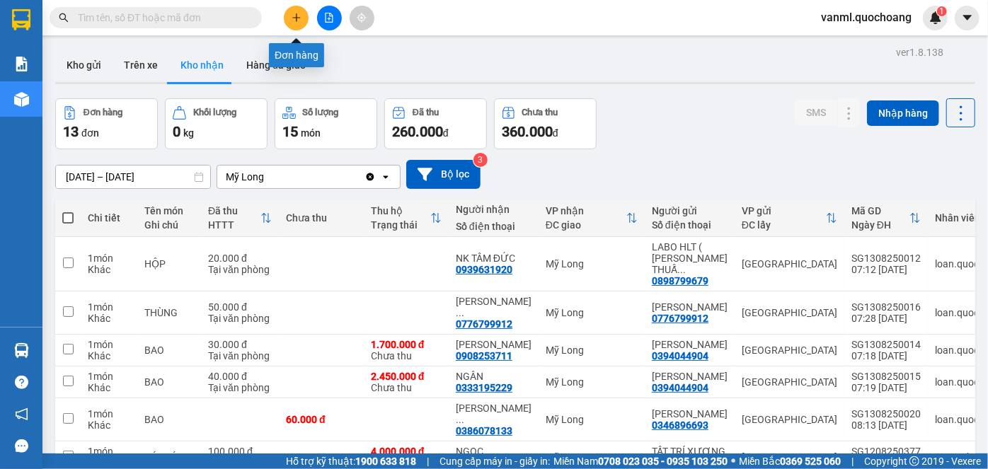
click at [300, 21] on icon "plus" at bounding box center [297, 18] width 10 height 10
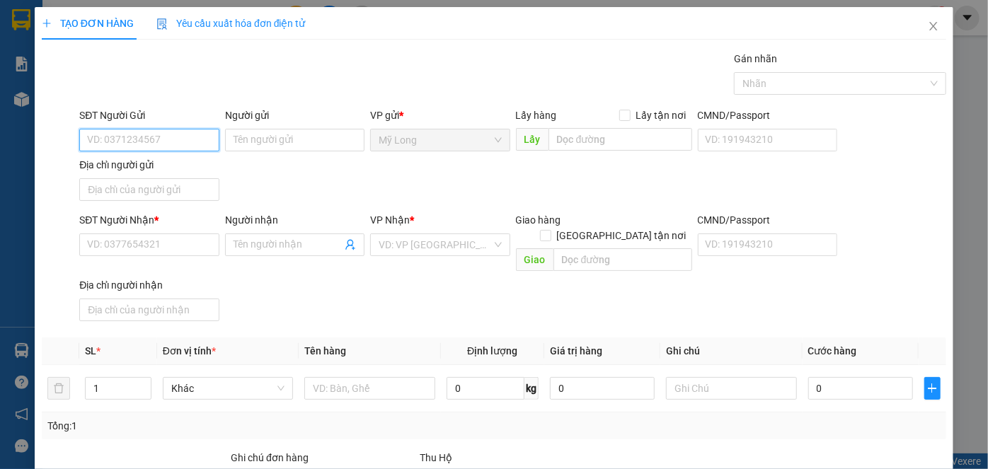
click at [171, 138] on input "SĐT Người Gửi" at bounding box center [148, 140] width 139 height 23
type input "0907894092"
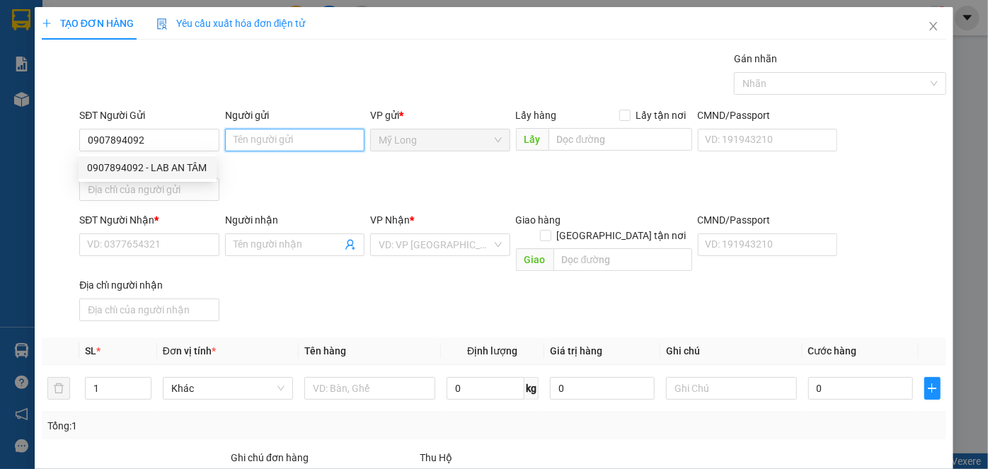
click at [237, 138] on input "Người gửi" at bounding box center [294, 140] width 139 height 23
type input "NGUYỄN SÓC SƠN"
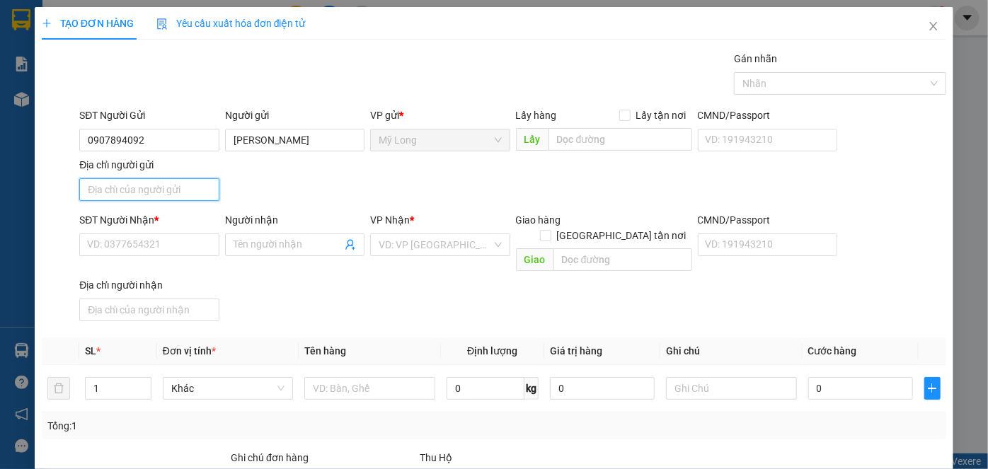
click at [188, 178] on input "Địa chỉ người gửi" at bounding box center [148, 189] width 139 height 23
type input "50 TỔ 1, MỸ HIỆP, ĐỒNG THÁP"
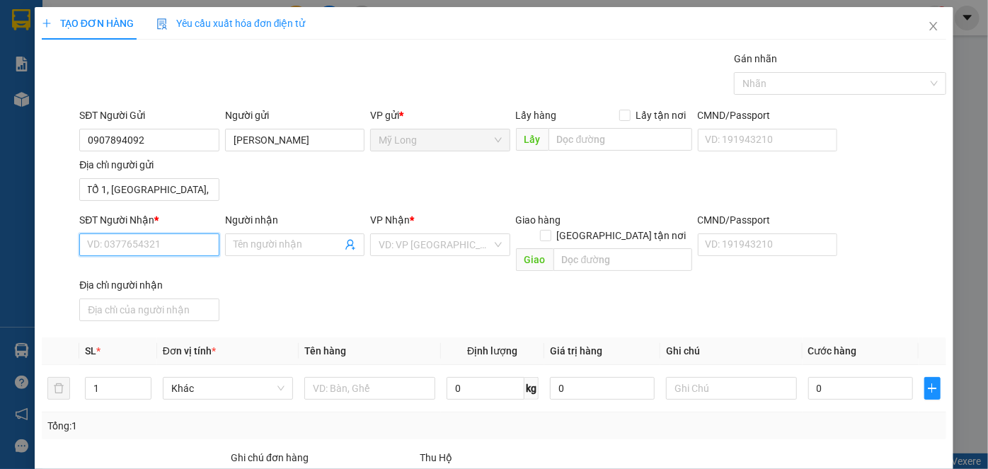
scroll to position [0, 0]
click at [156, 243] on input "SĐT Người Nhận *" at bounding box center [148, 245] width 139 height 23
type input "0906248347"
click at [187, 266] on div "0906248347 - TRẦN ANH THI" at bounding box center [156, 272] width 139 height 16
type input "TRẦN ANH THI"
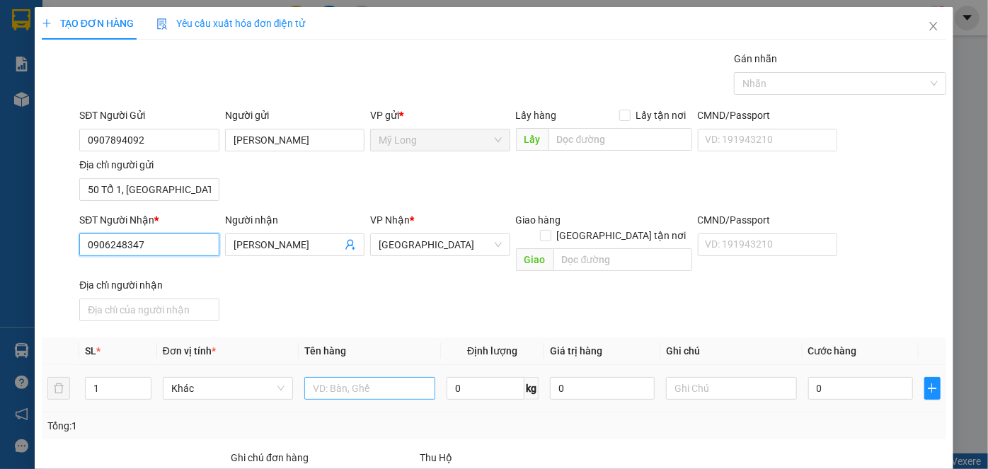
type input "0906248347"
click at [354, 377] on input "text" at bounding box center [369, 388] width 131 height 23
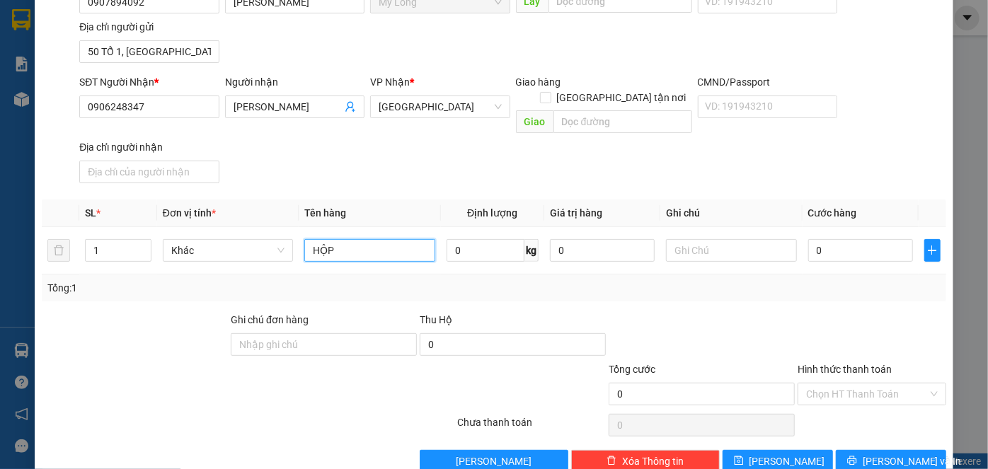
scroll to position [151, 0]
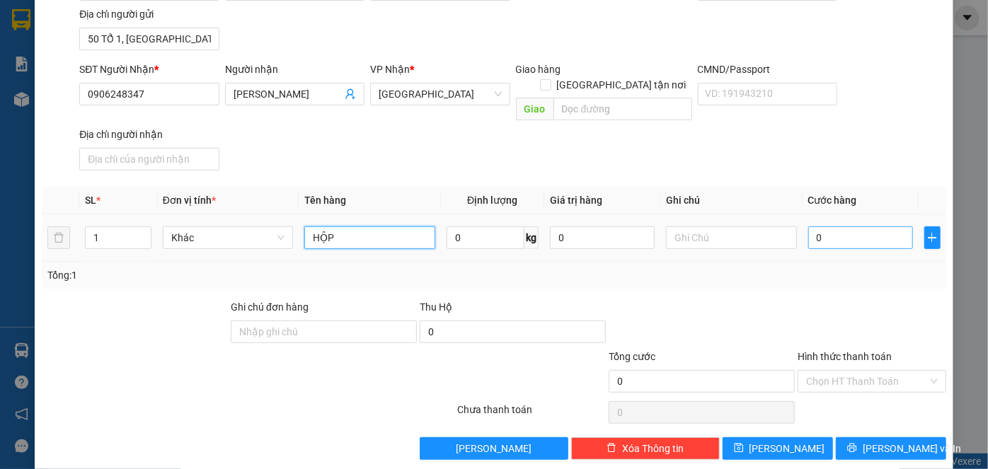
type input "HỘP"
click at [826, 226] on input "0" at bounding box center [860, 237] width 105 height 23
type input "2"
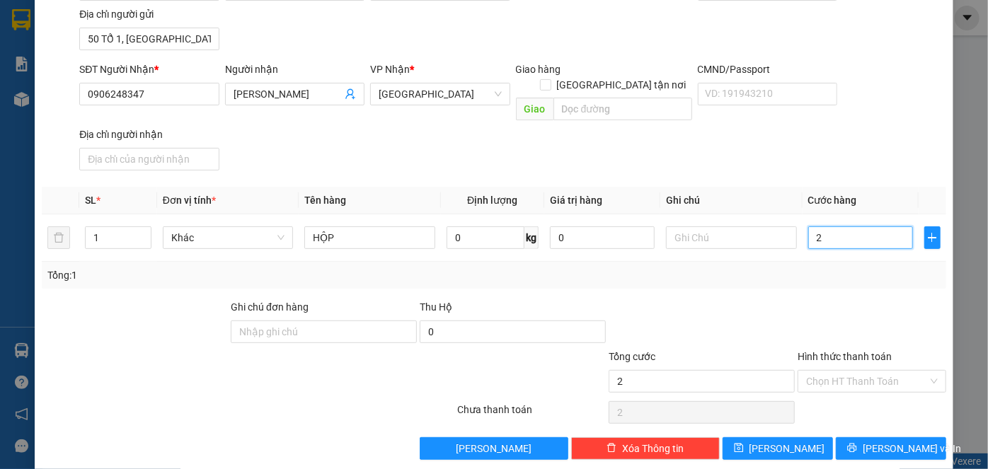
type input "20"
type input "20.000"
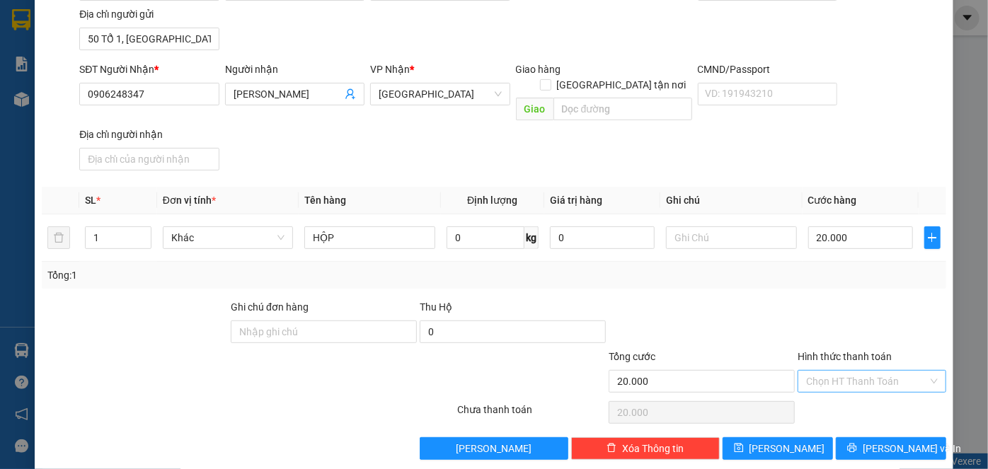
click at [819, 371] on input "Hình thức thanh toán" at bounding box center [867, 381] width 122 height 21
drag, startPoint x: 822, startPoint y: 393, endPoint x: 822, endPoint y: 385, distance: 7.8
click at [822, 392] on div "Tại văn phòng" at bounding box center [864, 392] width 130 height 16
type input "0"
click at [873, 441] on span "[PERSON_NAME] và In" at bounding box center [912, 449] width 99 height 16
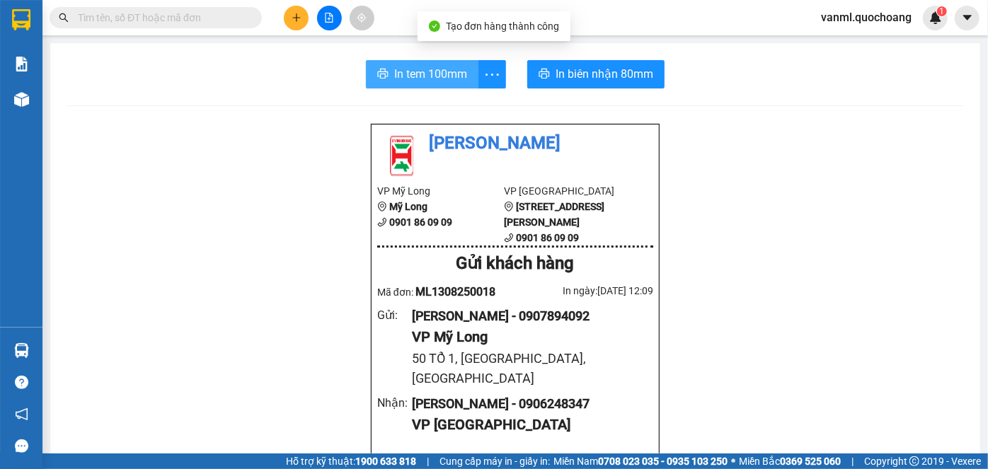
drag, startPoint x: 468, startPoint y: 81, endPoint x: 504, endPoint y: 239, distance: 162.6
click at [468, 79] on button "In tem 100mm" at bounding box center [422, 74] width 113 height 28
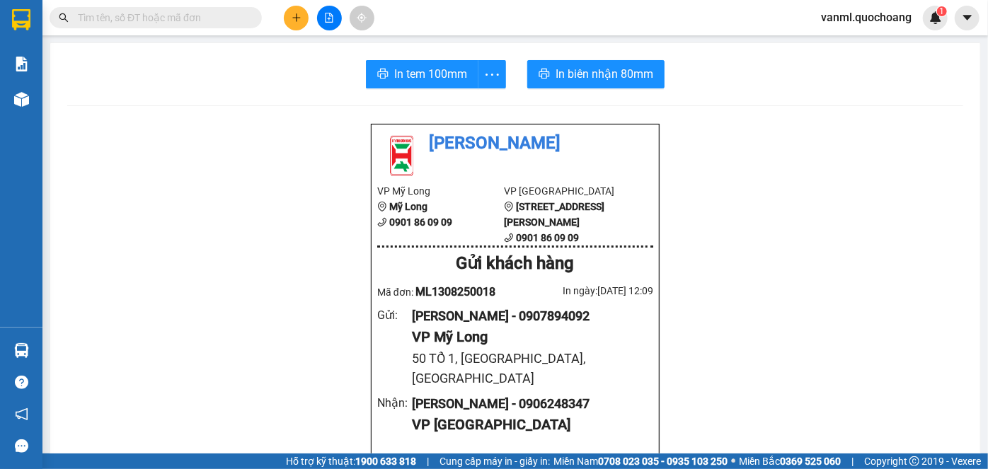
click at [294, 19] on icon "plus" at bounding box center [297, 18] width 10 height 10
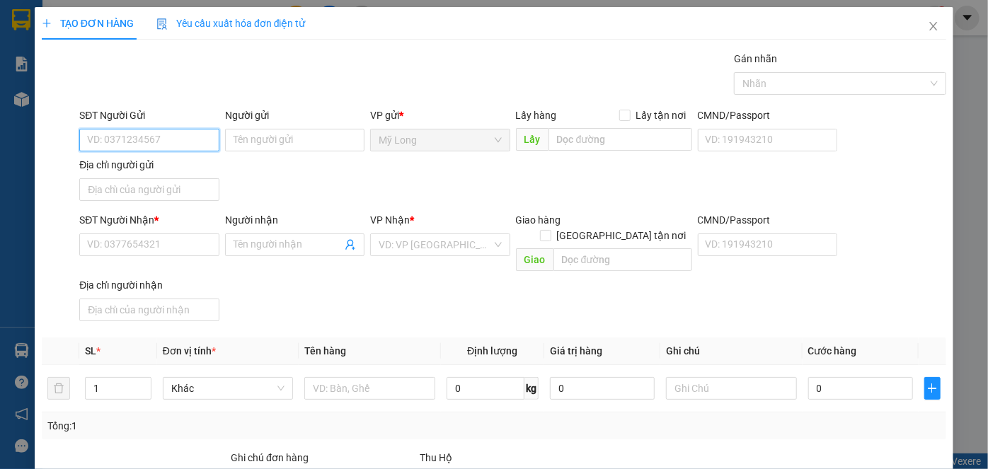
click at [188, 138] on input "SĐT Người Gửi" at bounding box center [148, 140] width 139 height 23
type input "0907894092"
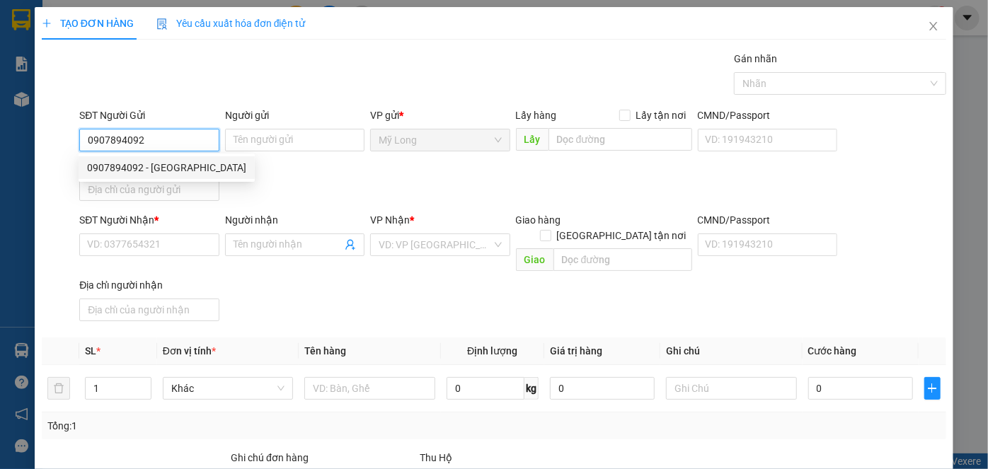
click at [188, 173] on div "0907894092 - [GEOGRAPHIC_DATA]" at bounding box center [166, 168] width 159 height 16
type input "NGUYỄN SÓC SƠN"
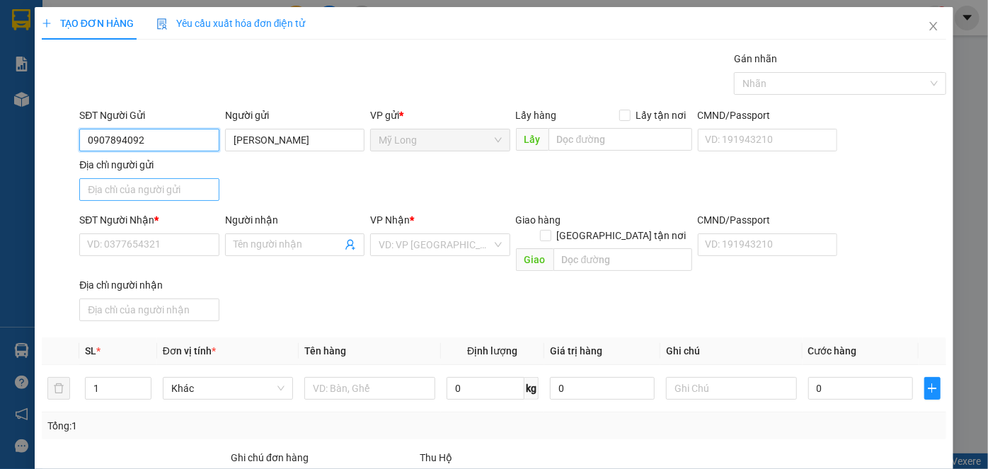
type input "0907894092"
click at [179, 191] on input "Địa chỉ người gửi" at bounding box center [148, 189] width 139 height 23
click at [107, 187] on input "ẤP 2, [GEOGRAPHIC_DATA], [GEOGRAPHIC_DATA]" at bounding box center [148, 189] width 139 height 23
click at [115, 180] on input "50 TỔ 1, MỸ HIỆP, ĐỒNG THÁP" at bounding box center [148, 189] width 139 height 23
type input "50 TỔ 1, MỸ HIỆP, ĐỒNG THÁP"
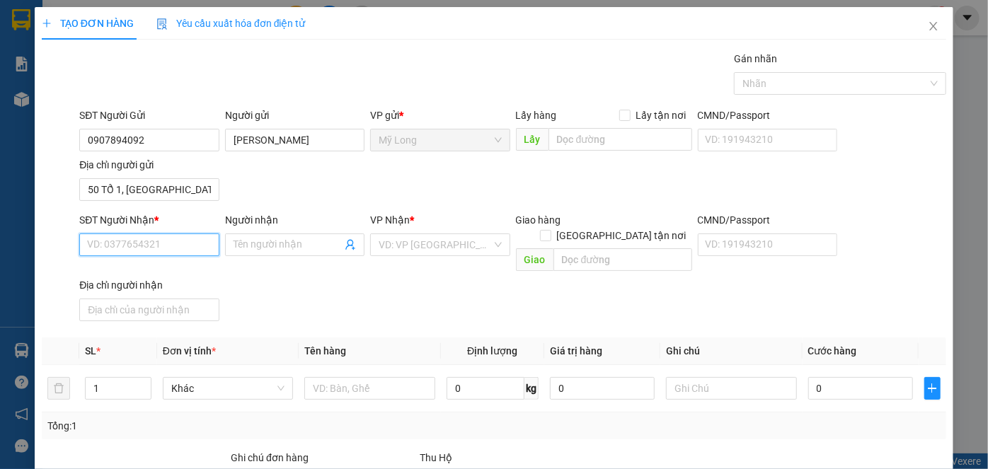
click at [154, 237] on input "SĐT Người Nhận *" at bounding box center [148, 245] width 139 height 23
type input "0904777171"
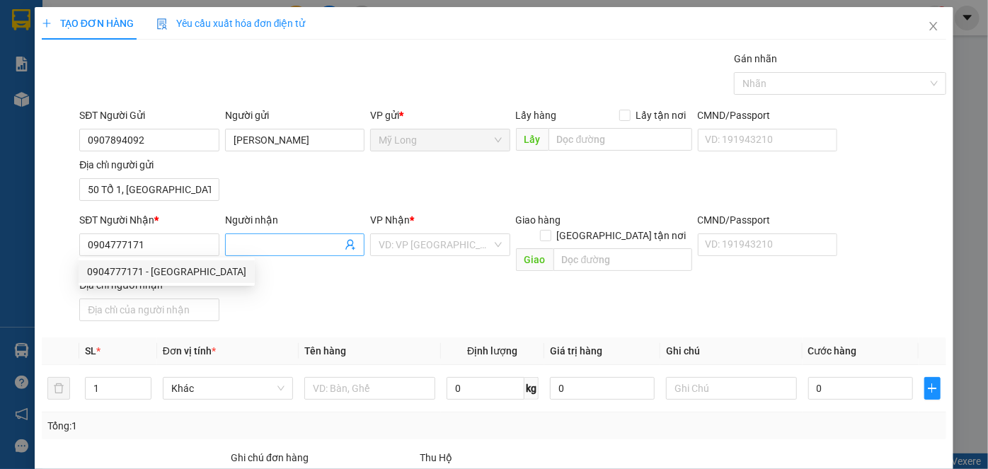
click at [238, 243] on input "Người nhận" at bounding box center [288, 245] width 108 height 16
type input "LABO DLS"
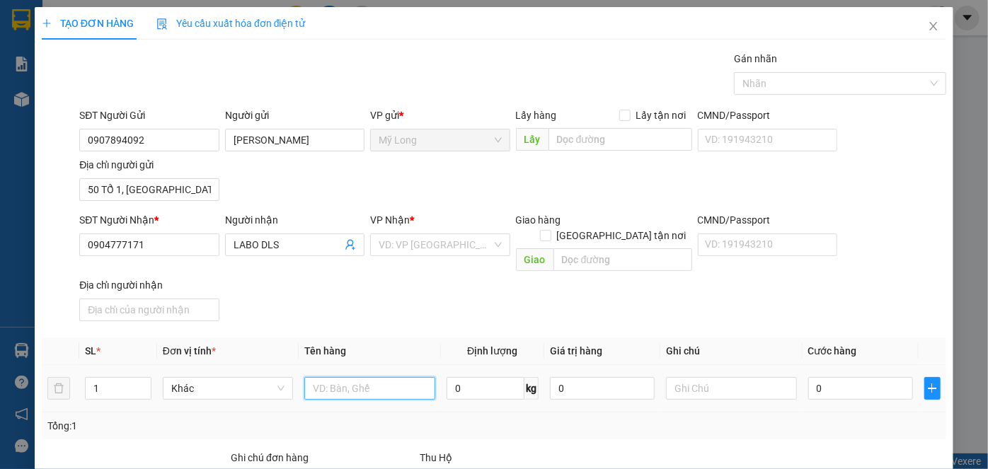
click at [406, 377] on input "text" at bounding box center [369, 388] width 131 height 23
type input "HỘP"
click at [830, 377] on input "0" at bounding box center [860, 388] width 105 height 23
type input "2"
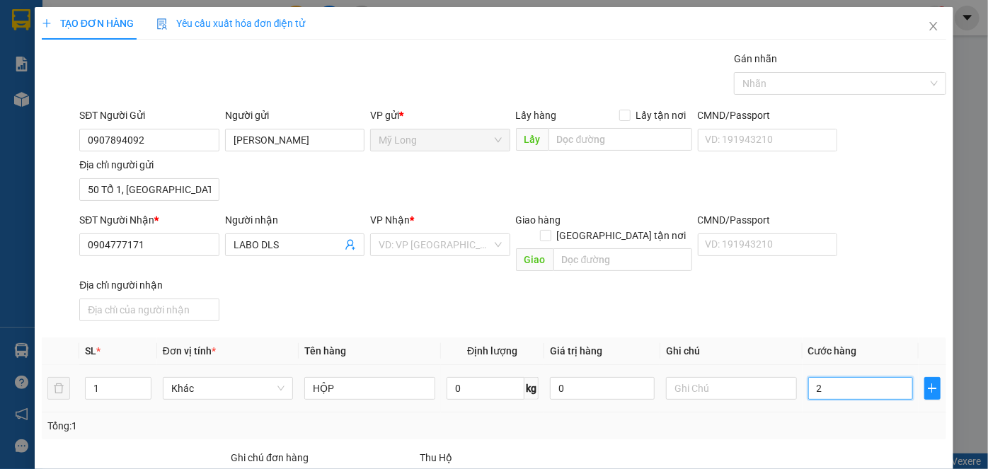
type input "2"
type input "20"
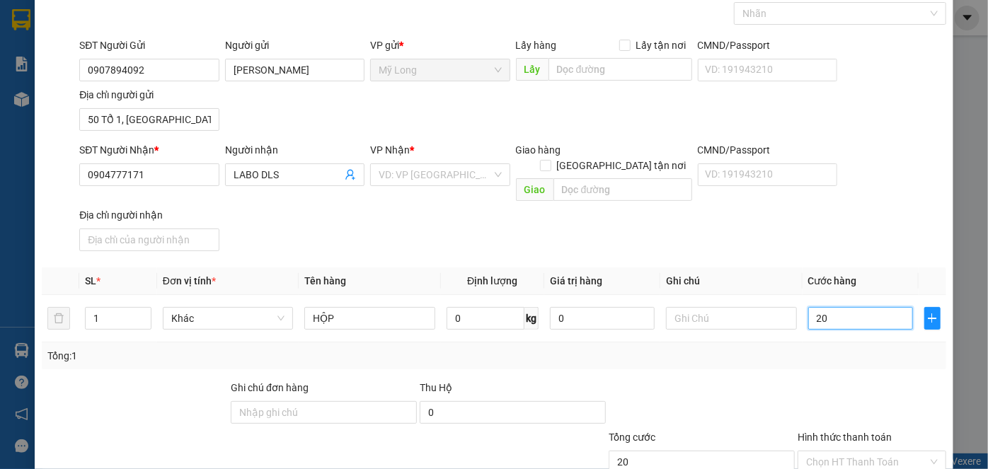
scroll to position [151, 0]
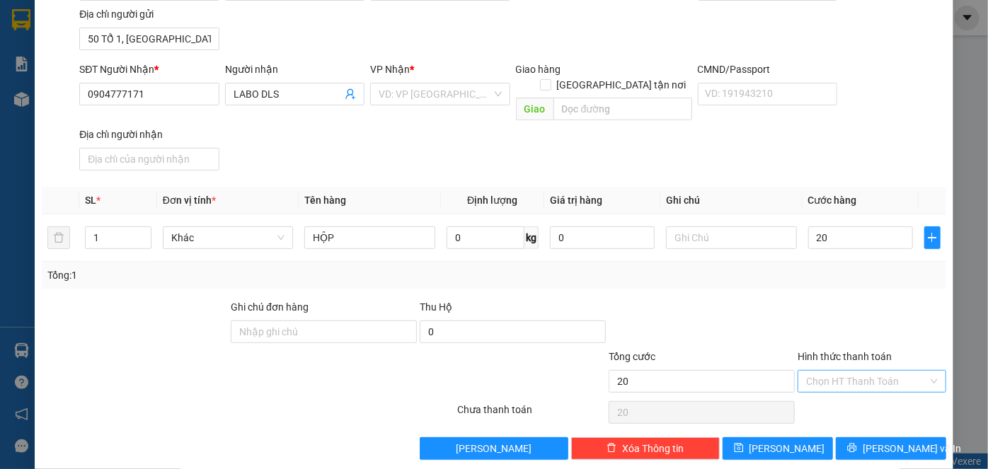
type input "20.000"
click at [856, 371] on input "Hình thức thanh toán" at bounding box center [867, 381] width 122 height 21
click at [853, 388] on div "Tại văn phòng" at bounding box center [863, 392] width 147 height 23
type input "0"
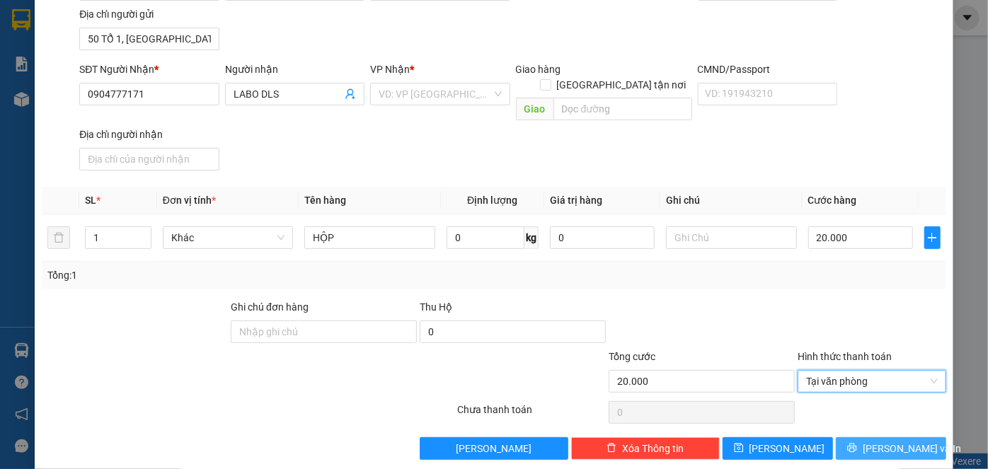
click at [882, 441] on span "[PERSON_NAME] và In" at bounding box center [912, 449] width 99 height 16
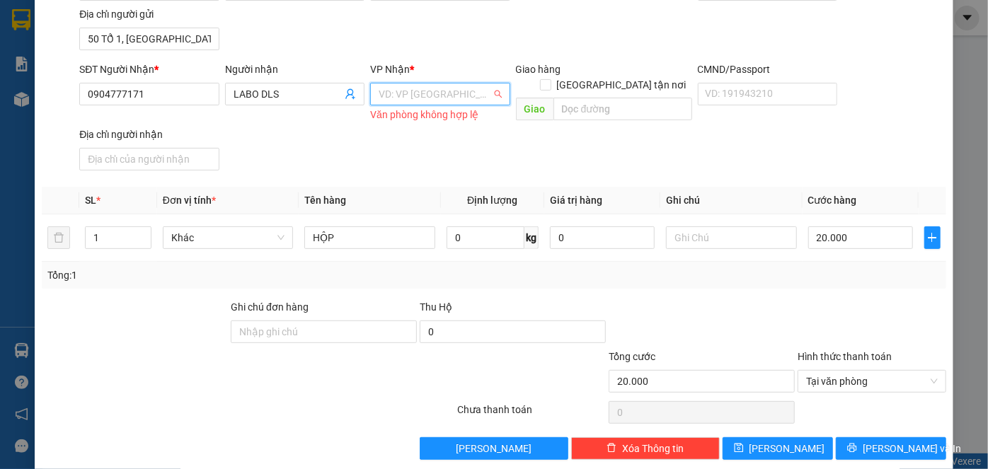
click at [438, 98] on input "search" at bounding box center [435, 94] width 113 height 21
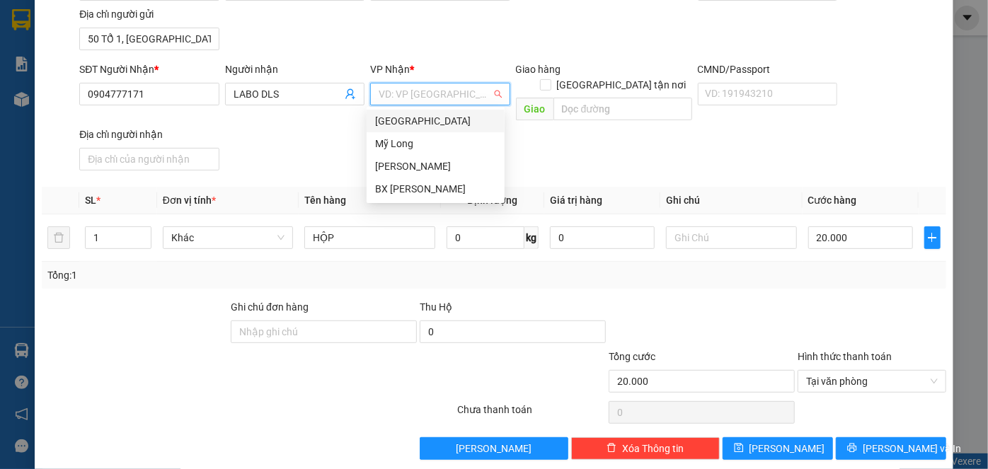
click at [430, 121] on div "[GEOGRAPHIC_DATA]" at bounding box center [435, 121] width 121 height 16
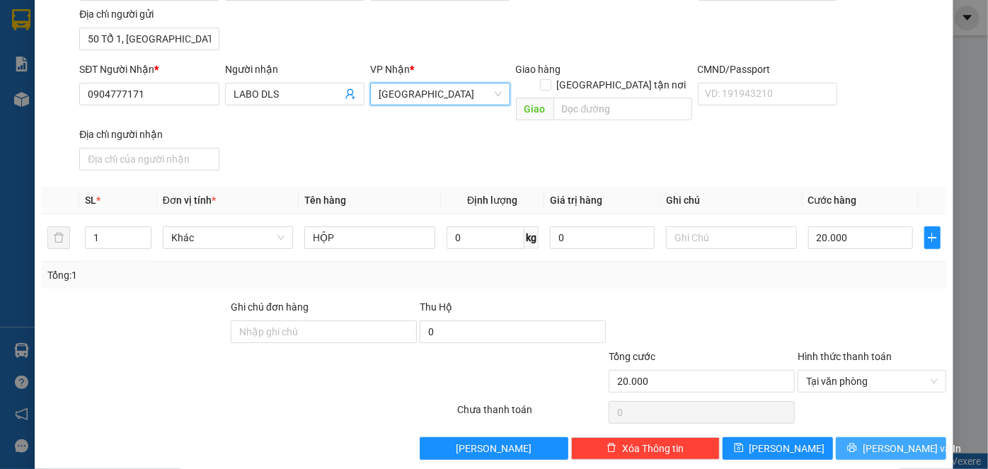
click at [898, 441] on span "[PERSON_NAME] và In" at bounding box center [912, 449] width 99 height 16
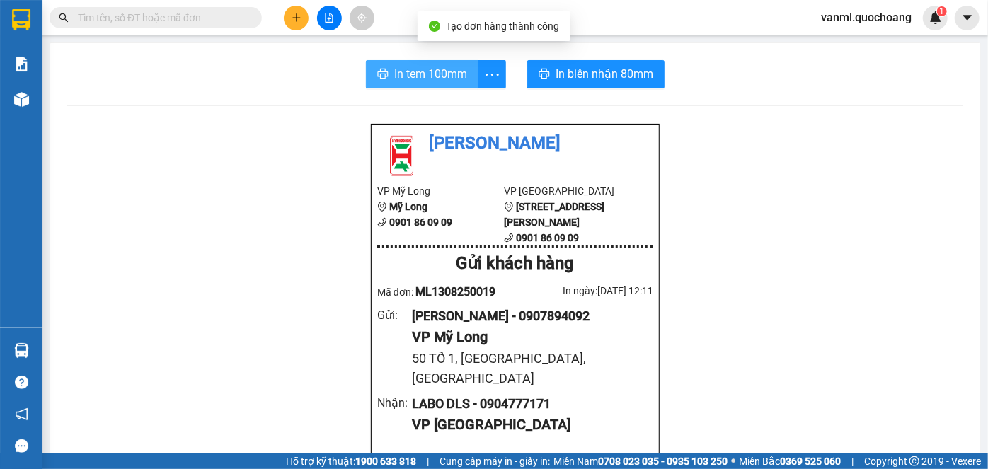
click at [412, 70] on span "In tem 100mm" at bounding box center [430, 74] width 73 height 18
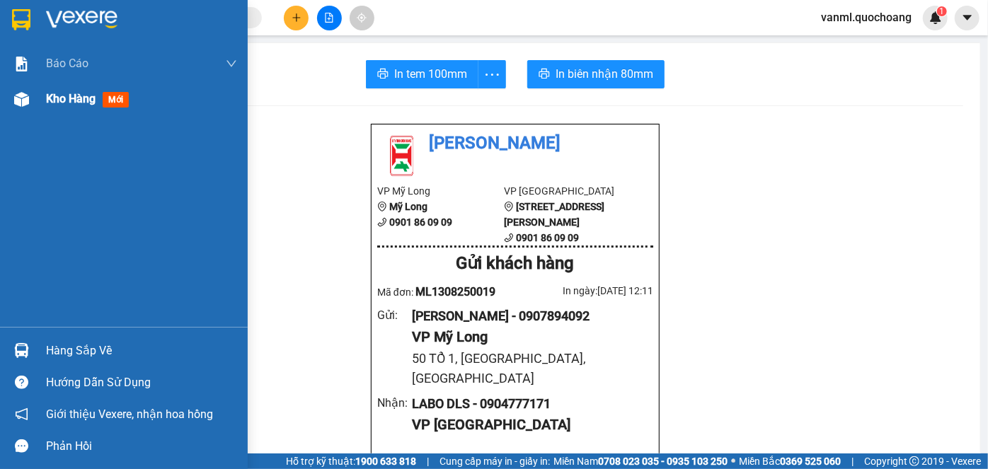
click at [84, 105] on span "Kho hàng" at bounding box center [71, 98] width 50 height 13
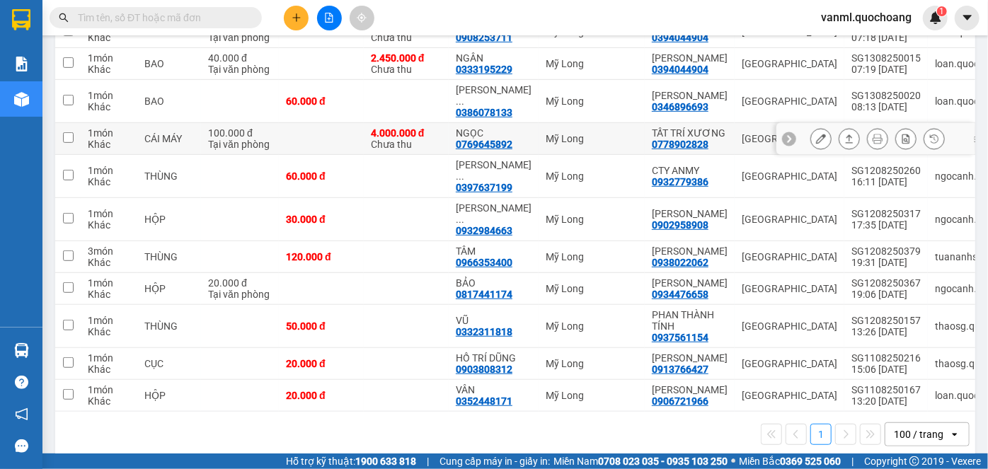
scroll to position [400, 0]
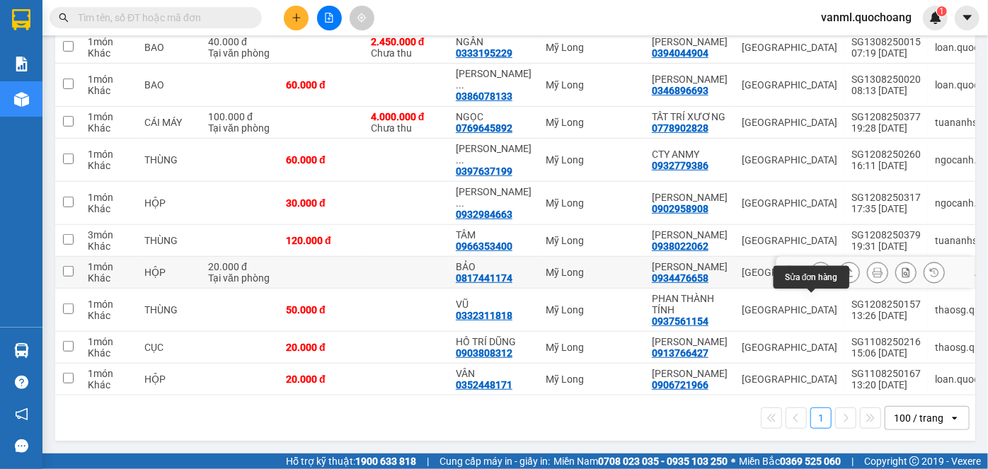
click at [816, 267] on icon at bounding box center [821, 272] width 10 height 10
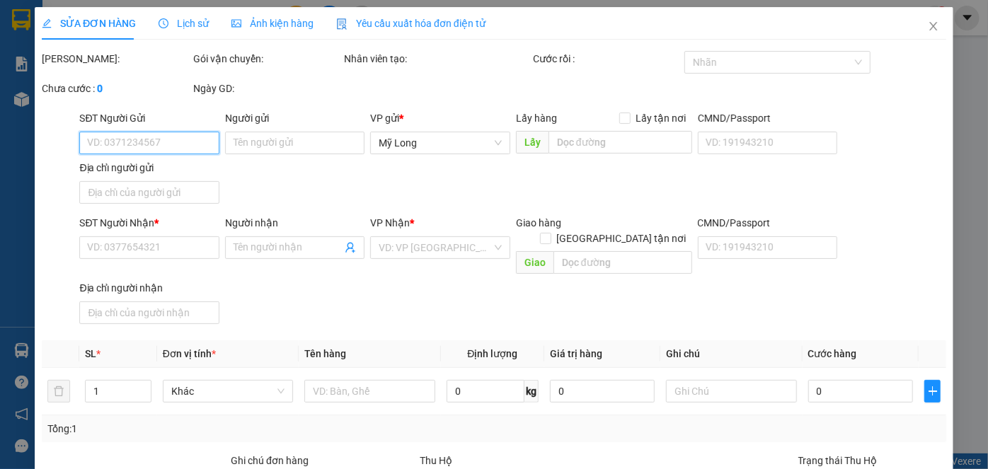
type input "0934476658"
type input "[PERSON_NAME]"
type input "108/51 LÊ VĂN LƯƠNG P TÂN HƯNG Q7"
type input "0817441174"
type input "BẢO"
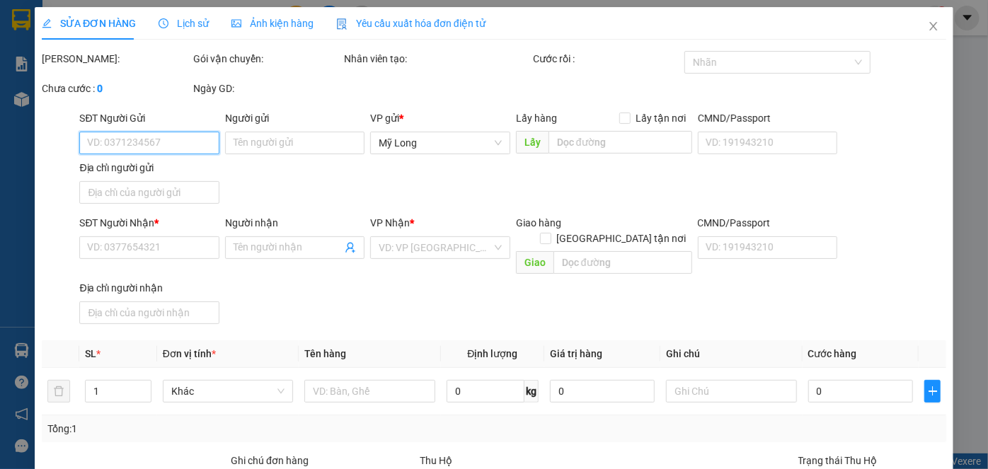
type input "20.000"
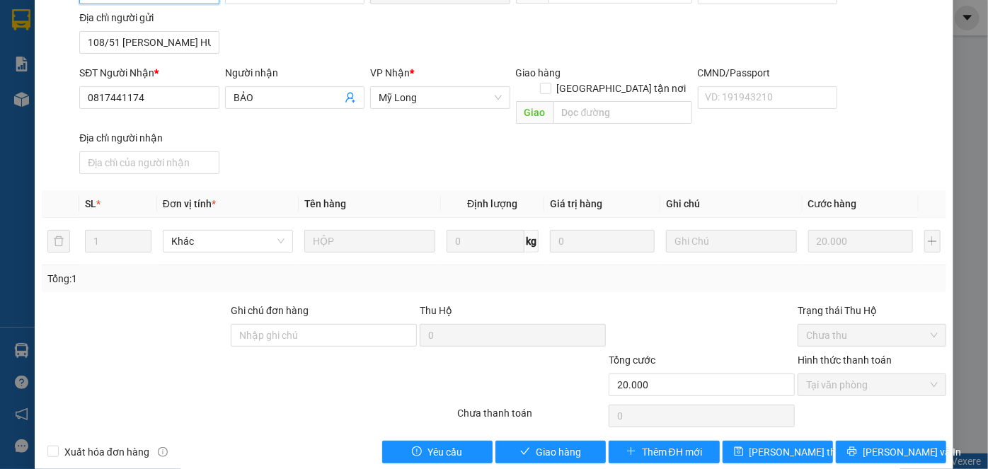
scroll to position [154, 0]
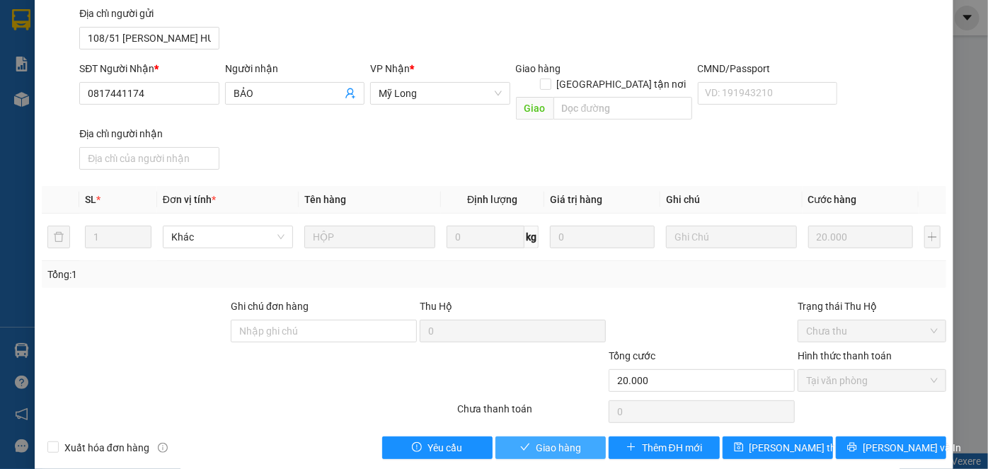
click at [558, 440] on span "Giao hàng" at bounding box center [558, 448] width 45 height 16
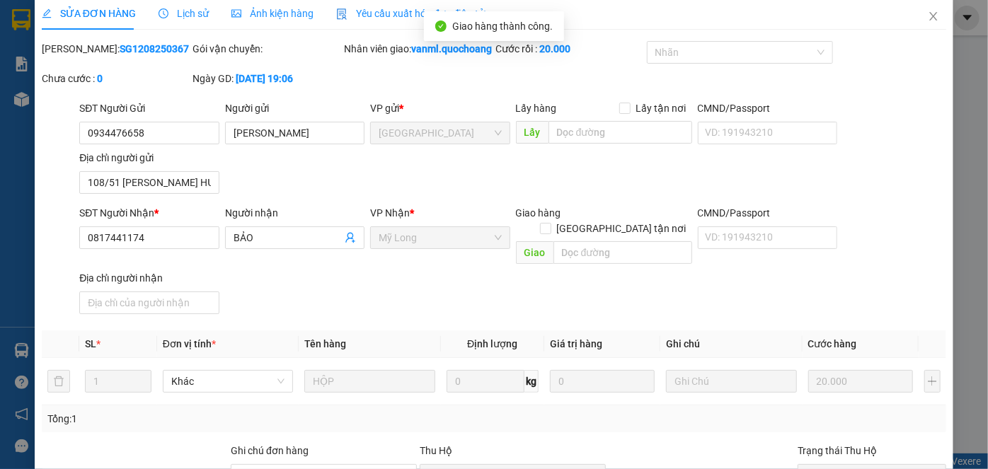
scroll to position [0, 0]
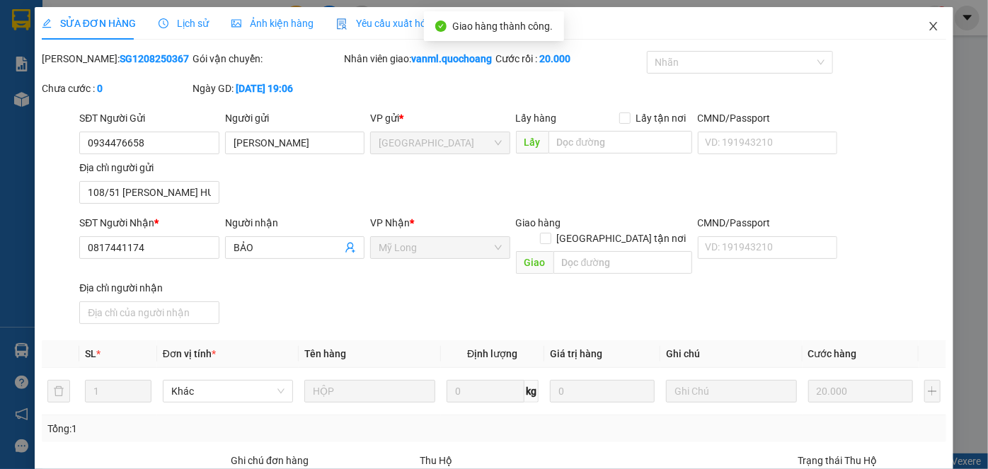
click at [928, 26] on icon "close" at bounding box center [933, 26] width 11 height 11
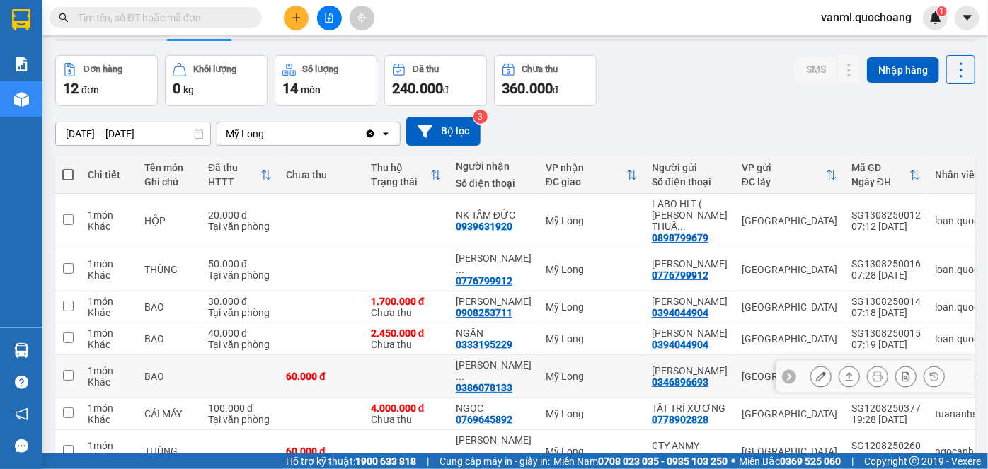
scroll to position [128, 0]
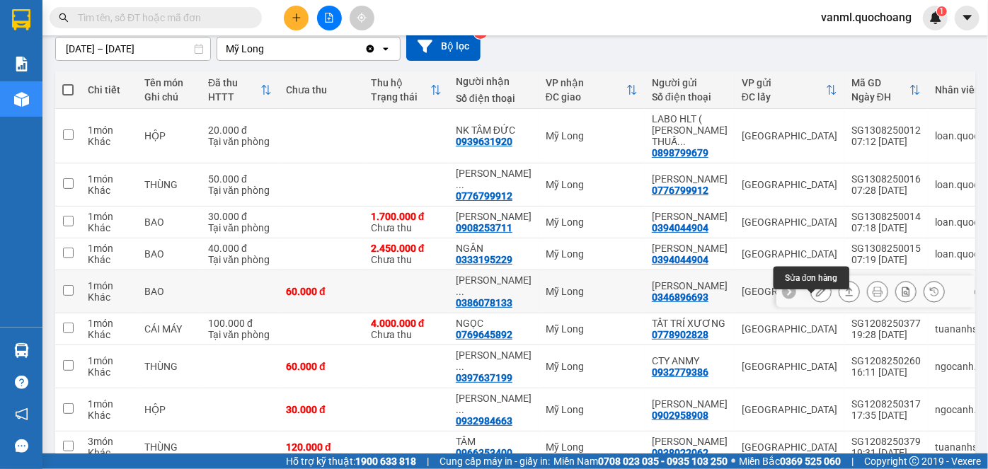
click at [816, 297] on icon at bounding box center [821, 292] width 10 height 10
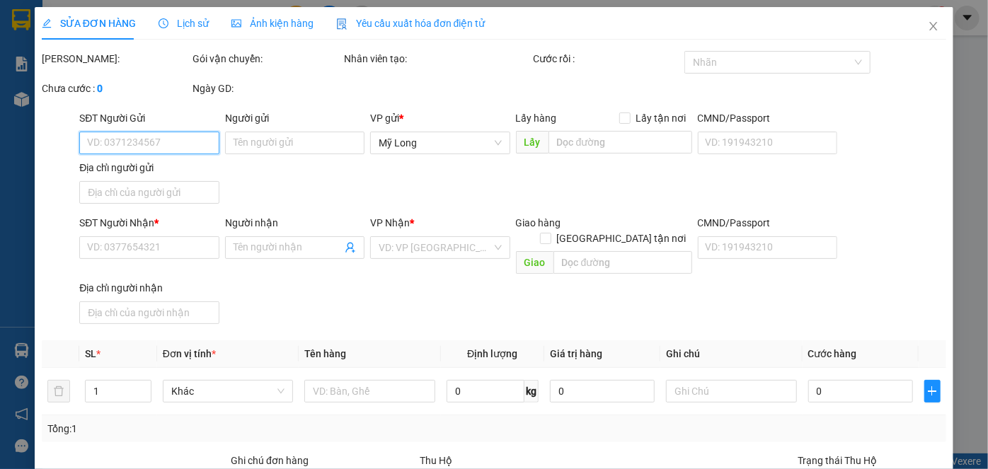
type input "0346896693"
type input "[PERSON_NAME]"
type input "3 ĐƯỜNG SỐ 8 KDC DƯƠNG HỒNG XÃ BÌNH HƯNG"
type input "0386078133"
type input "NGÔ VĂN BÌNH"
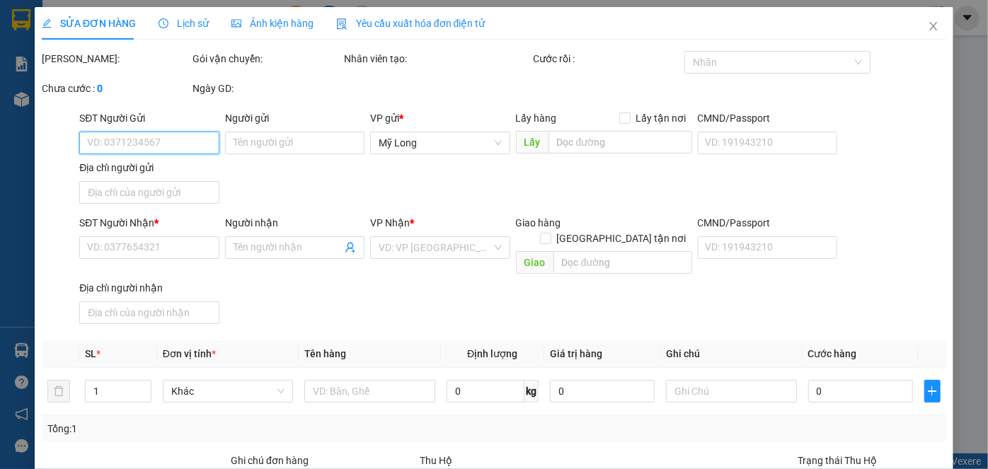
type input "60.000"
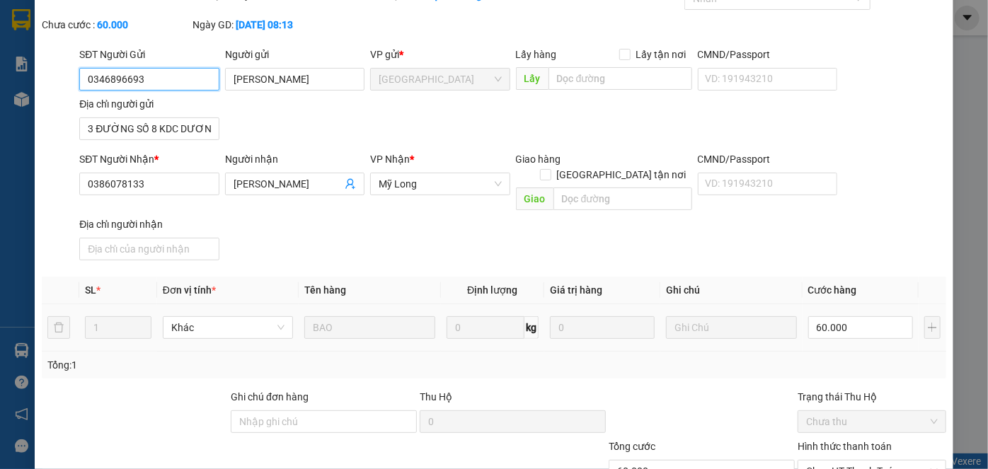
scroll to position [154, 0]
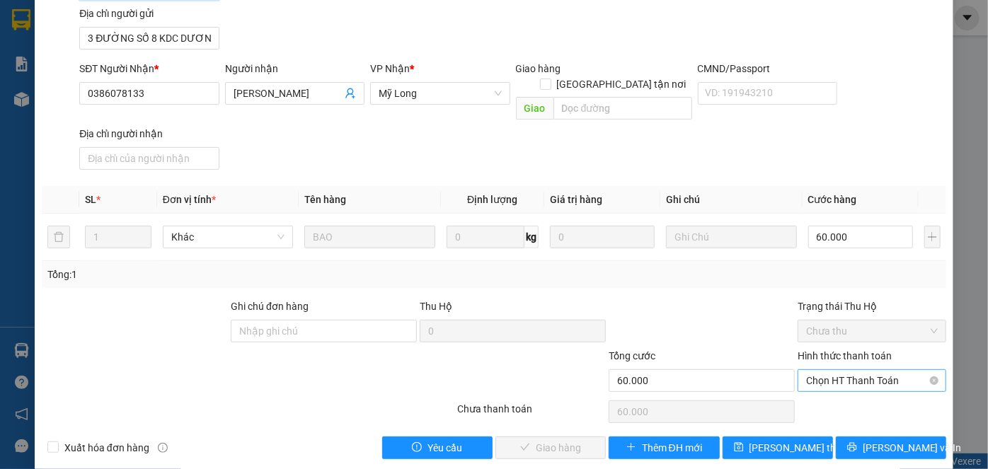
click at [849, 370] on span "Chọn HT Thanh Toán" at bounding box center [872, 380] width 132 height 21
click at [836, 386] on div "Tại văn phòng" at bounding box center [864, 392] width 130 height 16
type input "0"
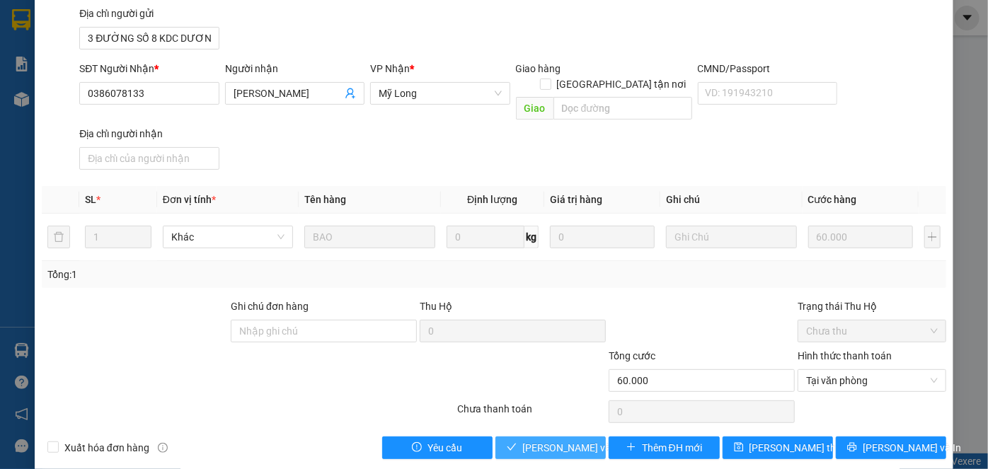
click at [577, 440] on span "[PERSON_NAME] và Giao hàng" at bounding box center [590, 448] width 136 height 16
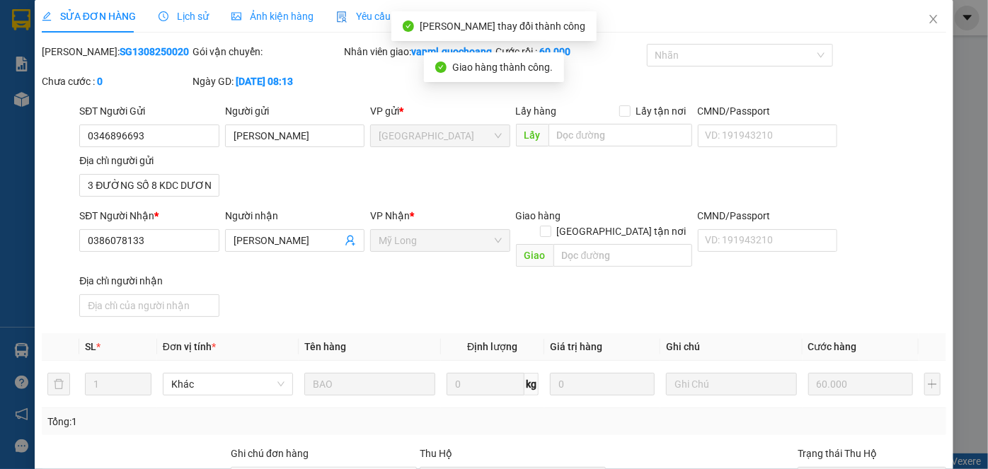
scroll to position [0, 0]
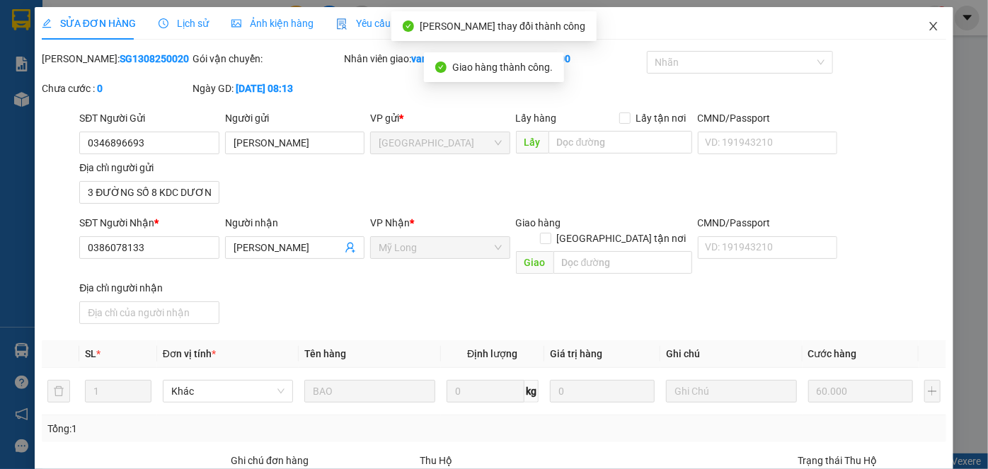
click at [928, 32] on icon "close" at bounding box center [933, 26] width 11 height 11
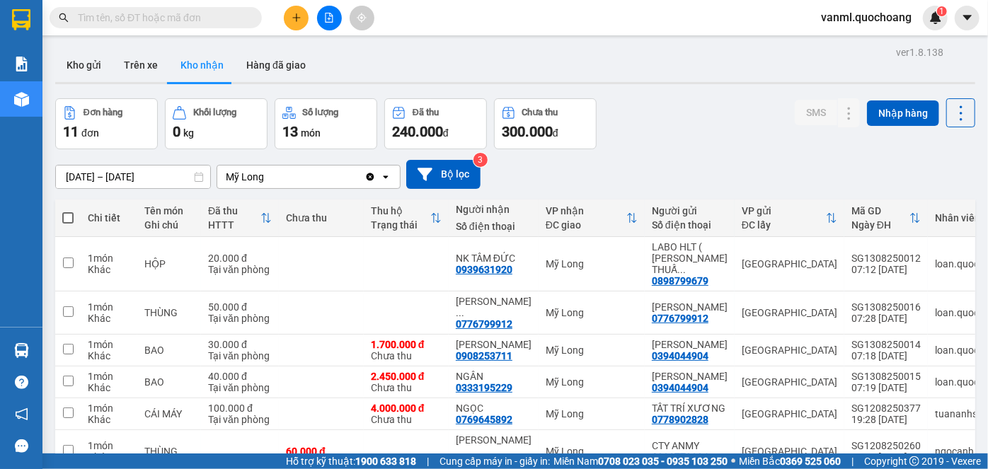
click at [296, 13] on icon "plus" at bounding box center [297, 18] width 10 height 10
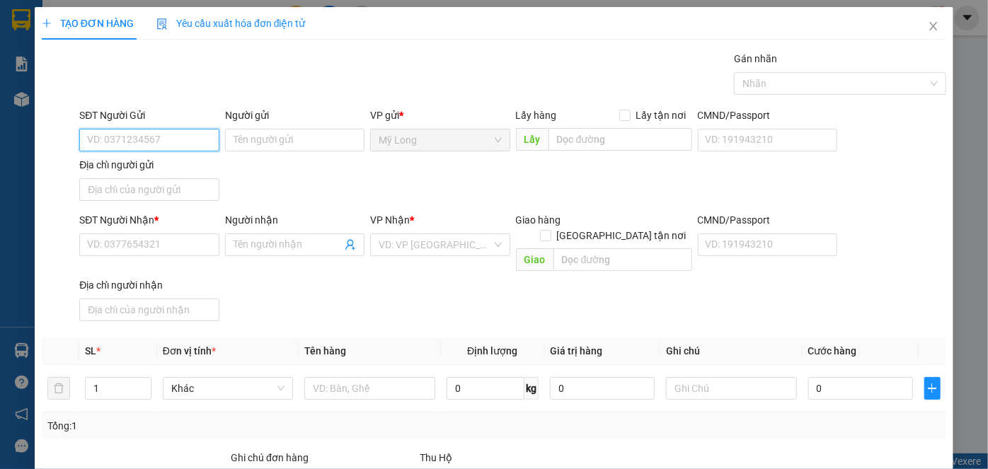
click at [168, 138] on input "SĐT Người Gửi" at bounding box center [148, 140] width 139 height 23
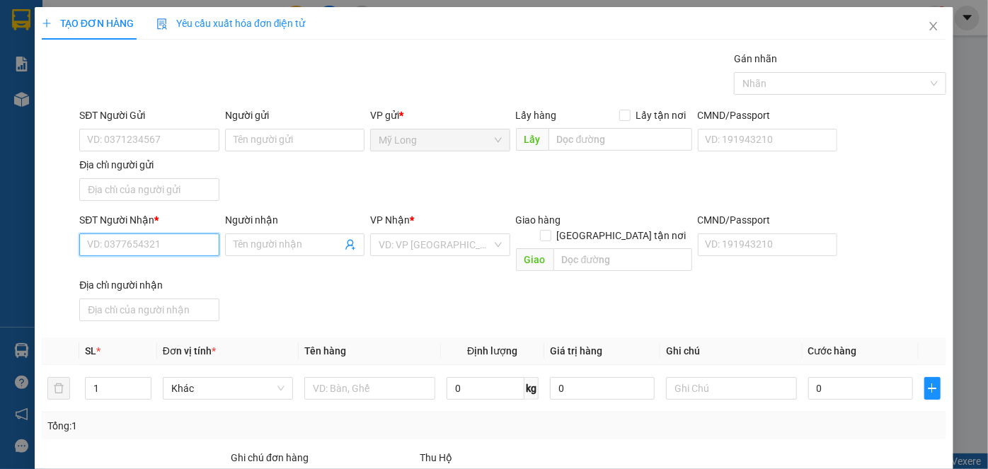
click at [175, 243] on input "SĐT Người Nhận *" at bounding box center [148, 245] width 139 height 23
type input "0902661921"
click at [151, 272] on div "0902661921 - TRÍ" at bounding box center [147, 272] width 121 height 16
type input "TRÍ"
type input "0902661921"
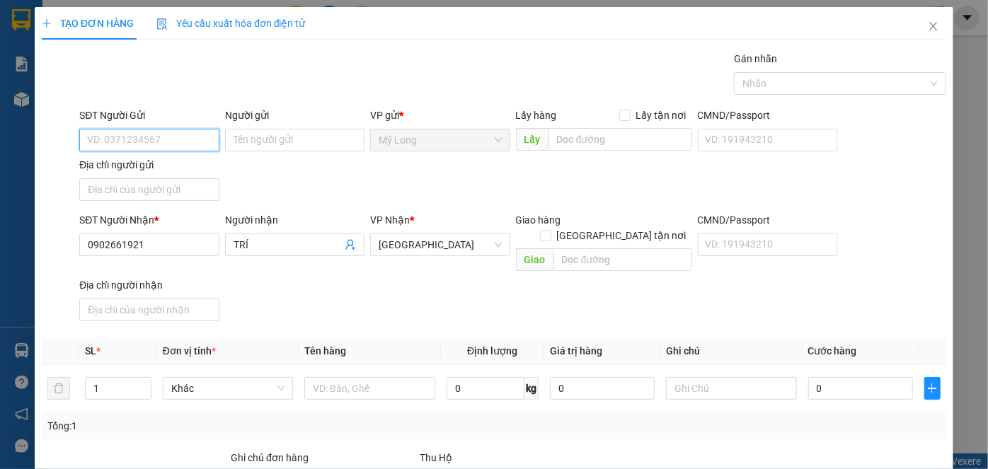
click at [151, 136] on input "SĐT Người Gửi" at bounding box center [148, 140] width 139 height 23
click at [173, 139] on input "SĐT Người Gửi" at bounding box center [148, 140] width 139 height 23
type input "0768847991"
click at [176, 168] on div "0768847991 - CHÚ BẢO" at bounding box center [147, 168] width 121 height 16
type input "CHÚ BẢO"
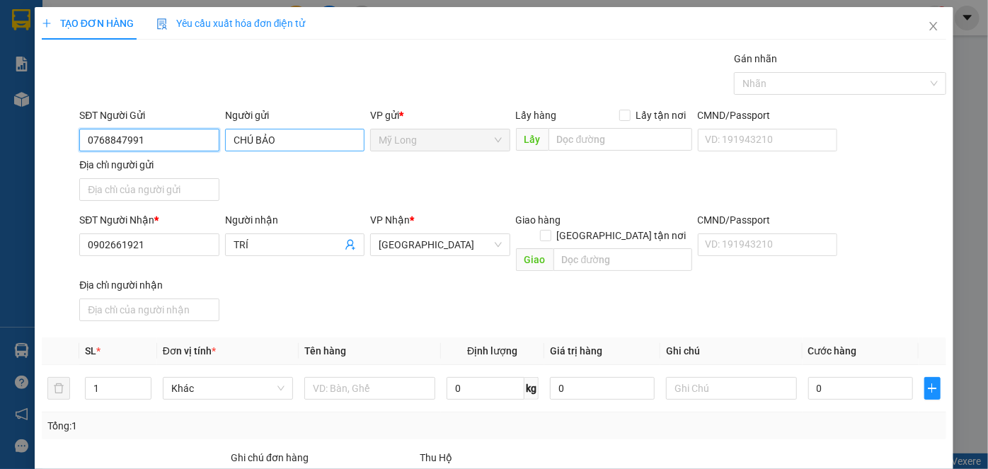
type input "0768847991"
click at [251, 136] on input "CHÚ BẢO" at bounding box center [294, 140] width 139 height 23
click at [275, 137] on input "CHÚ BẢO" at bounding box center [294, 140] width 139 height 23
type input "C"
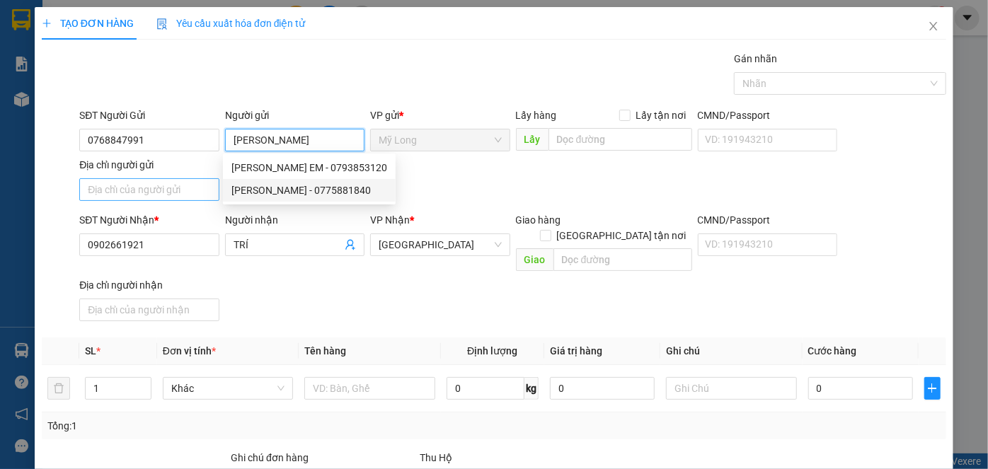
type input "[PERSON_NAME]"
click at [178, 190] on input "Địa chỉ người gửi" at bounding box center [148, 189] width 139 height 23
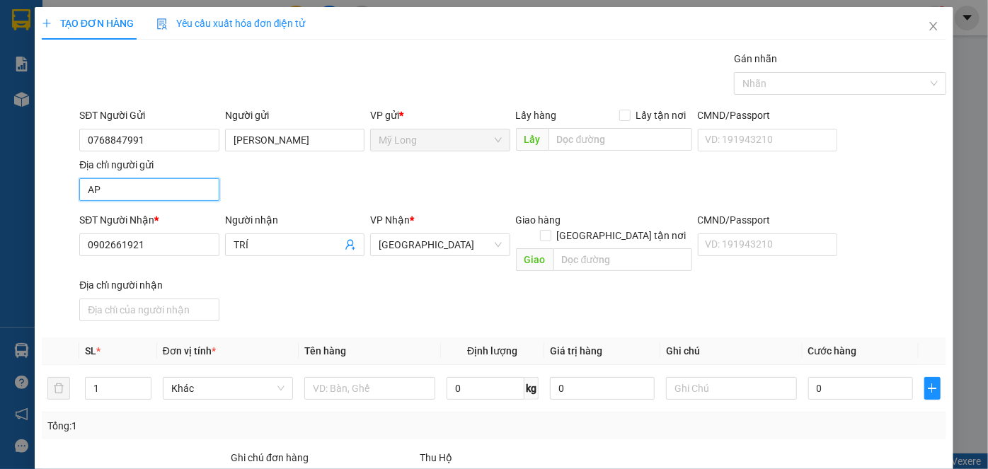
type input "A"
type input "Â"
type input "ẤP 2, [GEOGRAPHIC_DATA], [GEOGRAPHIC_DATA]"
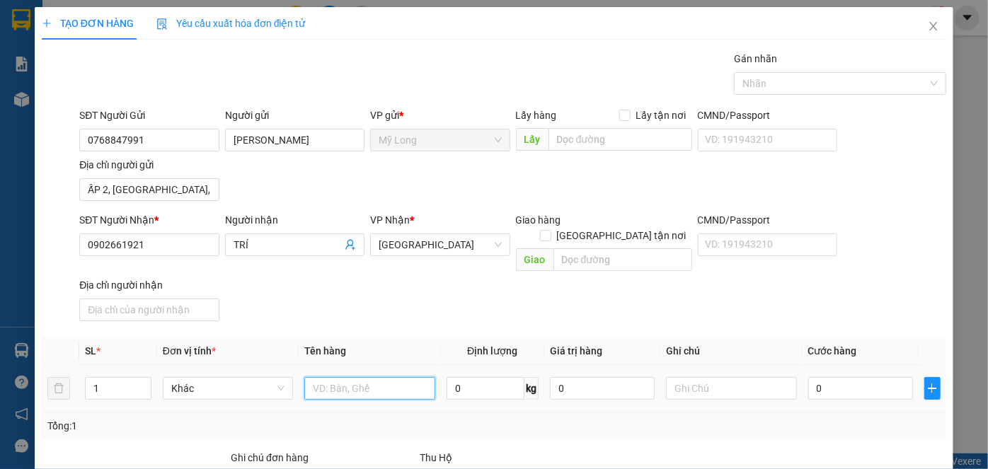
click at [374, 377] on input "text" at bounding box center [369, 388] width 131 height 23
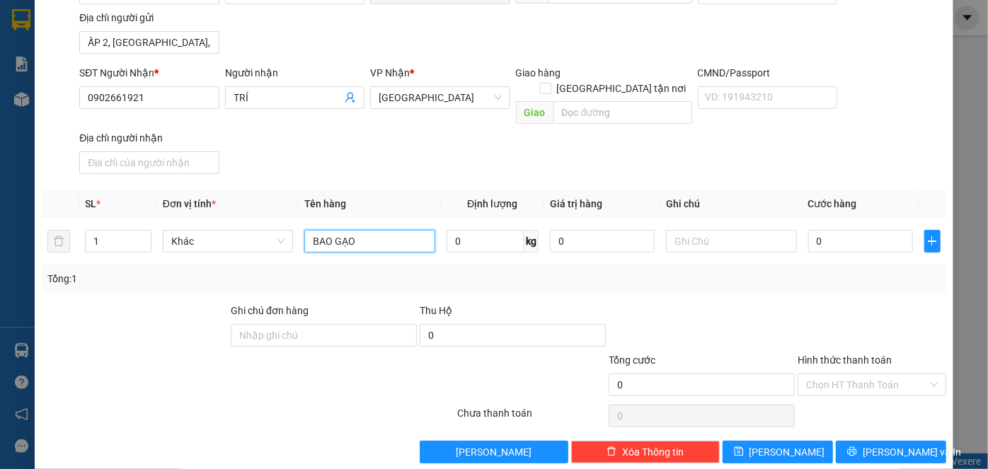
scroll to position [151, 0]
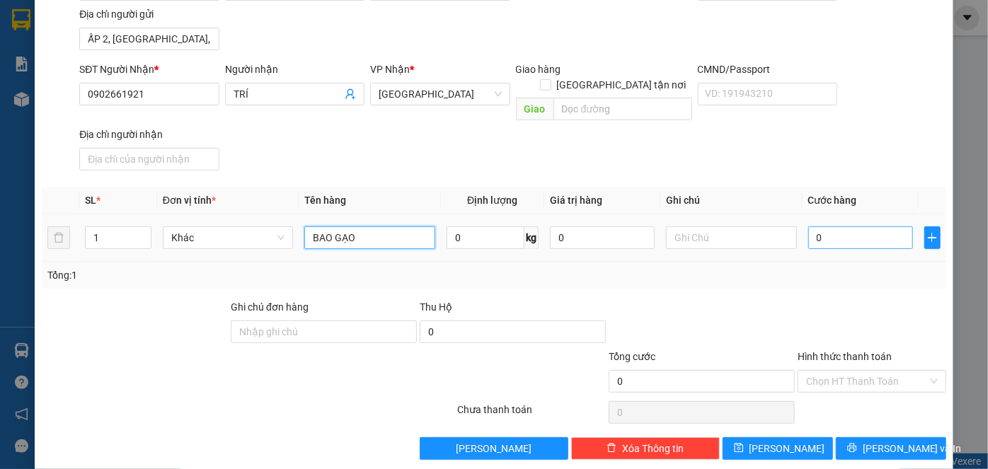
type input "BAO GẠO"
drag, startPoint x: 849, startPoint y: 224, endPoint x: 840, endPoint y: 229, distance: 10.8
click at [848, 226] on input "0" at bounding box center [860, 237] width 105 height 23
type input "5"
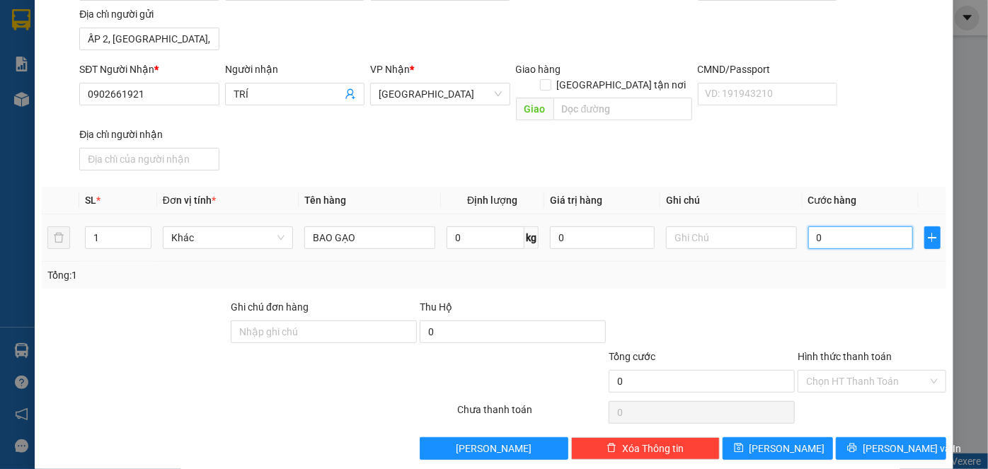
type input "5"
type input "50"
type input "50.000"
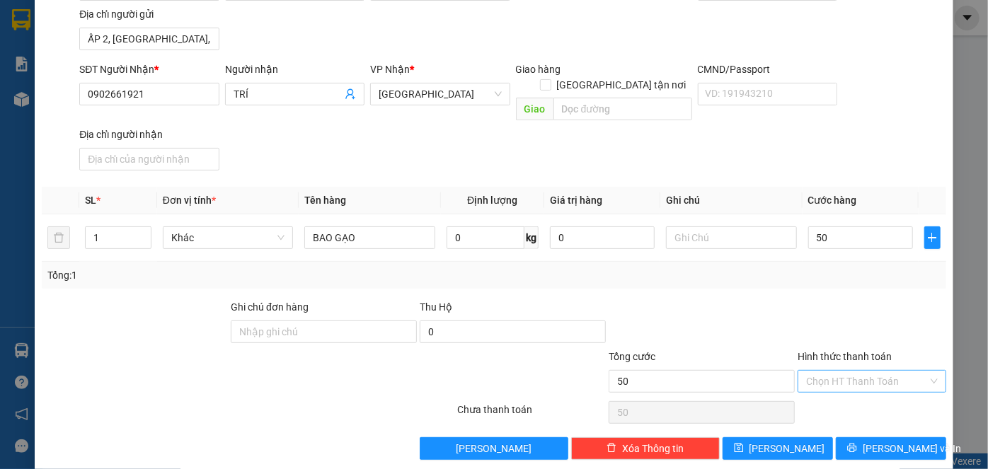
type input "50.000"
click at [844, 371] on input "Hình thức thanh toán" at bounding box center [867, 381] width 122 height 21
click at [846, 388] on div "Tại văn phòng" at bounding box center [864, 392] width 130 height 16
type input "0"
click at [862, 437] on button "[PERSON_NAME] và In" at bounding box center [891, 448] width 110 height 23
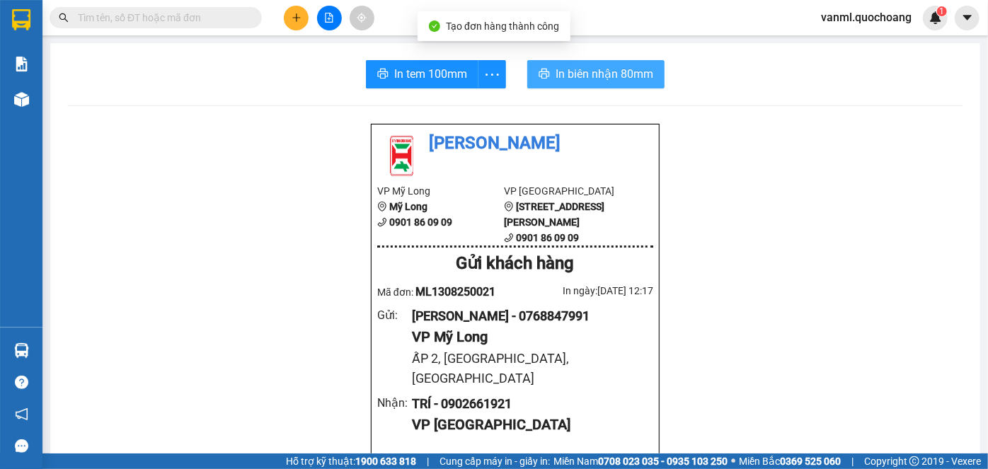
drag, startPoint x: 611, startPoint y: 73, endPoint x: 619, endPoint y: 102, distance: 30.0
click at [611, 72] on span "In biên nhận 80mm" at bounding box center [605, 74] width 98 height 18
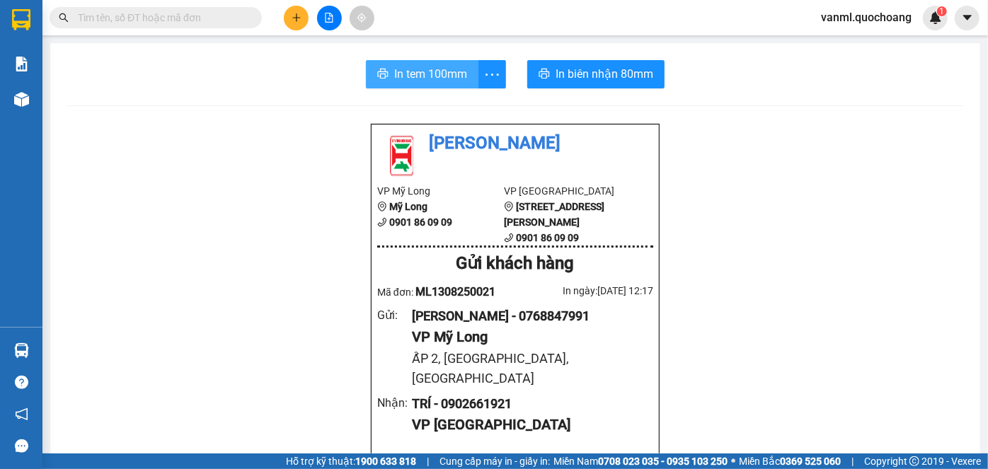
click at [439, 77] on span "In tem 100mm" at bounding box center [430, 74] width 73 height 18
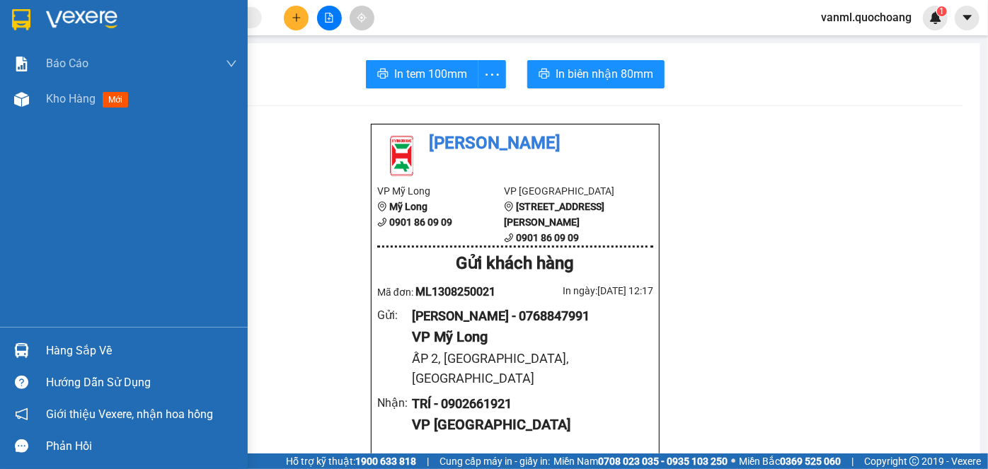
click at [65, 98] on span "Kho hàng" at bounding box center [71, 98] width 50 height 13
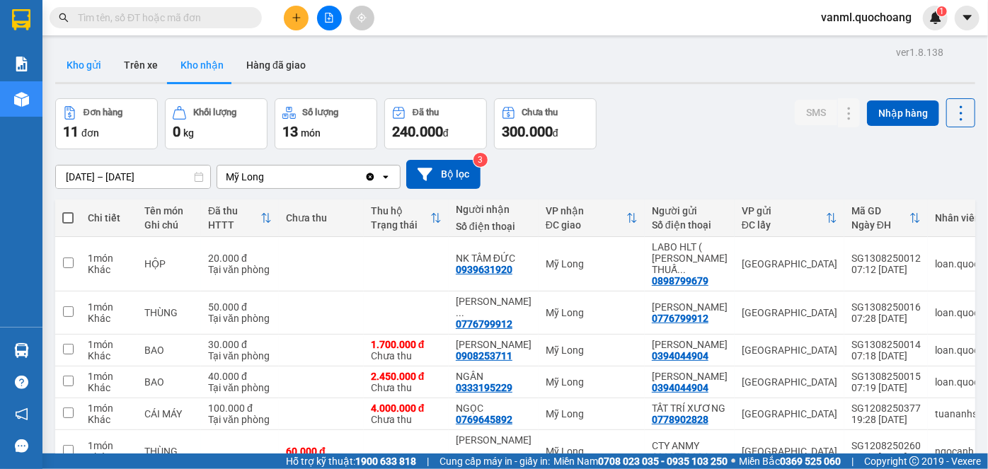
click at [84, 64] on button "Kho gửi" at bounding box center [83, 65] width 57 height 34
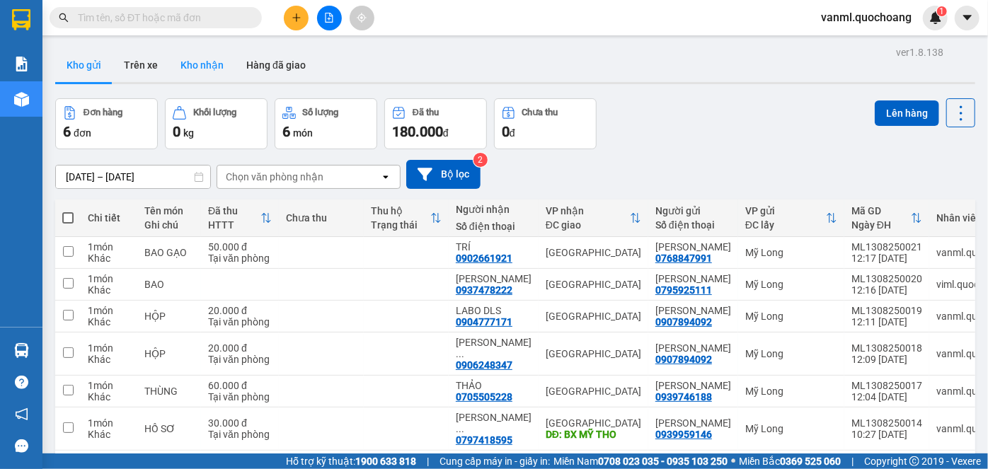
click at [200, 64] on button "Kho nhận" at bounding box center [202, 65] width 66 height 34
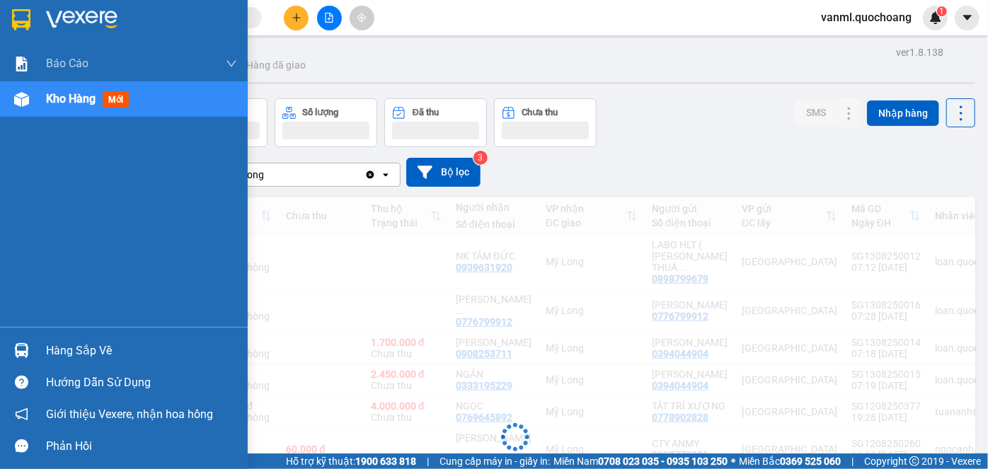
click at [64, 351] on div "Hàng sắp về" at bounding box center [141, 350] width 191 height 21
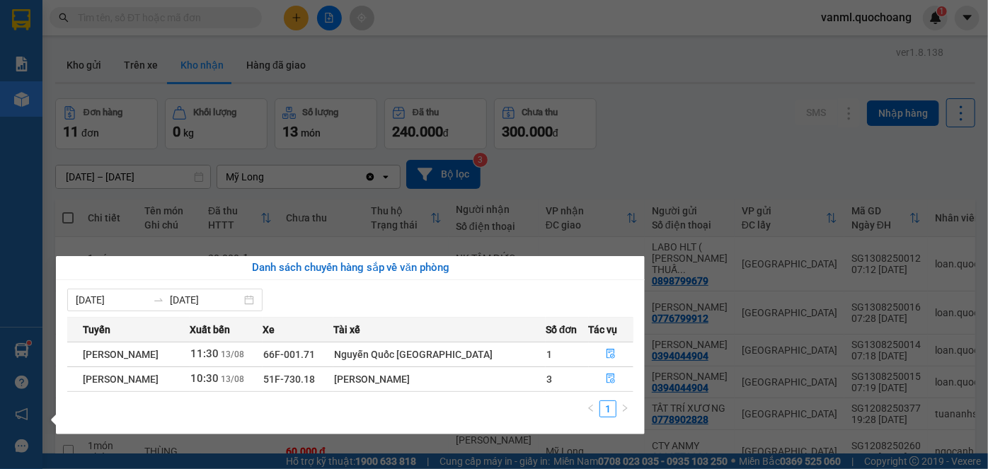
click at [645, 166] on section "Kết quả tìm kiếm ( 0 ) Bộ lọc No Data vanml.quochoang 1 Báo cáo Báo cáo dòng ti…" at bounding box center [494, 234] width 988 height 469
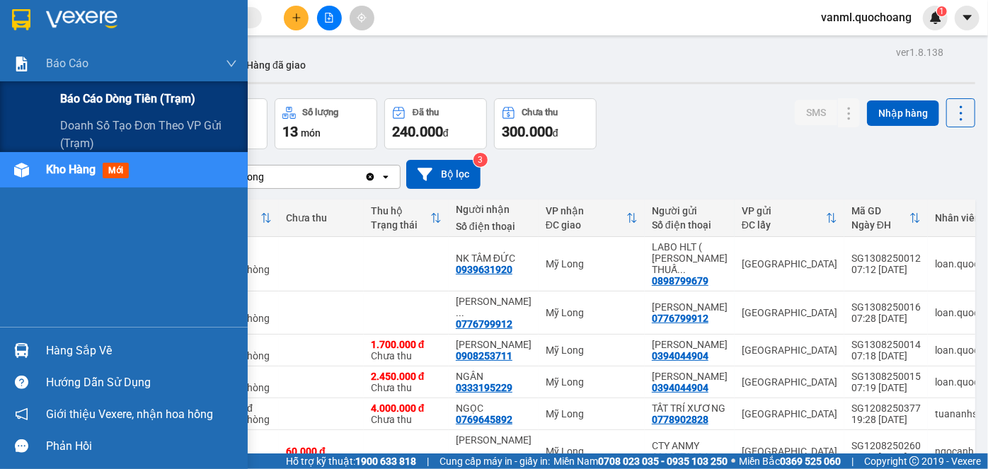
click at [111, 100] on span "Báo cáo dòng tiền (trạm)" at bounding box center [127, 99] width 135 height 18
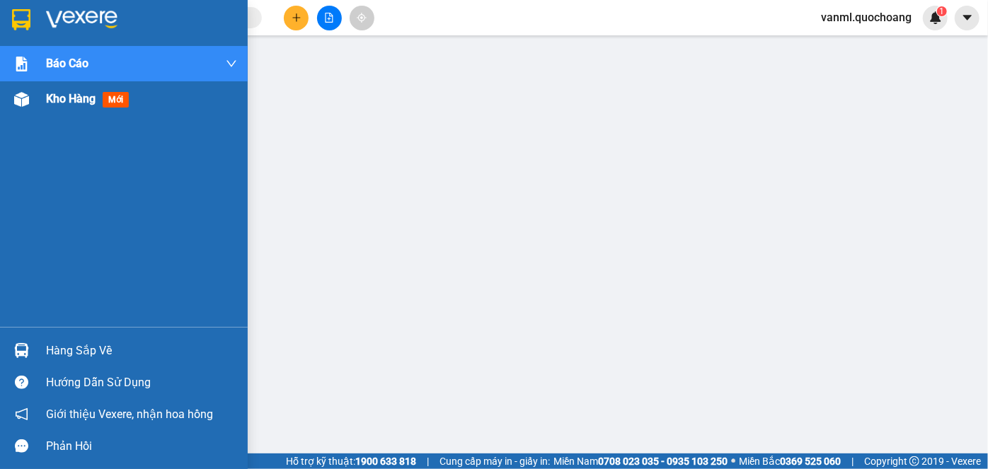
click at [56, 103] on span "Kho hàng" at bounding box center [71, 98] width 50 height 13
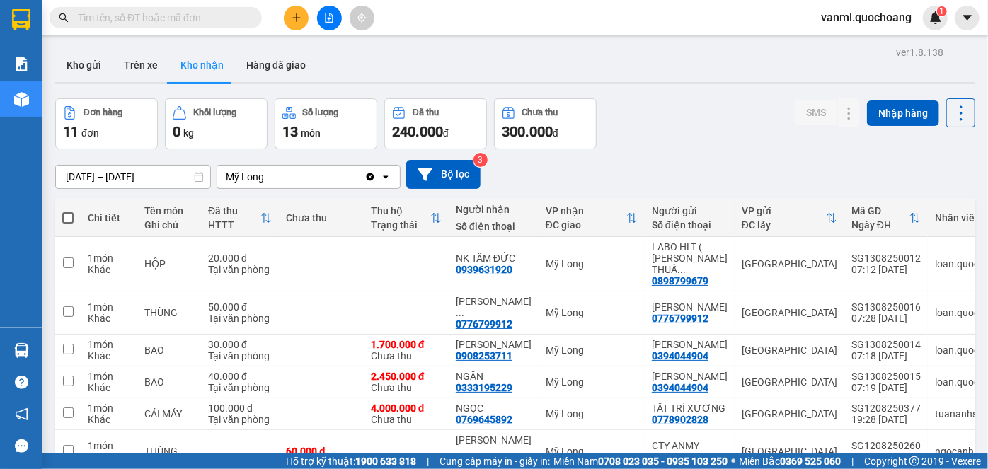
drag, startPoint x: 78, startPoint y: 69, endPoint x: 161, endPoint y: 147, distance: 114.6
click at [78, 68] on button "Kho gửi" at bounding box center [83, 65] width 57 height 34
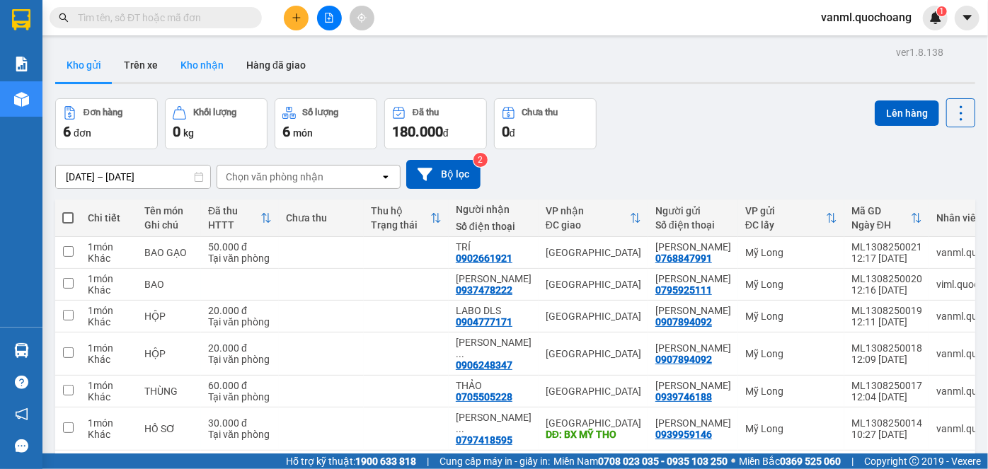
click at [205, 61] on button "Kho nhận" at bounding box center [202, 65] width 66 height 34
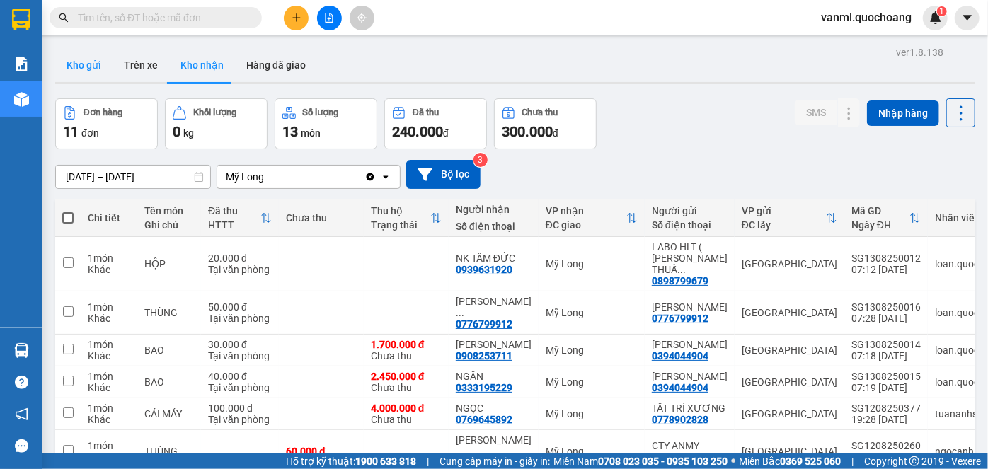
click at [94, 65] on button "Kho gửi" at bounding box center [83, 65] width 57 height 34
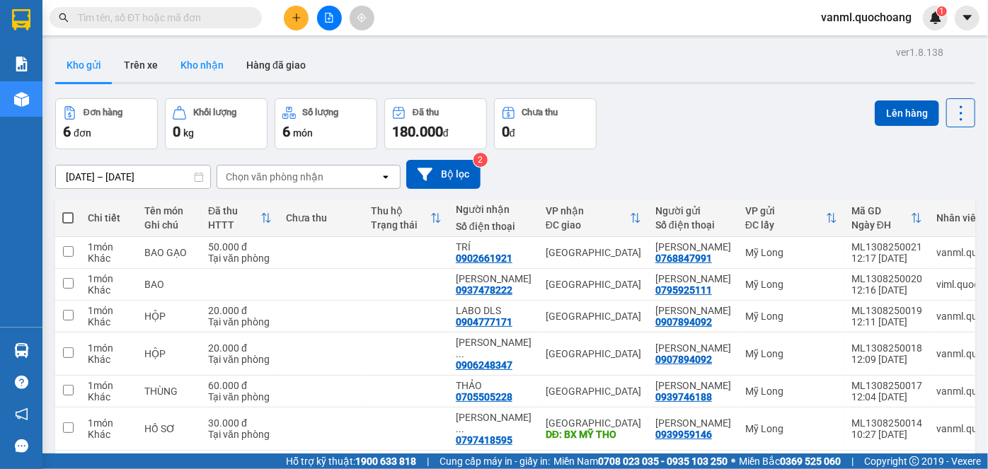
click at [202, 58] on button "Kho nhận" at bounding box center [202, 65] width 66 height 34
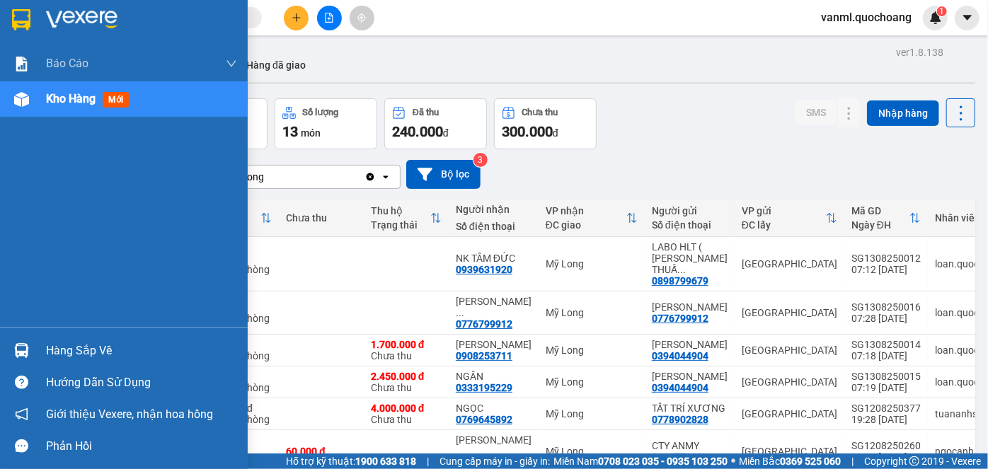
click at [67, 347] on div "Hàng sắp về" at bounding box center [141, 350] width 191 height 21
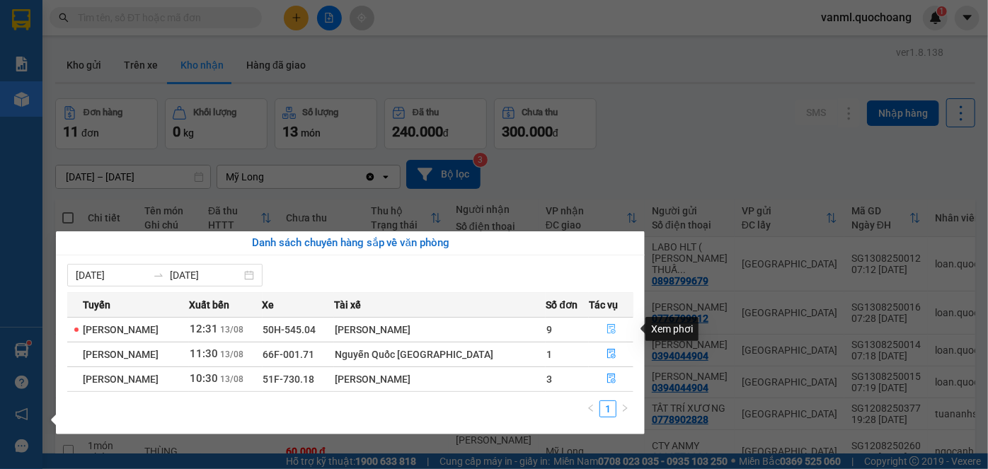
click at [602, 328] on button "button" at bounding box center [611, 329] width 44 height 23
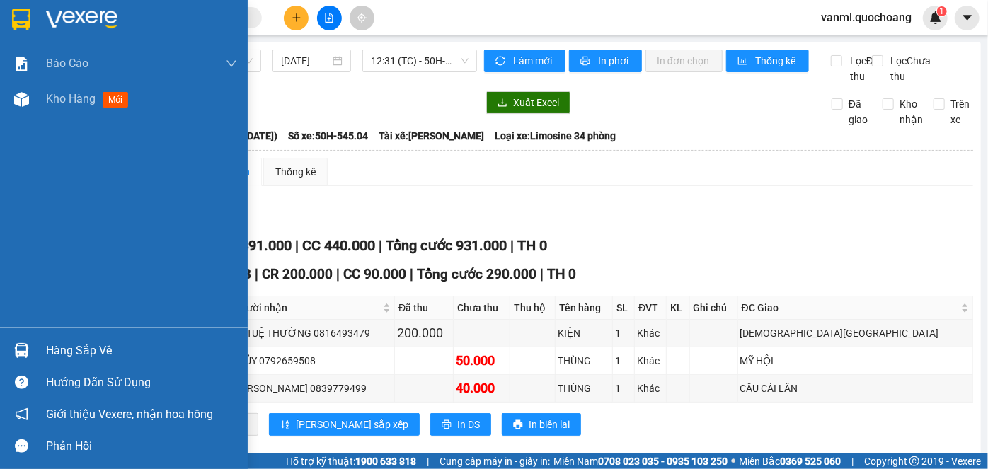
drag, startPoint x: 113, startPoint y: 351, endPoint x: 113, endPoint y: 342, distance: 9.2
click at [113, 349] on div "Hàng sắp về" at bounding box center [141, 350] width 191 height 21
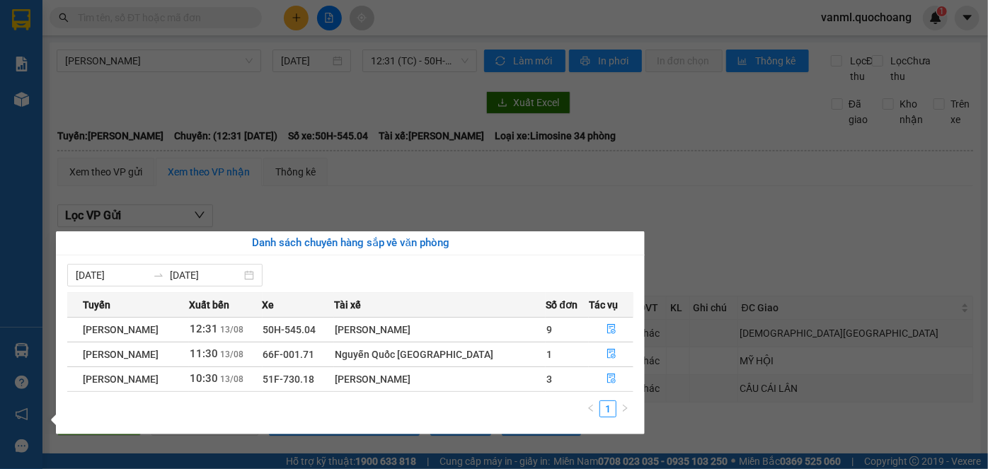
drag, startPoint x: 518, startPoint y: 178, endPoint x: 500, endPoint y: 170, distance: 19.3
click at [518, 178] on section "Kết quả tìm kiếm ( 0 ) Bộ lọc No Data vanml.quochoang 1 Báo cáo Báo cáo dòng ti…" at bounding box center [494, 234] width 988 height 469
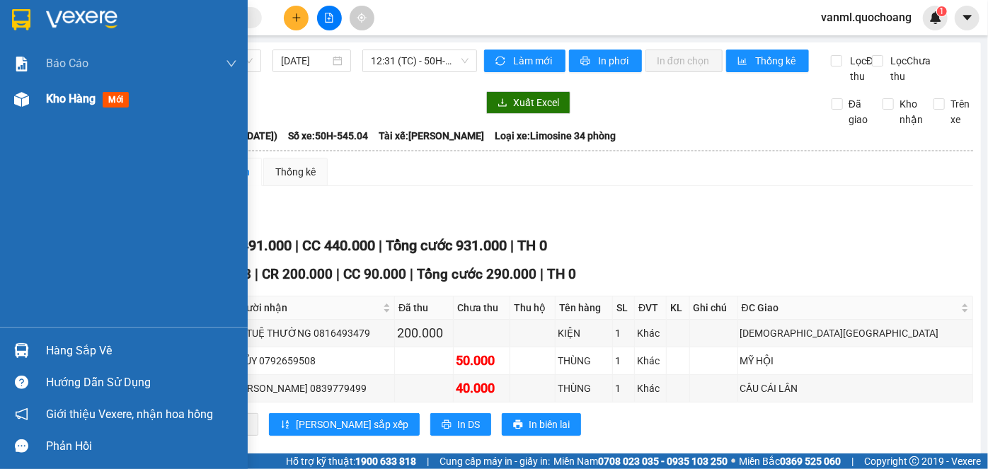
click at [74, 98] on span "Kho hàng" at bounding box center [71, 98] width 50 height 13
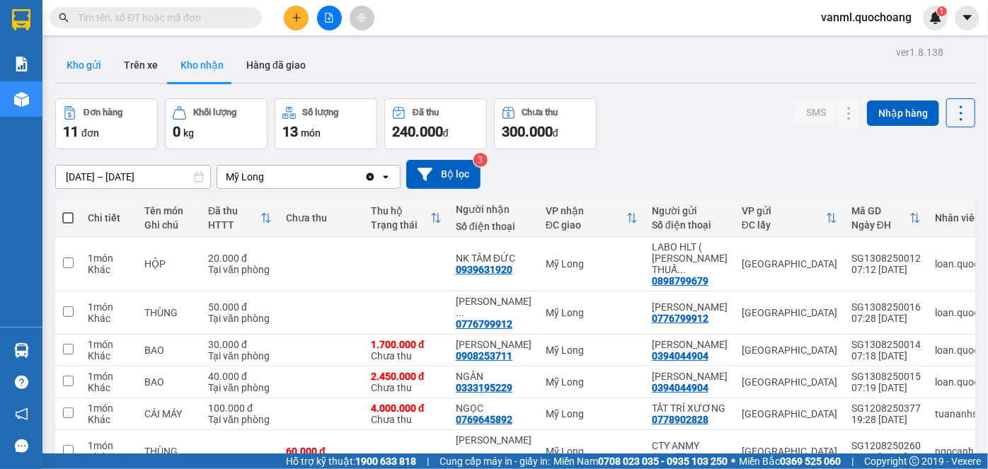
click at [102, 58] on button "Kho gửi" at bounding box center [83, 65] width 57 height 34
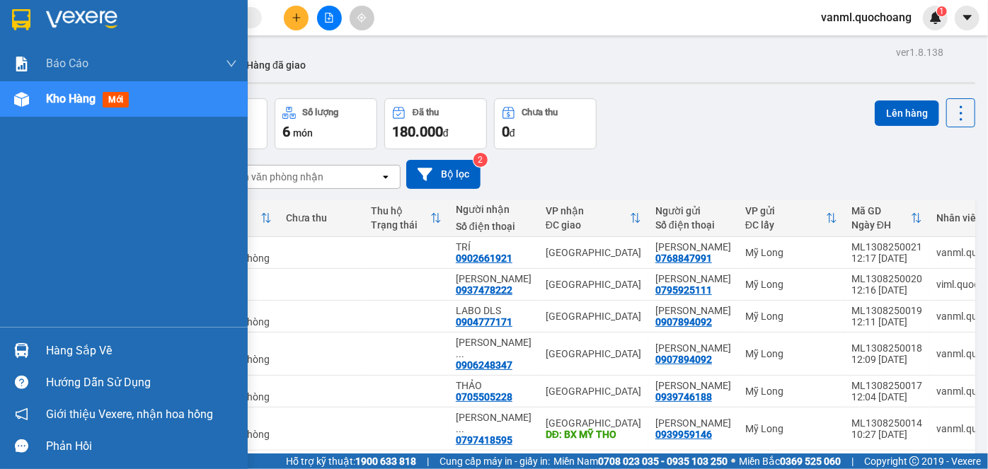
click at [120, 350] on div "Hàng sắp về" at bounding box center [141, 350] width 191 height 21
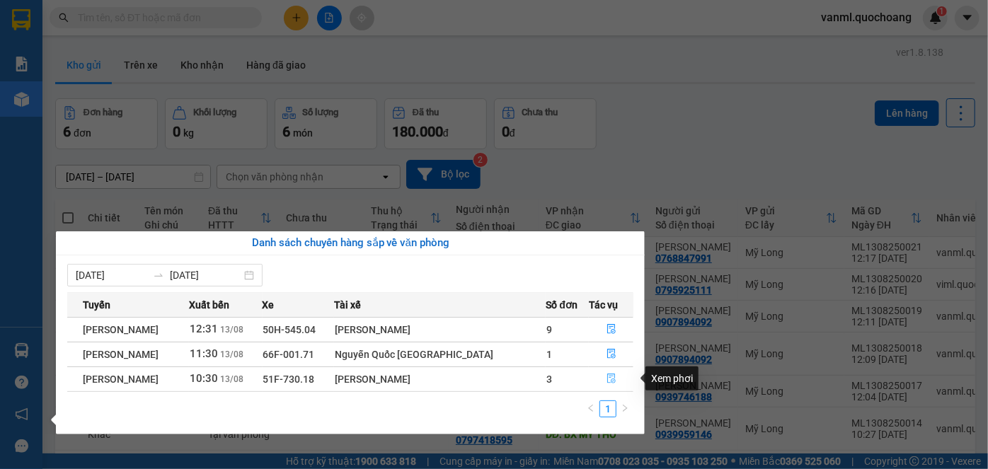
click at [611, 376] on icon "file-done" at bounding box center [611, 379] width 8 height 10
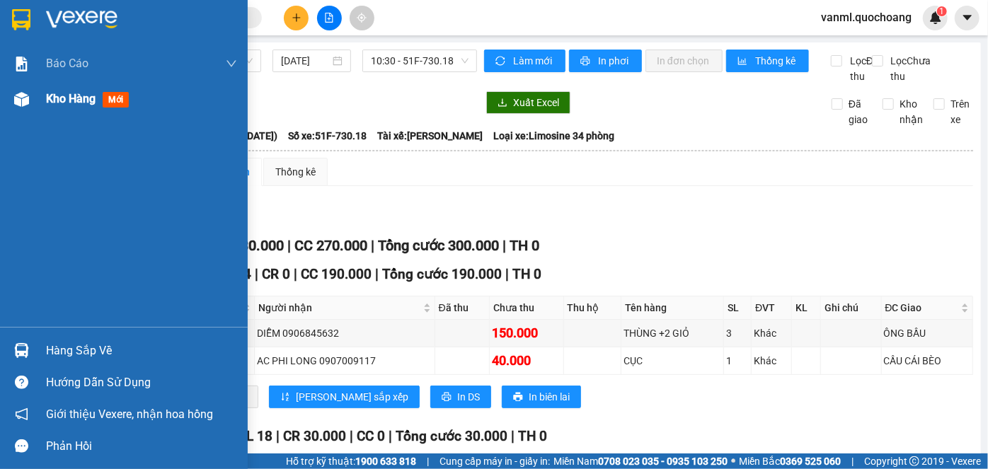
click at [79, 97] on span "Kho hàng" at bounding box center [71, 98] width 50 height 13
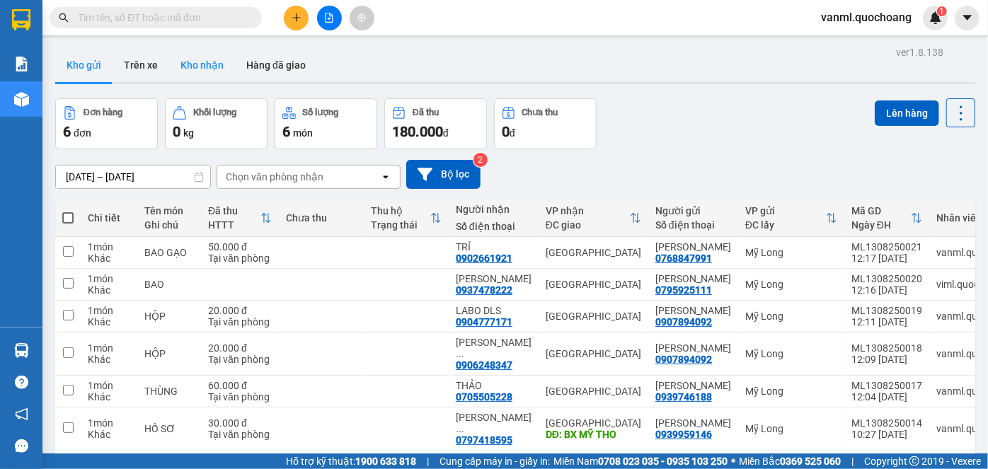
click at [207, 64] on button "Kho nhận" at bounding box center [202, 65] width 66 height 34
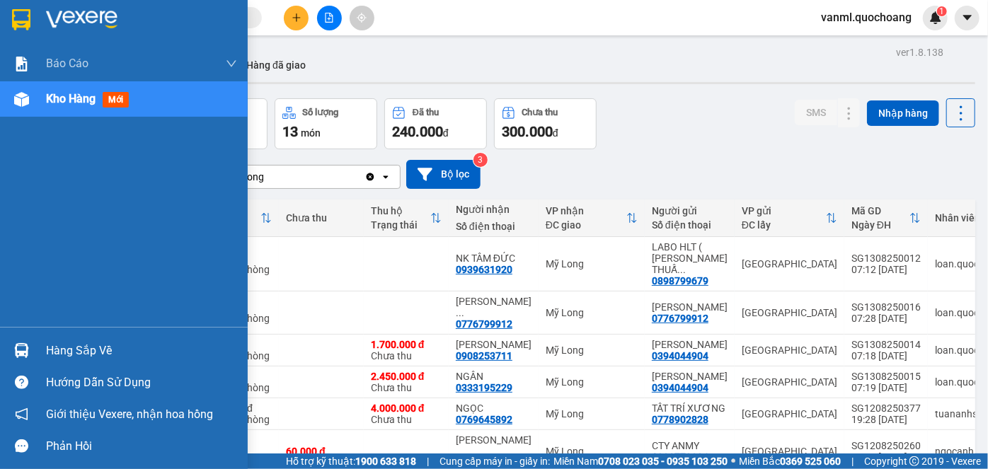
drag, startPoint x: 99, startPoint y: 359, endPoint x: 108, endPoint y: 352, distance: 11.1
click at [99, 359] on div "Hàng sắp về" at bounding box center [141, 350] width 191 height 21
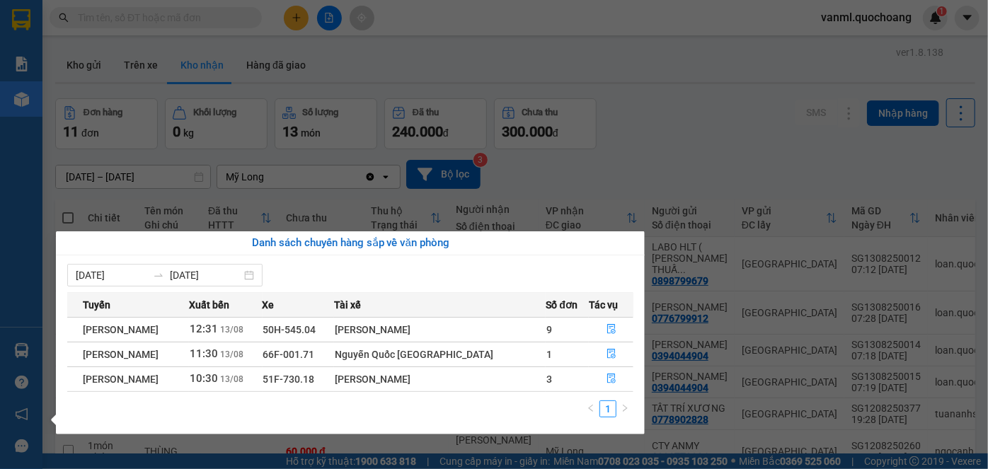
click at [662, 168] on section "Kết quả tìm kiếm ( 0 ) Bộ lọc No Data vanml.quochoang 1 Báo cáo Báo cáo dòng ti…" at bounding box center [494, 234] width 988 height 469
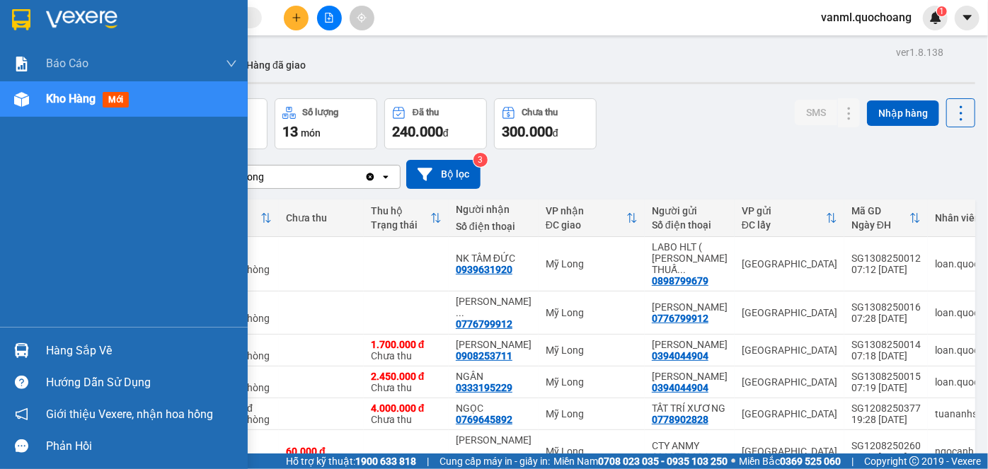
click at [75, 348] on div "Hàng sắp về" at bounding box center [141, 350] width 191 height 21
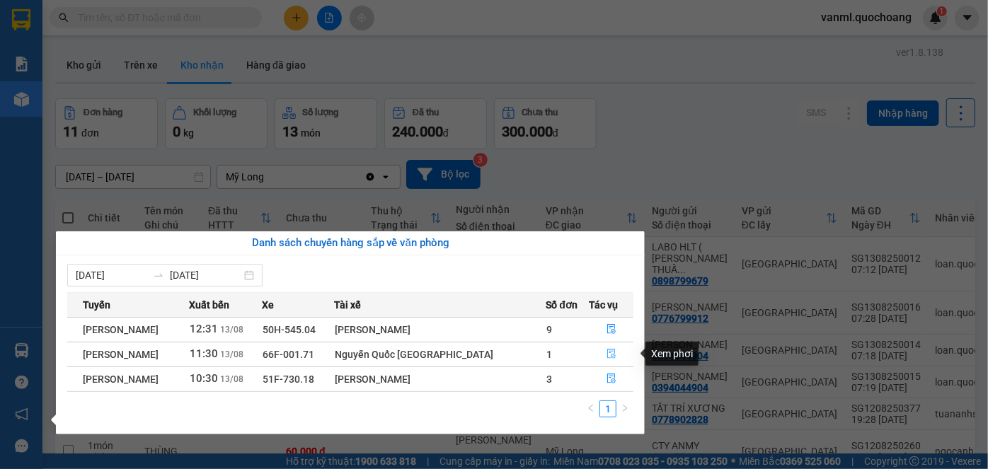
click at [602, 347] on button "button" at bounding box center [611, 354] width 44 height 23
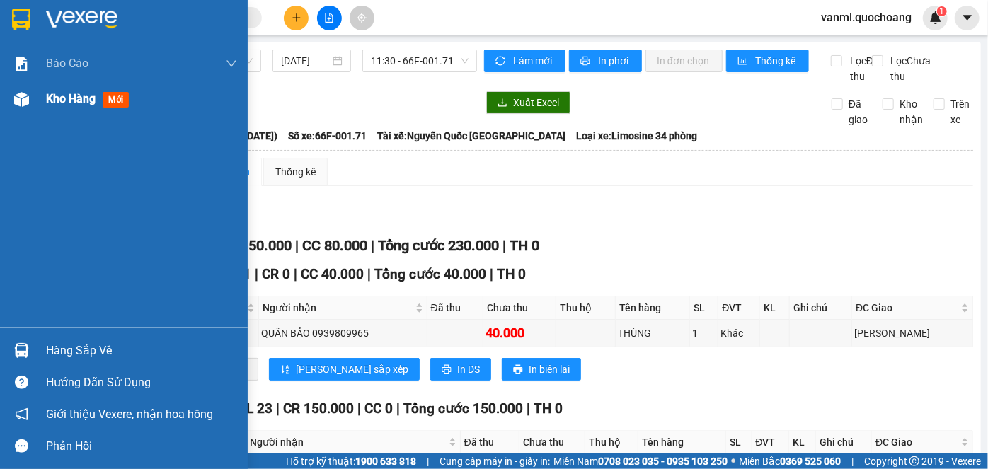
click at [71, 98] on span "Kho hàng" at bounding box center [71, 98] width 50 height 13
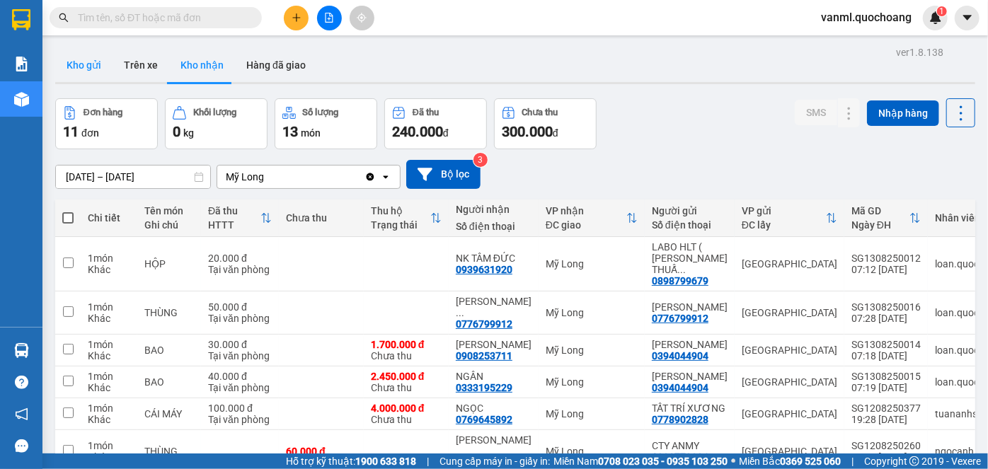
click at [91, 63] on button "Kho gửi" at bounding box center [83, 65] width 57 height 34
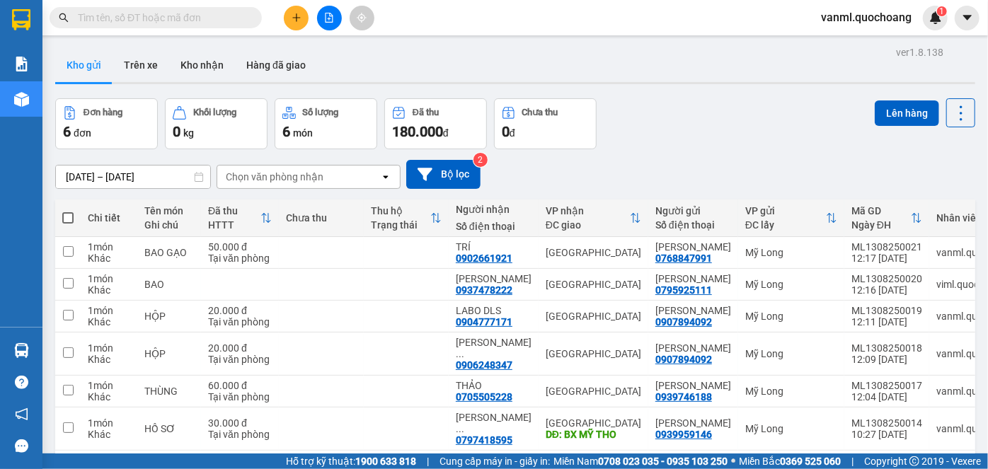
drag, startPoint x: 204, startPoint y: 64, endPoint x: 236, endPoint y: 140, distance: 82.4
click at [206, 70] on button "Kho nhận" at bounding box center [202, 65] width 66 height 34
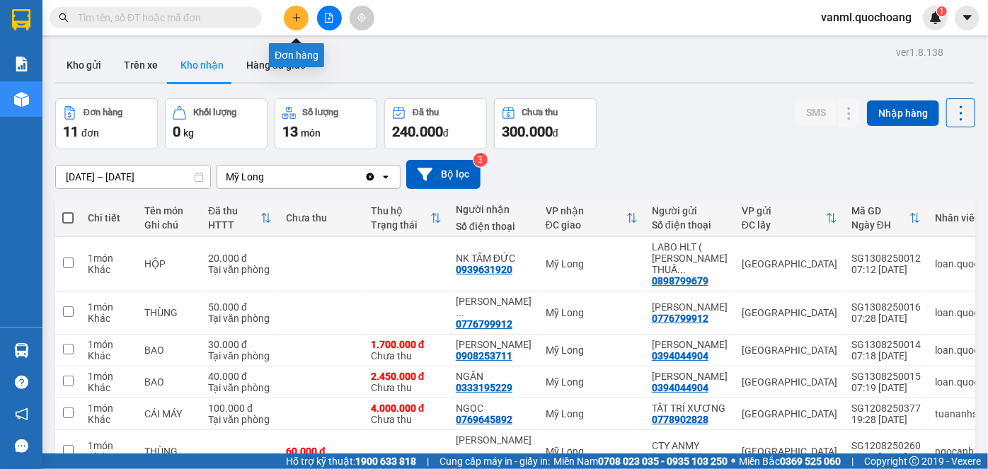
click at [296, 13] on icon "plus" at bounding box center [297, 18] width 10 height 10
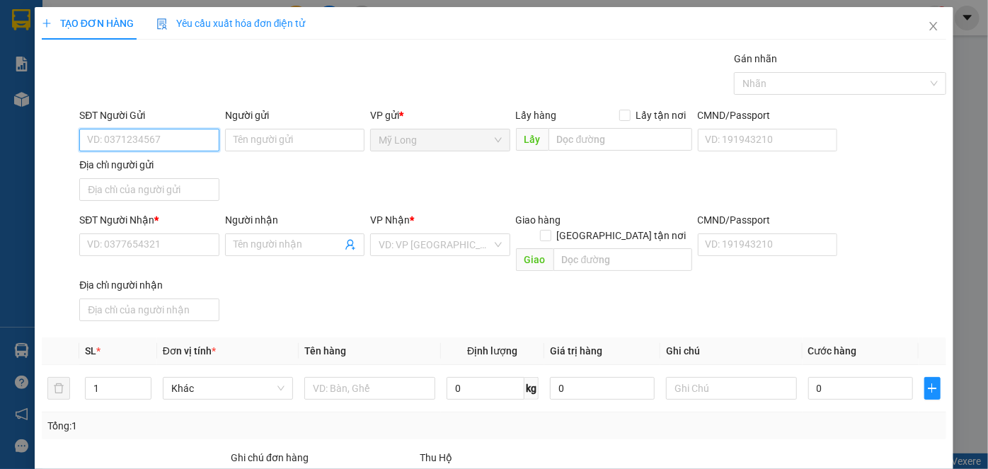
click at [202, 142] on input "SĐT Người Gửi" at bounding box center [148, 140] width 139 height 23
click at [923, 35] on span "Close" at bounding box center [934, 27] width 40 height 40
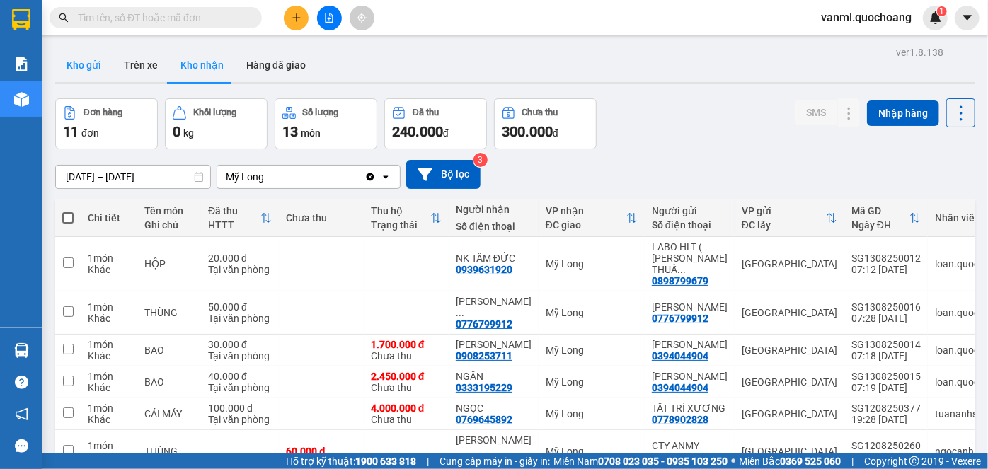
click at [87, 64] on button "Kho gửi" at bounding box center [83, 65] width 57 height 34
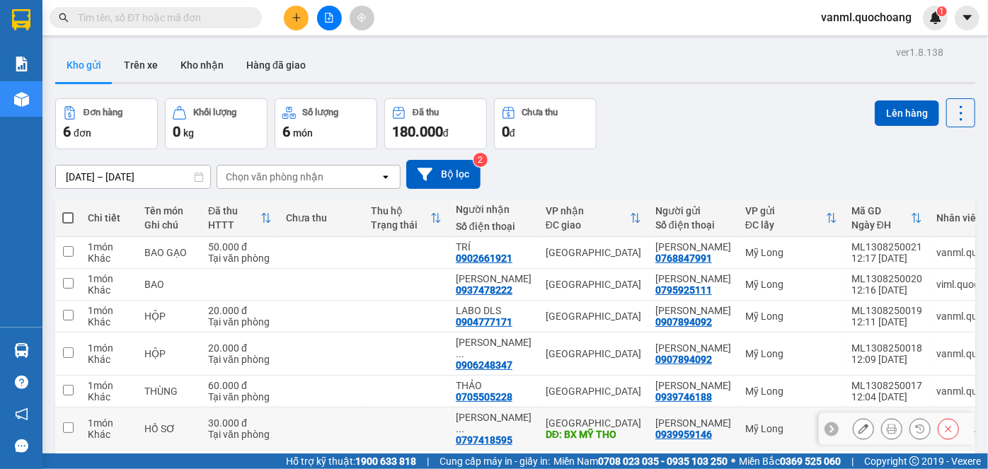
click at [137, 408] on td "HỒ SƠ" at bounding box center [169, 429] width 64 height 43
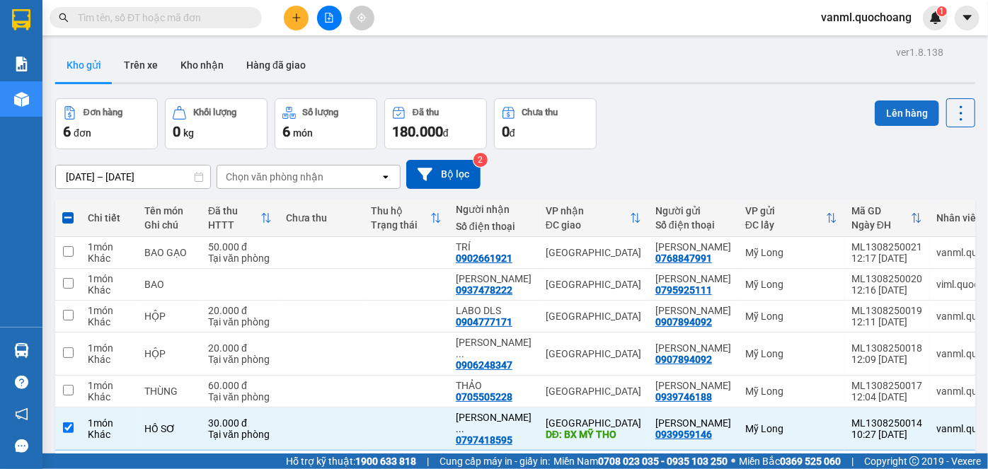
click at [889, 117] on button "Lên hàng" at bounding box center [907, 112] width 64 height 25
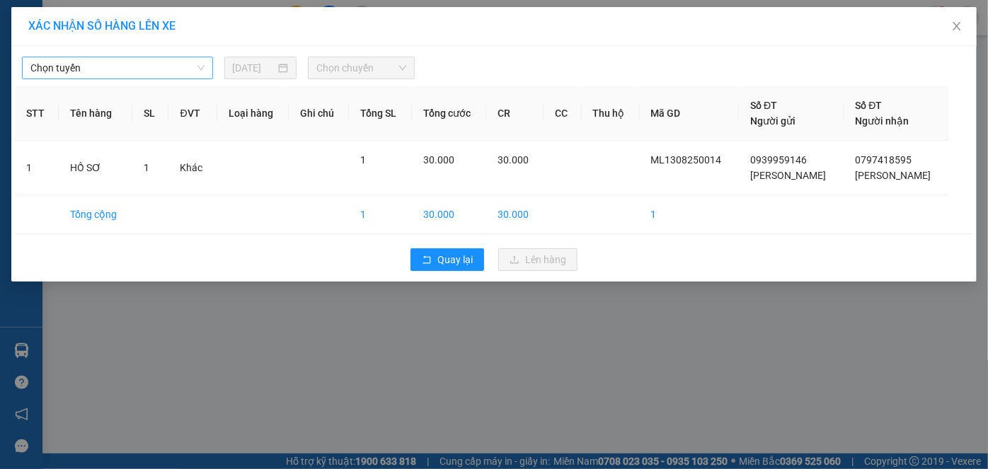
click at [122, 59] on span "Chọn tuyến" at bounding box center [117, 67] width 174 height 21
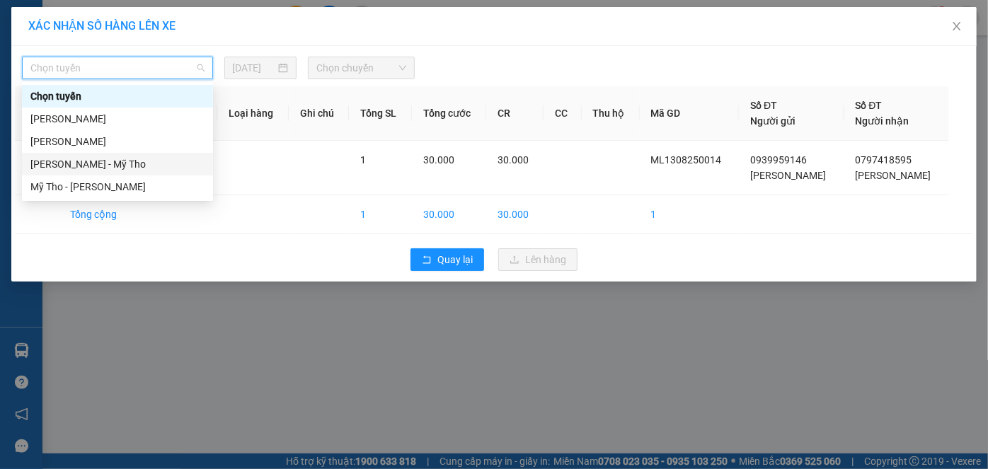
click at [105, 161] on div "Cao Lãnh - Mỹ Tho" at bounding box center [117, 164] width 174 height 16
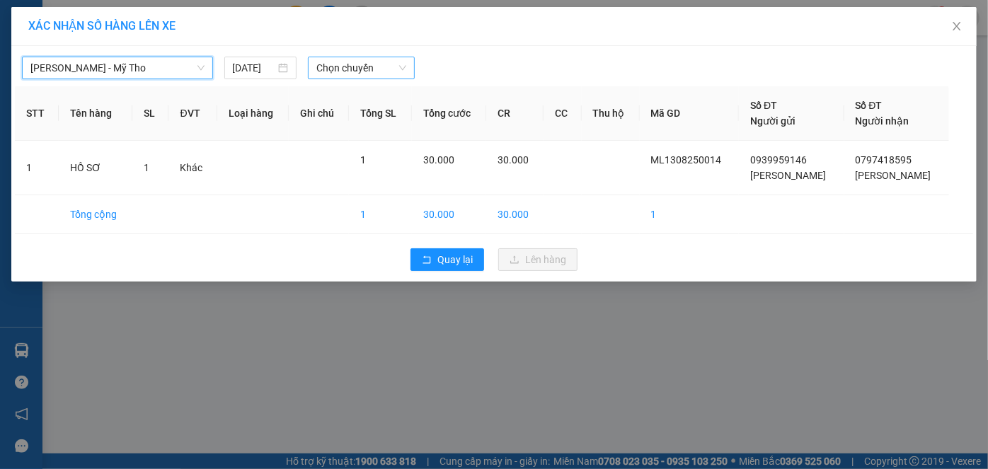
click at [339, 71] on span "Chọn chuyến" at bounding box center [361, 67] width 90 height 21
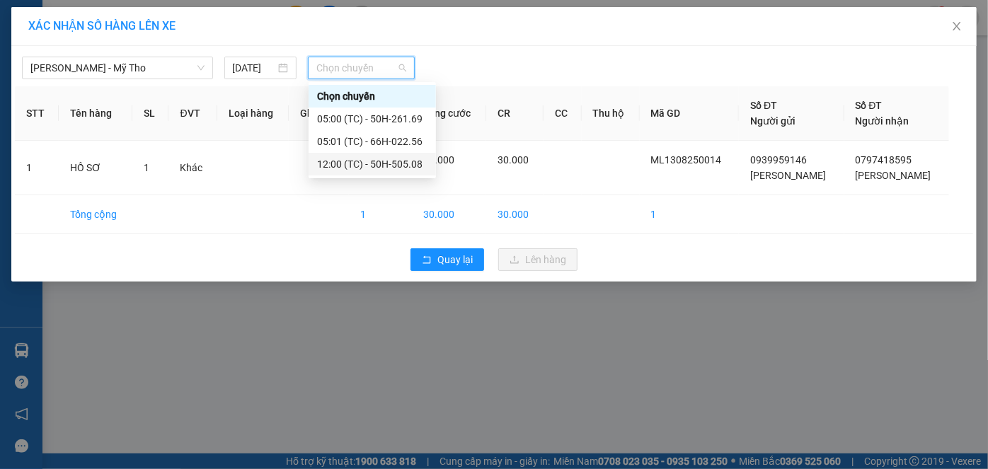
click at [377, 163] on div "12:00 (TC) - 50H-505.08" at bounding box center [372, 164] width 110 height 16
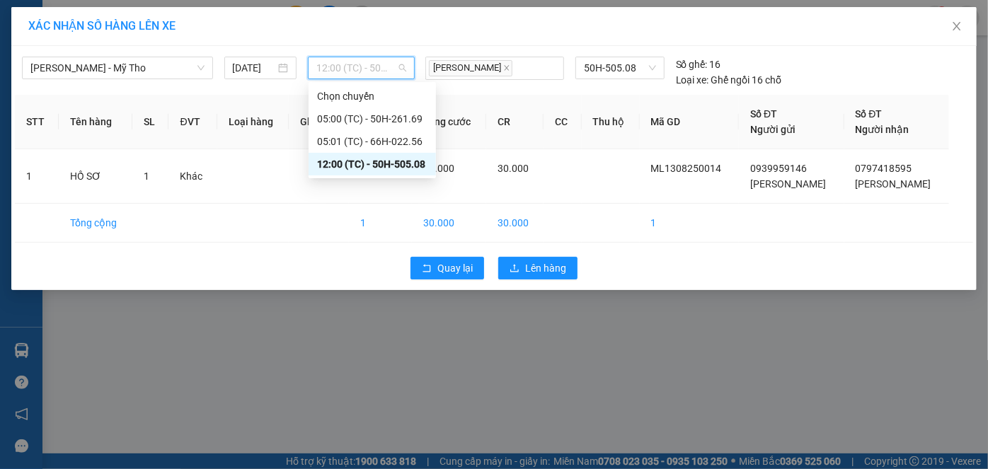
click at [372, 70] on span "12:00 (TC) - 50H-505.08" at bounding box center [361, 67] width 90 height 21
click at [381, 138] on div "05:01 (TC) - 66H-022.56" at bounding box center [372, 142] width 110 height 16
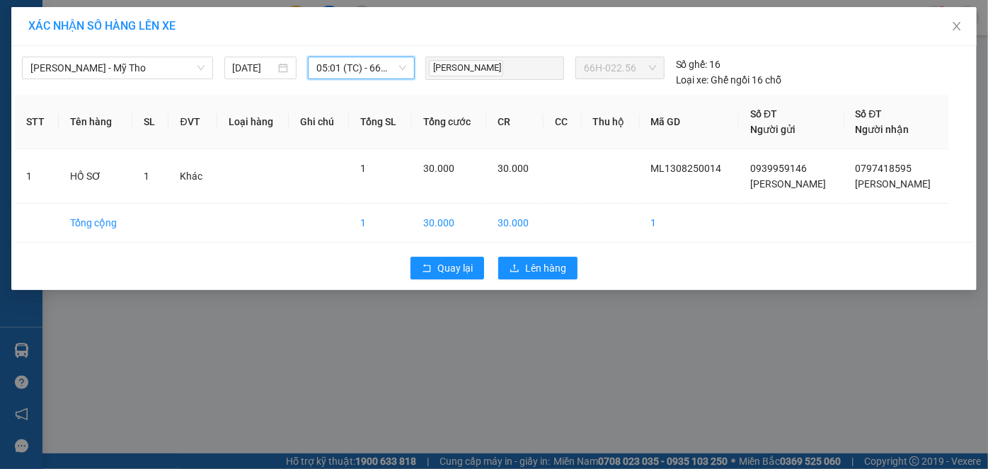
click at [386, 62] on span "05:01 (TC) - 66H-022.56" at bounding box center [361, 67] width 90 height 21
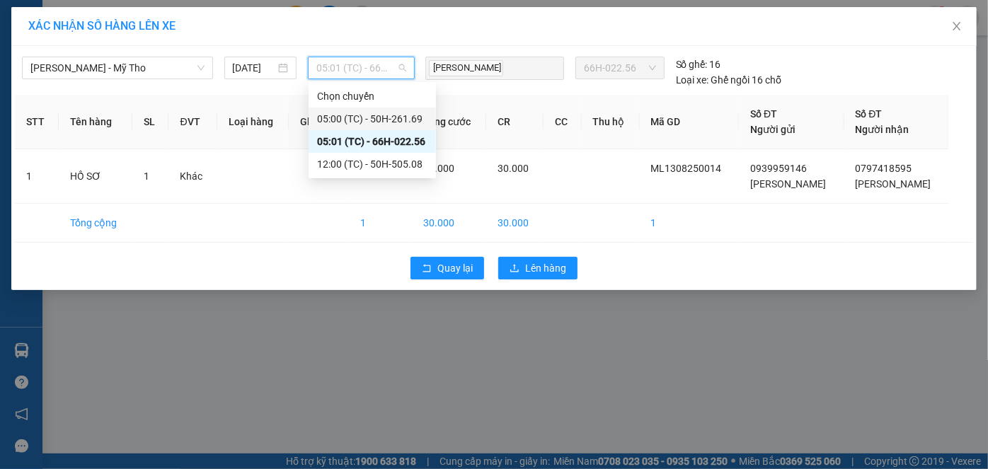
click at [381, 116] on div "05:00 (TC) - 50H-261.69" at bounding box center [372, 119] width 110 height 16
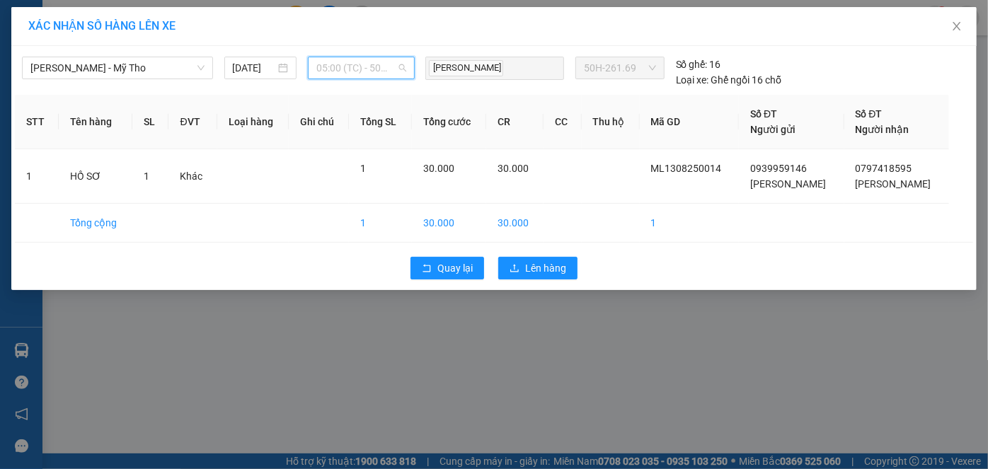
click at [374, 72] on span "05:00 (TC) - 50H-261.69" at bounding box center [361, 67] width 90 height 21
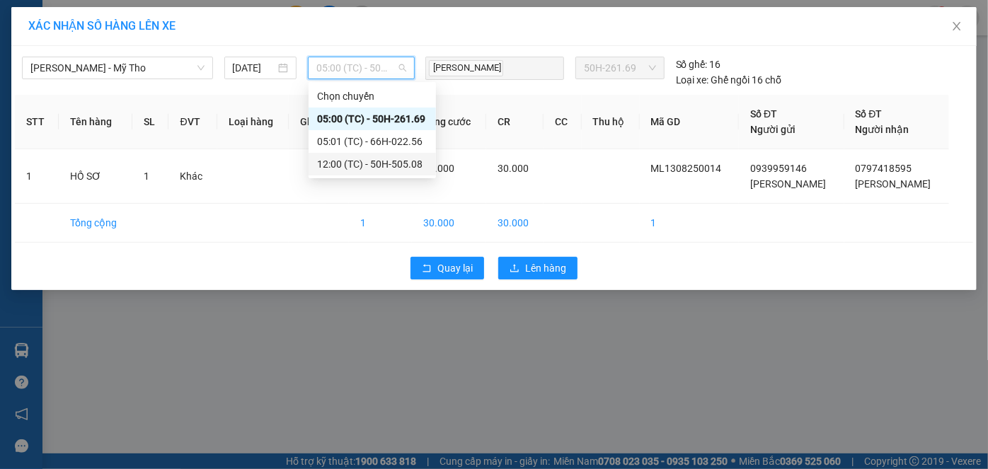
click at [390, 163] on div "12:00 (TC) - 50H-505.08" at bounding box center [372, 164] width 110 height 16
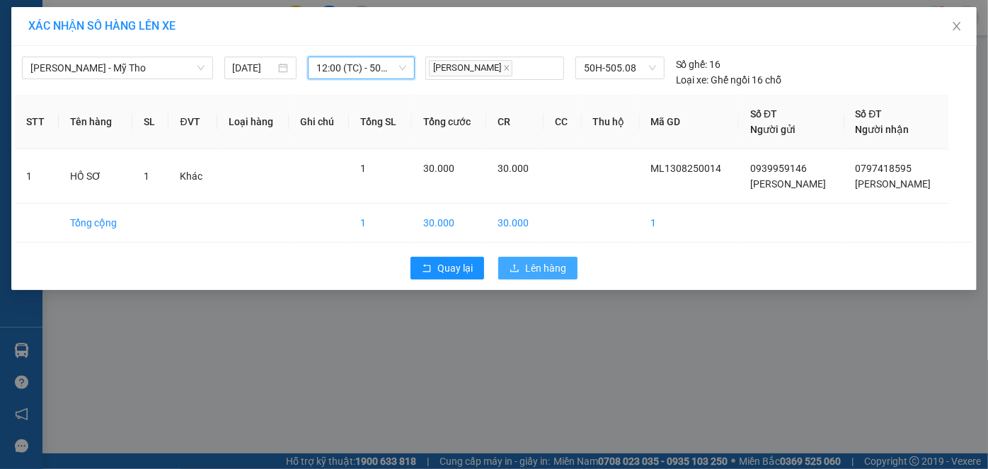
click at [544, 263] on span "Lên hàng" at bounding box center [545, 268] width 41 height 16
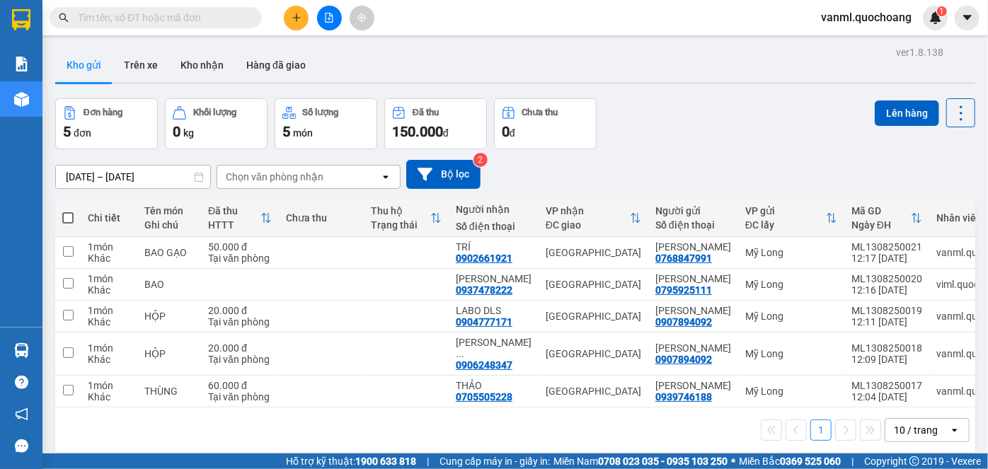
click at [63, 212] on span at bounding box center [67, 217] width 11 height 11
click at [68, 211] on input "checkbox" at bounding box center [68, 211] width 0 height 0
checkbox input "true"
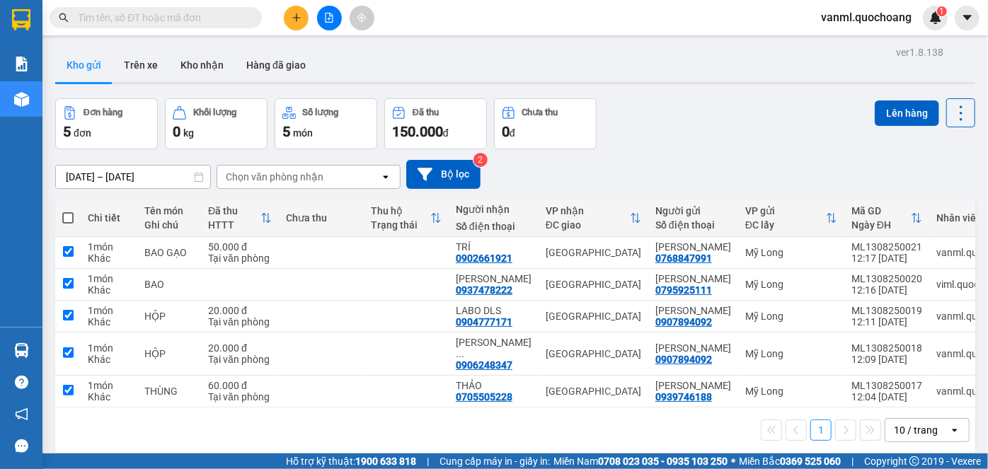
checkbox input "true"
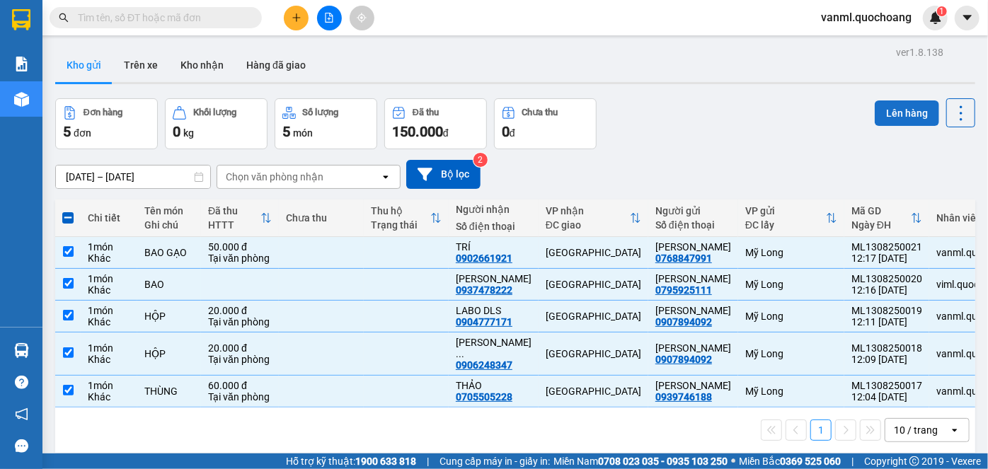
click at [898, 100] on button "Lên hàng" at bounding box center [907, 112] width 64 height 25
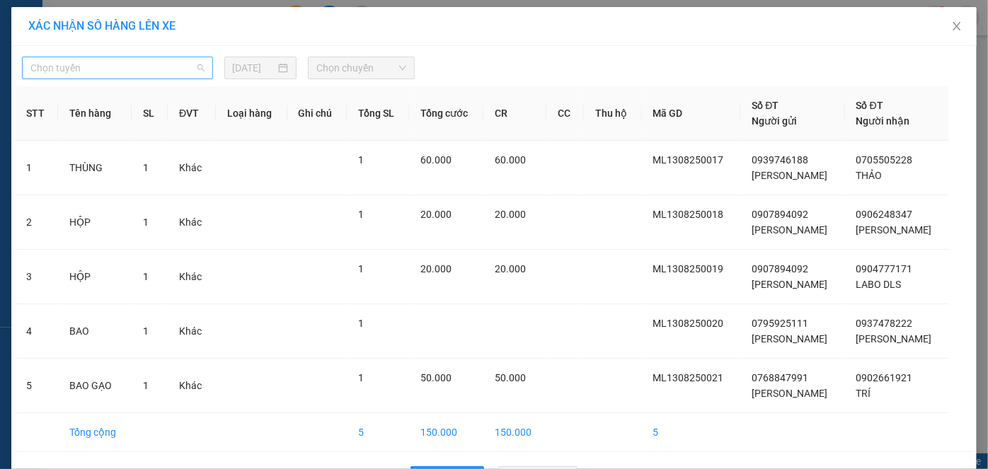
click at [110, 62] on span "Chọn tuyến" at bounding box center [117, 67] width 174 height 21
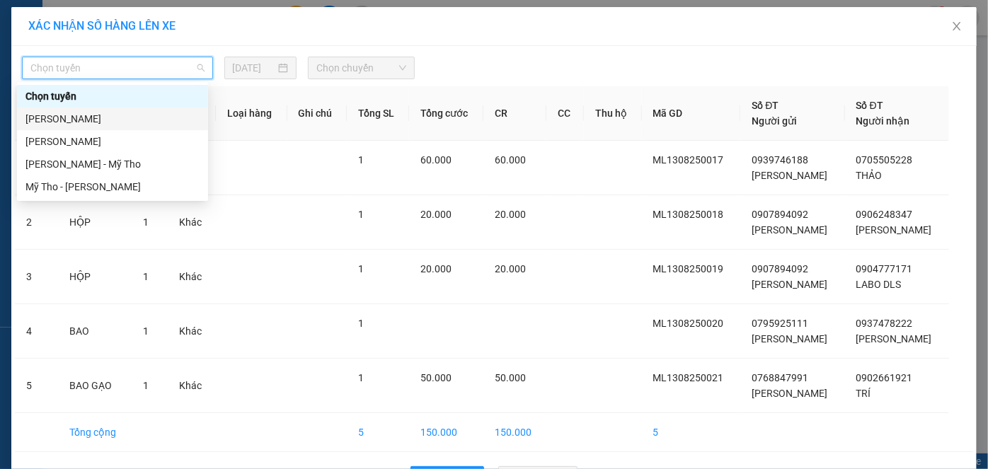
click at [81, 118] on div "Cao Lãnh - Hồ Chí Minh" at bounding box center [112, 119] width 174 height 16
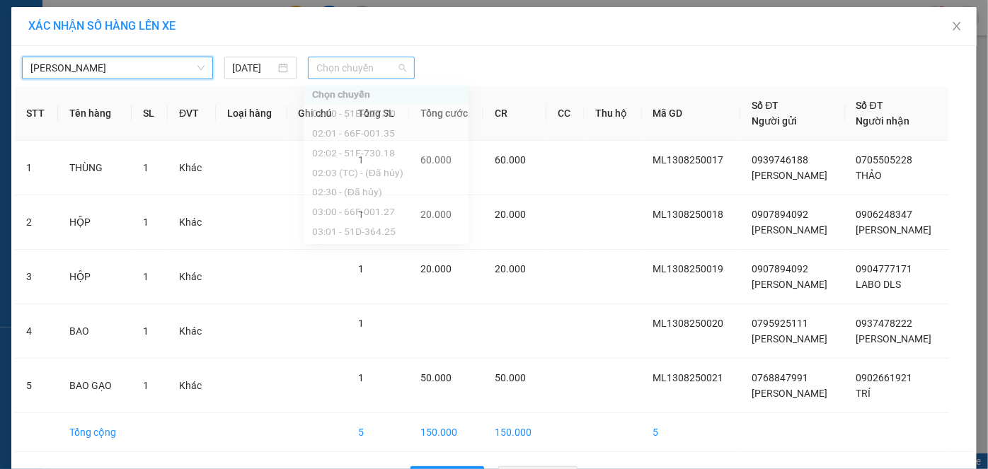
click at [330, 70] on span "Chọn chuyến" at bounding box center [361, 67] width 90 height 21
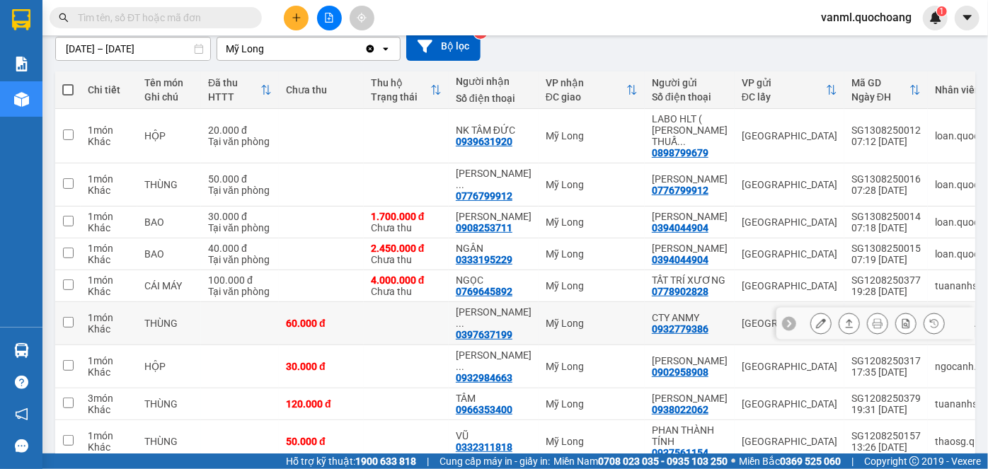
scroll to position [192, 0]
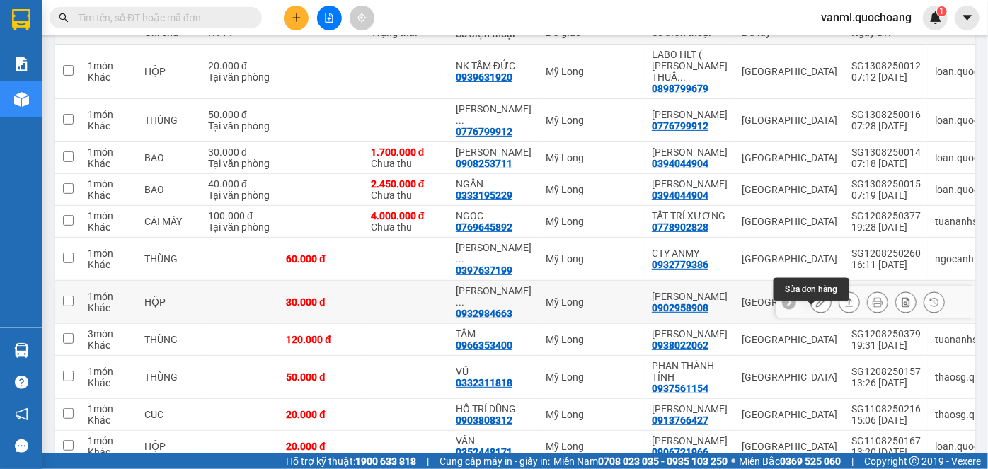
click at [816, 307] on icon at bounding box center [821, 302] width 10 height 10
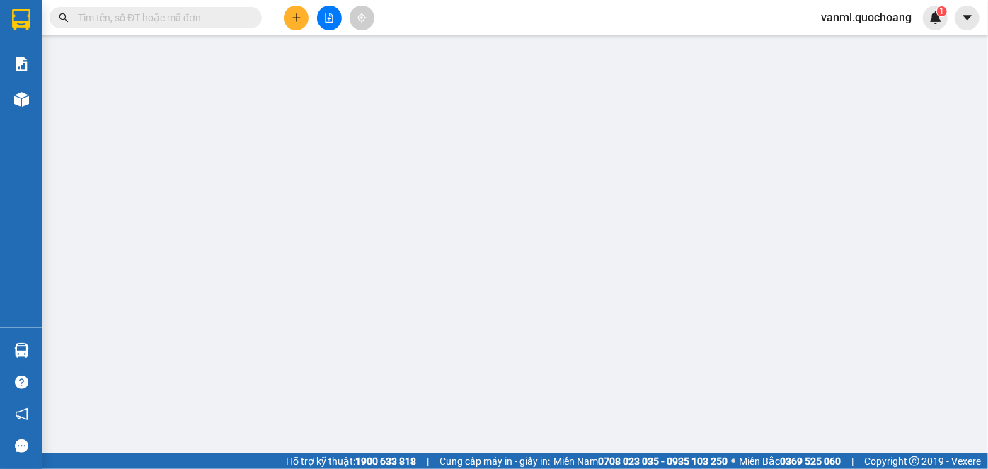
type input "0902958908"
type input "[PERSON_NAME]"
type input "107 ĐÔ NGỌC THẠNH P.12 QUẬN 5"
type input "0932984663"
type input "[PERSON_NAME]"
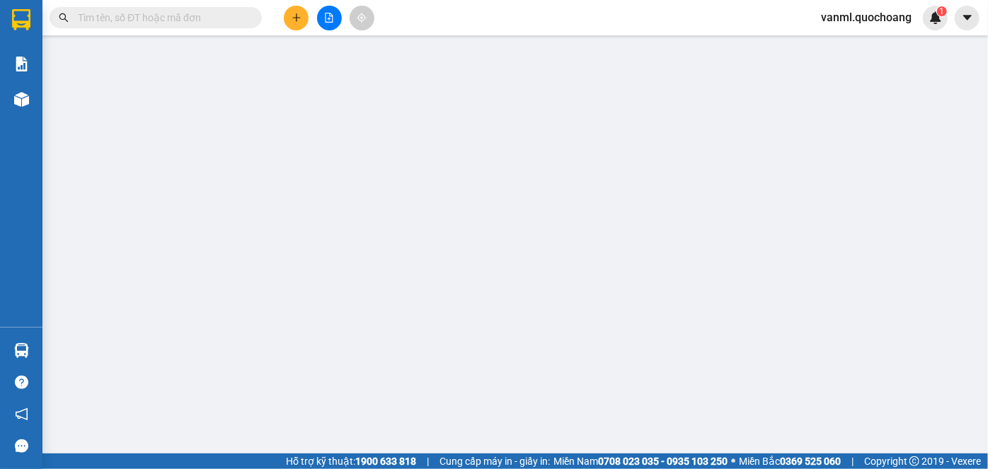
type input "30.000"
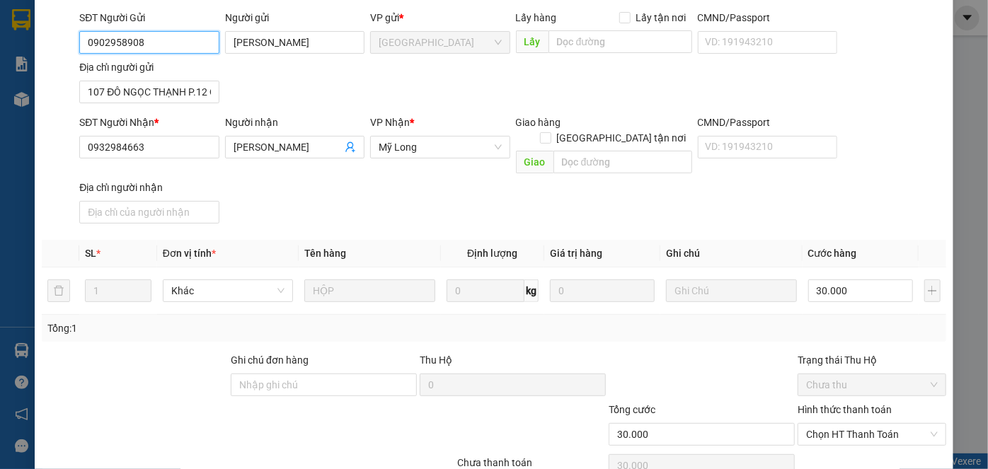
scroll to position [154, 0]
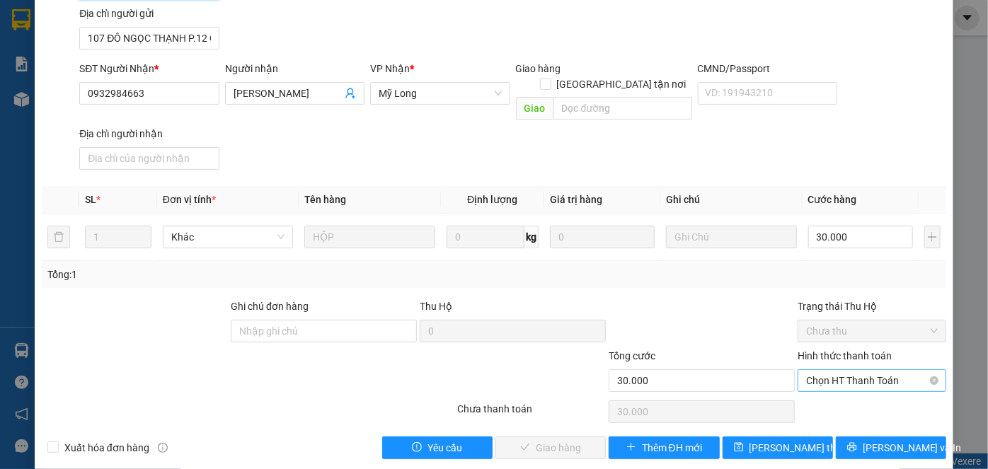
click at [830, 370] on span "Chọn HT Thanh Toán" at bounding box center [872, 380] width 132 height 21
drag, startPoint x: 831, startPoint y: 396, endPoint x: 793, endPoint y: 361, distance: 51.6
click at [831, 396] on div "Tại văn phòng" at bounding box center [864, 392] width 130 height 16
type input "0"
drag, startPoint x: 585, startPoint y: 429, endPoint x: 582, endPoint y: 420, distance: 9.0
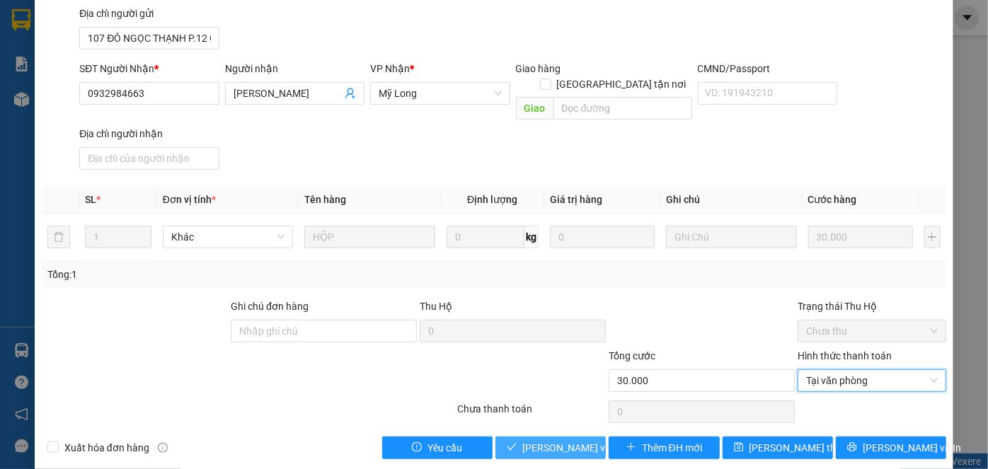
click at [584, 440] on span "[PERSON_NAME] và Giao hàng" at bounding box center [590, 448] width 136 height 16
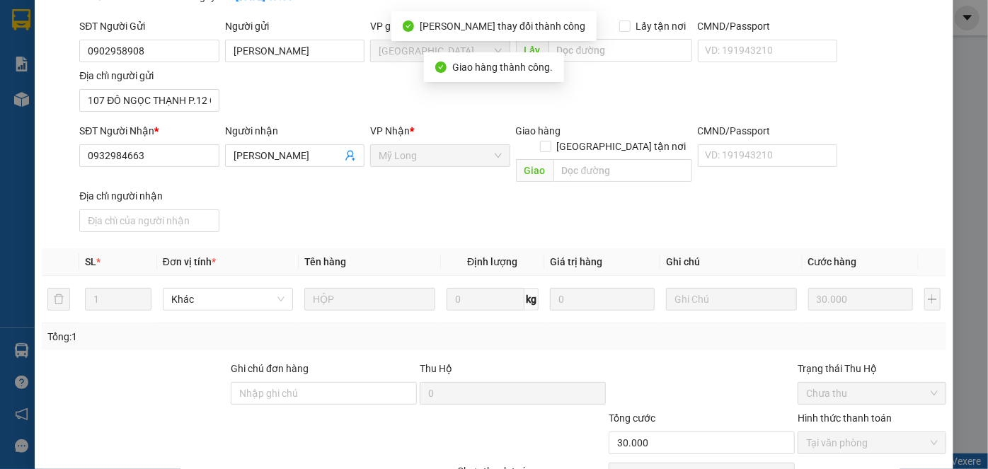
scroll to position [0, 0]
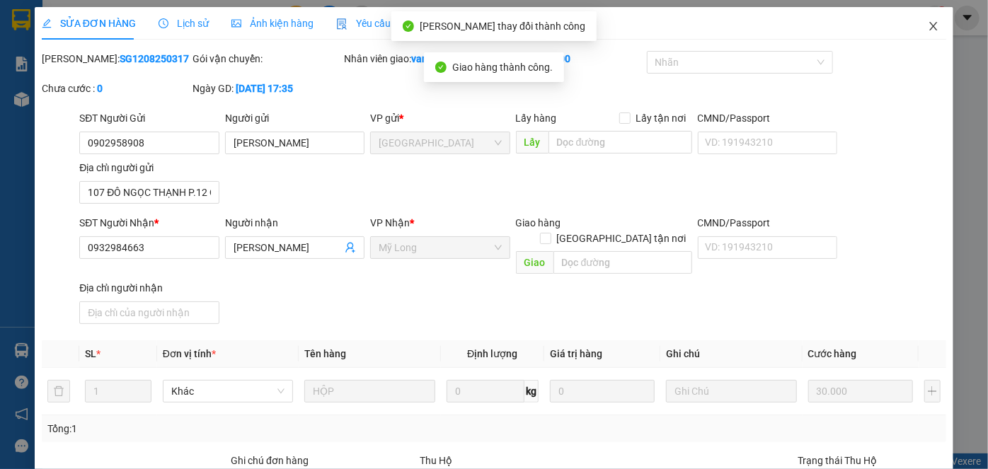
click at [928, 27] on icon "close" at bounding box center [933, 26] width 11 height 11
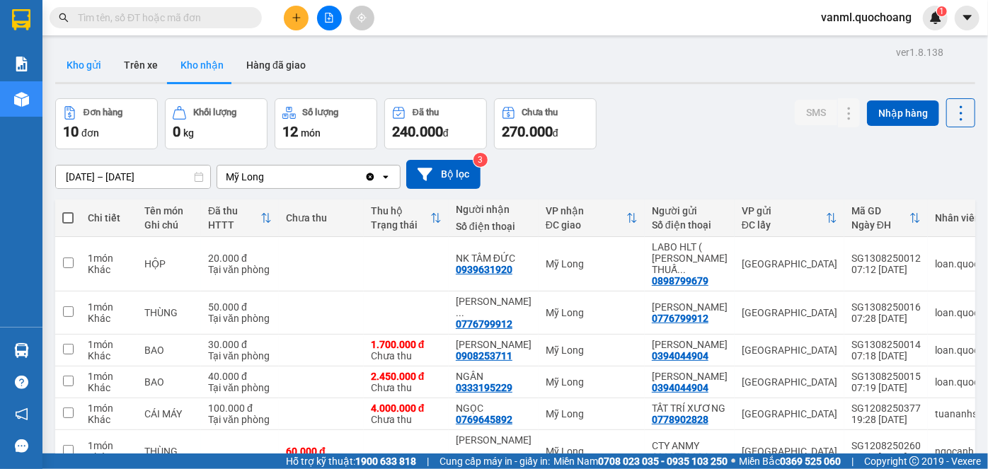
click at [72, 57] on button "Kho gửi" at bounding box center [83, 65] width 57 height 34
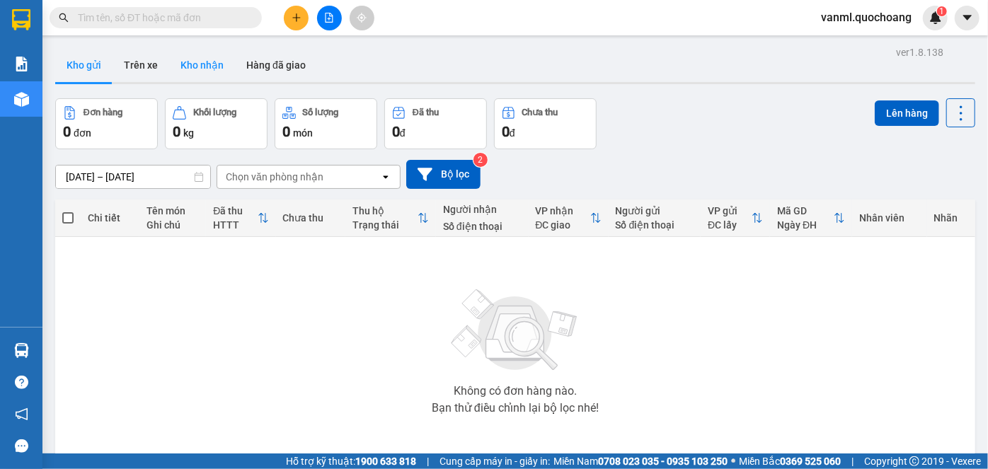
click at [195, 66] on button "Kho nhận" at bounding box center [202, 65] width 66 height 34
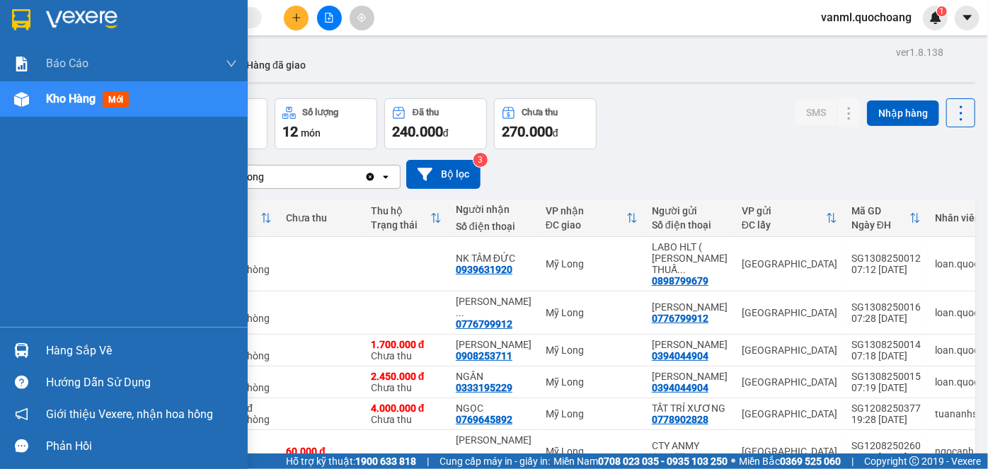
click at [64, 345] on div "Hàng sắp về" at bounding box center [141, 350] width 191 height 21
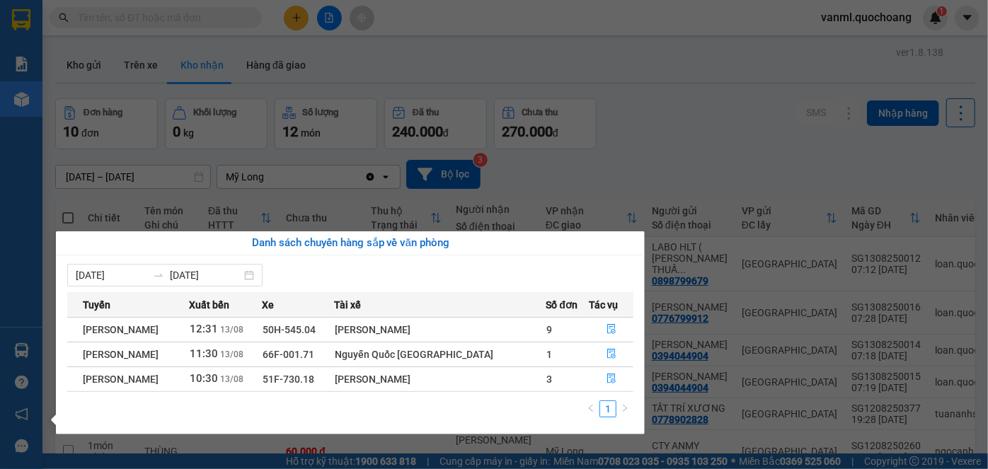
click at [674, 173] on section "Kết quả tìm kiếm ( 0 ) Bộ lọc No Data vanml.quochoang 1 Báo cáo Báo cáo dòng ti…" at bounding box center [494, 234] width 988 height 469
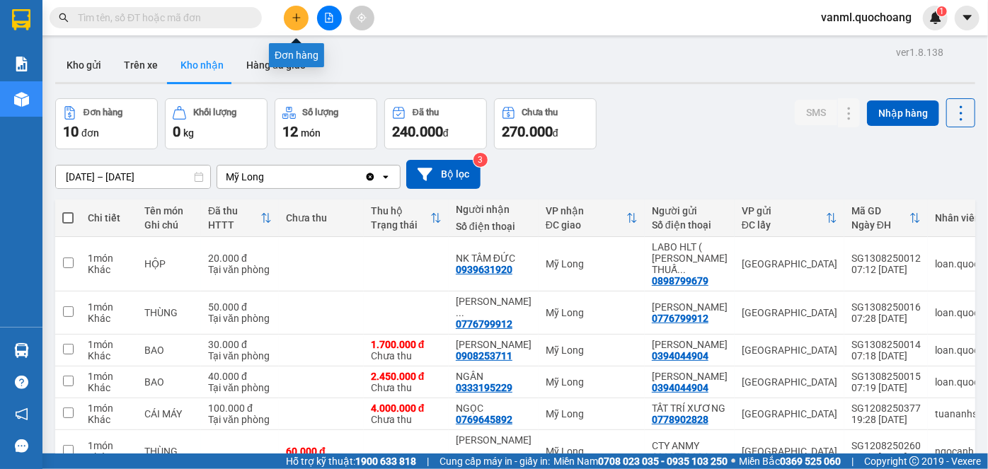
click at [292, 11] on button at bounding box center [296, 18] width 25 height 25
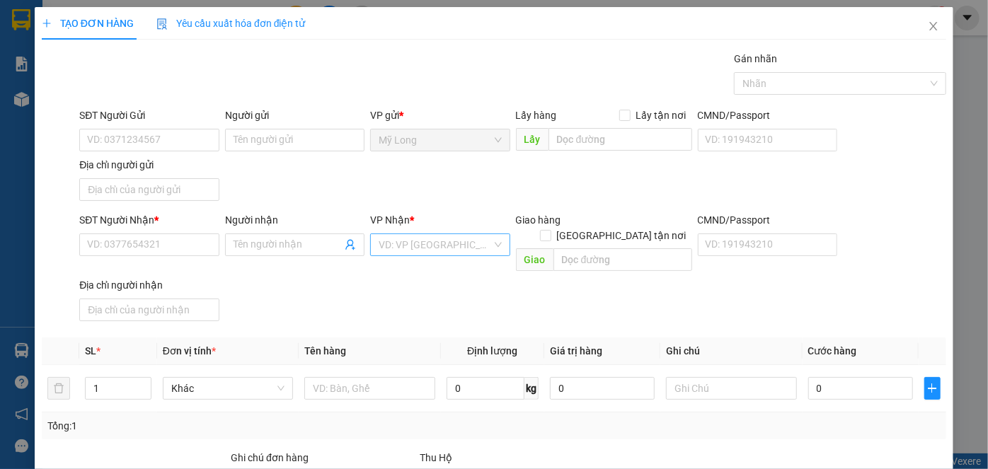
click at [434, 239] on input "search" at bounding box center [435, 244] width 113 height 21
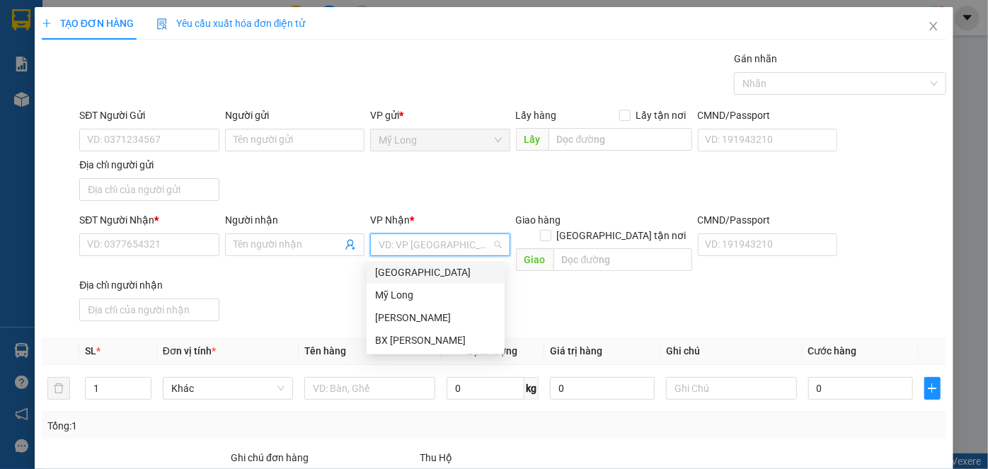
click at [408, 276] on div "[GEOGRAPHIC_DATA]" at bounding box center [435, 273] width 121 height 16
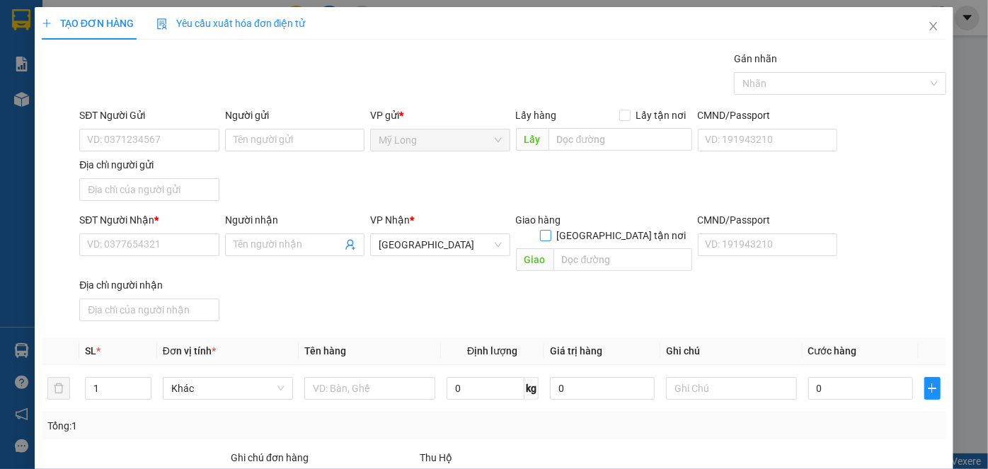
click at [550, 230] on input "[GEOGRAPHIC_DATA] tận nơi" at bounding box center [545, 235] width 10 height 10
checkbox input "true"
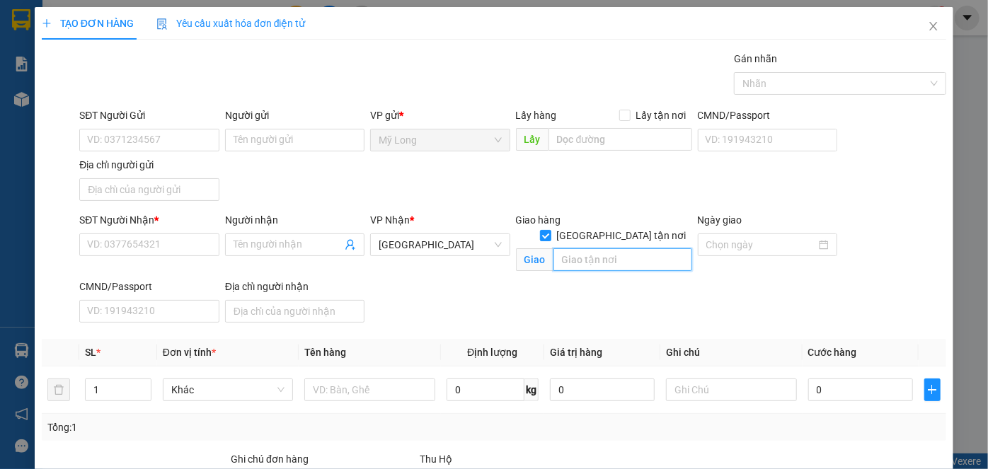
click at [598, 249] on input "text" at bounding box center [622, 259] width 139 height 23
click at [602, 248] on input "17 [PERSON_NAME]BẾN NGHÉ Q.1" at bounding box center [622, 259] width 139 height 23
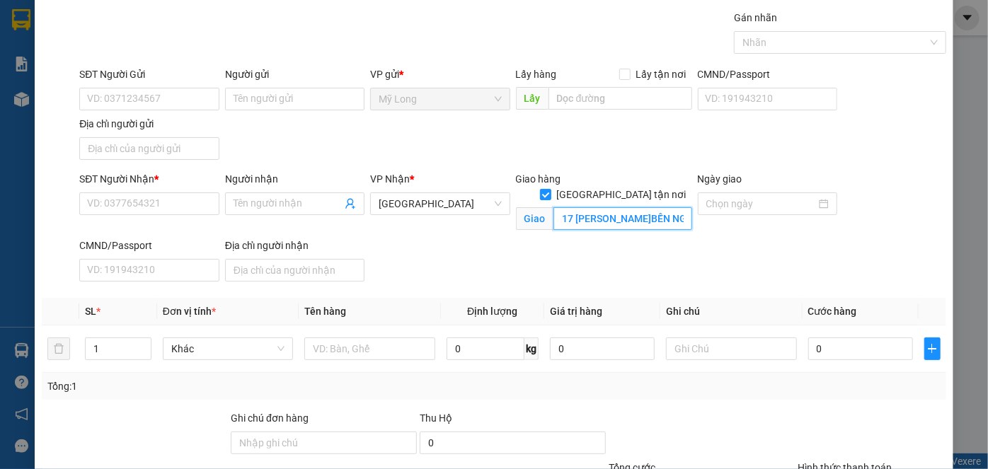
scroll to position [64, 0]
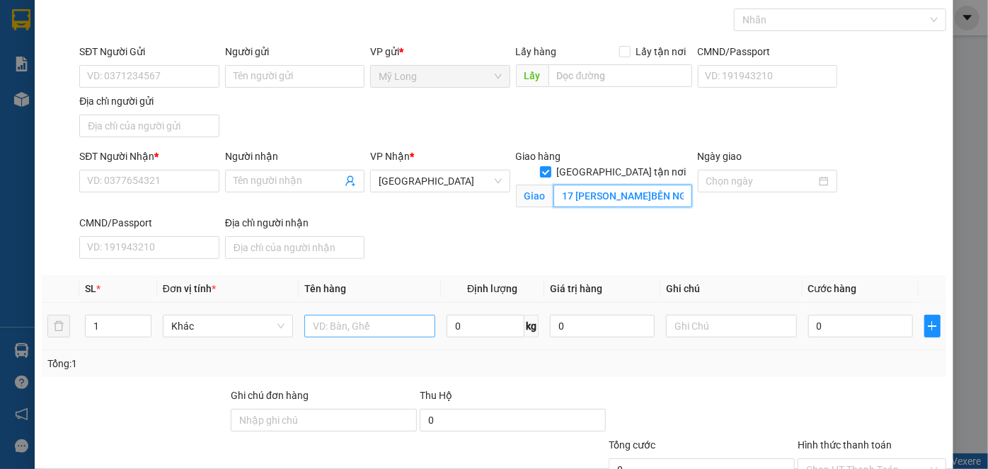
type input "17 [PERSON_NAME]BẾN NGHÉ Q.1"
click at [366, 326] on input "text" at bounding box center [369, 326] width 131 height 23
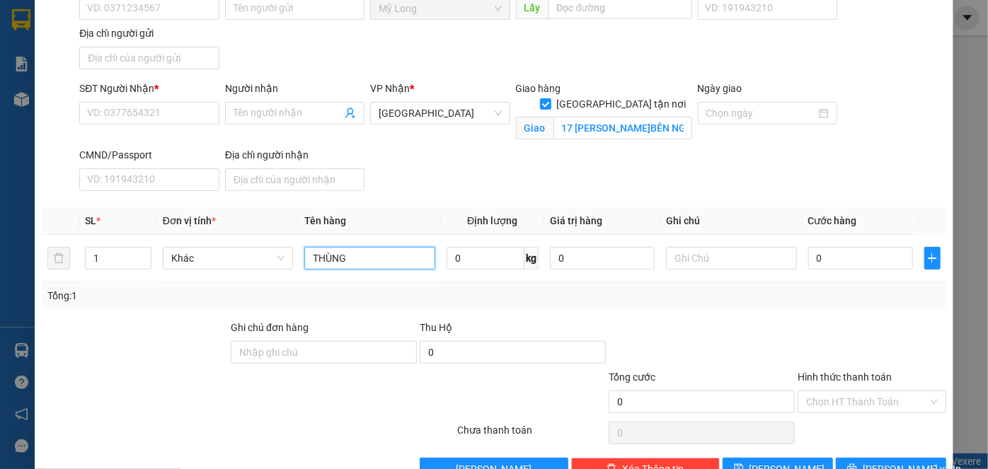
scroll to position [168, 0]
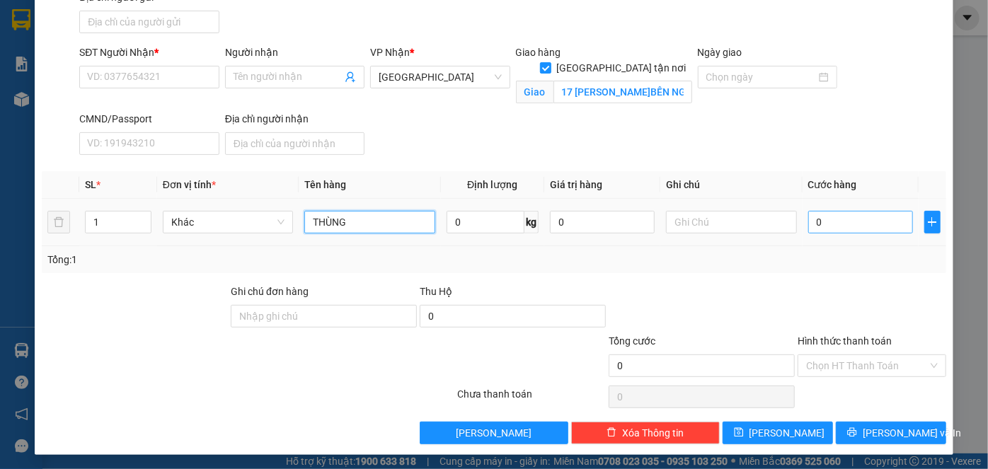
type input "THÙNG"
click at [838, 212] on input "0" at bounding box center [860, 222] width 105 height 23
type input "1"
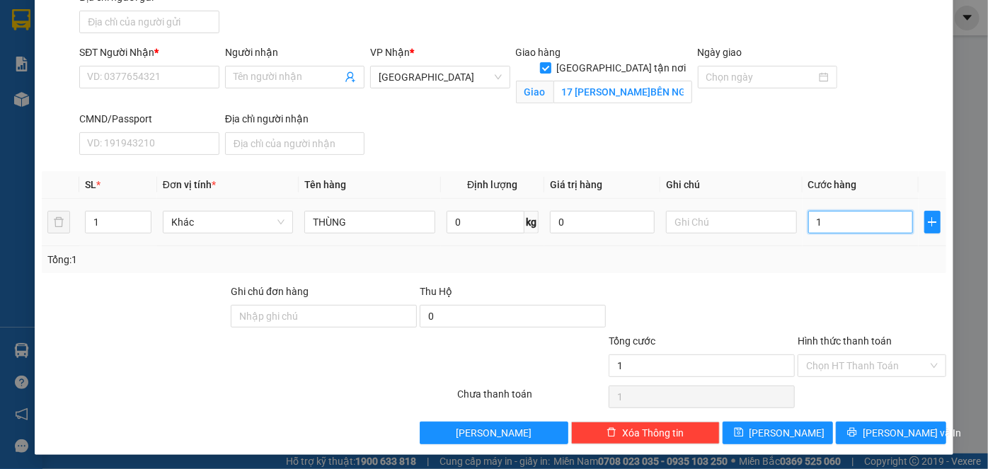
type input "13"
type input "130"
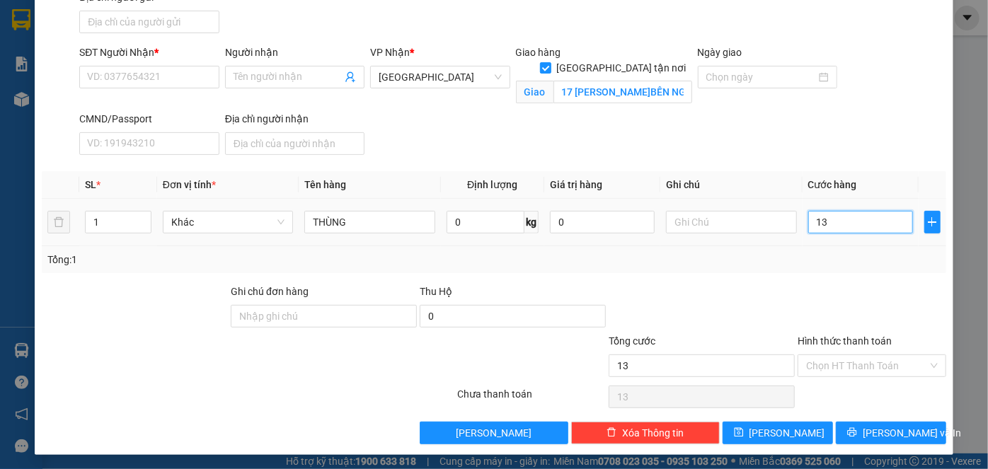
type input "130"
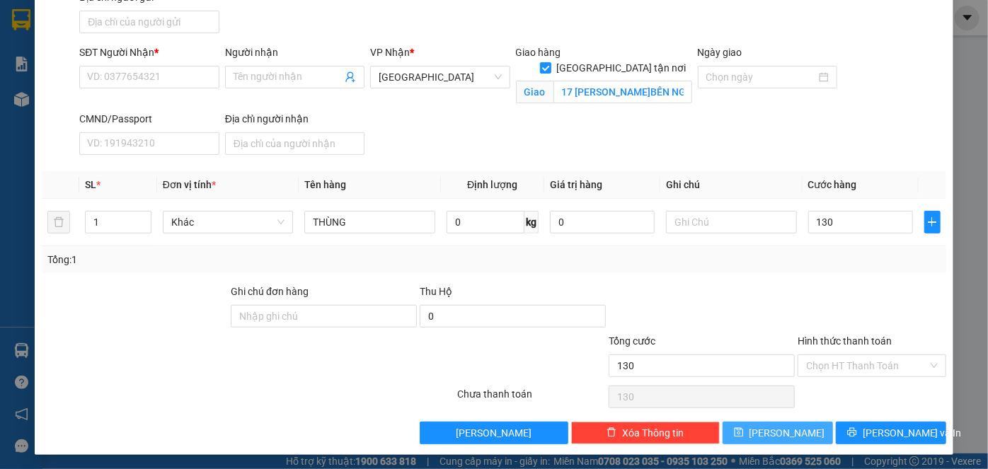
type input "130.000"
click at [808, 428] on button "[PERSON_NAME]" at bounding box center [778, 433] width 110 height 23
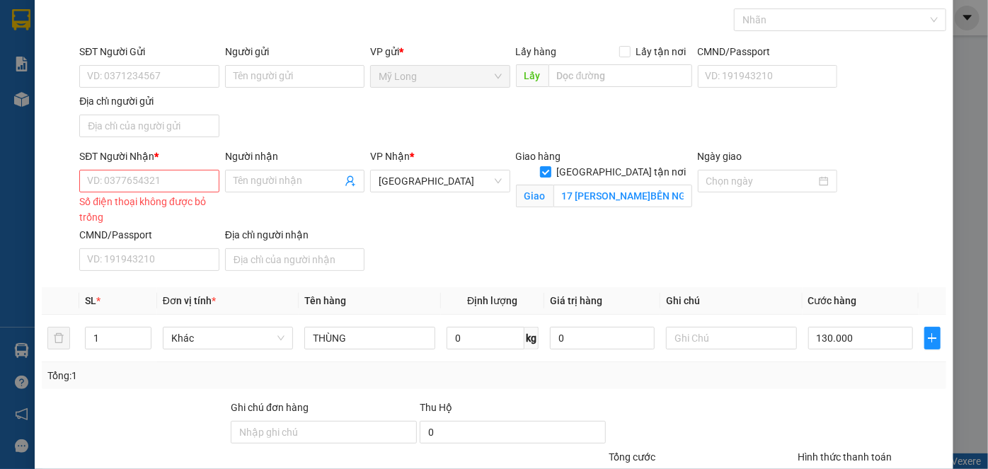
scroll to position [0, 0]
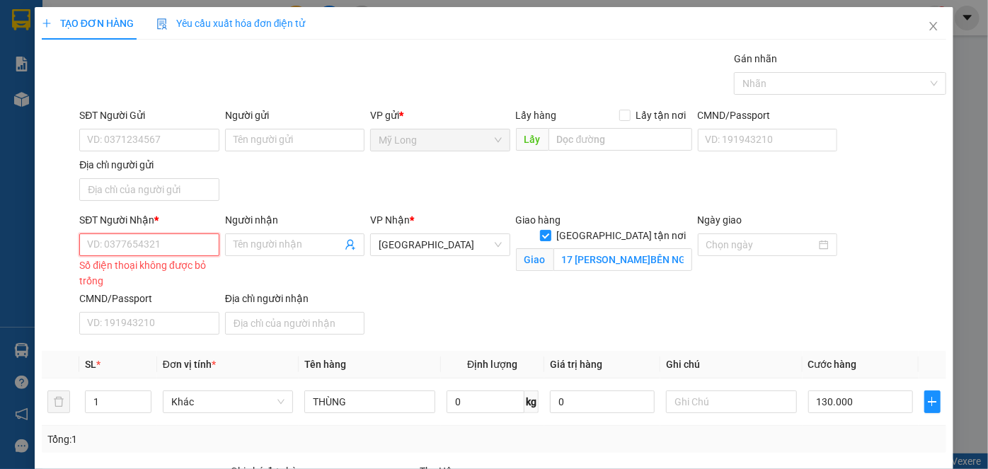
click at [120, 248] on input "SĐT Người Nhận *" at bounding box center [148, 245] width 139 height 23
click at [928, 26] on icon "close" at bounding box center [933, 26] width 11 height 11
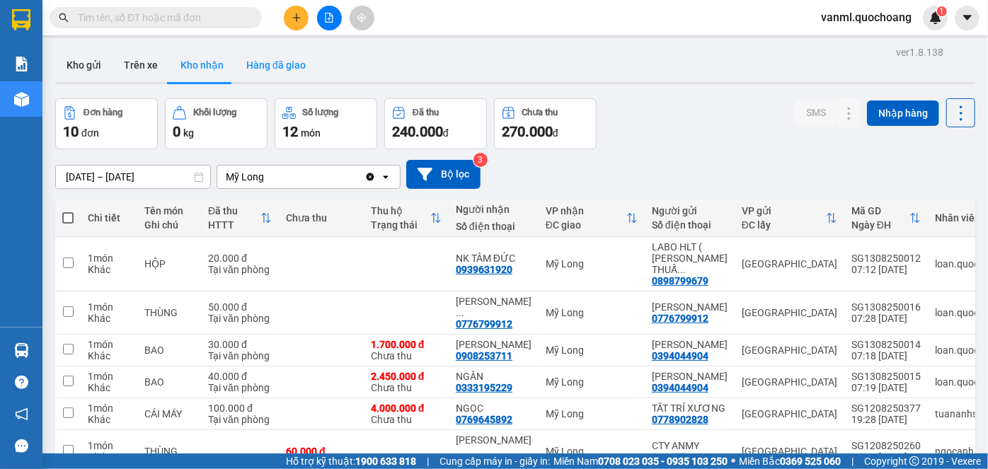
click at [286, 64] on button "Hàng đã giao" at bounding box center [276, 65] width 82 height 34
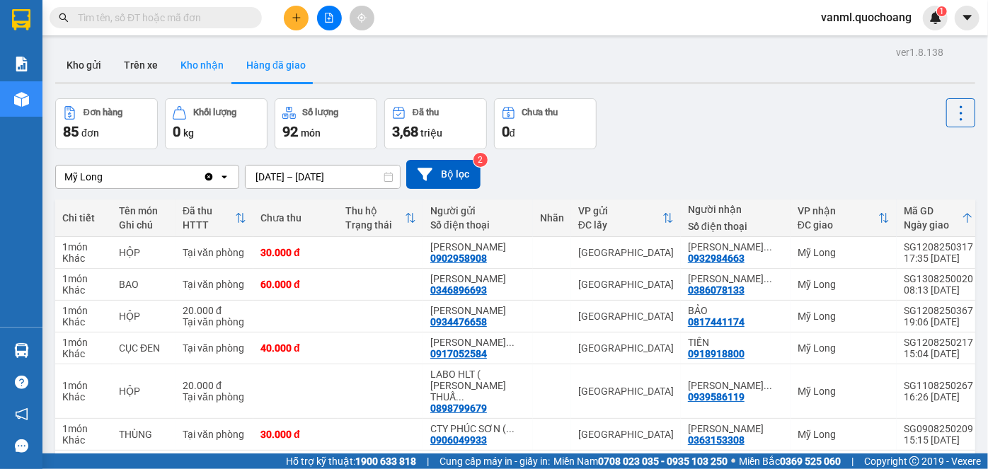
click at [205, 55] on button "Kho nhận" at bounding box center [202, 65] width 66 height 34
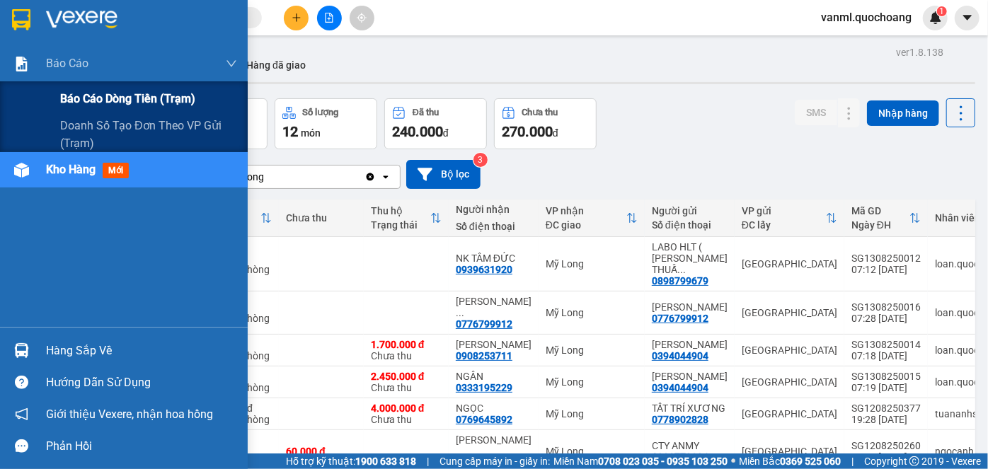
click at [93, 98] on span "Báo cáo dòng tiền (trạm)" at bounding box center [127, 99] width 135 height 18
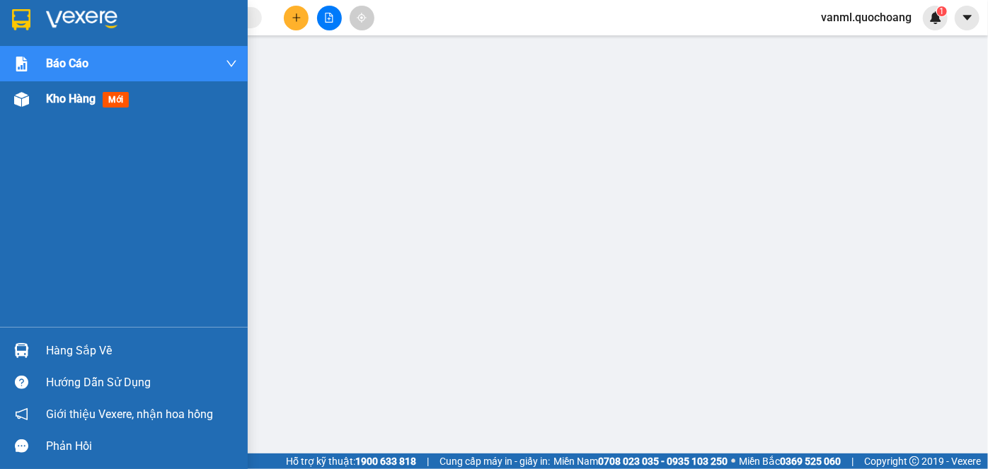
click at [63, 98] on span "Kho hàng" at bounding box center [71, 98] width 50 height 13
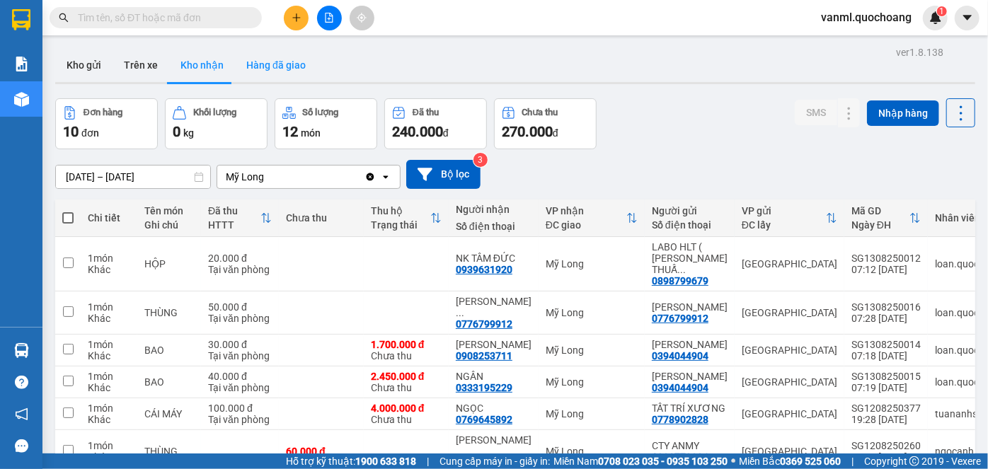
click at [292, 68] on button "Hàng đã giao" at bounding box center [276, 65] width 82 height 34
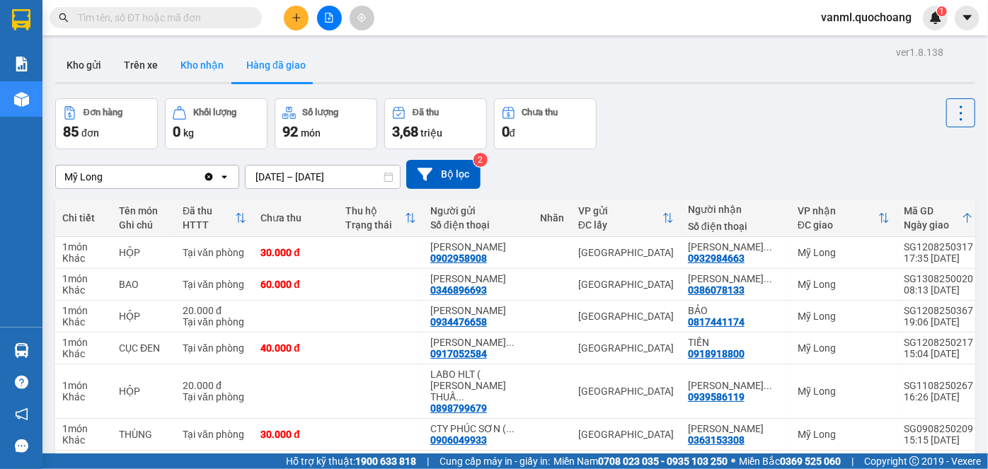
click at [203, 60] on button "Kho nhận" at bounding box center [202, 65] width 66 height 34
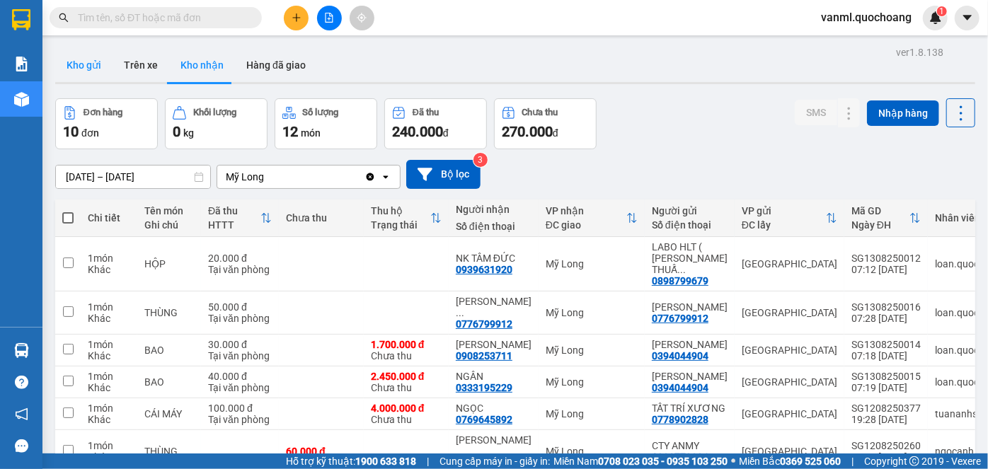
click at [91, 56] on button "Kho gửi" at bounding box center [83, 65] width 57 height 34
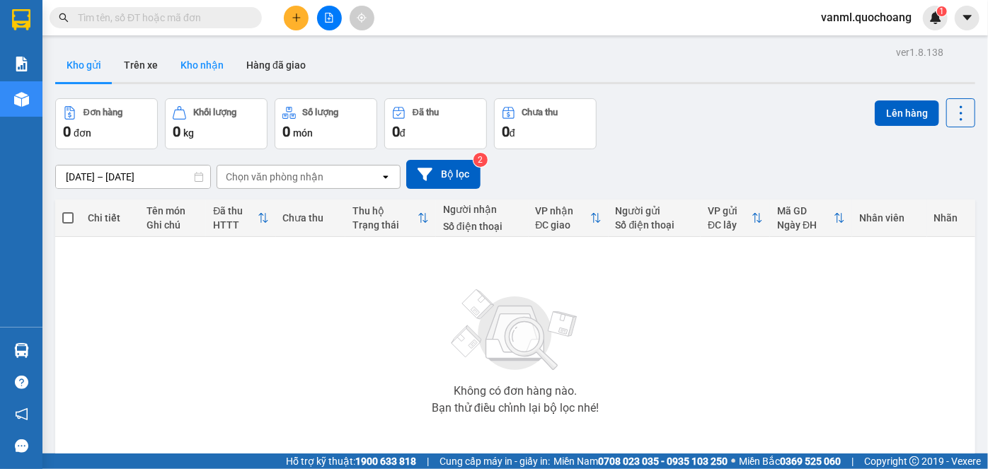
click at [221, 67] on button "Kho nhận" at bounding box center [202, 65] width 66 height 34
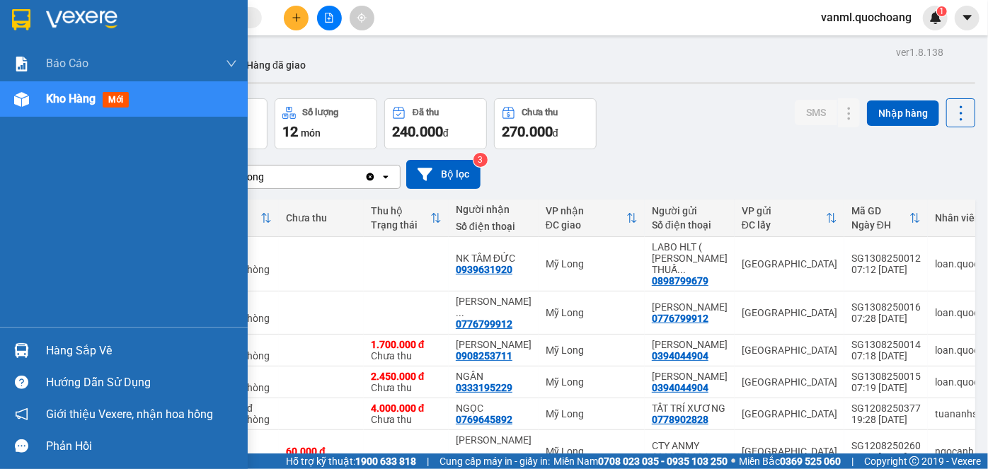
drag, startPoint x: 73, startPoint y: 355, endPoint x: 91, endPoint y: 347, distance: 19.7
click at [74, 355] on div "Hàng sắp về" at bounding box center [141, 350] width 191 height 21
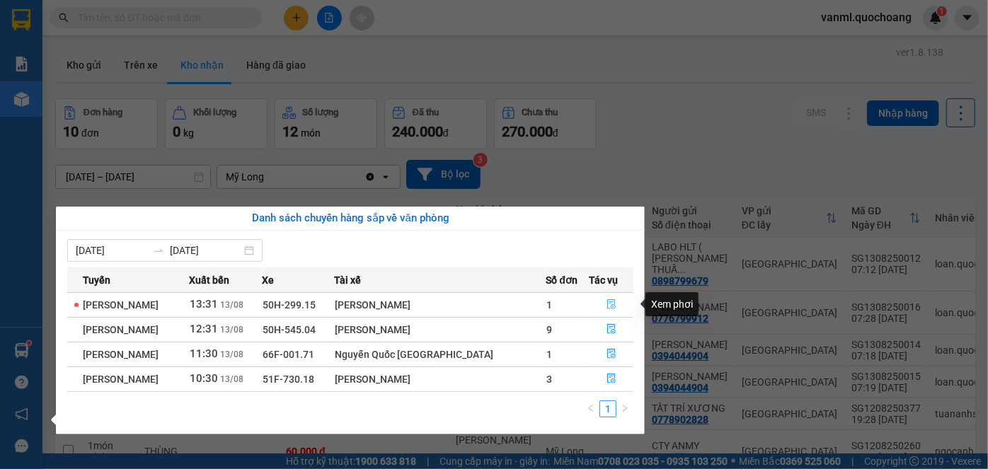
click at [606, 297] on button "button" at bounding box center [611, 305] width 44 height 23
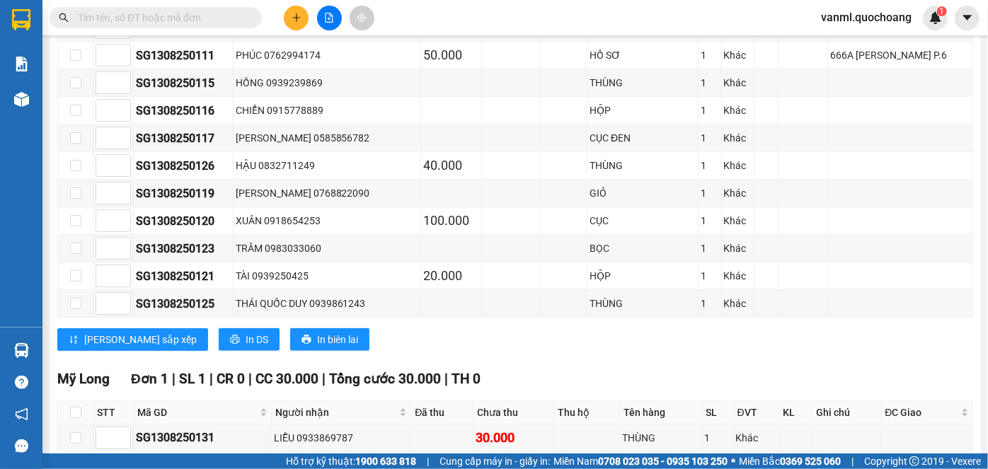
scroll to position [841, 0]
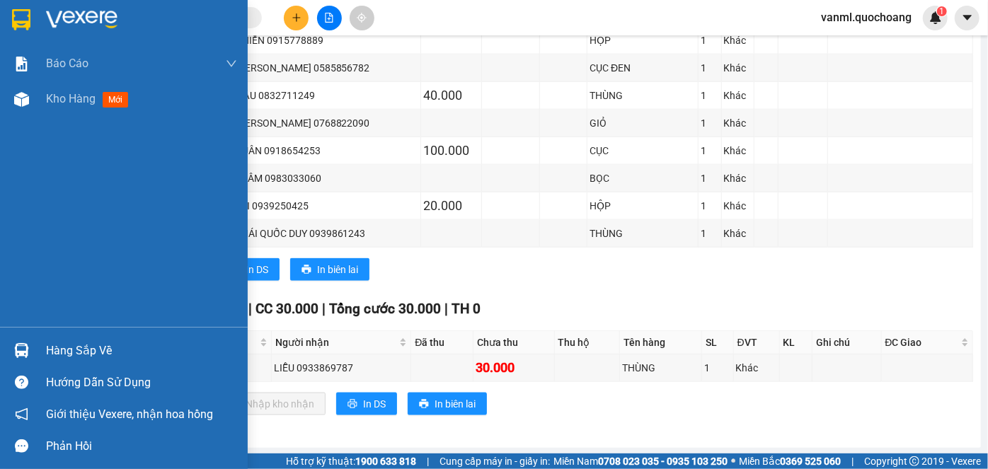
click at [75, 350] on div "Hàng sắp về" at bounding box center [141, 350] width 191 height 21
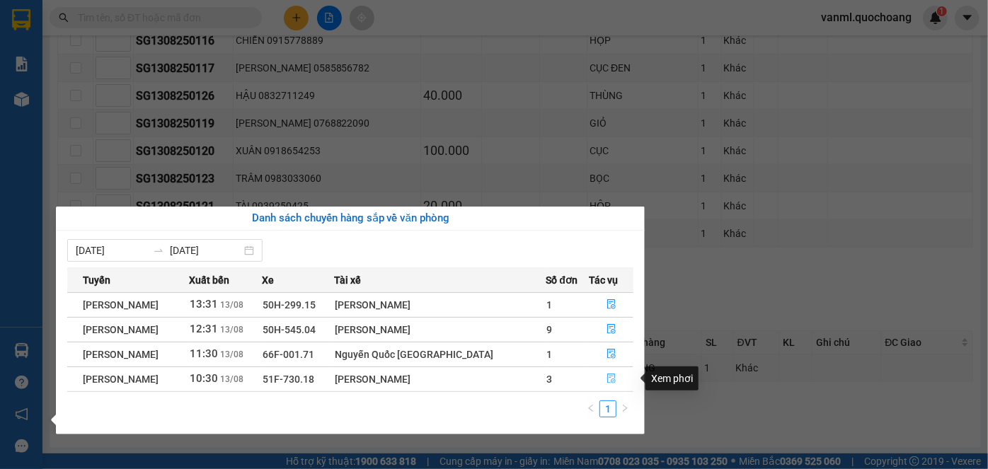
click at [611, 378] on icon "file-done" at bounding box center [611, 379] width 10 height 10
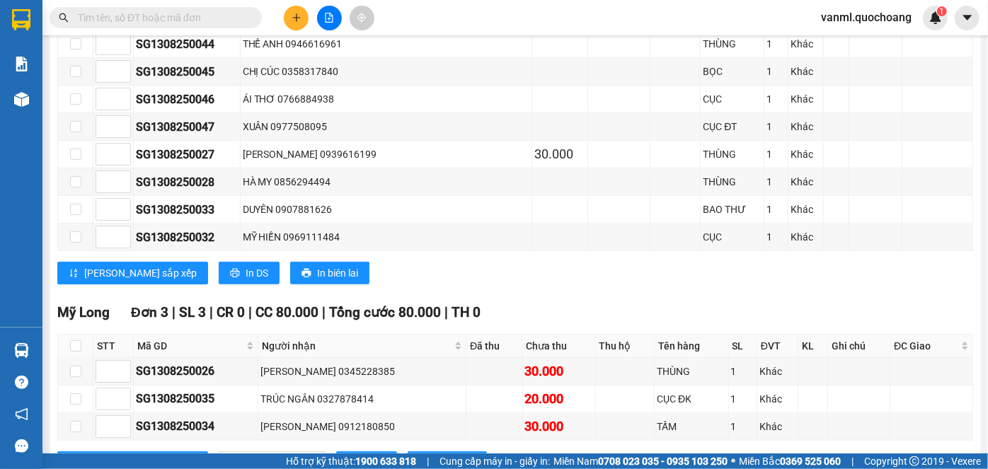
scroll to position [760, 0]
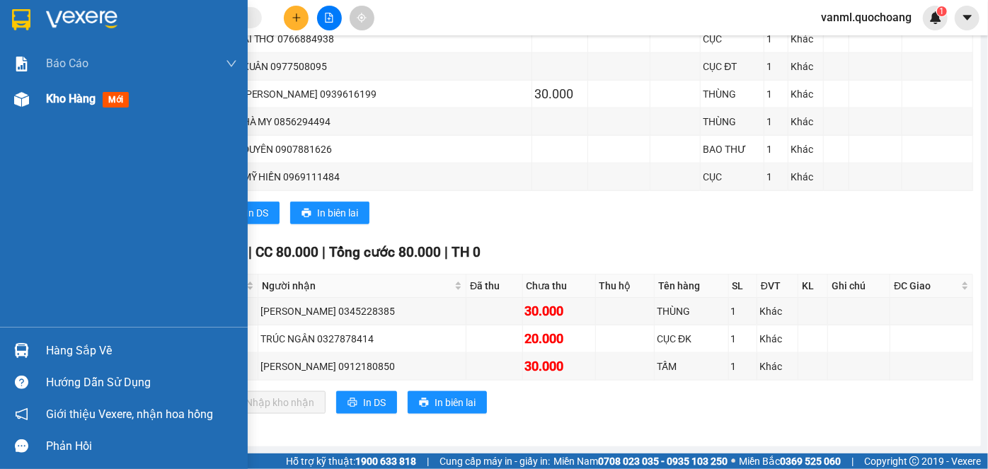
click at [84, 99] on span "Kho hàng" at bounding box center [71, 98] width 50 height 13
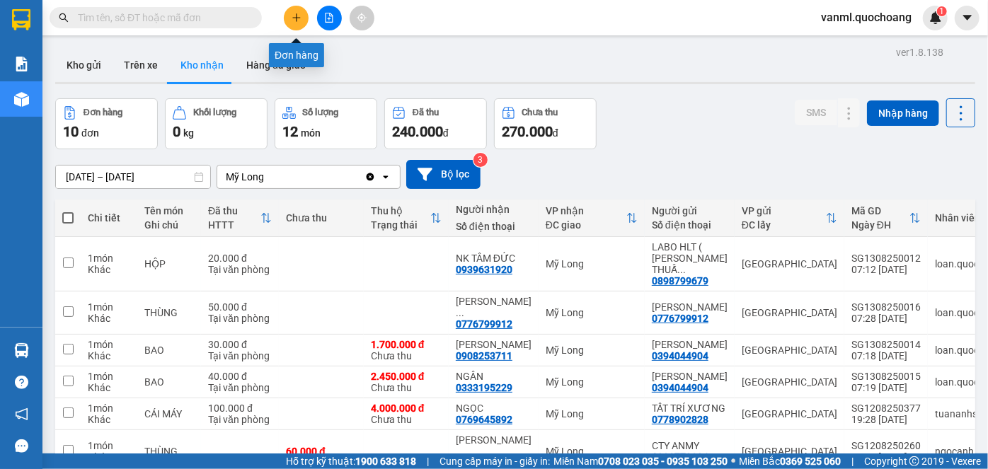
click at [305, 18] on button at bounding box center [296, 18] width 25 height 25
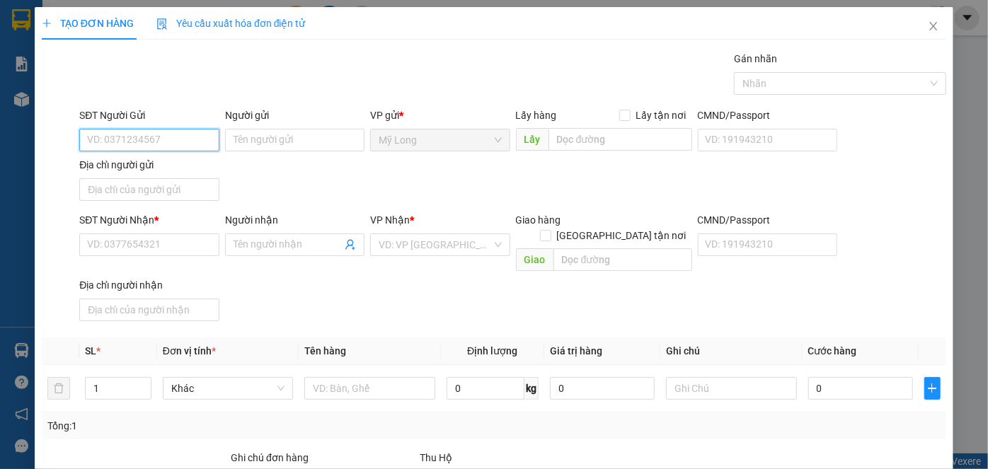
click at [180, 137] on input "SĐT Người Gửi" at bounding box center [148, 140] width 139 height 23
type input "0939832868"
click at [193, 168] on div "0939832868 - [PERSON_NAME]" at bounding box center [156, 168] width 139 height 16
type input "[PERSON_NAME]"
type input "0939832868"
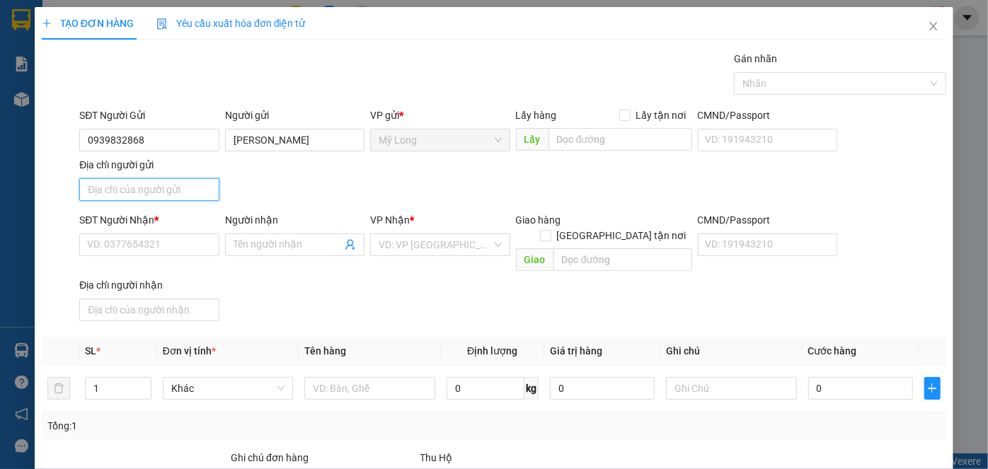
click at [159, 190] on input "Địa chỉ người gửi" at bounding box center [148, 189] width 139 height 23
type input "059 ẤP 4, [GEOGRAPHIC_DATA], [GEOGRAPHIC_DATA]"
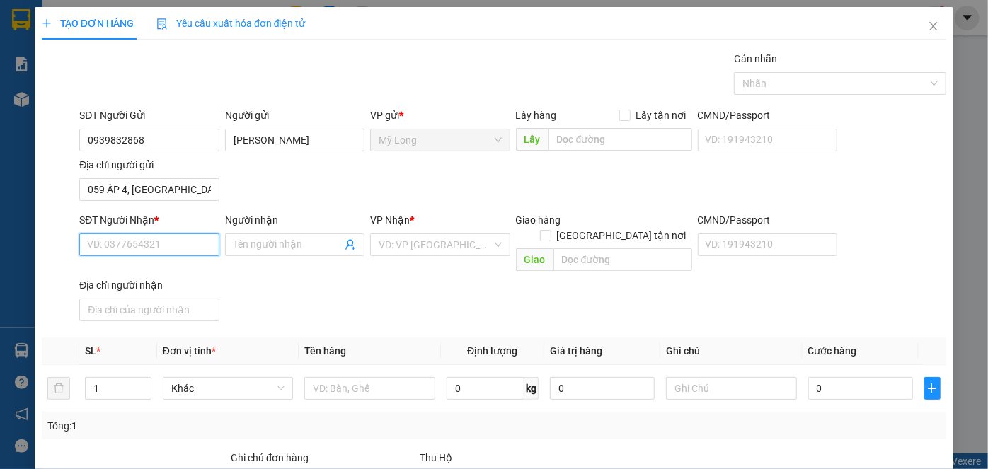
click at [187, 242] on input "SĐT Người Nhận *" at bounding box center [148, 245] width 139 height 23
type input "0916687359"
click at [222, 274] on div "0916687359 - LOTUS ( [PERSON_NAME])" at bounding box center [177, 272] width 181 height 16
type input "LOTUS ( CHU ANH TÚ)"
type input "0916687359"
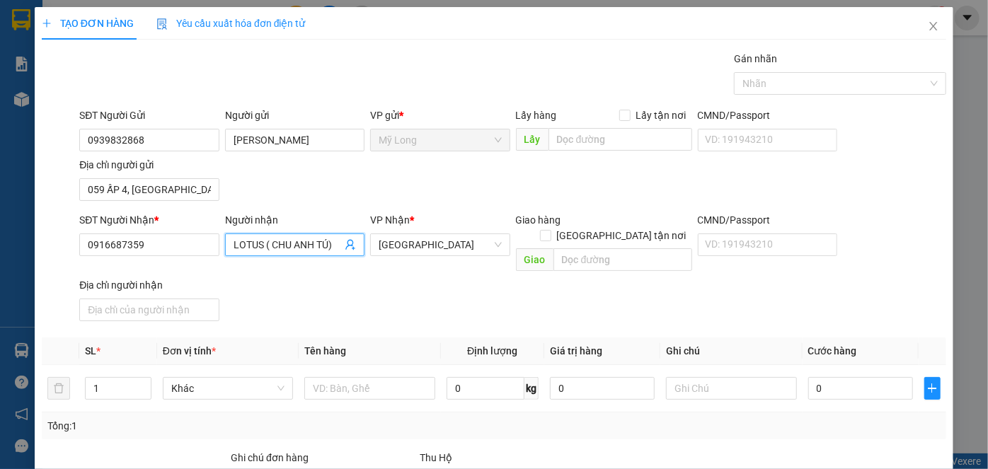
click at [332, 241] on input "LOTUS ( CHU ANH TÚ)" at bounding box center [288, 245] width 108 height 16
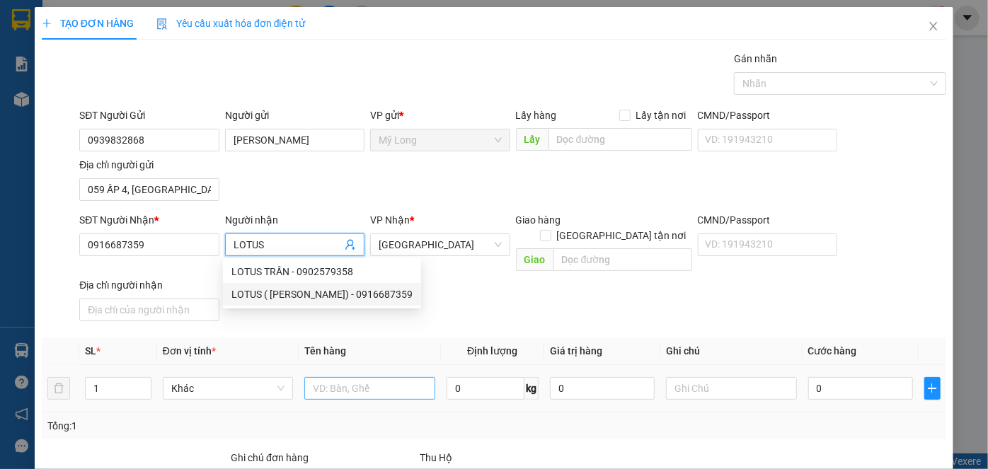
type input "LOTUS"
click at [362, 378] on input "text" at bounding box center [369, 388] width 131 height 23
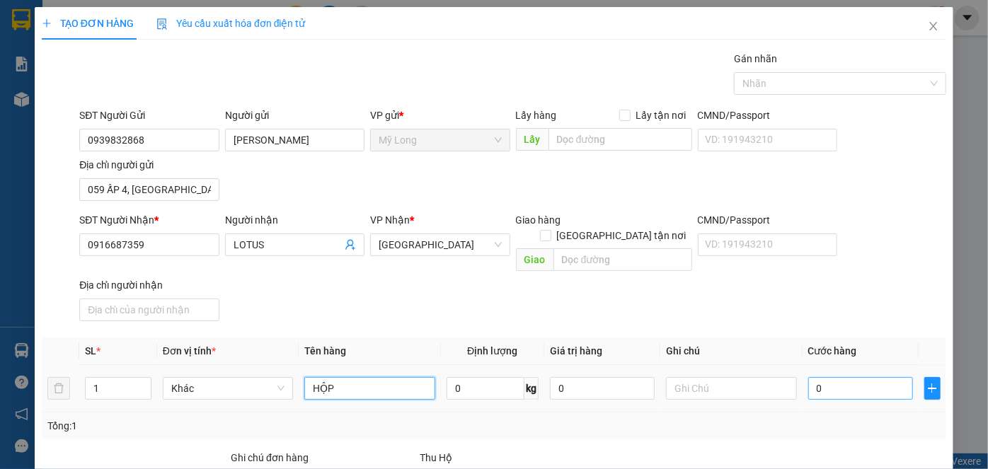
type input "HỘP"
click at [822, 377] on input "0" at bounding box center [860, 388] width 105 height 23
type input "2"
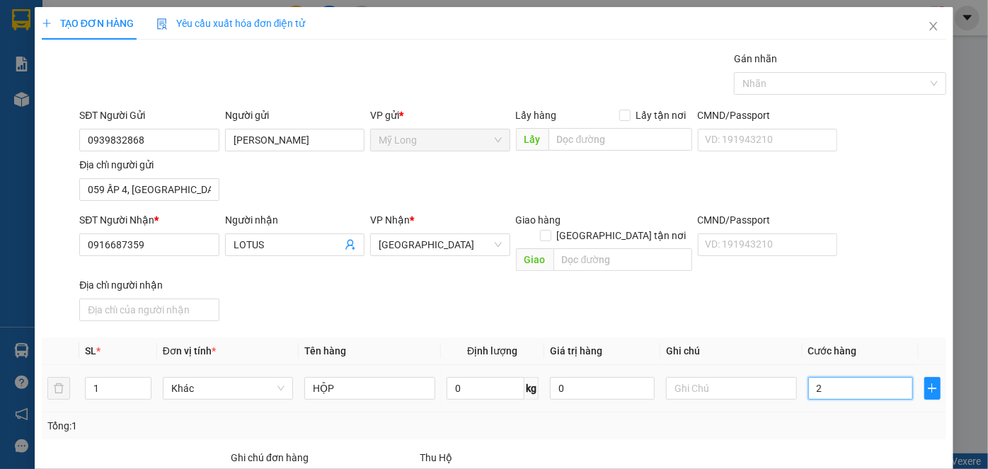
type input "20"
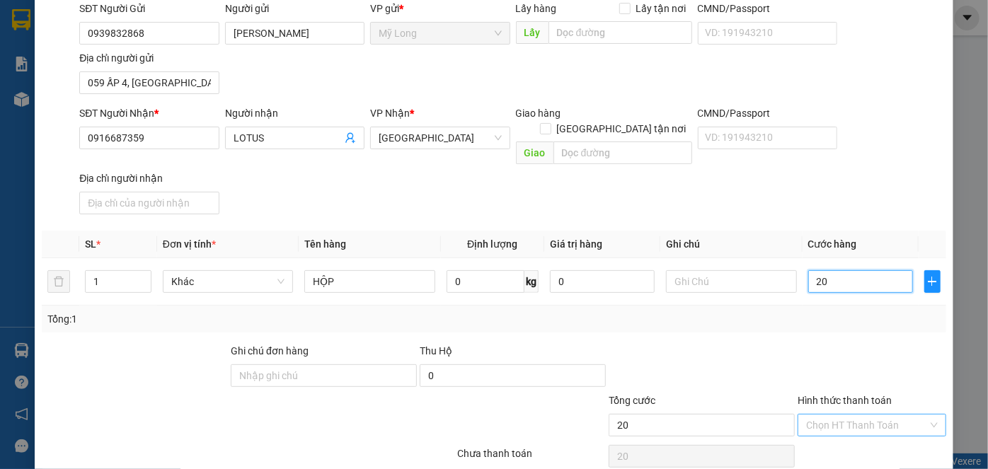
scroll to position [151, 0]
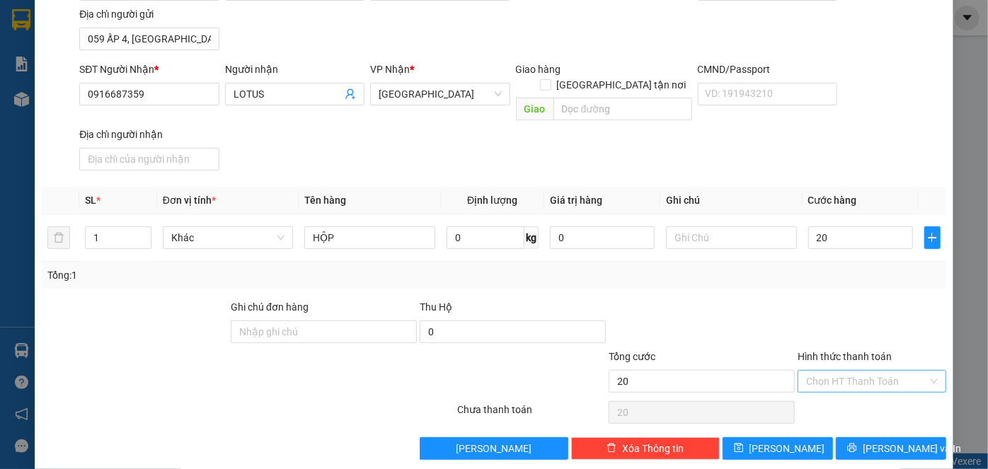
type input "20.000"
click at [846, 371] on input "Hình thức thanh toán" at bounding box center [867, 381] width 122 height 21
click at [847, 388] on div "Tại văn phòng" at bounding box center [864, 392] width 130 height 16
type input "0"
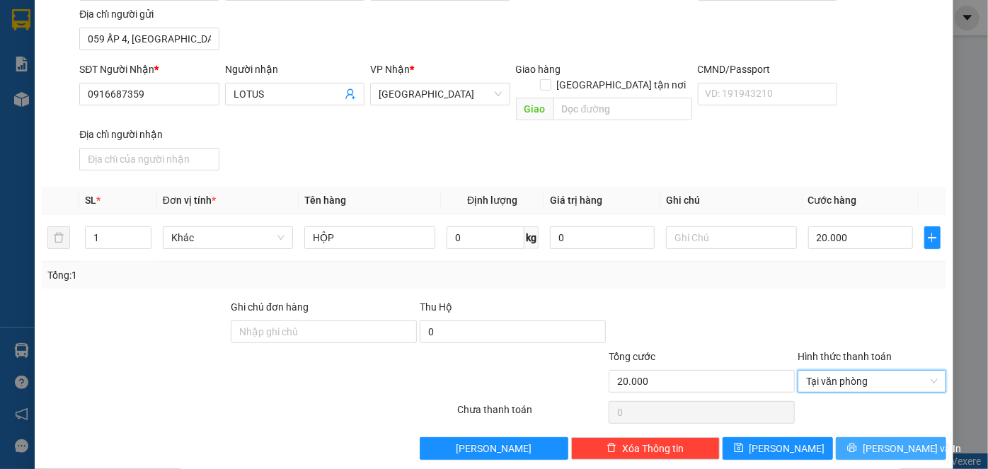
drag, startPoint x: 863, startPoint y: 430, endPoint x: 813, endPoint y: 457, distance: 57.3
click at [856, 444] on icon "printer" at bounding box center [851, 448] width 9 height 9
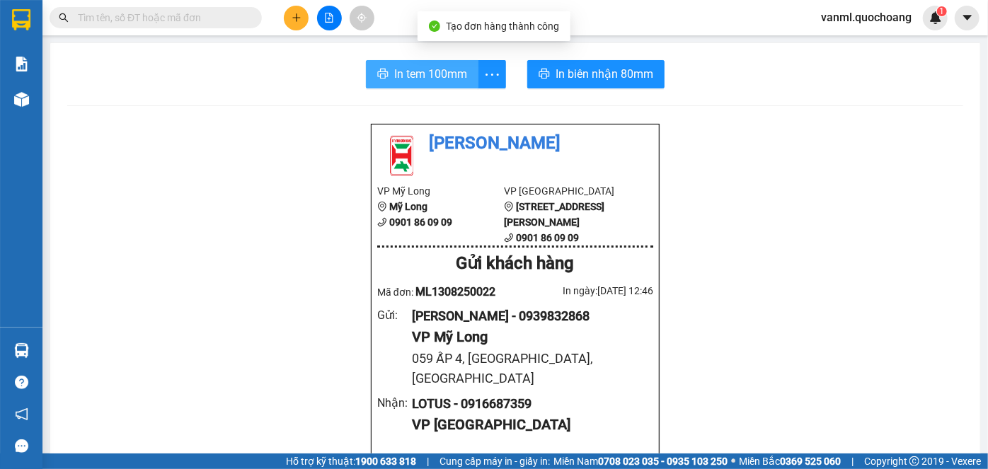
click at [439, 67] on span "In tem 100mm" at bounding box center [430, 74] width 73 height 18
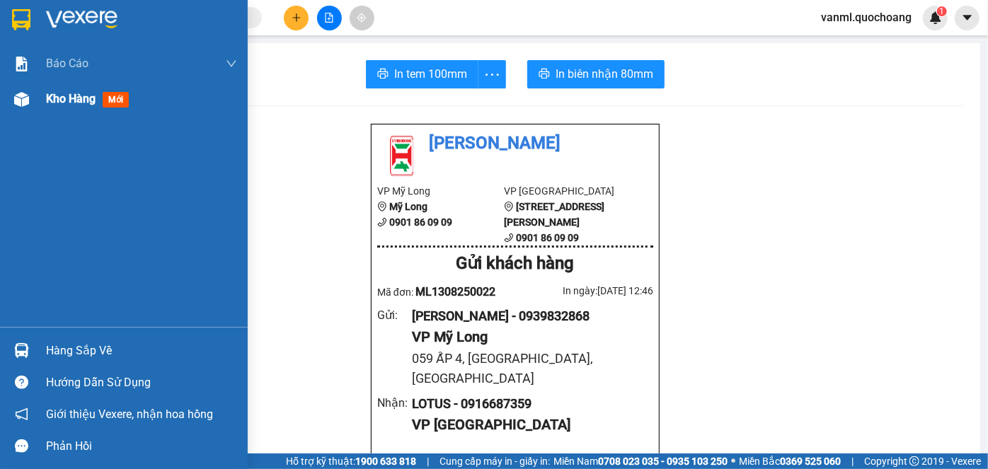
click at [61, 99] on span "Kho hàng" at bounding box center [71, 98] width 50 height 13
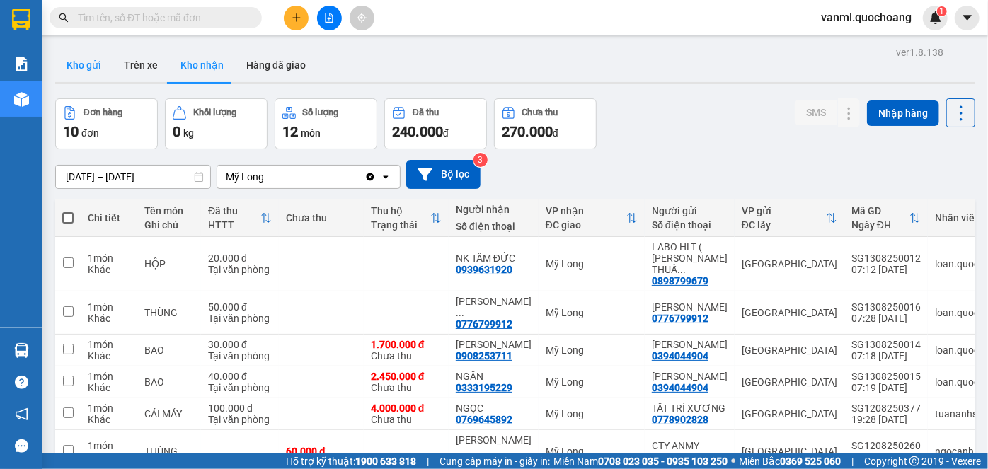
click at [81, 72] on button "Kho gửi" at bounding box center [83, 65] width 57 height 34
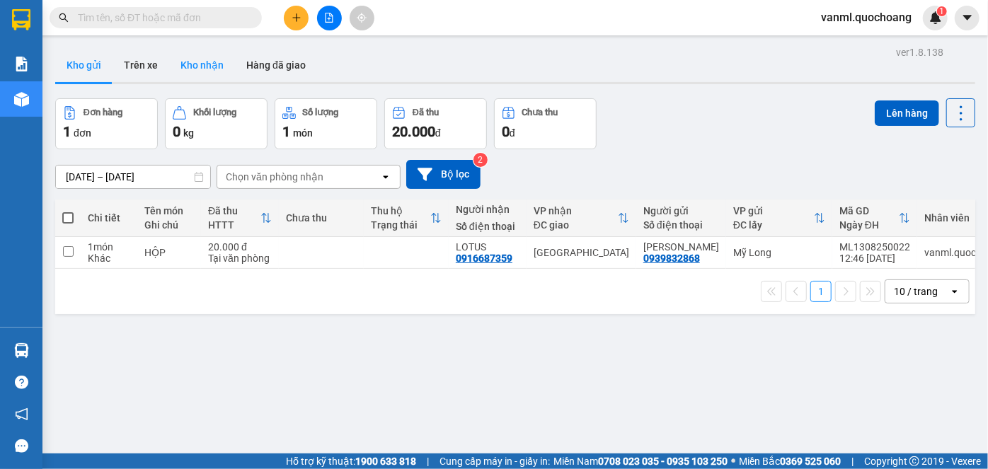
click at [211, 67] on button "Kho nhận" at bounding box center [202, 65] width 66 height 34
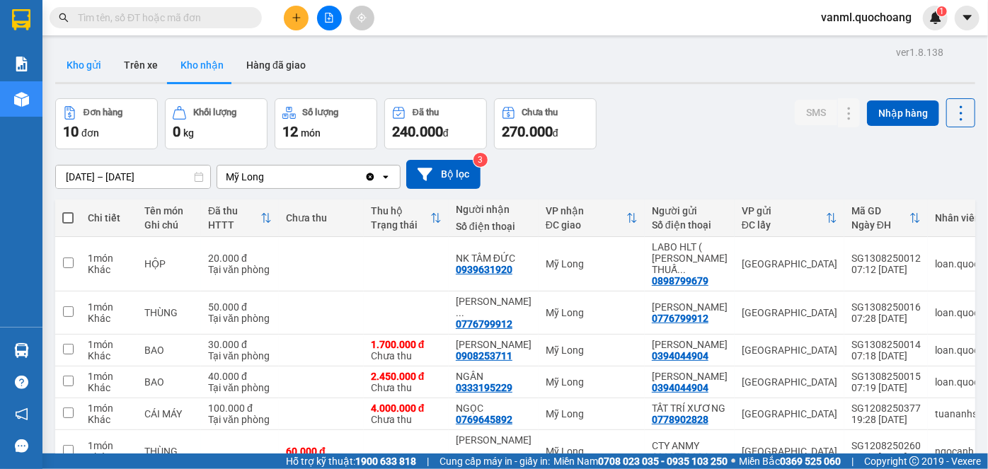
click at [86, 64] on button "Kho gửi" at bounding box center [83, 65] width 57 height 34
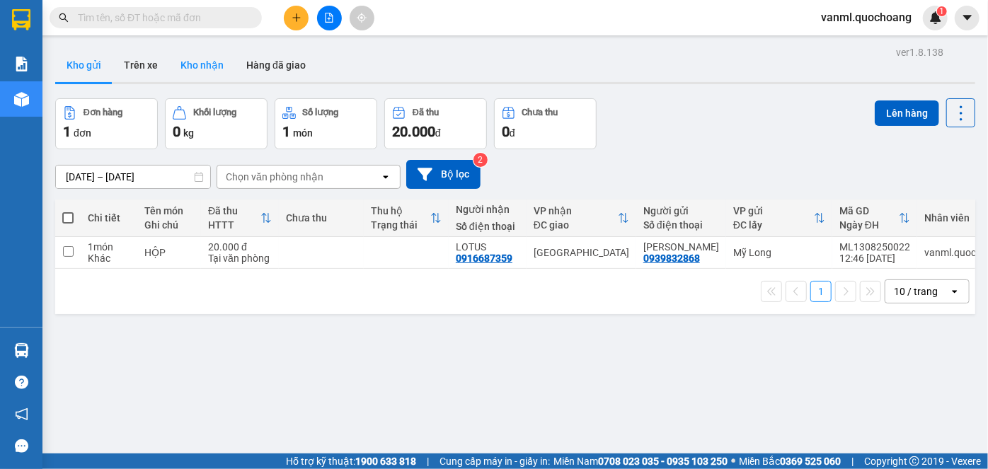
click at [209, 67] on button "Kho nhận" at bounding box center [202, 65] width 66 height 34
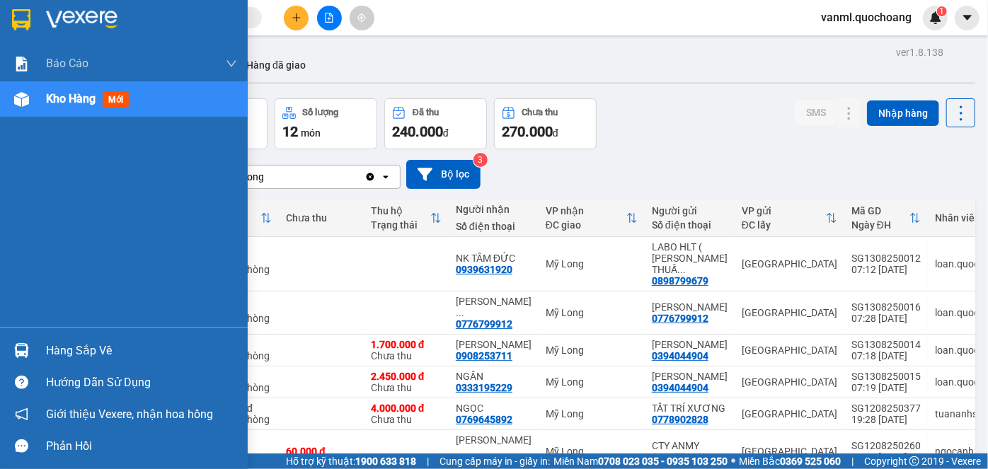
click at [95, 352] on div "Hàng sắp về" at bounding box center [141, 350] width 191 height 21
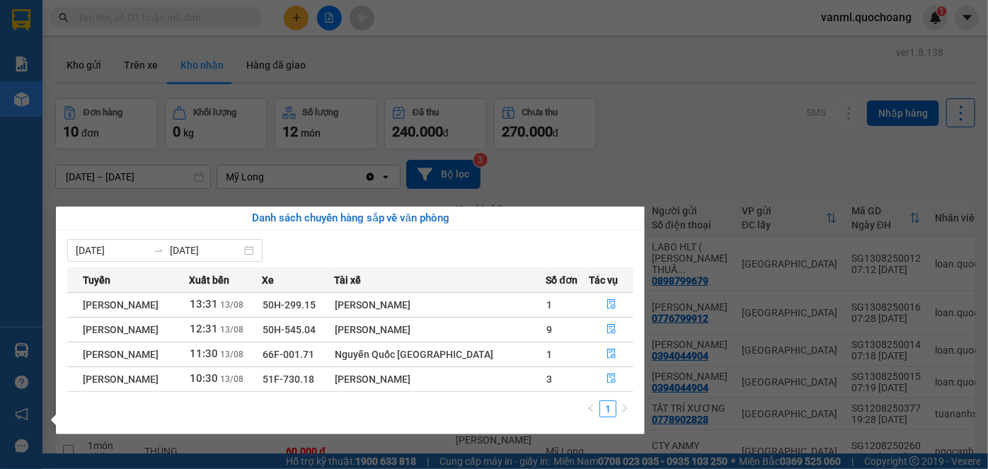
click at [660, 112] on section "Kết quả tìm kiếm ( 0 ) Bộ lọc No Data vanml.quochoang 1 Báo cáo Báo cáo dòng ti…" at bounding box center [494, 234] width 988 height 469
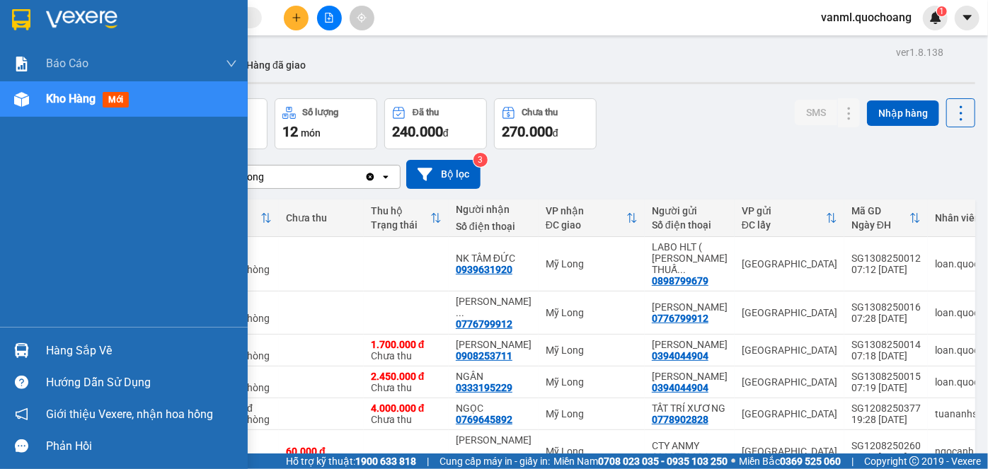
drag, startPoint x: 69, startPoint y: 357, endPoint x: 88, endPoint y: 345, distance: 22.2
click at [69, 356] on div "Hàng sắp về" at bounding box center [141, 350] width 191 height 21
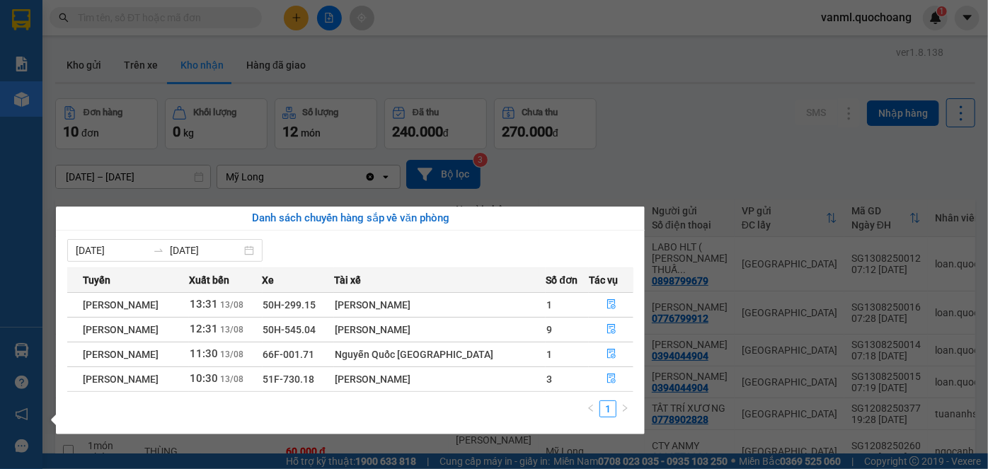
click at [675, 166] on section "Kết quả tìm kiếm ( 0 ) Bộ lọc No Data vanml.quochoang 1 Báo cáo Báo cáo dòng ti…" at bounding box center [494, 234] width 988 height 469
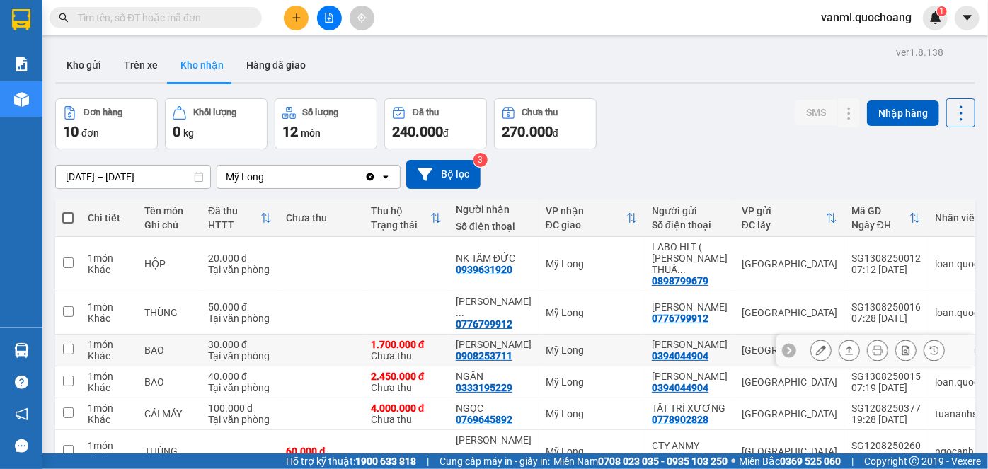
scroll to position [64, 0]
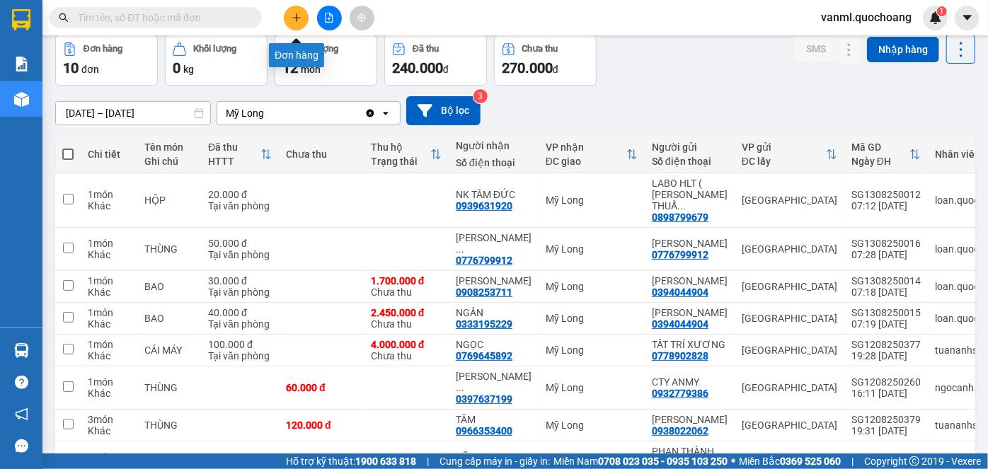
click at [301, 16] on icon "plus" at bounding box center [297, 18] width 10 height 10
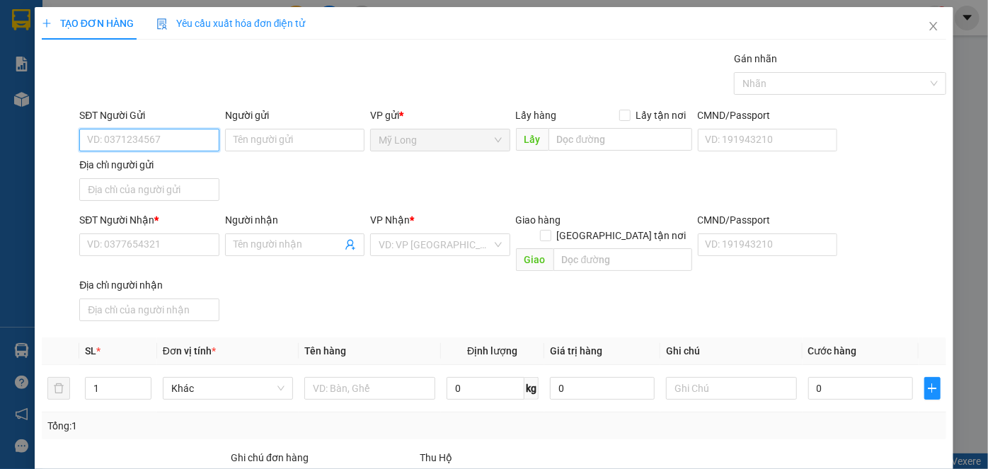
click at [190, 132] on input "SĐT Người Gửi" at bounding box center [148, 140] width 139 height 23
type input "0769645892"
click at [166, 168] on div "0769645892 - [PERSON_NAME]" at bounding box center [156, 168] width 139 height 16
type input "NGỌC"
type input "0769645892"
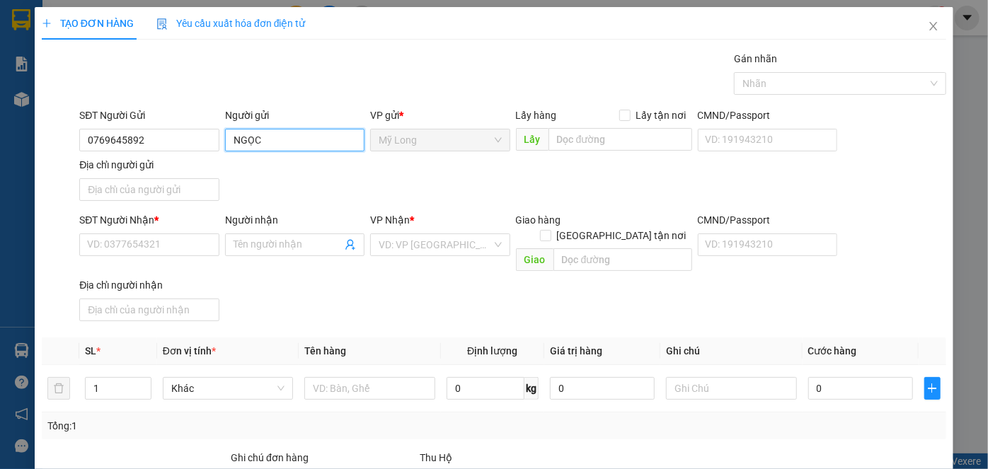
click at [228, 136] on input "NGỌC" at bounding box center [294, 140] width 139 height 23
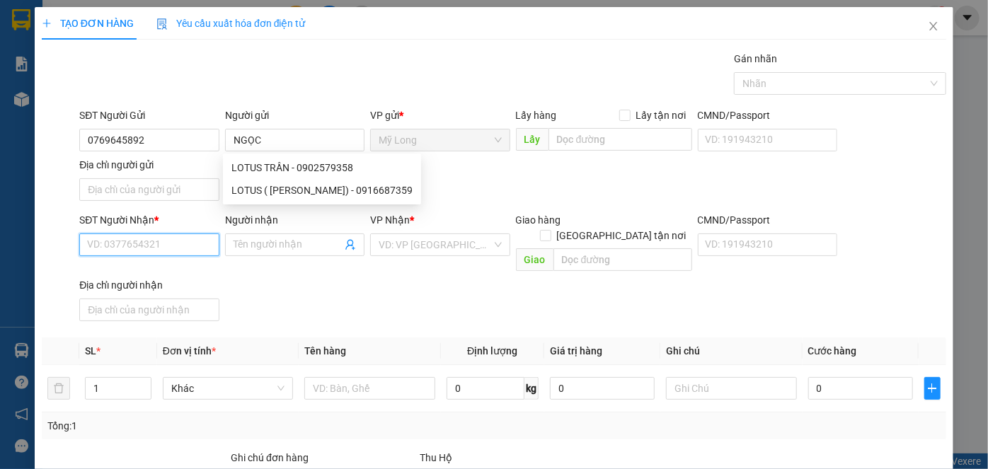
click at [190, 243] on input "SĐT Người Nhận *" at bounding box center [148, 245] width 139 height 23
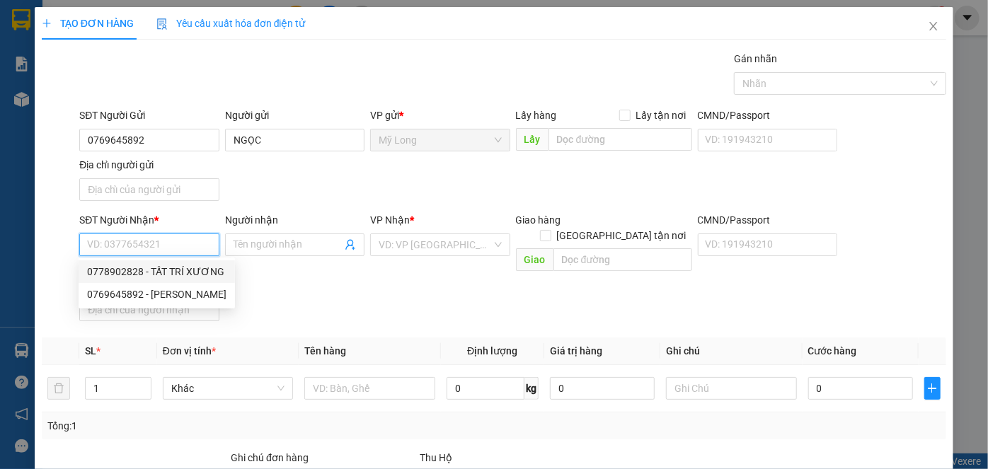
click at [204, 276] on div "0778902828 - TẤT TRÍ XƯƠNG" at bounding box center [156, 272] width 139 height 16
type input "0778902828"
type input "TẤT TRÍ XƯƠNG"
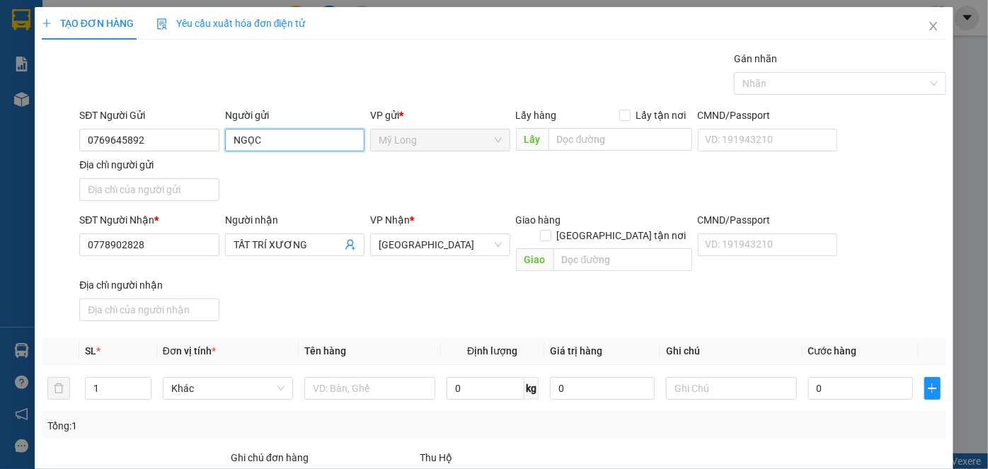
click at [230, 138] on input "NGỌC" at bounding box center [294, 140] width 139 height 23
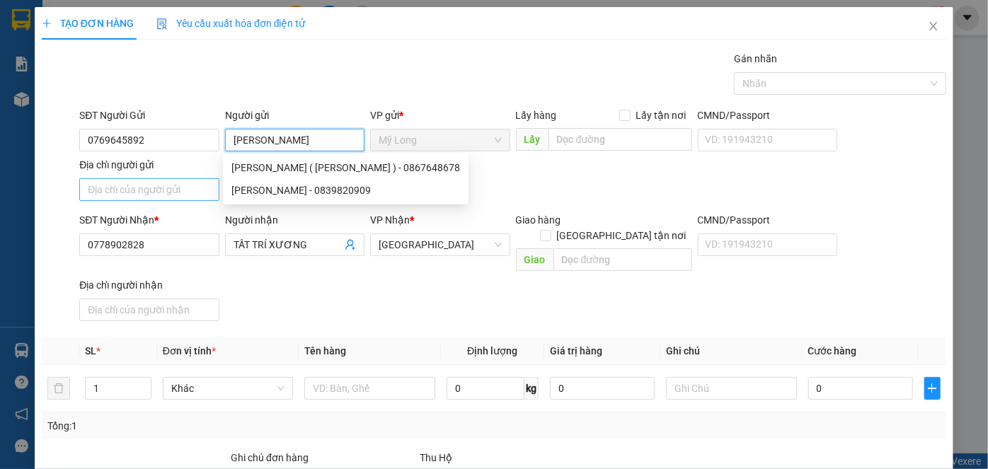
type input "[PERSON_NAME]"
click at [197, 197] on input "Địa chỉ người gửi" at bounding box center [148, 189] width 139 height 23
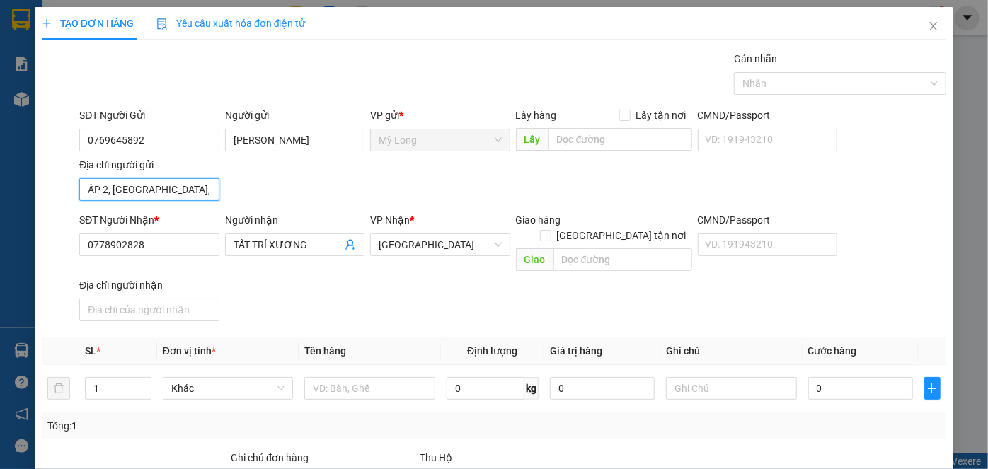
click at [105, 188] on input "ẤP 2, [GEOGRAPHIC_DATA], [GEOGRAPHIC_DATA]" at bounding box center [148, 189] width 139 height 23
type input "ẤP 1, [GEOGRAPHIC_DATA], [GEOGRAPHIC_DATA]"
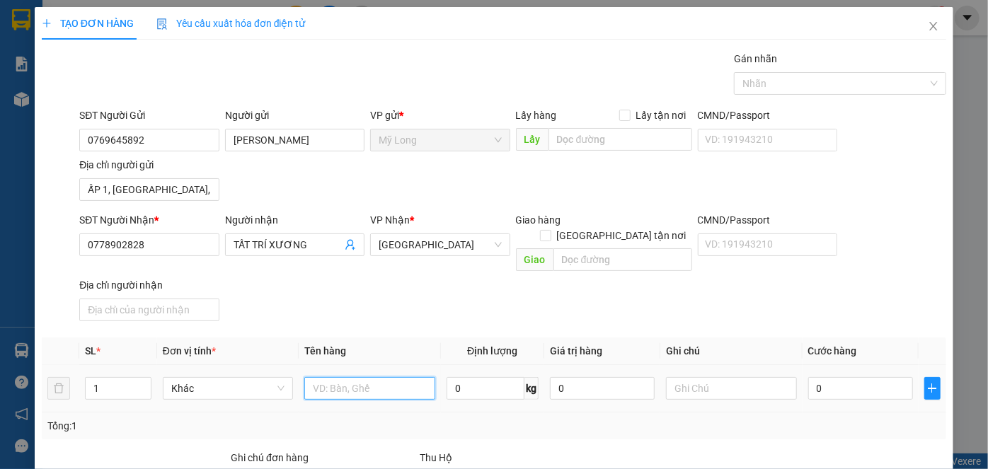
drag, startPoint x: 352, startPoint y: 375, endPoint x: 355, endPoint y: 368, distance: 7.4
click at [352, 377] on input "text" at bounding box center [369, 388] width 131 height 23
type input "4.000.000 VNĐ"
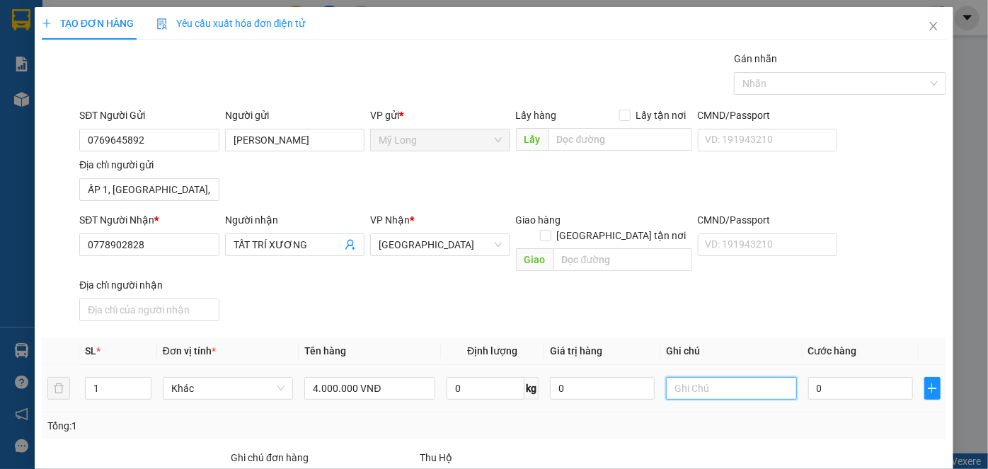
click at [719, 377] on input "text" at bounding box center [731, 388] width 131 height 23
type input "TIỀN THU HỘ"
click at [867, 377] on input "0" at bounding box center [860, 388] width 105 height 23
type input "4"
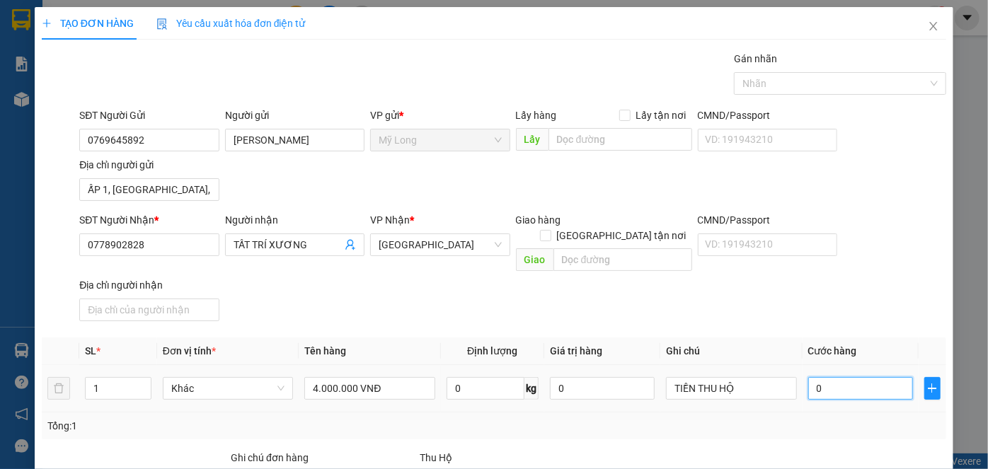
type input "4"
type input "40"
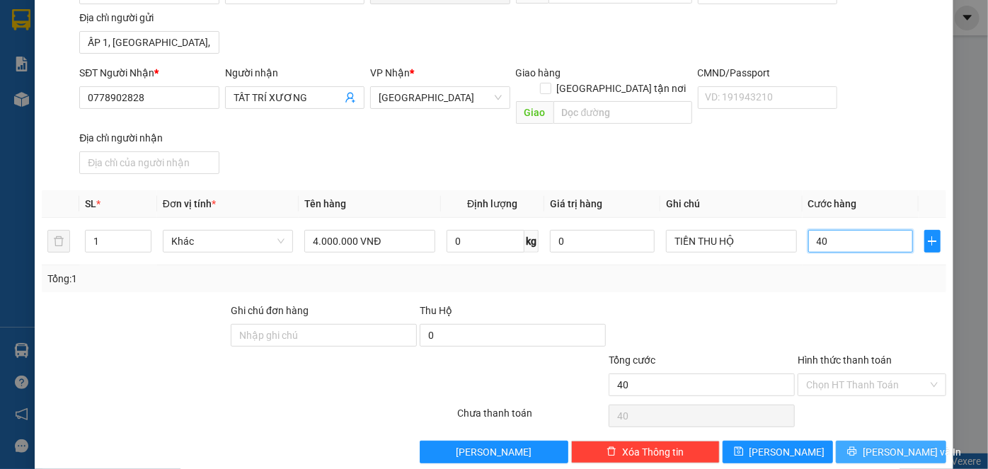
scroll to position [151, 0]
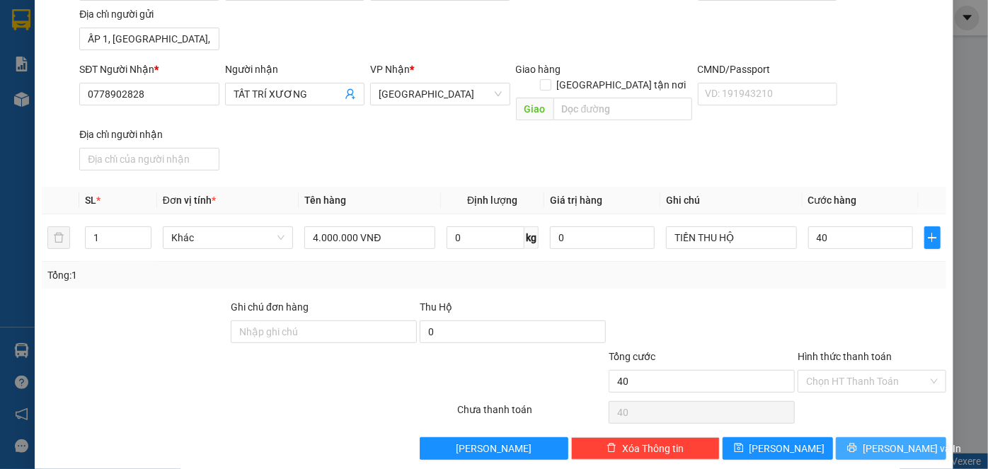
type input "40.000"
click at [880, 441] on span "[PERSON_NAME] và In" at bounding box center [912, 449] width 99 height 16
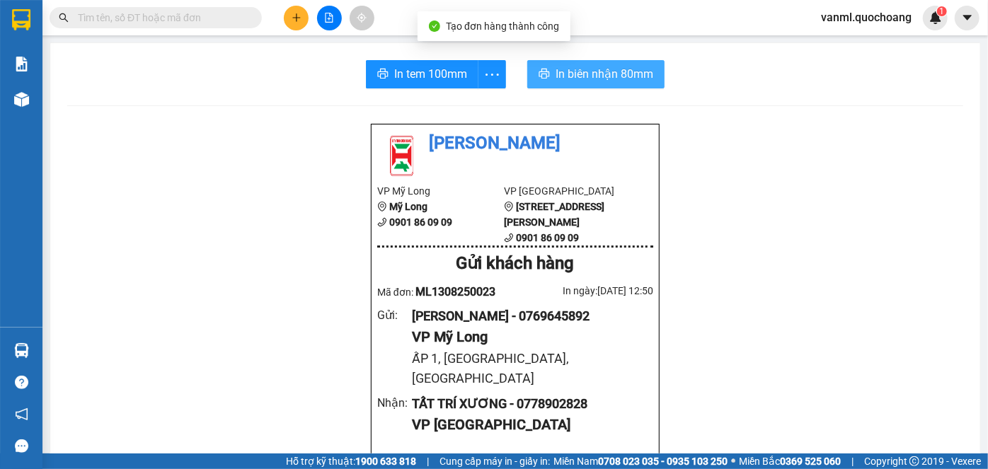
click at [609, 74] on span "In biên nhận 80mm" at bounding box center [605, 74] width 98 height 18
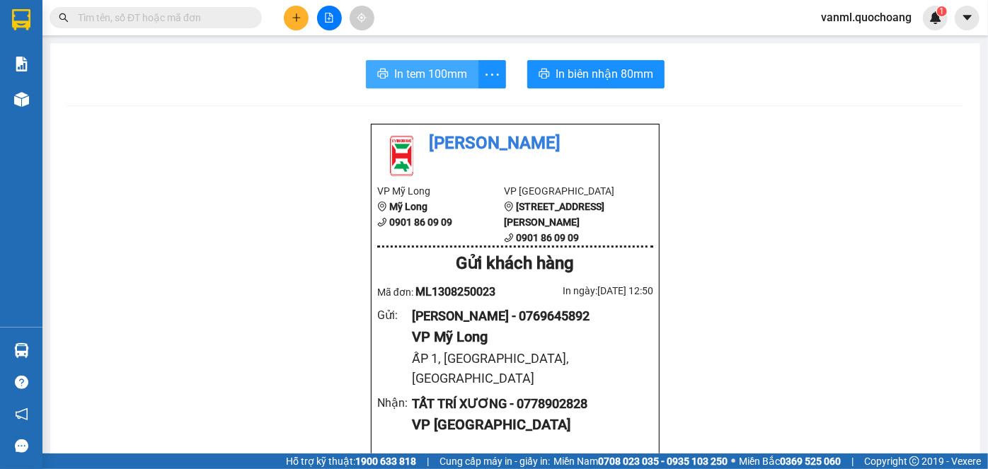
click at [430, 72] on span "In tem 100mm" at bounding box center [430, 74] width 73 height 18
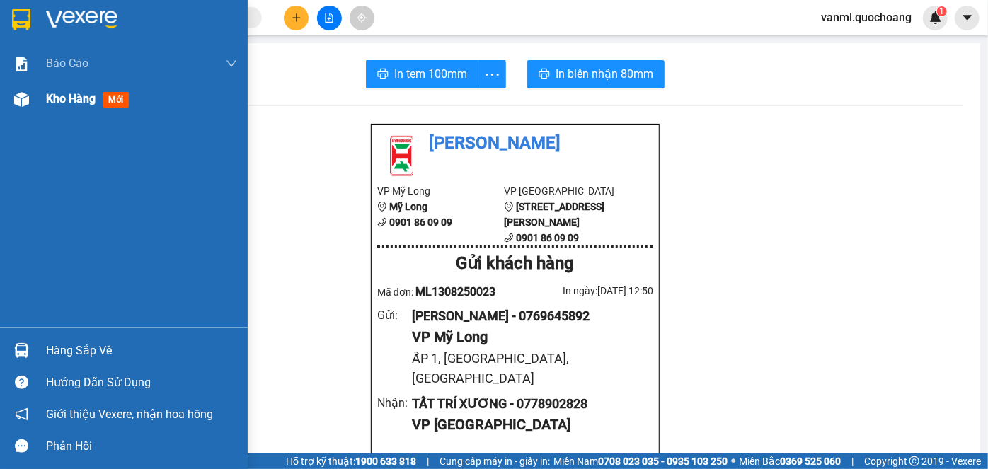
click at [76, 99] on span "Kho hàng" at bounding box center [71, 98] width 50 height 13
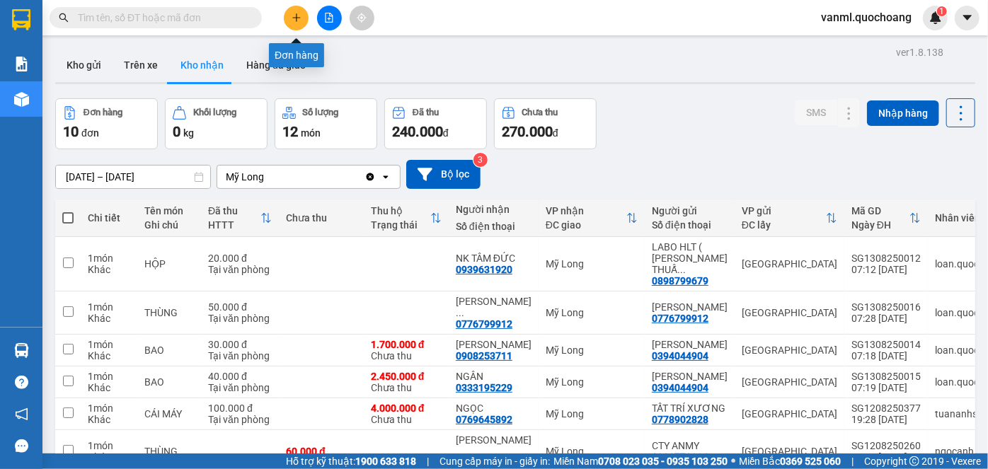
click at [289, 18] on button at bounding box center [296, 18] width 25 height 25
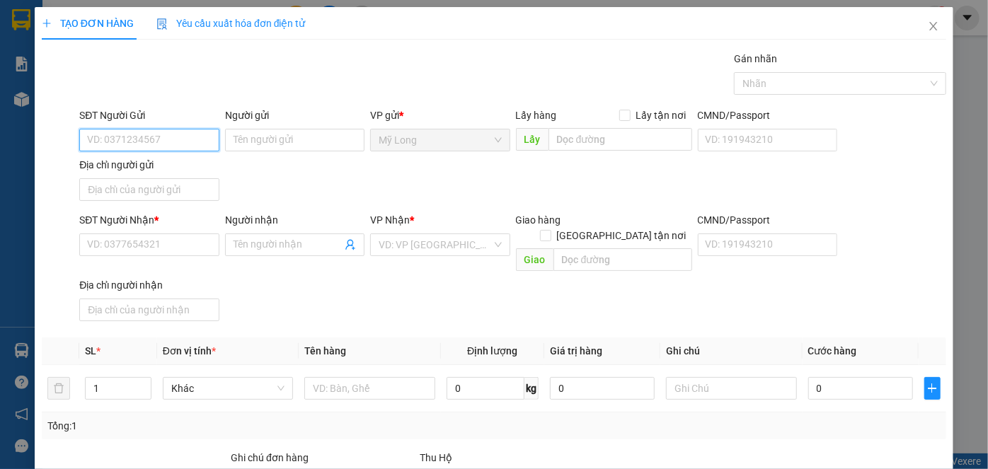
click at [149, 138] on input "SĐT Người Gửi" at bounding box center [148, 140] width 139 height 23
type input "0907436467"
click at [249, 146] on input "Người gửi" at bounding box center [294, 140] width 139 height 23
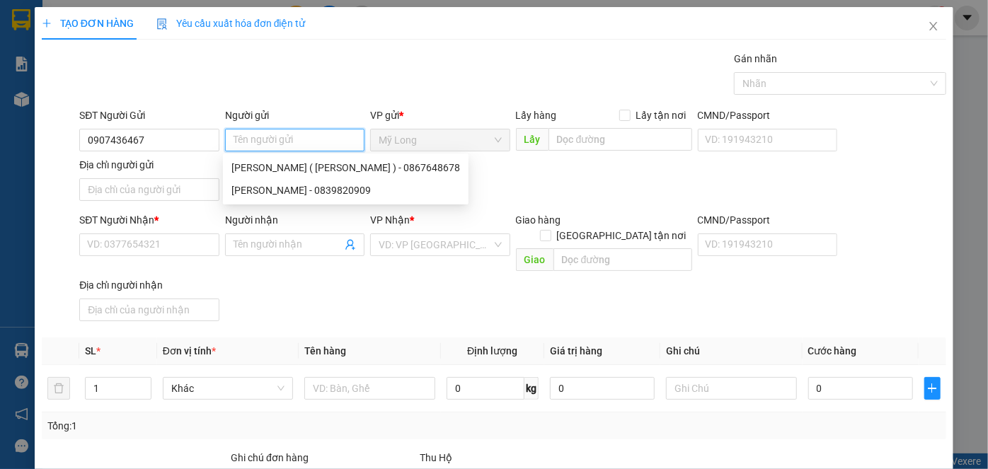
type input "D"
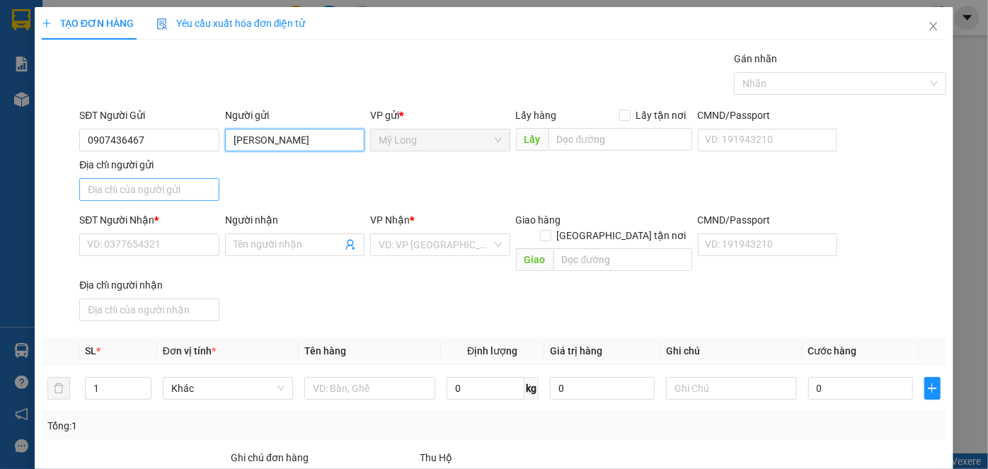
type input "[PERSON_NAME]"
click at [193, 190] on input "Địa chỉ người gửi" at bounding box center [148, 189] width 139 height 23
type input "A"
type input "Â"
type input "ẤP 1, [GEOGRAPHIC_DATA], [GEOGRAPHIC_DATA]"
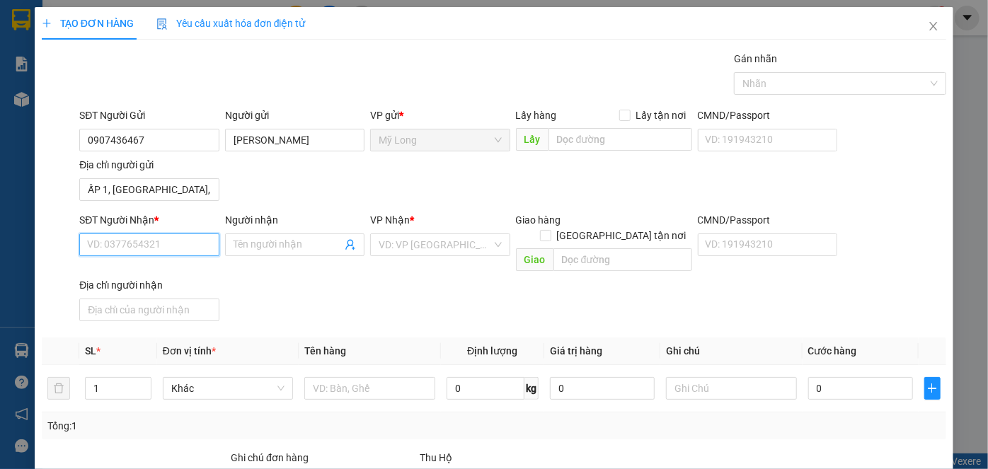
click at [178, 251] on input "SĐT Người Nhận *" at bounding box center [148, 245] width 139 height 23
type input "0908320461"
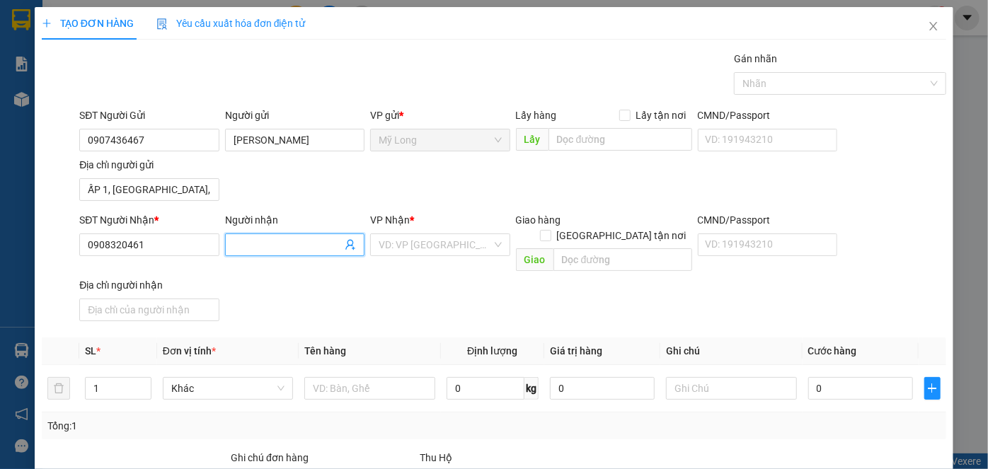
click at [248, 242] on input "Người nhận" at bounding box center [288, 245] width 108 height 16
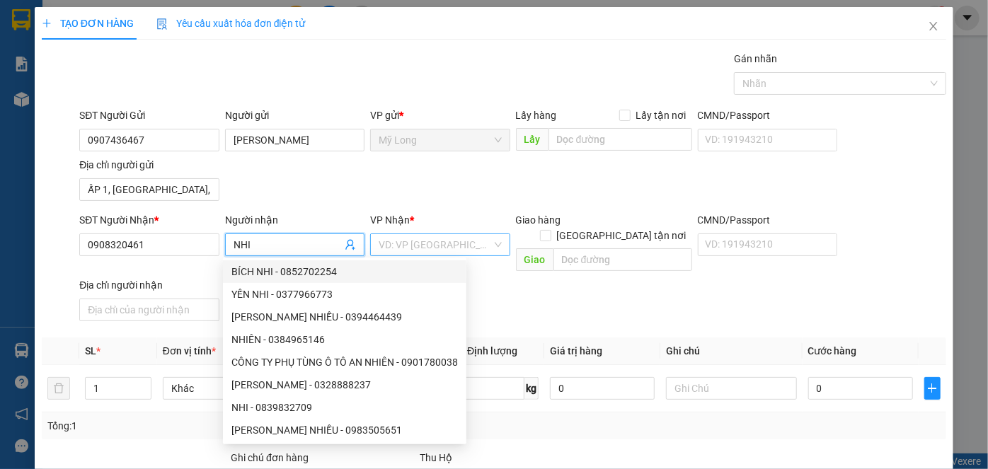
type input "NHI"
drag, startPoint x: 402, startPoint y: 243, endPoint x: 398, endPoint y: 255, distance: 12.8
click at [402, 242] on input "search" at bounding box center [435, 244] width 113 height 21
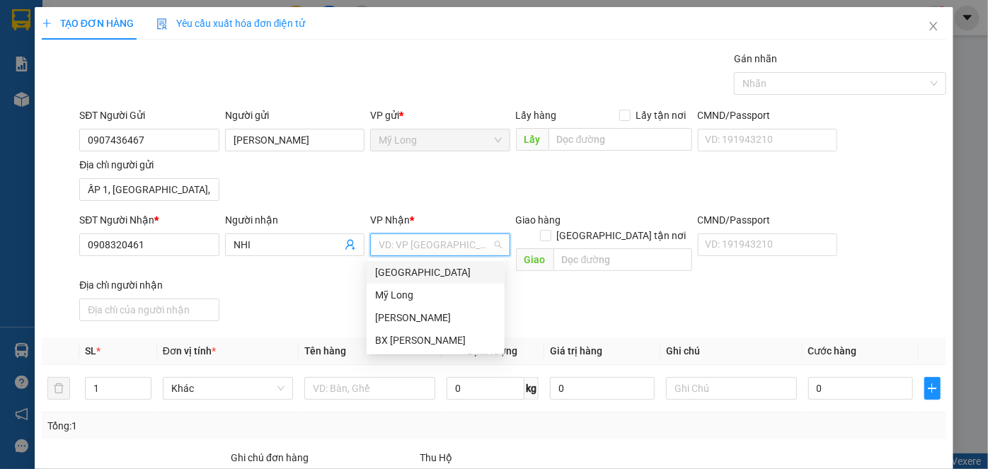
click at [397, 271] on div "[GEOGRAPHIC_DATA]" at bounding box center [435, 273] width 121 height 16
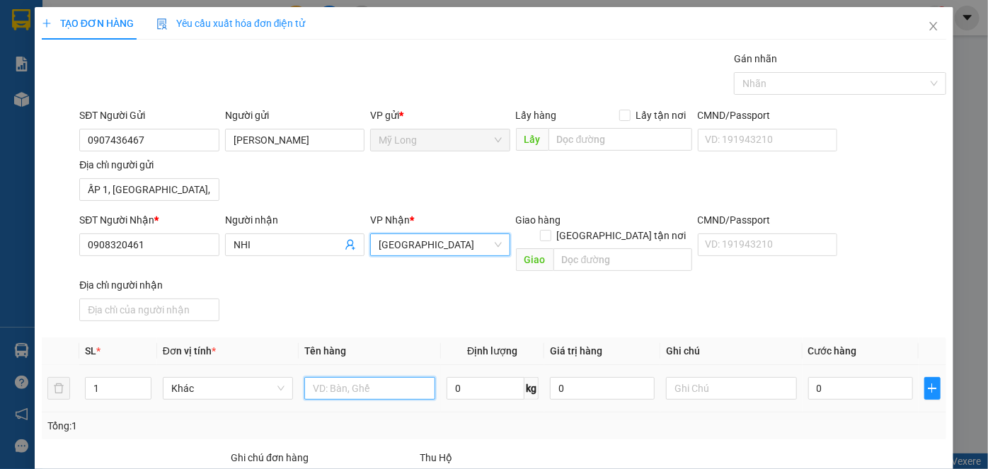
click at [347, 377] on input "text" at bounding box center [369, 388] width 131 height 23
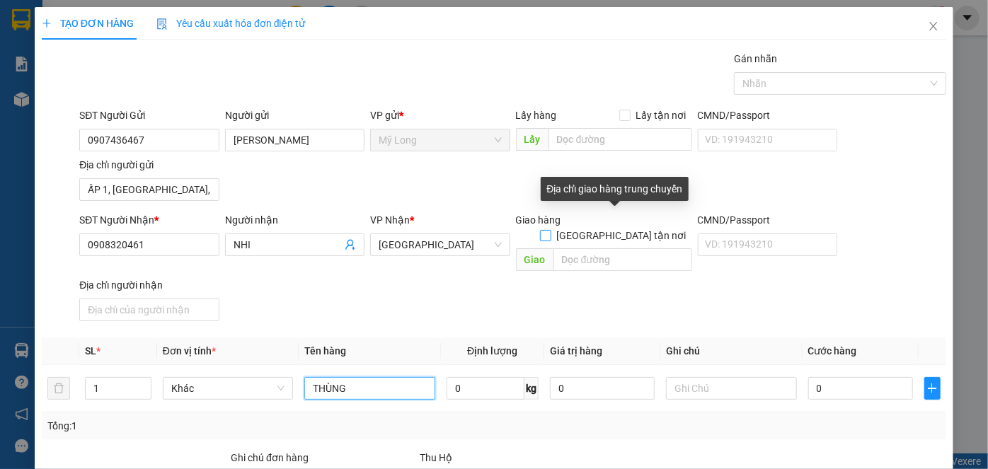
type input "THÙNG"
click at [550, 230] on input "[GEOGRAPHIC_DATA] tận nơi" at bounding box center [545, 235] width 10 height 10
checkbox input "true"
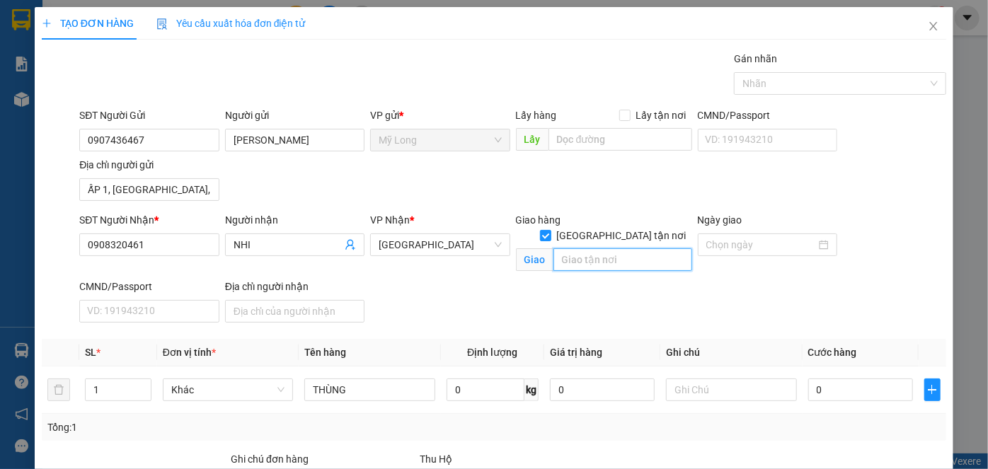
click at [580, 248] on input "text" at bounding box center [622, 259] width 139 height 23
type input "17 [PERSON_NAME]BẾN NGHÉ Q.1"
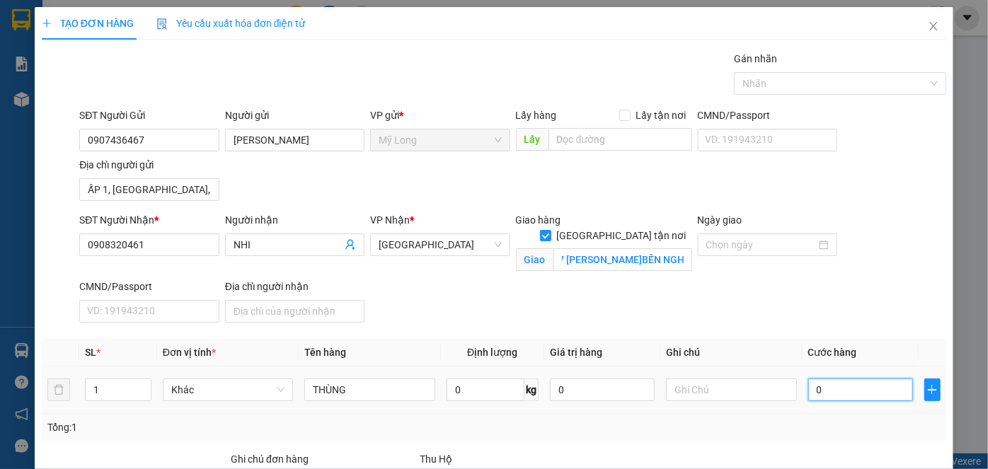
scroll to position [0, 0]
click at [829, 389] on input "0" at bounding box center [860, 390] width 105 height 23
type input "1"
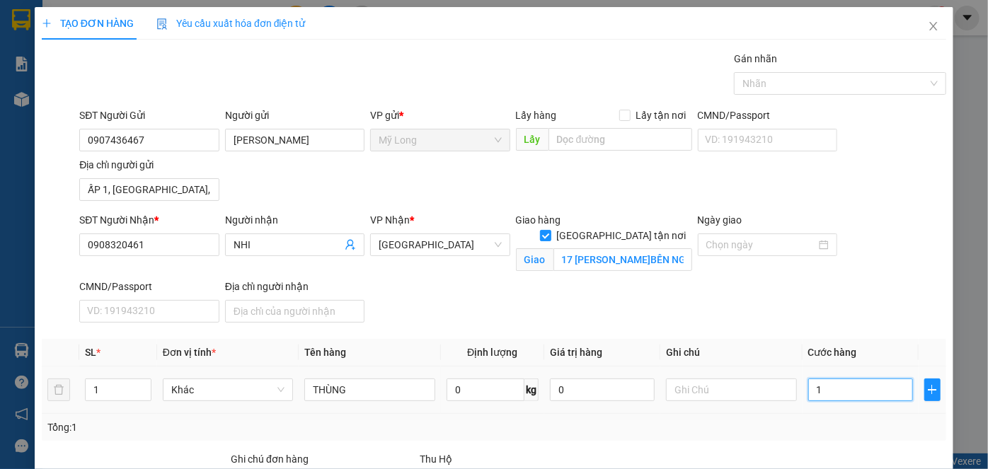
type input "13"
type input "130"
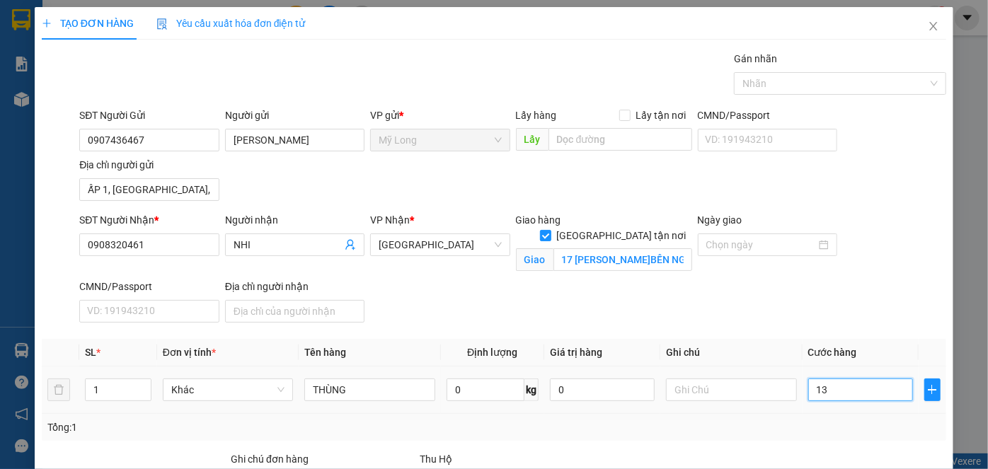
type input "130"
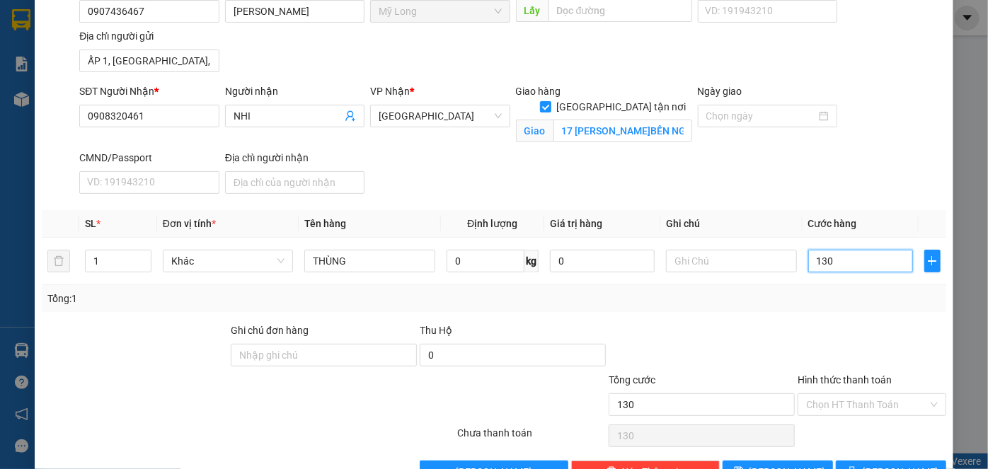
scroll to position [168, 0]
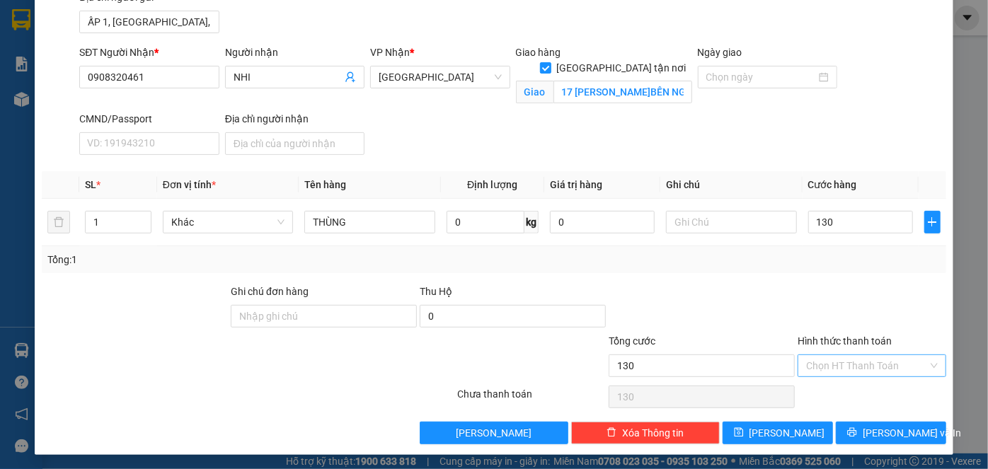
type input "130.000"
click at [853, 361] on input "Hình thức thanh toán" at bounding box center [867, 365] width 122 height 21
click at [860, 387] on div "Tại văn phòng" at bounding box center [864, 392] width 130 height 16
type input "0"
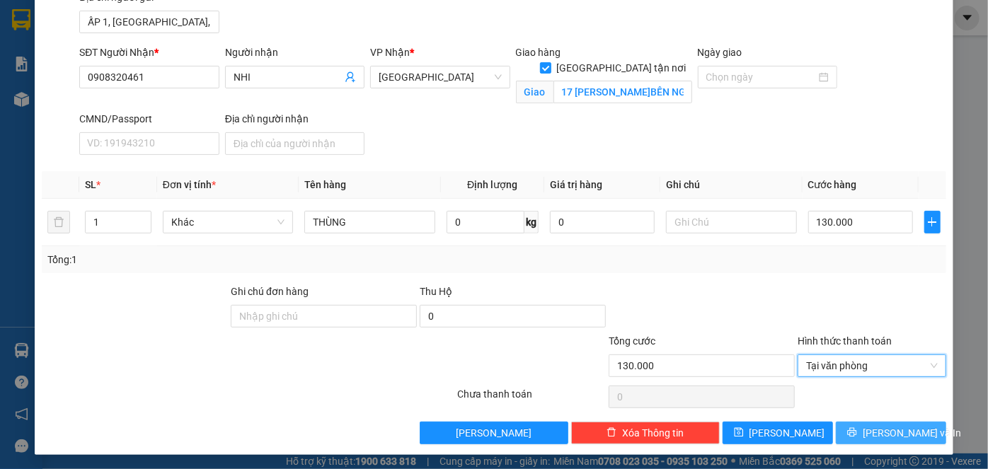
click at [875, 432] on span "[PERSON_NAME] và In" at bounding box center [912, 433] width 99 height 16
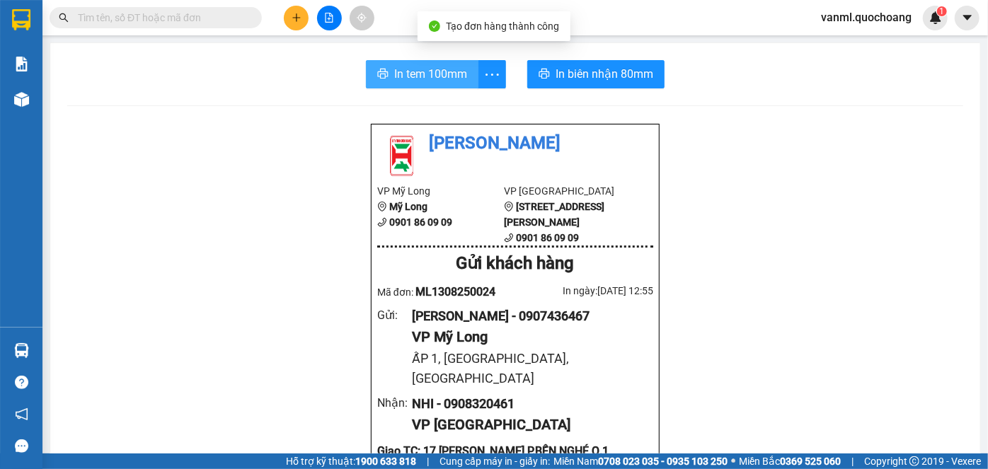
click at [436, 78] on span "In tem 100mm" at bounding box center [430, 74] width 73 height 18
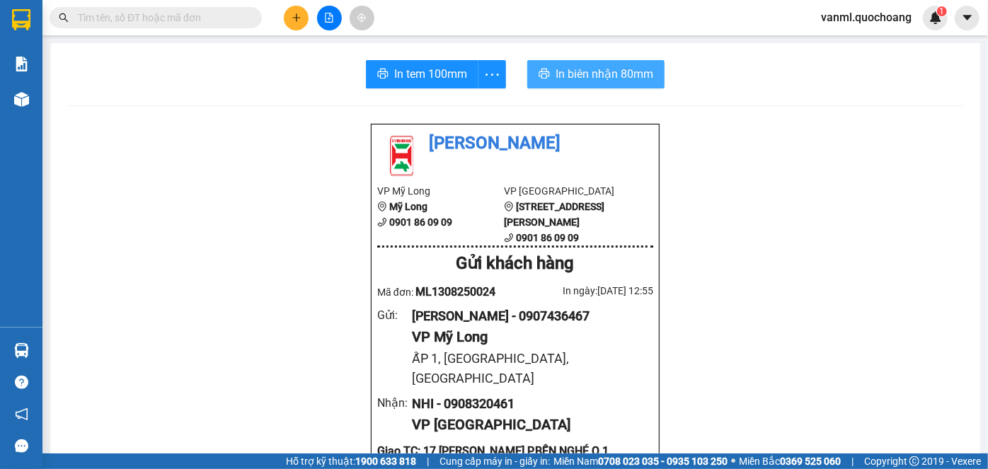
drag, startPoint x: 621, startPoint y: 76, endPoint x: 545, endPoint y: 171, distance: 122.3
click at [621, 74] on span "In biên nhận 80mm" at bounding box center [605, 74] width 98 height 18
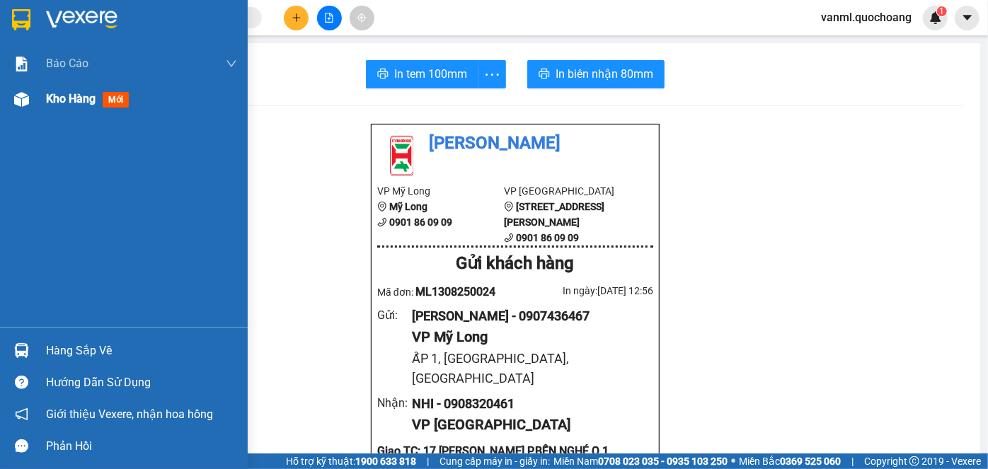
click at [68, 100] on span "Kho hàng" at bounding box center [71, 98] width 50 height 13
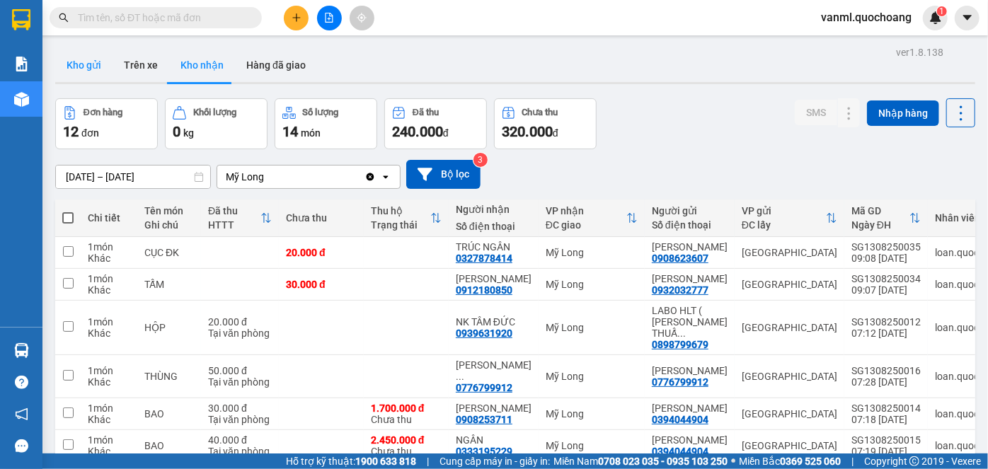
click at [81, 62] on button "Kho gửi" at bounding box center [83, 65] width 57 height 34
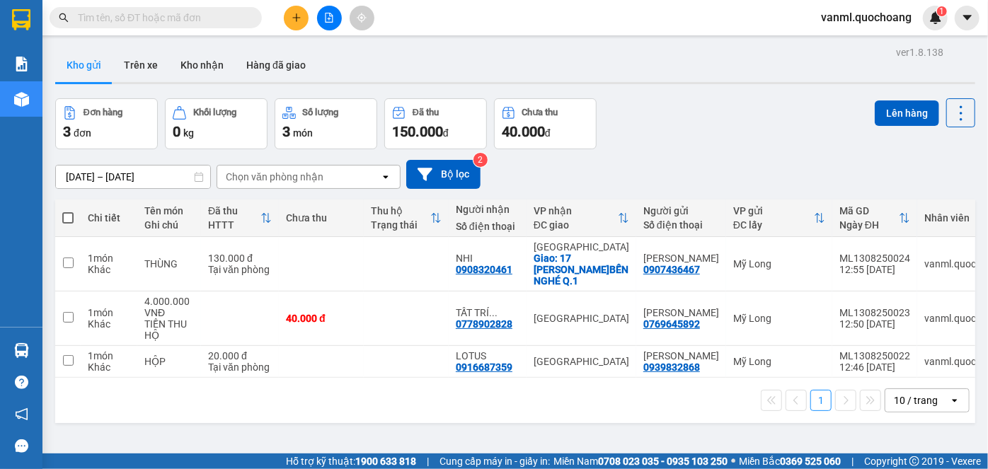
click at [212, 70] on button "Kho nhận" at bounding box center [202, 65] width 66 height 34
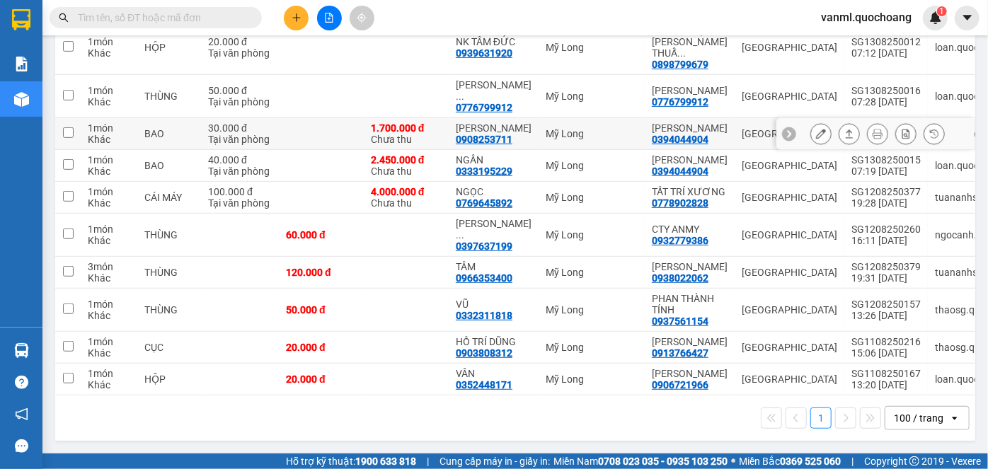
scroll to position [345, 0]
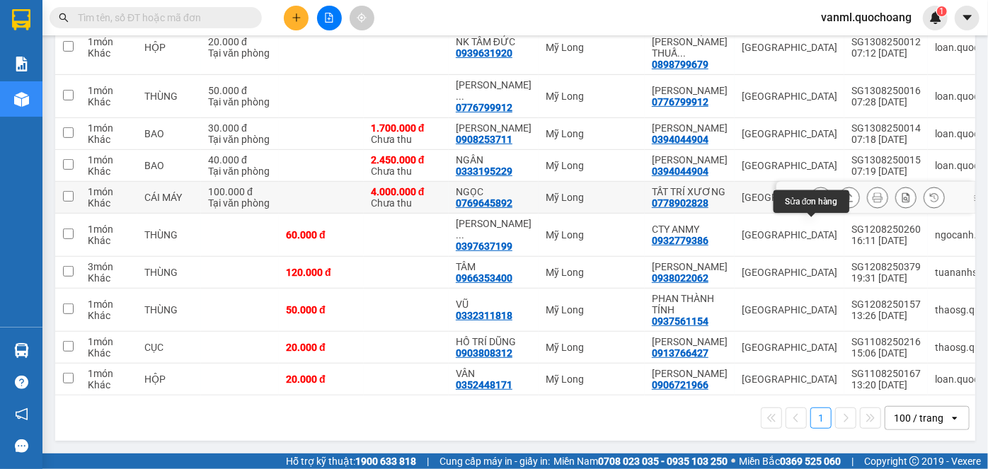
click at [816, 192] on icon at bounding box center [821, 197] width 10 height 10
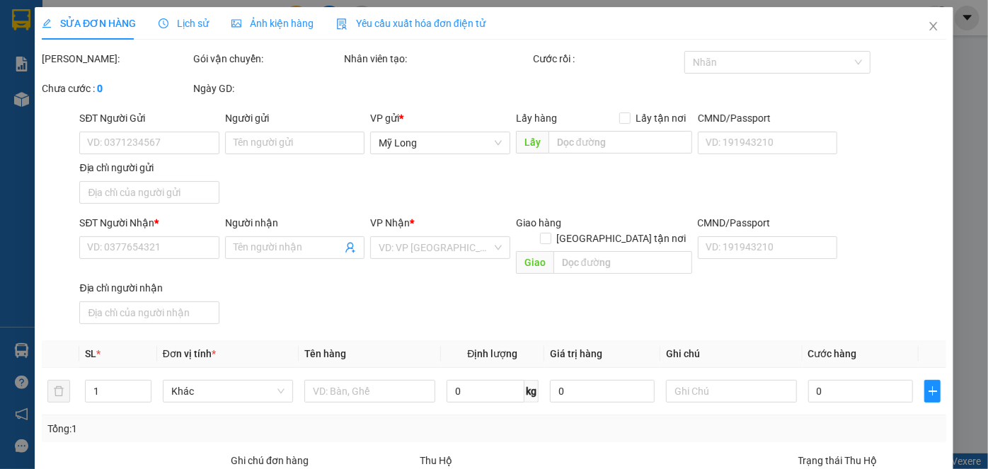
type input "0778902828"
type input "TẤT TRÍ XƯƠNG"
type input "146/41 [PERSON_NAME], P2, Q5"
type input "0769645892"
type input "NGỌC"
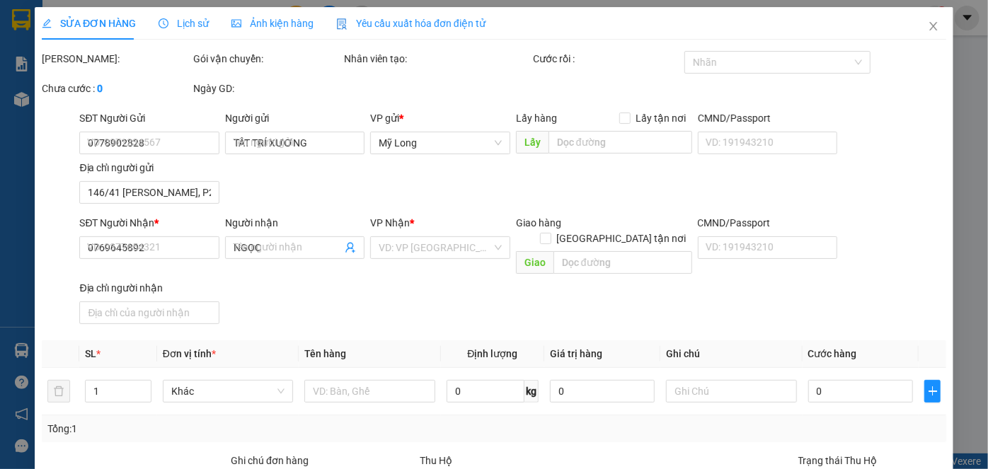
type input "100.000"
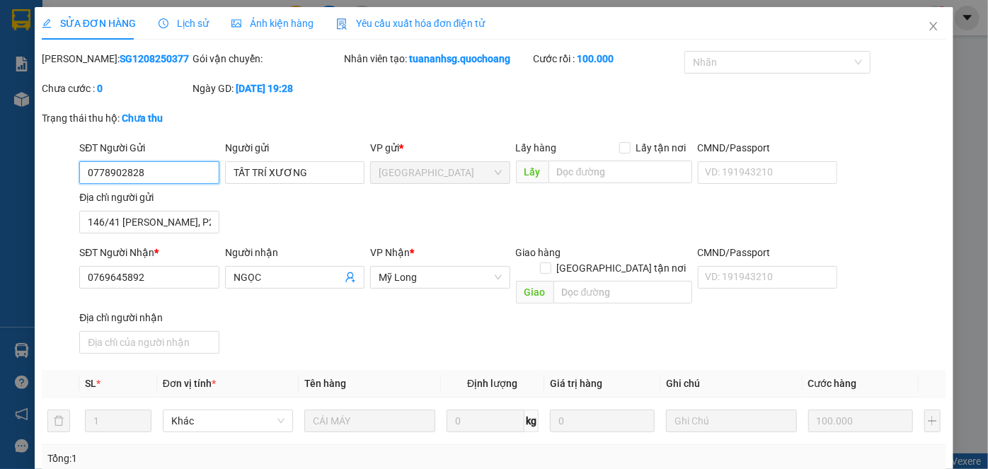
scroll to position [184, 0]
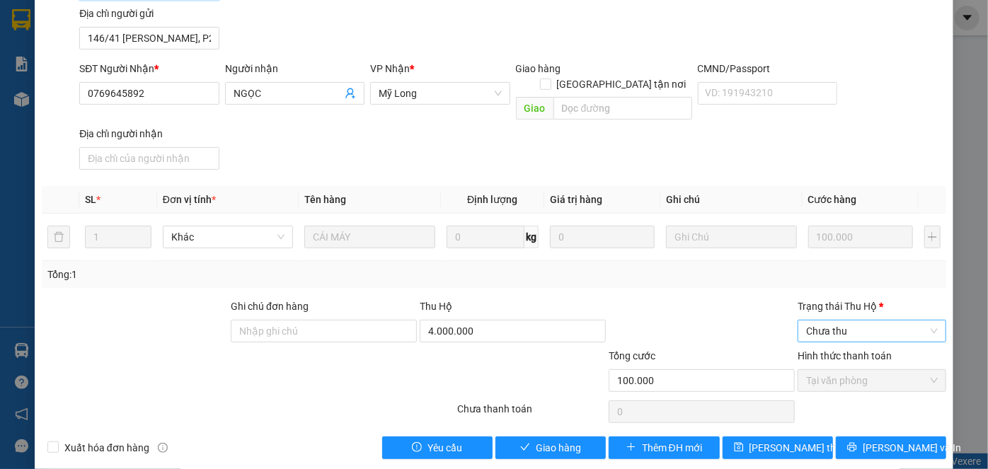
click at [875, 321] on span "Chưa thu" at bounding box center [872, 331] width 132 height 21
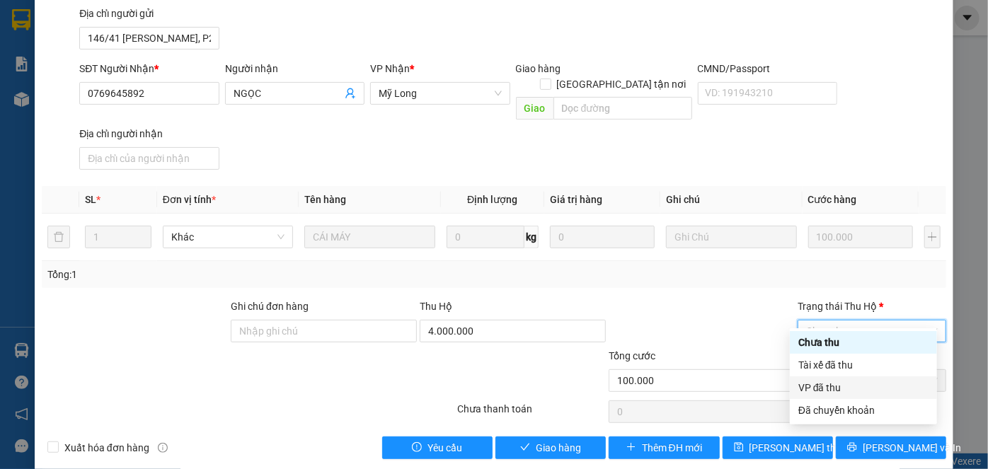
click at [851, 393] on div "VP đã thu" at bounding box center [863, 388] width 130 height 16
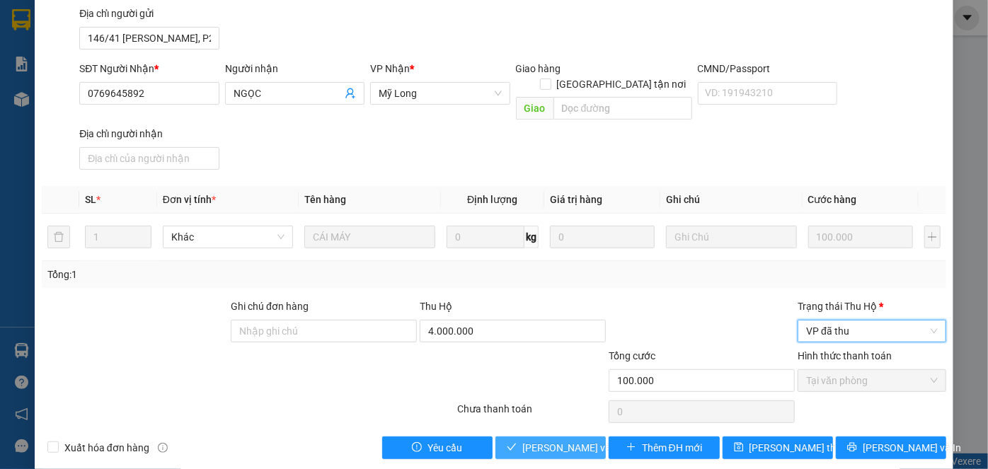
click at [558, 440] on span "[PERSON_NAME] và Giao hàng" at bounding box center [590, 448] width 136 height 16
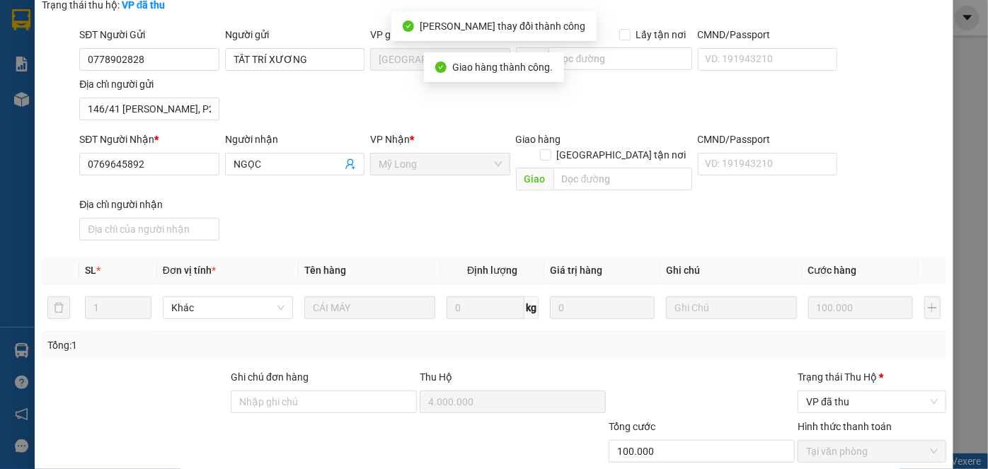
scroll to position [0, 0]
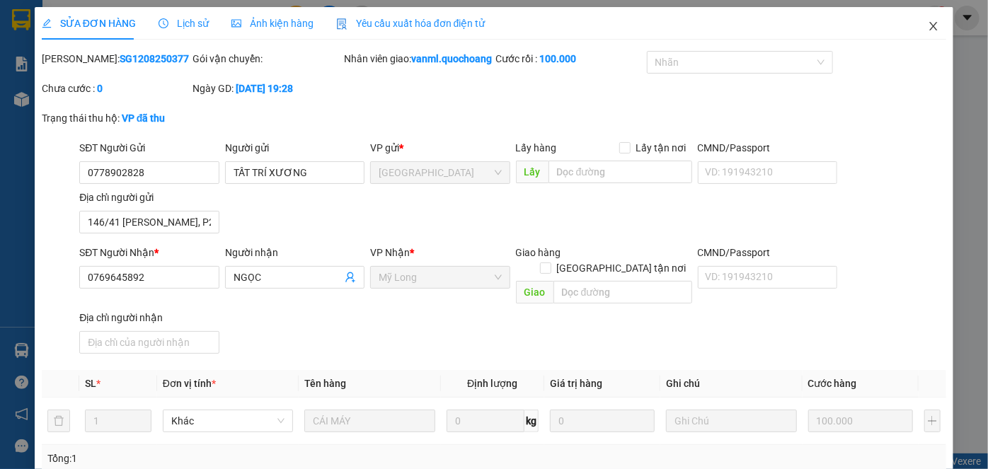
click at [928, 28] on icon "close" at bounding box center [933, 26] width 11 height 11
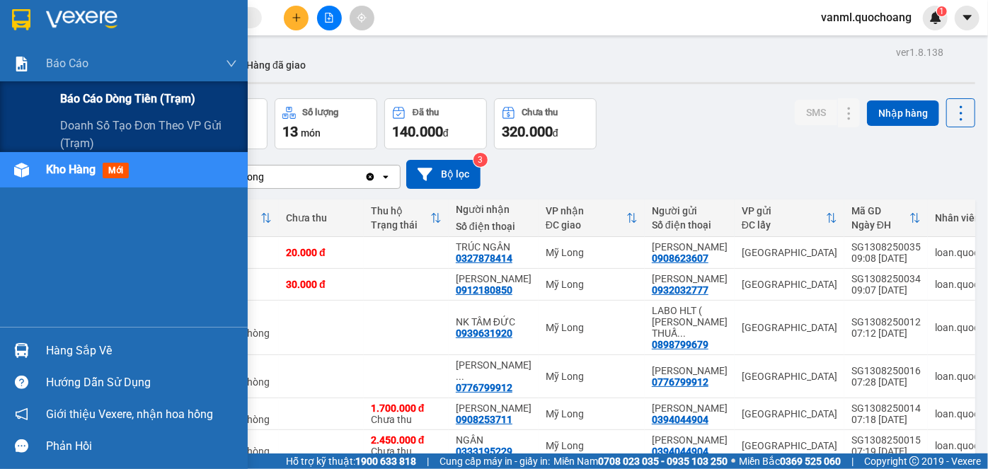
click at [117, 103] on span "Báo cáo dòng tiền (trạm)" at bounding box center [127, 99] width 135 height 18
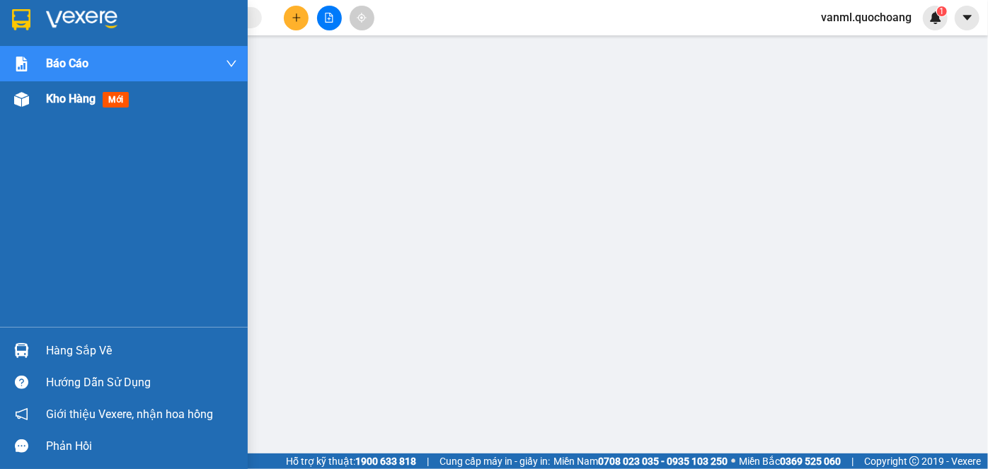
click at [60, 97] on span "Kho hàng" at bounding box center [71, 98] width 50 height 13
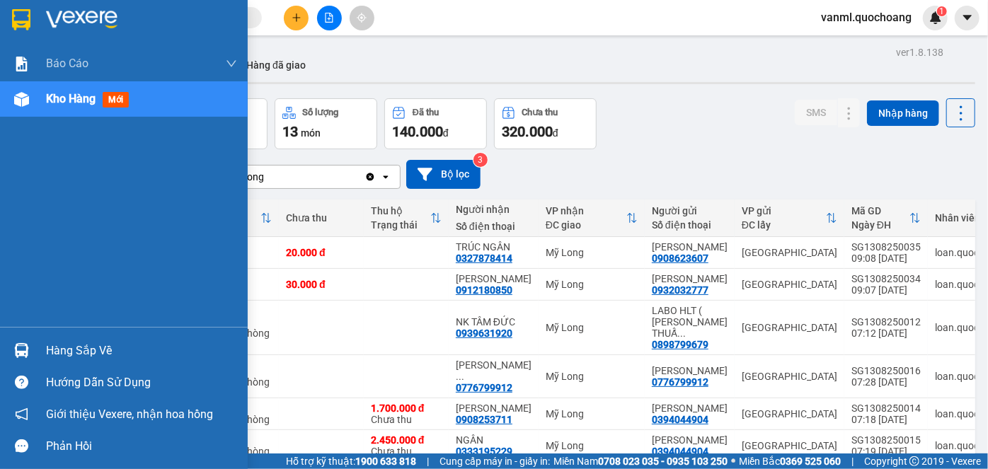
drag, startPoint x: 71, startPoint y: 357, endPoint x: 182, endPoint y: 271, distance: 139.7
click at [75, 355] on div "Hàng sắp về" at bounding box center [141, 350] width 191 height 21
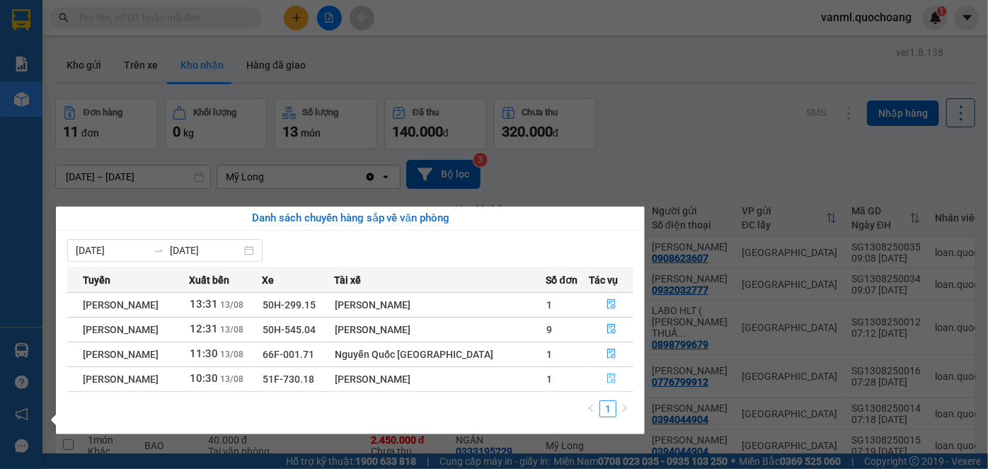
click at [609, 374] on icon "file-done" at bounding box center [611, 379] width 10 height 10
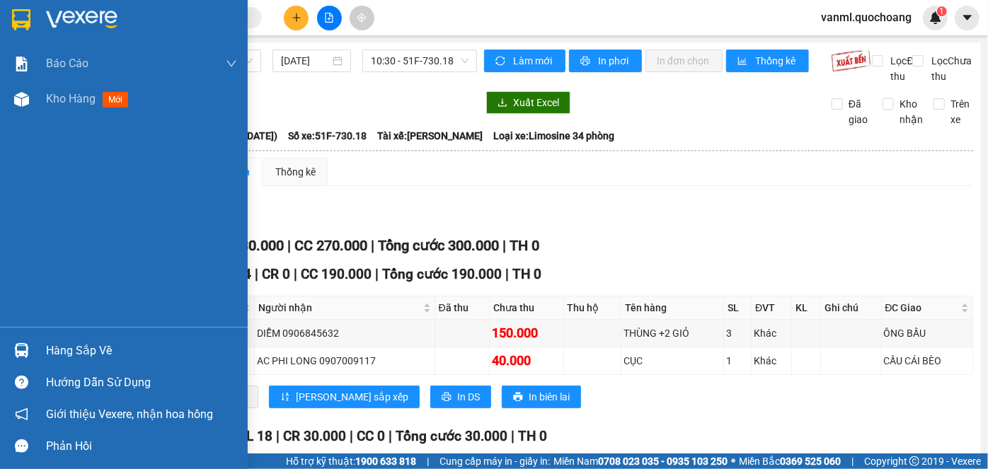
drag, startPoint x: 61, startPoint y: 102, endPoint x: 123, endPoint y: 132, distance: 69.3
click at [62, 102] on span "Kho hàng" at bounding box center [71, 98] width 50 height 13
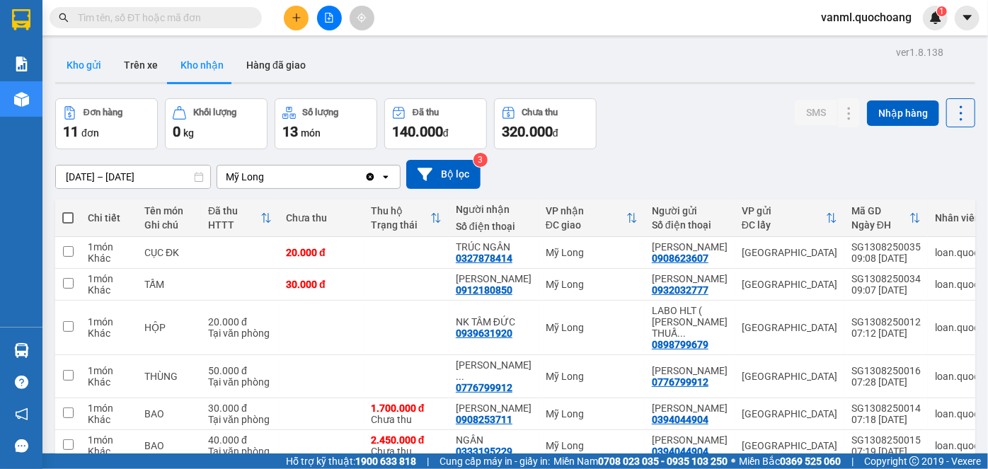
click at [84, 66] on button "Kho gửi" at bounding box center [83, 65] width 57 height 34
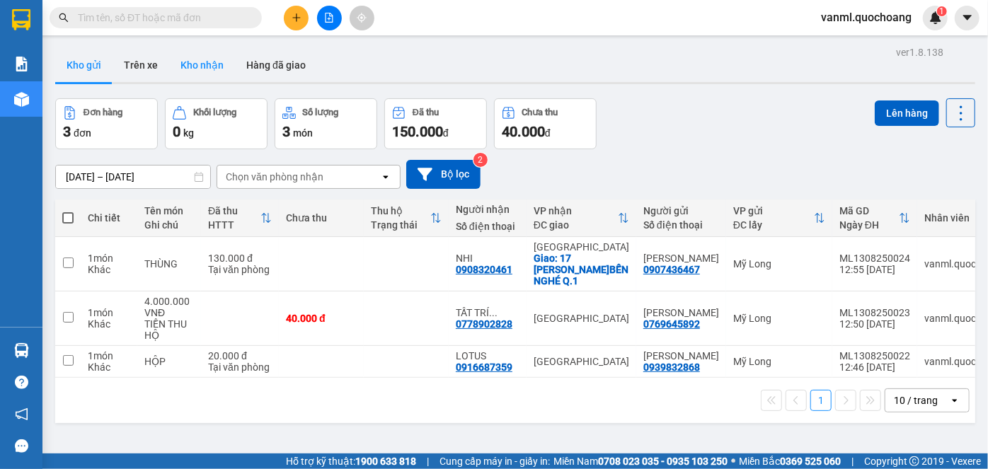
click at [222, 64] on button "Kho nhận" at bounding box center [202, 65] width 66 height 34
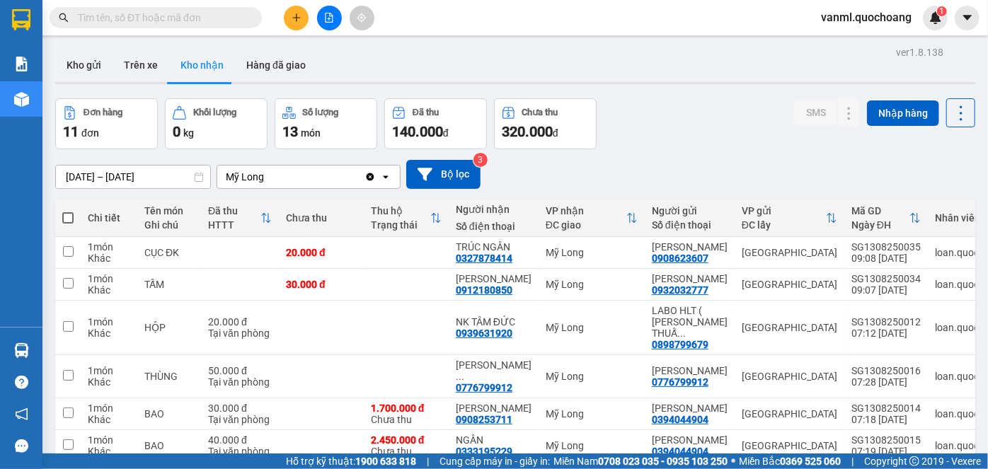
click at [896, 21] on span "vanml.quochoang" at bounding box center [866, 17] width 113 height 18
click at [873, 38] on span "Đăng xuất" at bounding box center [874, 44] width 84 height 16
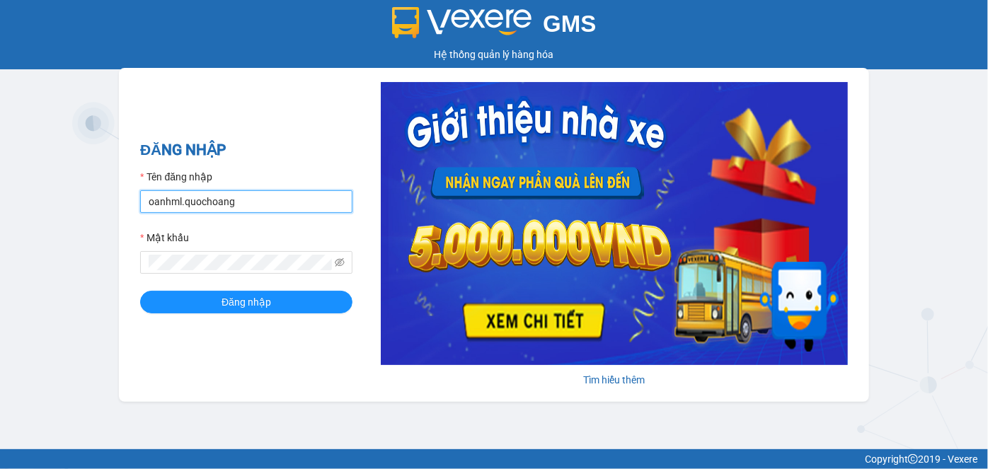
click at [168, 202] on input "oanhml.quochoang" at bounding box center [246, 201] width 212 height 23
click at [171, 203] on input "oanhml.quochoang" at bounding box center [246, 201] width 212 height 23
type input "viml.quochoang"
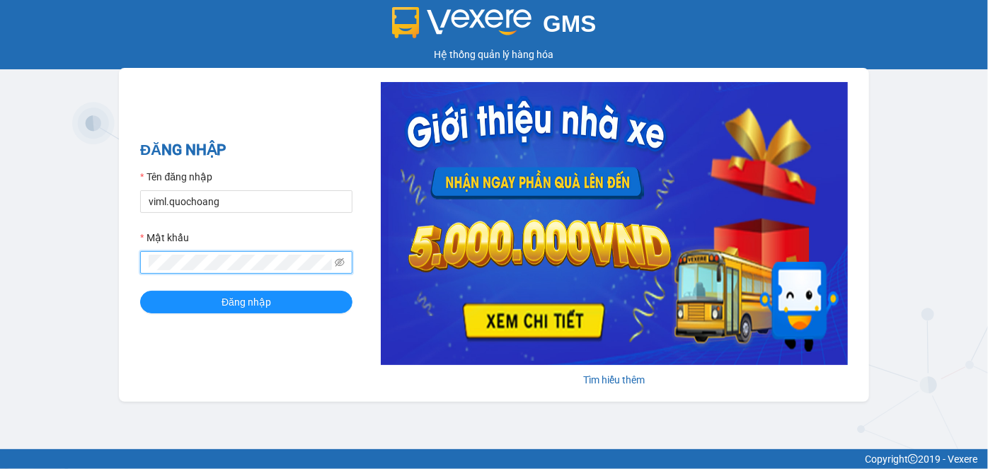
click at [140, 291] on button "Đăng nhập" at bounding box center [246, 302] width 212 height 23
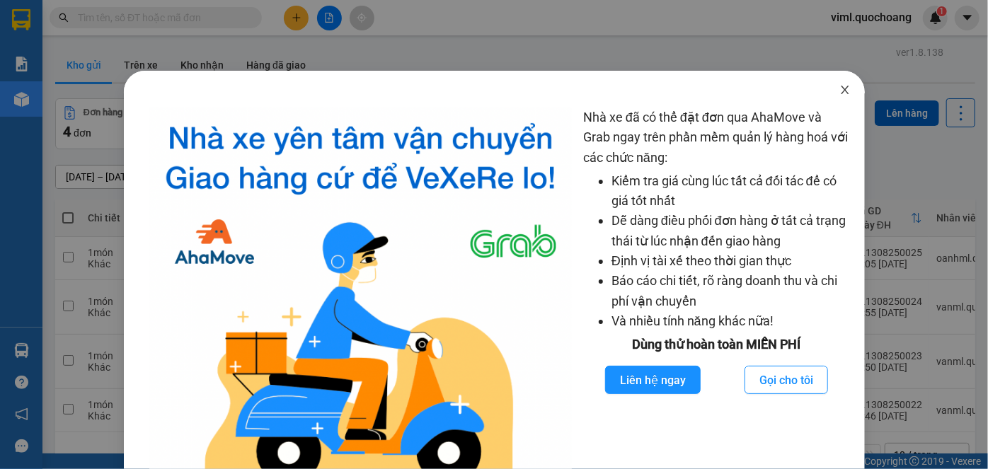
click at [844, 87] on span "Close" at bounding box center [845, 91] width 40 height 40
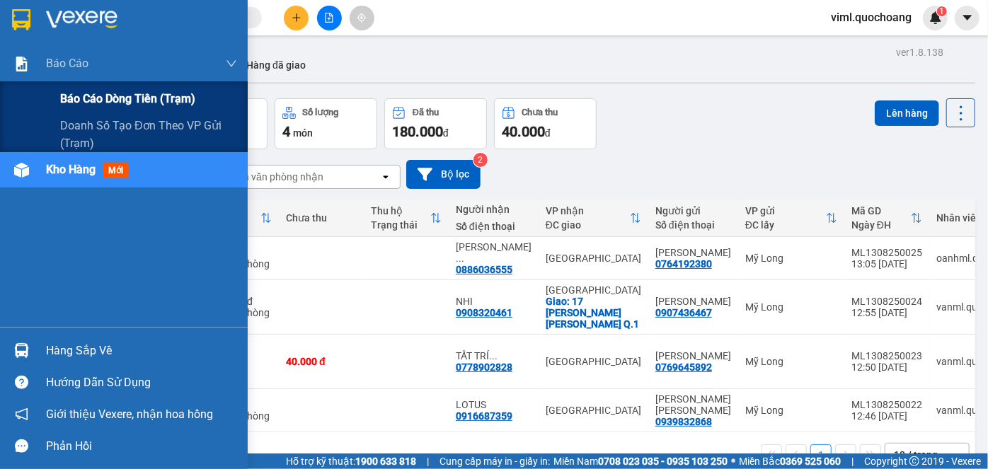
click at [88, 100] on span "Báo cáo dòng tiền (trạm)" at bounding box center [127, 99] width 135 height 18
